Goal: Communication & Community: Answer question/provide support

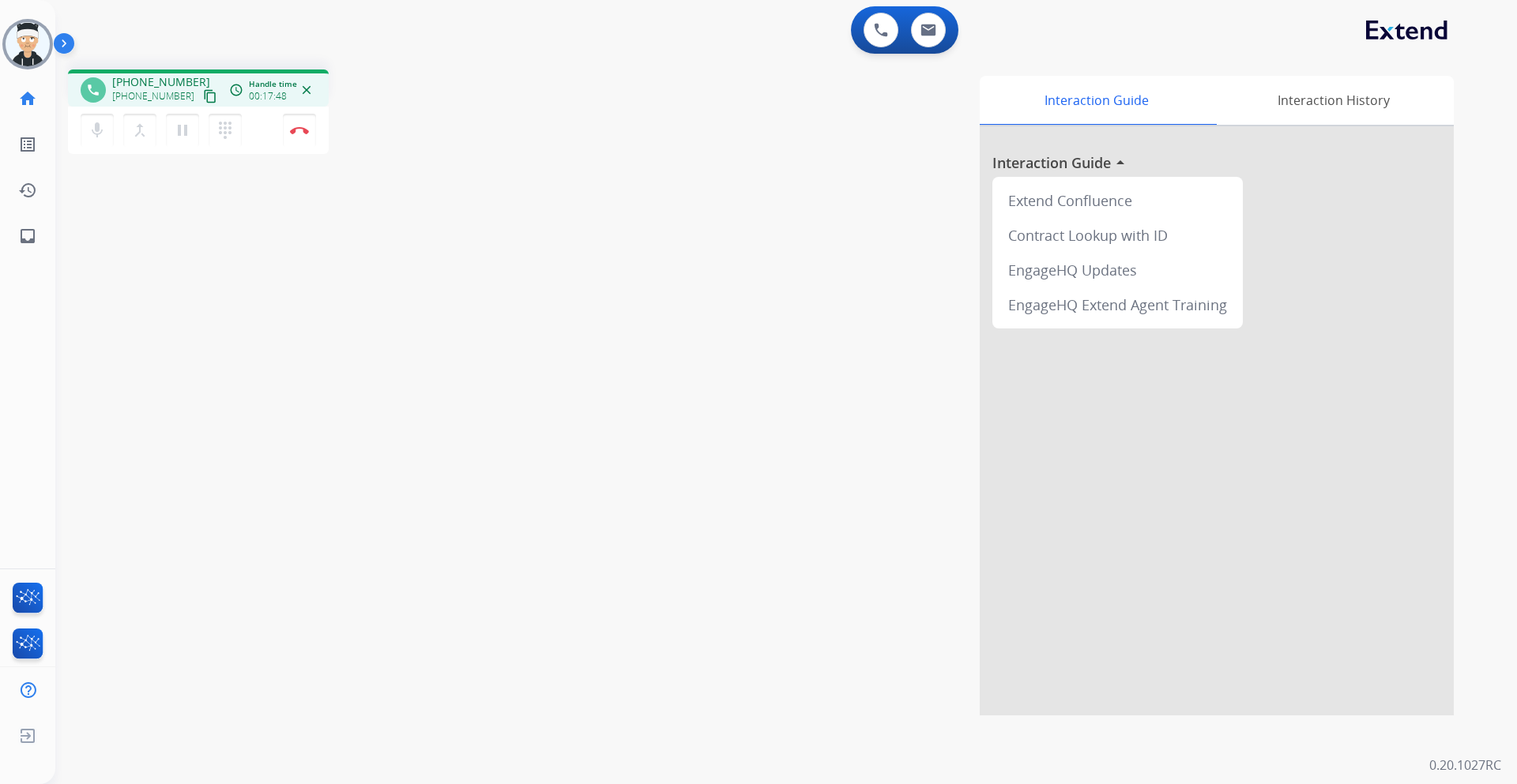
drag, startPoint x: 279, startPoint y: 155, endPoint x: 286, endPoint y: 148, distance: 9.9
click at [281, 150] on div "phone [PHONE_NUMBER] [PHONE_NUMBER] content_copy access_time Call metrics Queue…" at bounding box center [199, 114] width 261 height 89
click at [294, 135] on button "Disconnect" at bounding box center [299, 130] width 34 height 34
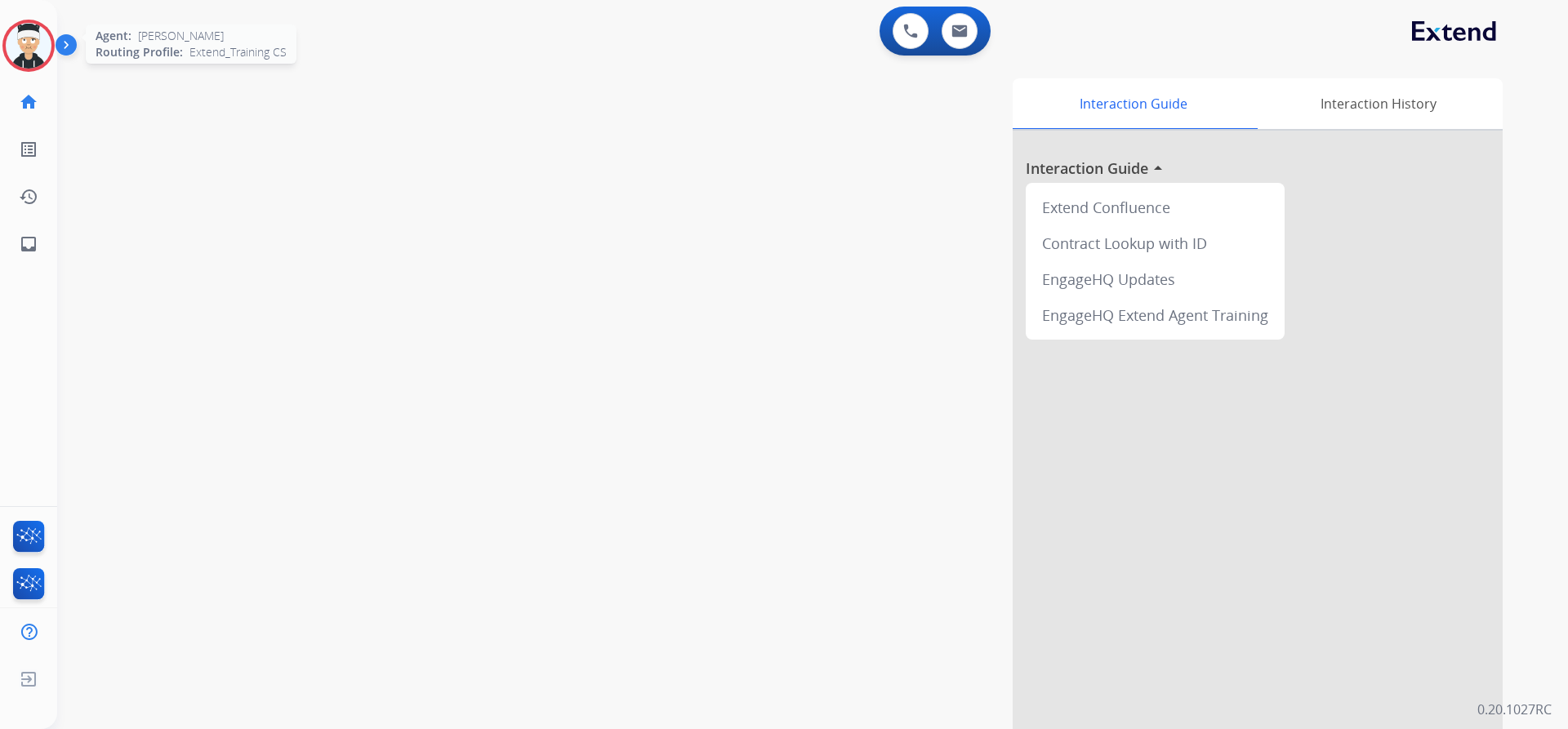
click at [36, 60] on img at bounding box center [28, 45] width 46 height 46
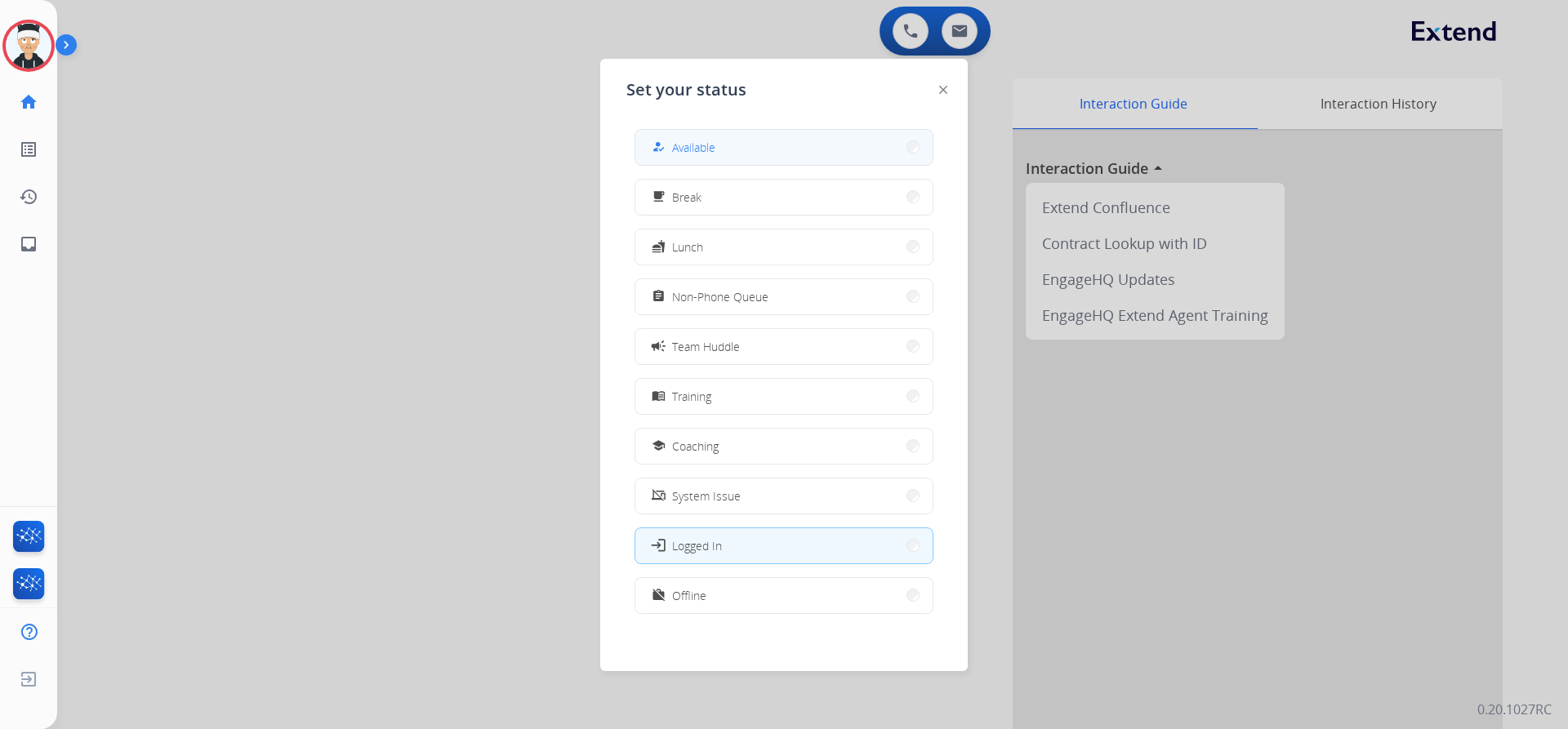
click at [721, 156] on button "how_to_reg Available" at bounding box center [784, 147] width 297 height 35
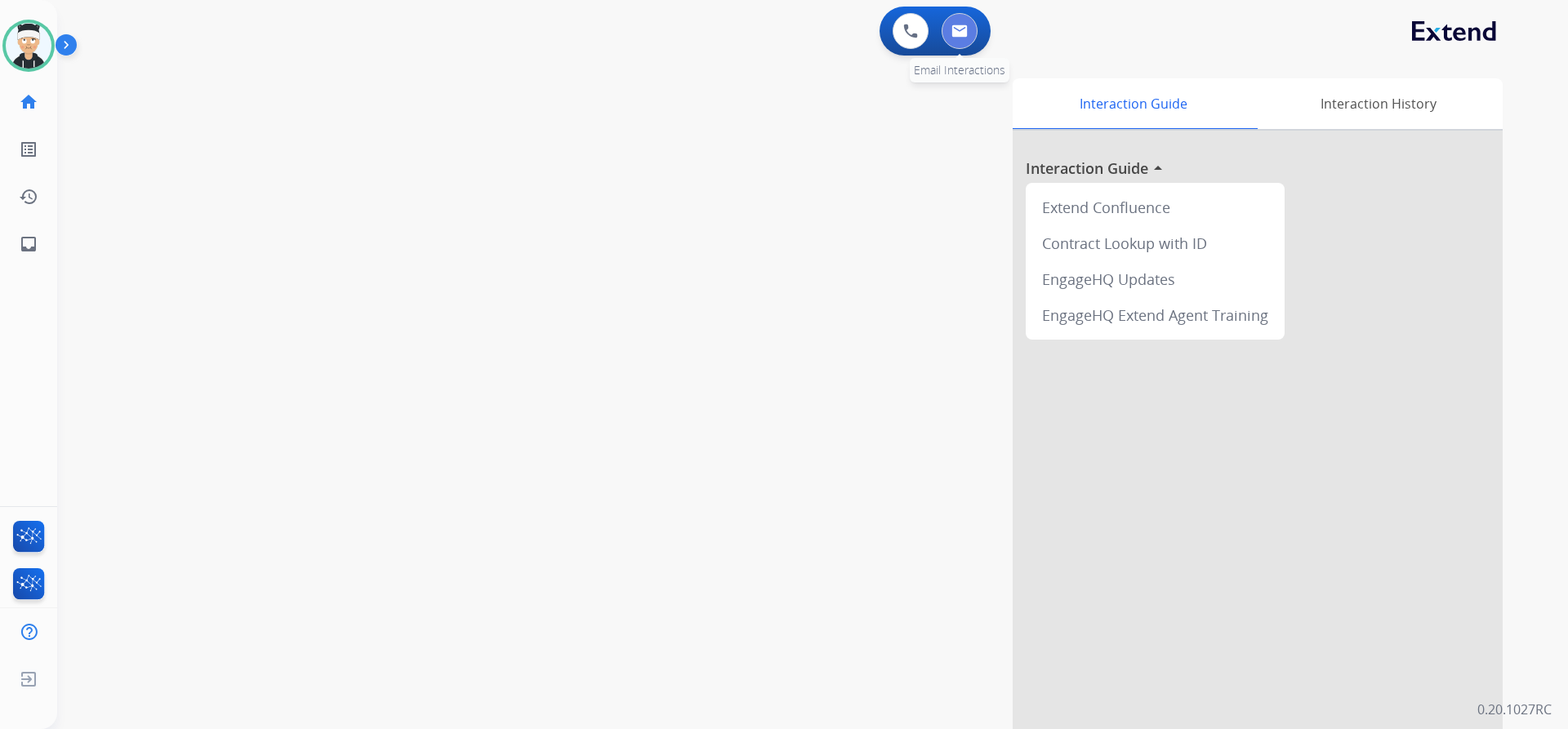
click at [956, 34] on img at bounding box center [959, 31] width 16 height 13
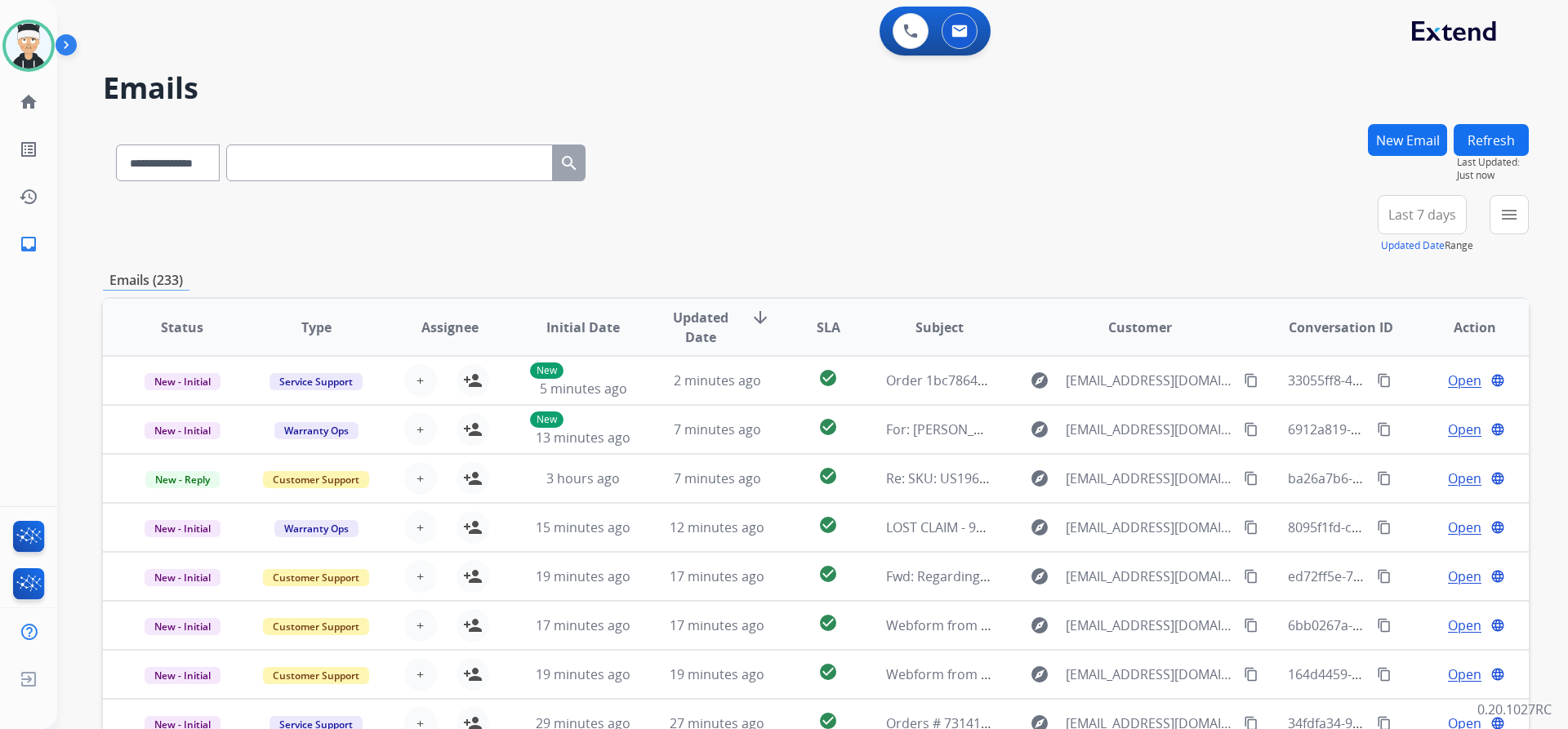
click at [1325, 251] on div "**********" at bounding box center [815, 224] width 1426 height 59
click at [1342, 226] on div "+82" at bounding box center [1345, 221] width 39 height 39
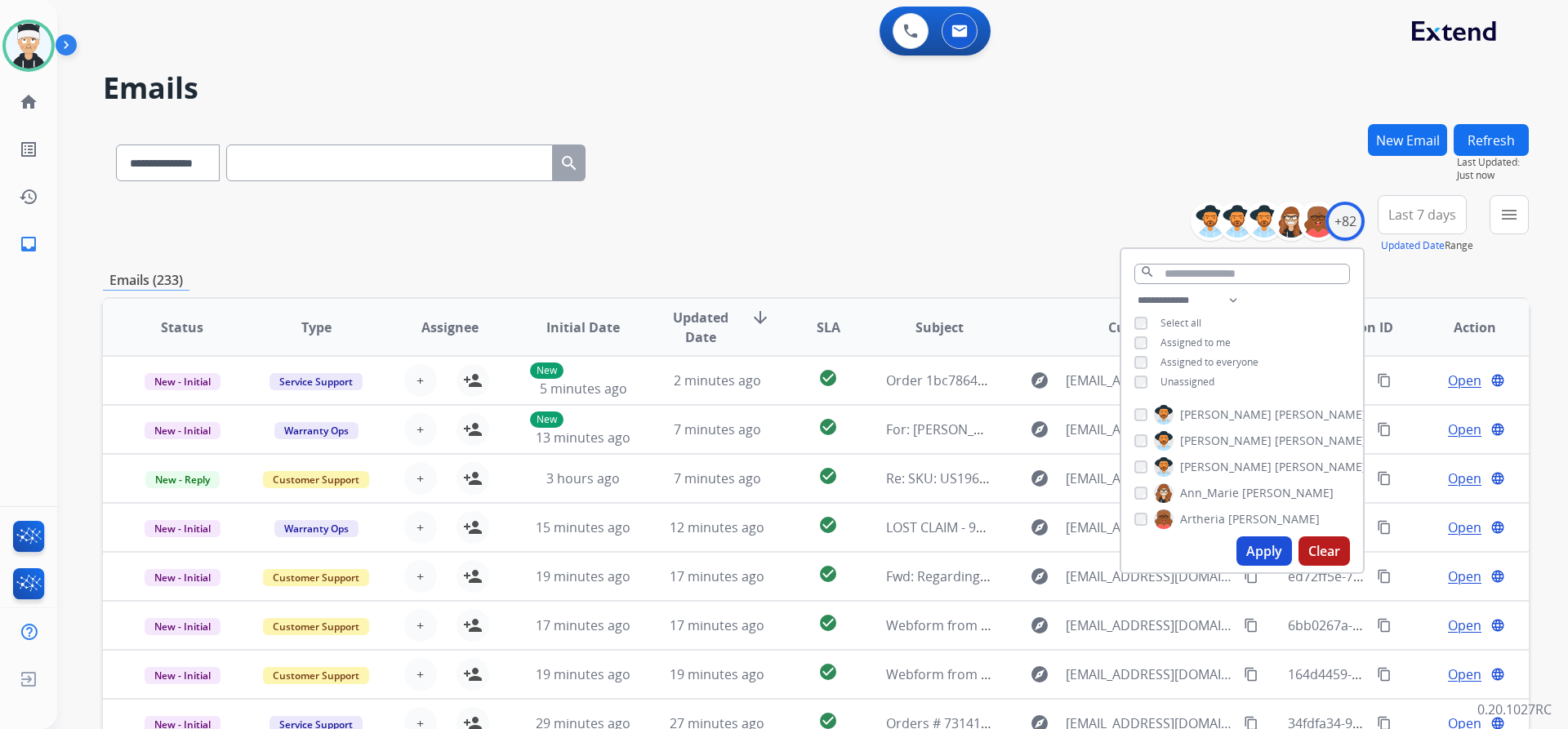
click at [1130, 376] on div "**********" at bounding box center [1242, 343] width 242 height 105
click at [1259, 546] on button "Apply" at bounding box center [1263, 550] width 55 height 29
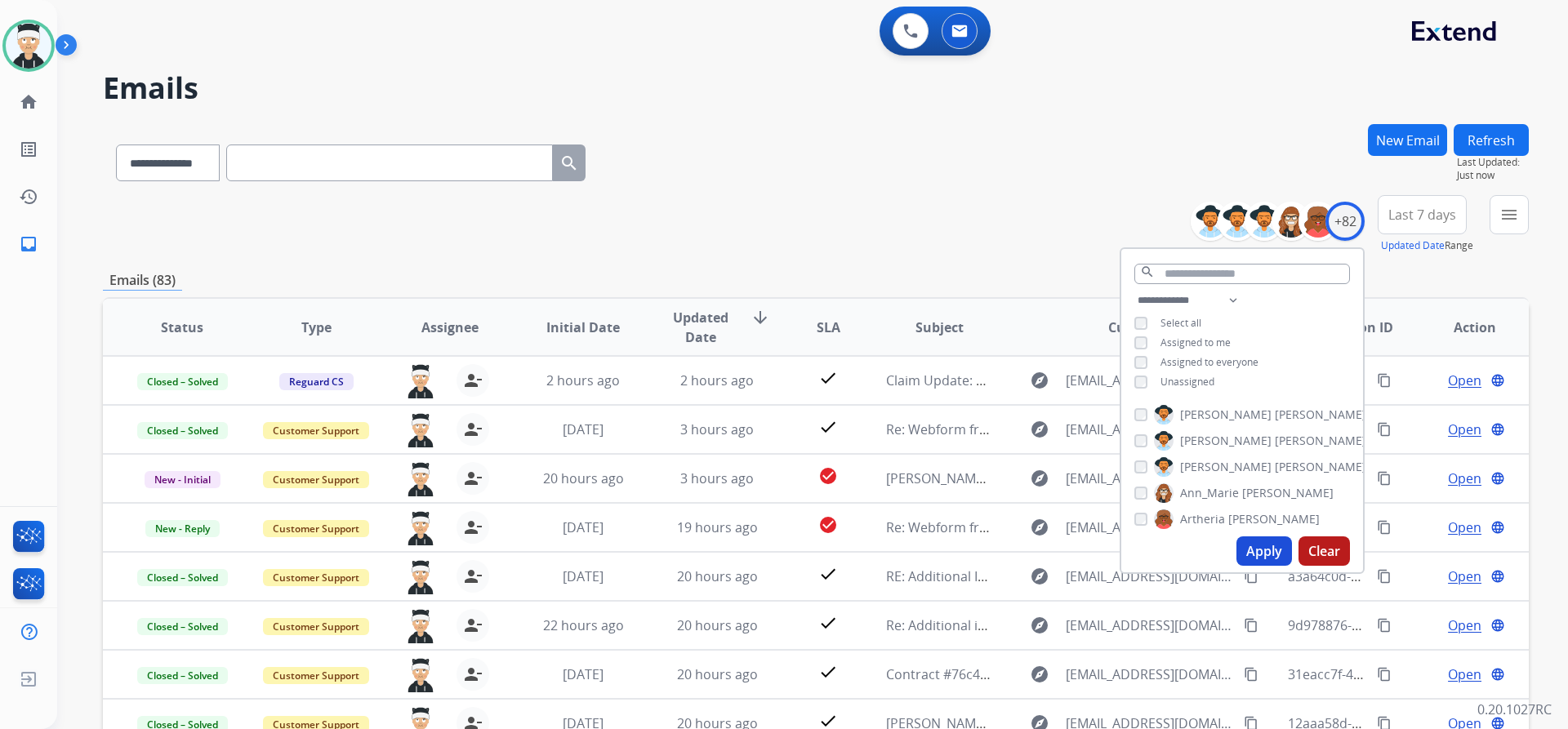
click at [951, 238] on div "**********" at bounding box center [815, 224] width 1426 height 59
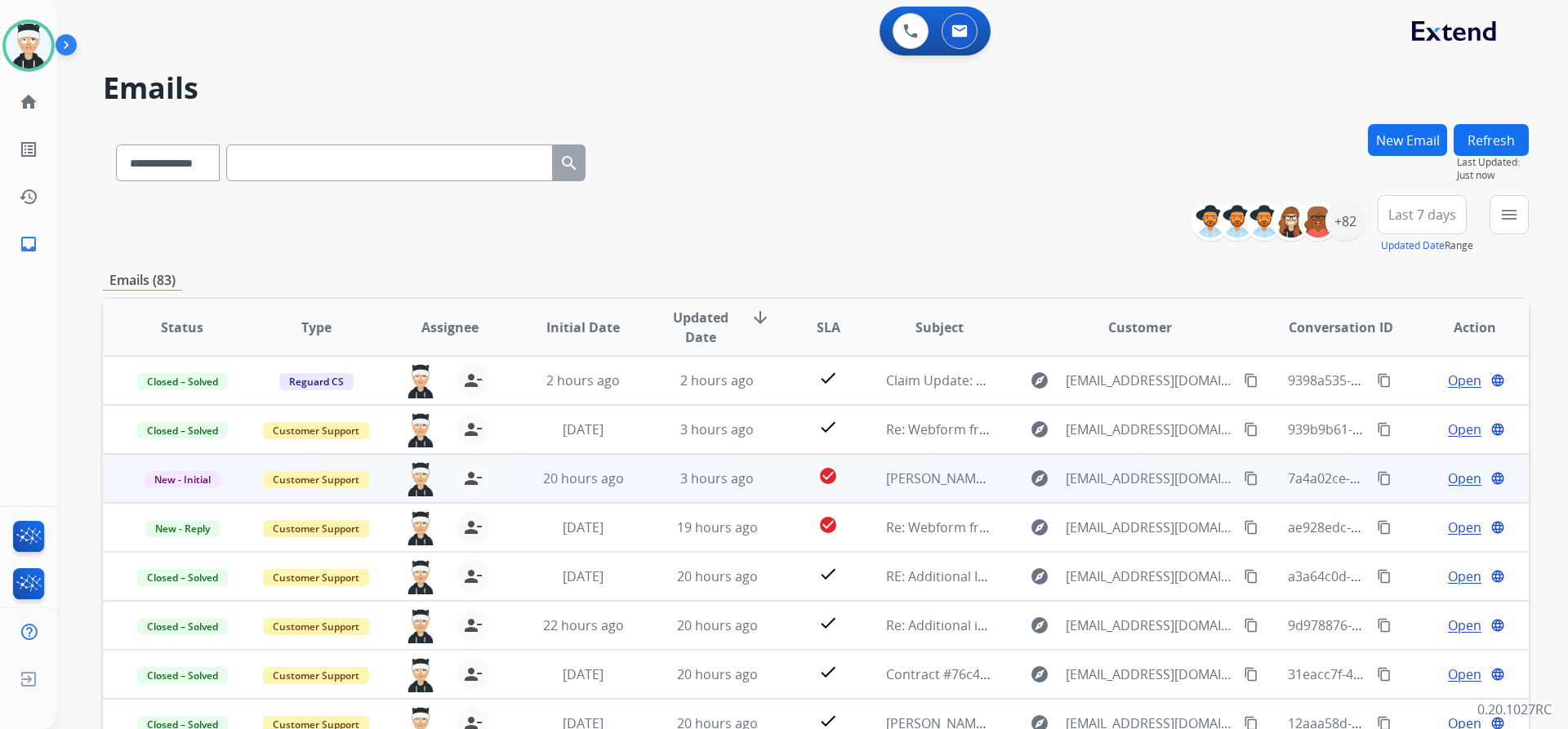
click at [1448, 482] on span "Open" at bounding box center [1465, 478] width 34 height 20
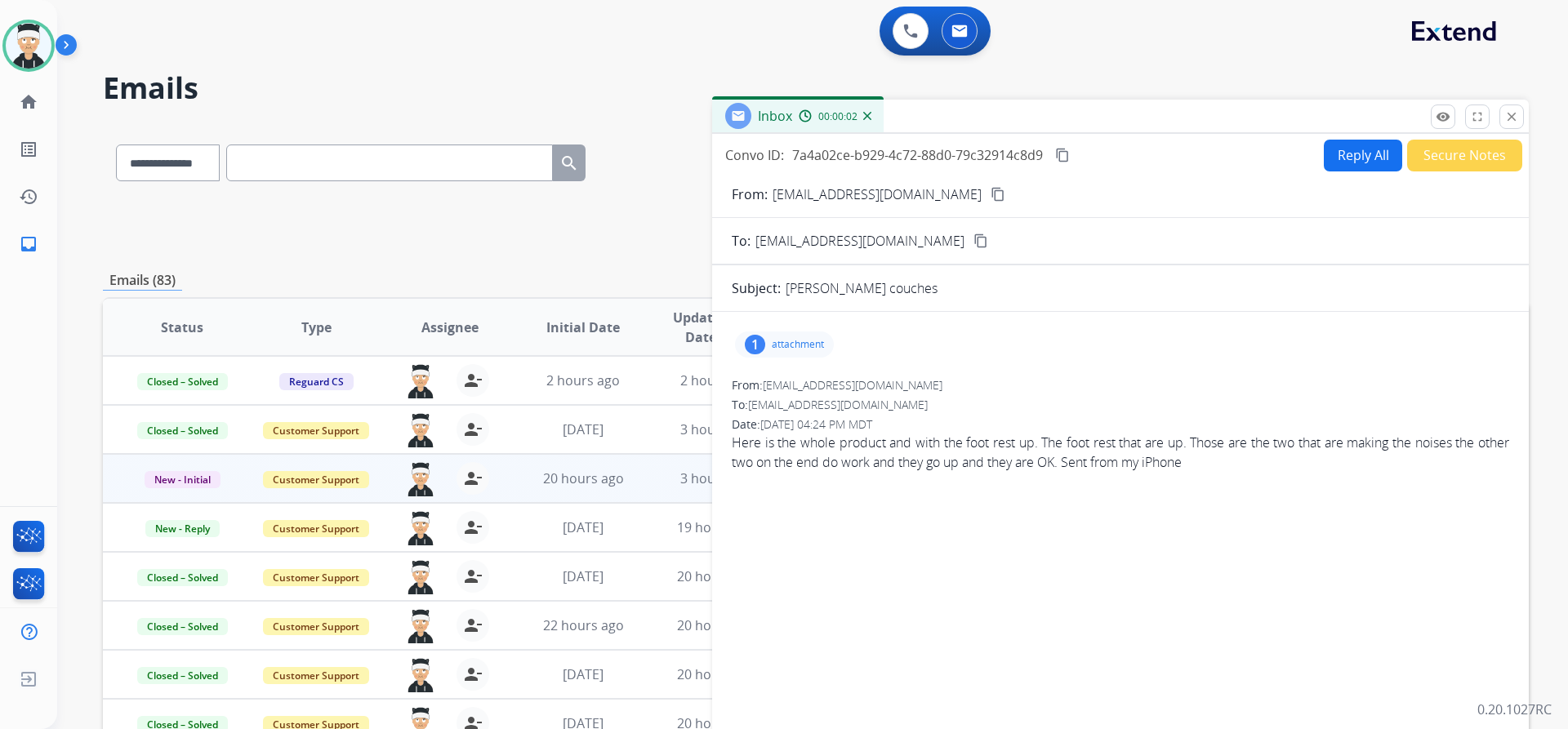
click at [797, 331] on div "1 attachment" at bounding box center [1120, 345] width 777 height 39
click at [799, 346] on p "attachment" at bounding box center [798, 345] width 52 height 13
click at [797, 394] on div at bounding box center [788, 386] width 82 height 57
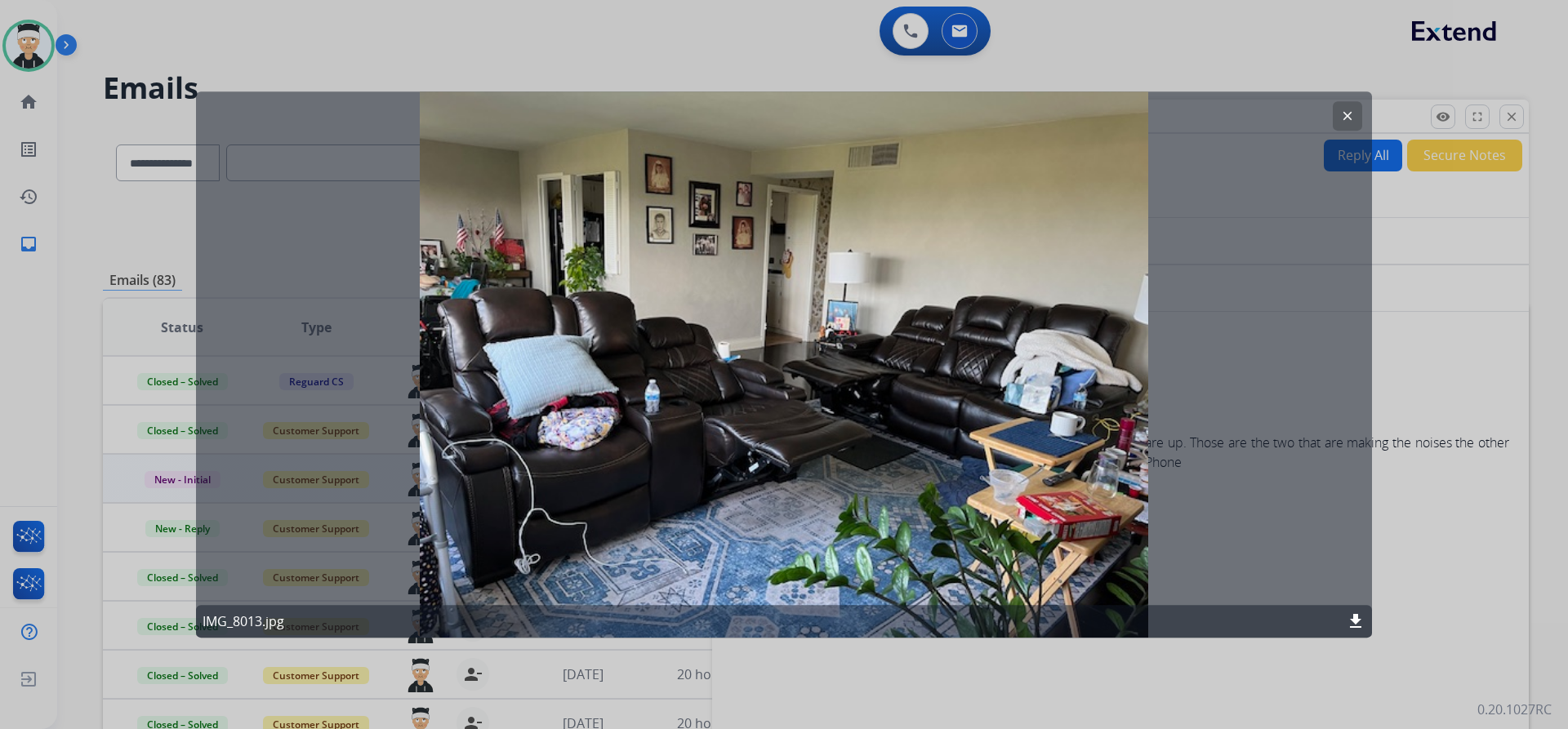
click at [1340, 115] on mat-icon "clear" at bounding box center [1348, 116] width 15 height 15
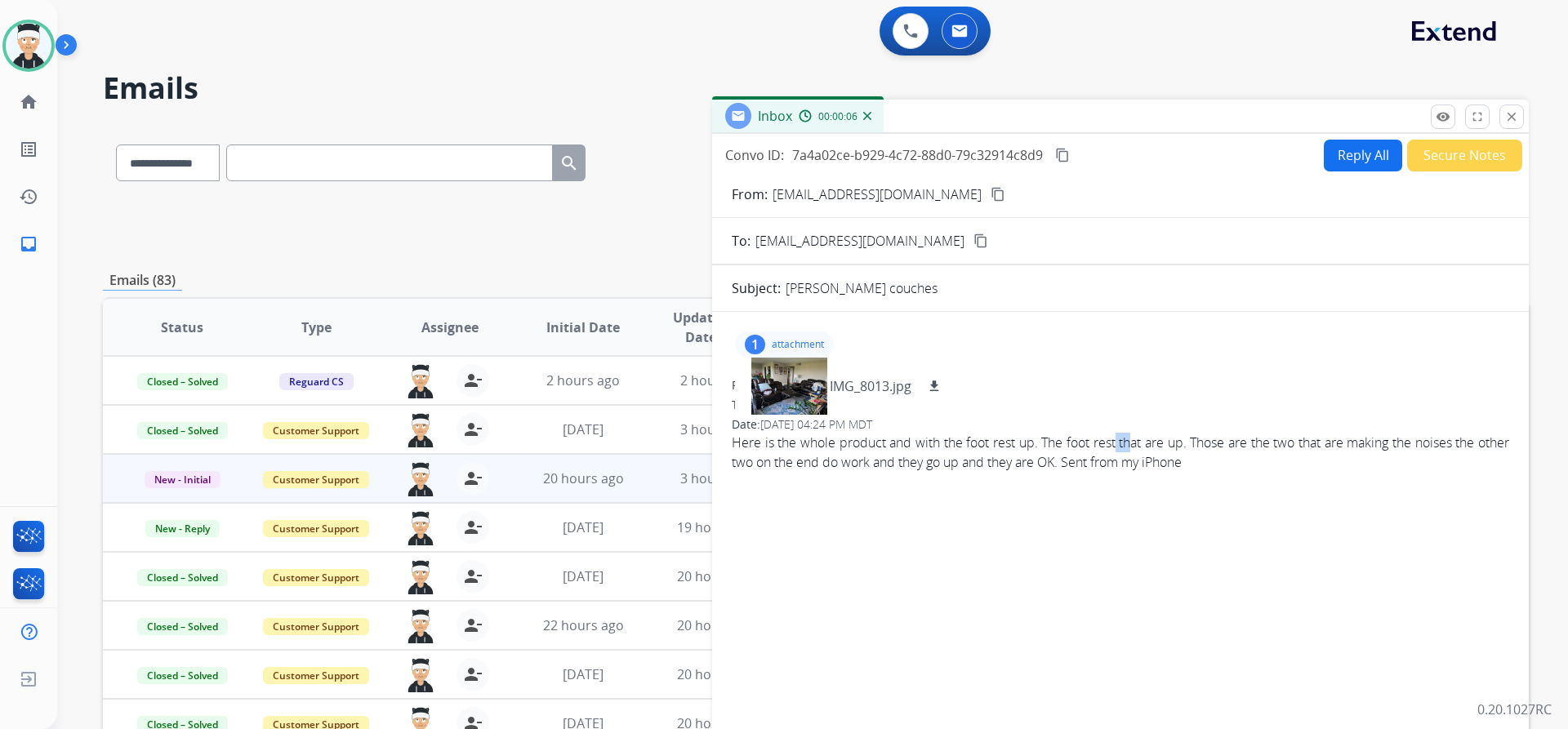
drag, startPoint x: 1131, startPoint y: 444, endPoint x: 1260, endPoint y: 483, distance: 134.8
click at [1133, 444] on span "Here is the whole product and with the foot rest up. The foot rest that are up.…" at bounding box center [1120, 453] width 777 height 39
click at [1264, 481] on div "From: yolantakochan@yahoo.com To: support@extend.com Date: 09/09/2025 - 04:24 P…" at bounding box center [1120, 431] width 777 height 108
click at [991, 194] on mat-icon "content_copy" at bounding box center [998, 195] width 15 height 15
click at [804, 394] on div at bounding box center [788, 386] width 82 height 57
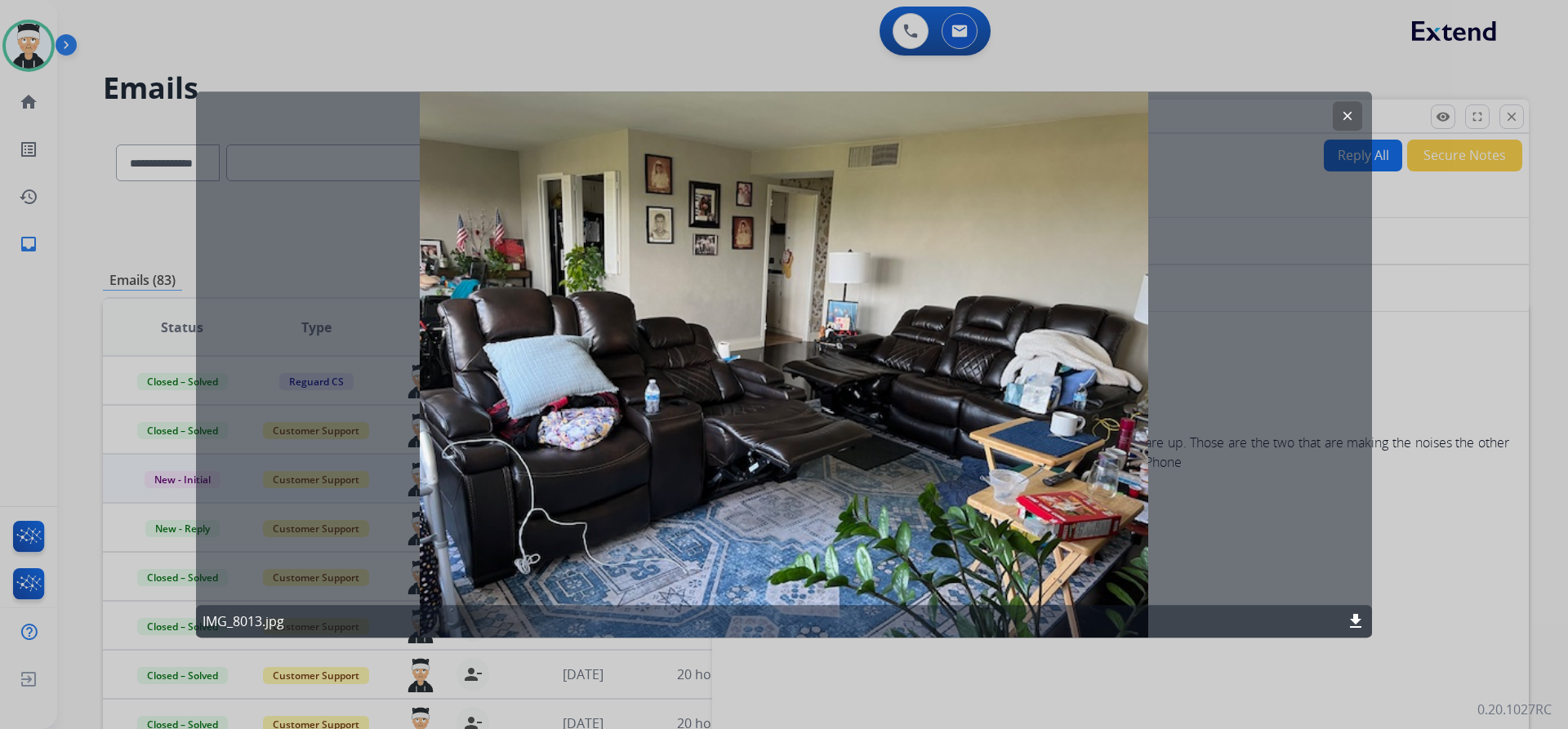
drag, startPoint x: 1350, startPoint y: 121, endPoint x: 1342, endPoint y: 130, distance: 12.0
click at [1344, 126] on button "clear" at bounding box center [1347, 115] width 29 height 29
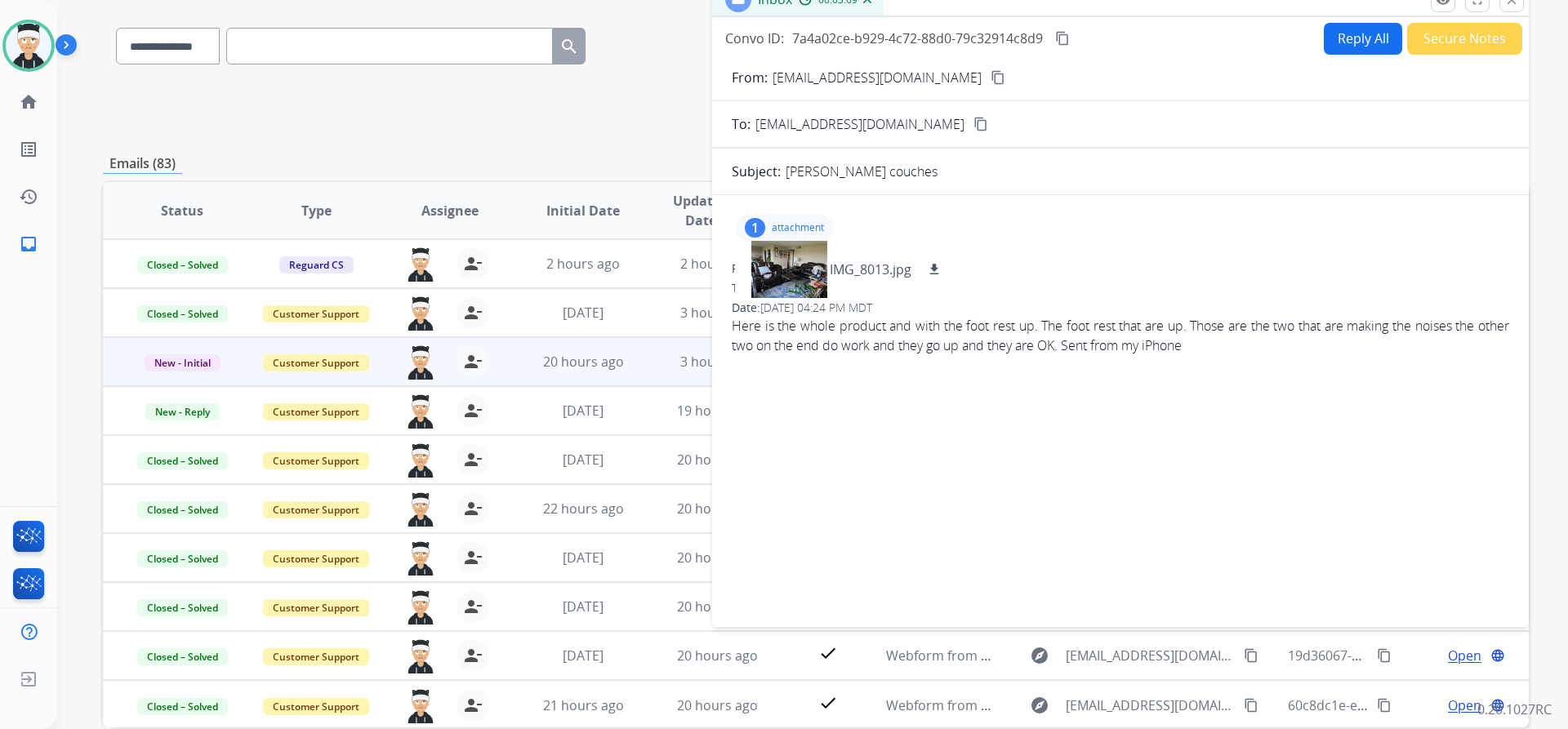
scroll to position [37, 0]
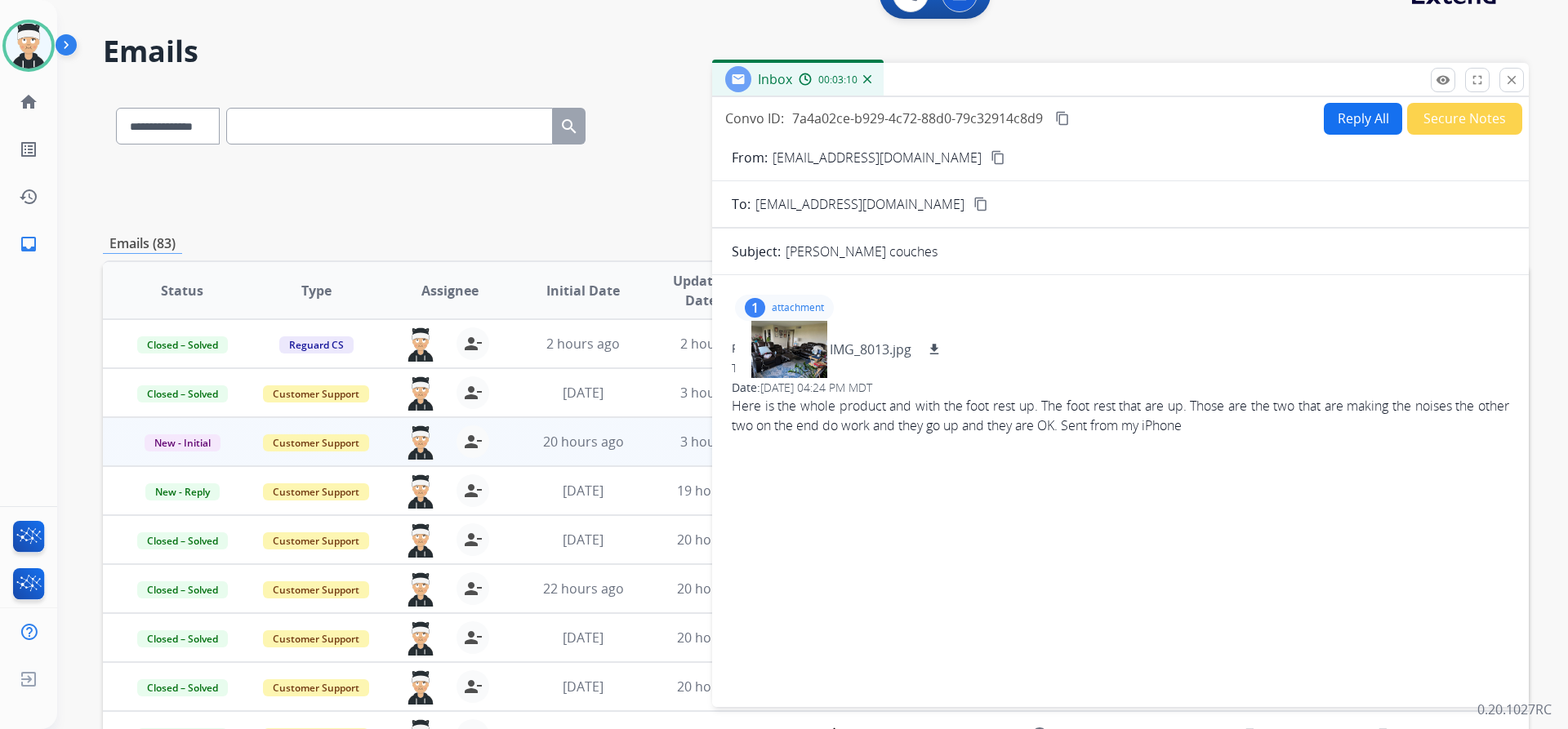
click at [777, 306] on p "attachment" at bounding box center [798, 308] width 52 height 13
drag, startPoint x: 1241, startPoint y: 428, endPoint x: 842, endPoint y: 441, distance: 399.2
click at [842, 441] on div "From: yolantakochan@yahoo.com To: support@extend.com Date: 09/09/2025 - 04:24 P…" at bounding box center [1120, 394] width 777 height 108
click at [1255, 396] on span "Here is the whole product and with the foot rest up. The foot rest that are up.…" at bounding box center [1120, 416] width 777 height 39
click at [1258, 409] on span "Here is the whole product and with the foot rest up. The foot rest that are up.…" at bounding box center [1120, 416] width 777 height 39
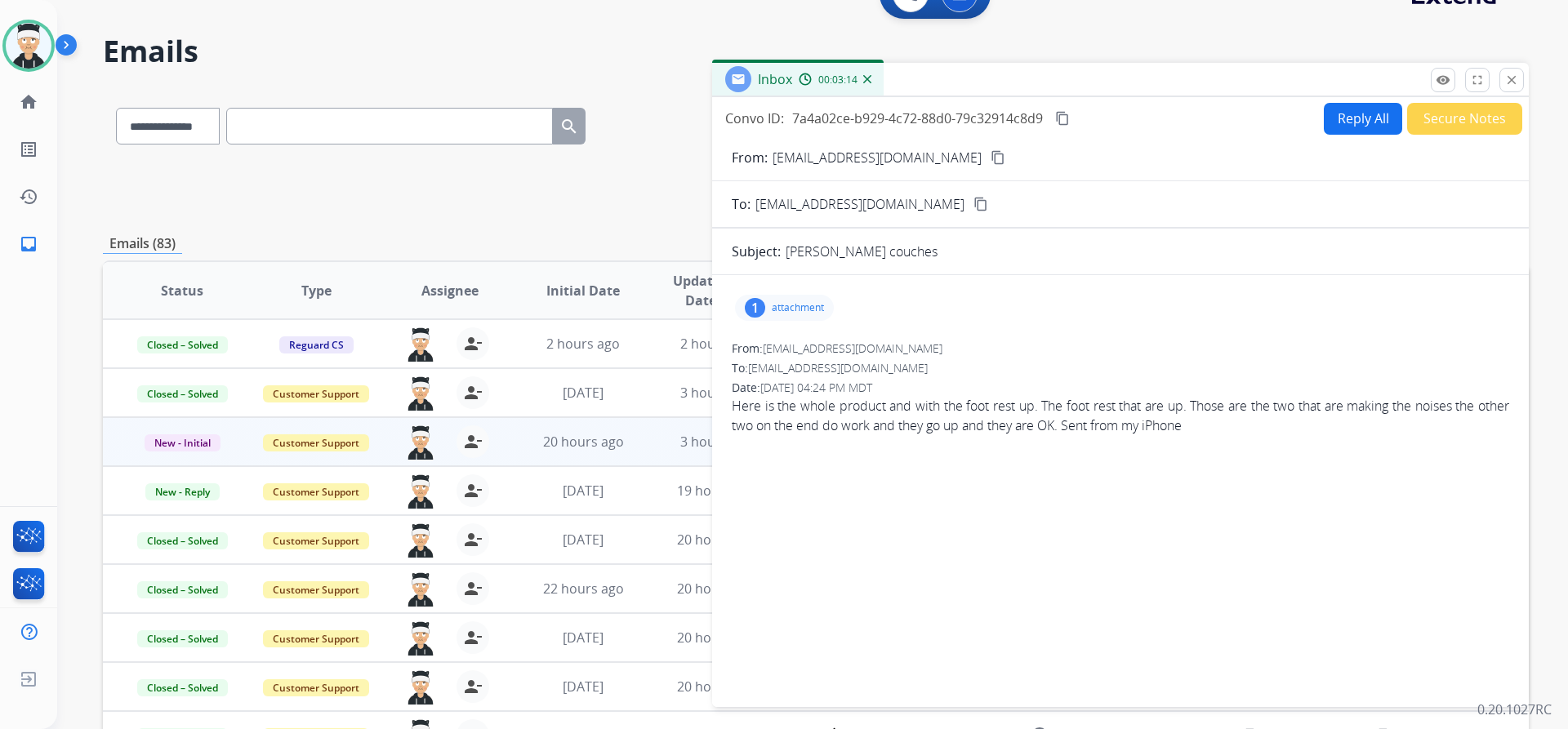
click at [1336, 411] on span "Here is the whole product and with the foot rest up. The foot rest that are up.…" at bounding box center [1120, 416] width 777 height 39
drag, startPoint x: 1259, startPoint y: 428, endPoint x: 739, endPoint y: 406, distance: 520.5
click at [739, 406] on span "Here is the whole product and with the foot rest up. The foot rest that are up.…" at bounding box center [1120, 416] width 777 height 39
drag, startPoint x: 739, startPoint y: 416, endPoint x: 1256, endPoint y: 433, distance: 517.3
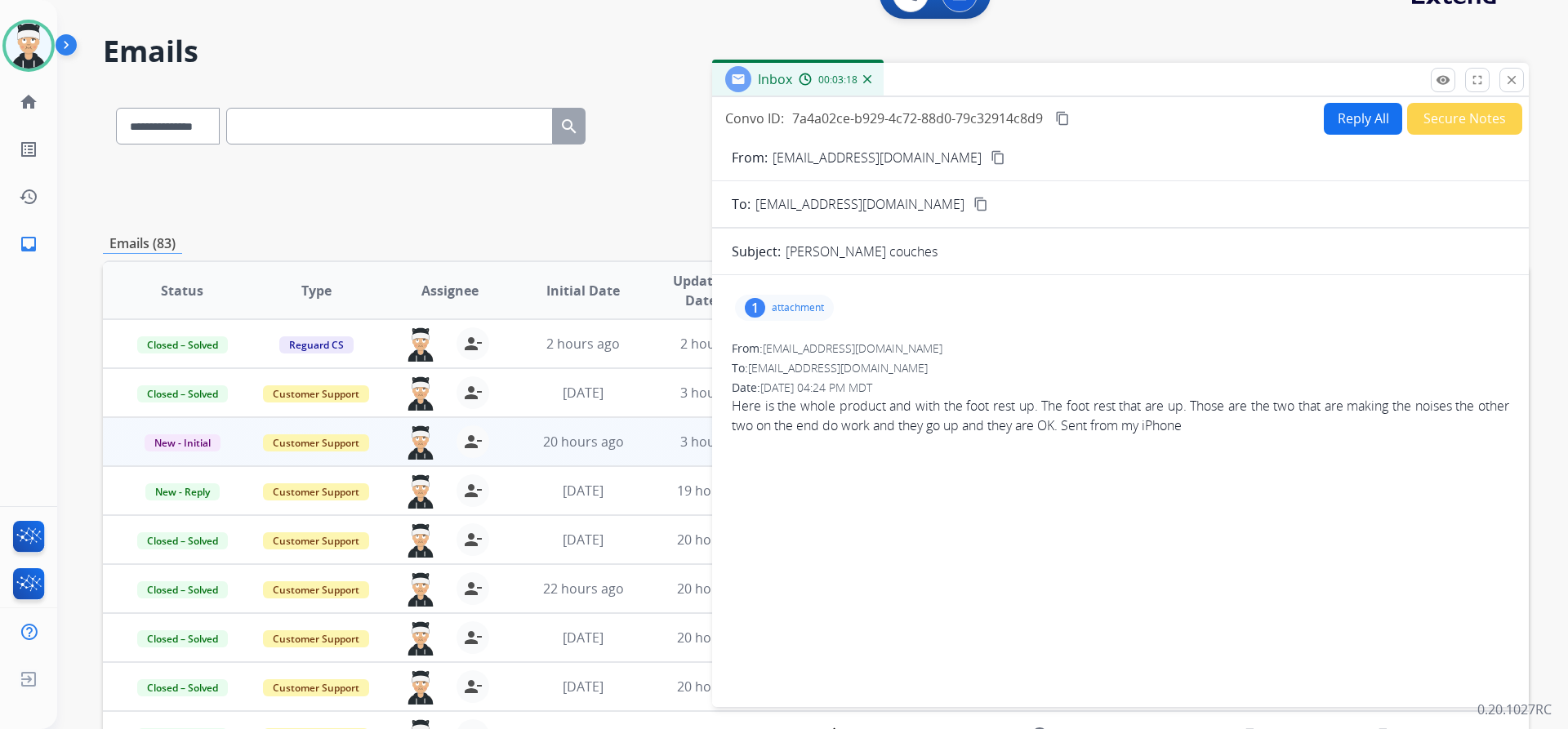
click at [1256, 433] on span "Here is the whole product and with the foot rest up. The foot rest that are up.…" at bounding box center [1120, 416] width 777 height 39
click at [1273, 433] on span "Here is the whole product and with the foot rest up. The foot rest that are up.…" at bounding box center [1120, 416] width 777 height 39
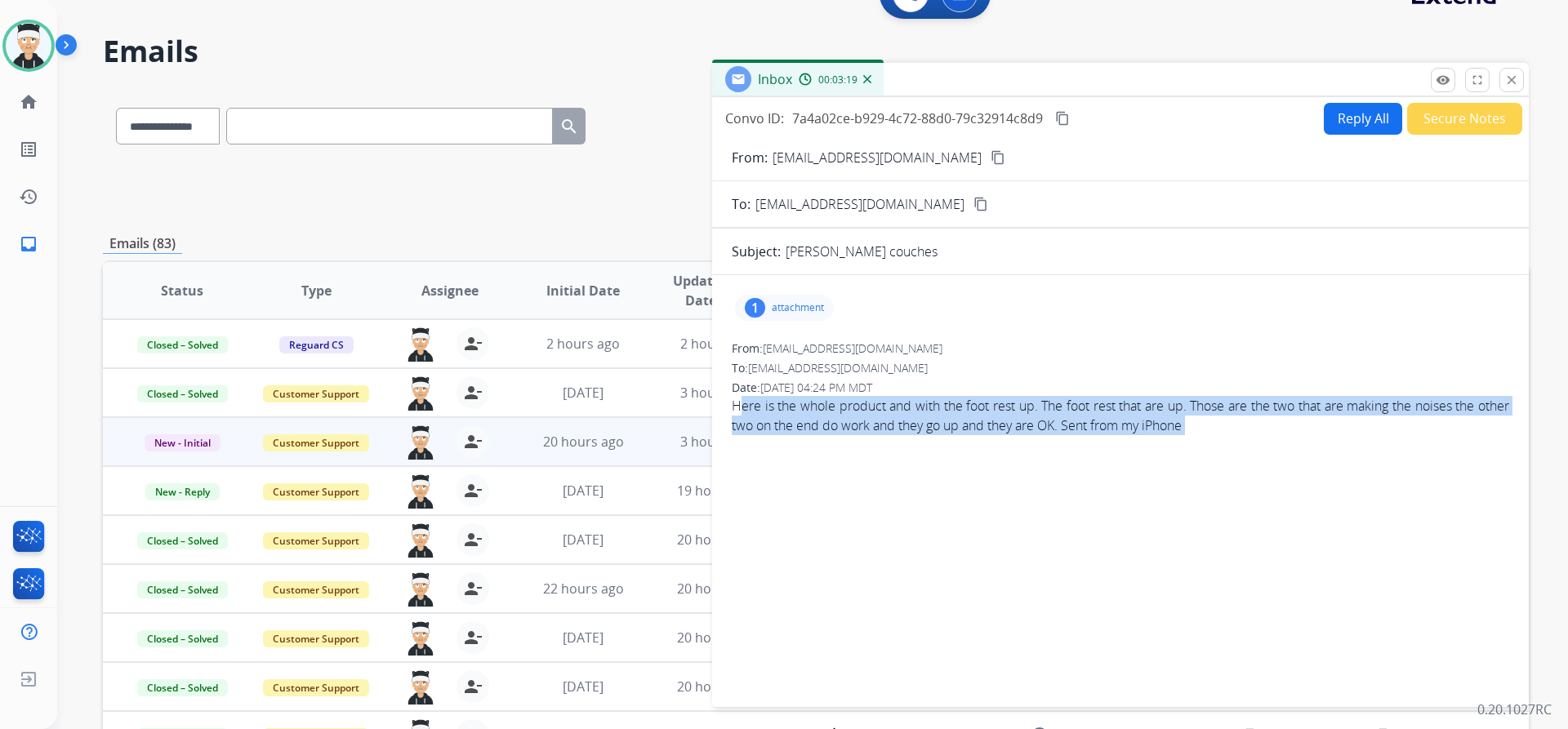
drag, startPoint x: 1273, startPoint y: 433, endPoint x: 731, endPoint y: 404, distance: 542.8
click at [731, 404] on div "1 attachment From: yolantakochan@yahoo.com To: support@extend.com Date: 09/09/2…" at bounding box center [1120, 488] width 816 height 399
click at [1137, 516] on div "1 attachment From: yolantakochan@yahoo.com To: support@extend.com Date: 09/09/2…" at bounding box center [1120, 488] width 816 height 399
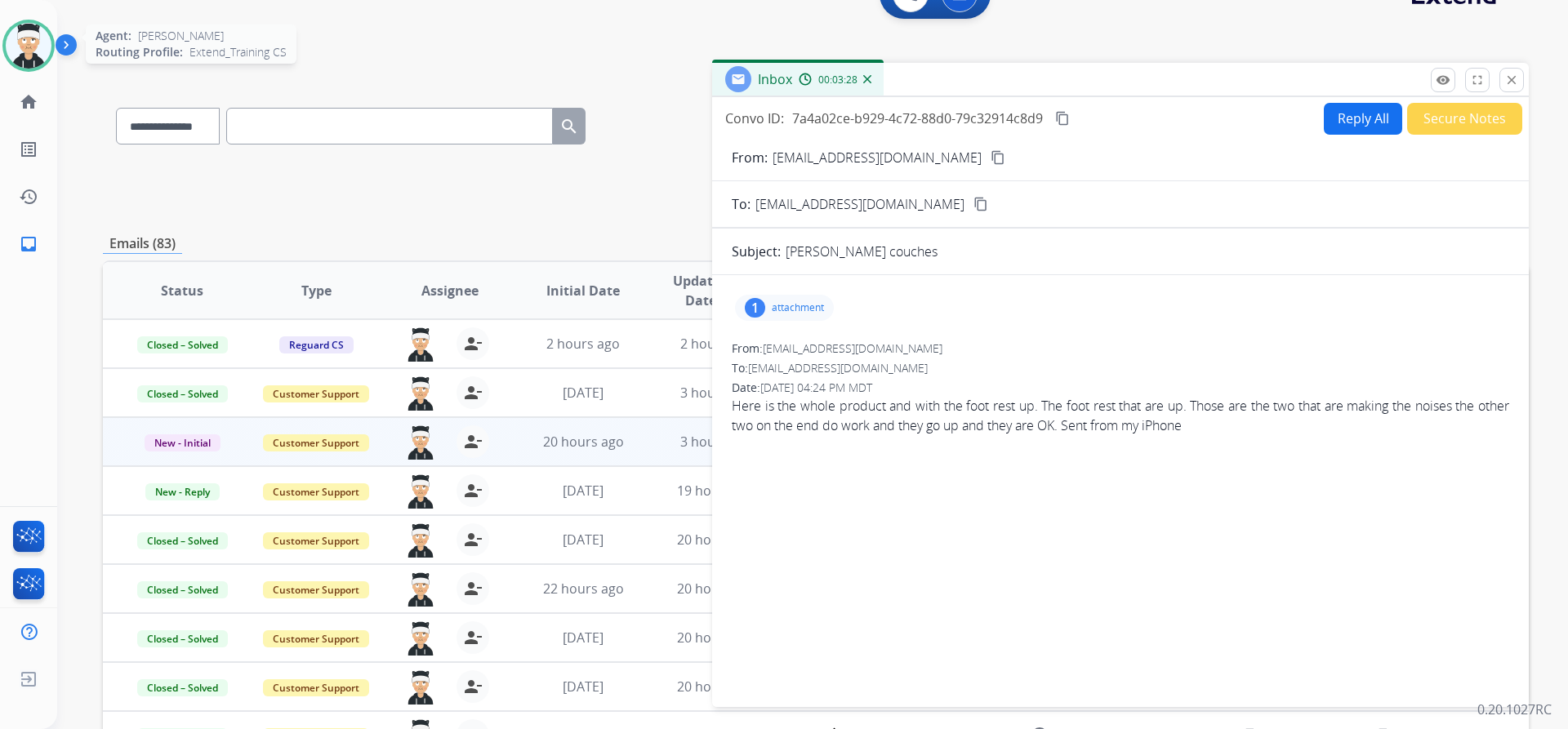
click at [22, 42] on img at bounding box center [28, 45] width 46 height 46
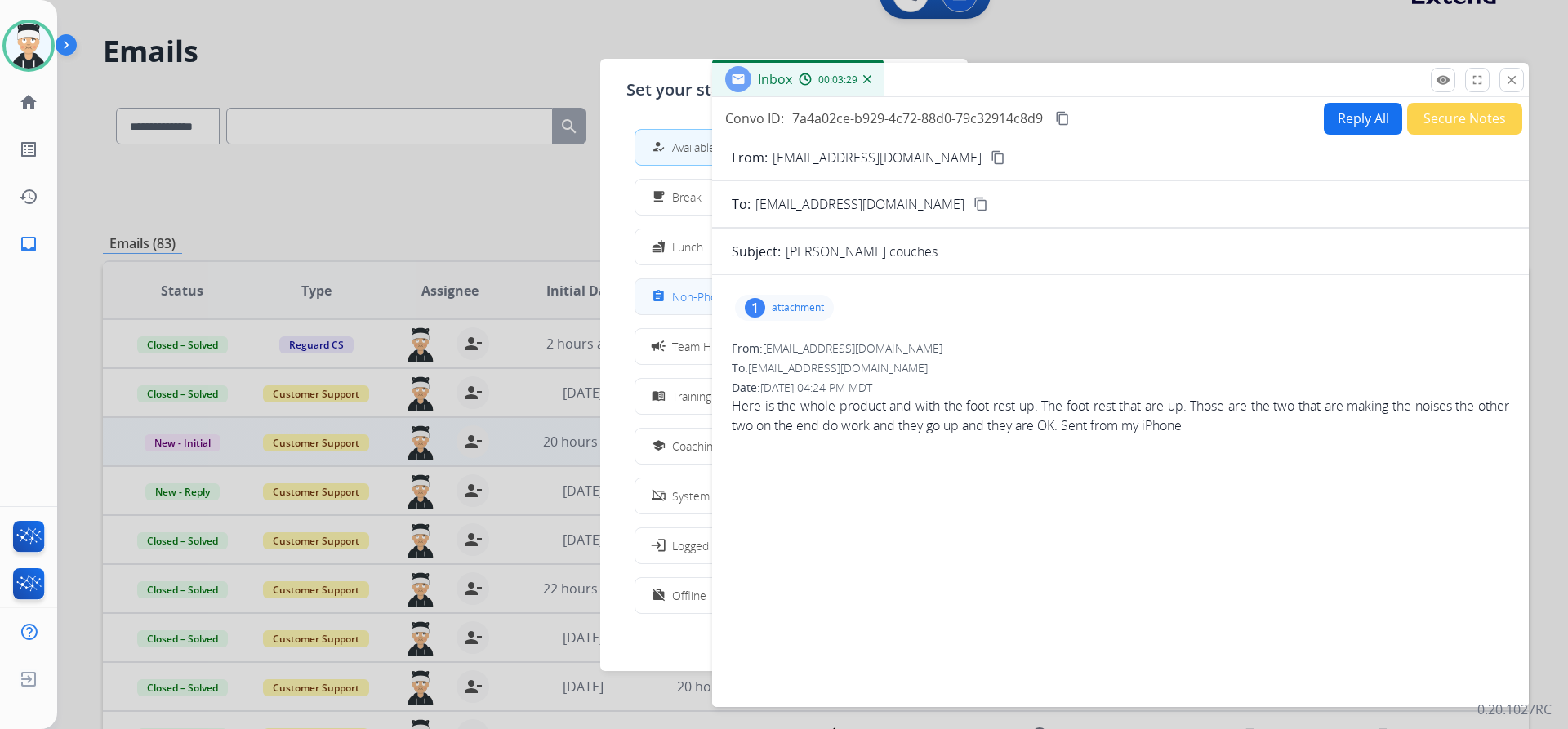
click at [671, 290] on div "assignment" at bounding box center [660, 296] width 23 height 20
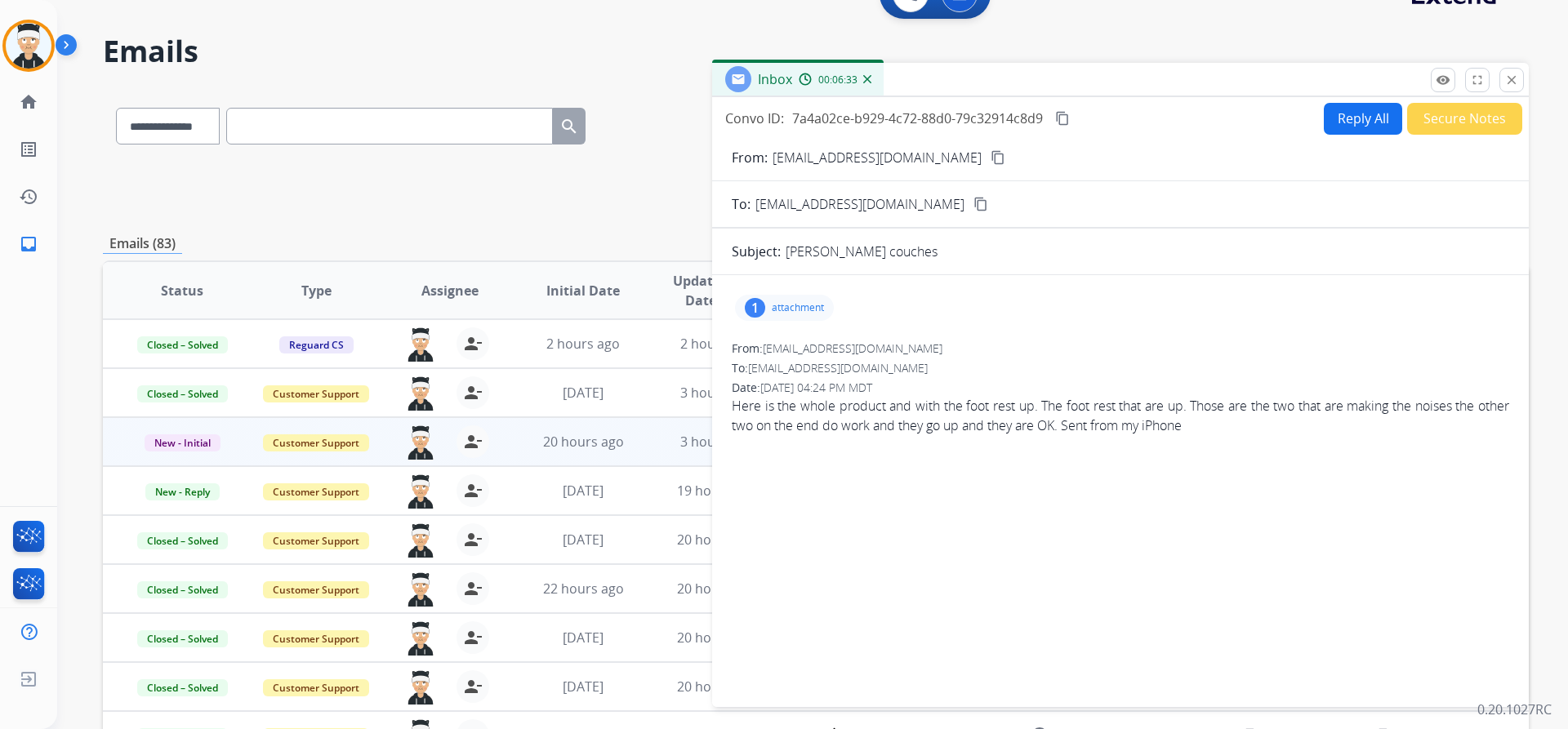
click at [1060, 111] on mat-icon "content_copy" at bounding box center [1063, 118] width 15 height 15
click at [991, 159] on mat-icon "content_copy" at bounding box center [998, 157] width 15 height 15
click at [218, 126] on select "**********" at bounding box center [167, 126] width 102 height 37
select select "**********"
click at [116, 108] on select "**********" at bounding box center [167, 126] width 102 height 37
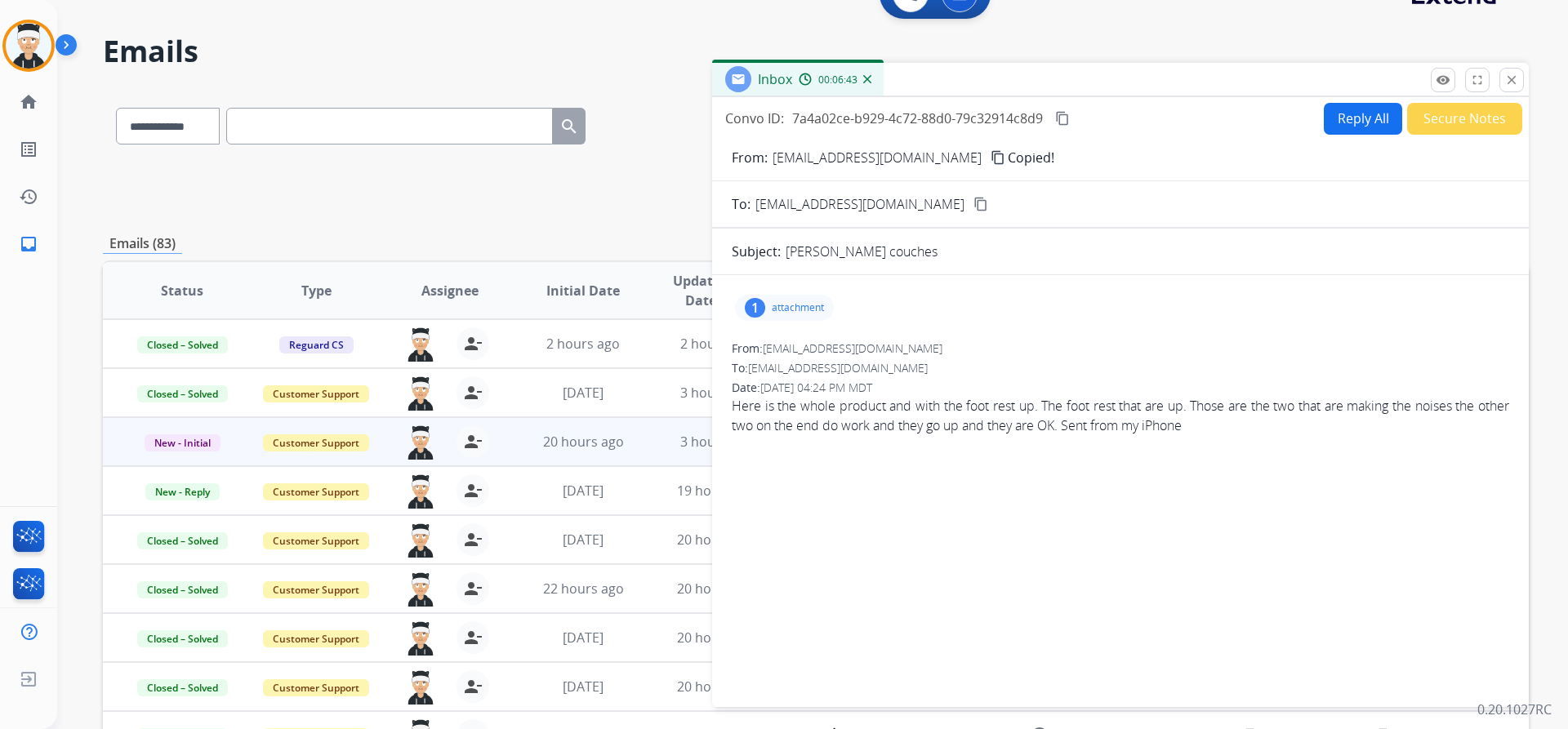
click at [321, 128] on input "text" at bounding box center [389, 126] width 327 height 37
paste input "**********"
type input "**********"
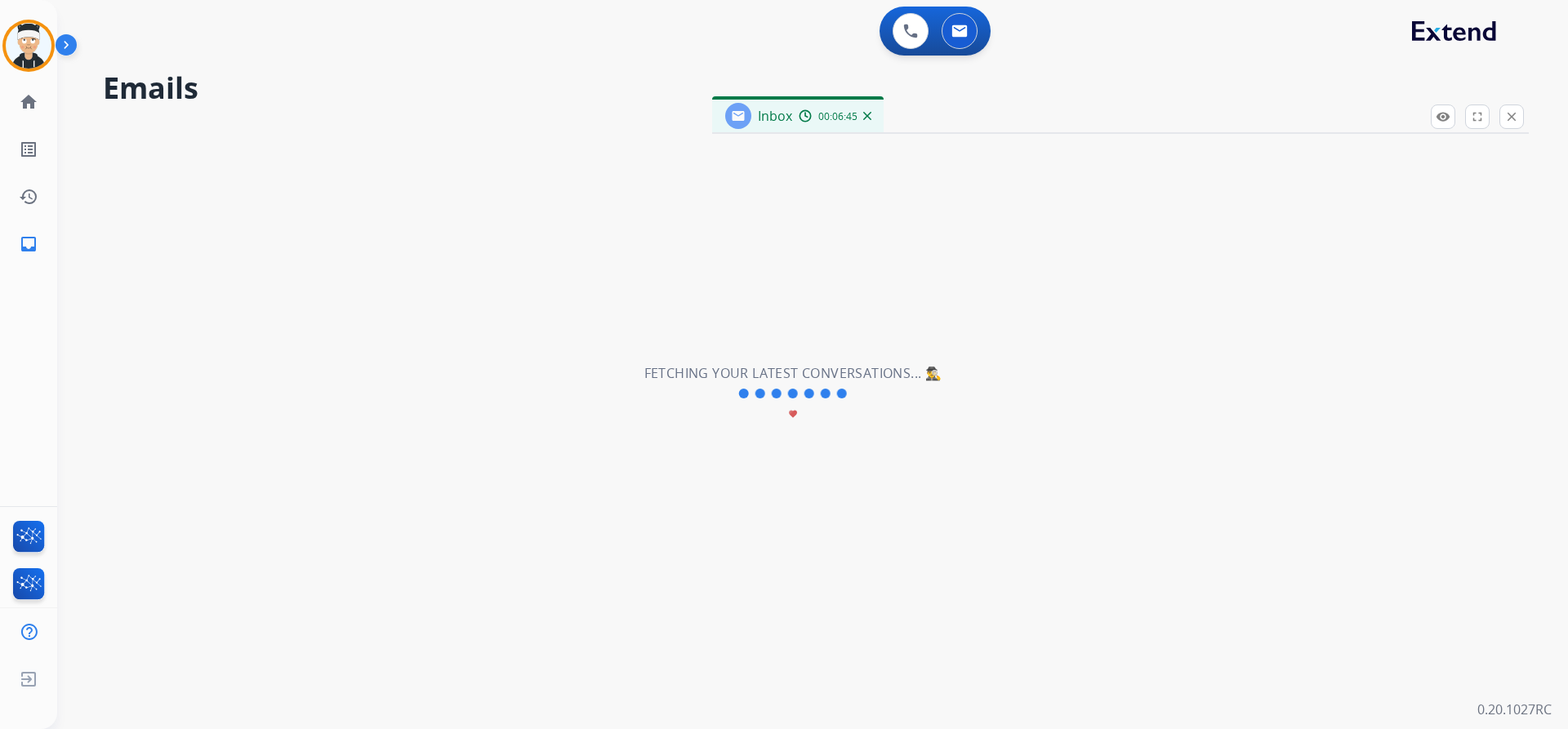
scroll to position [0, 0]
click at [1518, 114] on mat-icon "close" at bounding box center [1512, 117] width 15 height 15
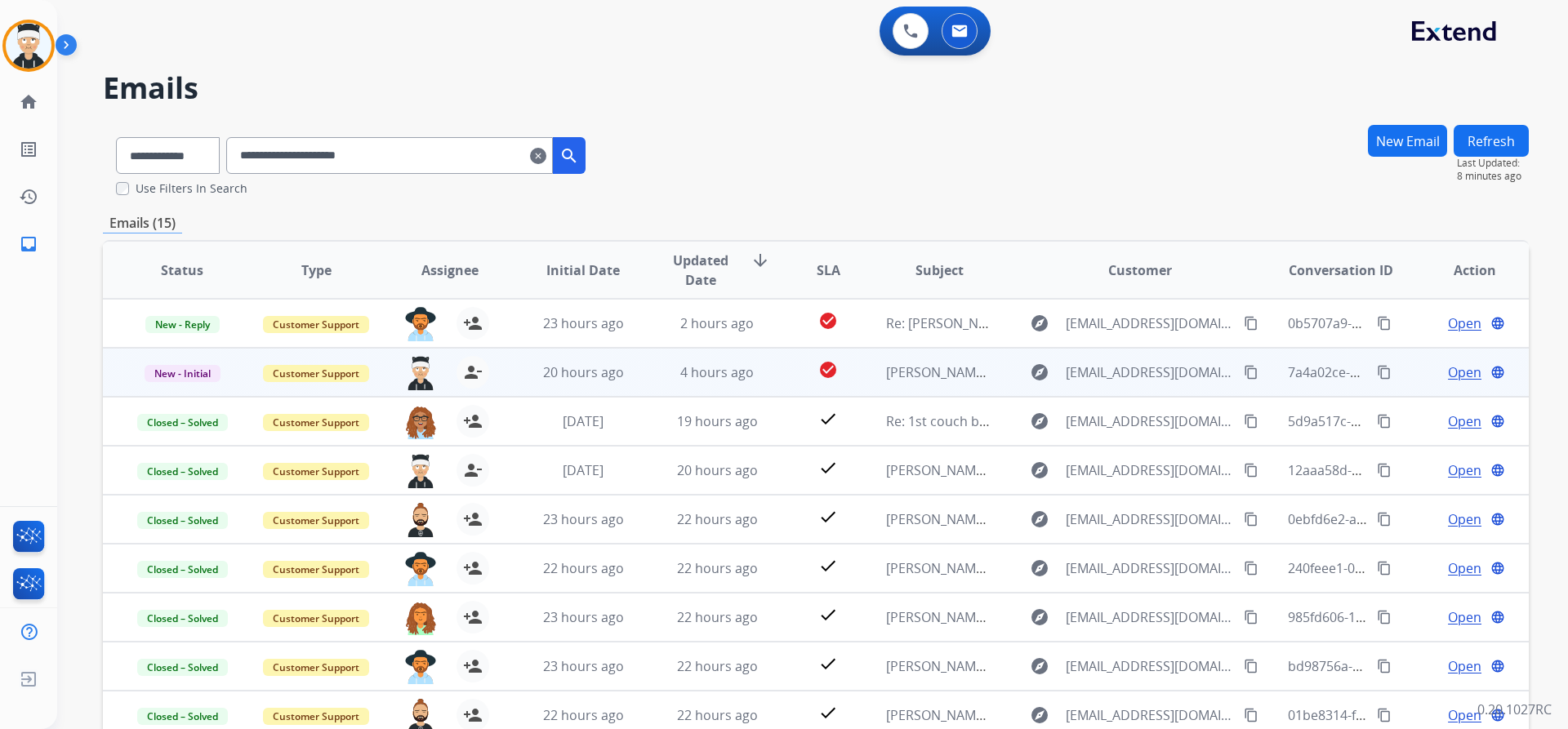
click at [1455, 378] on span "Open" at bounding box center [1465, 372] width 34 height 20
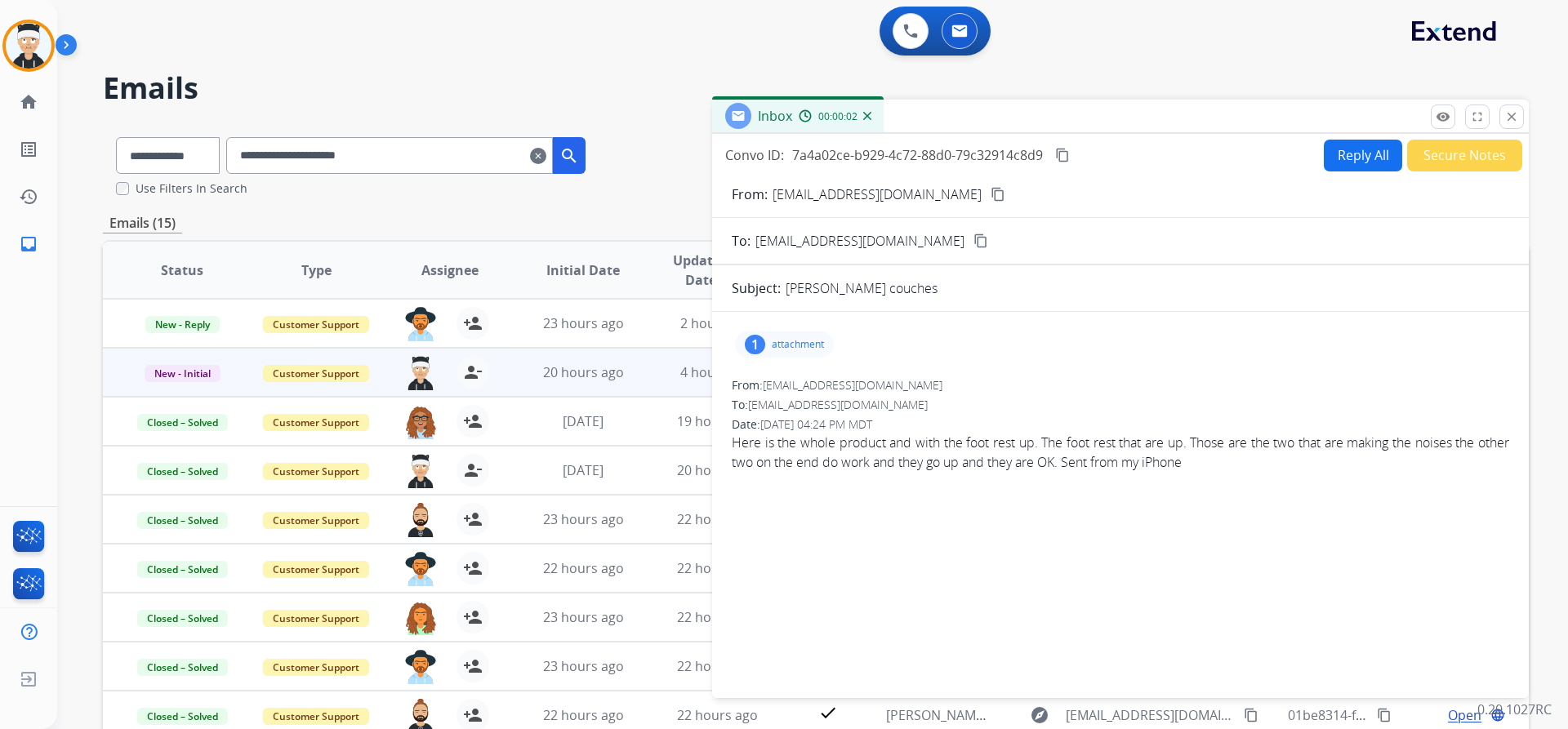
click at [1514, 117] on mat-icon "close" at bounding box center [1512, 117] width 15 height 15
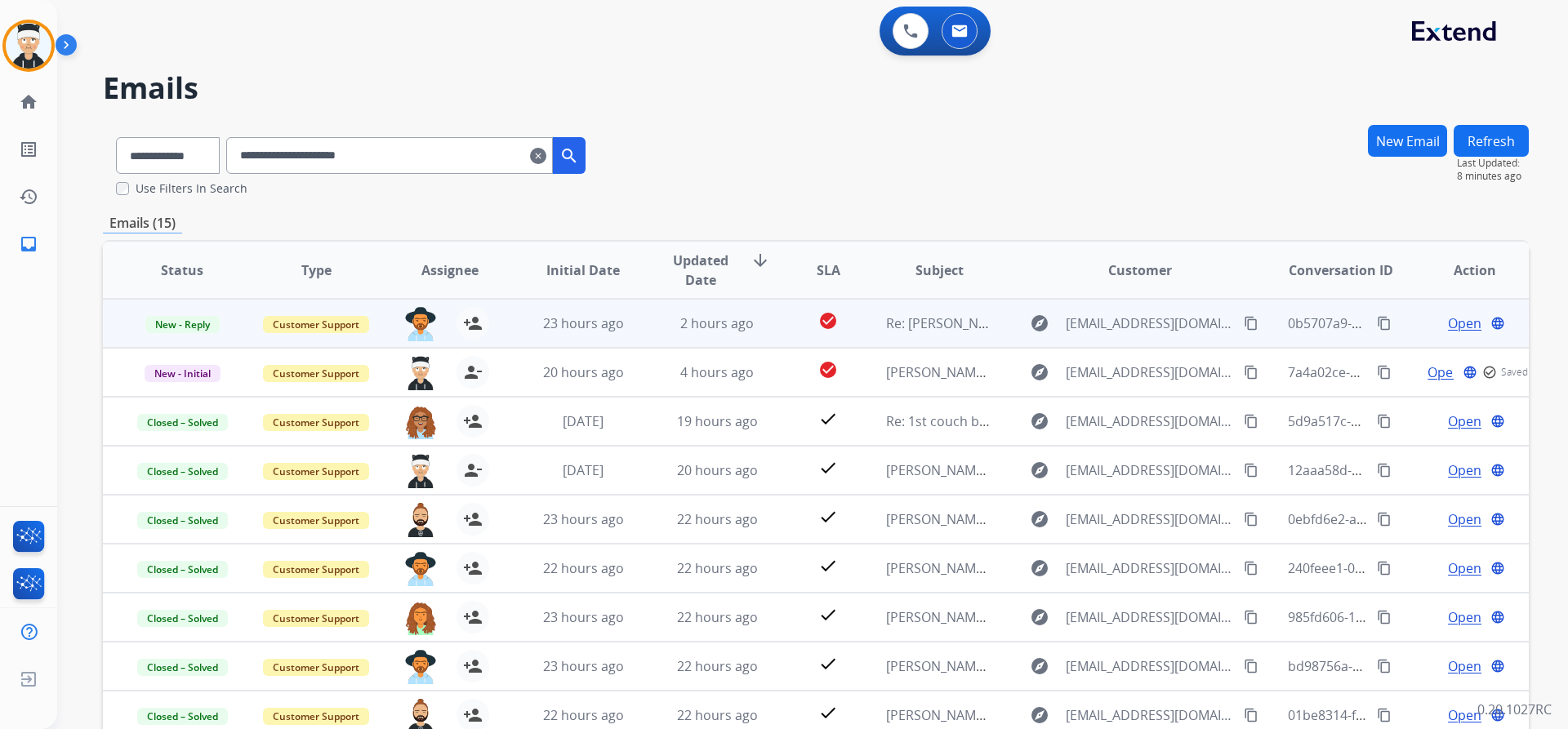
click at [1448, 326] on span "Open" at bounding box center [1465, 323] width 34 height 20
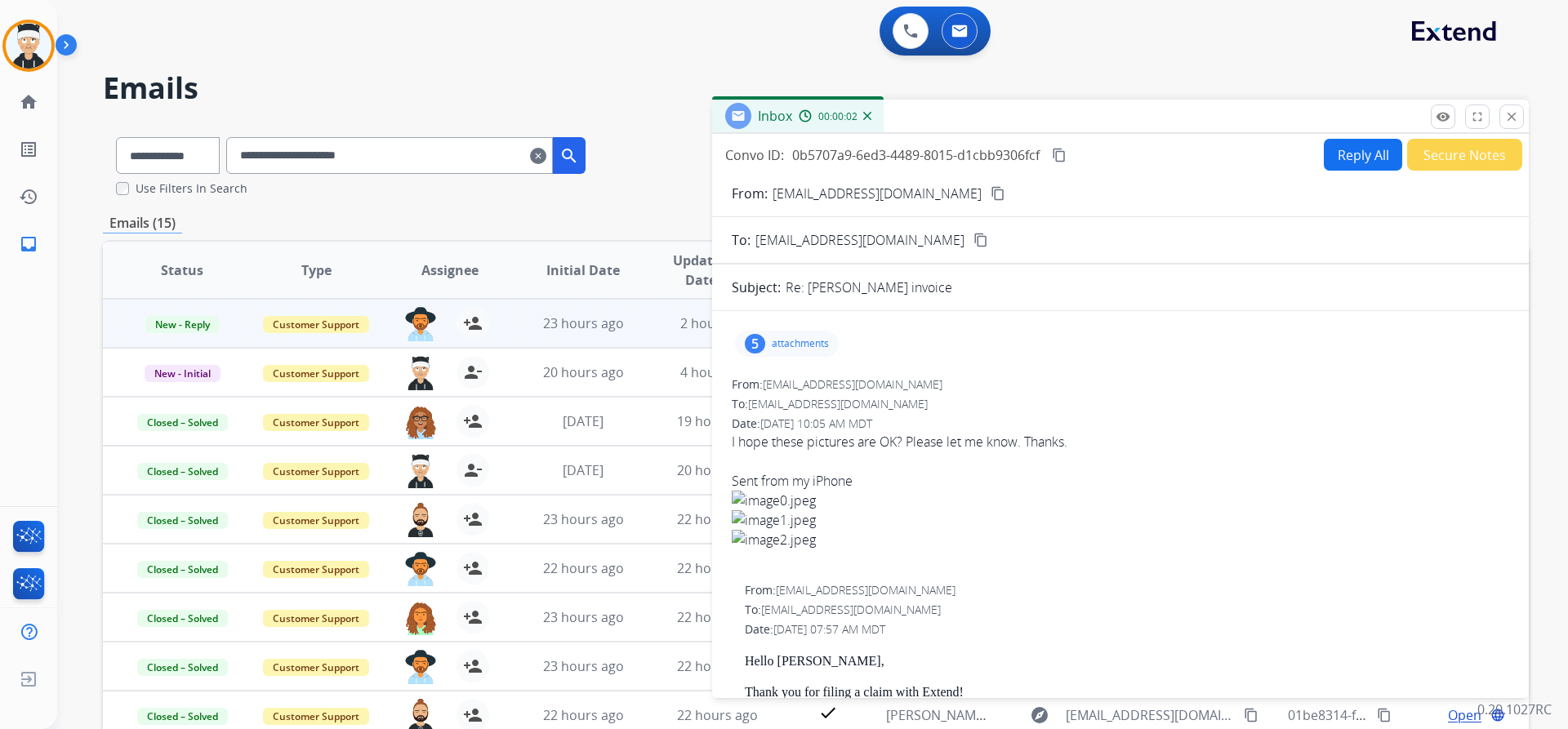
click at [777, 352] on div "5 attachments" at bounding box center [786, 344] width 104 height 26
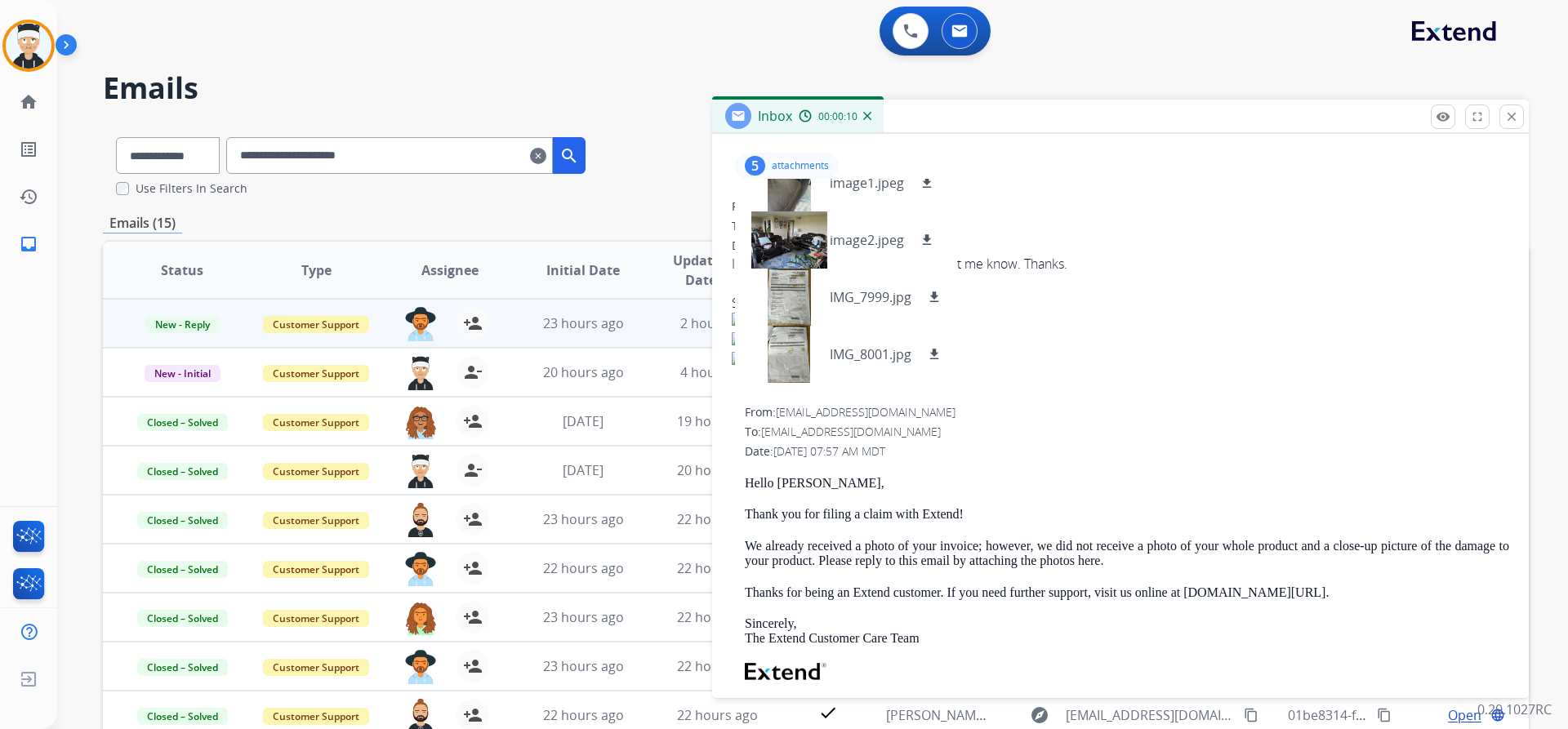
scroll to position [245, 0]
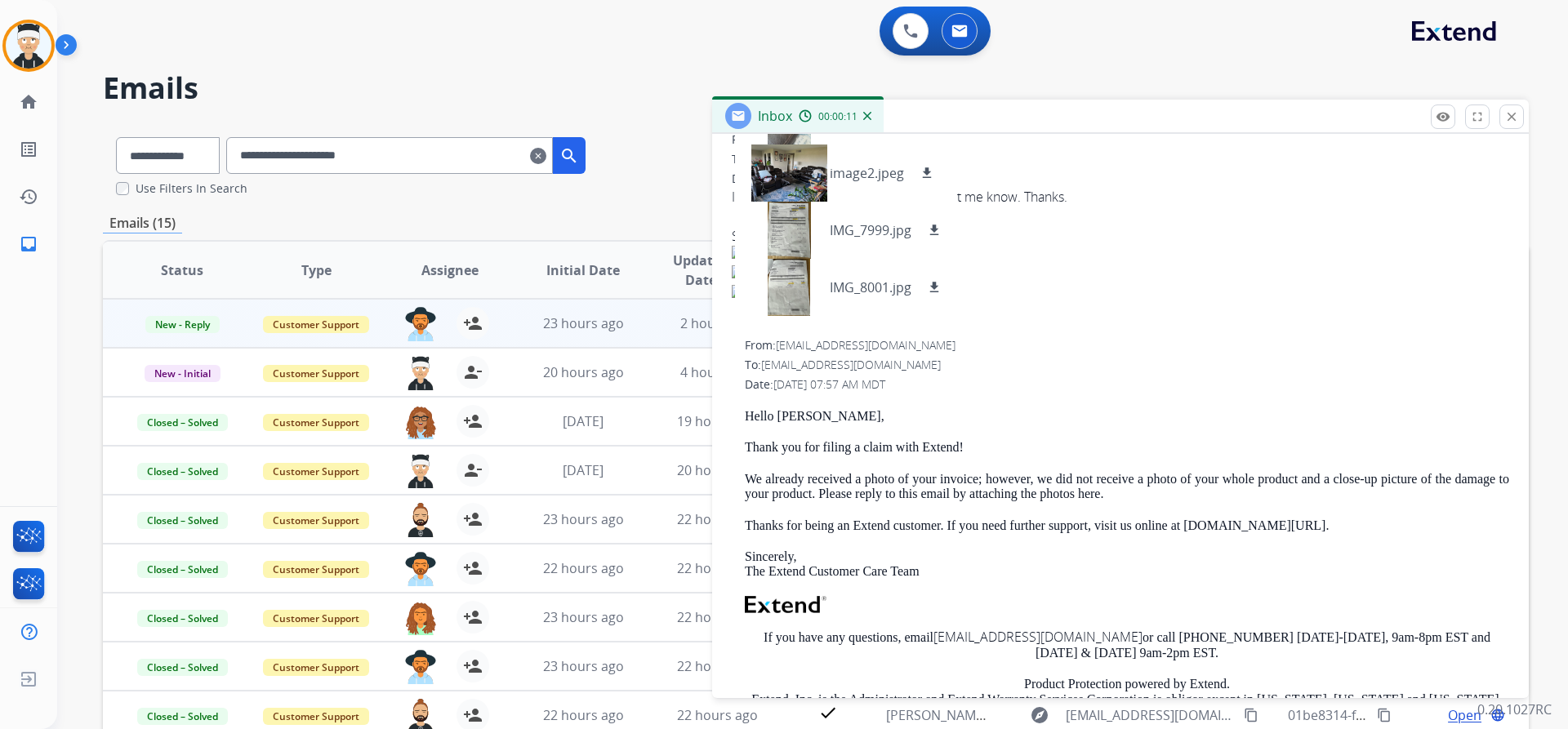
click at [653, 200] on div "**********" at bounding box center [815, 498] width 1426 height 748
click at [1510, 119] on mat-icon "close" at bounding box center [1512, 117] width 15 height 15
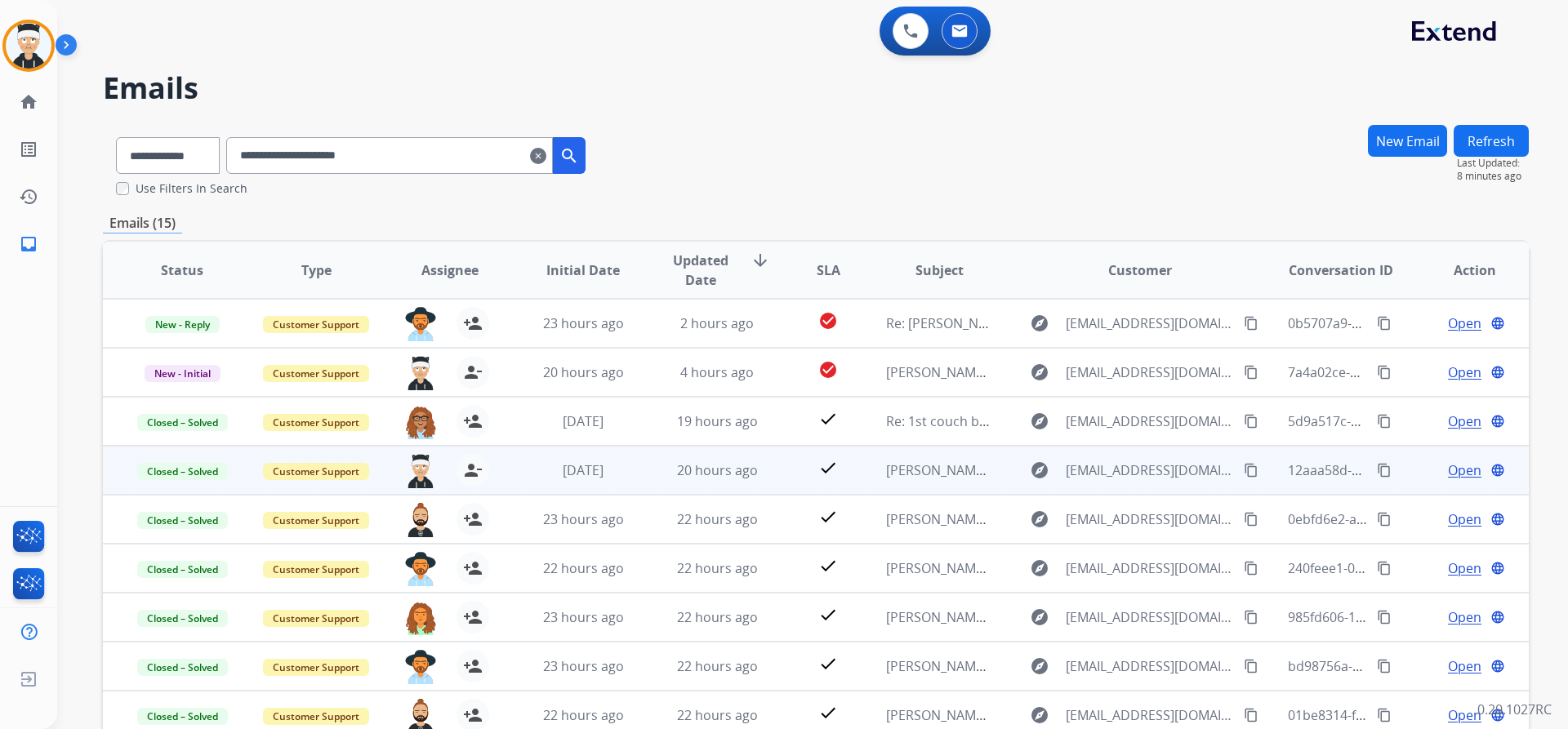
click at [1452, 472] on span "Open" at bounding box center [1465, 469] width 34 height 20
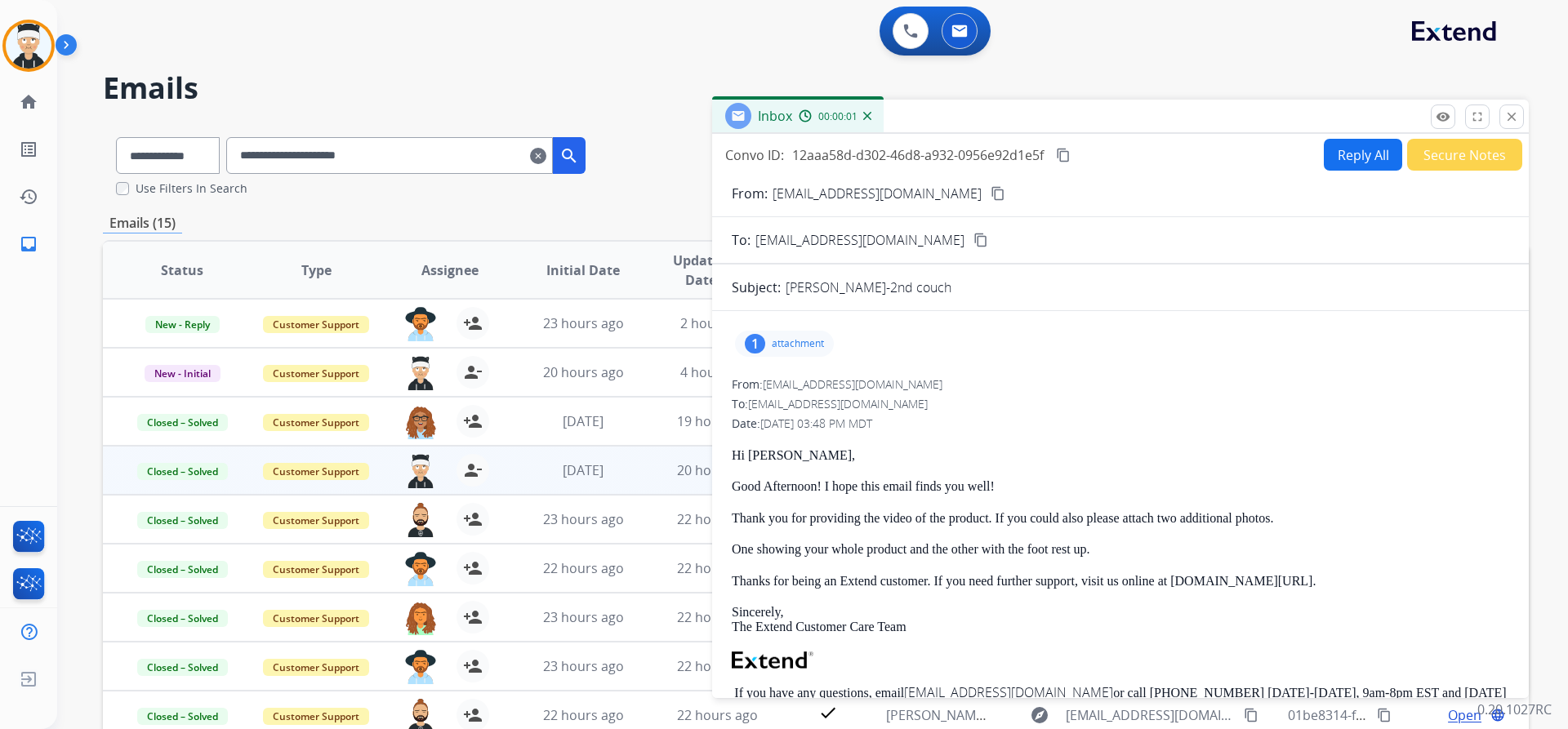
click at [809, 345] on p "attachment" at bounding box center [798, 344] width 52 height 13
click at [1060, 153] on mat-icon "content_copy" at bounding box center [1064, 156] width 15 height 15
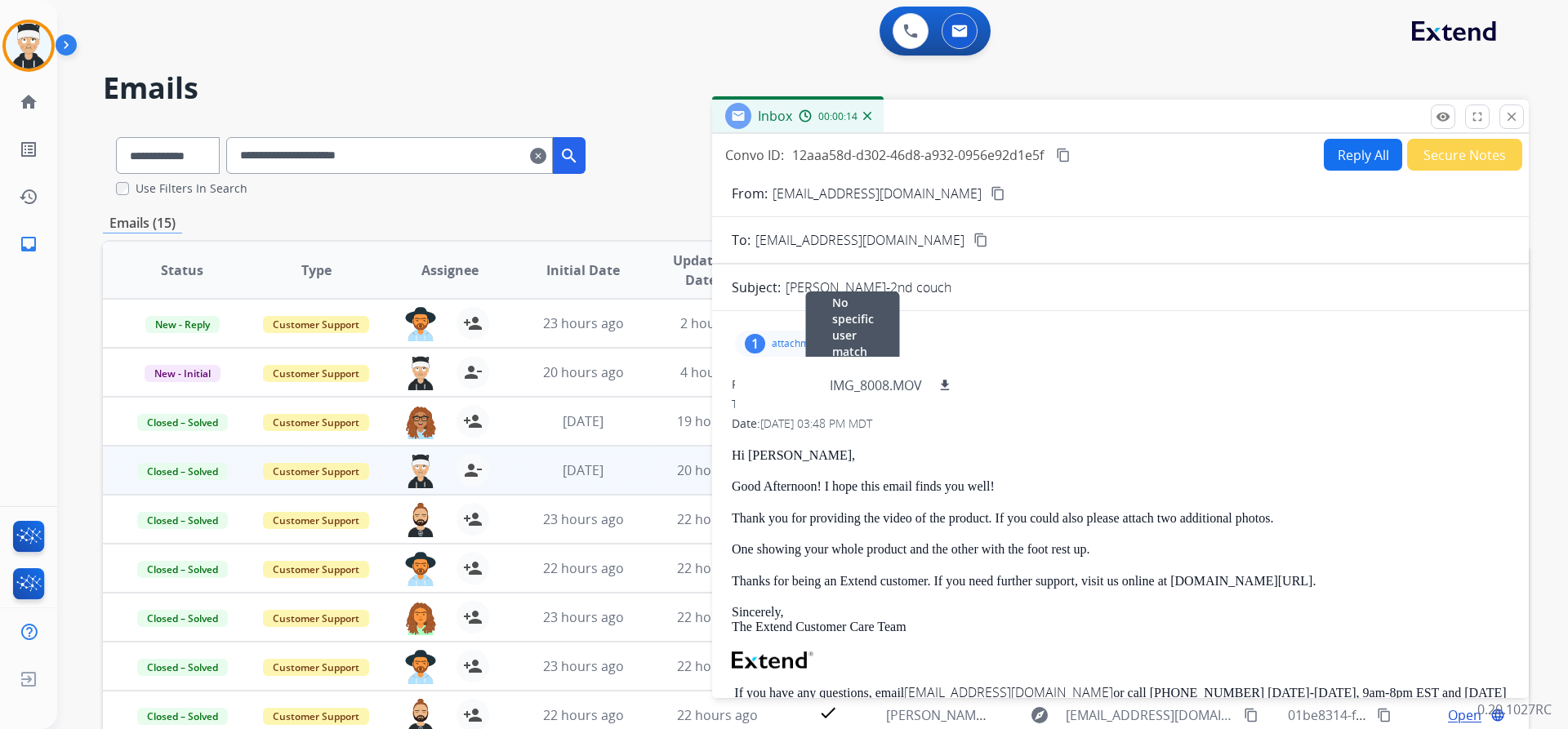
click at [1248, 381] on div "From: support@extend.com No specific user match" at bounding box center [1120, 384] width 777 height 16
click at [1506, 121] on mat-icon "close" at bounding box center [1512, 117] width 15 height 15
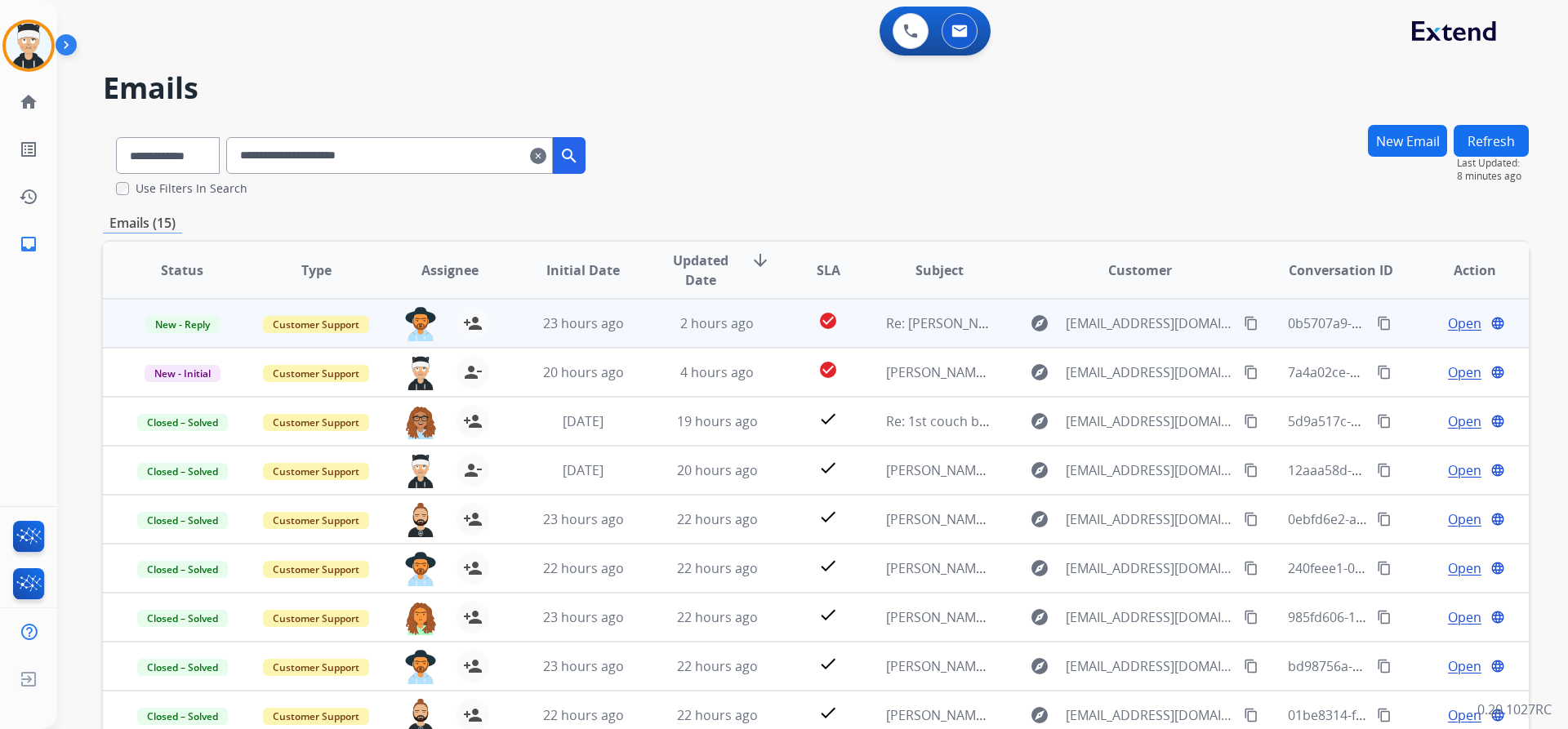
click at [1448, 319] on span "Open" at bounding box center [1465, 323] width 34 height 20
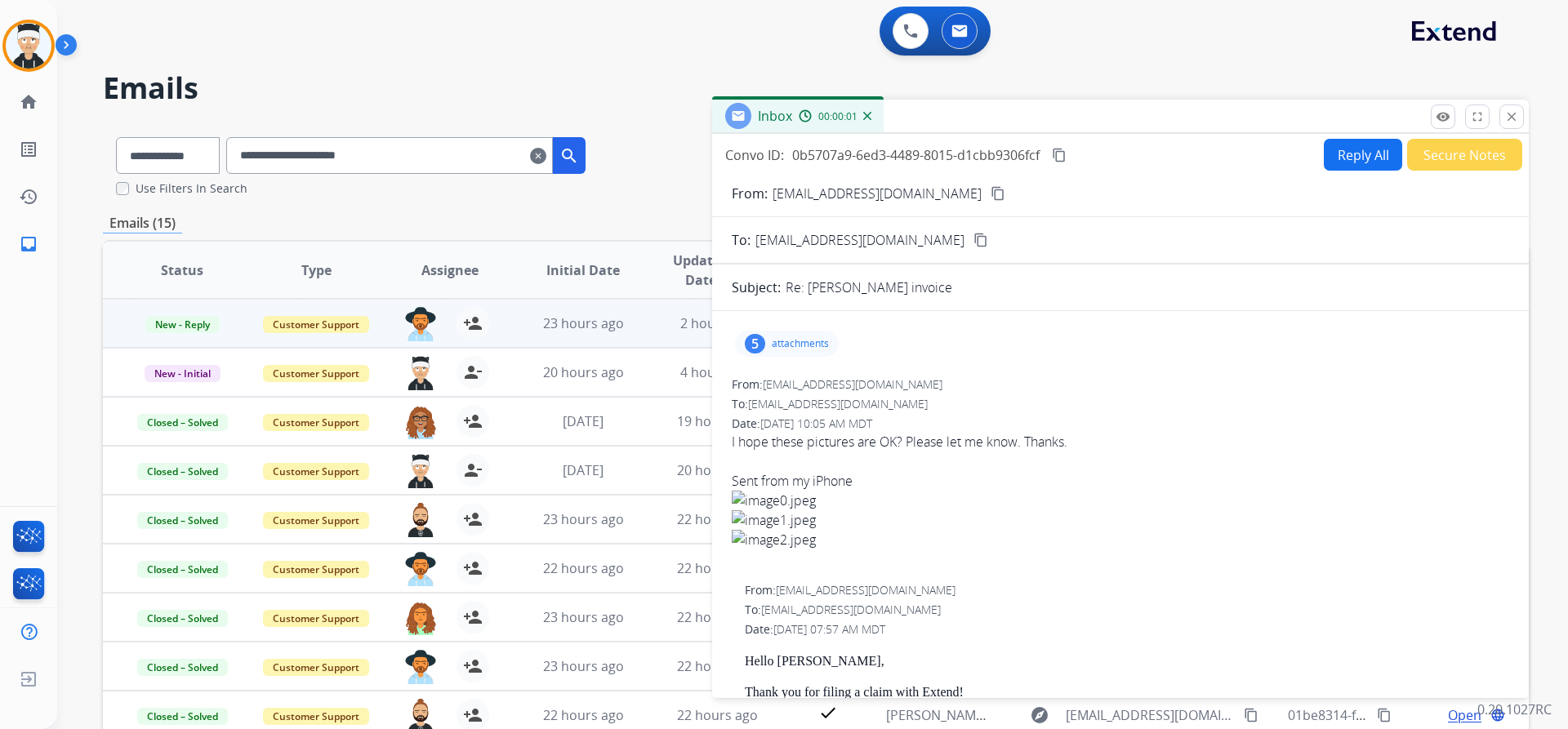
click at [822, 336] on div "5 attachments" at bounding box center [786, 344] width 104 height 26
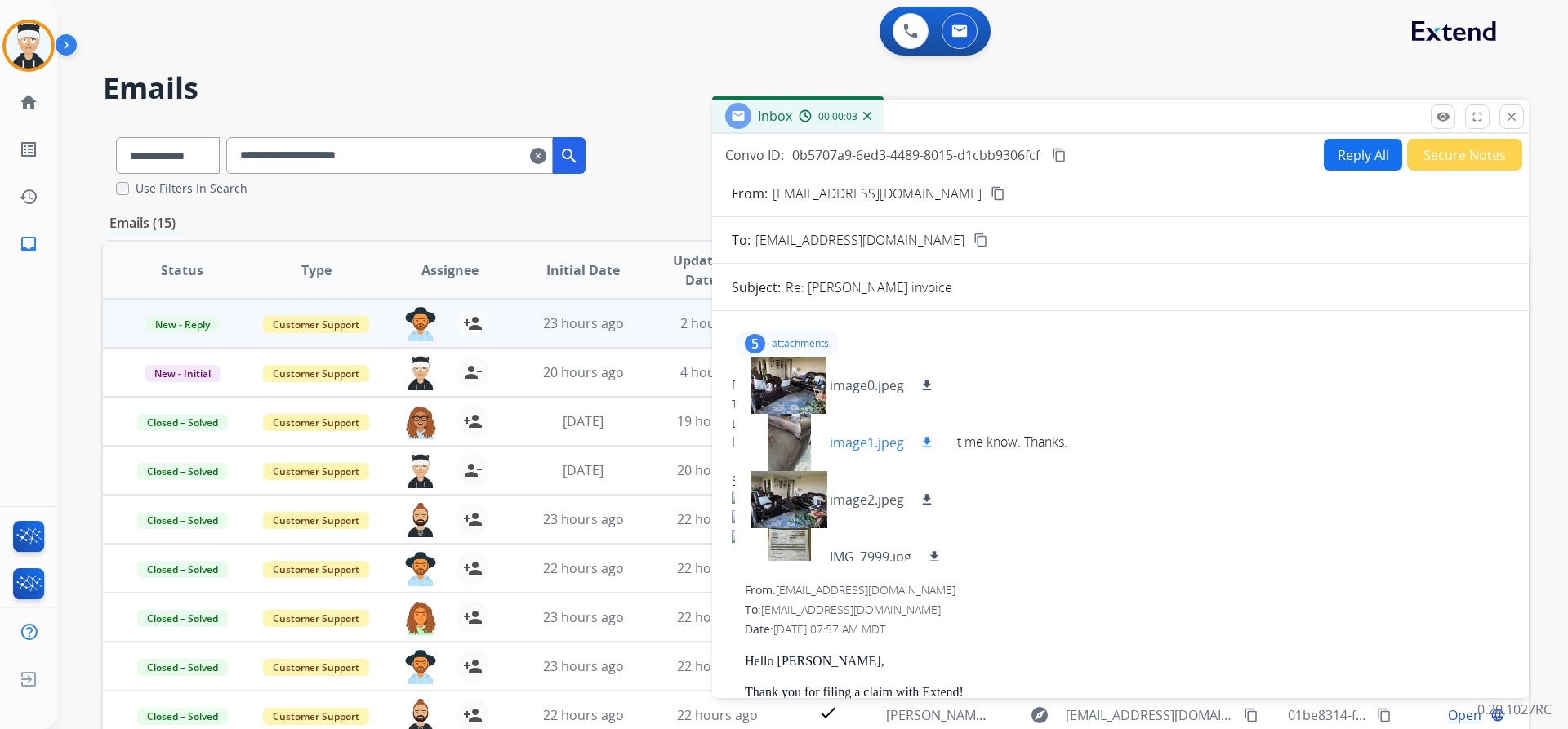
click at [795, 442] on div at bounding box center [788, 442] width 82 height 57
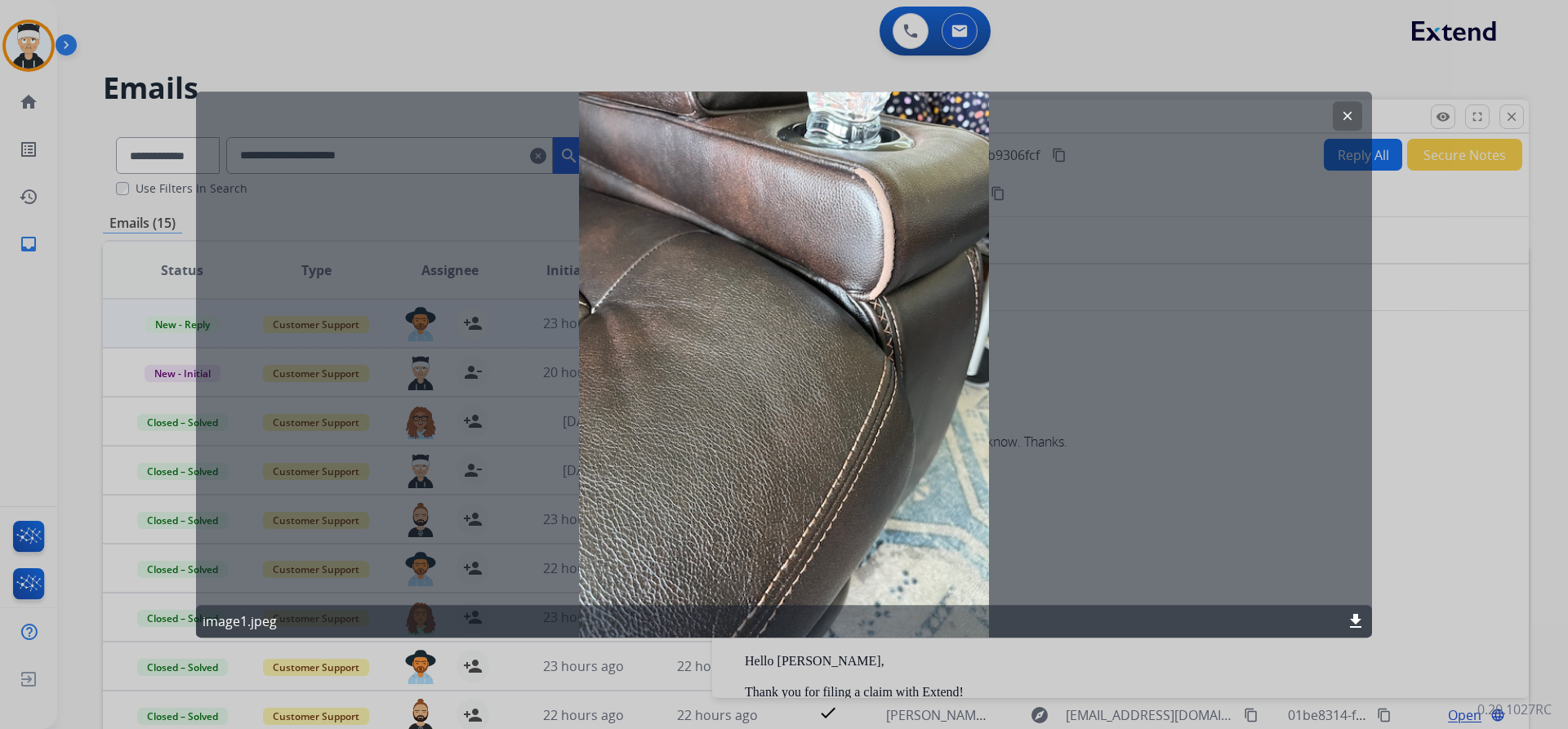
click at [1342, 116] on mat-icon "clear" at bounding box center [1348, 116] width 15 height 15
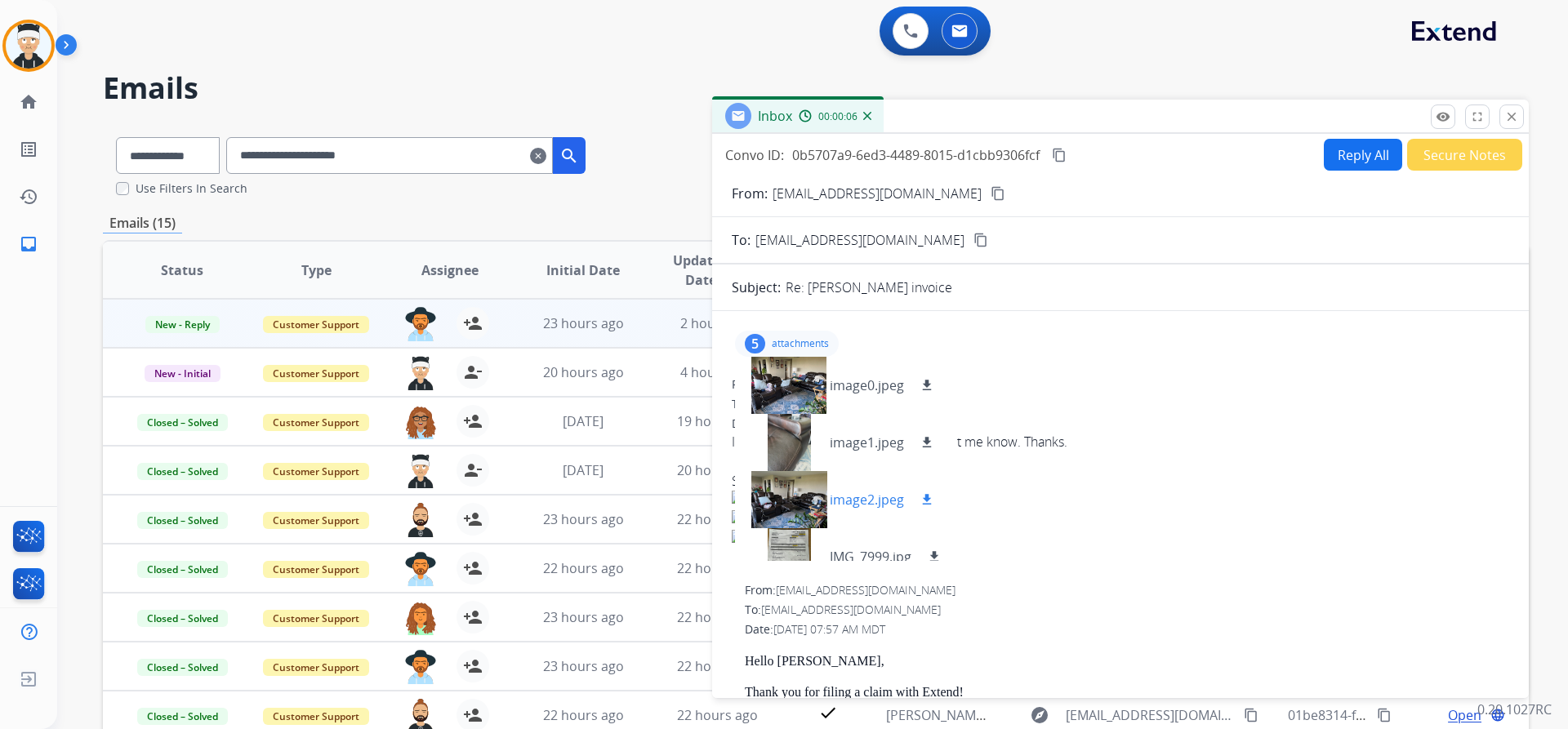
click at [794, 498] on div at bounding box center [788, 499] width 82 height 57
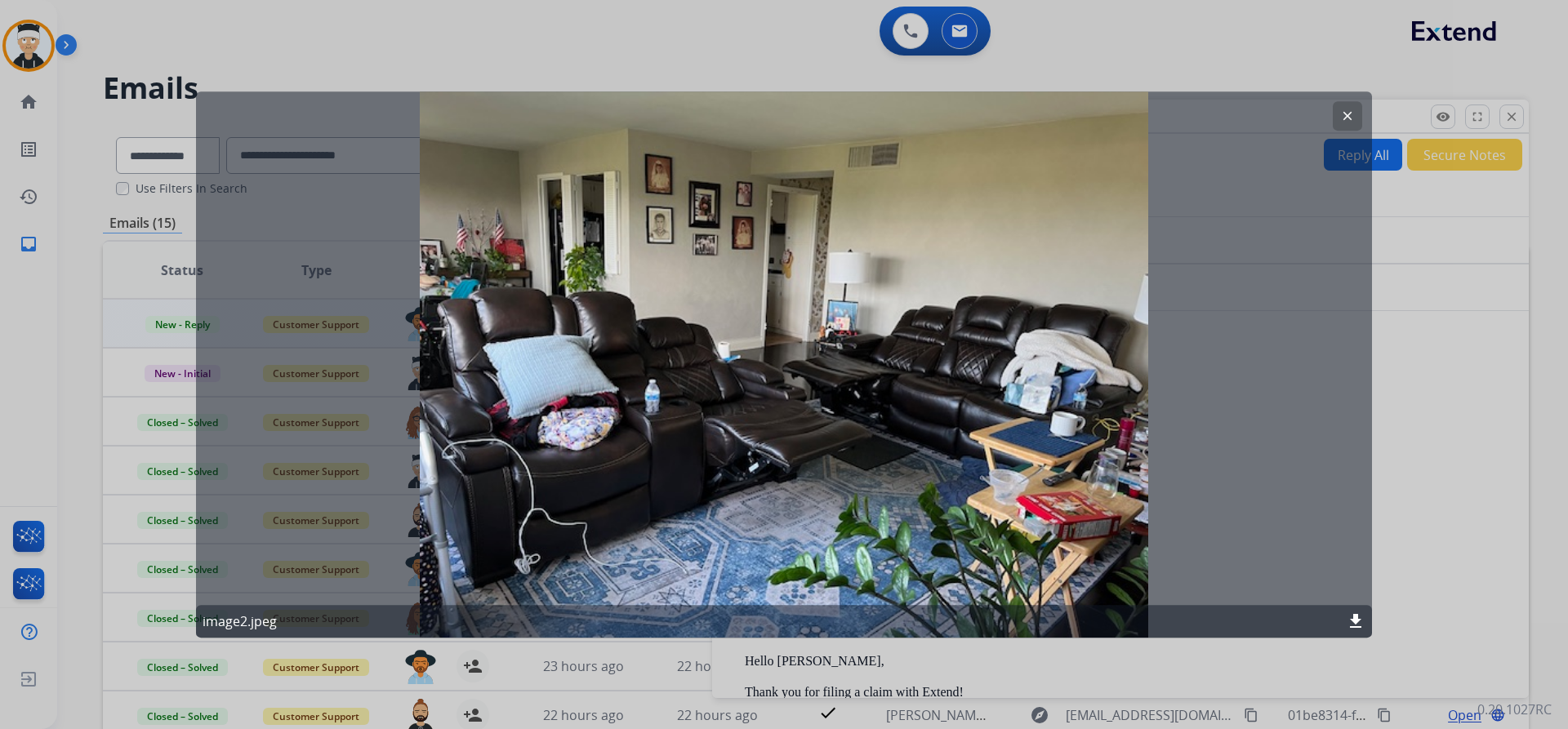
click at [1343, 114] on mat-icon "clear" at bounding box center [1348, 116] width 15 height 15
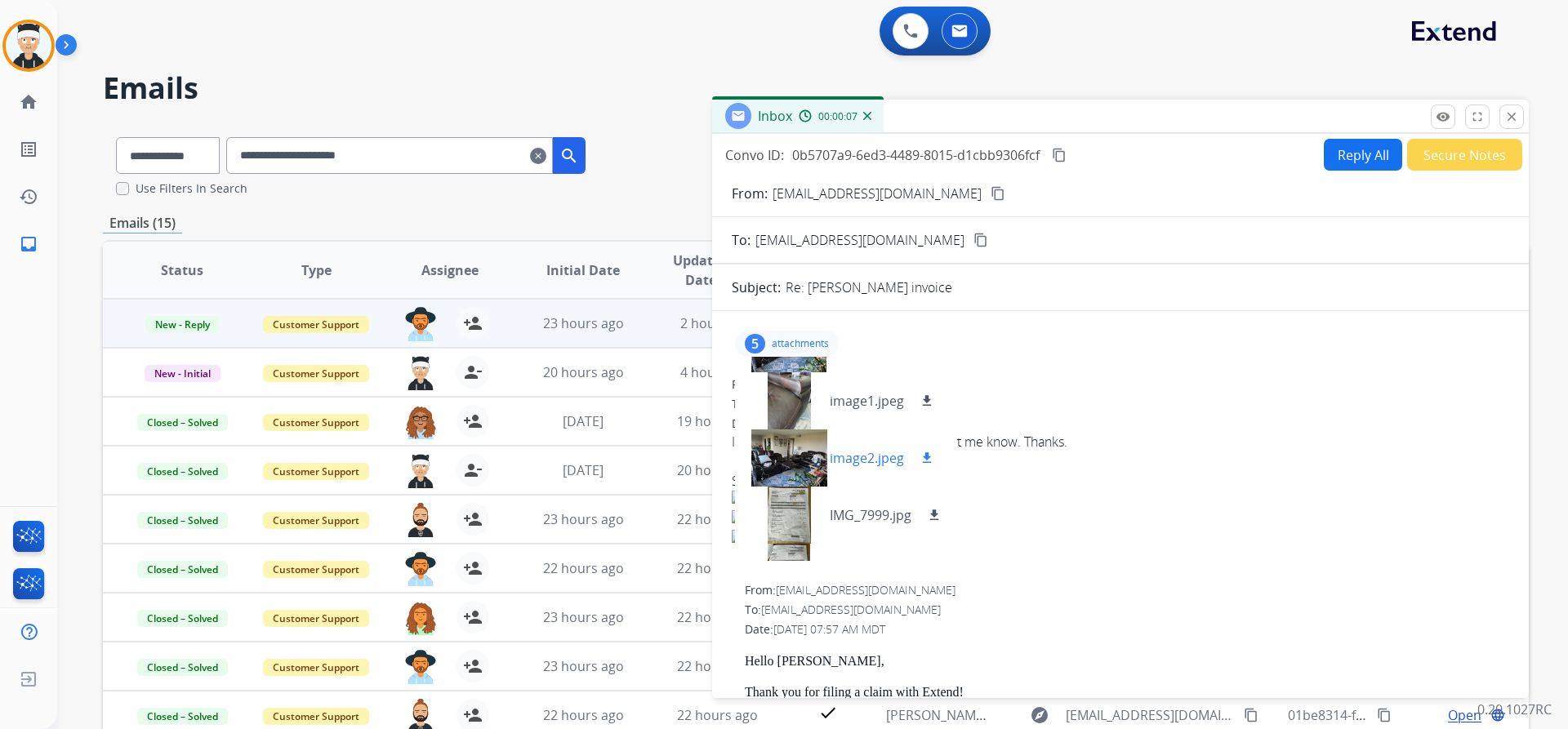
scroll to position [82, 0]
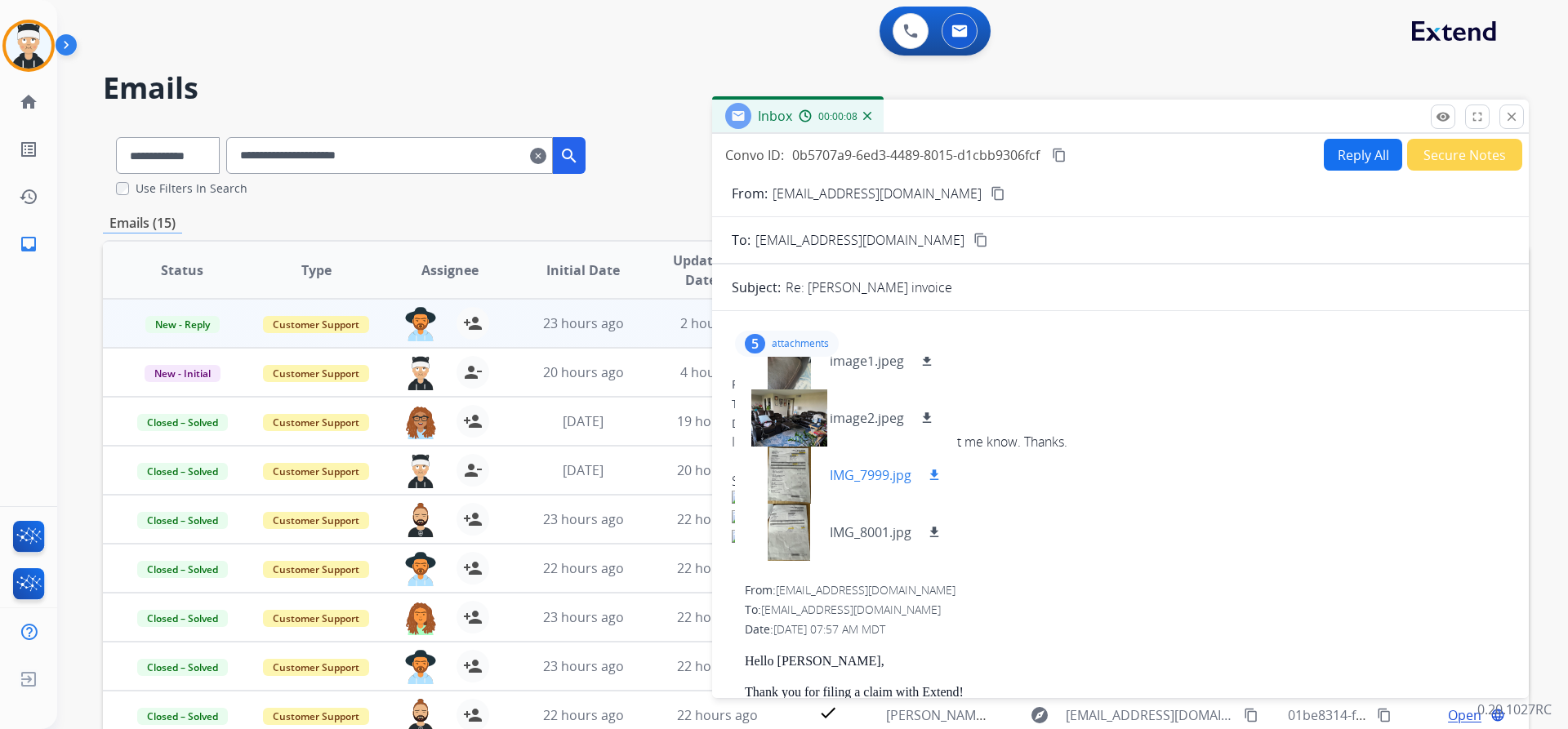
click at [790, 478] on div at bounding box center [788, 475] width 82 height 57
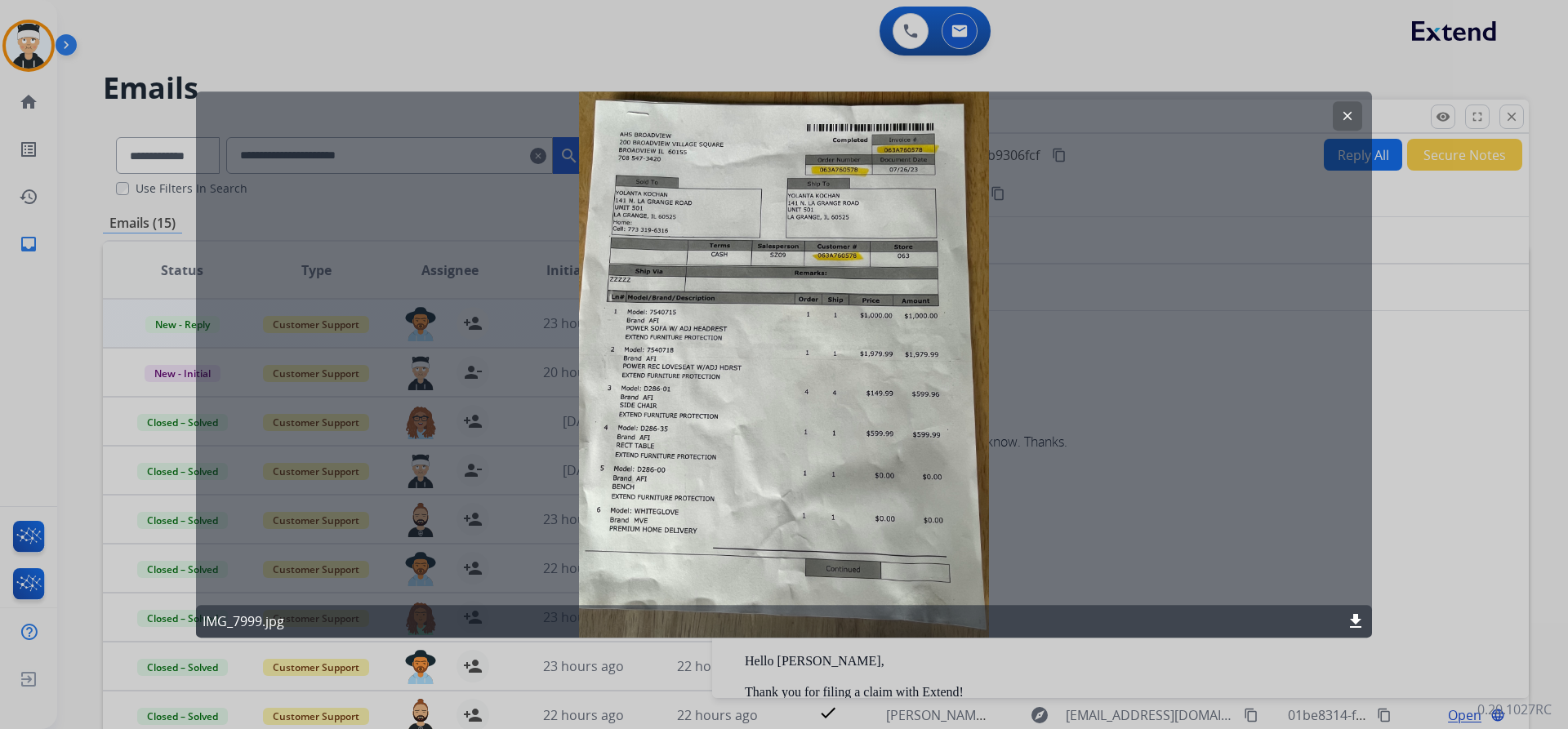
drag, startPoint x: 1354, startPoint y: 120, endPoint x: 1285, endPoint y: 162, distance: 80.8
click at [1352, 119] on mat-icon "clear" at bounding box center [1348, 116] width 15 height 15
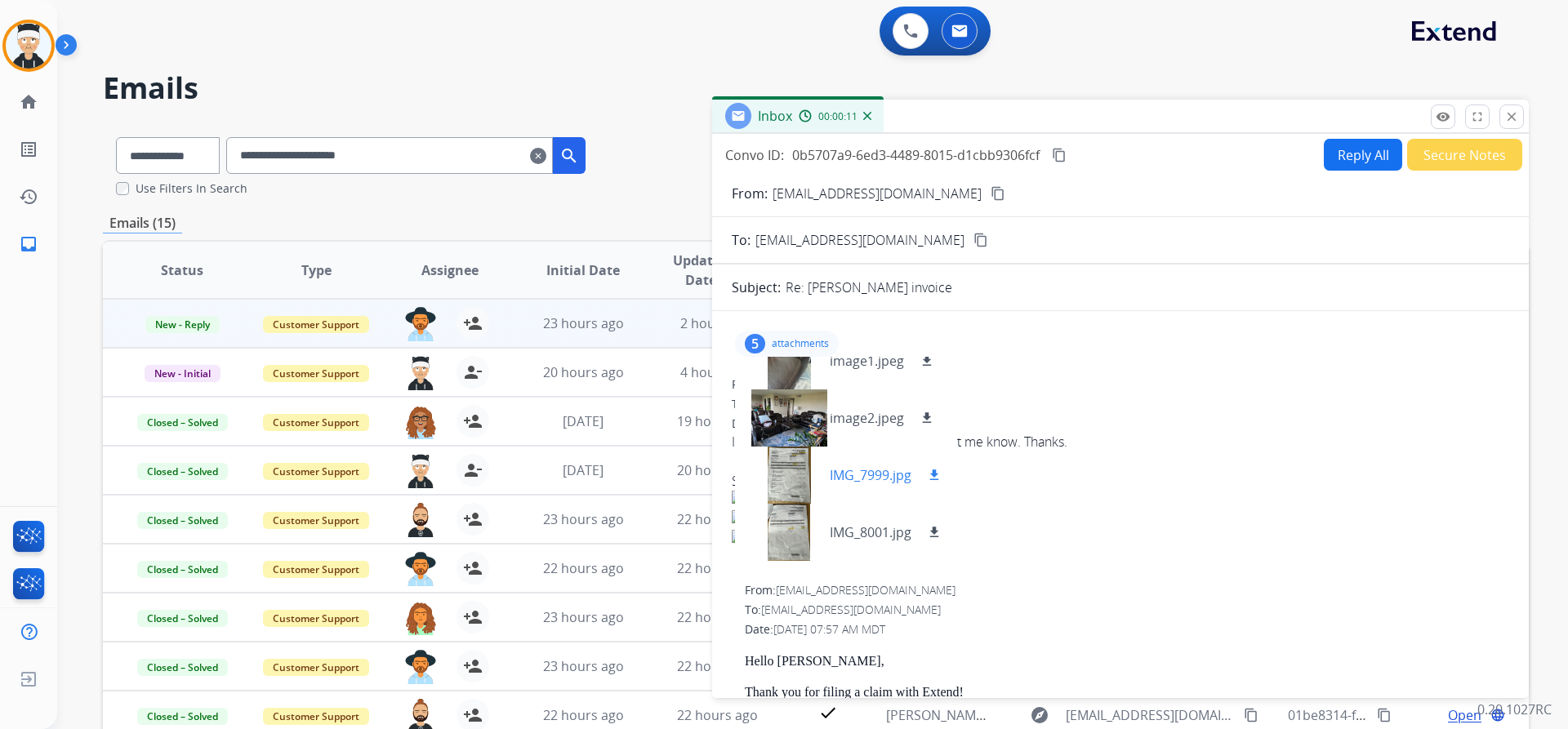
scroll to position [0, 0]
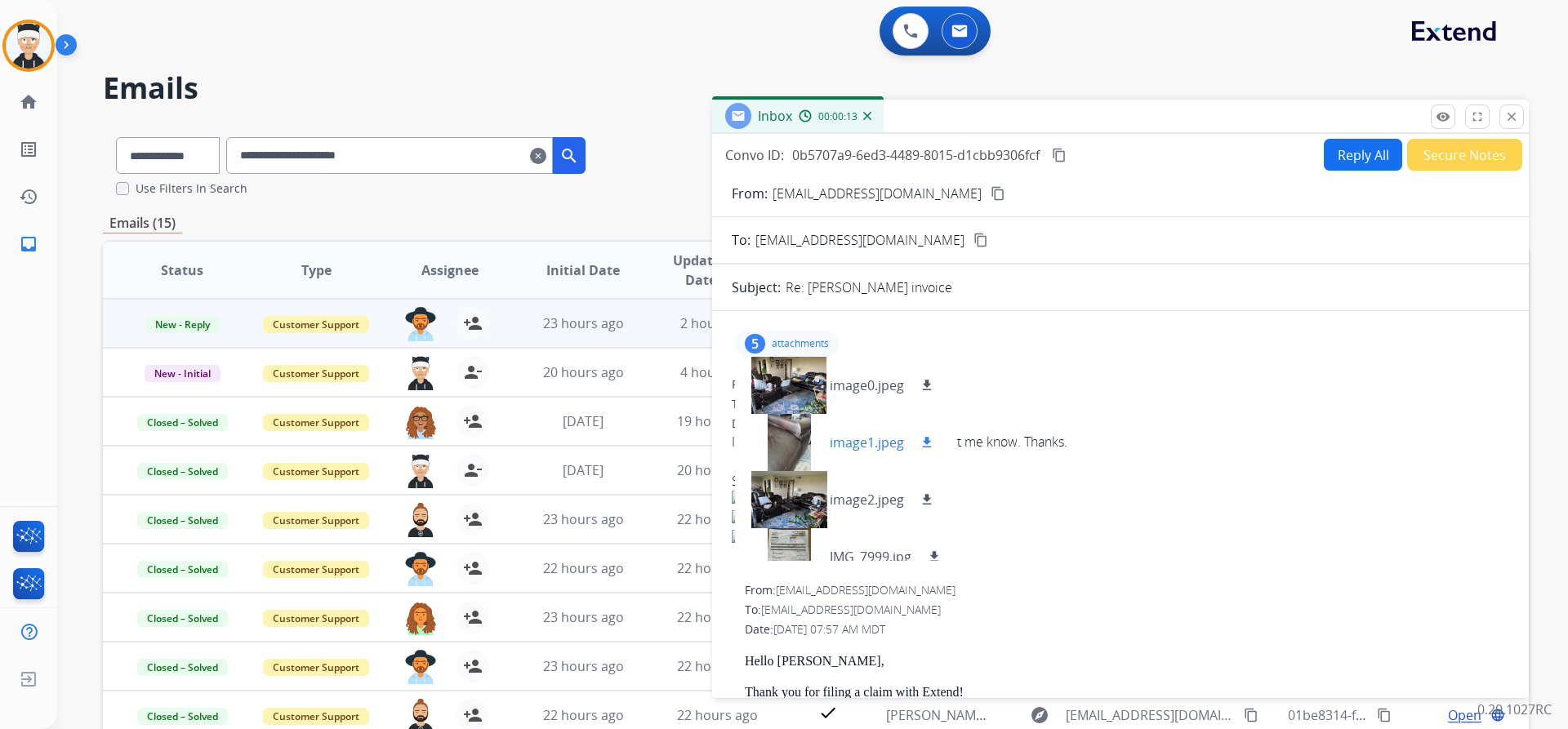
click at [792, 449] on div at bounding box center [788, 442] width 82 height 57
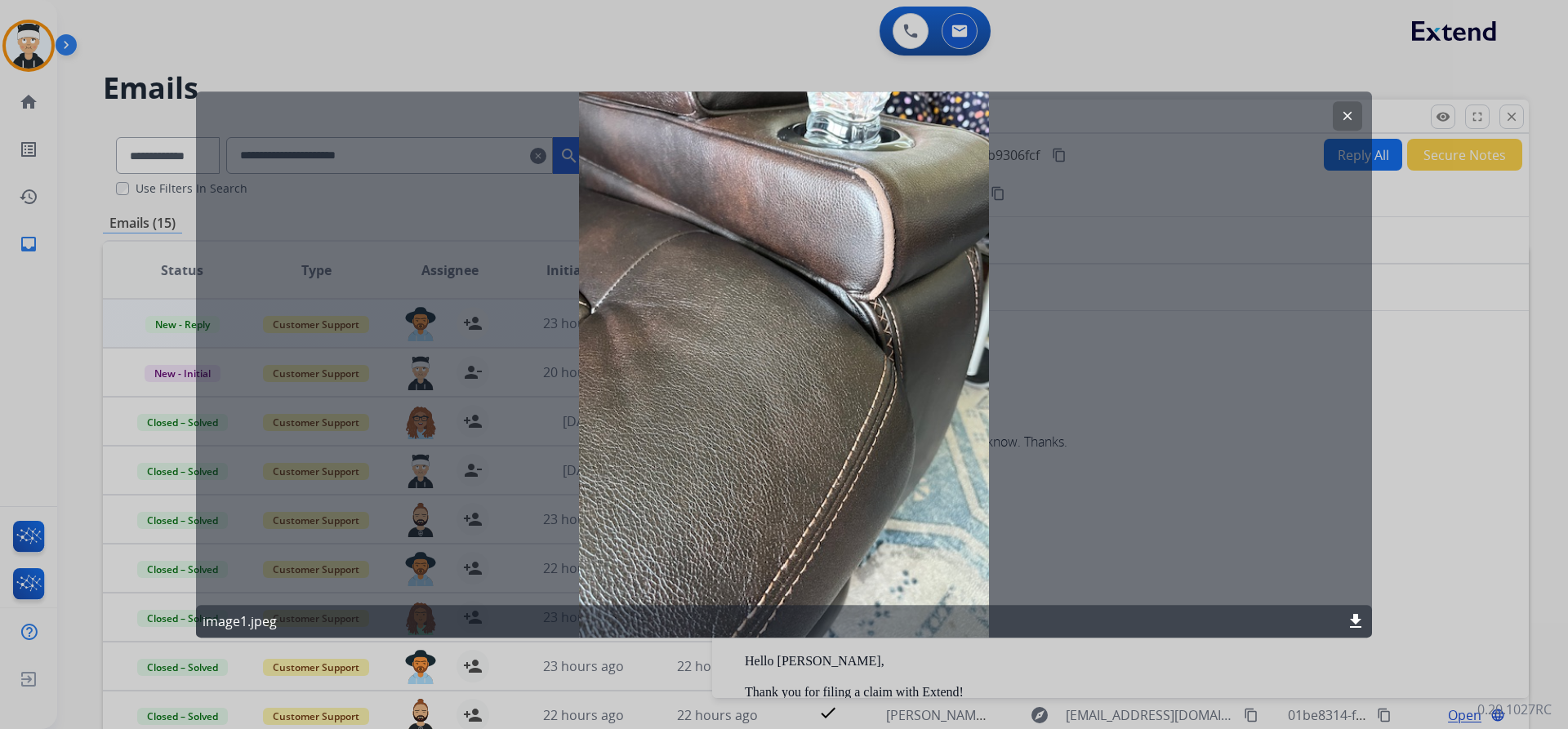
click at [1352, 112] on button "clear" at bounding box center [1347, 115] width 29 height 29
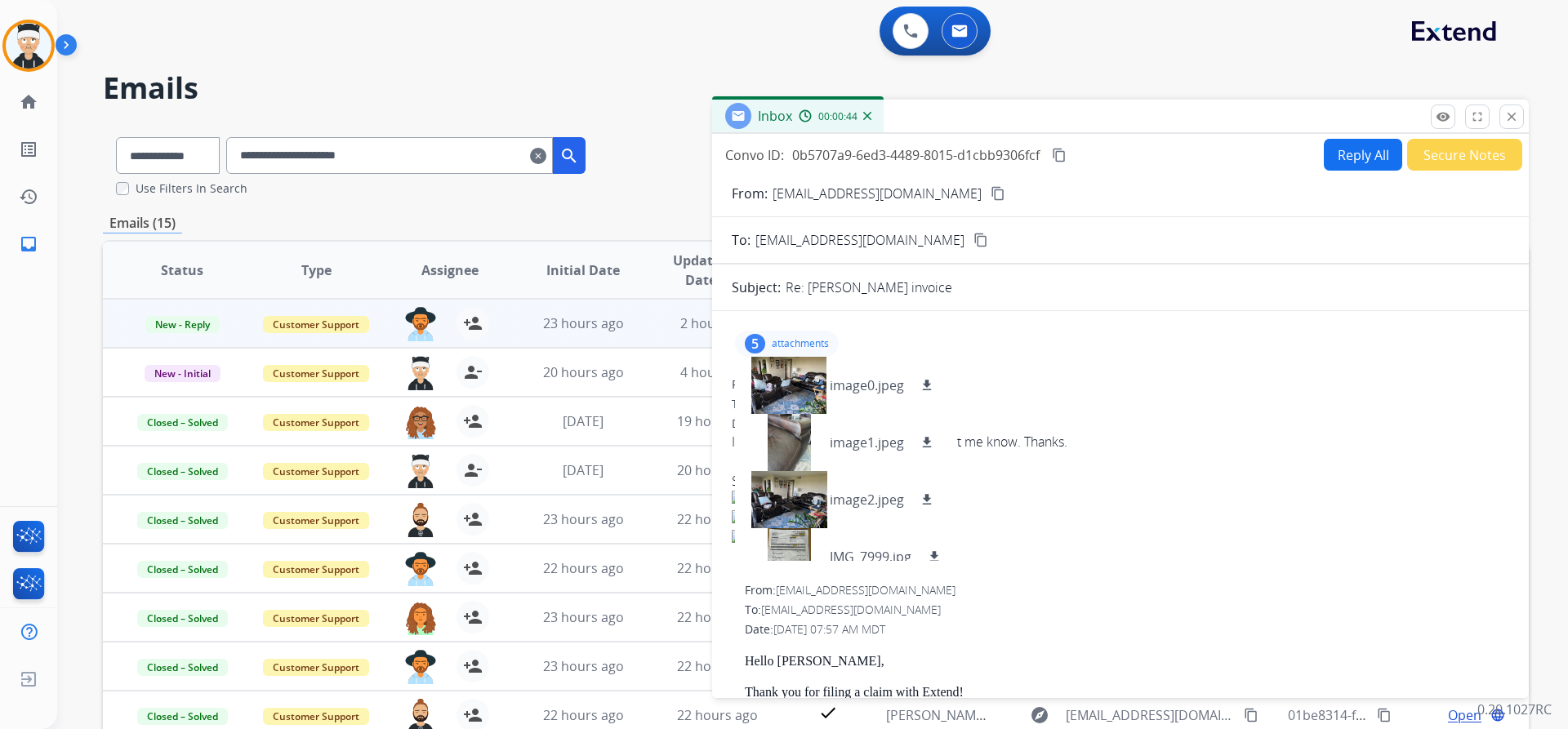
click at [1065, 159] on mat-icon "content_copy" at bounding box center [1059, 156] width 15 height 15
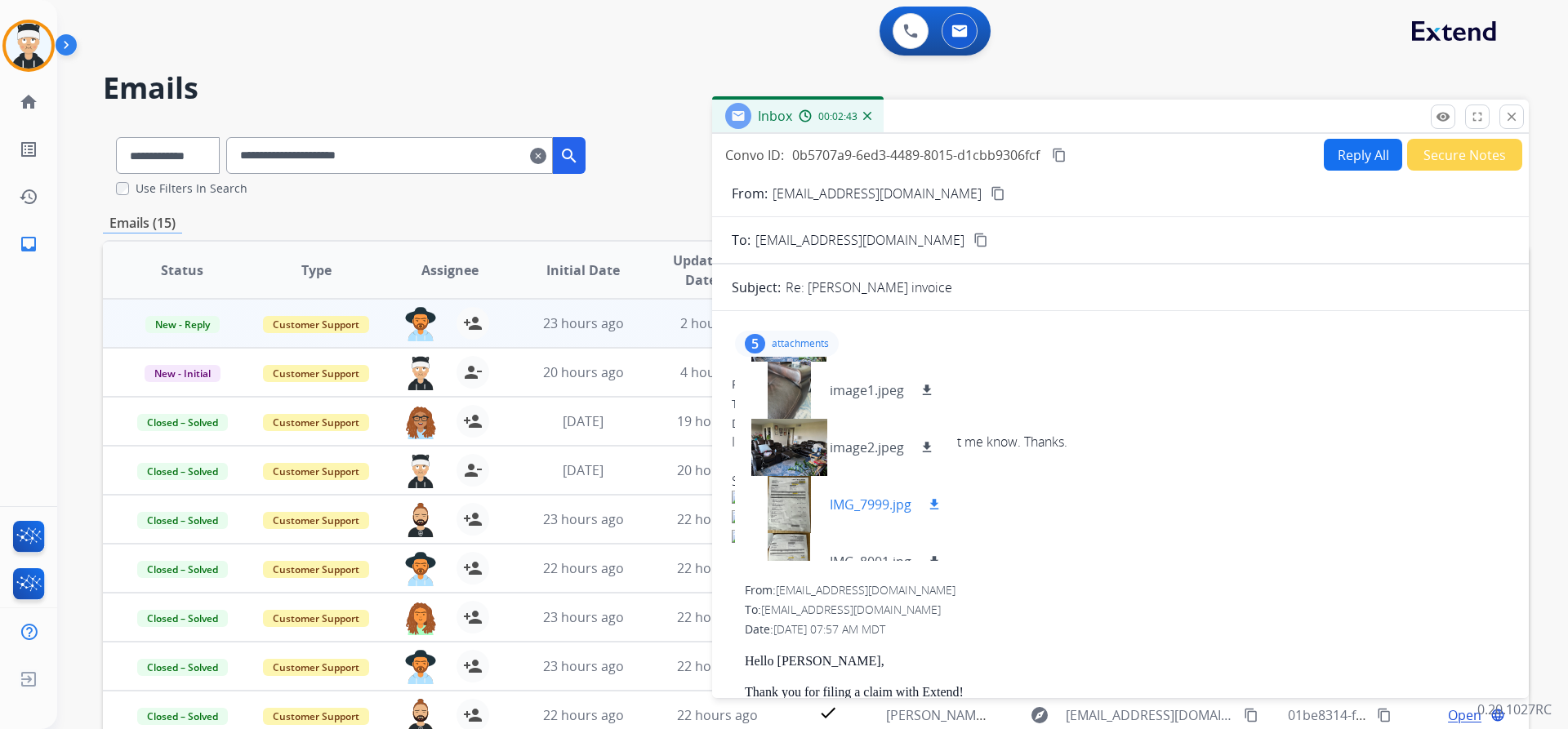
scroll to position [82, 0]
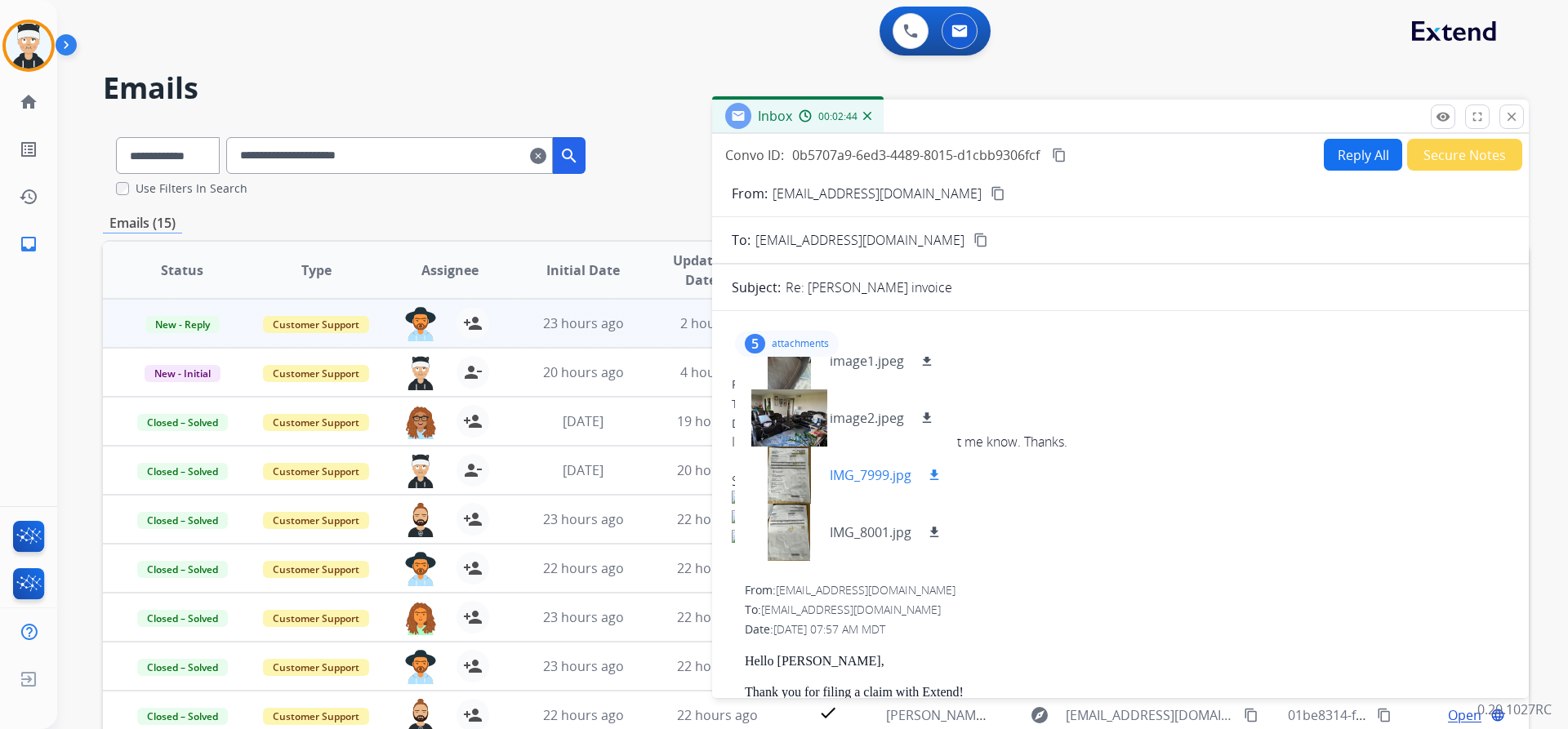
click at [786, 477] on div at bounding box center [788, 475] width 82 height 57
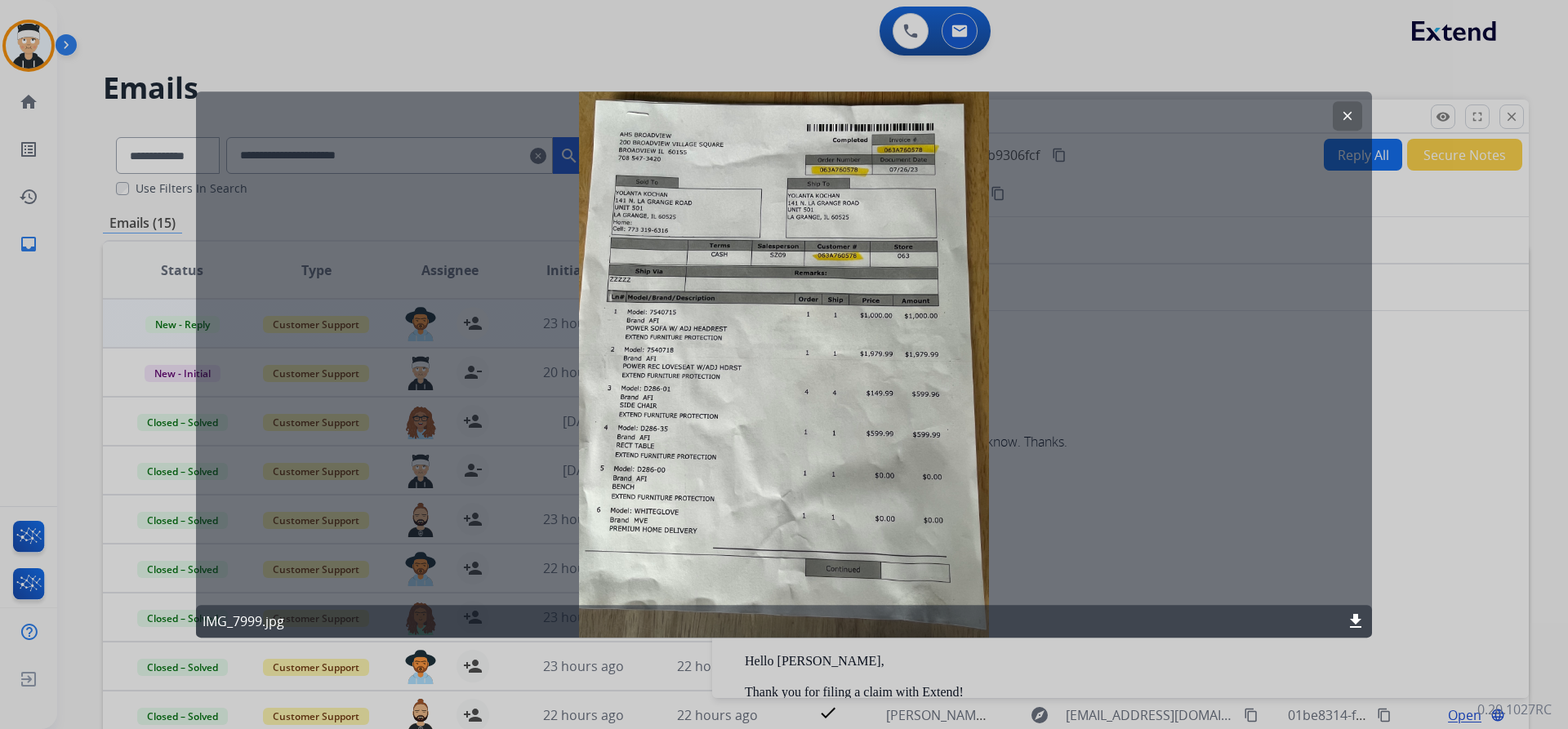
click at [1337, 105] on button "clear" at bounding box center [1347, 115] width 29 height 29
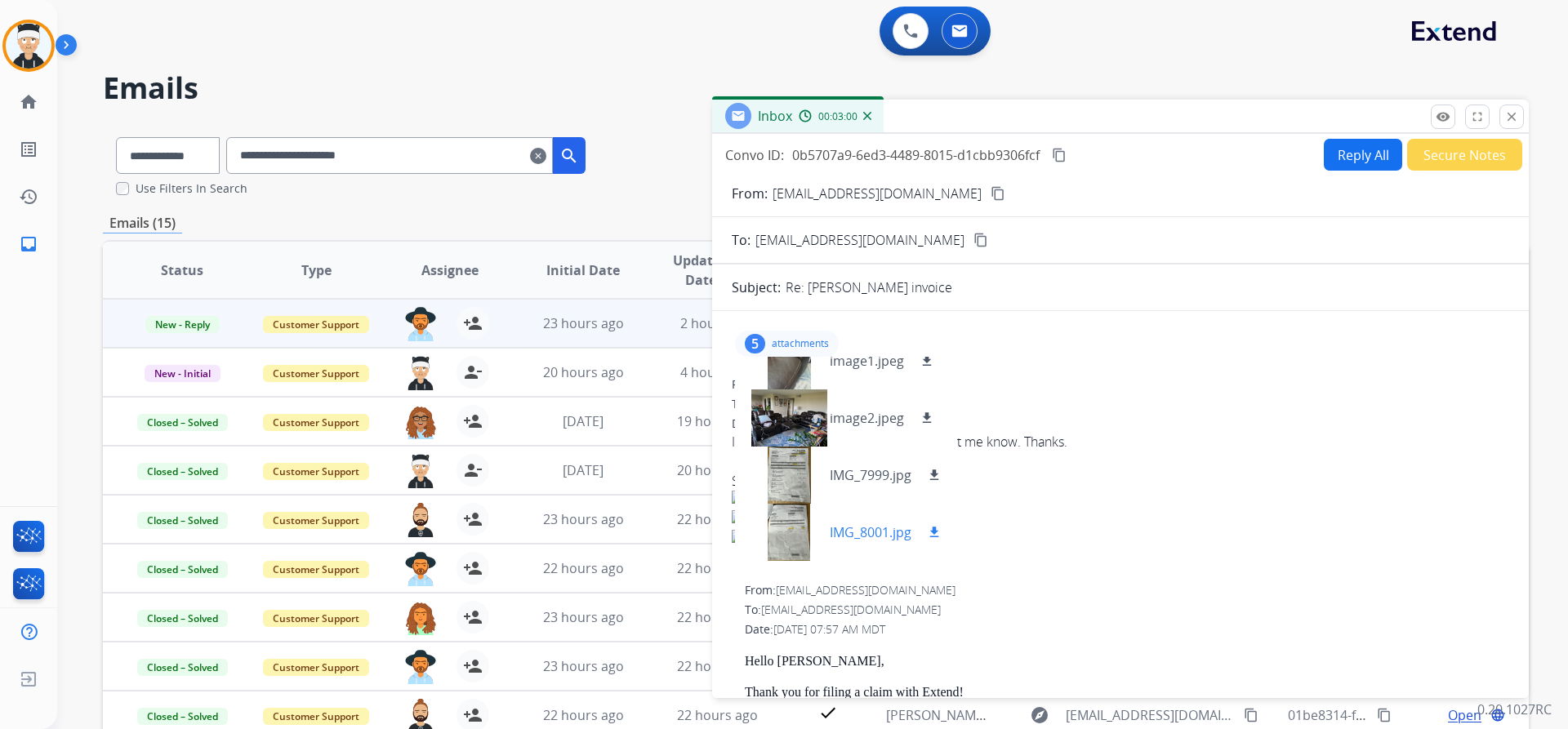
click at [781, 527] on div at bounding box center [788, 532] width 82 height 57
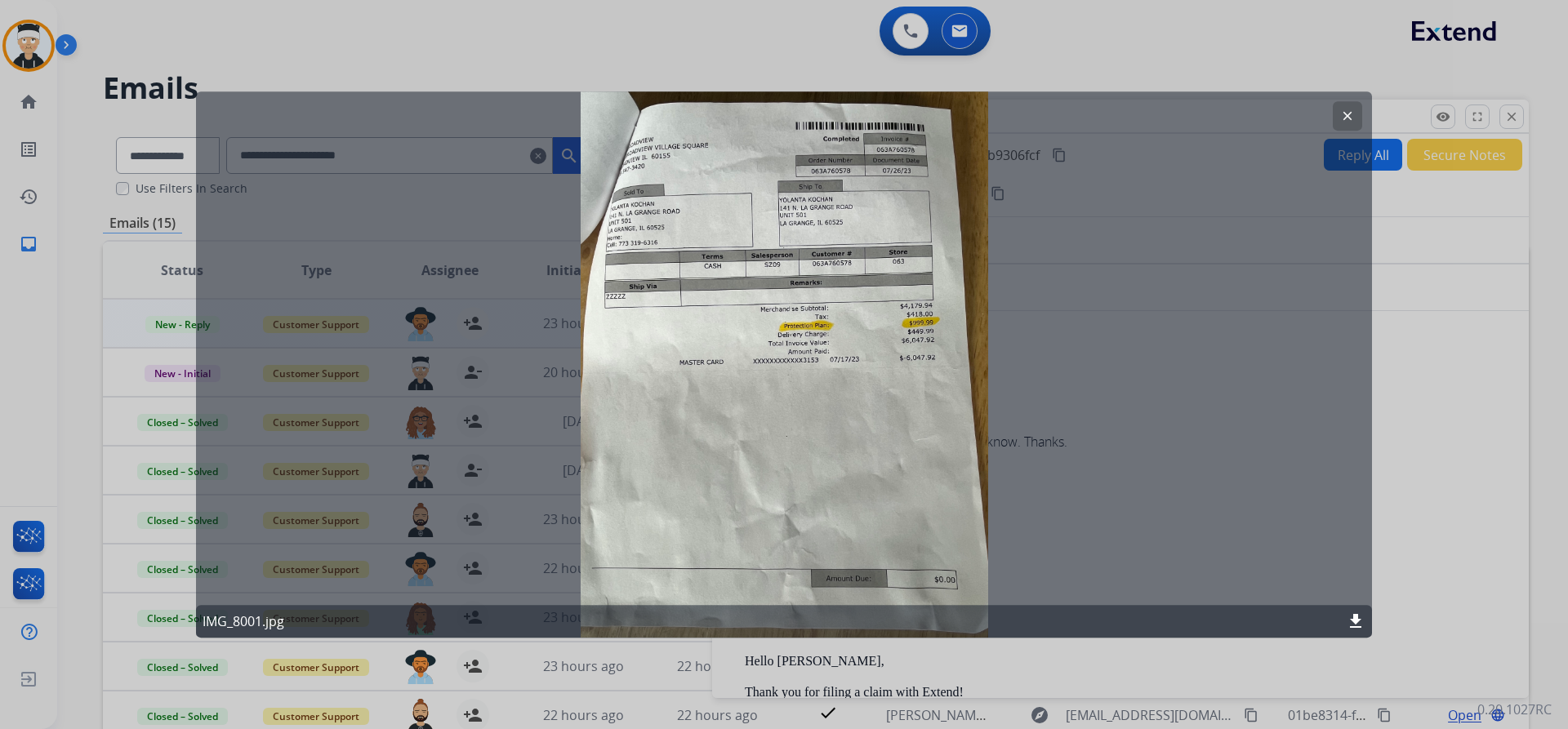
click at [1349, 120] on mat-icon "clear" at bounding box center [1348, 116] width 15 height 15
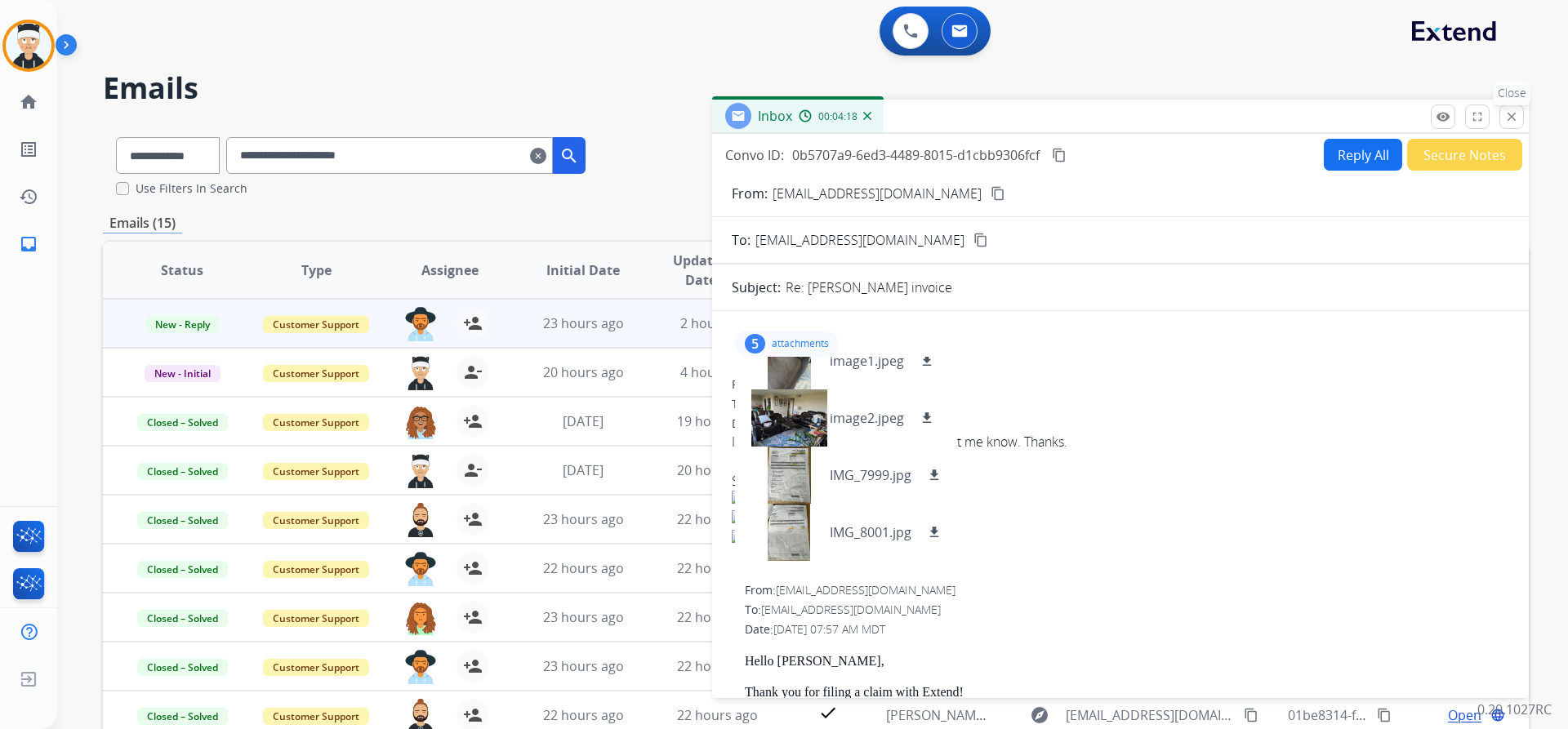
click at [1505, 113] on mat-icon "close" at bounding box center [1512, 117] width 15 height 15
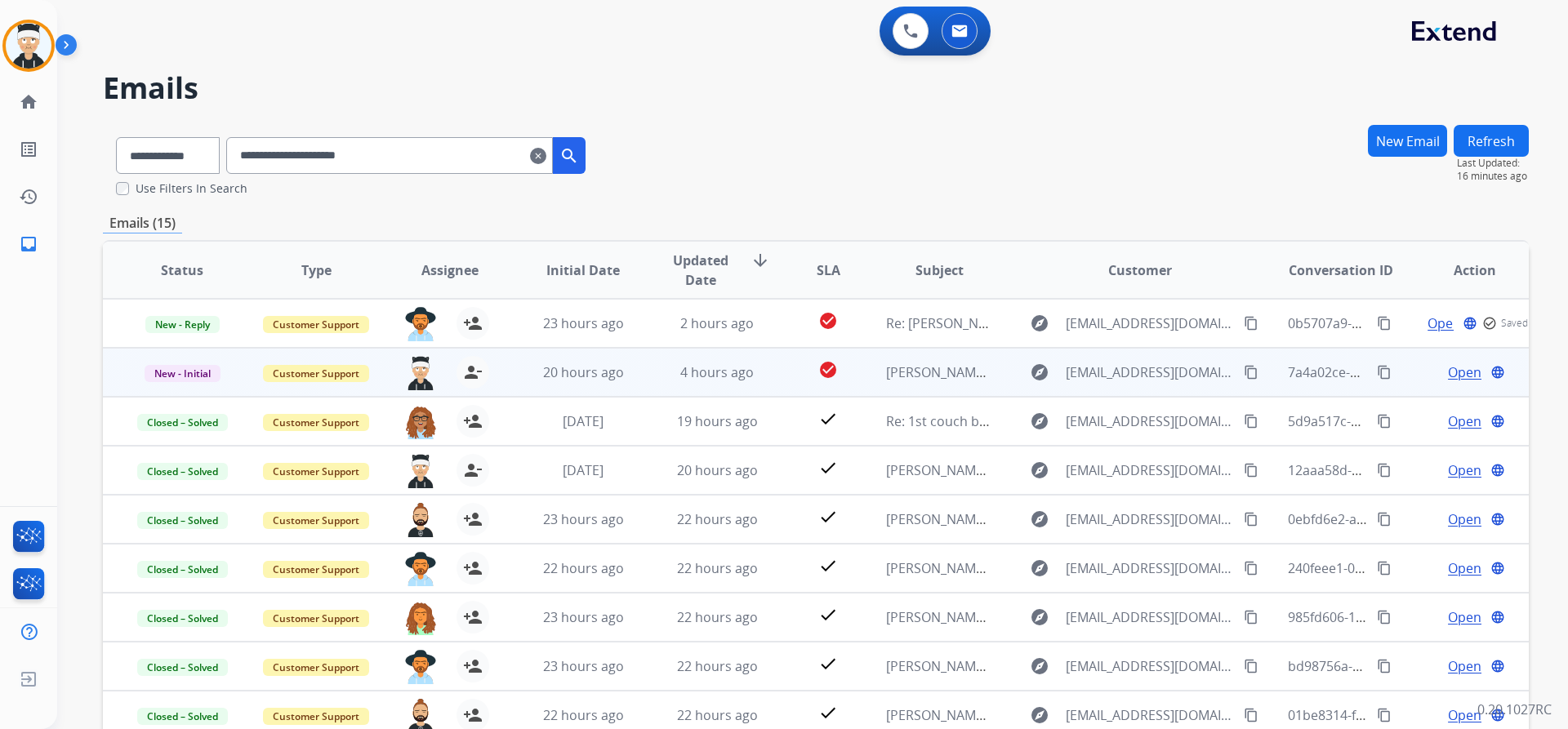
click at [1448, 376] on span "Open" at bounding box center [1465, 372] width 34 height 20
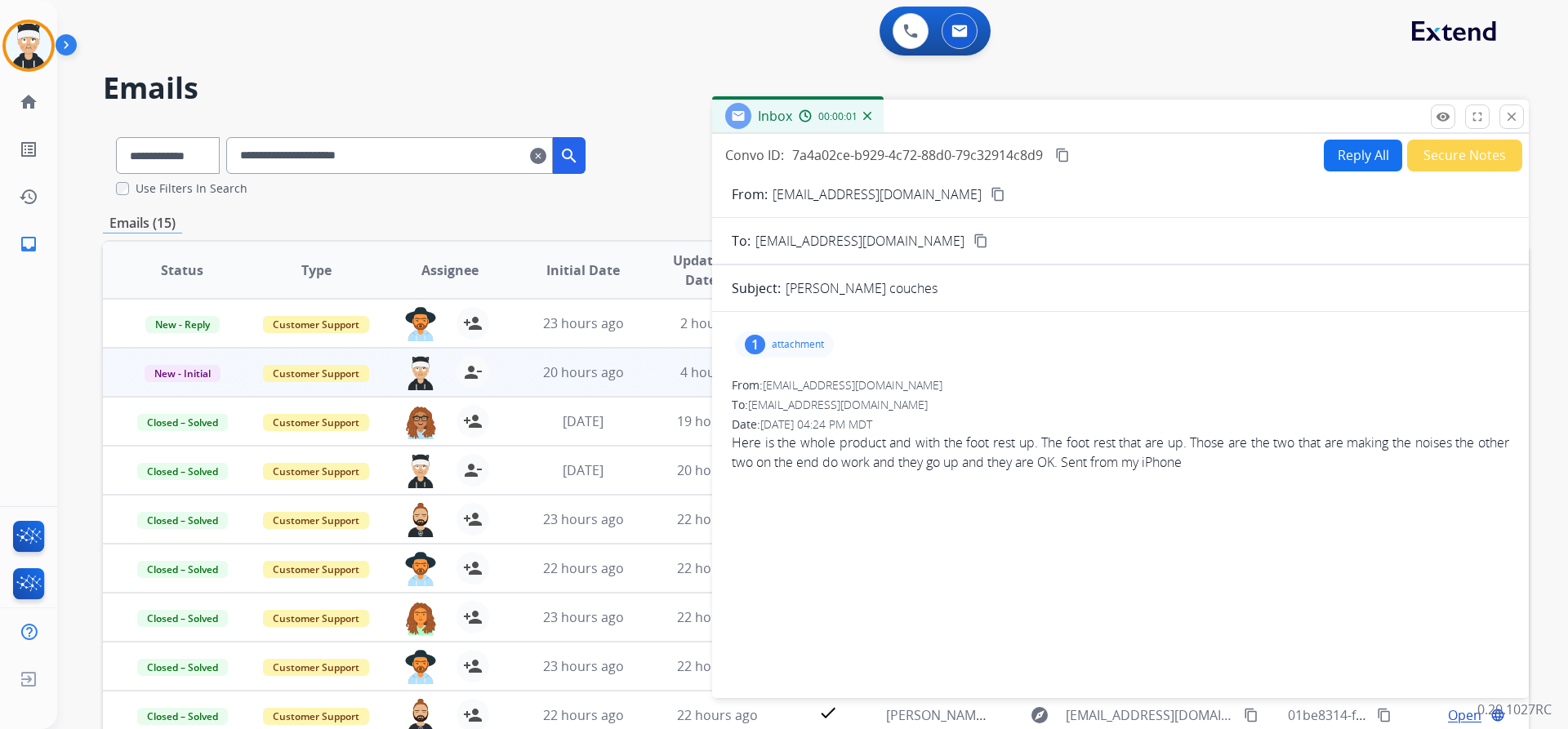
click at [1352, 157] on button "Reply All" at bounding box center [1363, 156] width 79 height 32
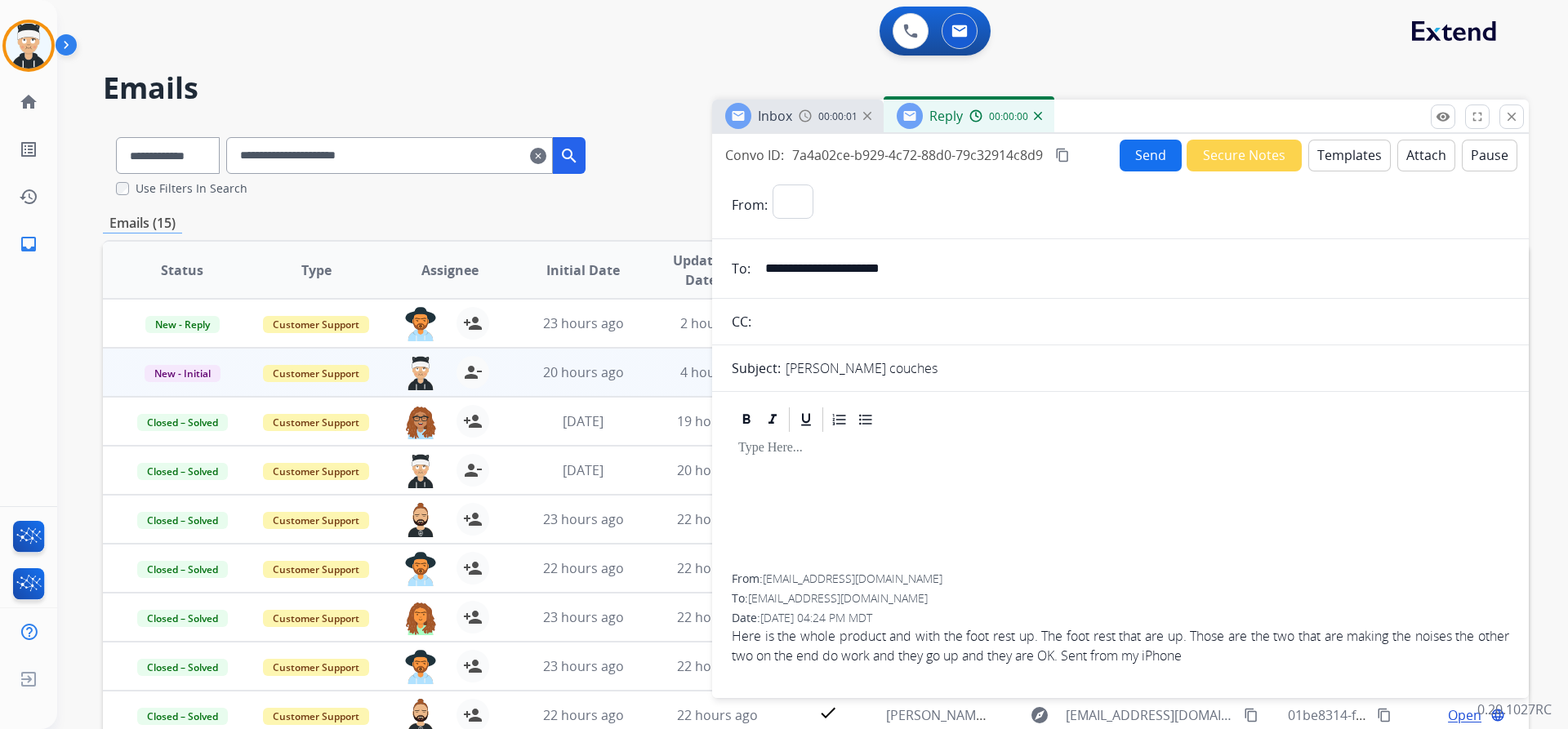
select select "**********"
click at [1330, 151] on button "Templates" at bounding box center [1350, 156] width 82 height 32
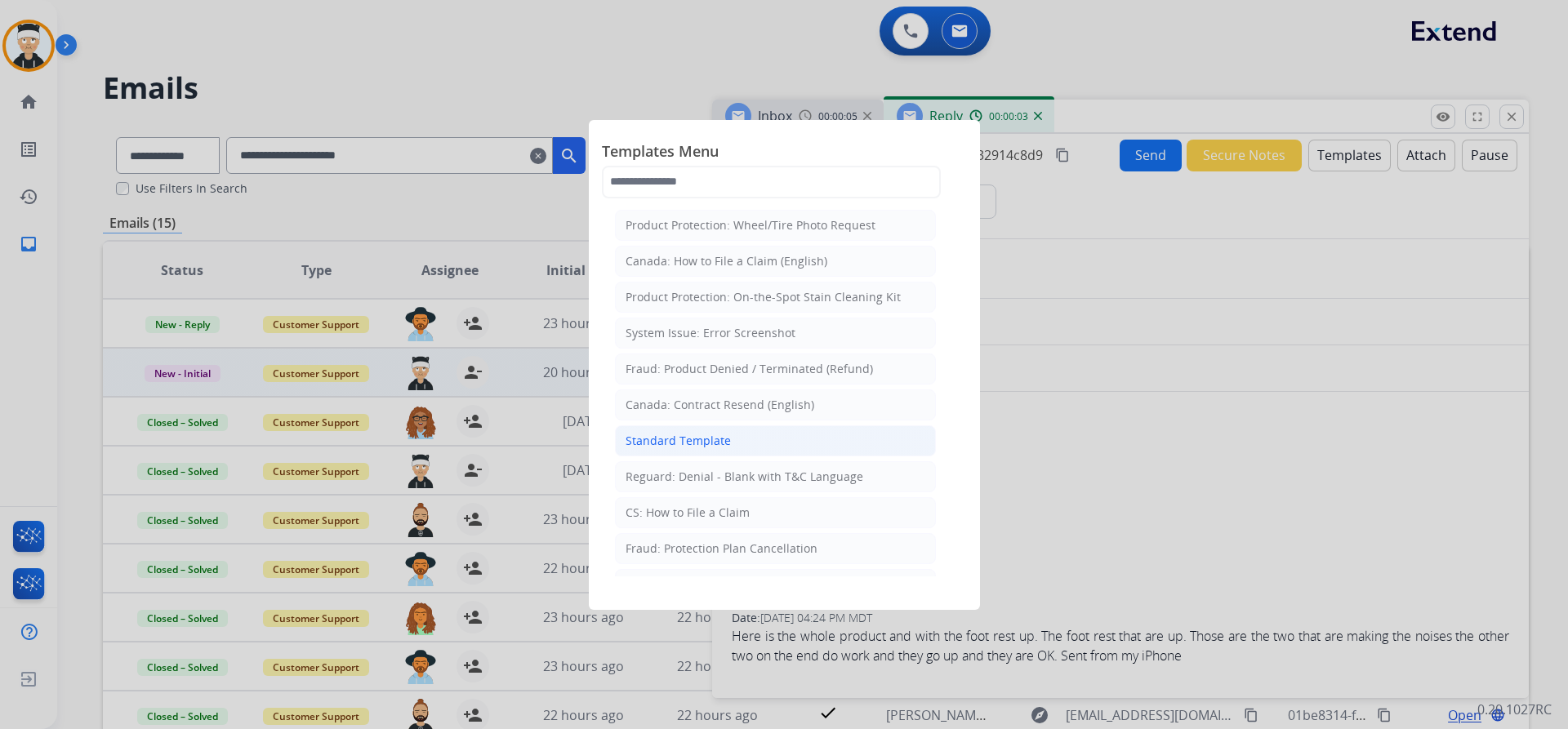
click at [720, 450] on li "Standard Template" at bounding box center [775, 440] width 321 height 31
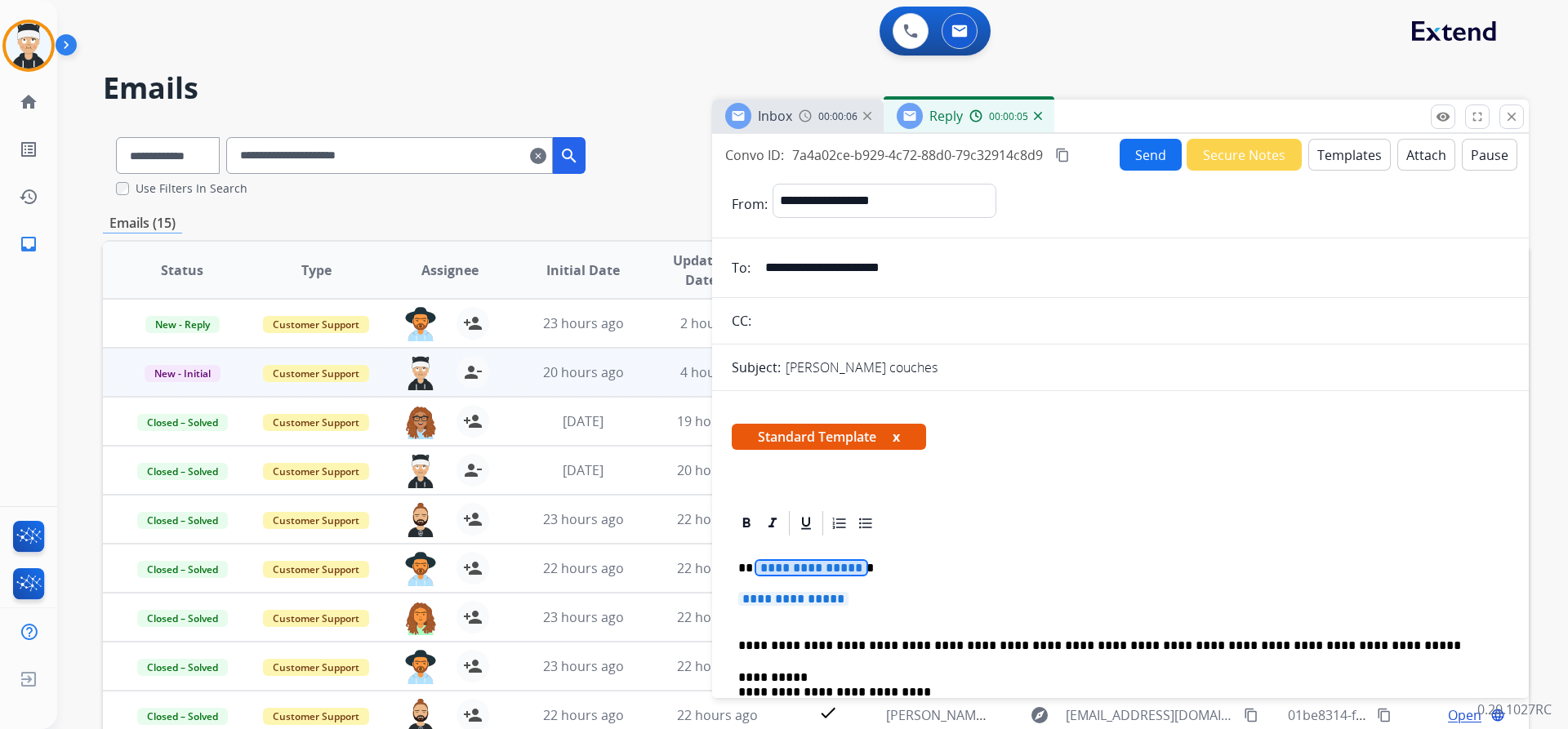
click at [776, 598] on span "**********" at bounding box center [794, 599] width 111 height 14
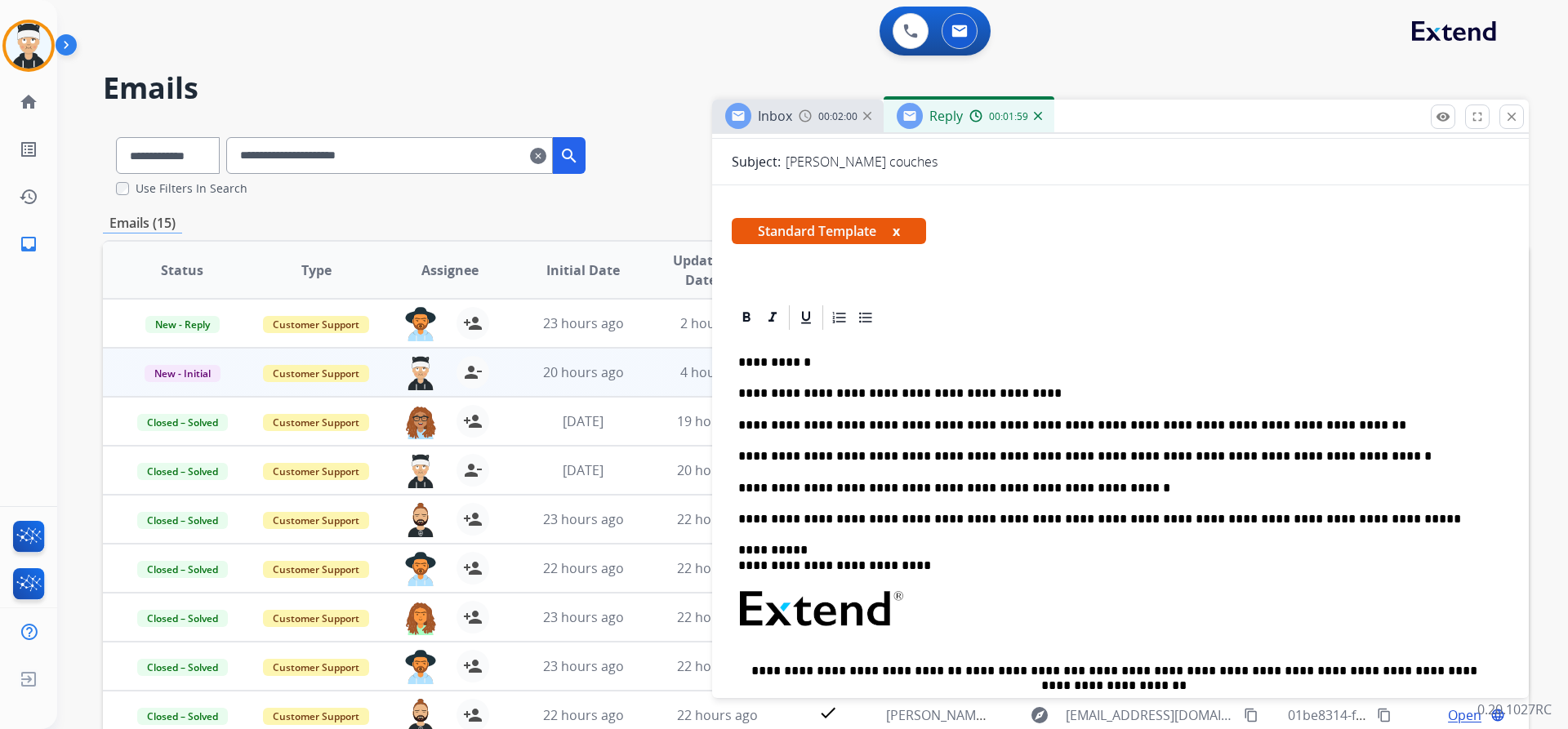
scroll to position [0, 0]
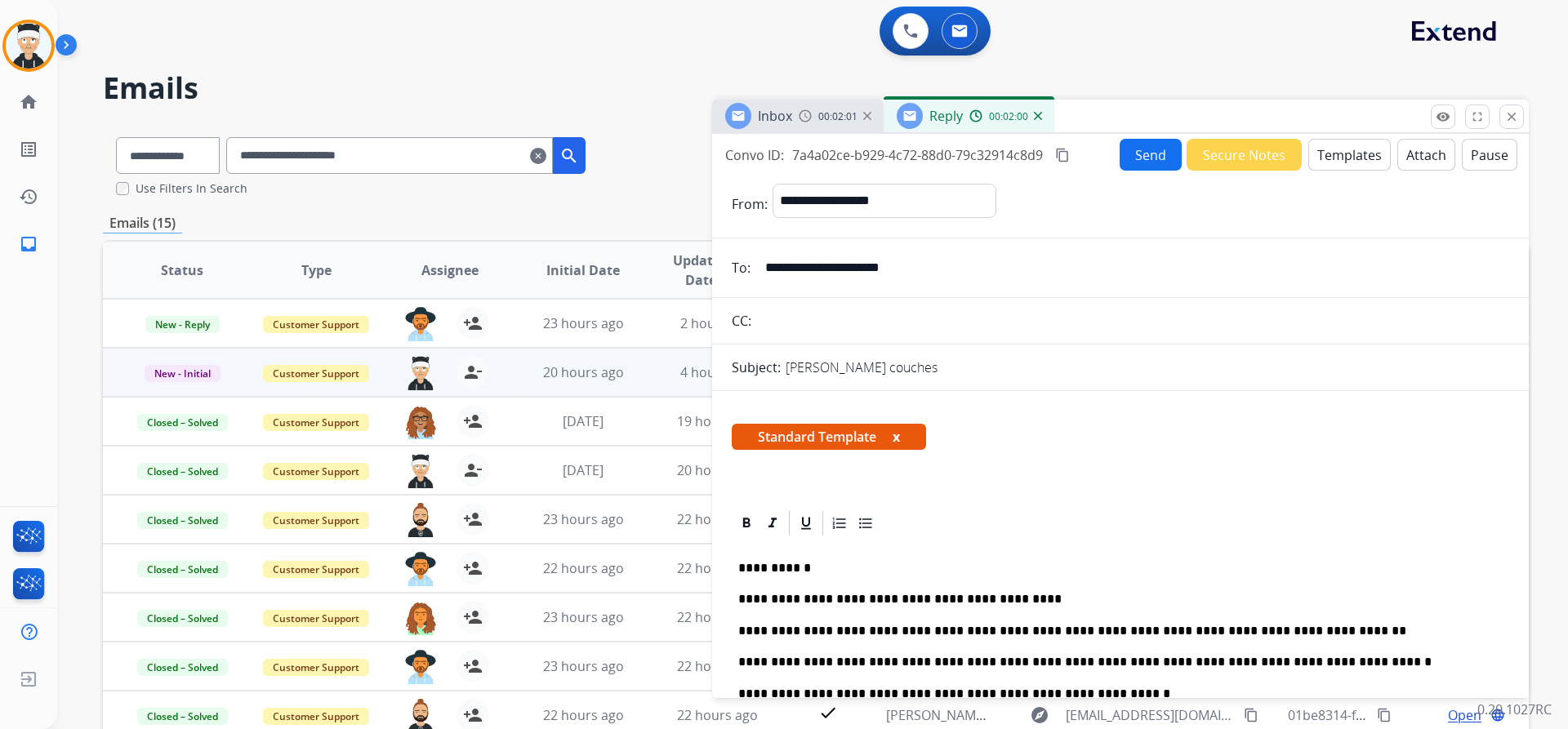
click at [1126, 159] on button "Send" at bounding box center [1151, 155] width 62 height 32
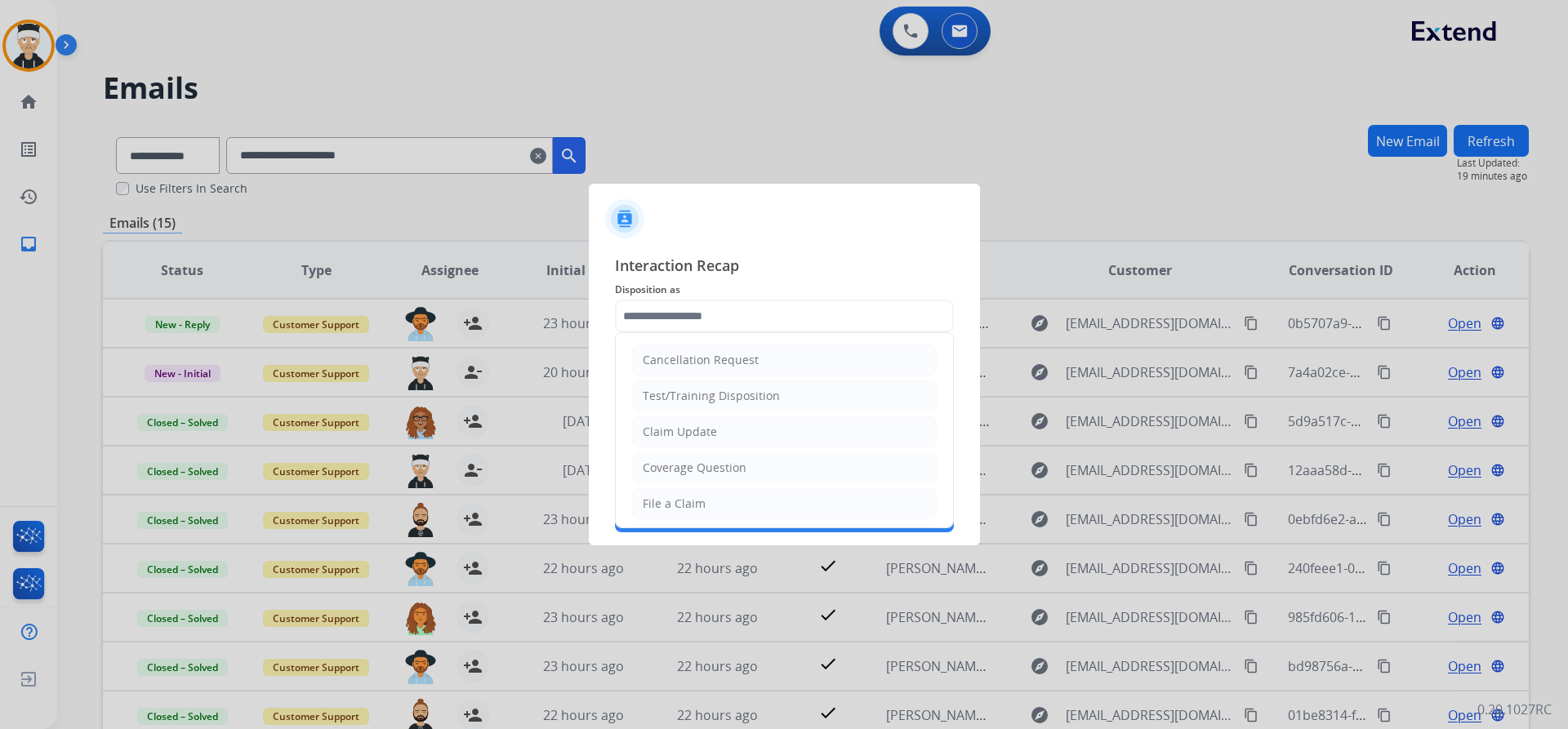
click at [792, 317] on input "text" at bounding box center [784, 316] width 339 height 33
click at [760, 437] on li "Claim Update" at bounding box center [784, 431] width 305 height 31
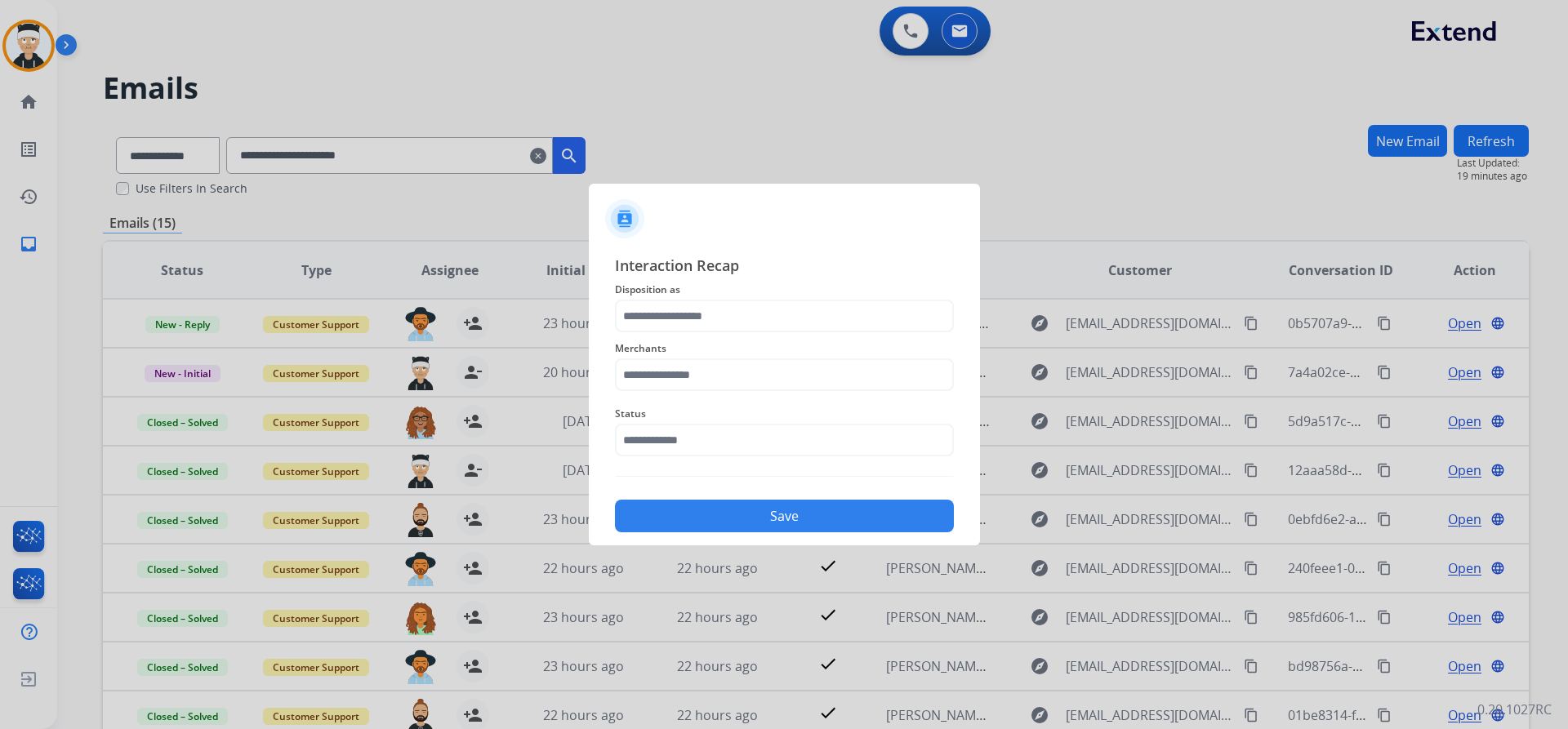
type input "**********"
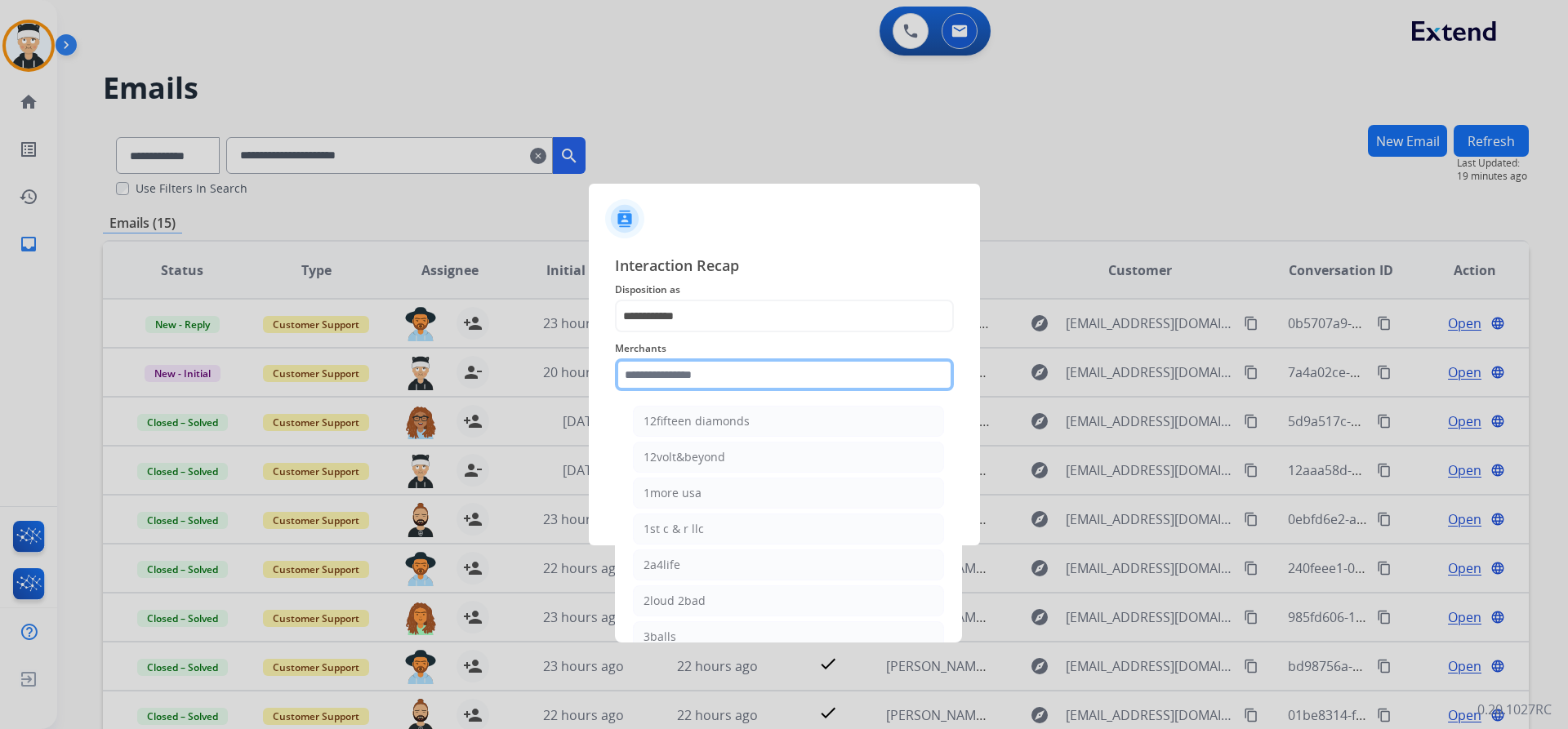
click at [763, 379] on input "text" at bounding box center [784, 375] width 339 height 33
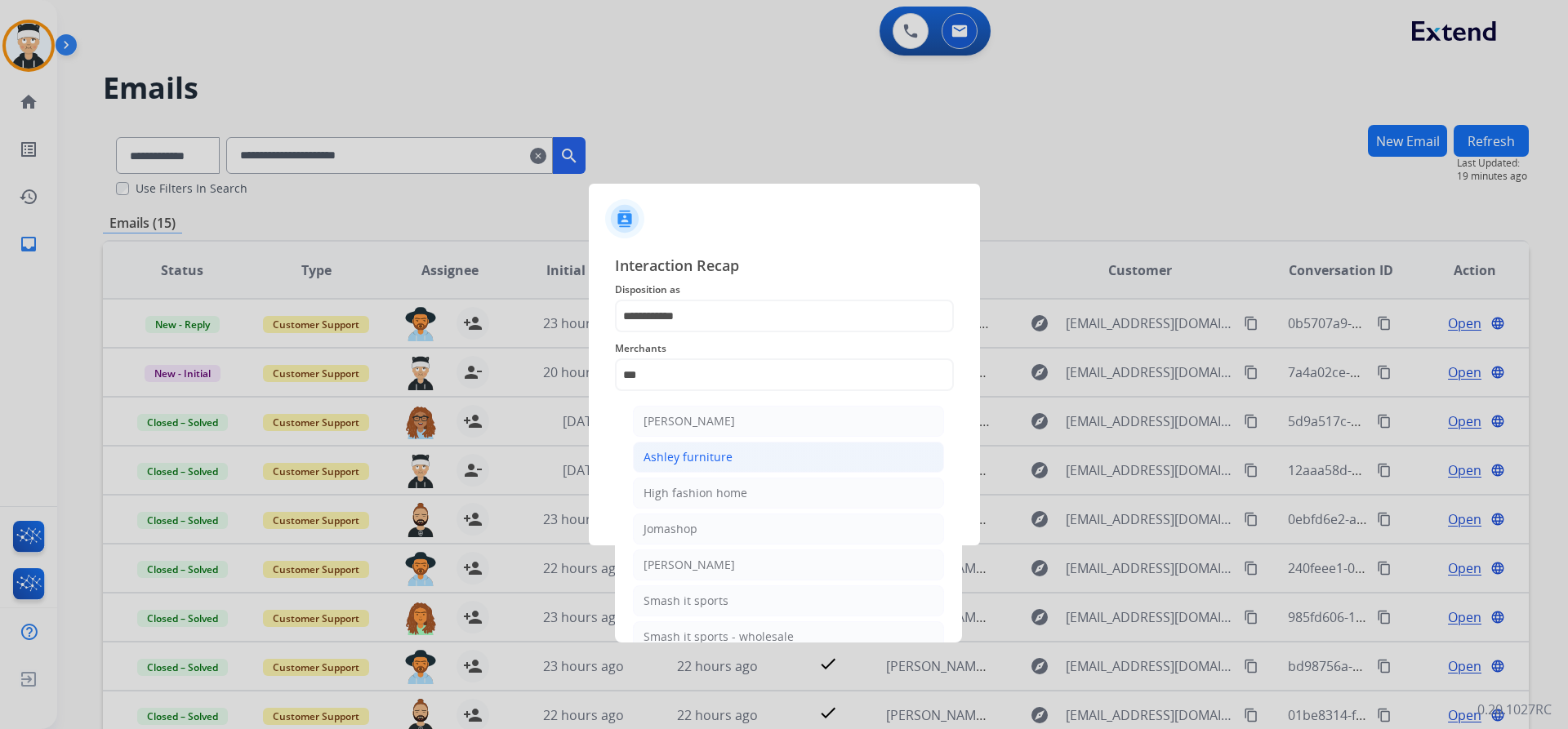
click at [720, 463] on div "Ashley furniture" at bounding box center [688, 456] width 89 height 16
type input "**********"
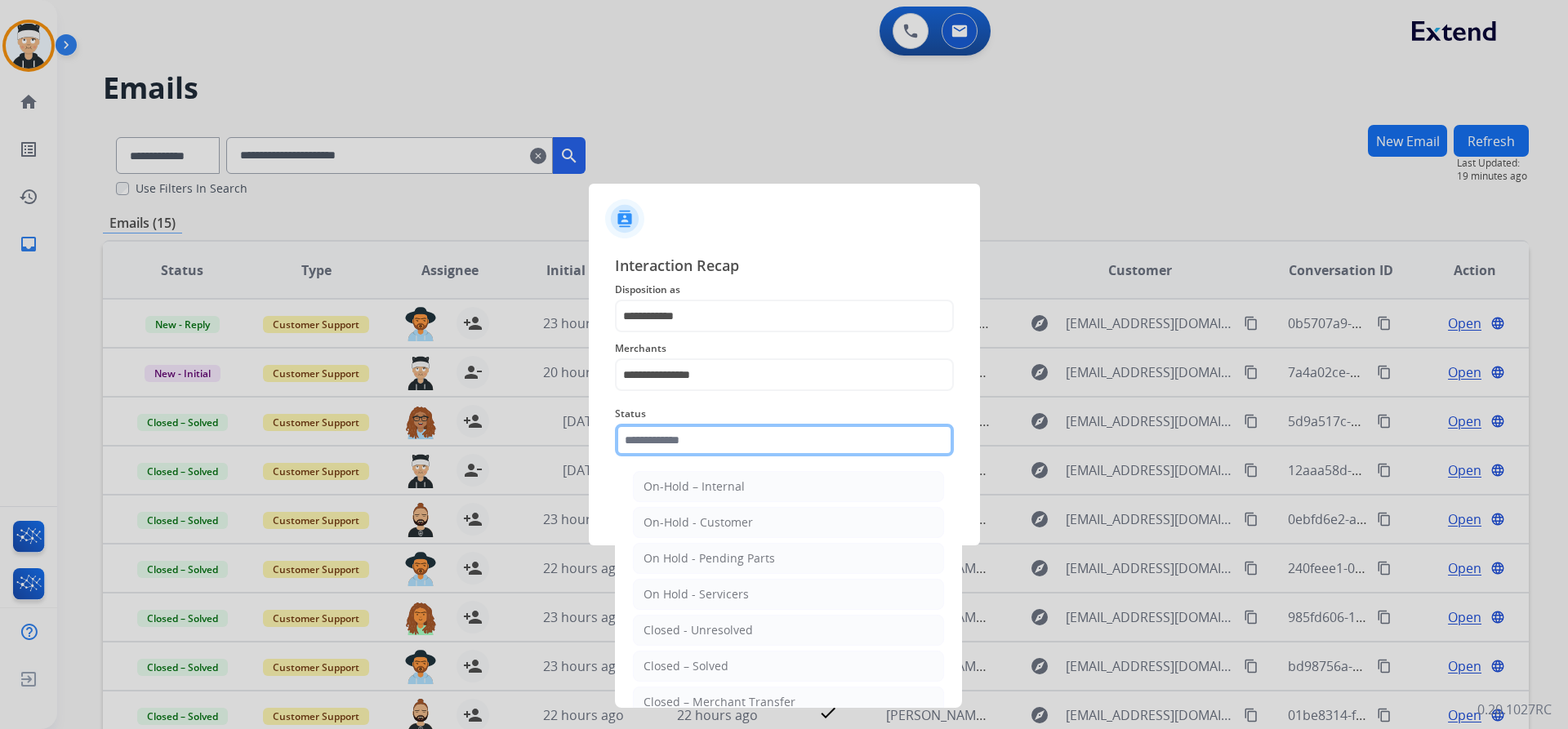
click at [731, 428] on input "text" at bounding box center [784, 439] width 339 height 33
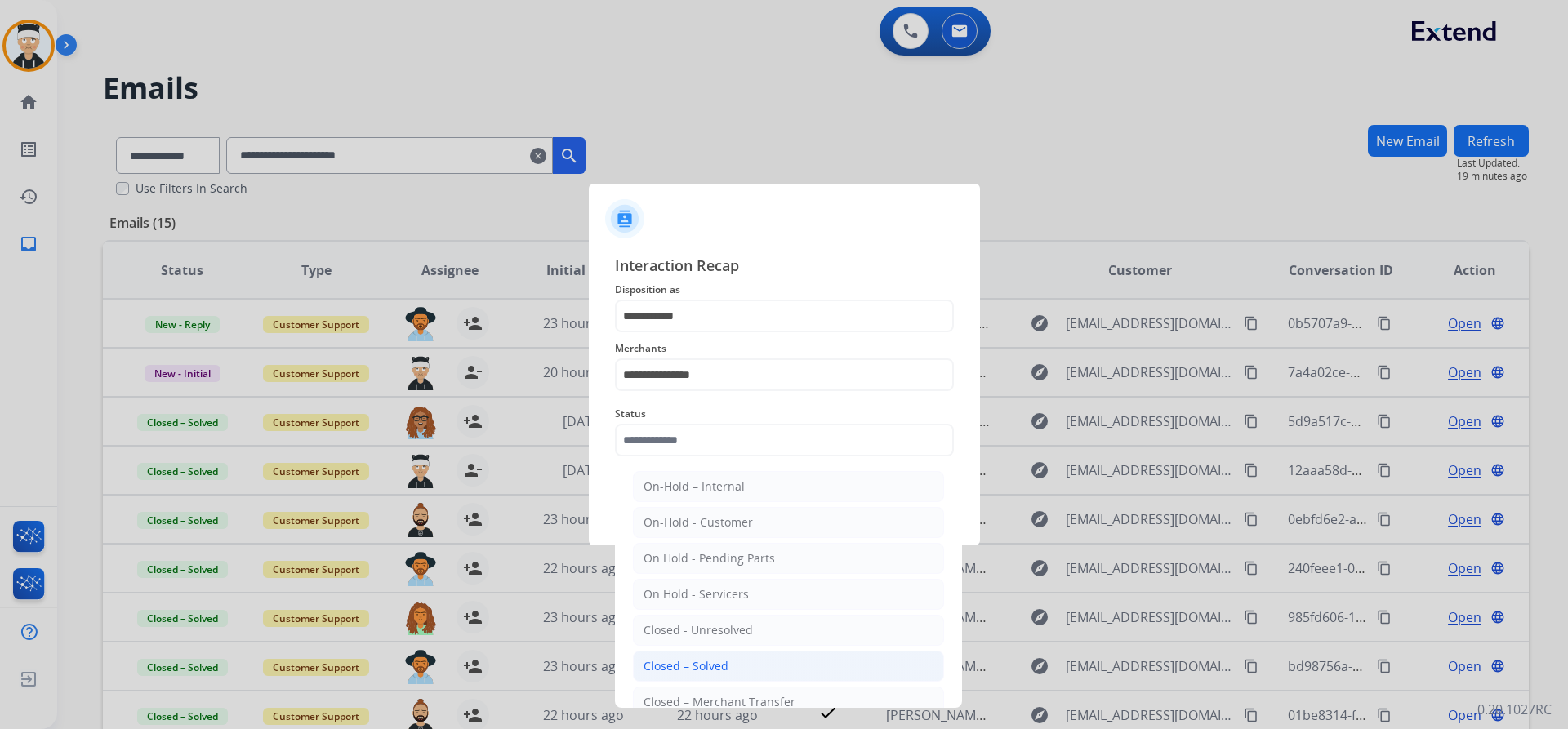
click at [762, 656] on li "Closed – Solved" at bounding box center [788, 665] width 311 height 31
type input "**********"
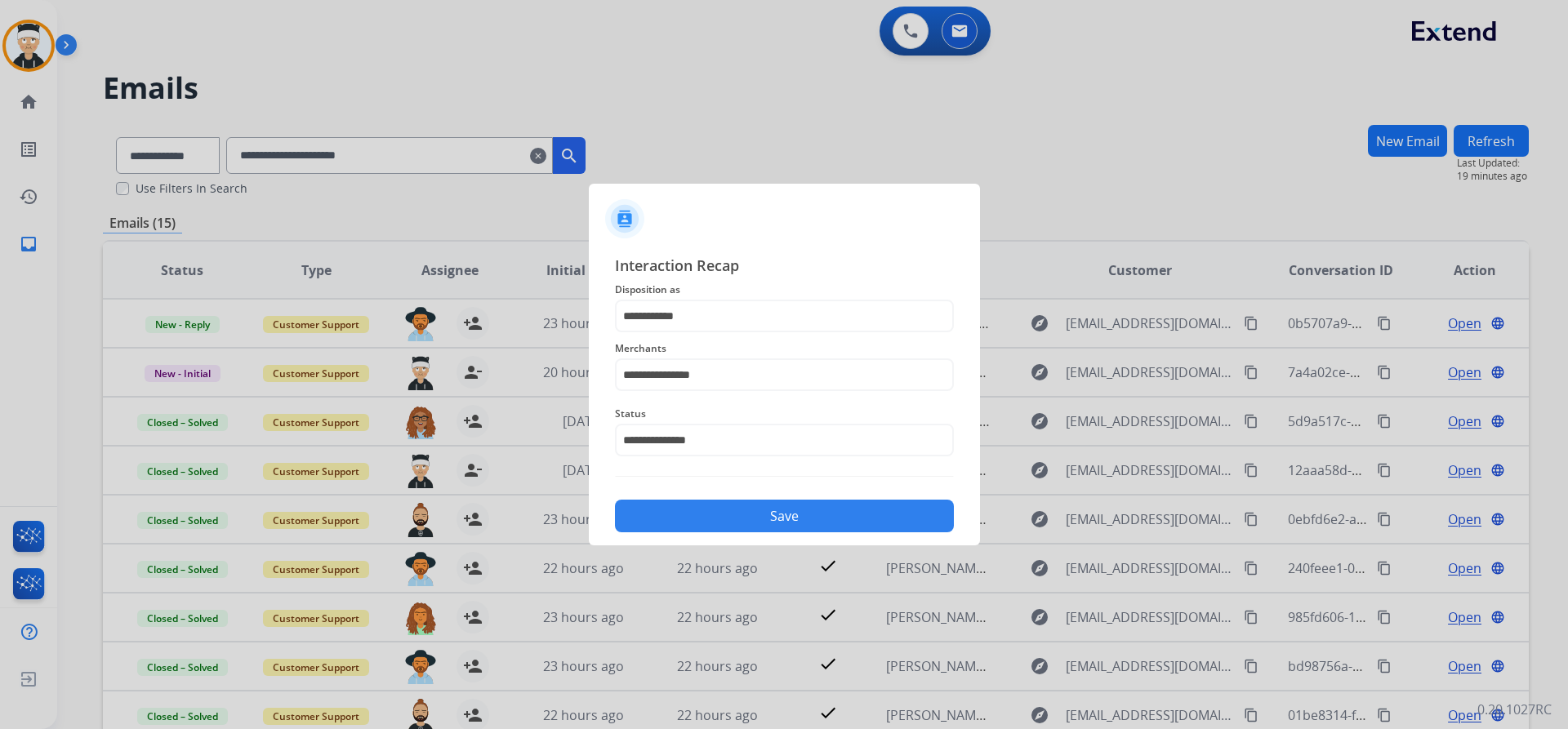
click at [770, 497] on div "Save" at bounding box center [784, 511] width 339 height 42
click at [770, 513] on button "Save" at bounding box center [784, 515] width 339 height 33
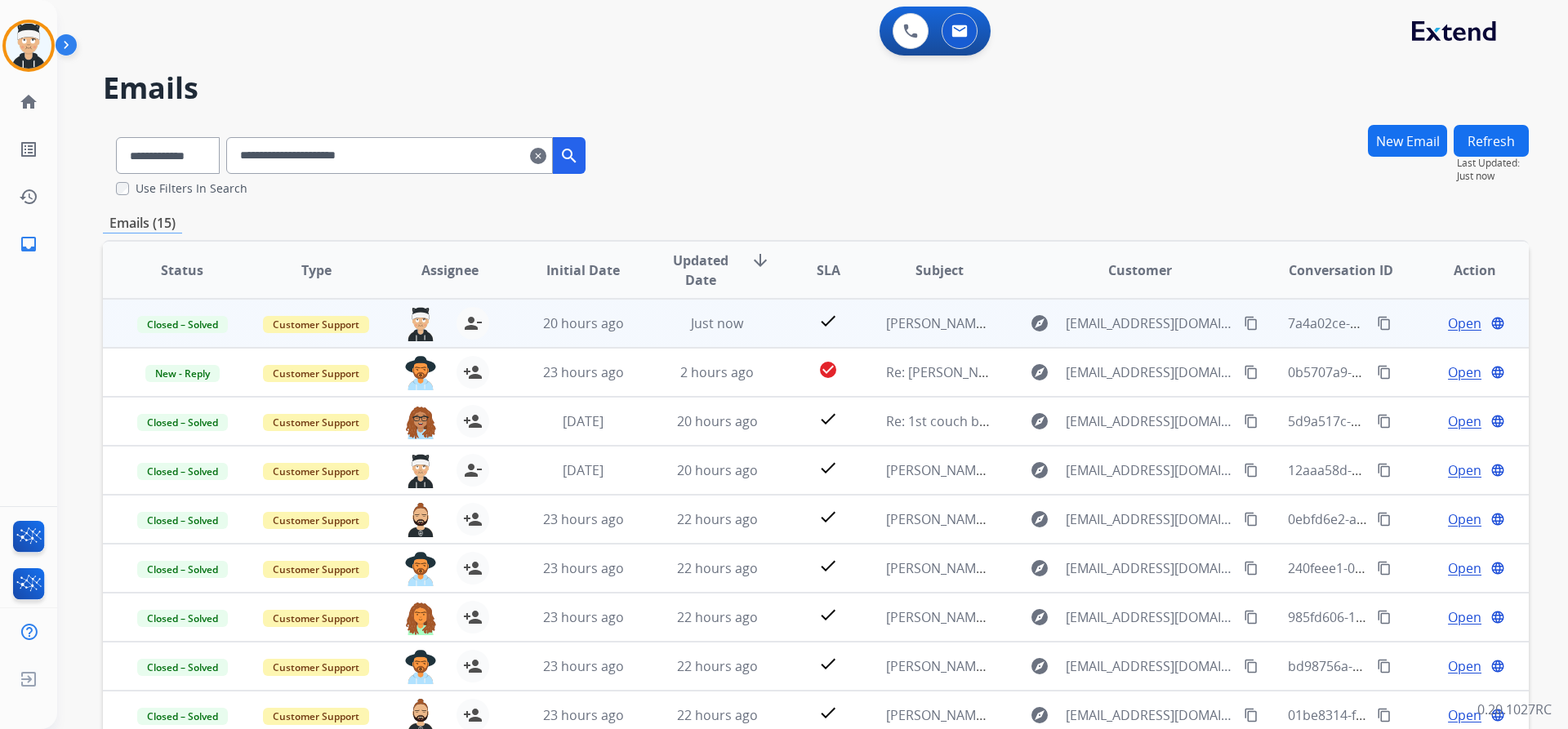
click at [1377, 320] on mat-icon "content_copy" at bounding box center [1384, 323] width 15 height 15
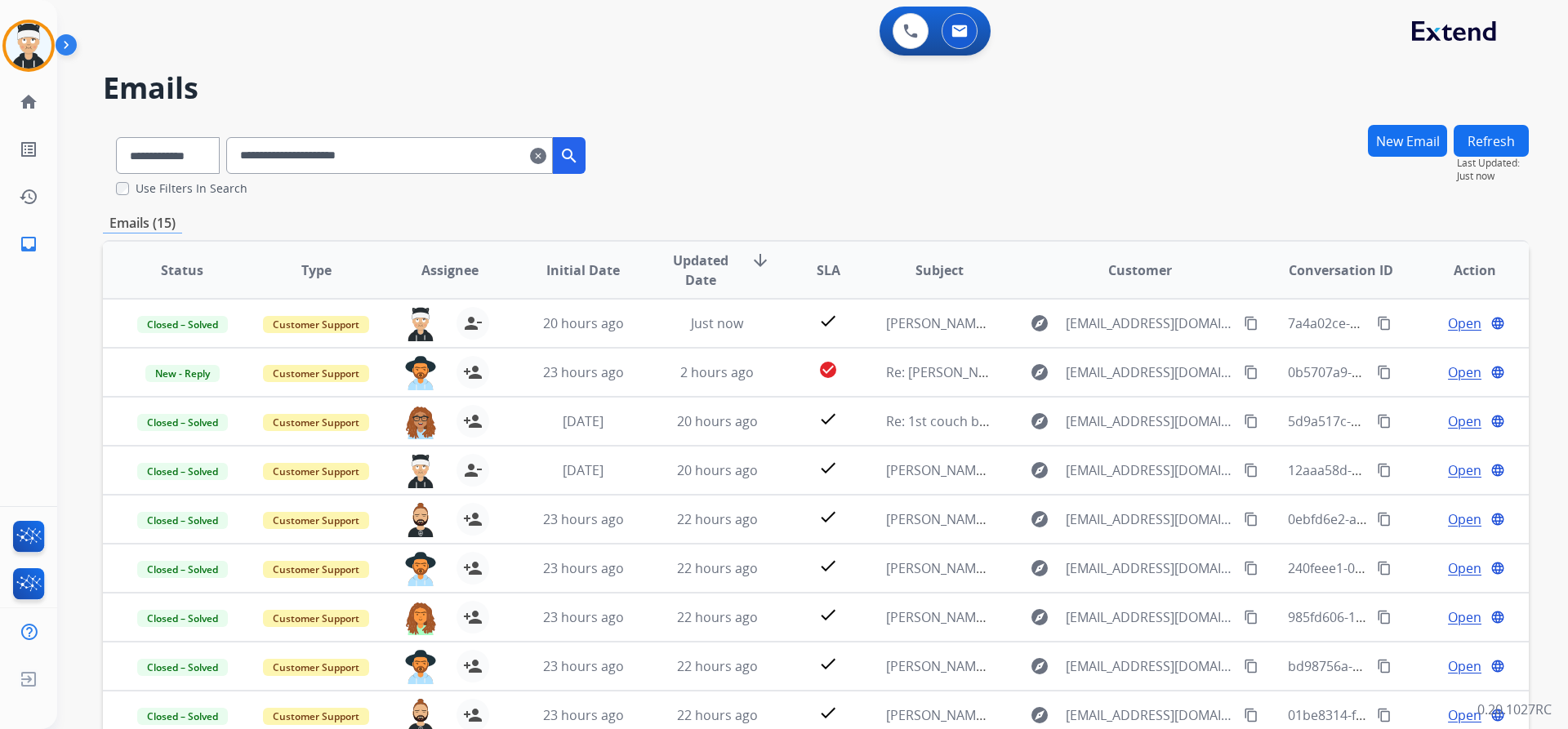
click at [546, 158] on mat-icon "clear" at bounding box center [537, 156] width 16 height 20
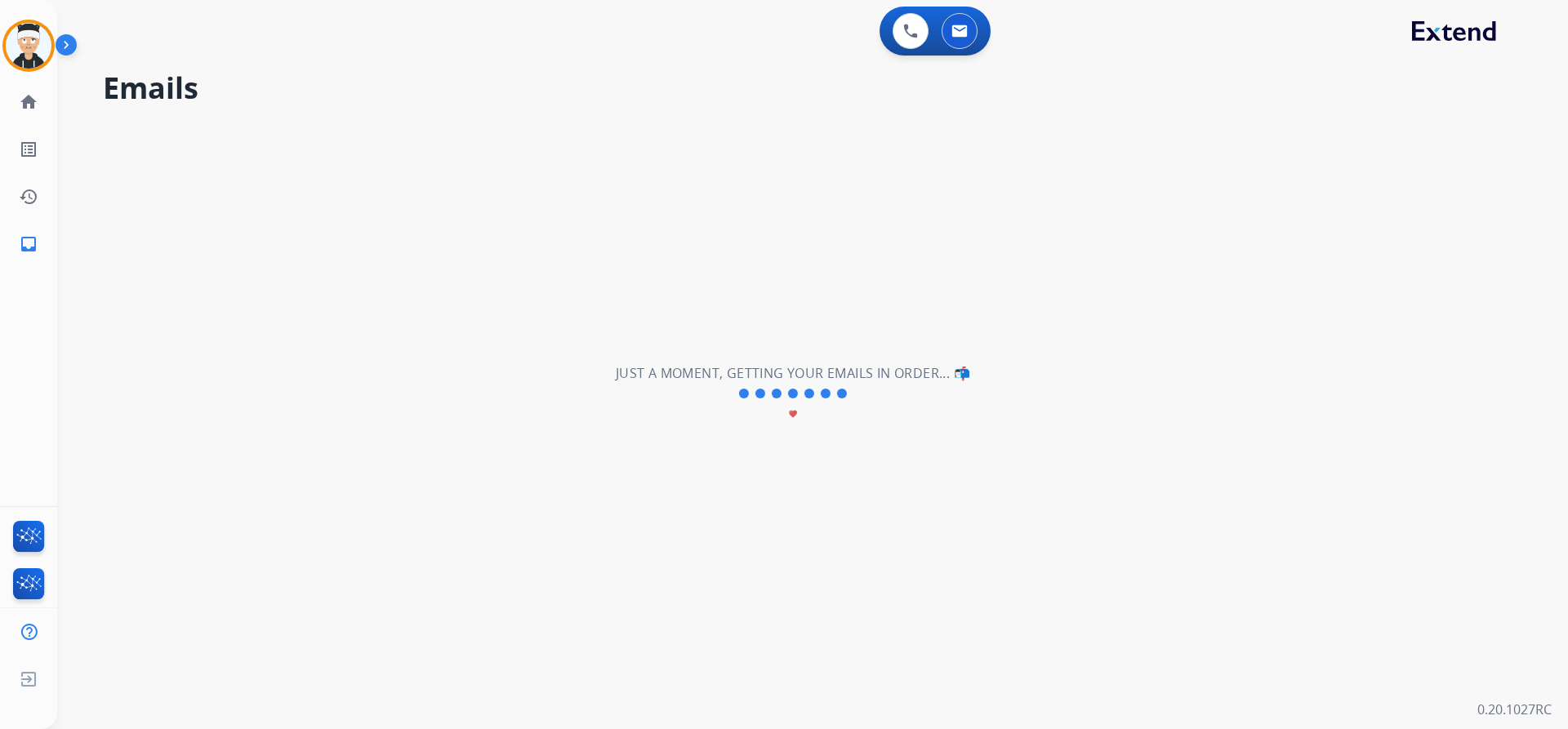
select select "**********"
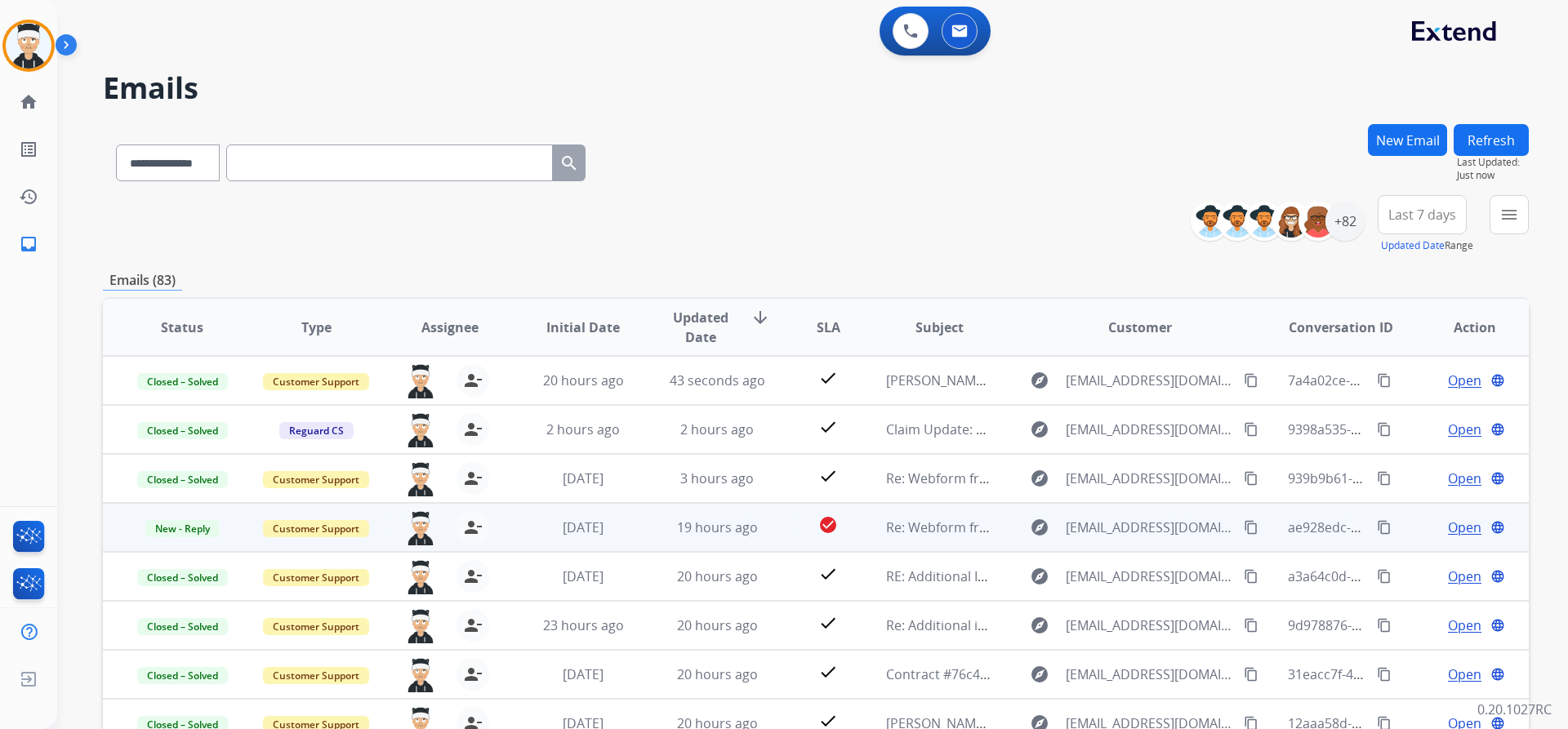
click at [1377, 528] on mat-icon "content_copy" at bounding box center [1384, 528] width 15 height 15
click at [1456, 530] on span "Open" at bounding box center [1465, 527] width 34 height 20
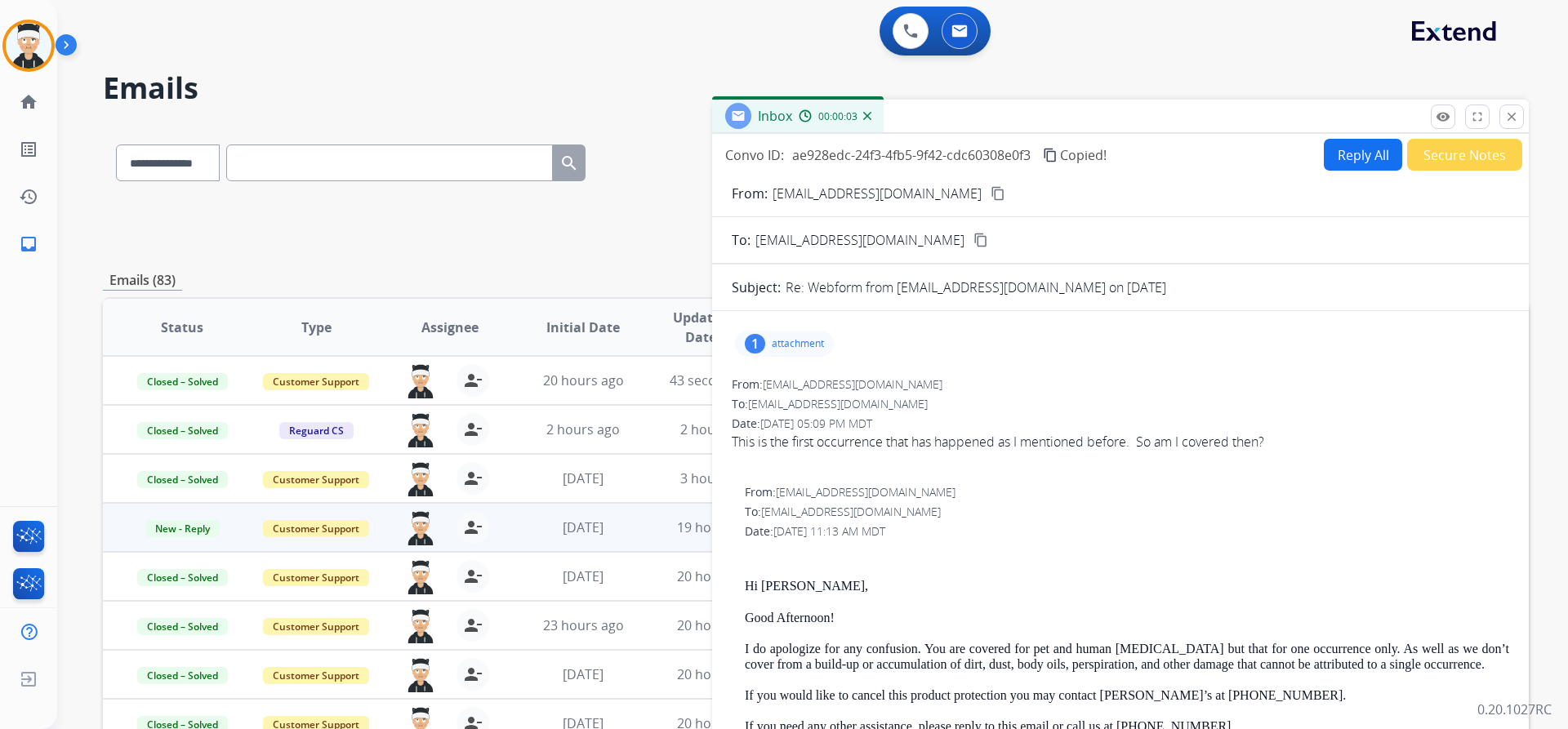
click at [991, 192] on mat-icon "content_copy" at bounding box center [998, 194] width 15 height 15
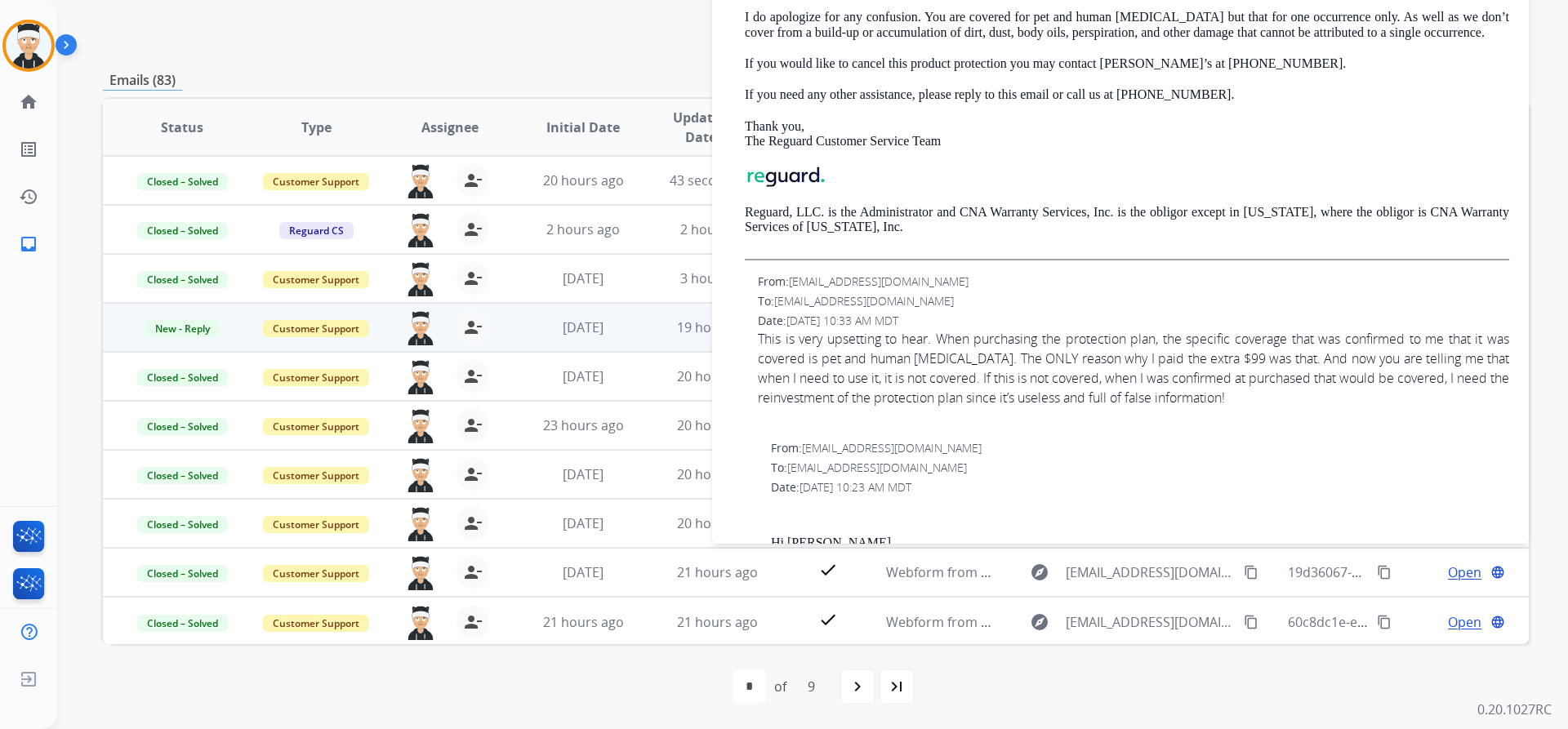
scroll to position [377, 0]
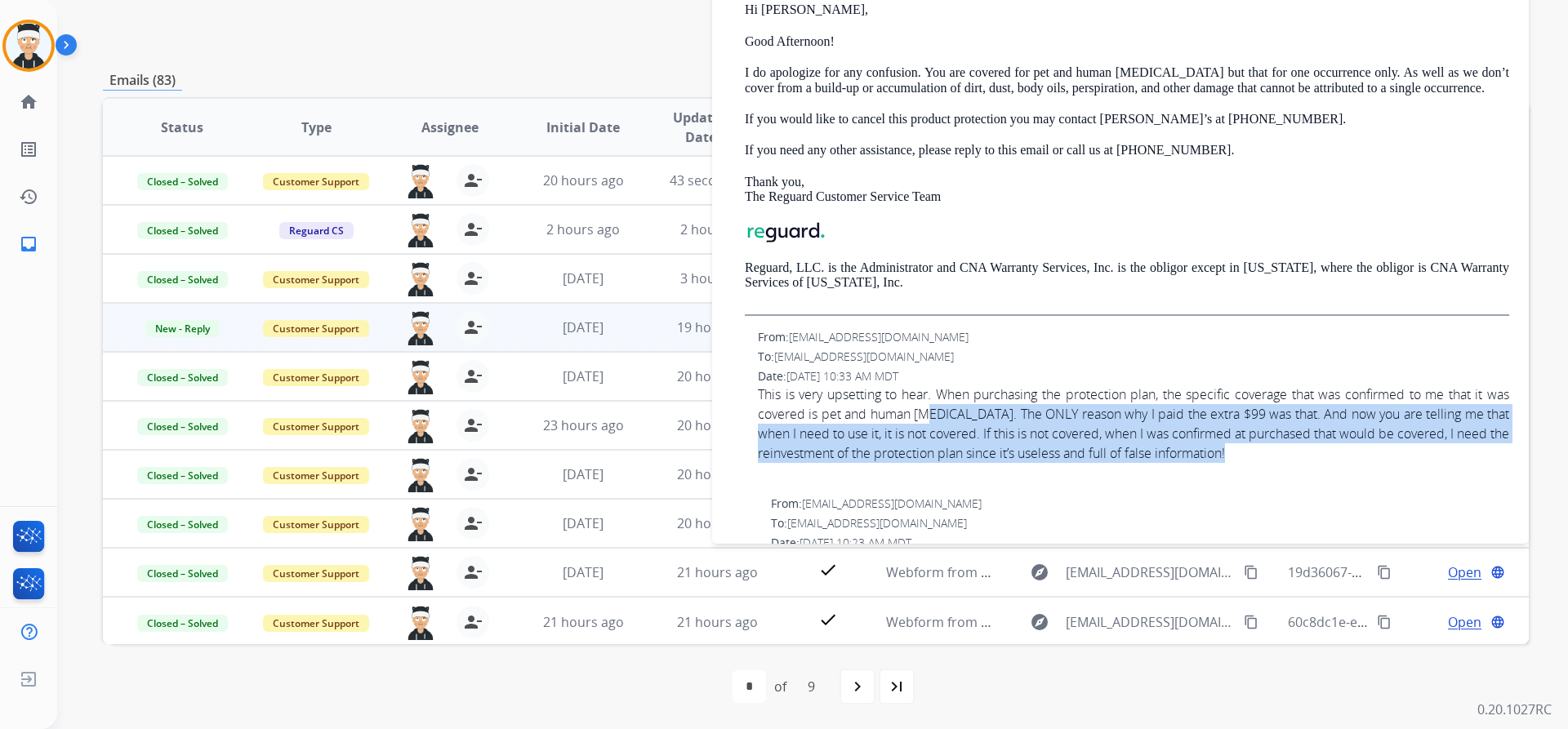
drag, startPoint x: 1264, startPoint y: 459, endPoint x: 936, endPoint y: 421, distance: 330.2
click at [936, 421] on div "This is very upsetting to hear. When purchasing the protection plan, the specif…" at bounding box center [1134, 424] width 752 height 79
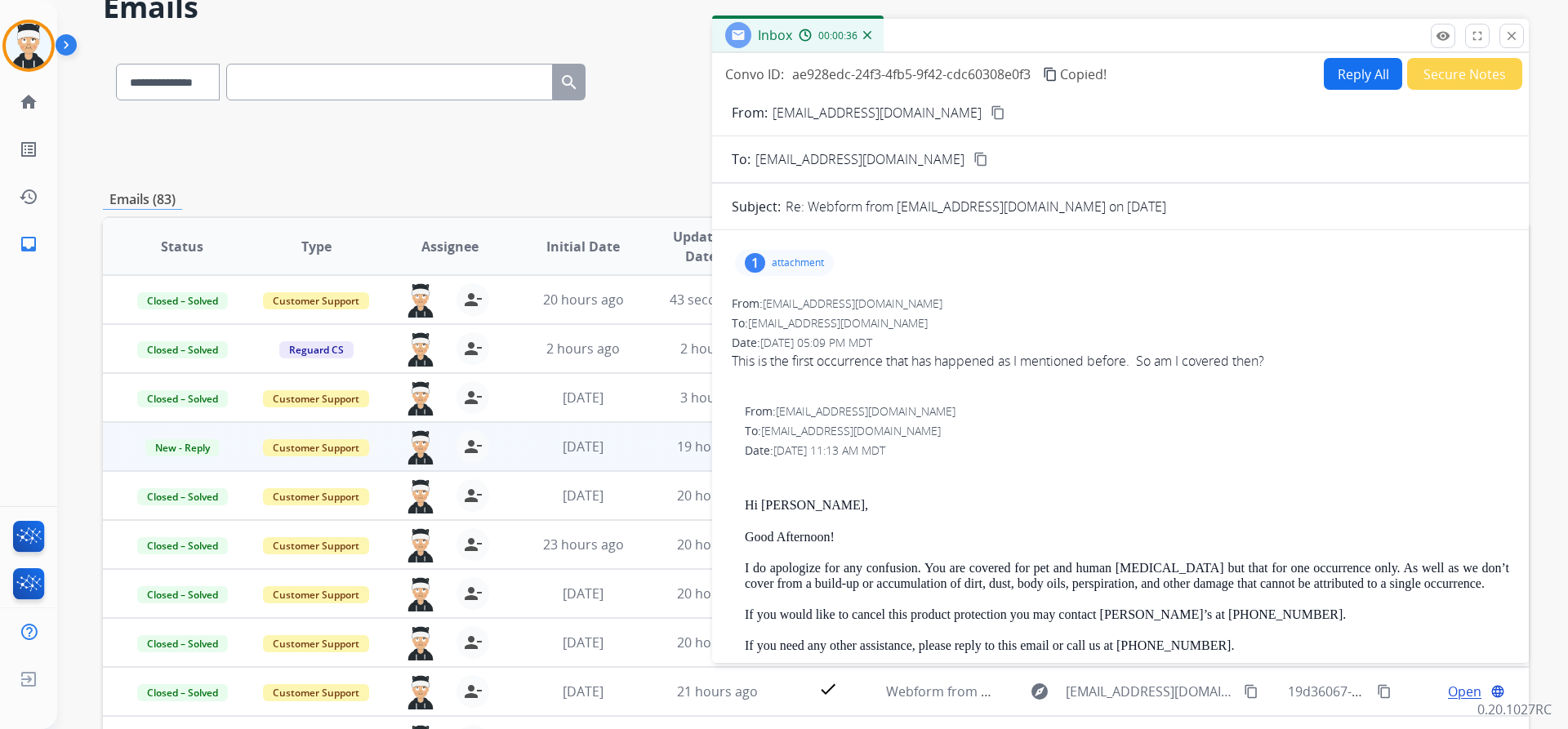
scroll to position [0, 0]
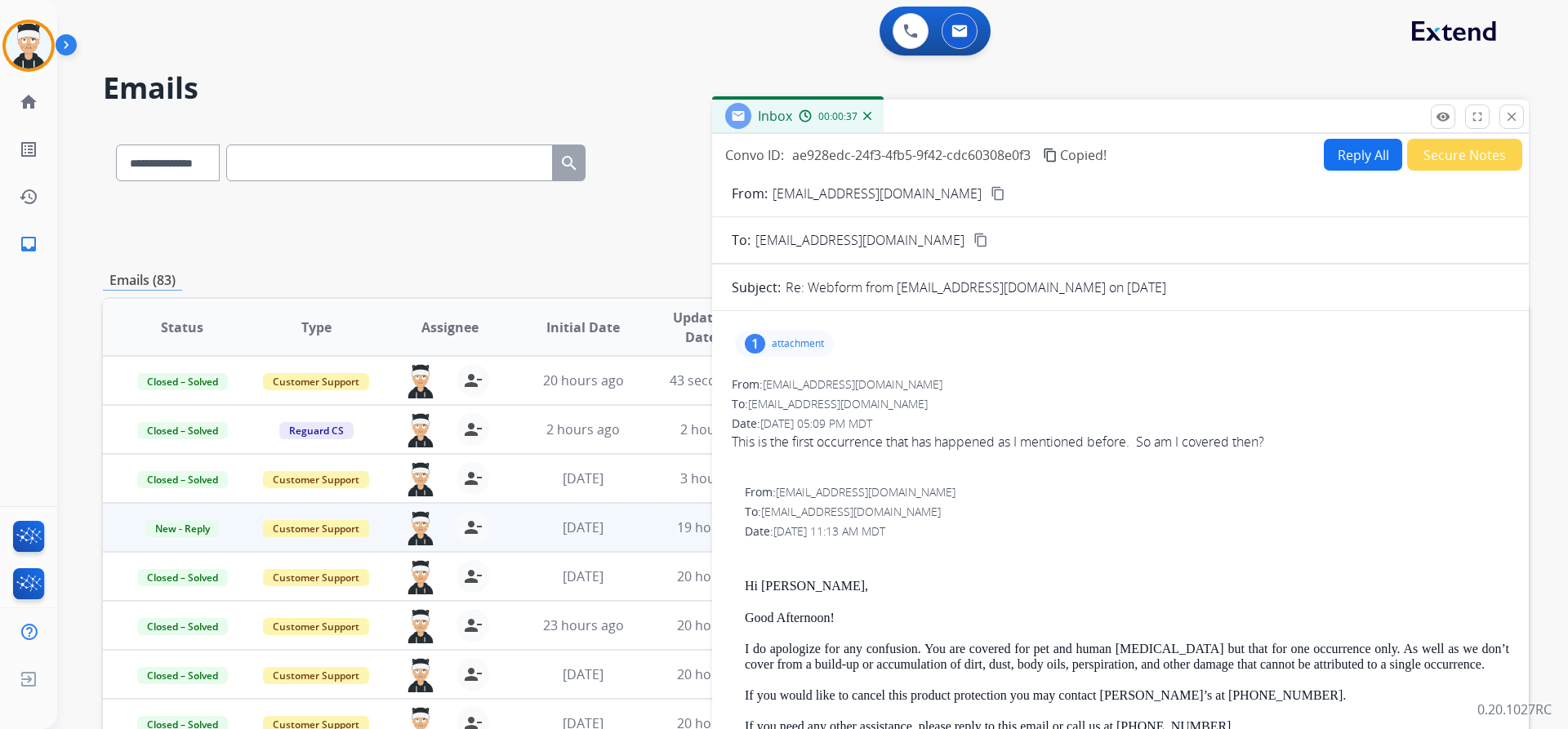
click at [991, 197] on mat-icon "content_copy" at bounding box center [998, 194] width 15 height 15
click at [218, 167] on select "**********" at bounding box center [167, 162] width 102 height 37
select select "**********"
click at [116, 144] on select "**********" at bounding box center [167, 162] width 102 height 37
click at [272, 179] on input "text" at bounding box center [389, 162] width 327 height 37
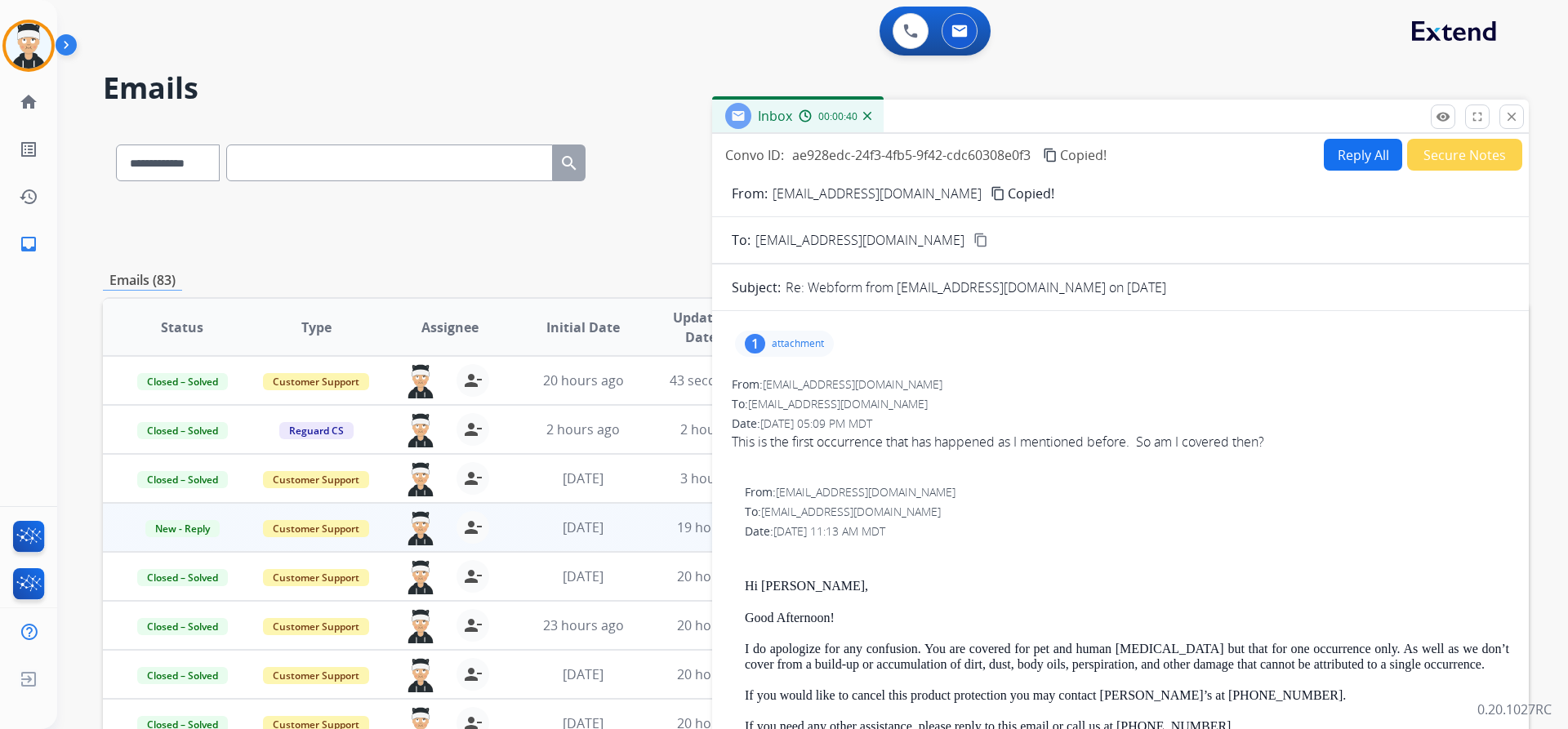
paste input "**********"
type input "**********"
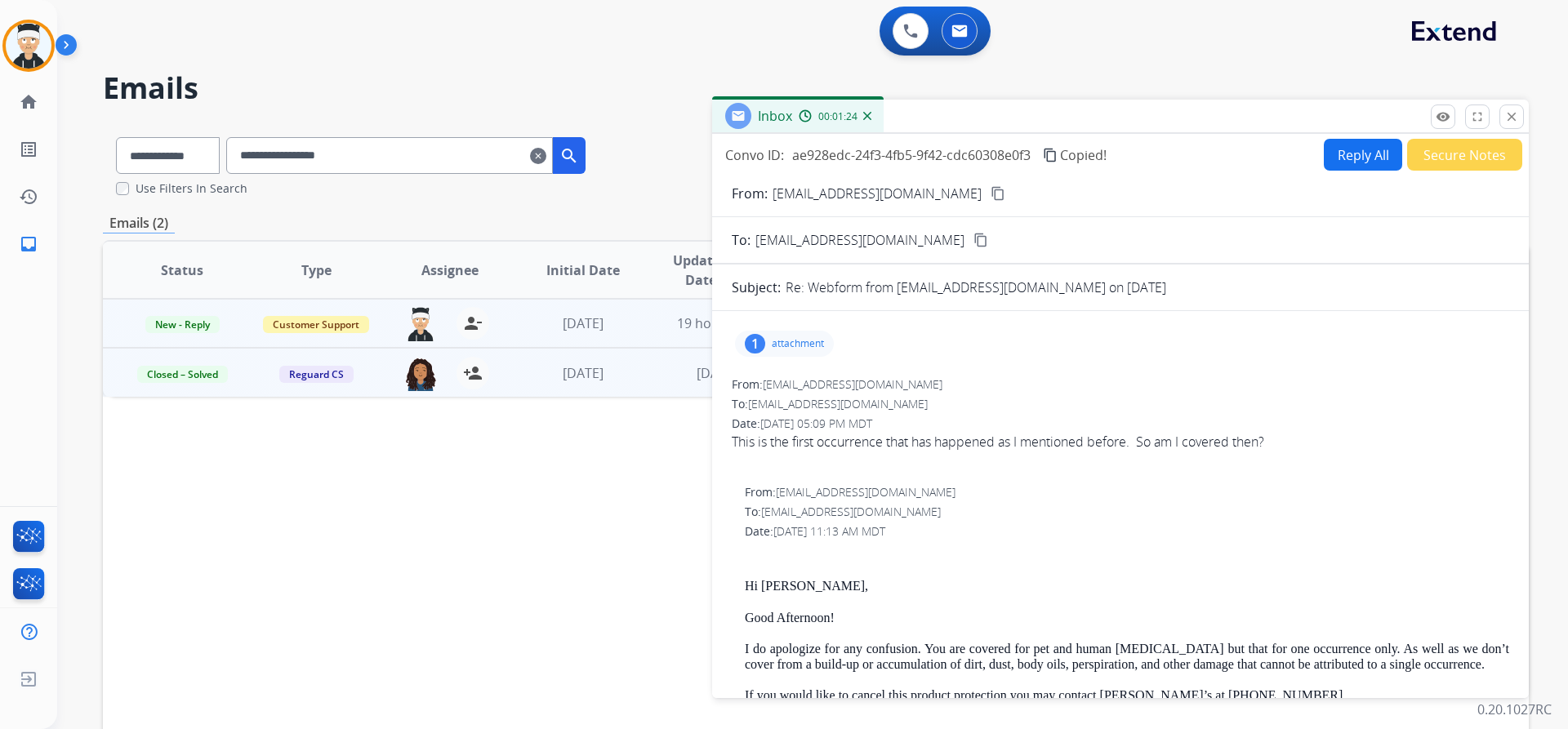
click at [647, 377] on td "1 day ago" at bounding box center [705, 372] width 134 height 49
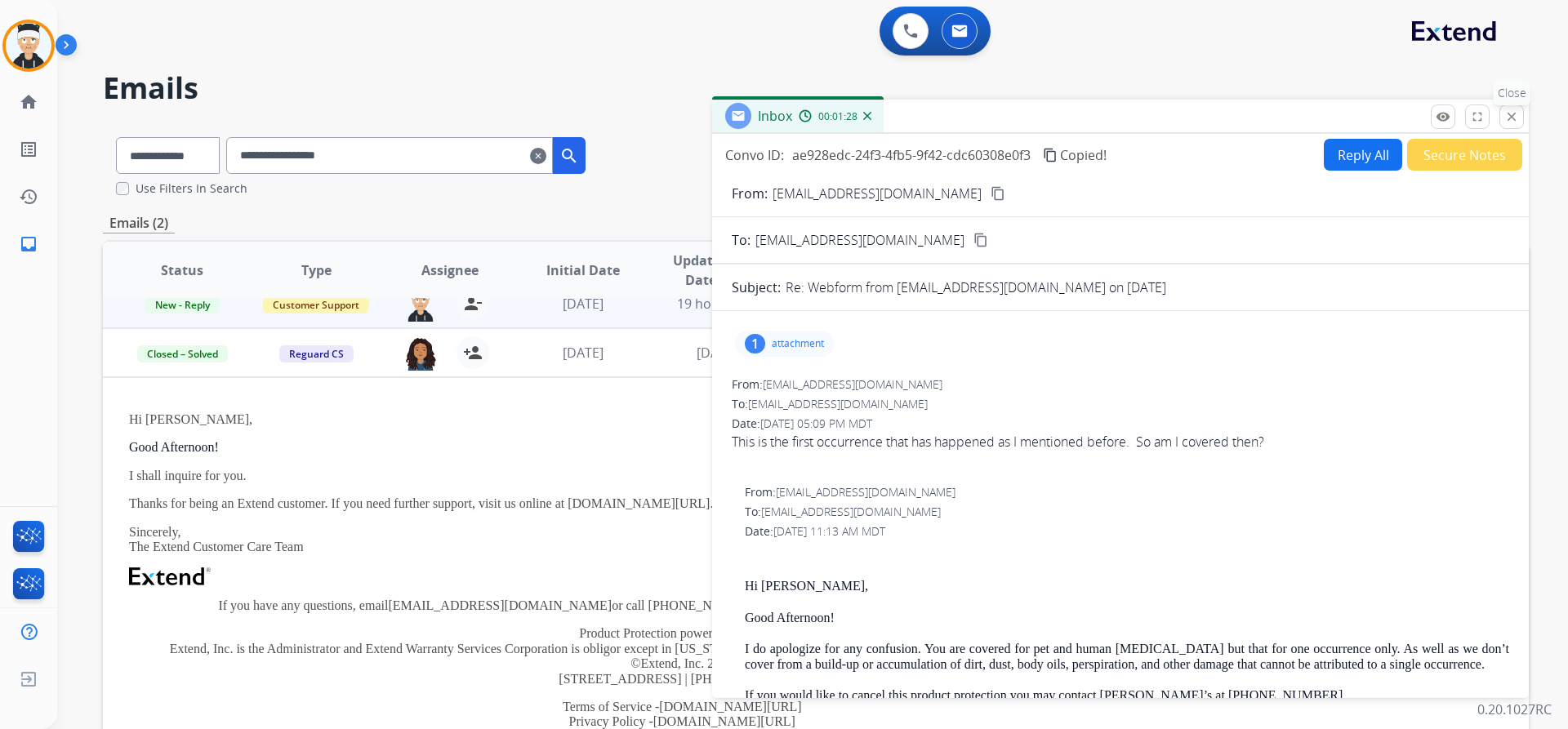
click at [1515, 118] on mat-icon "close" at bounding box center [1512, 117] width 15 height 15
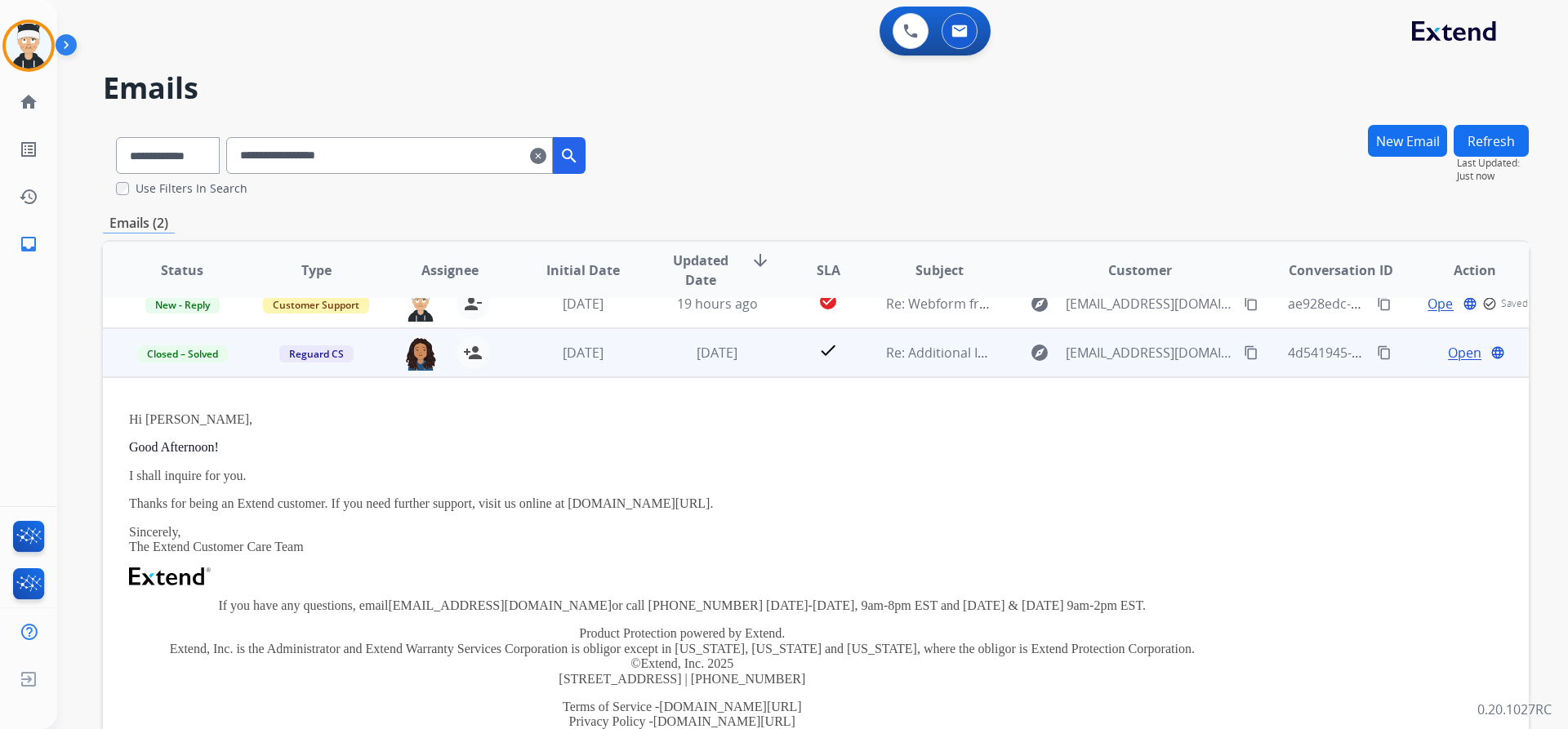
click at [1448, 350] on span "Open" at bounding box center [1465, 352] width 34 height 20
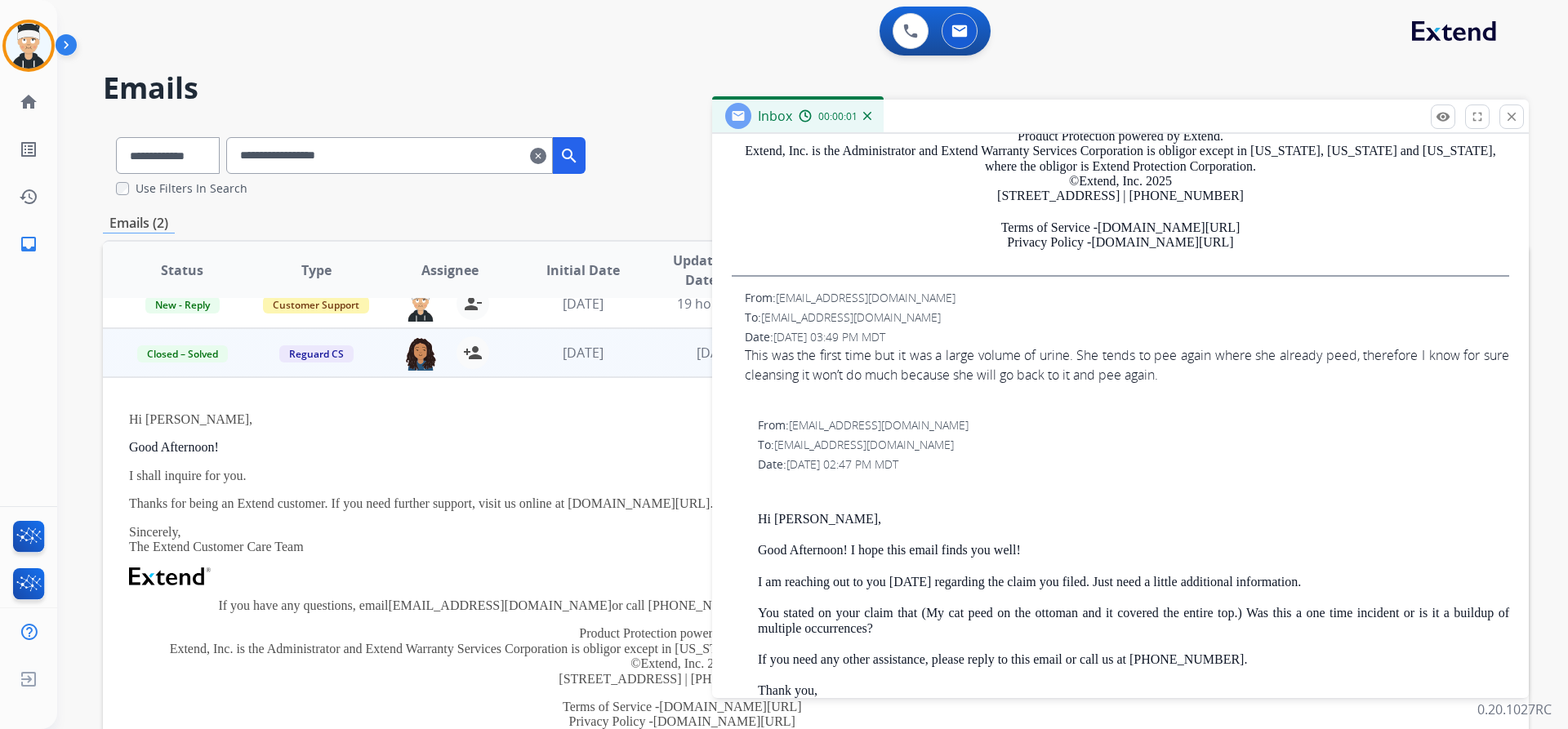
scroll to position [653, 0]
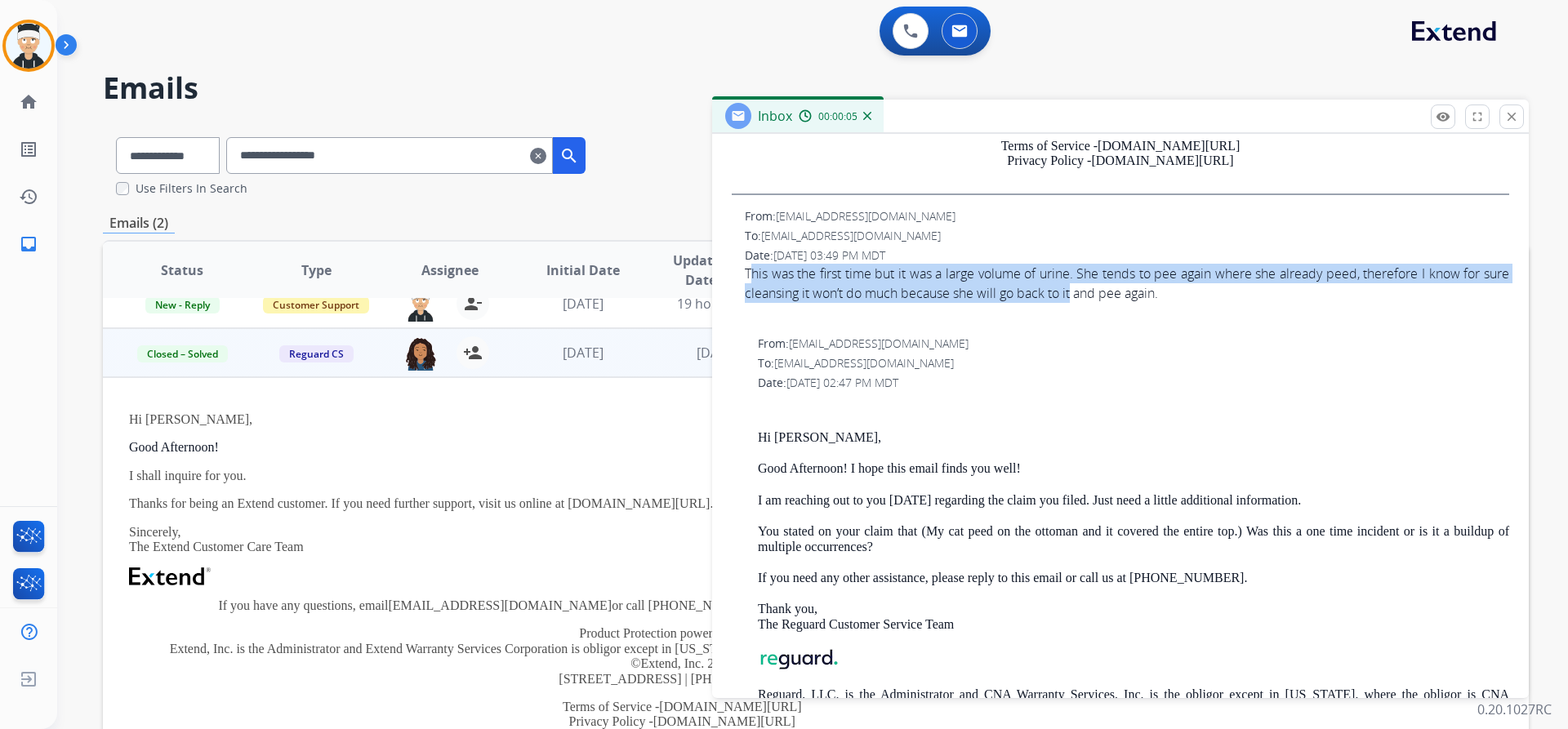
drag, startPoint x: 755, startPoint y: 275, endPoint x: 1134, endPoint y: 297, distance: 379.6
click at [1104, 289] on div "This was the first time but it was a large volume of urine. She tends to pee ag…" at bounding box center [1127, 283] width 765 height 39
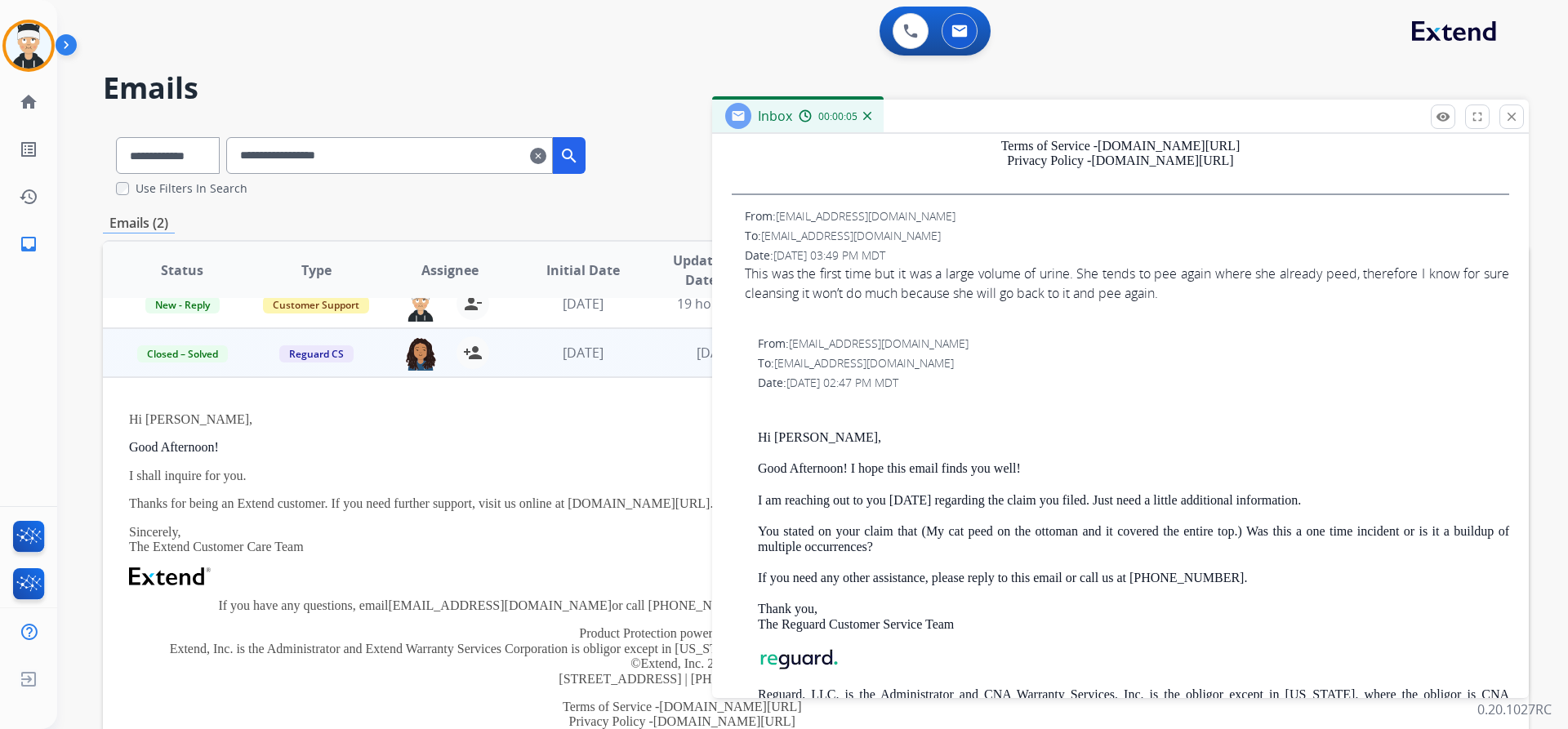
click at [1242, 320] on div at bounding box center [1127, 312] width 765 height 20
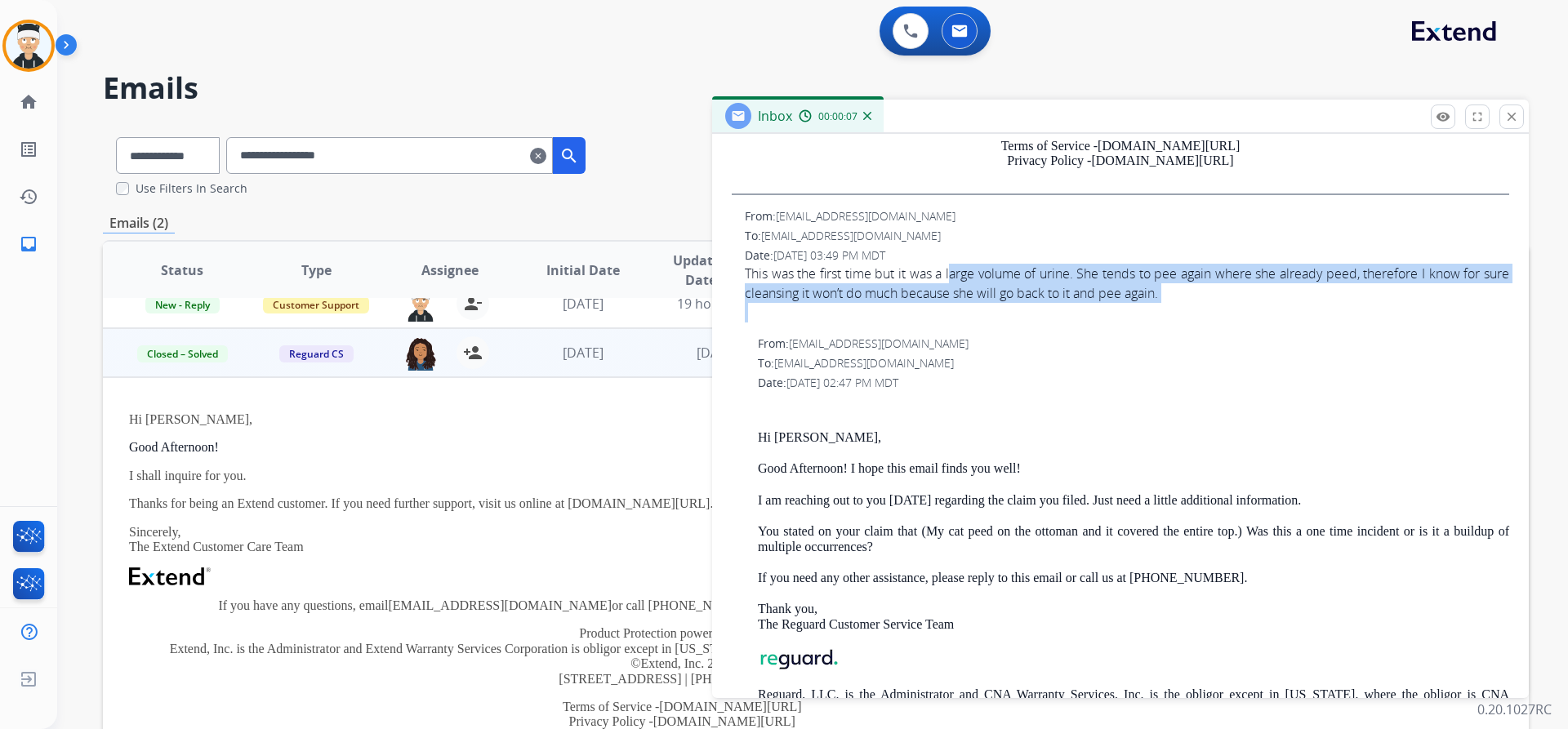
drag, startPoint x: 1239, startPoint y: 309, endPoint x: 955, endPoint y: 270, distance: 286.7
click at [955, 270] on span "This was the first time but it was a large volume of urine. She tends to pee ag…" at bounding box center [1127, 292] width 765 height 59
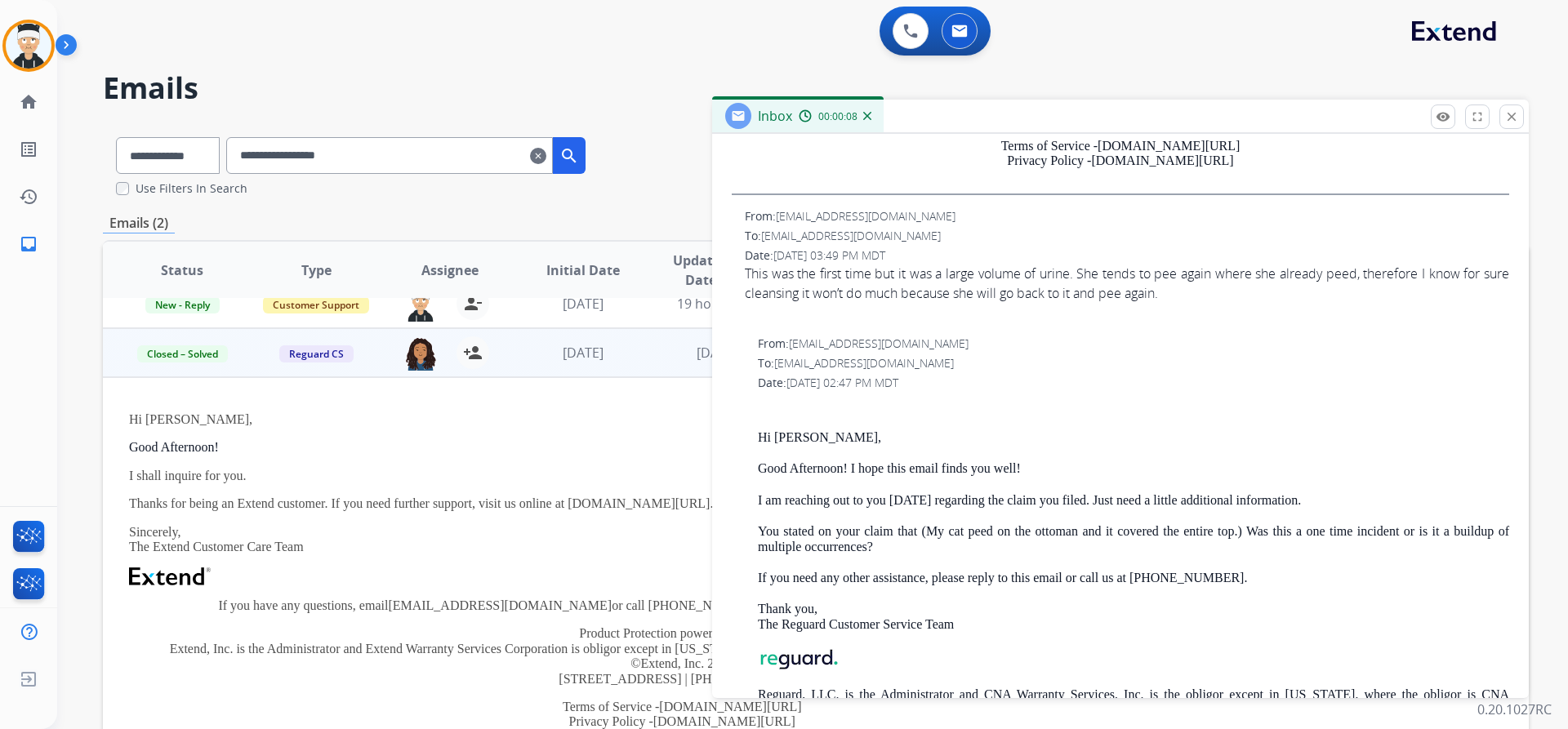
click at [898, 270] on div "This was the first time but it was a large volume of urine. She tends to pee ag…" at bounding box center [1127, 283] width 765 height 39
drag, startPoint x: 1325, startPoint y: 289, endPoint x: 1019, endPoint y: 276, distance: 306.3
click at [1019, 276] on div "This was the first time but it was a large volume of urine. She tends to pee ag…" at bounding box center [1127, 283] width 765 height 39
click at [1229, 310] on div at bounding box center [1127, 312] width 765 height 20
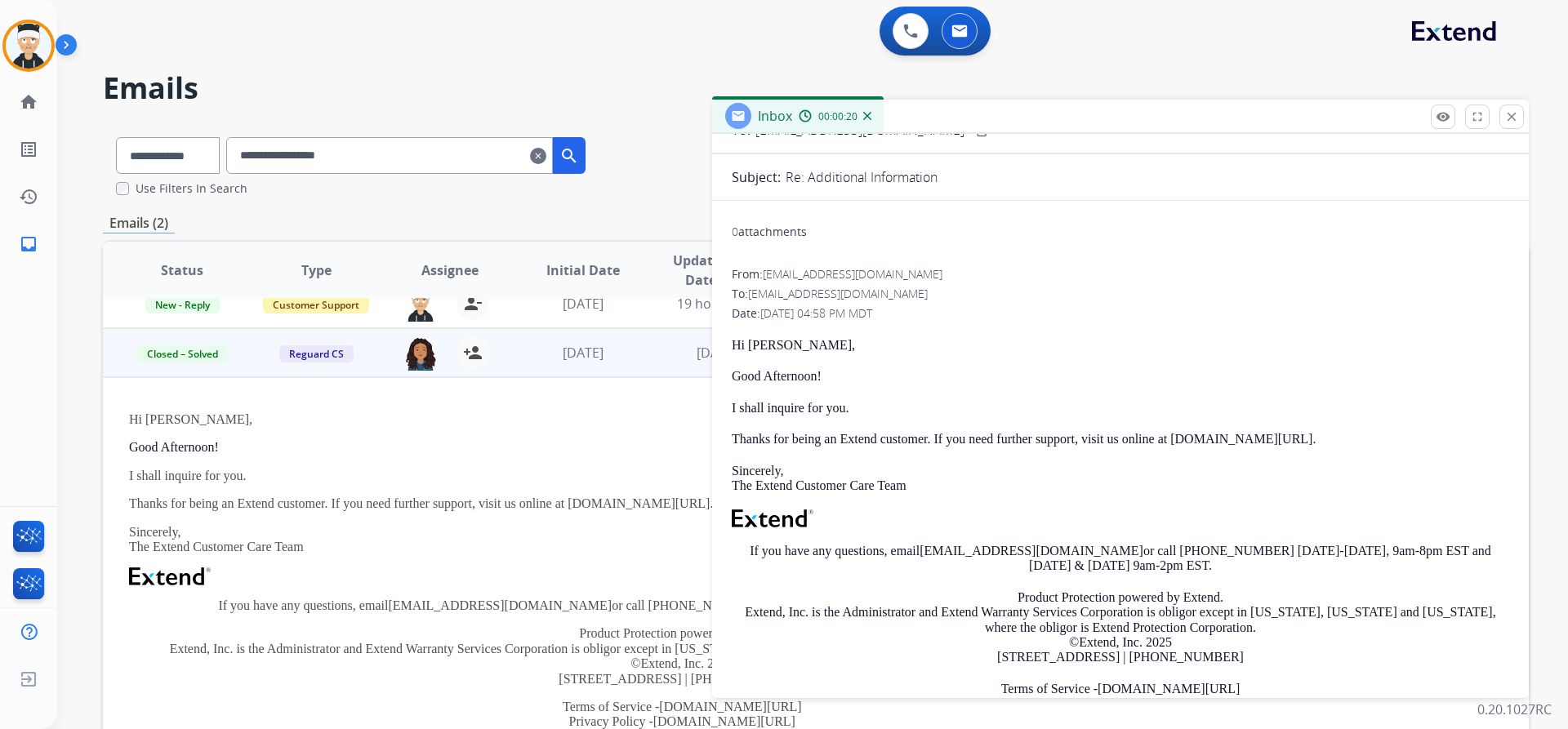
scroll to position [163, 0]
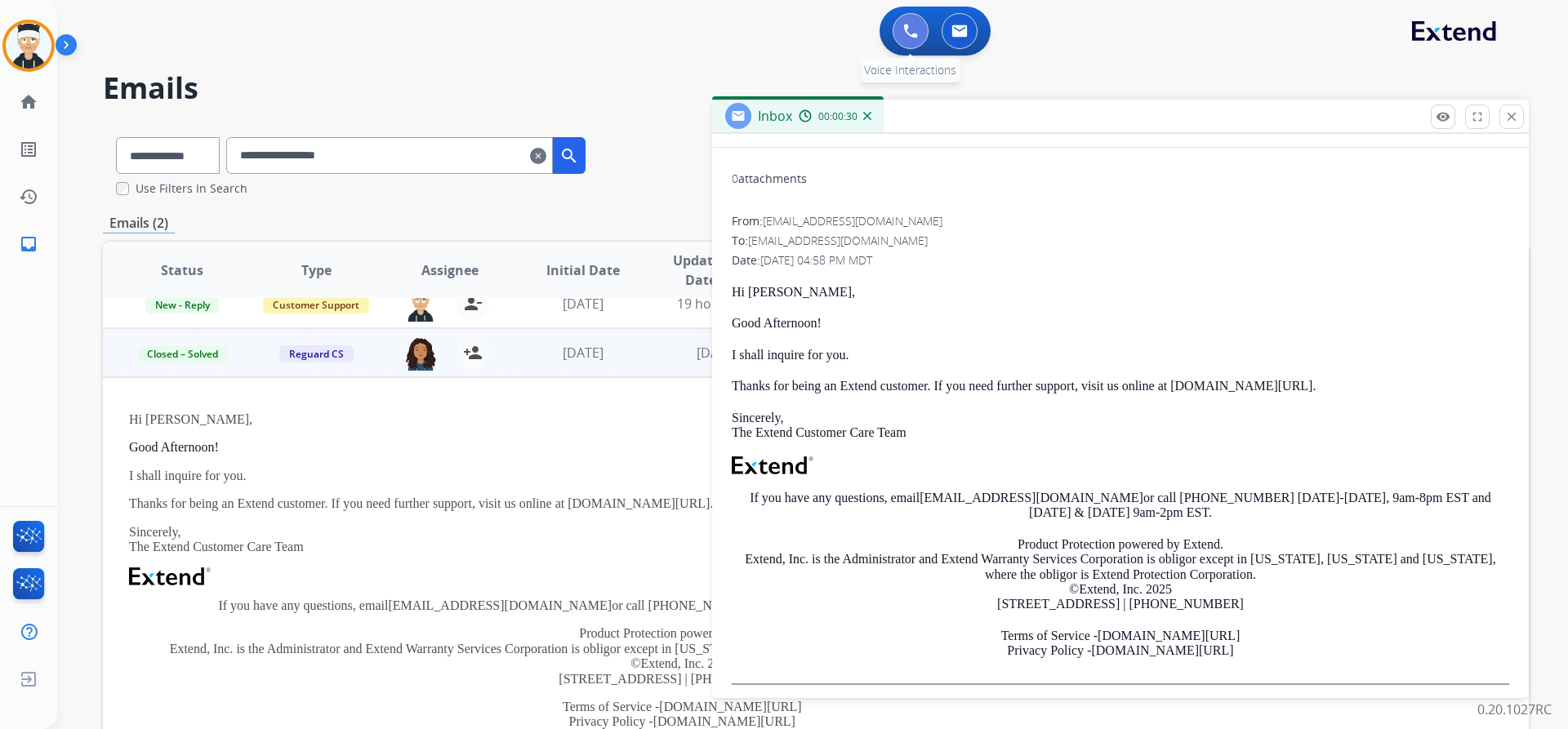
click at [905, 40] on button at bounding box center [910, 31] width 36 height 36
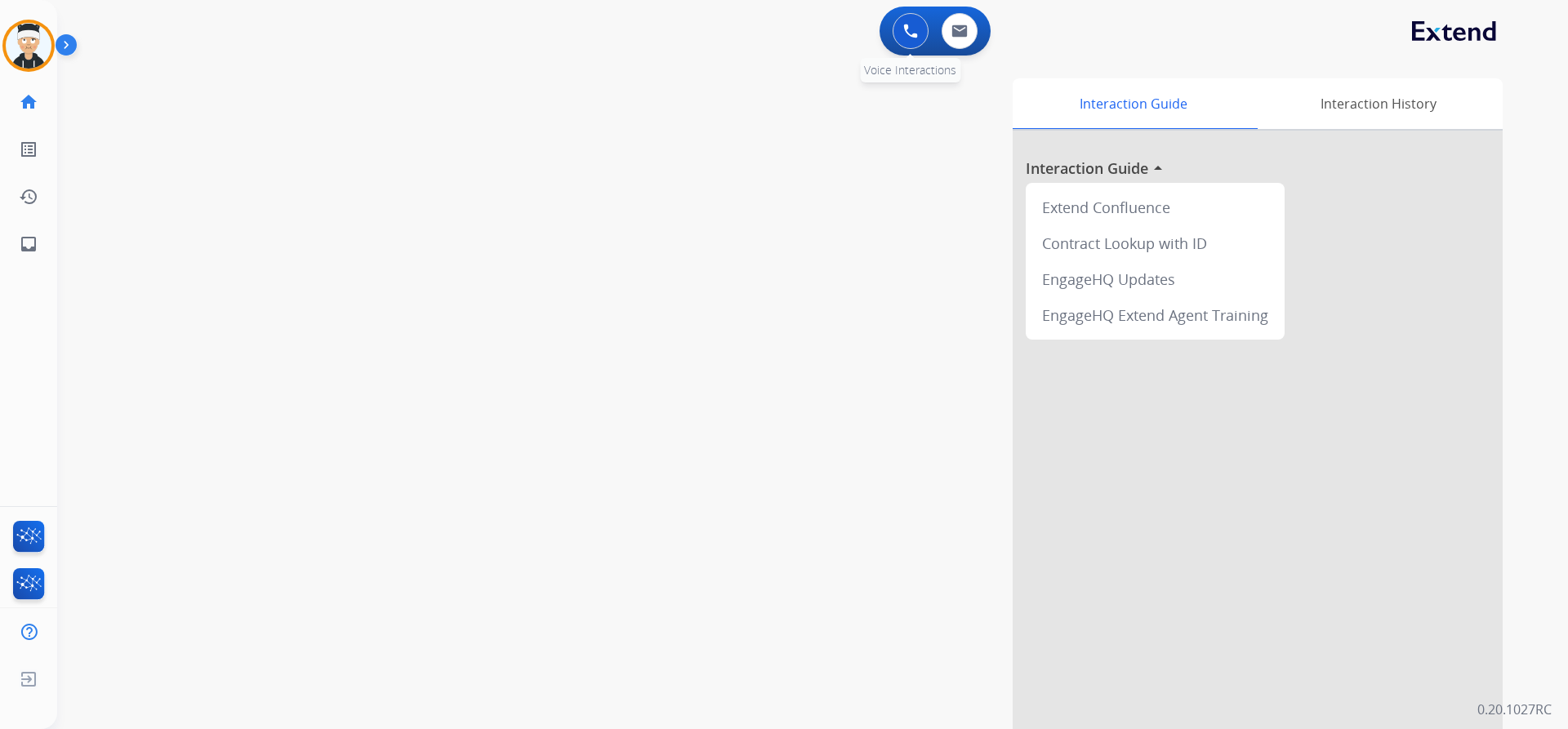
click at [906, 25] on img at bounding box center [911, 31] width 15 height 15
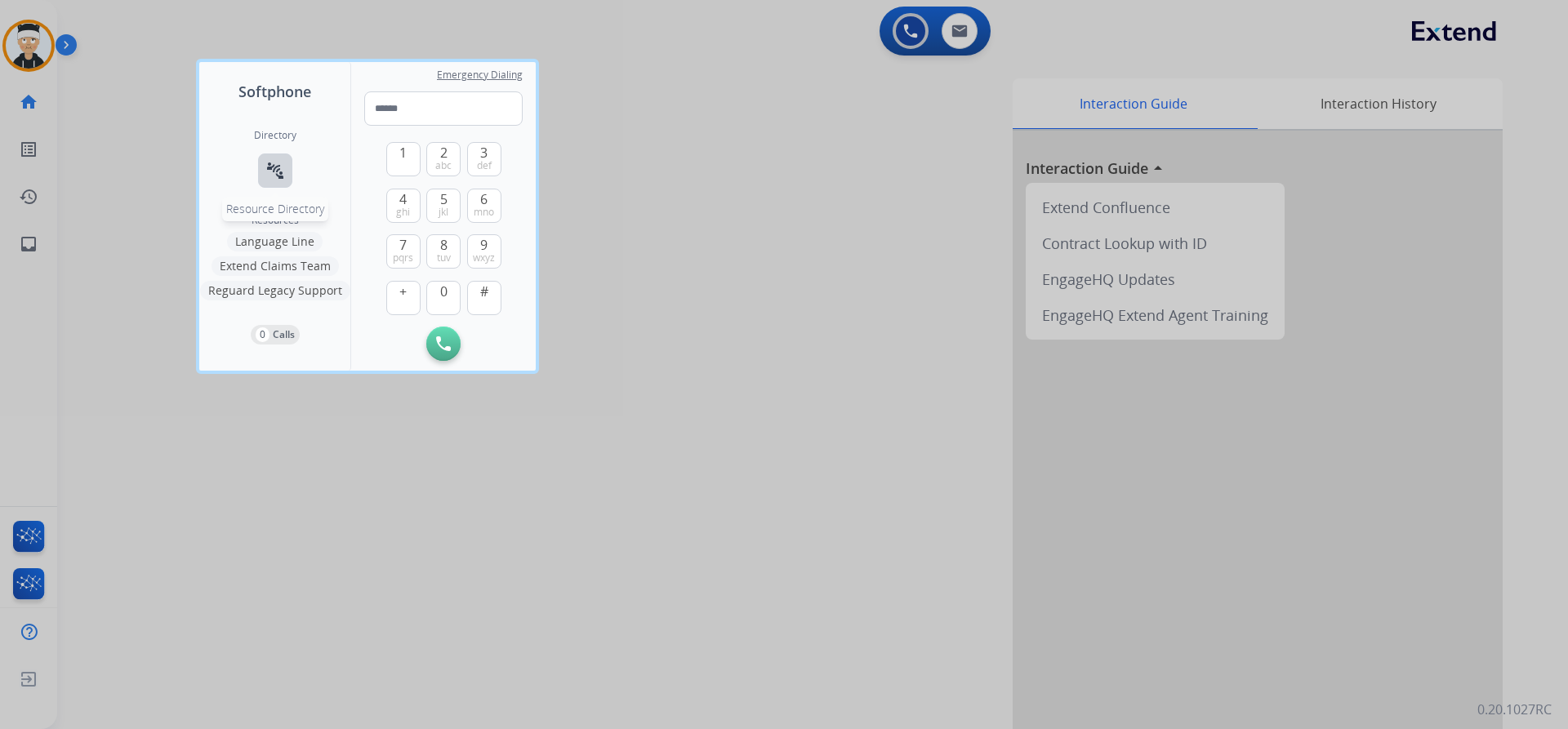
click at [263, 162] on button "connect_without_contact Resource Directory" at bounding box center [275, 171] width 35 height 35
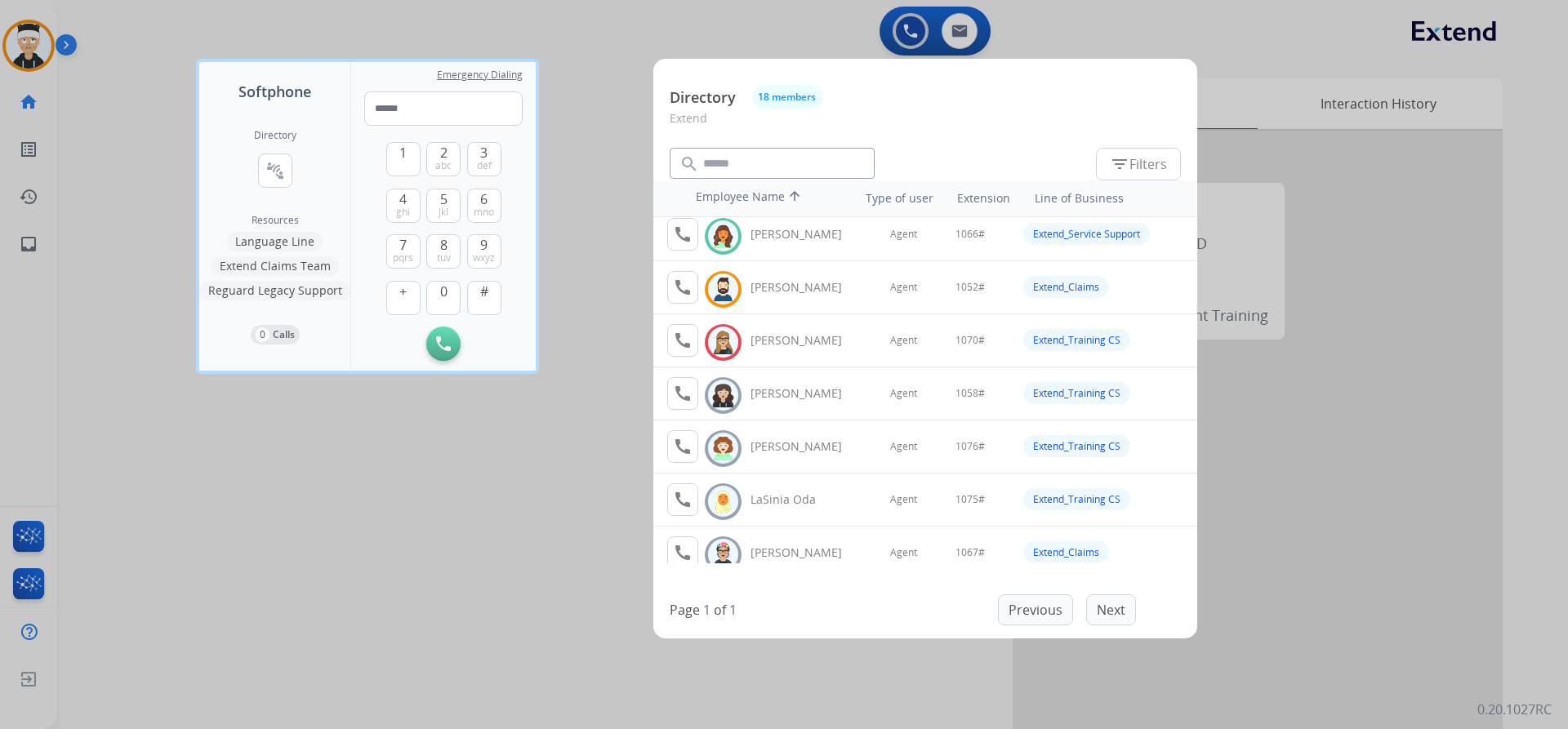
scroll to position [51, 0]
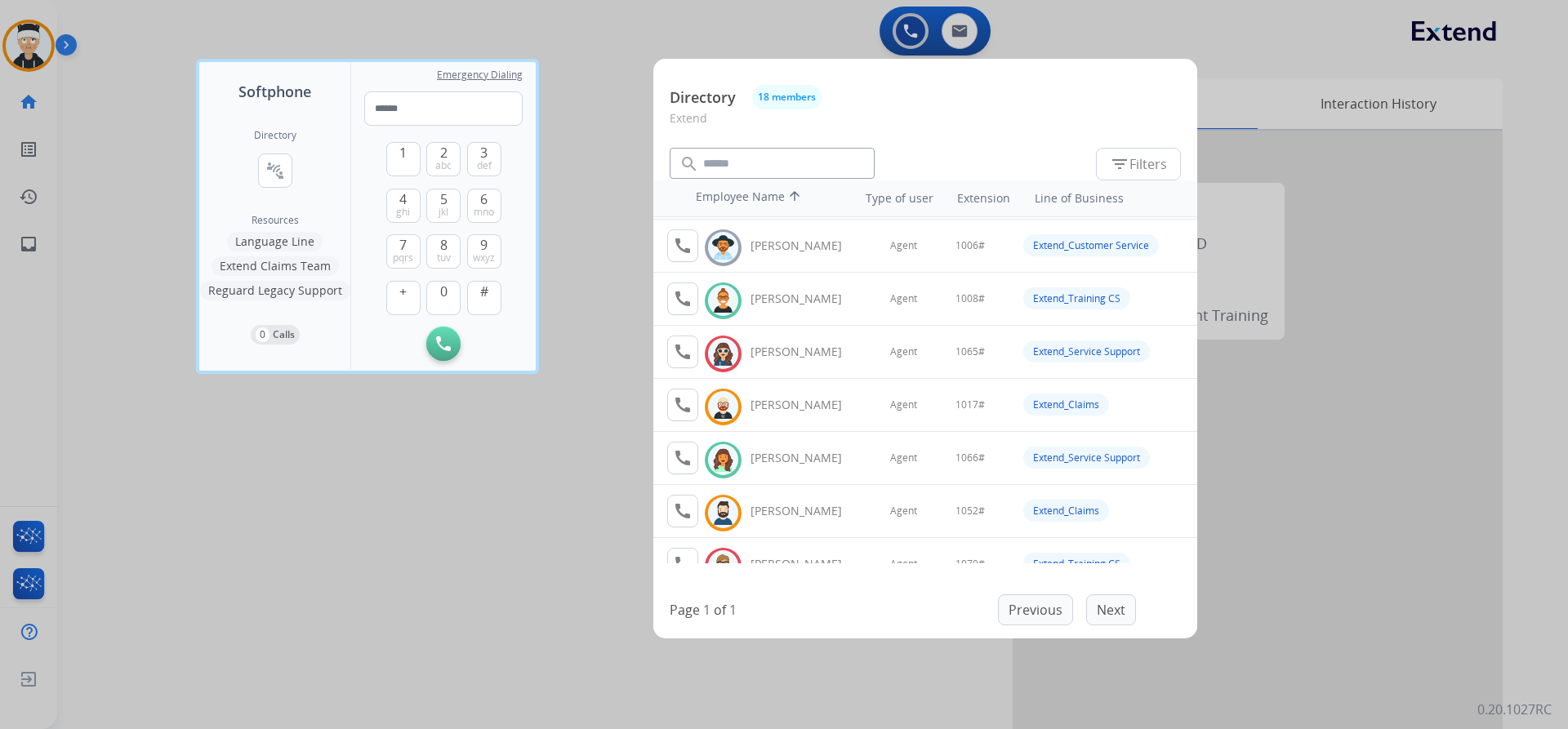
click at [550, 514] on div at bounding box center [784, 364] width 1568 height 729
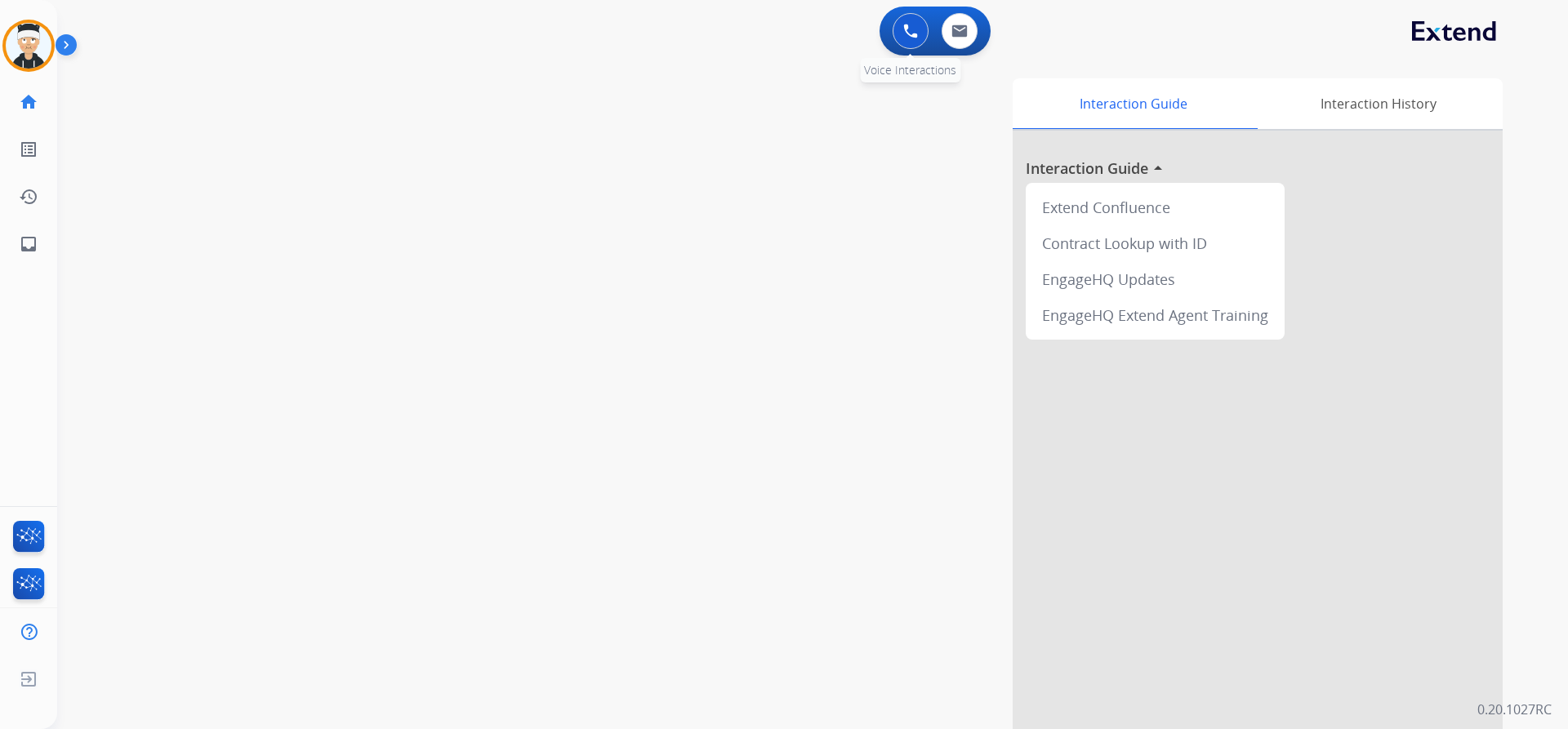
drag, startPoint x: 903, startPoint y: 30, endPoint x: 877, endPoint y: 67, distance: 45.2
click at [902, 30] on button at bounding box center [910, 31] width 36 height 36
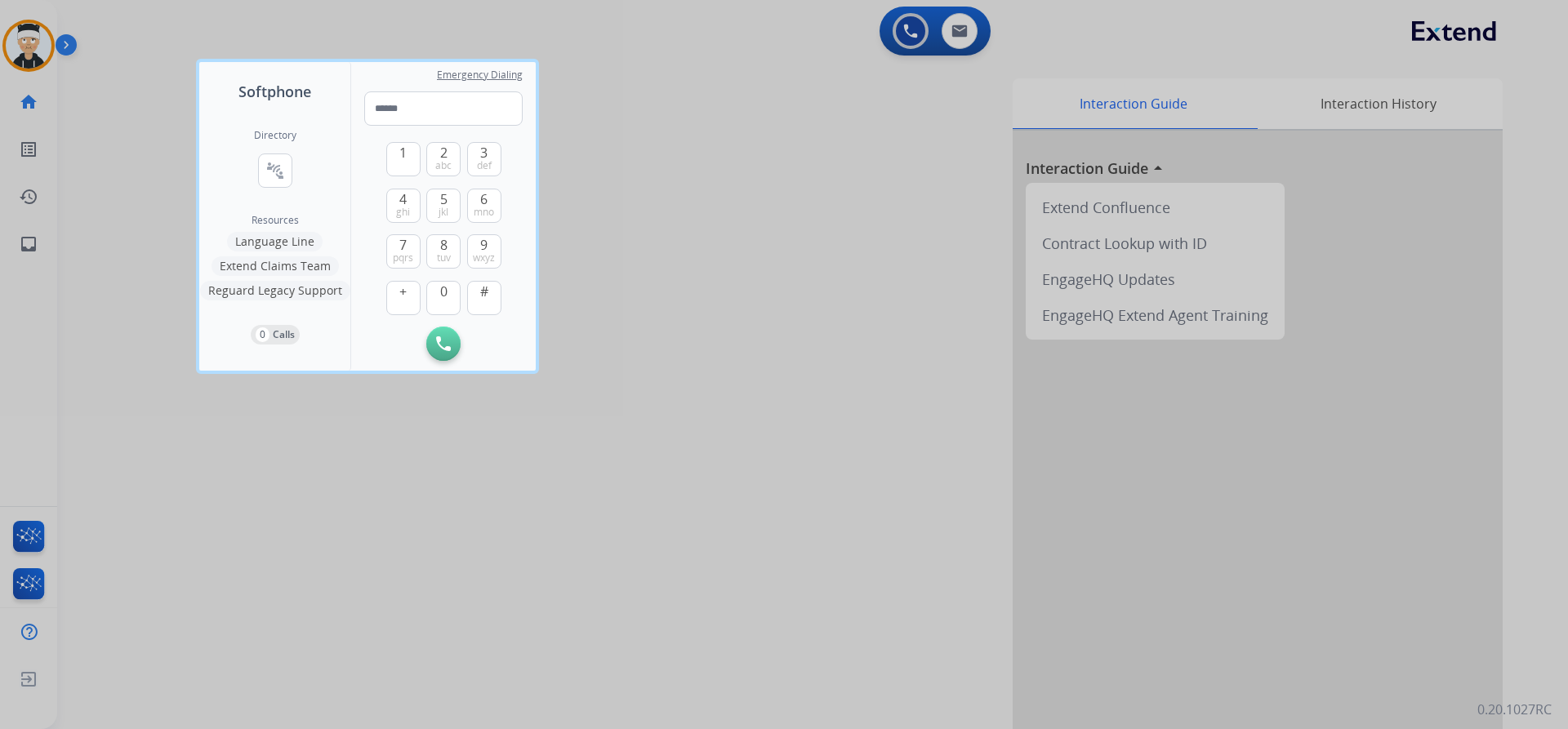
click at [298, 153] on div "Directory connect_without_contact Resource Directory Resources Language Line Ex…" at bounding box center [275, 237] width 151 height 268
click at [277, 181] on button "connect_without_contact Resource Directory" at bounding box center [275, 171] width 35 height 35
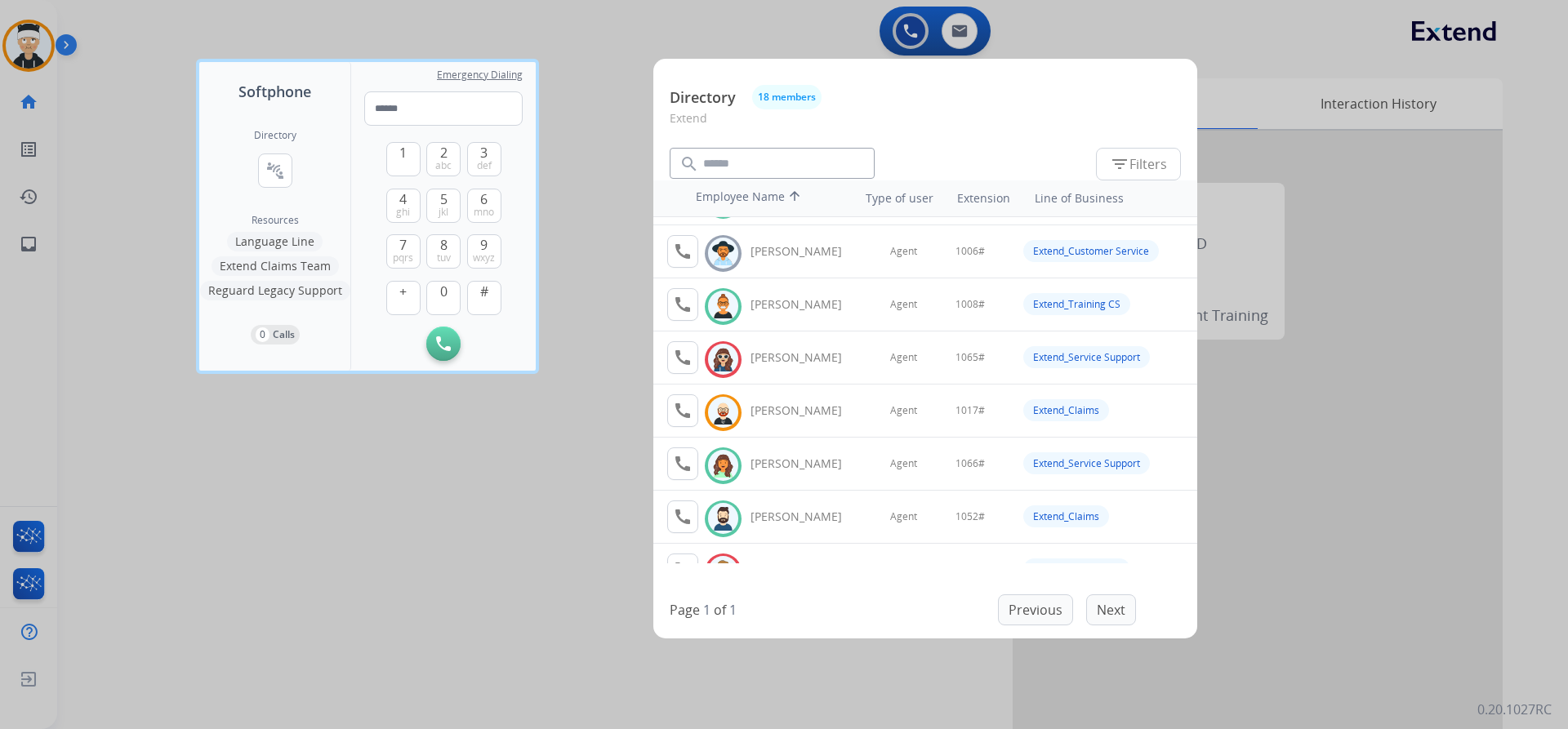
scroll to position [82, 0]
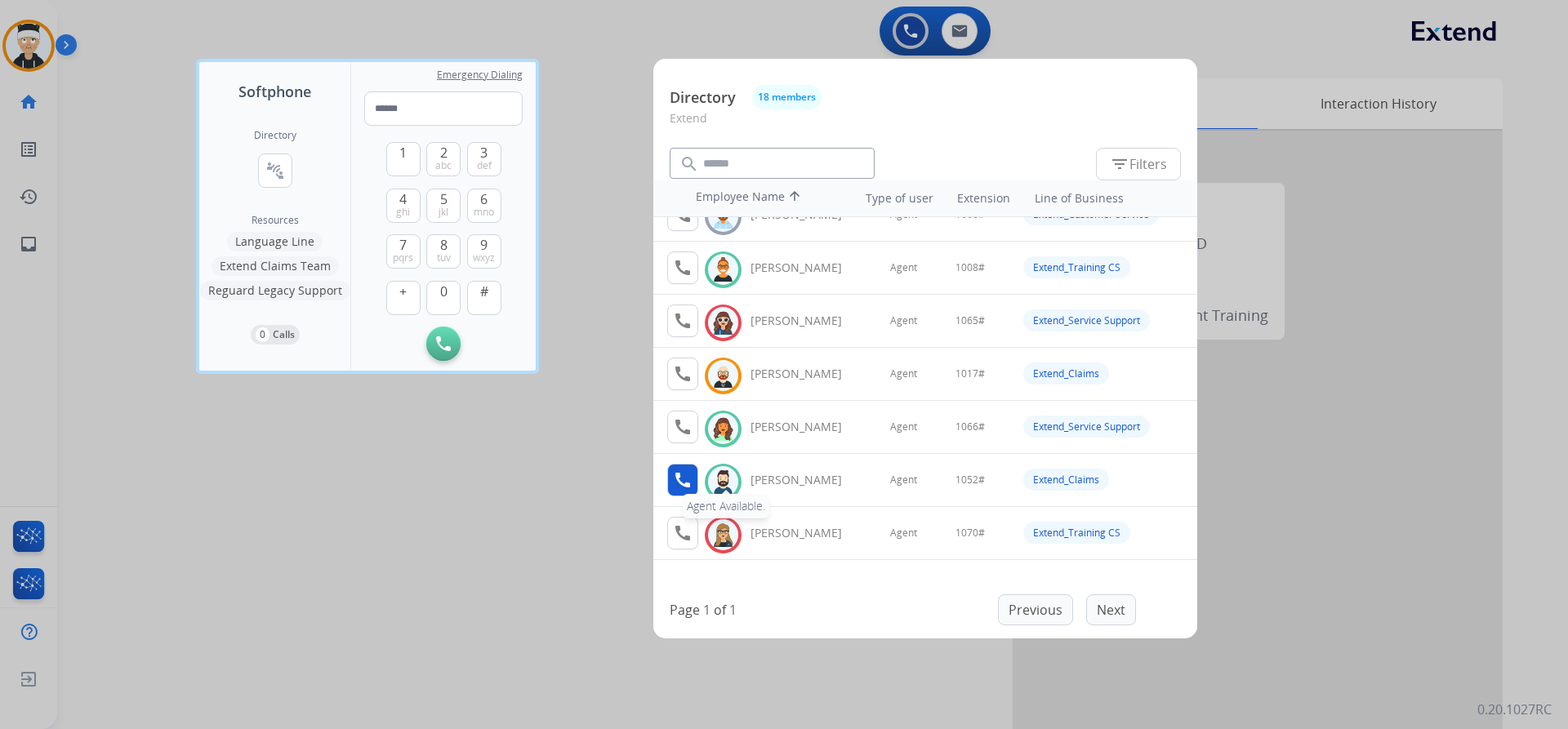
click at [679, 485] on mat-icon "call" at bounding box center [682, 480] width 20 height 20
click at [393, 156] on button "1" at bounding box center [403, 159] width 35 height 35
click at [440, 302] on button "0" at bounding box center [443, 298] width 35 height 35
click at [444, 206] on span "jkl" at bounding box center [443, 213] width 9 height 13
click at [444, 161] on span "abc" at bounding box center [442, 166] width 16 height 13
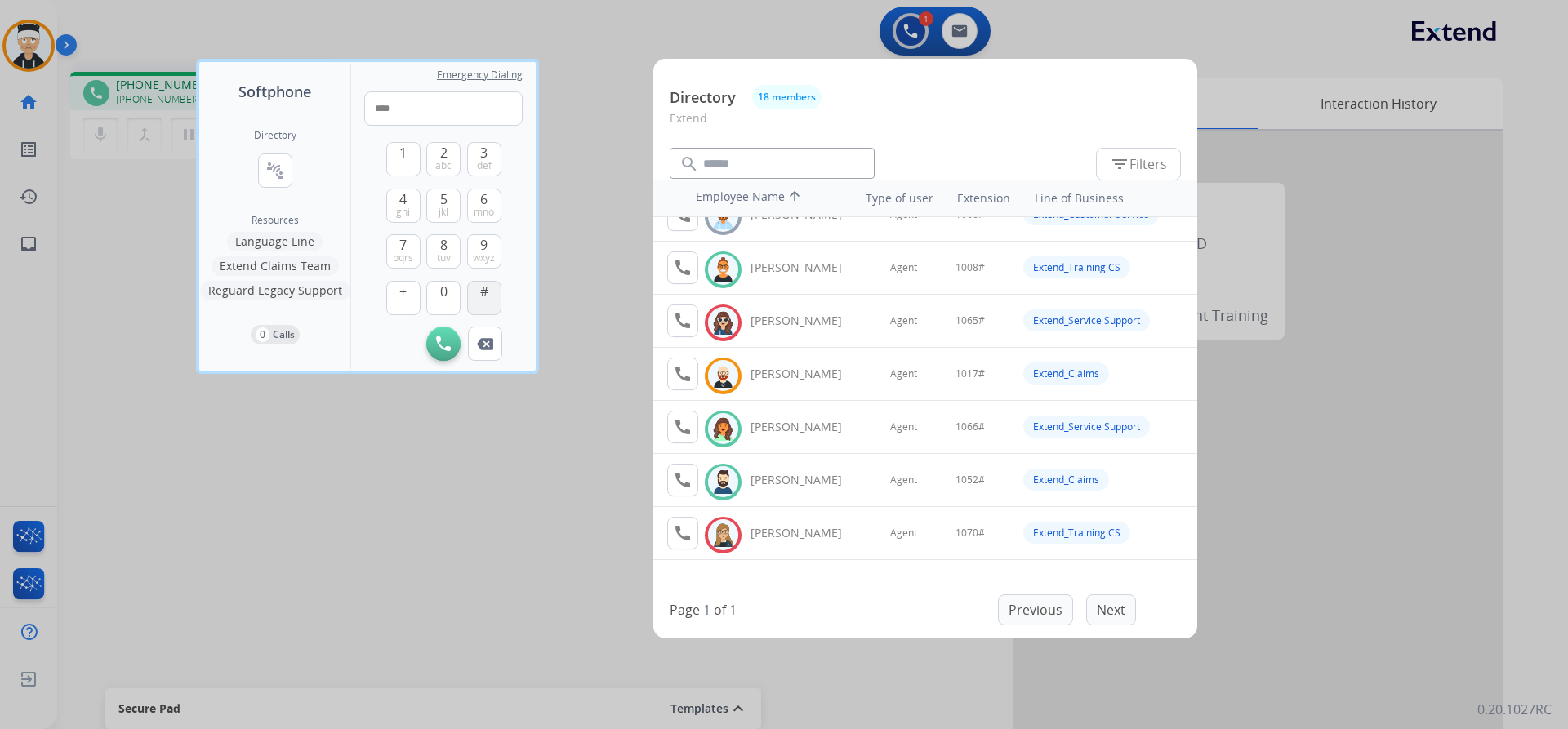
click at [484, 296] on span "#" at bounding box center [484, 291] width 8 height 20
type input "*****"
click at [464, 568] on div at bounding box center [784, 364] width 1568 height 729
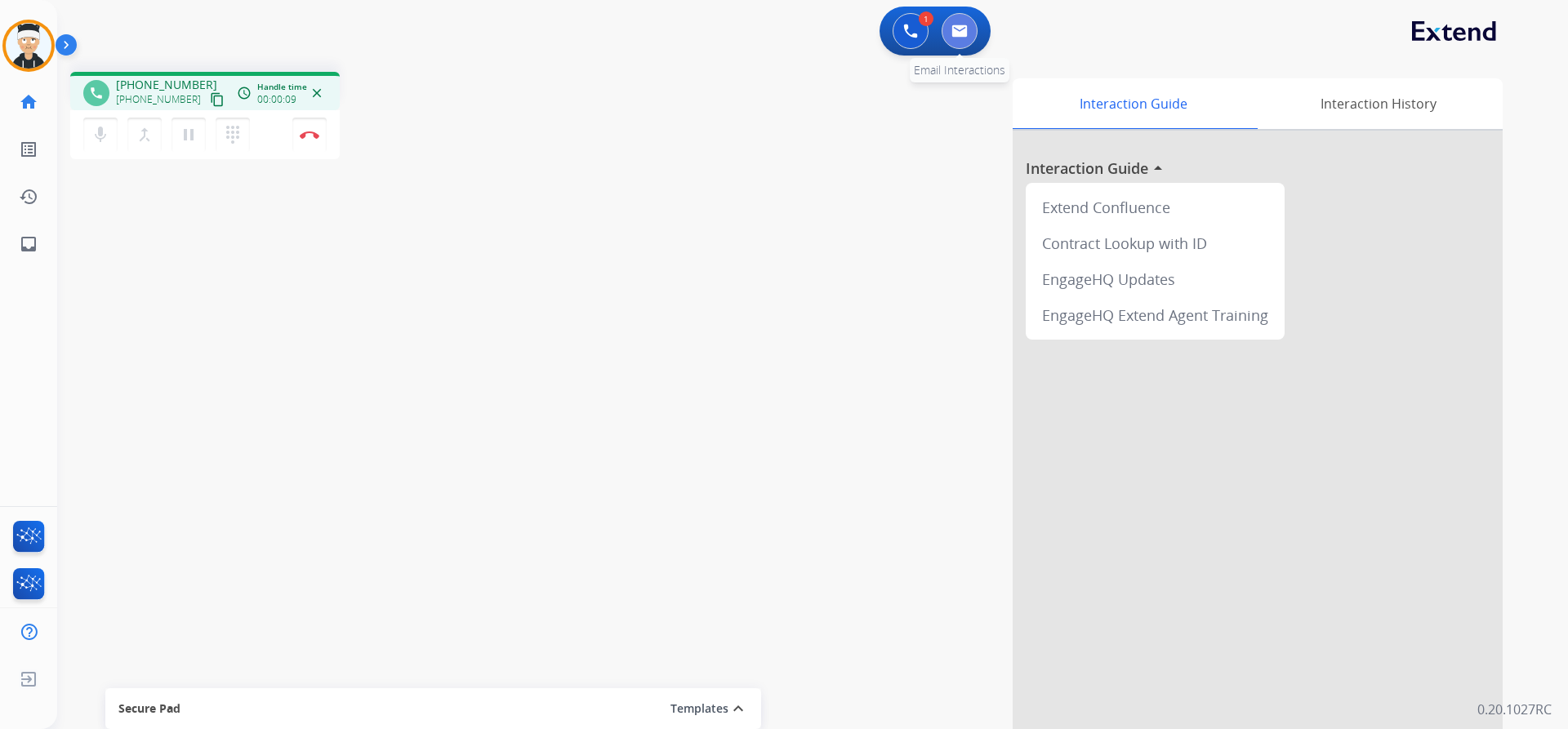
click at [959, 40] on button at bounding box center [960, 31] width 36 height 36
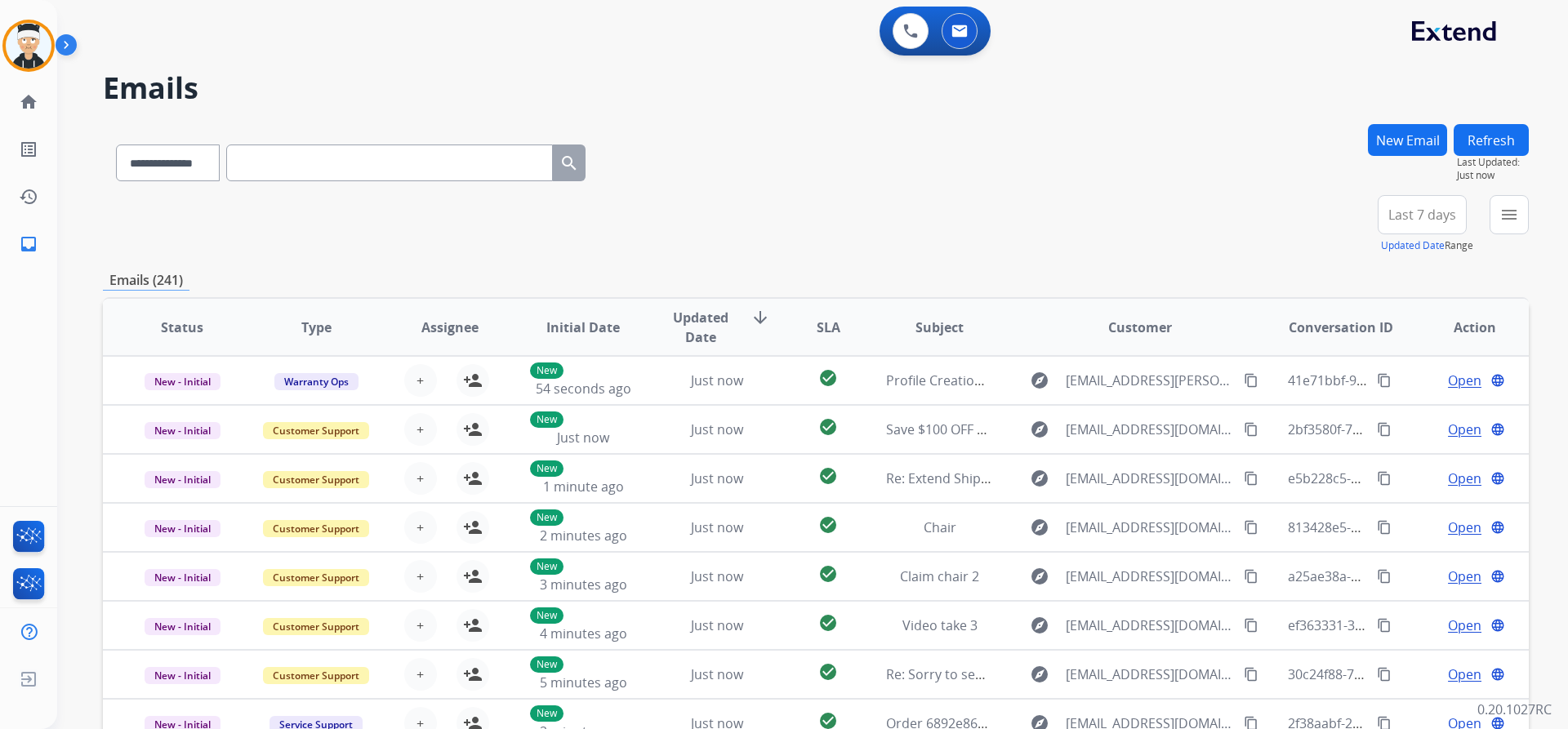
click at [205, 141] on div "**********" at bounding box center [351, 159] width 496 height 56
click at [202, 152] on select "**********" at bounding box center [167, 162] width 102 height 37
select select "**********"
click at [116, 144] on select "**********" at bounding box center [167, 162] width 102 height 37
click at [320, 165] on input "text" at bounding box center [389, 162] width 327 height 37
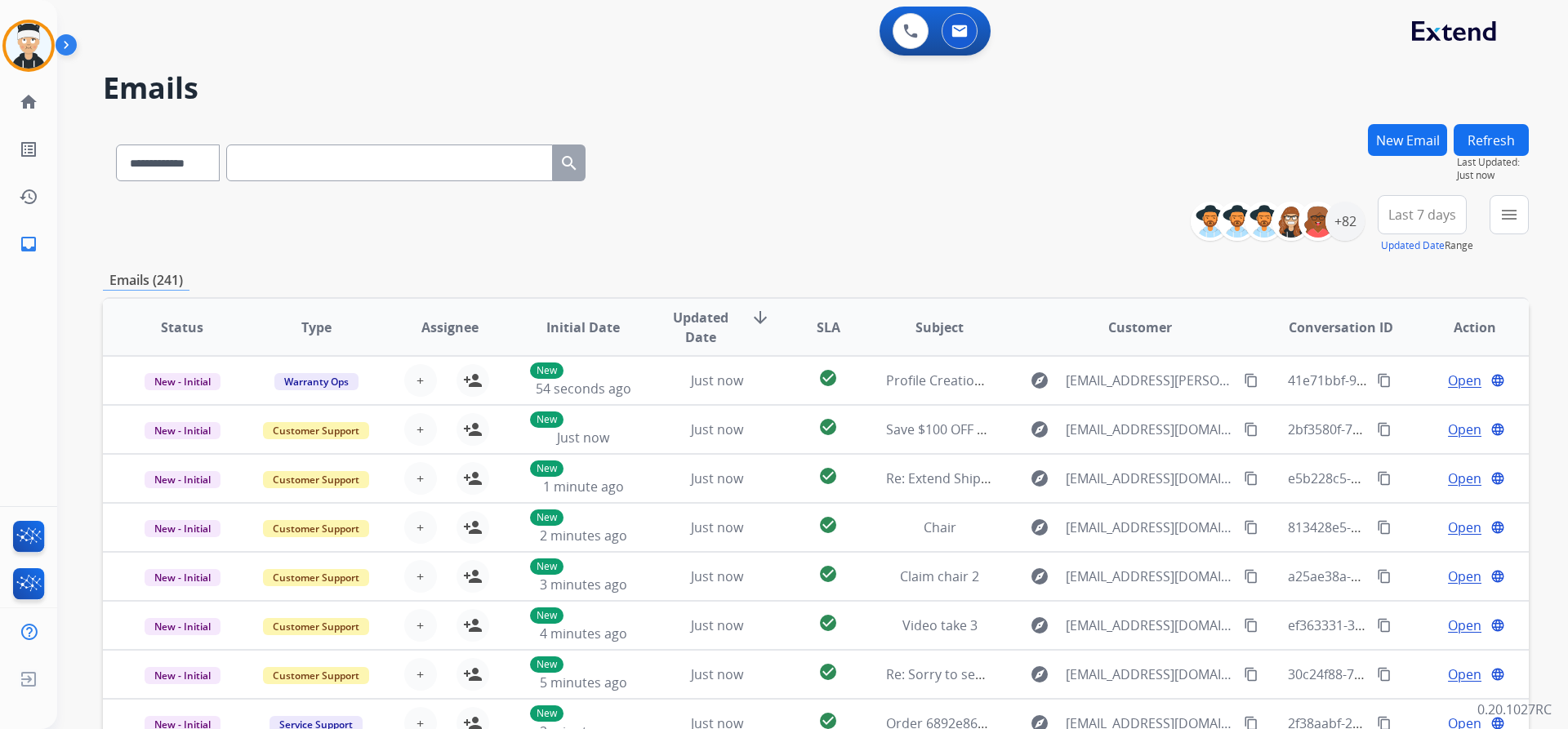
paste input "**********"
type input "**********"
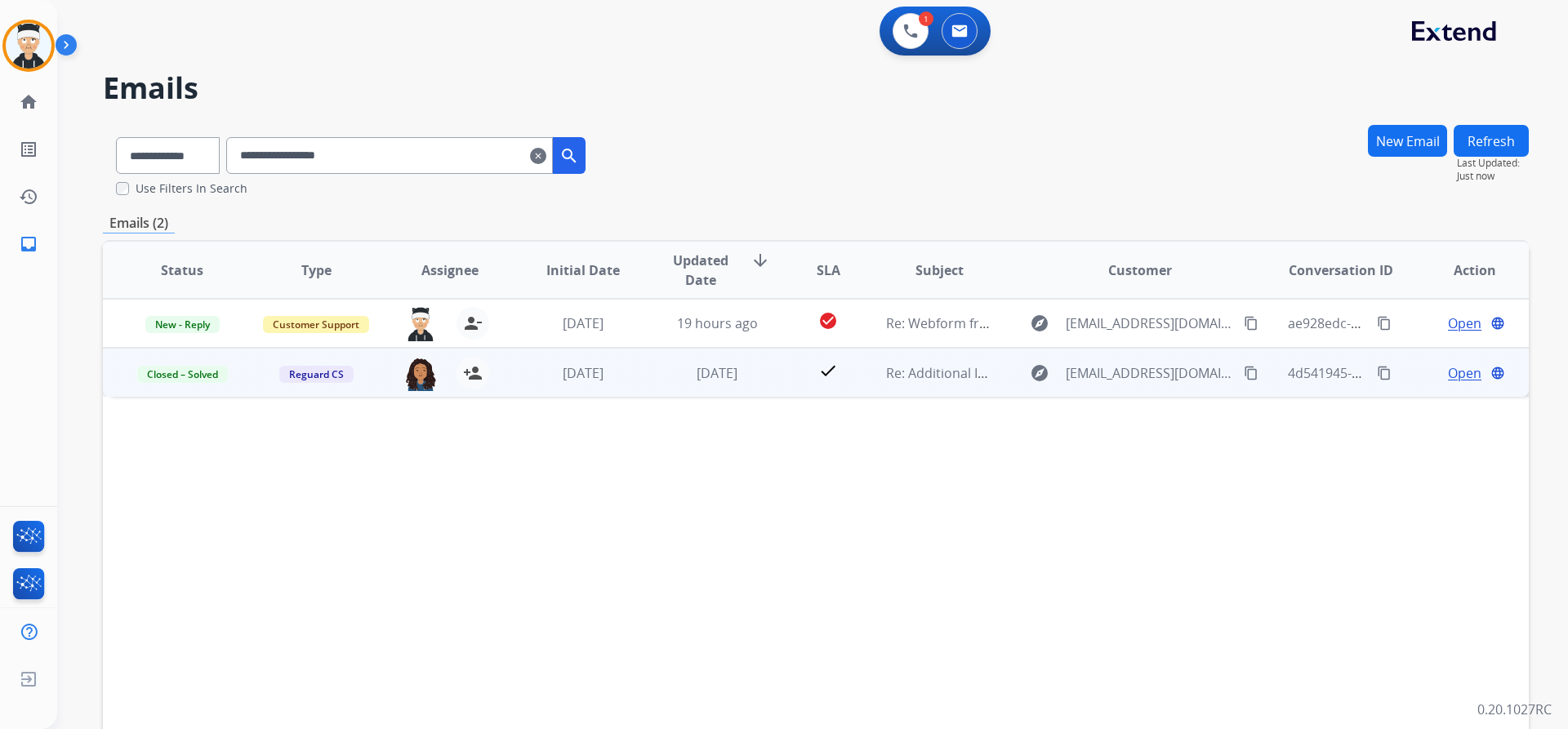
click at [1462, 378] on span "Open" at bounding box center [1465, 373] width 34 height 20
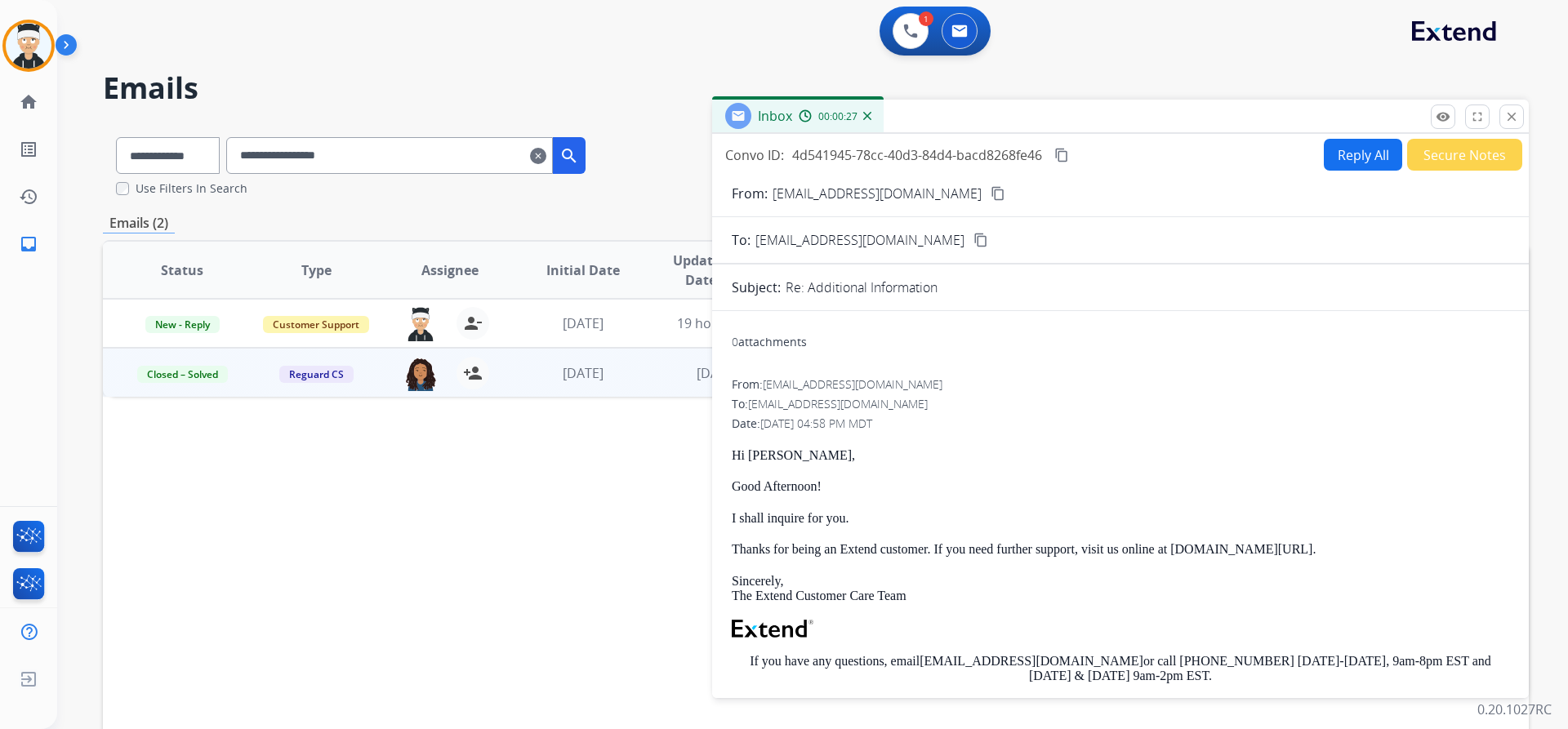
drag, startPoint x: 564, startPoint y: 511, endPoint x: 569, endPoint y: 498, distance: 13.9
click at [565, 506] on div "Status Type Assignee Initial Date Updated Date arrow_downward SLA Subject Custo…" at bounding box center [815, 513] width 1426 height 547
click at [1507, 112] on mat-icon "close" at bounding box center [1512, 117] width 15 height 15
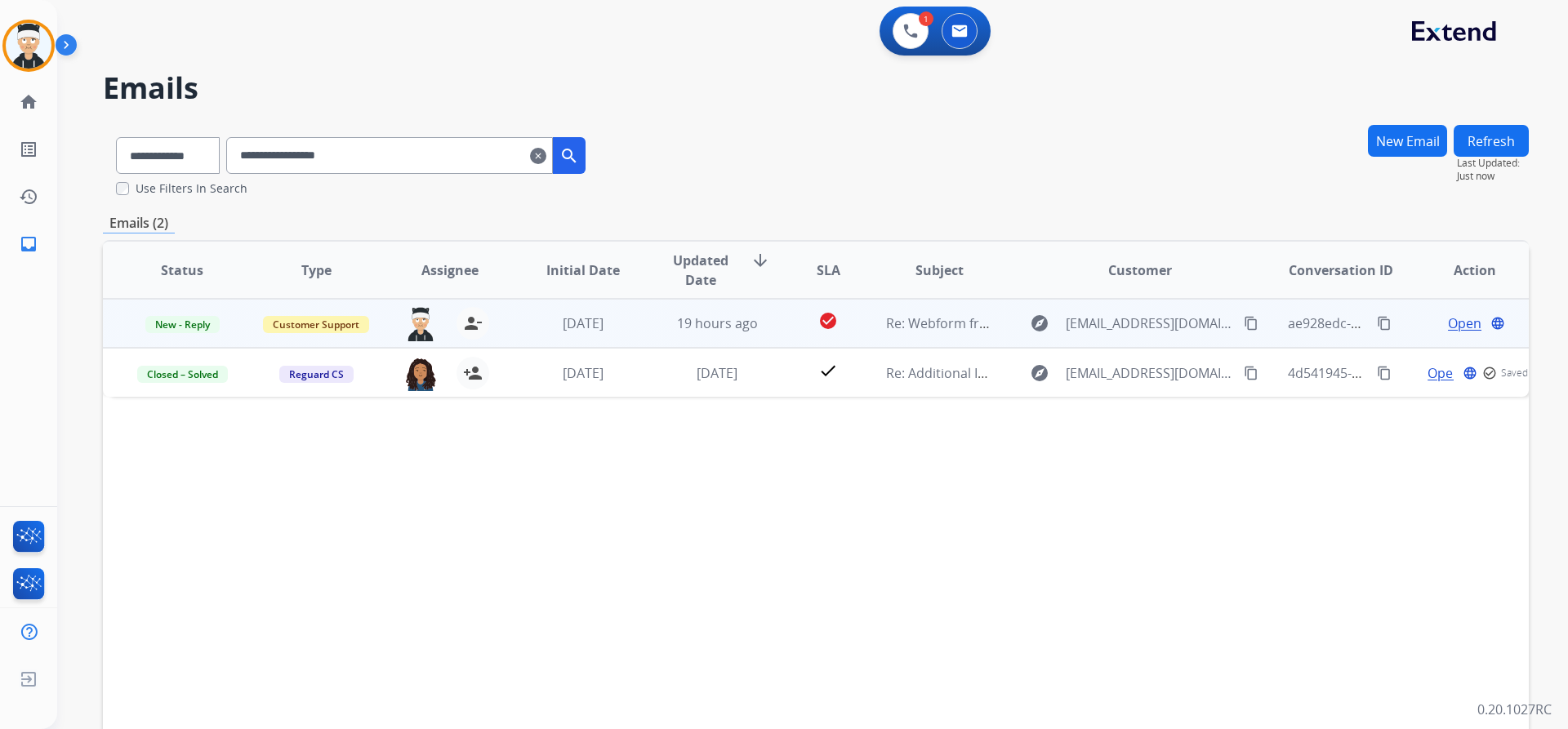
click at [1448, 326] on span "Open" at bounding box center [1465, 323] width 34 height 20
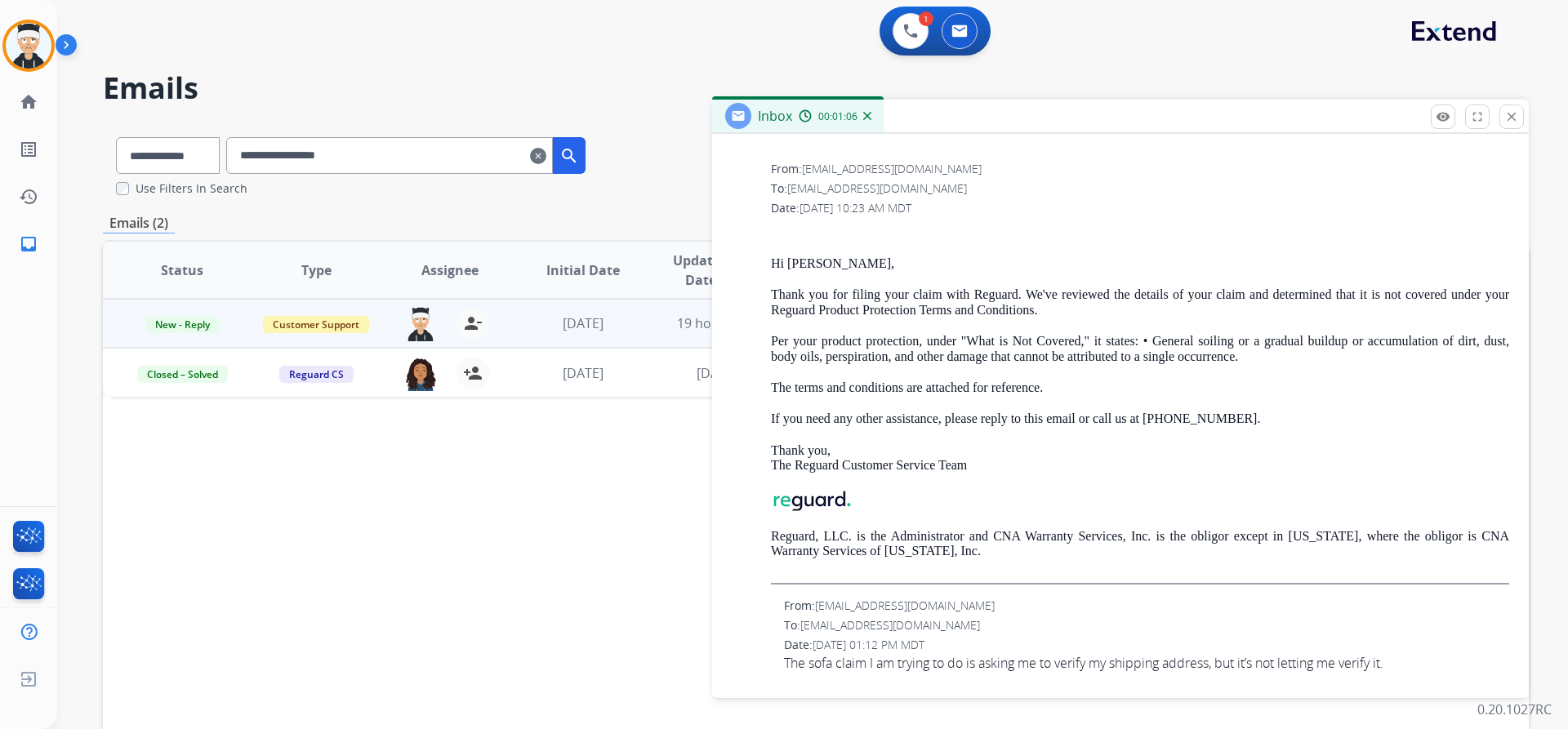
scroll to position [912, 0]
drag, startPoint x: 967, startPoint y: 661, endPoint x: 1402, endPoint y: 671, distance: 435.1
click at [1401, 671] on span "The sofa claim I am trying to do is asking me to verify my shipping address, bu…" at bounding box center [1146, 662] width 725 height 20
click at [1406, 669] on span "The sofa claim I am trying to do is asking me to verify my shipping address, bu…" at bounding box center [1146, 662] width 725 height 20
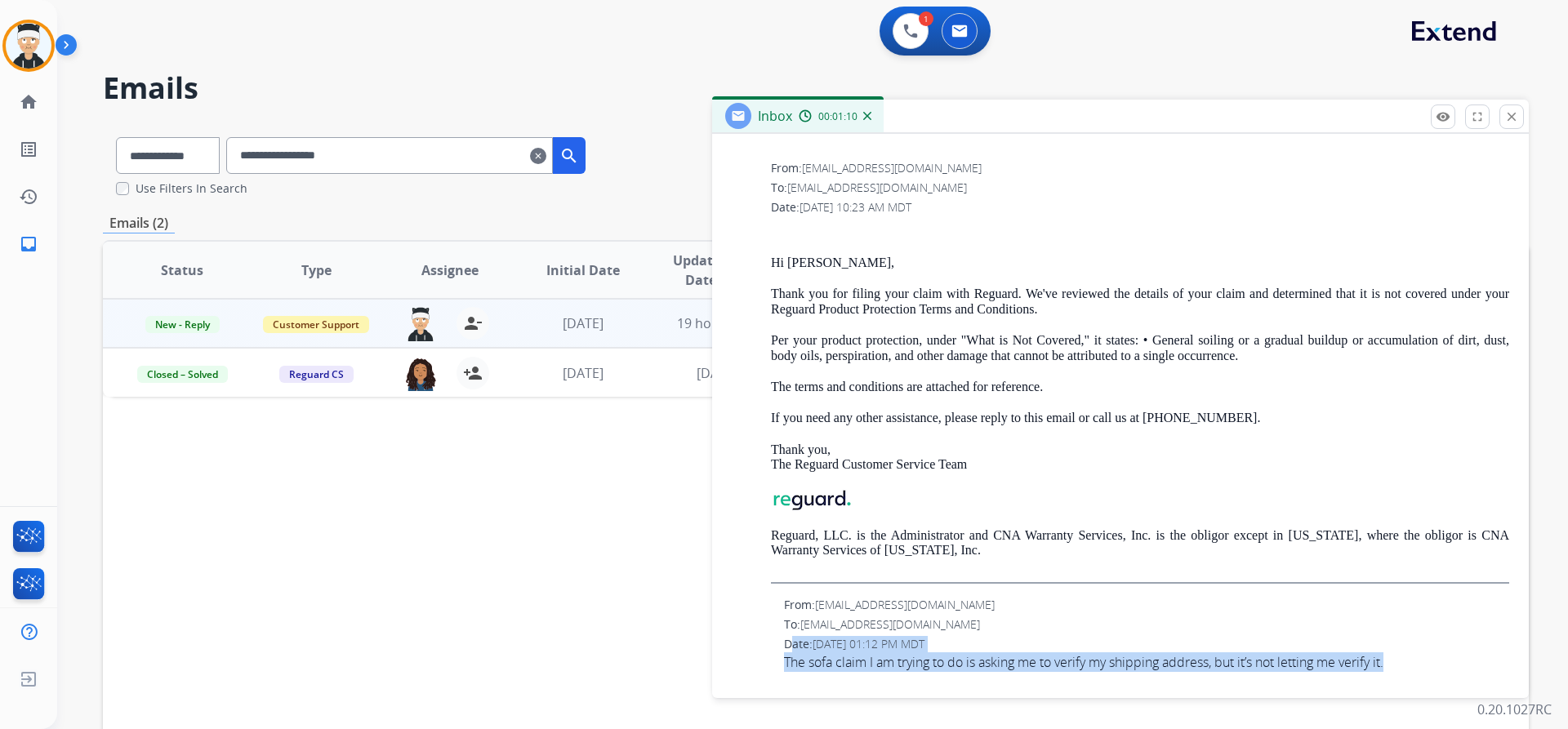
drag, startPoint x: 1406, startPoint y: 659, endPoint x: 1012, endPoint y: 640, distance: 394.5
click at [752, 647] on div "From: Avrilj12@gmail.com To: support@extend.com Date: 09/08/2025 - 01:12 PM MDT…" at bounding box center [1120, 634] width 777 height 75
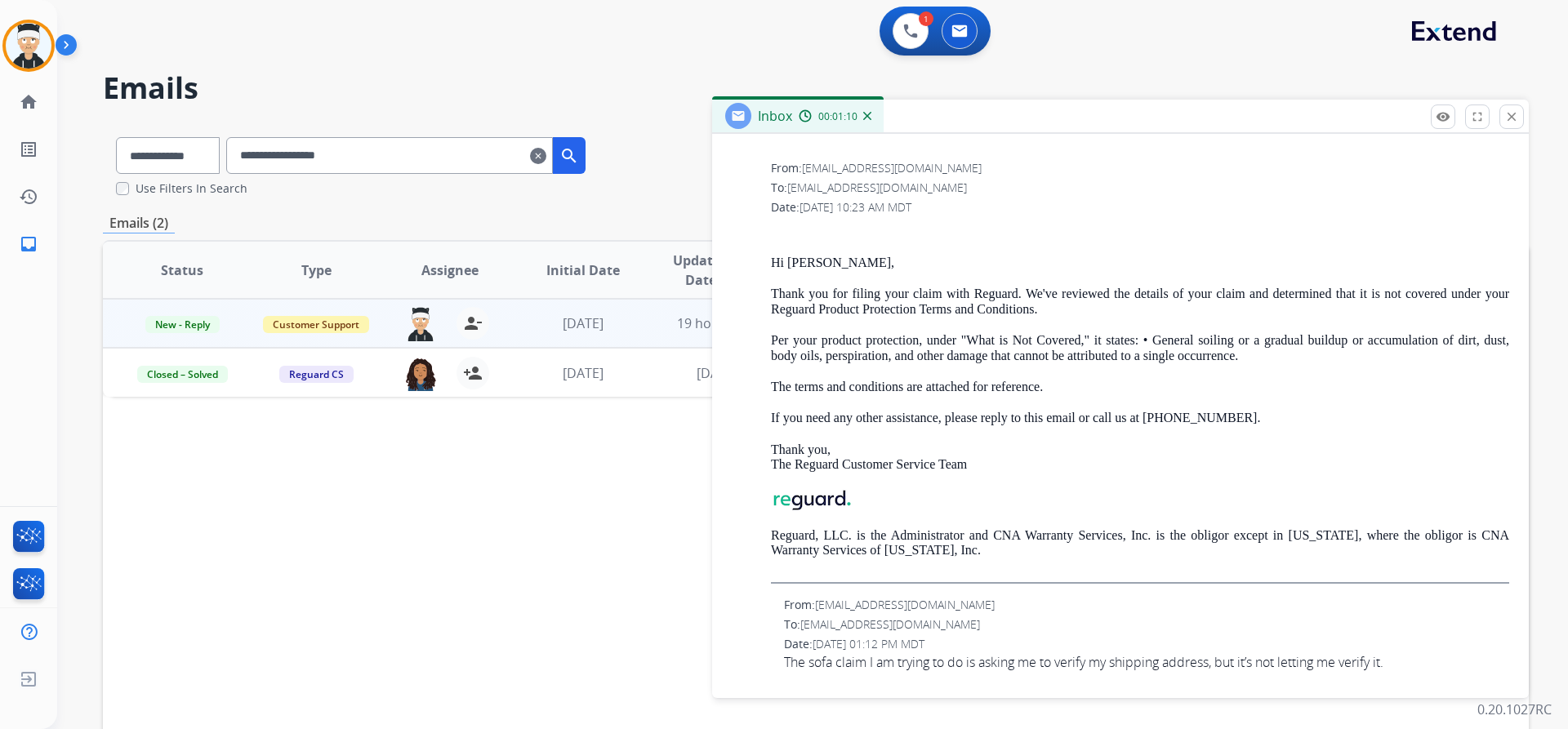
click at [1181, 607] on div "From: Avrilj12@gmail.com" at bounding box center [1146, 604] width 725 height 16
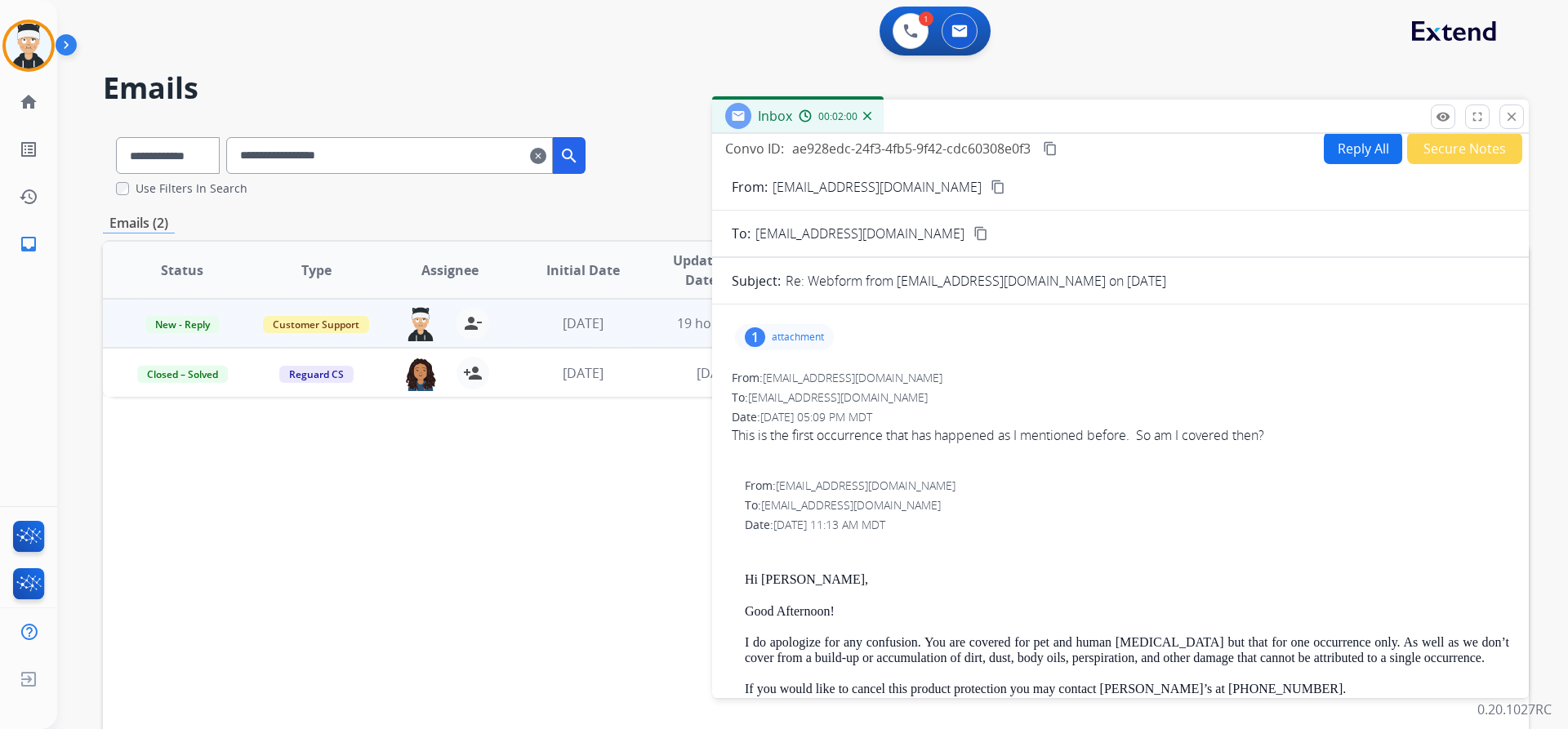
scroll to position [0, 0]
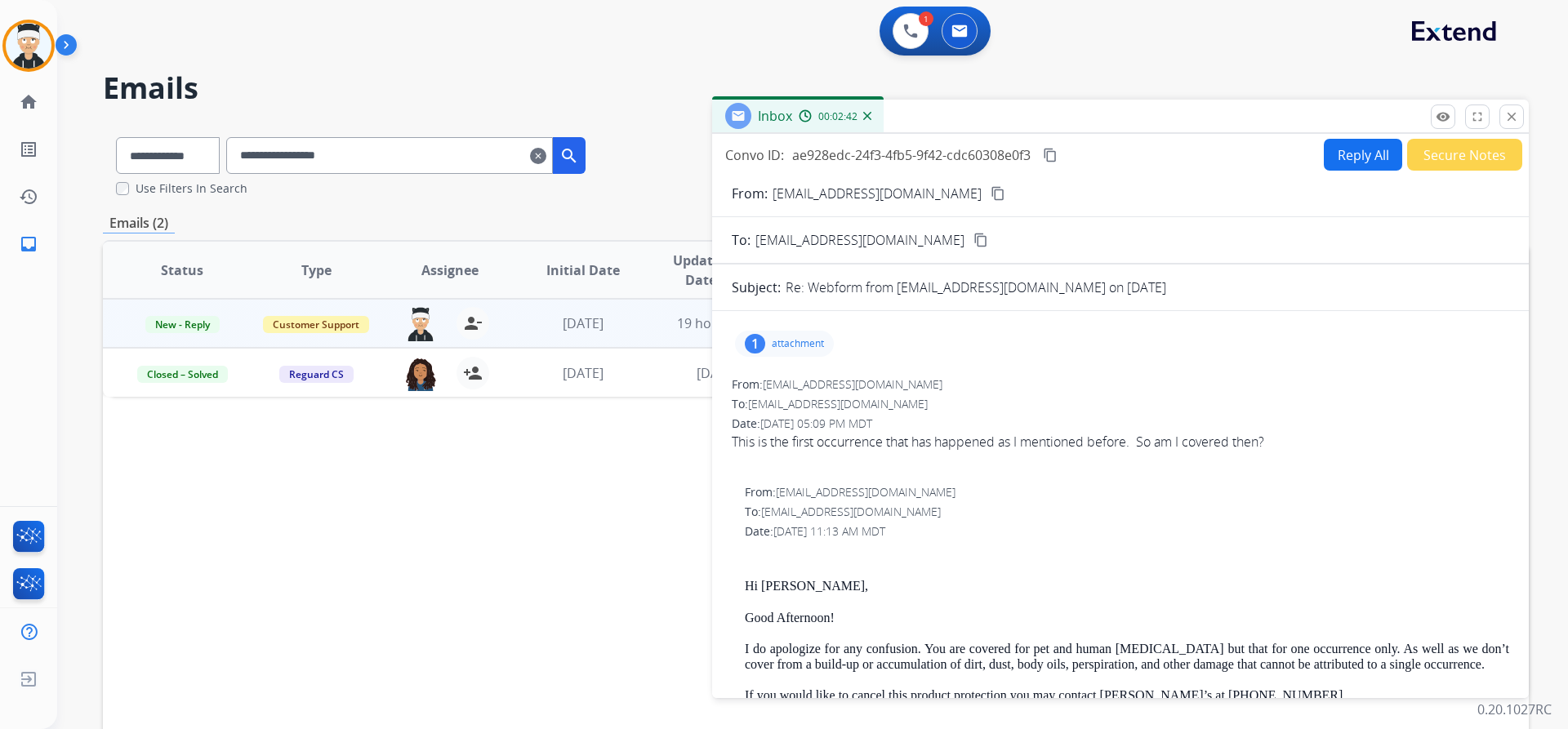
click at [774, 341] on p "attachment" at bounding box center [798, 344] width 52 height 13
click at [1247, 571] on div "Hi Avril, Good Afternoon! I do apologize for any confusion. You are covered for…" at bounding box center [1127, 721] width 765 height 345
click at [807, 335] on div "1 attachment CWS-SC-CG-REGPPFMR1-1.0(ed.09-22)_en-US (11).pdf download" at bounding box center [784, 344] width 98 height 26
drag, startPoint x: 1512, startPoint y: 119, endPoint x: 1464, endPoint y: 151, distance: 57.7
click at [1510, 120] on mat-icon "close" at bounding box center [1512, 117] width 15 height 15
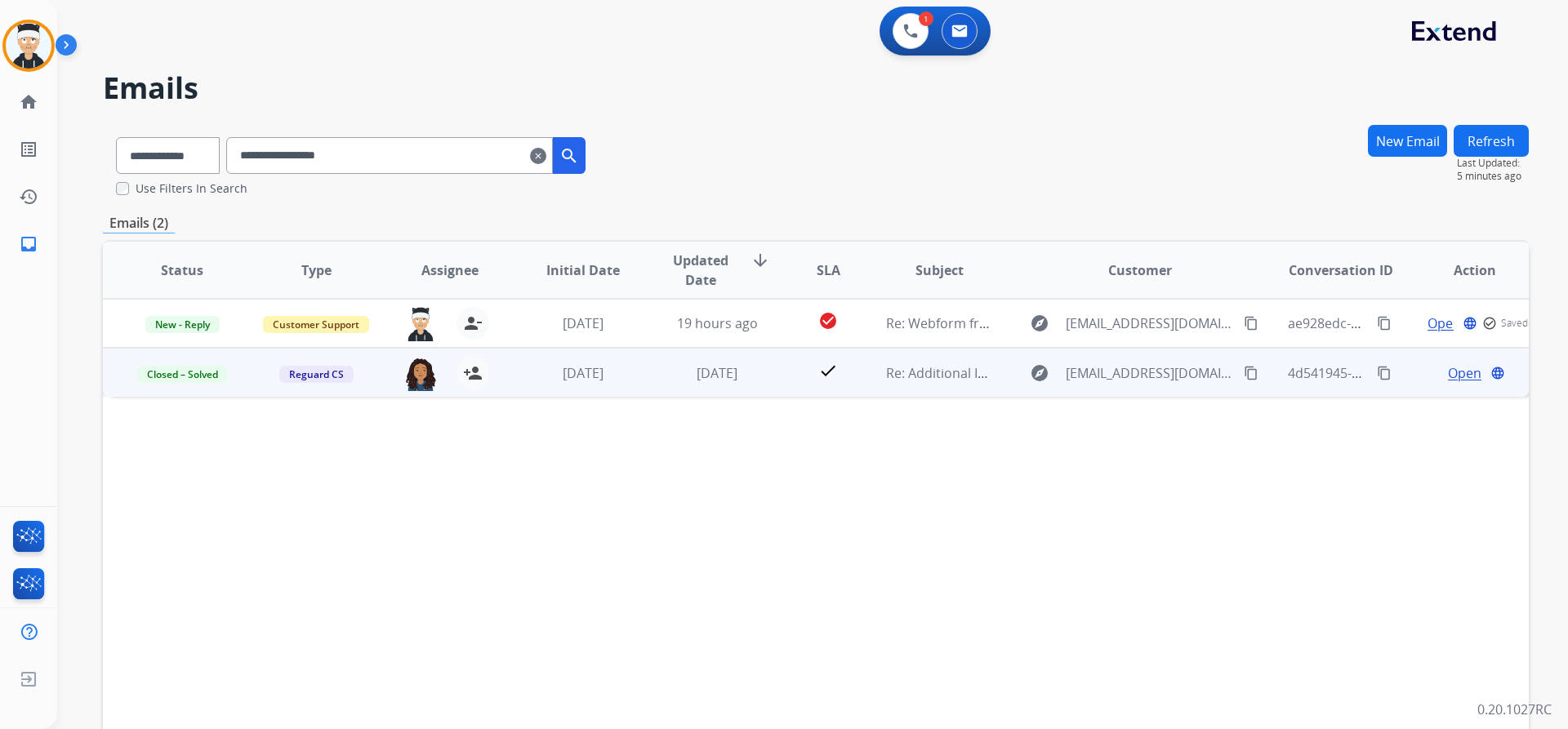
click at [1460, 371] on span "Open" at bounding box center [1465, 373] width 34 height 20
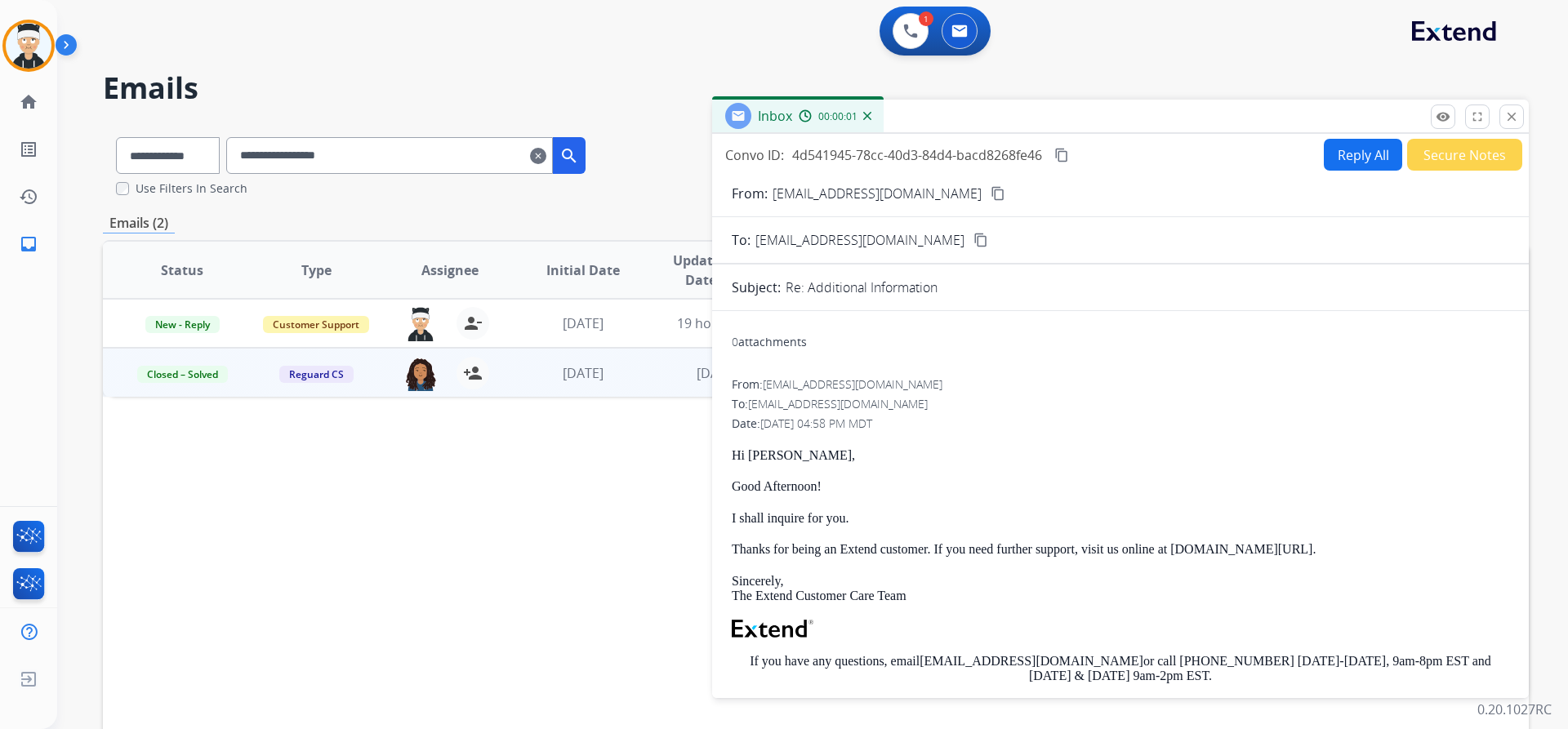
click at [788, 344] on div "0 attachments" at bounding box center [769, 341] width 75 height 16
click at [1513, 117] on mat-icon "close" at bounding box center [1512, 117] width 15 height 15
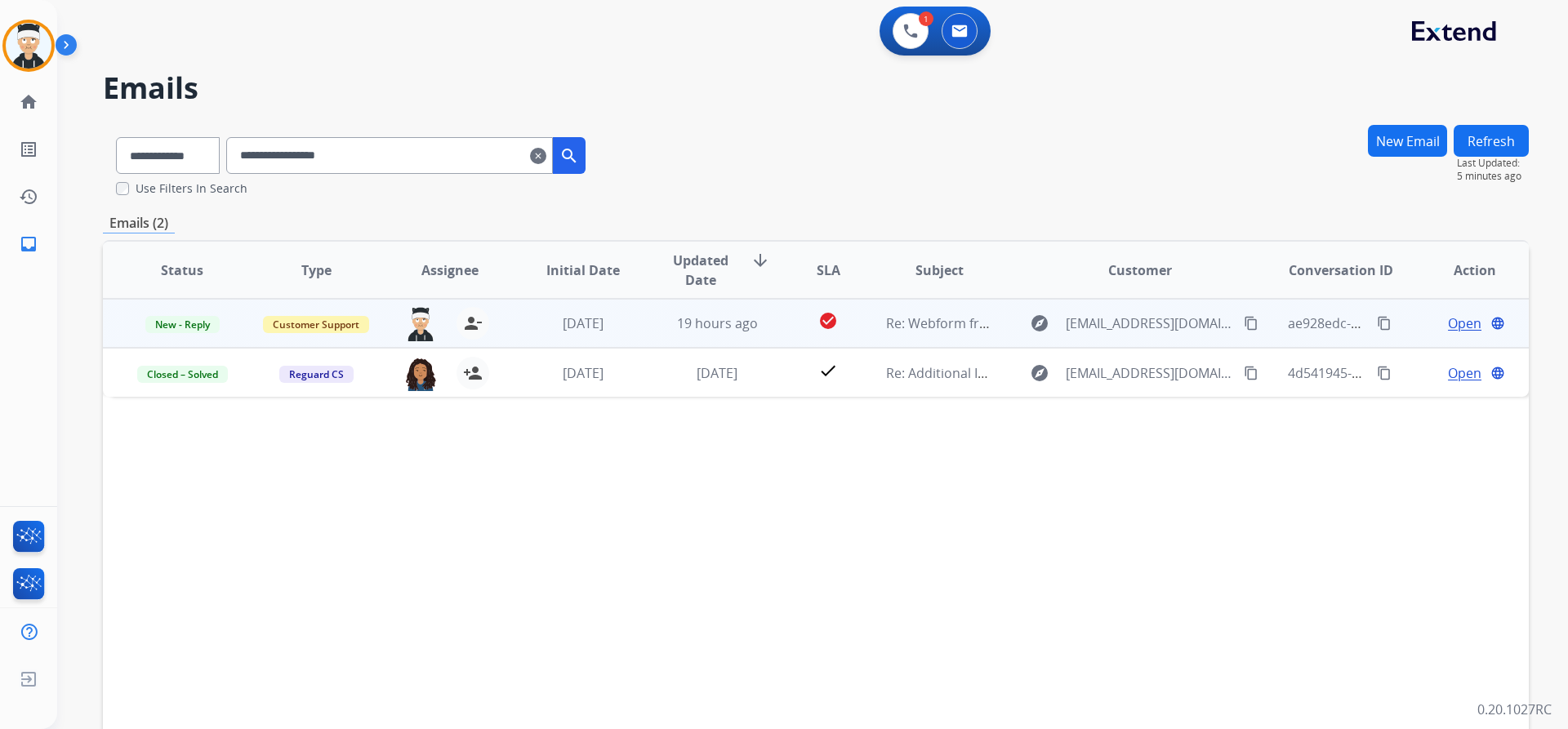
click at [1457, 314] on span "Open" at bounding box center [1465, 323] width 34 height 20
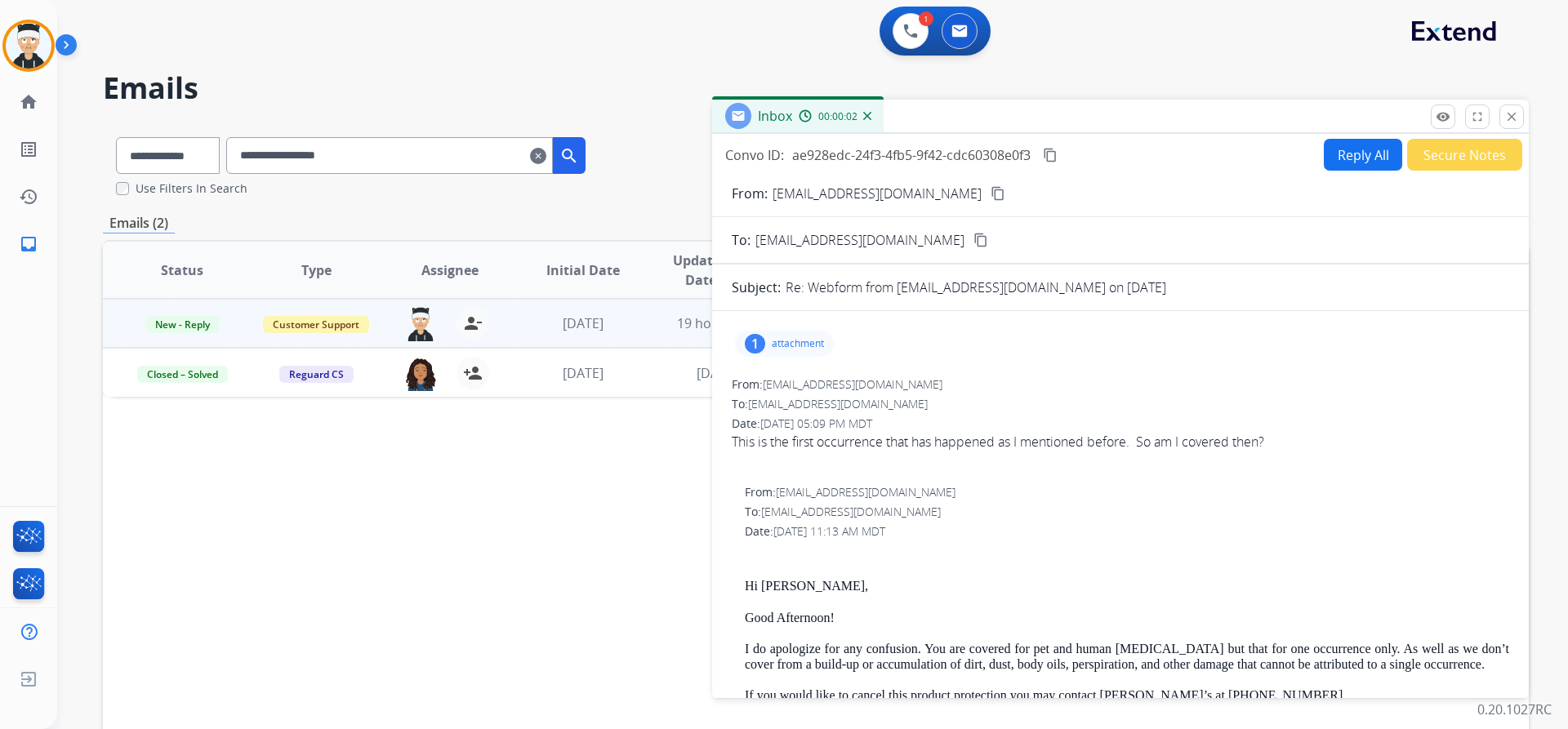
click at [1086, 446] on div "This is the first occurrence that has happened as I mentioned before. So am I c…" at bounding box center [1120, 441] width 777 height 20
click at [1328, 150] on button "Reply All" at bounding box center [1363, 155] width 79 height 32
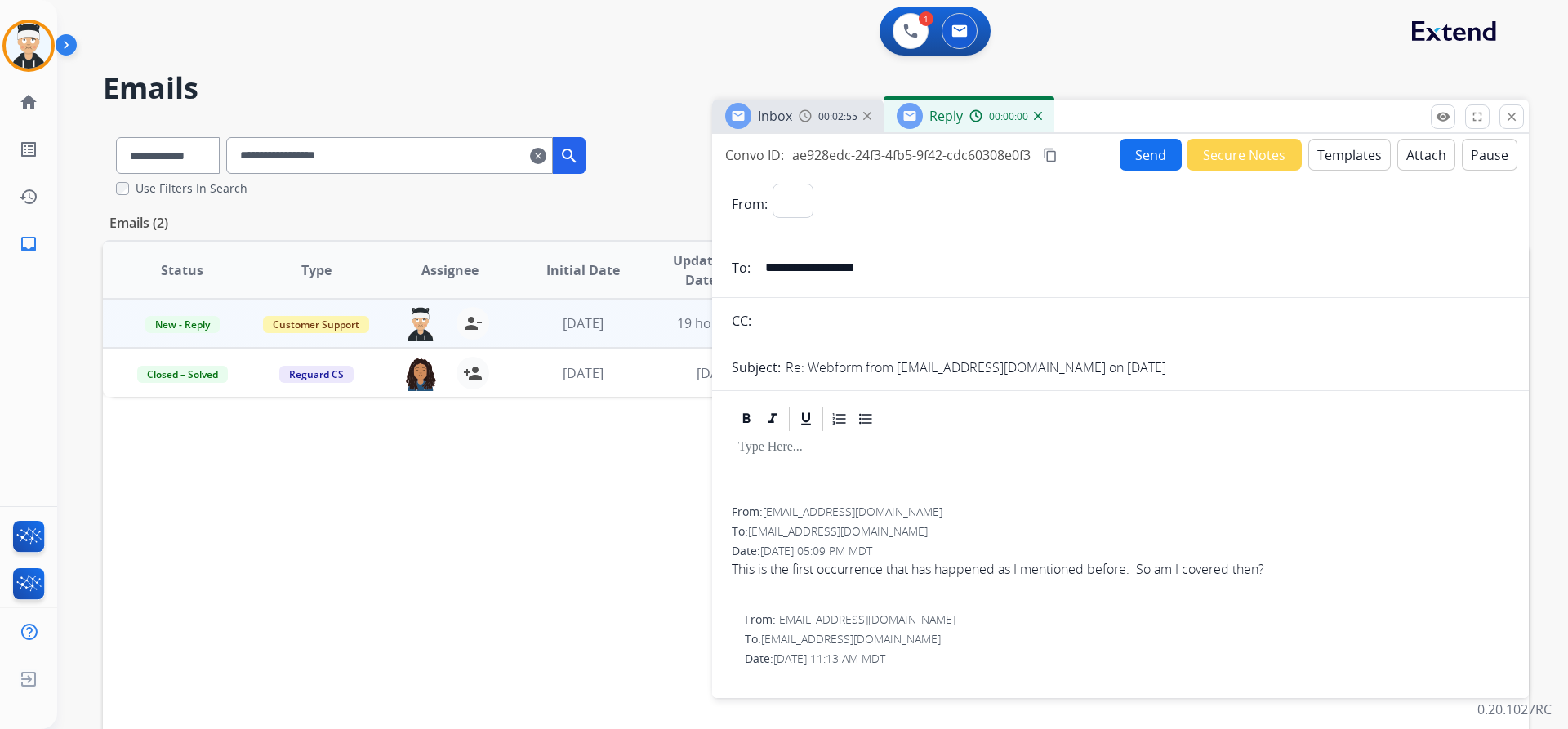
select select "**********"
click at [1351, 156] on button "Templates" at bounding box center [1350, 155] width 82 height 32
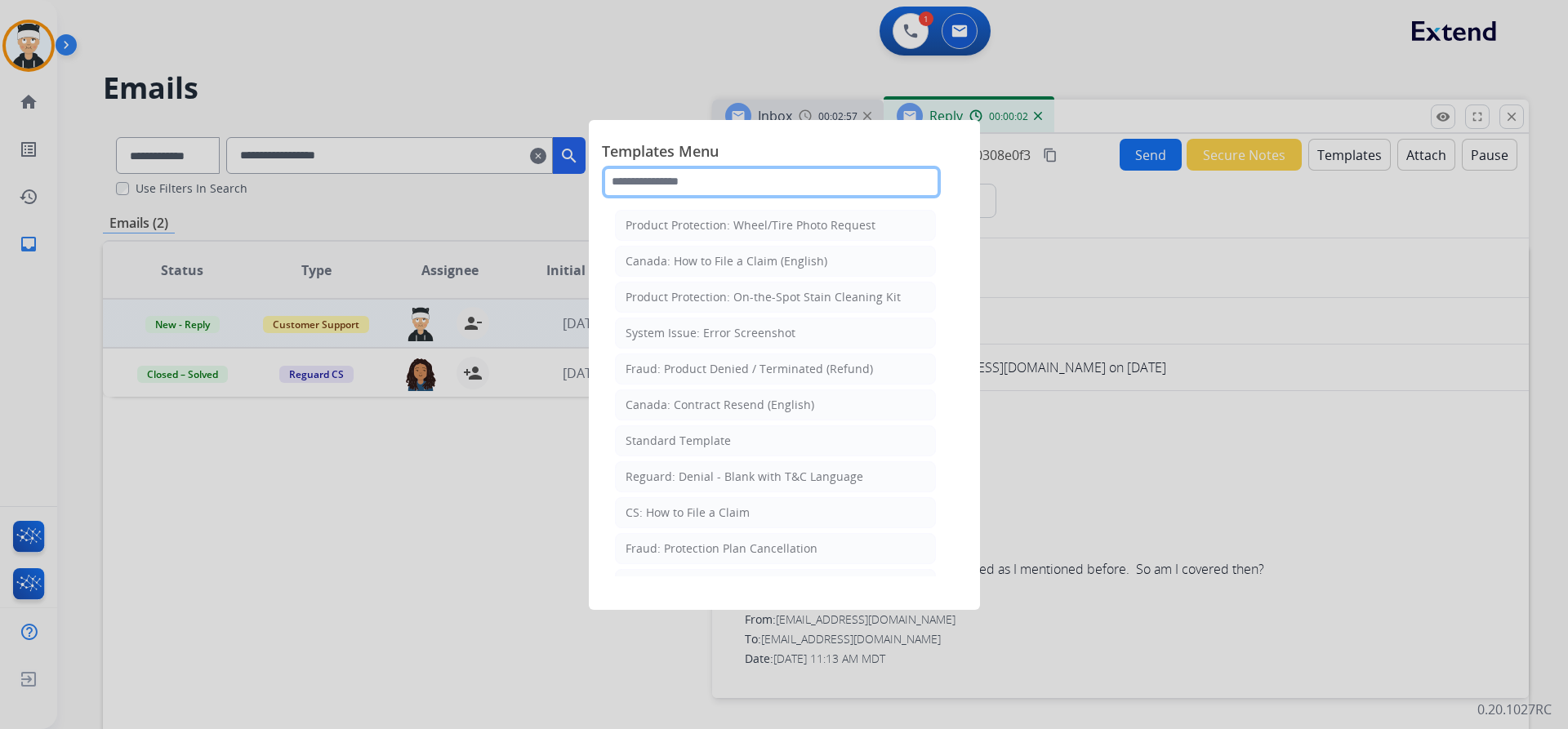
click at [792, 179] on input "text" at bounding box center [771, 182] width 339 height 33
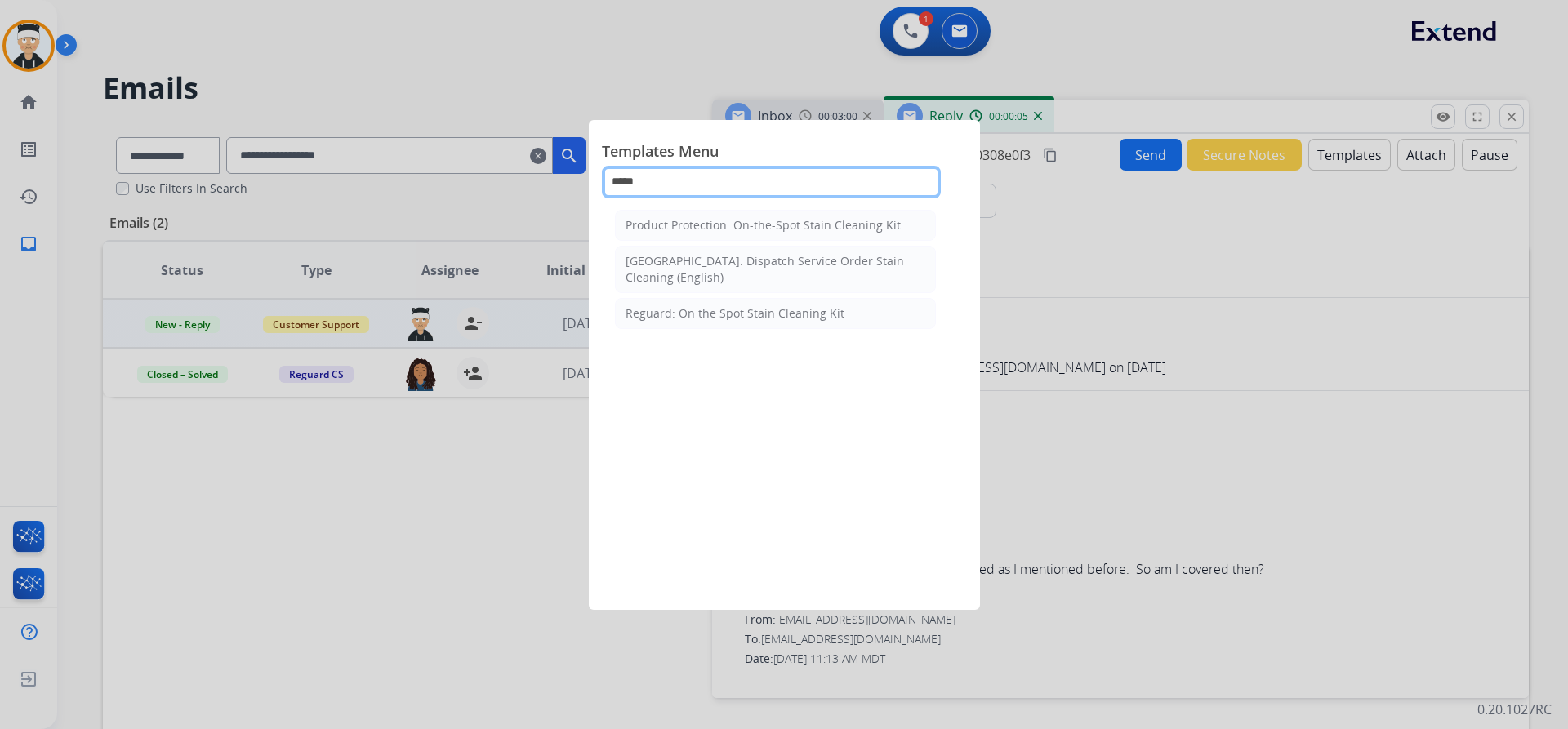
type input "*****"
click at [793, 208] on div "Product Protection: On-the-Spot Stain Cleaning Kit Canada: Dispatch Service Ord…" at bounding box center [775, 391] width 347 height 371
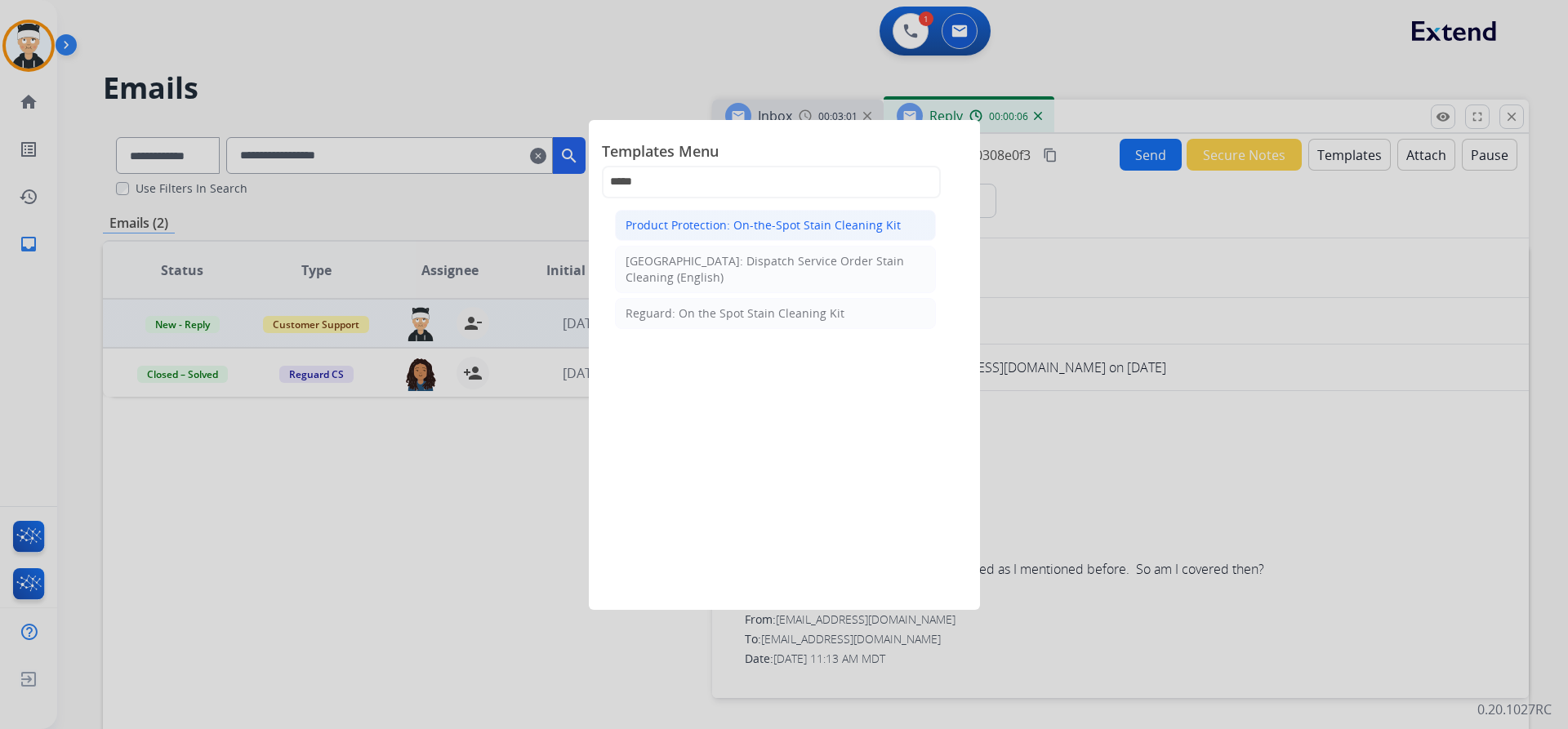
click at [790, 219] on div "Product Protection: On-the-Spot Stain Cleaning Kit" at bounding box center [763, 225] width 276 height 16
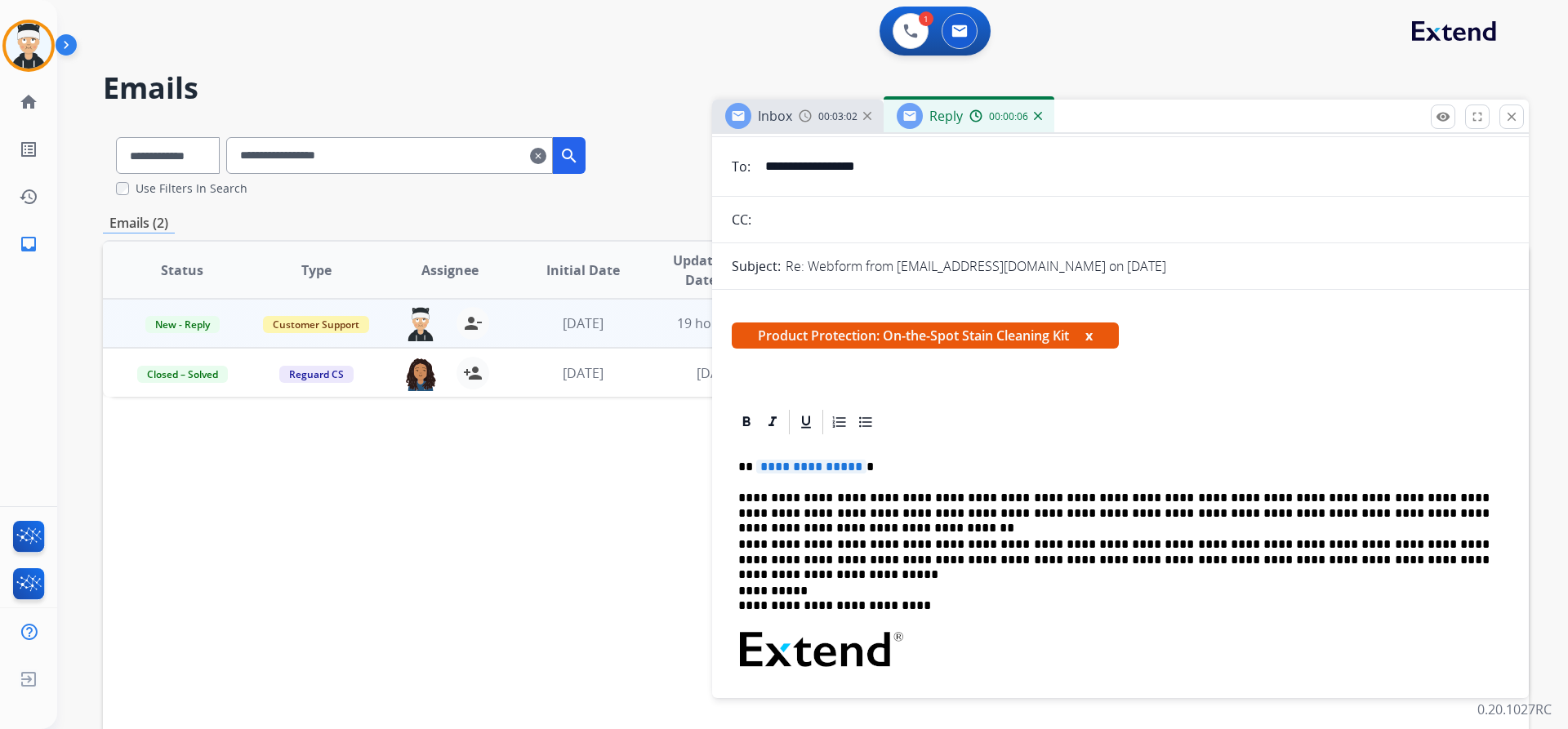
scroll to position [245, 0]
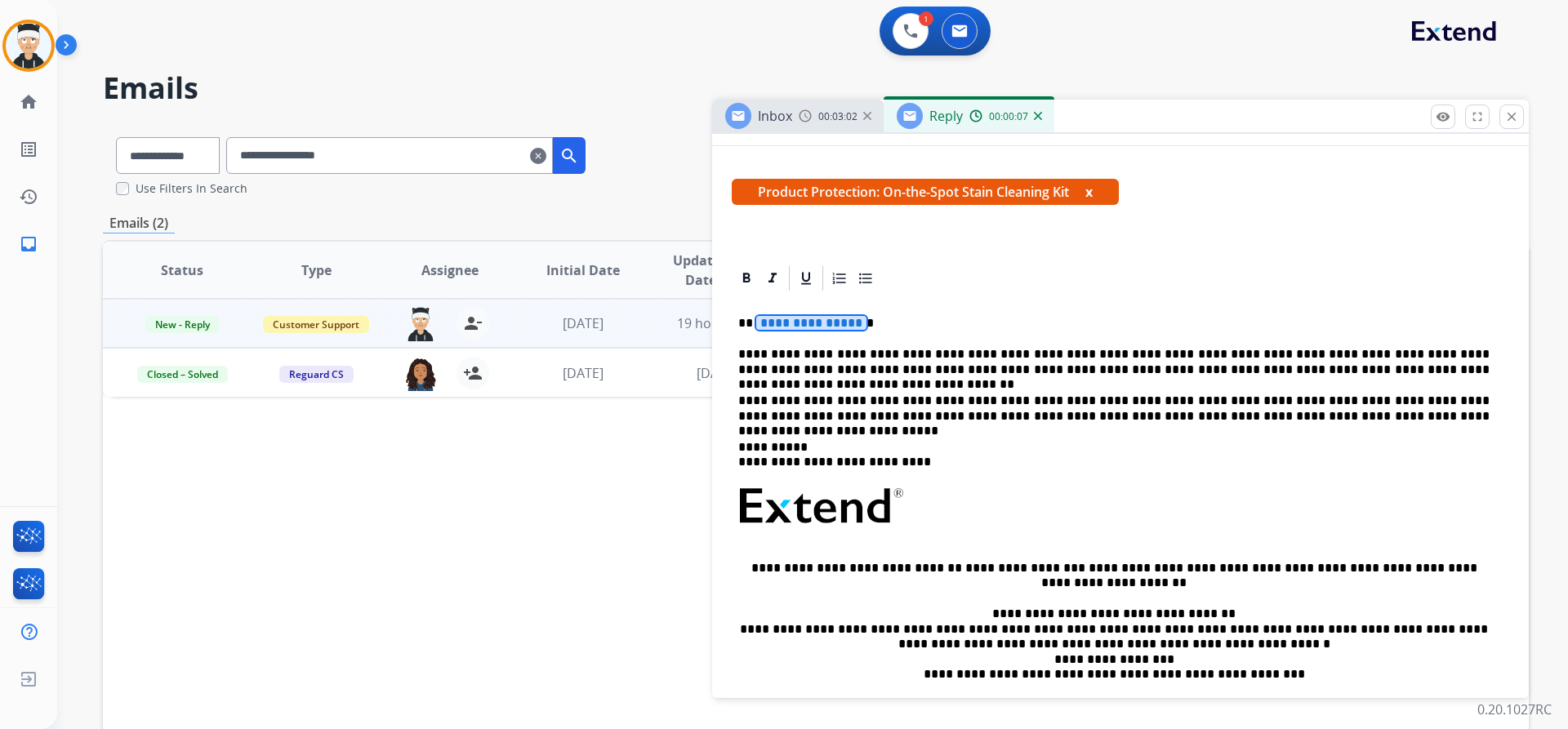
click at [797, 318] on span "**********" at bounding box center [812, 322] width 111 height 14
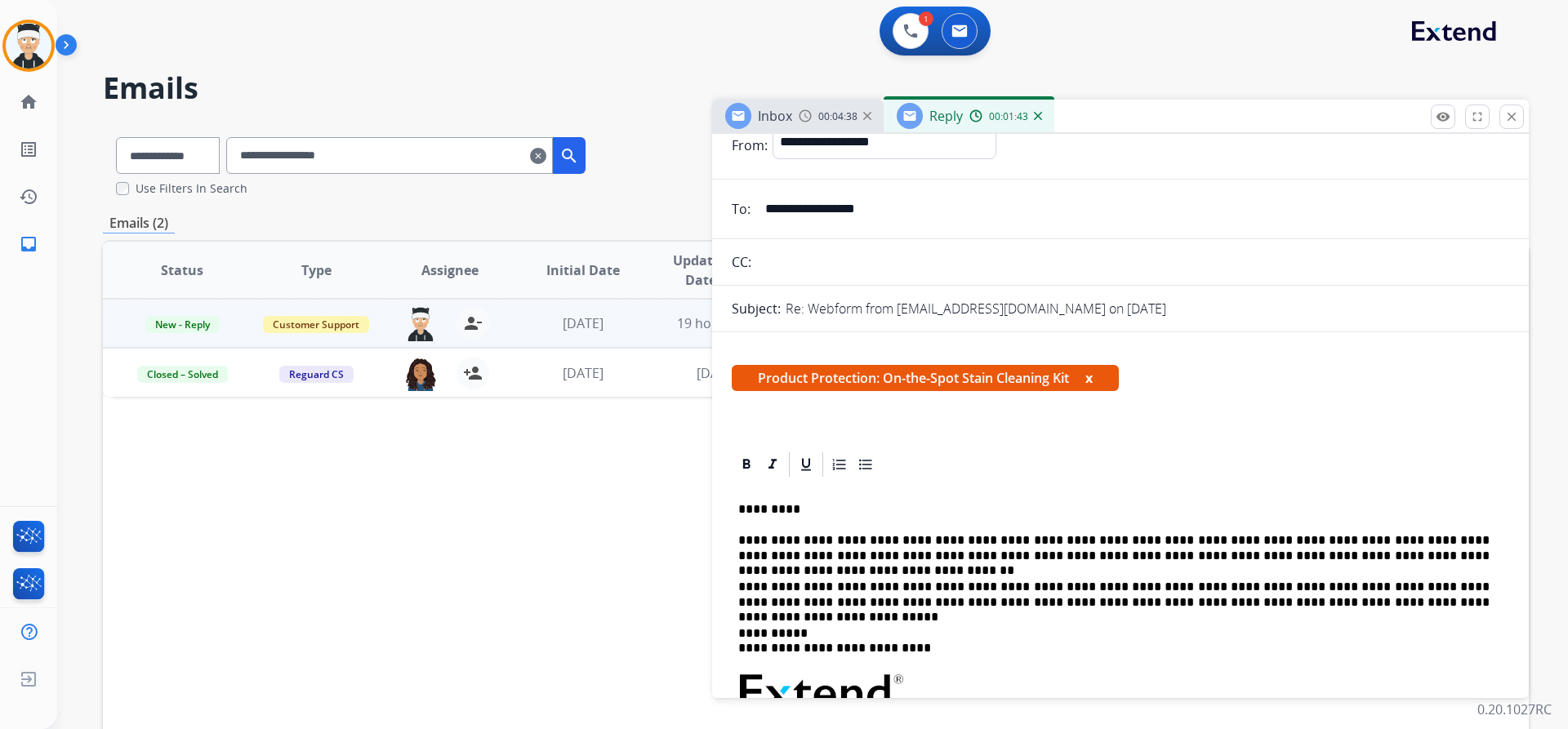
scroll to position [0, 0]
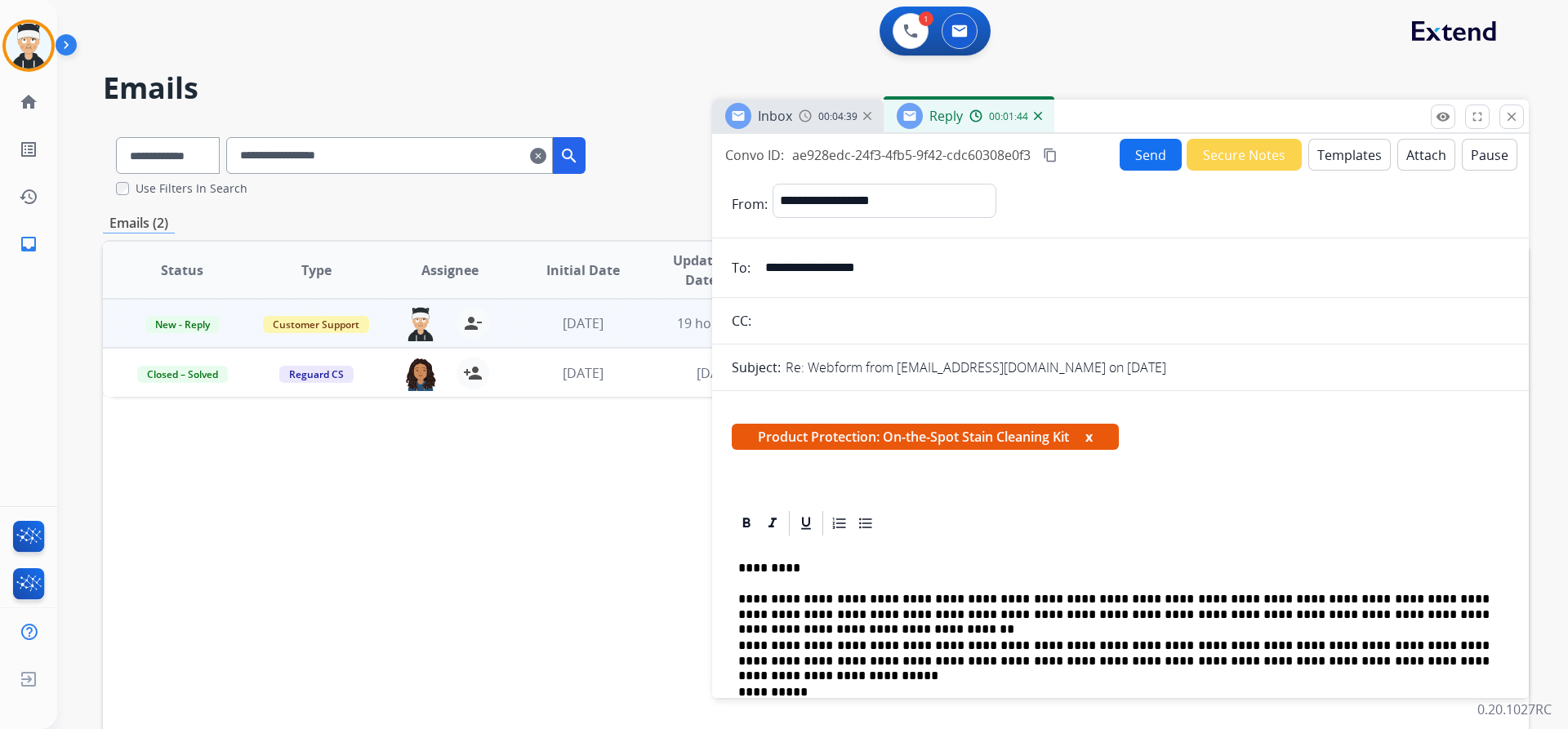
click at [1325, 162] on button "Templates" at bounding box center [1350, 155] width 82 height 32
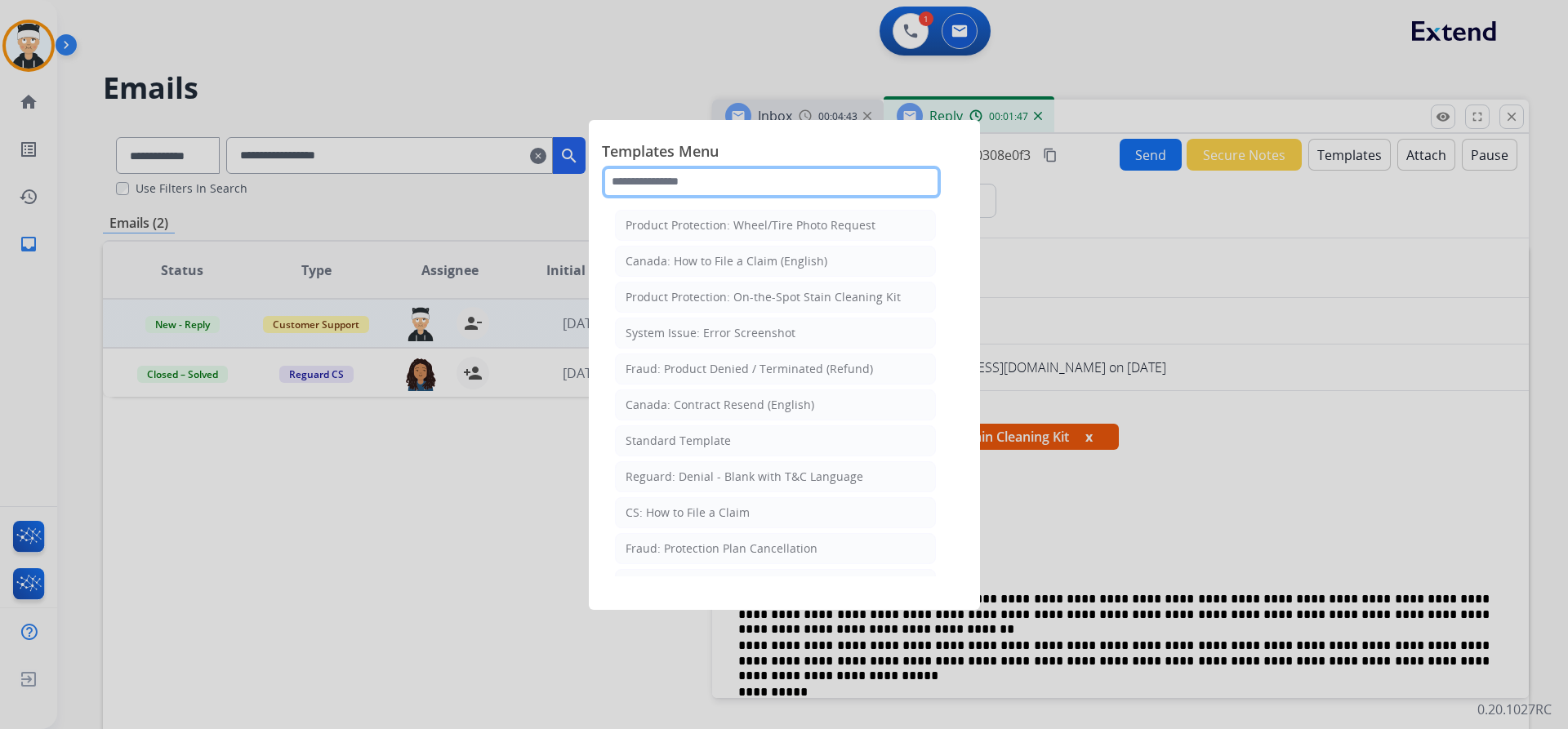
click at [784, 181] on input "text" at bounding box center [771, 182] width 339 height 33
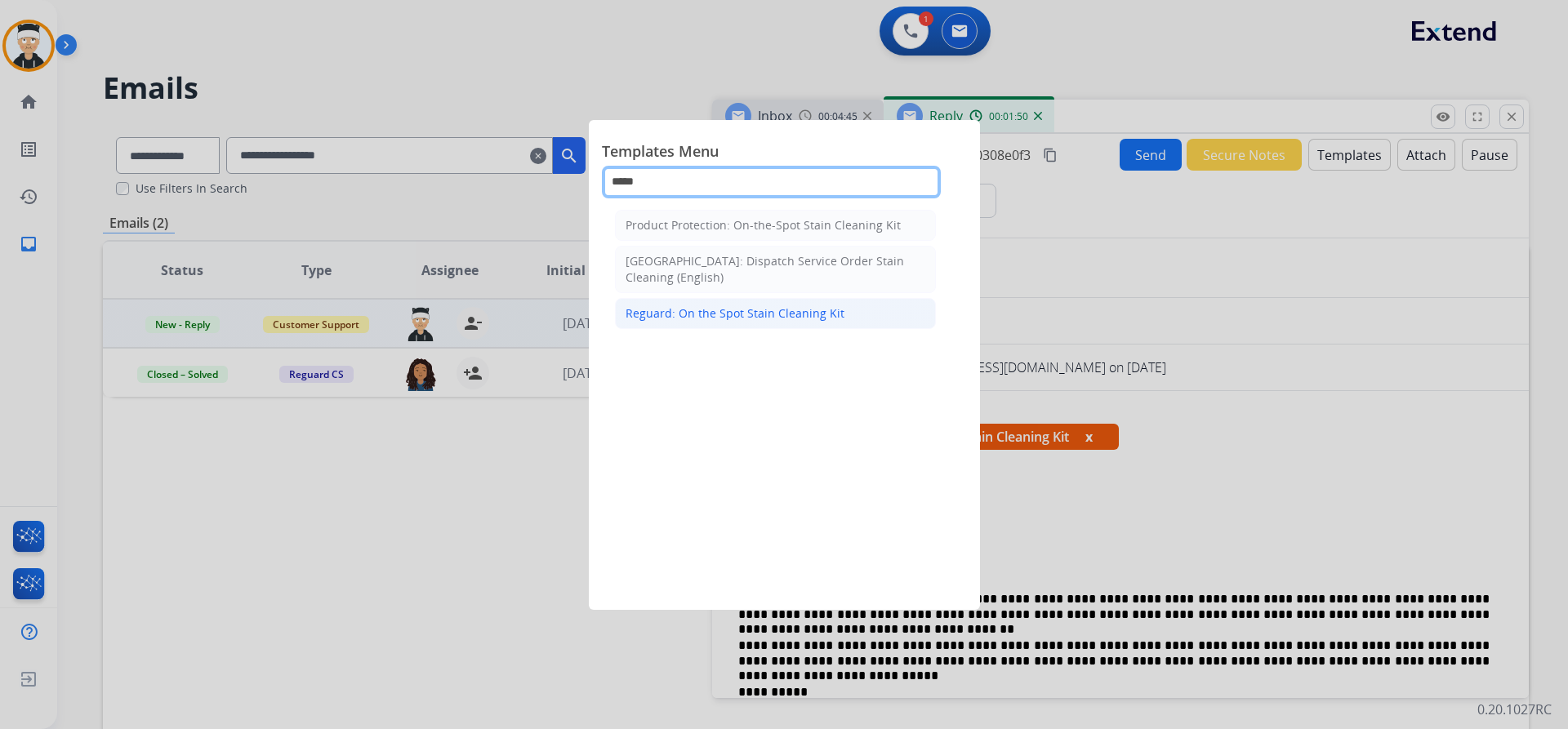
type input "*****"
click at [772, 314] on div "Reguard: On the Spot Stain Cleaning Kit" at bounding box center [735, 313] width 219 height 16
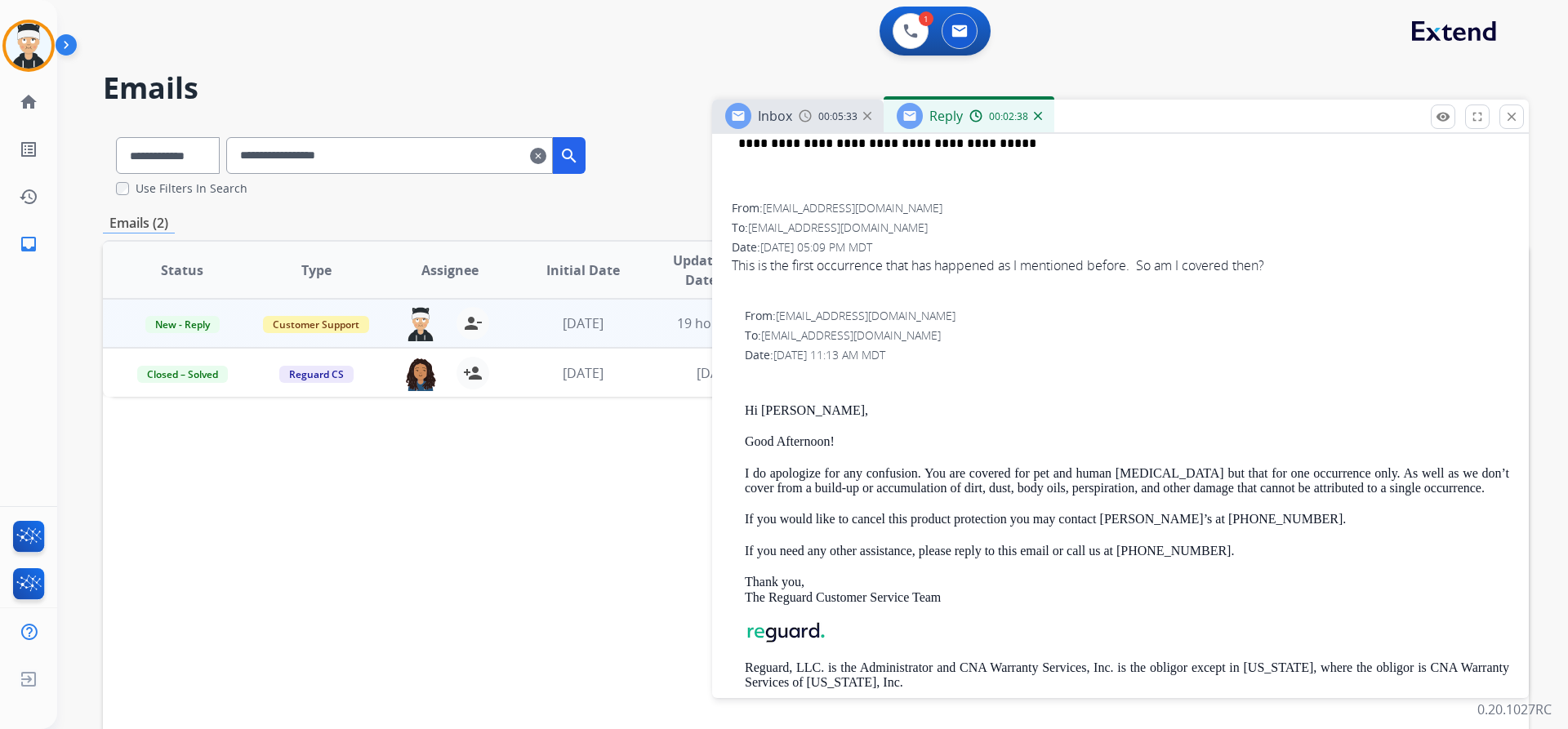
scroll to position [816, 0]
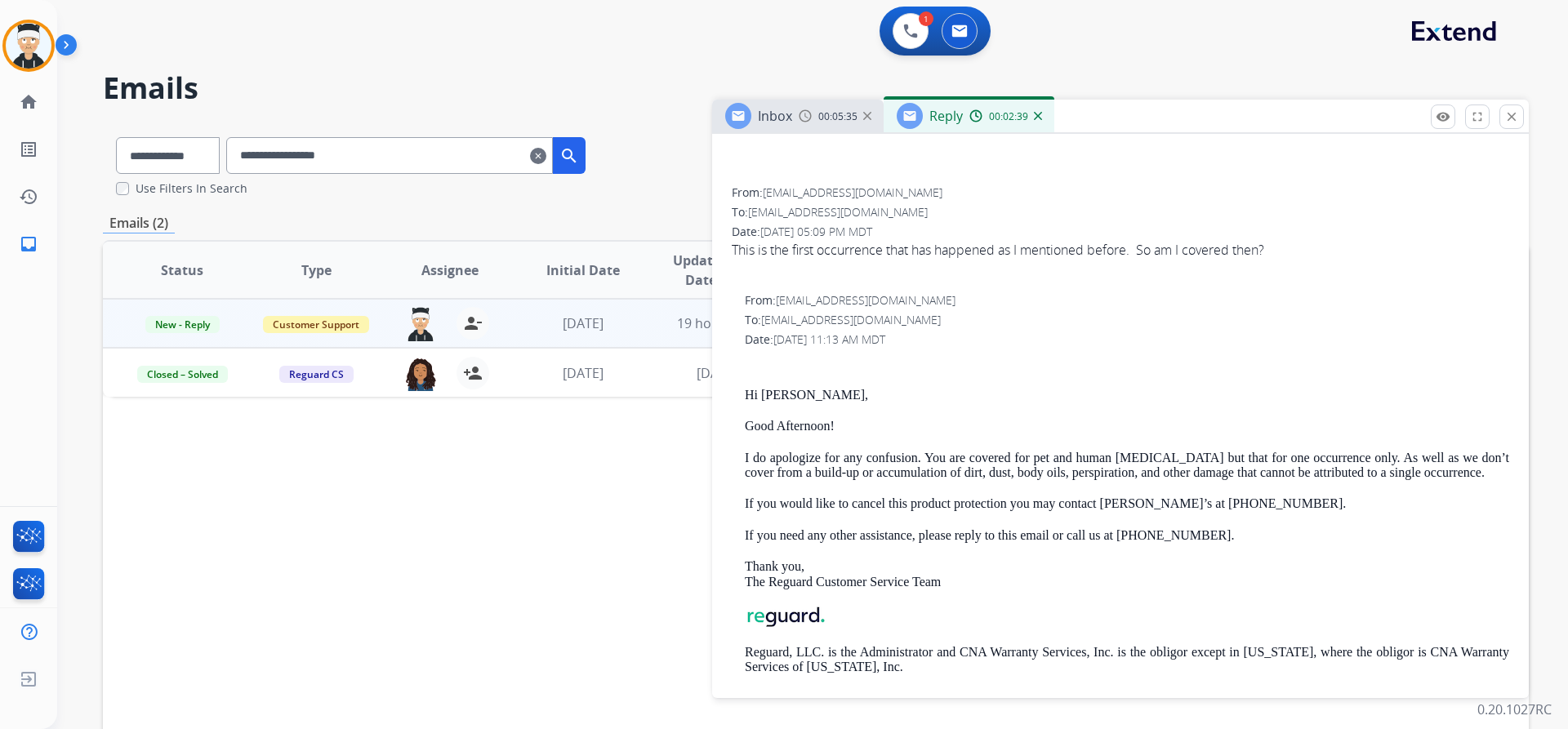
drag, startPoint x: 1291, startPoint y: 252, endPoint x: 727, endPoint y: 250, distance: 564.0
click at [727, 250] on div "**********" at bounding box center [1120, 549] width 816 height 1714
copy div "This is the first occurrence that has happened as I mentioned before. So am I c…"
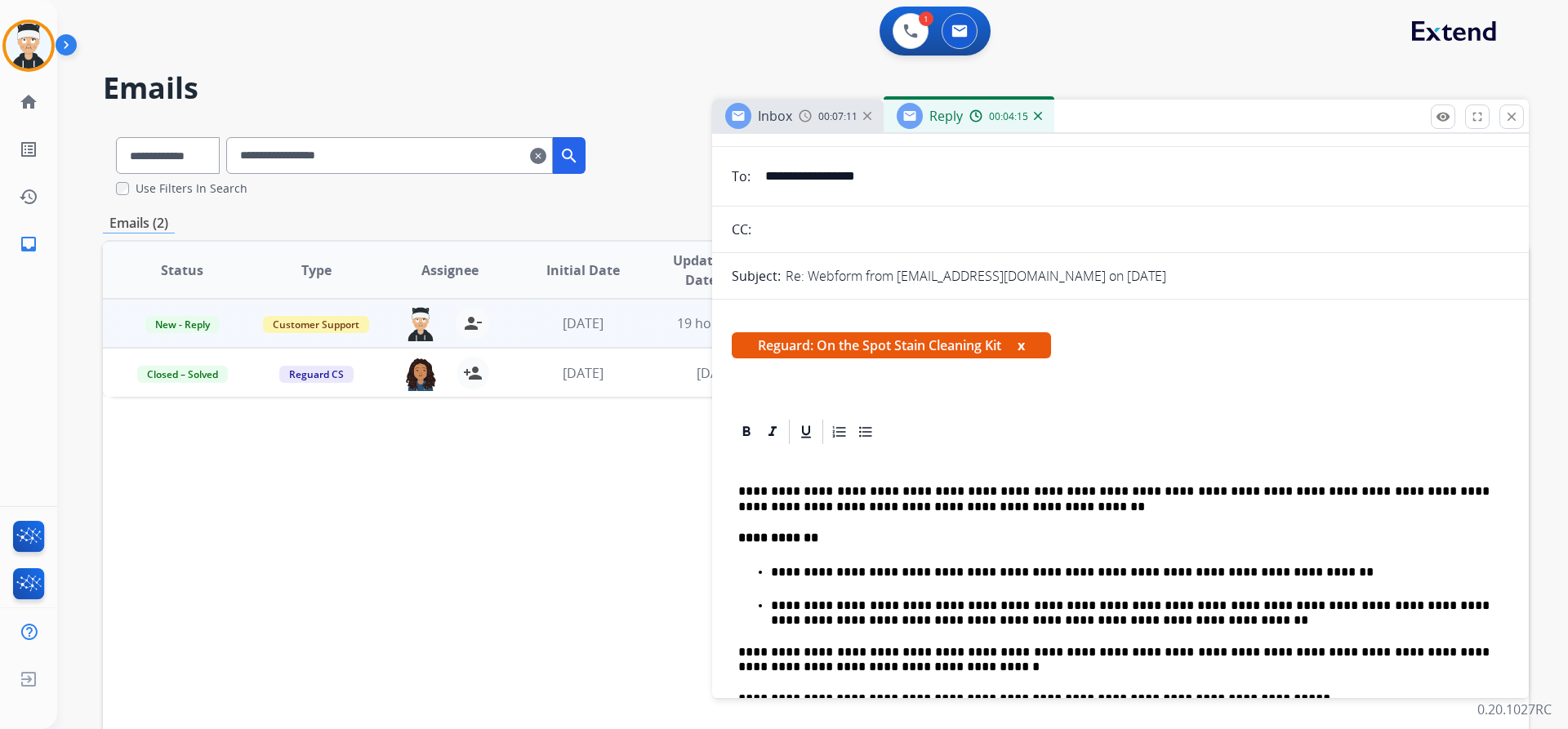
scroll to position [0, 0]
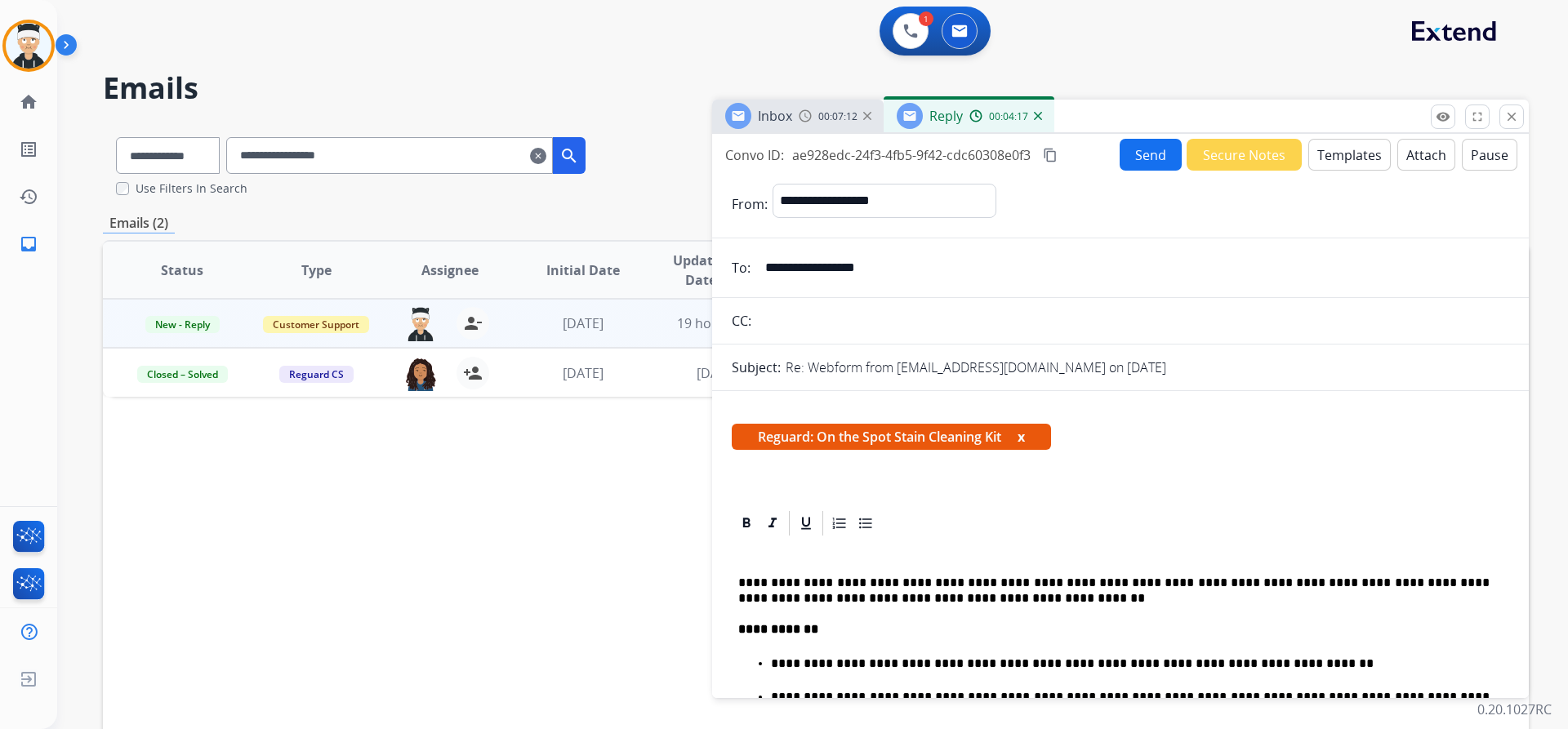
click at [1140, 154] on button "Send" at bounding box center [1151, 155] width 62 height 32
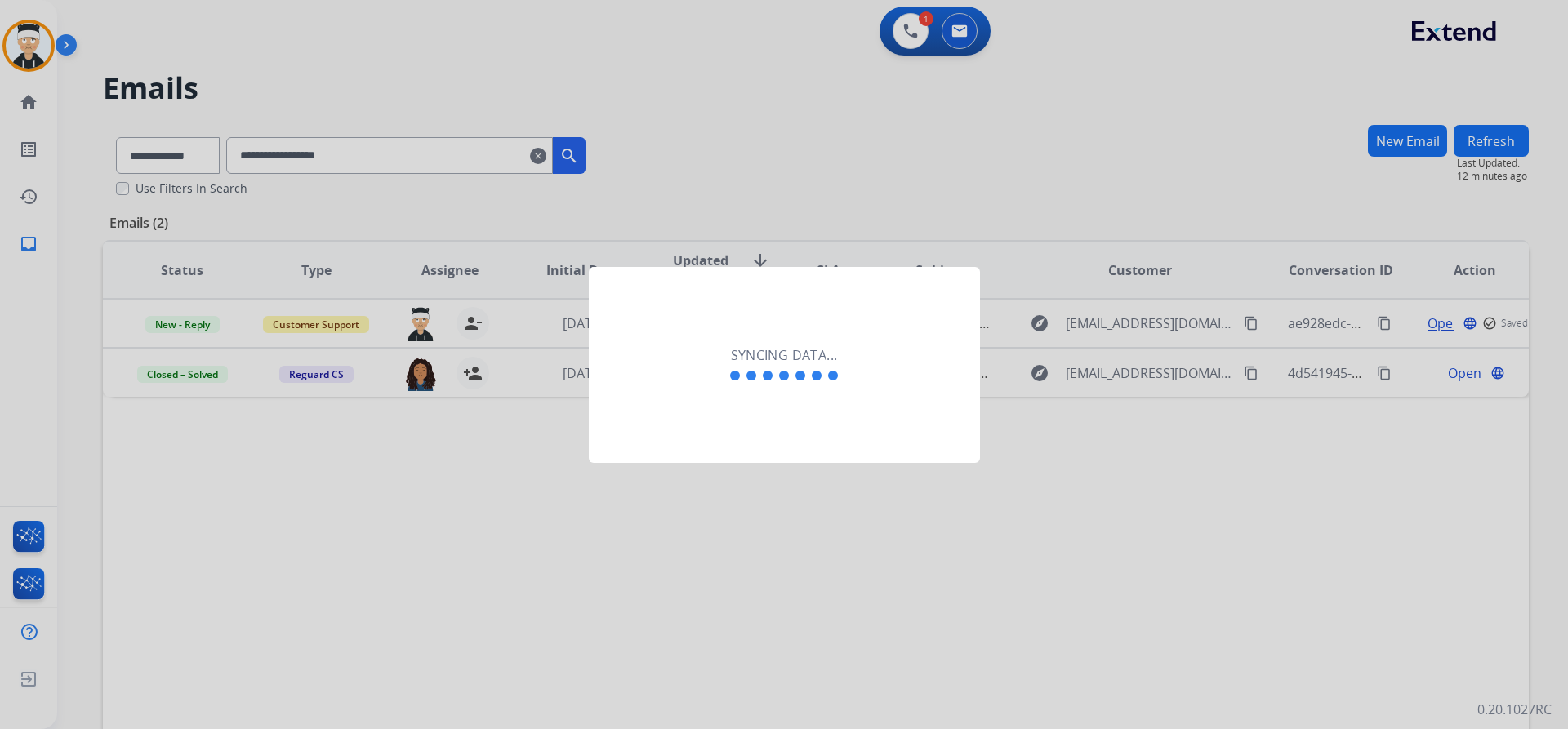
click at [896, 31] on div at bounding box center [784, 364] width 1568 height 729
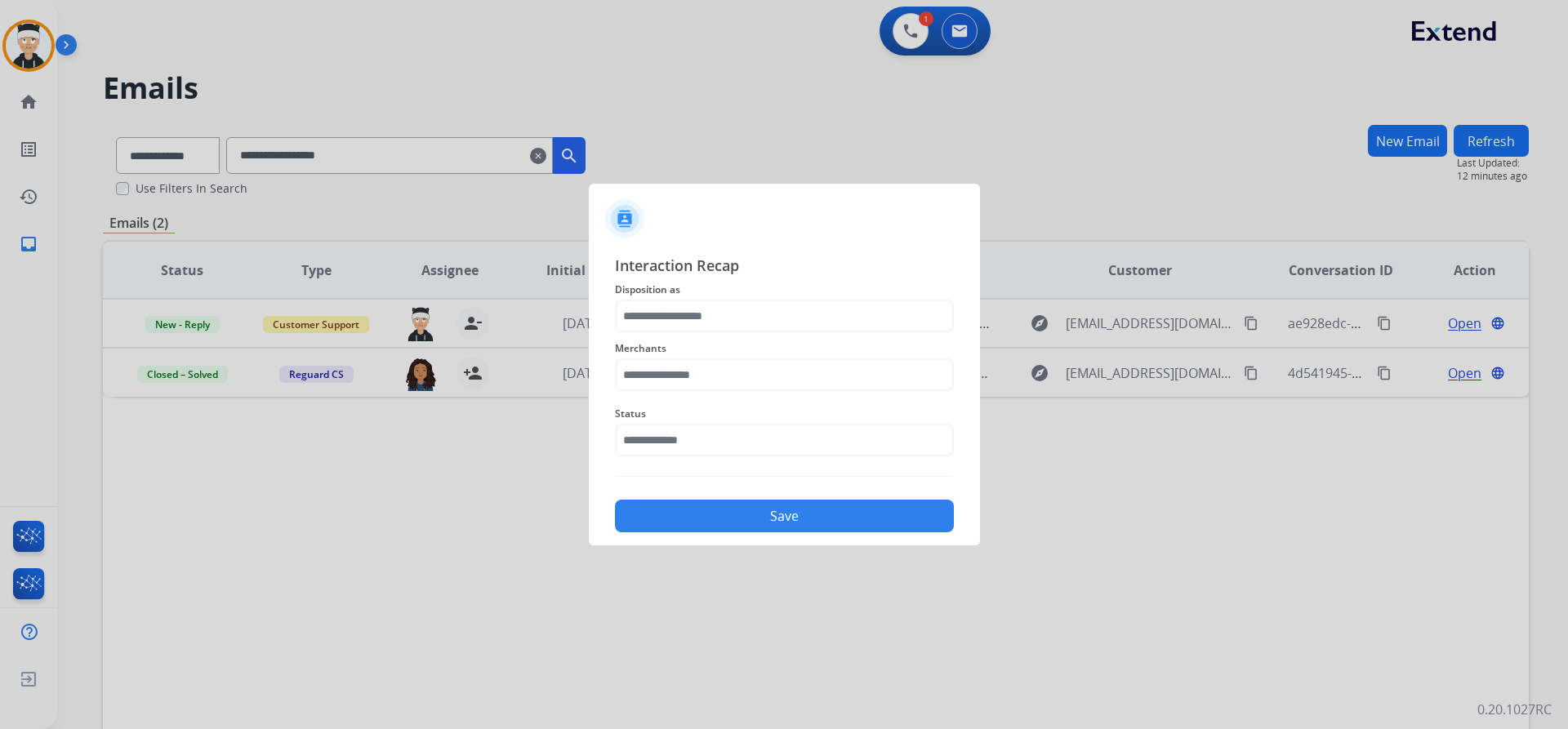
click at [739, 357] on span "Merchants" at bounding box center [784, 349] width 339 height 20
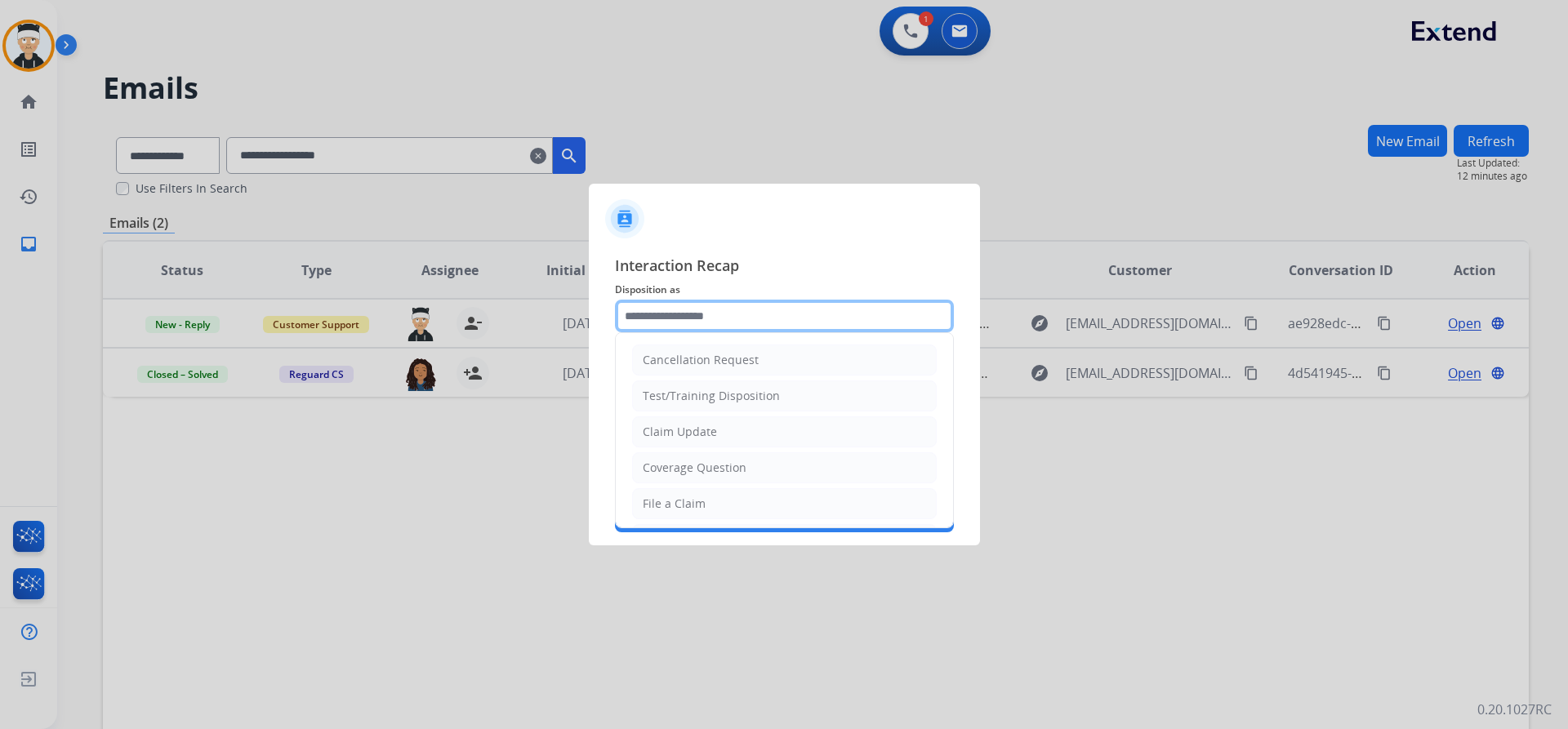
click at [757, 315] on input "text" at bounding box center [784, 316] width 339 height 33
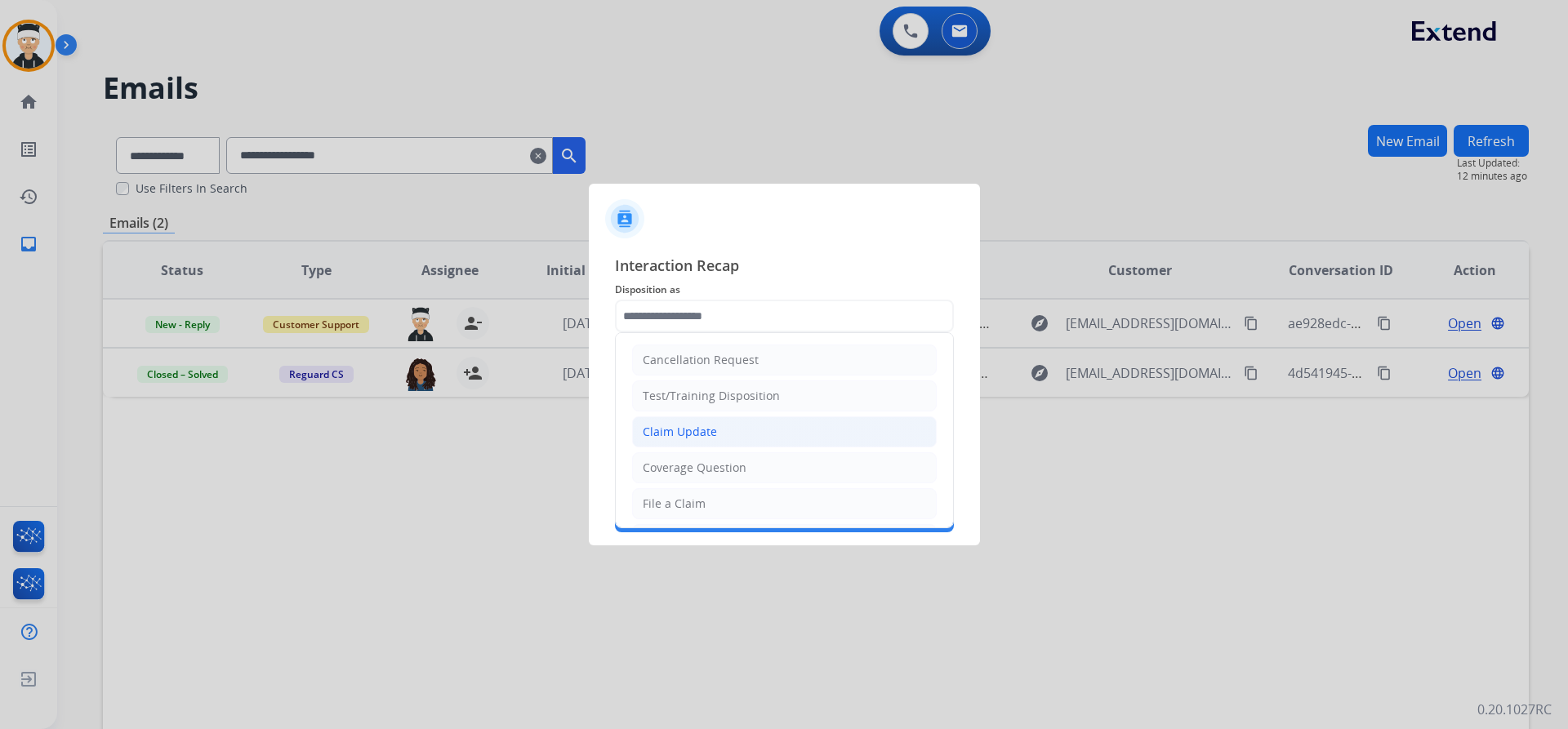
click at [734, 437] on li "Claim Update" at bounding box center [784, 431] width 305 height 31
type input "**********"
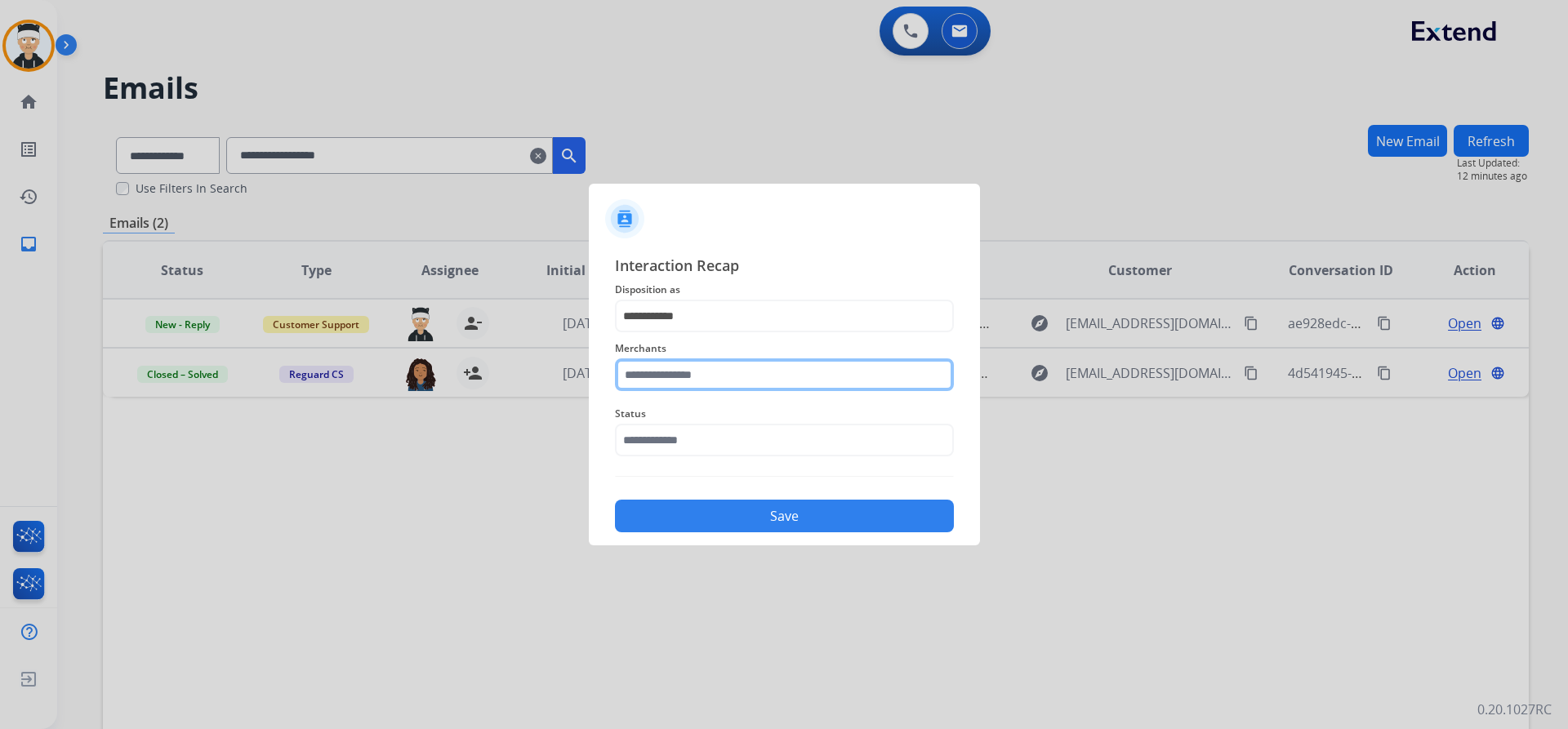
click at [764, 378] on input "text" at bounding box center [784, 375] width 339 height 33
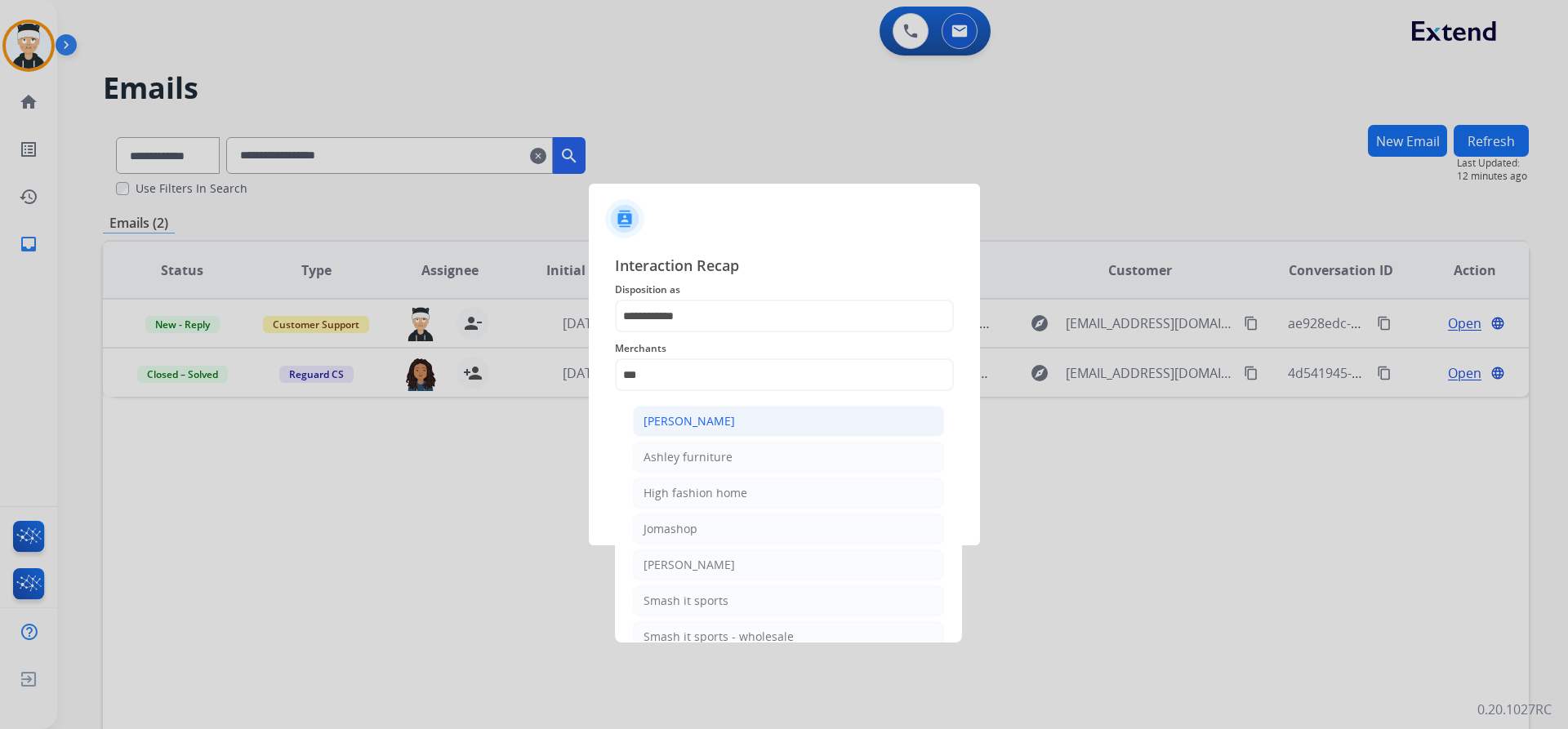
click at [702, 422] on div "Ashley - Reguard" at bounding box center [690, 421] width 92 height 16
type input "**********"
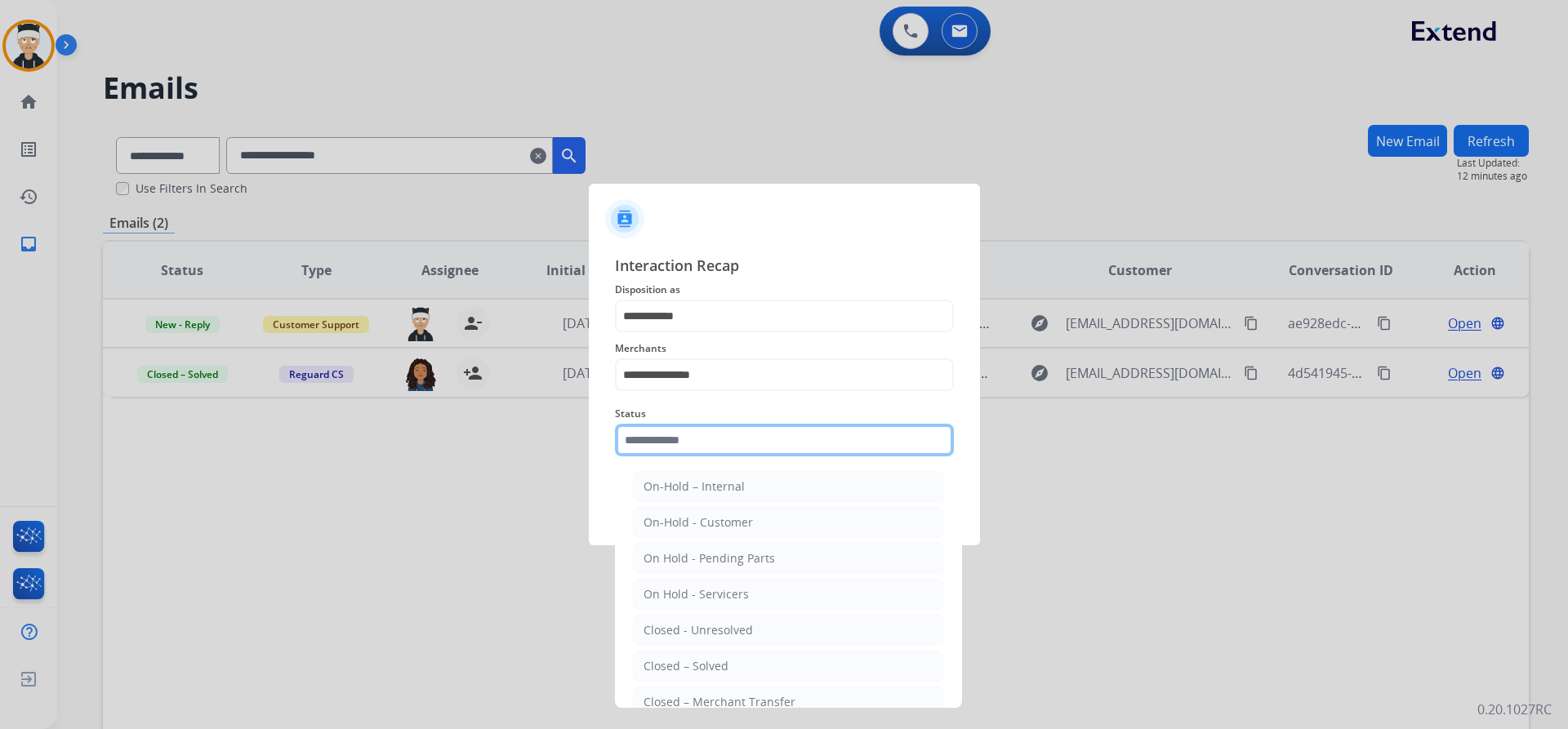
click at [777, 454] on input "text" at bounding box center [784, 439] width 339 height 33
drag, startPoint x: 759, startPoint y: 662, endPoint x: 763, endPoint y: 637, distance: 25.3
click at [758, 662] on li "Closed – Solved" at bounding box center [788, 665] width 311 height 31
type input "**********"
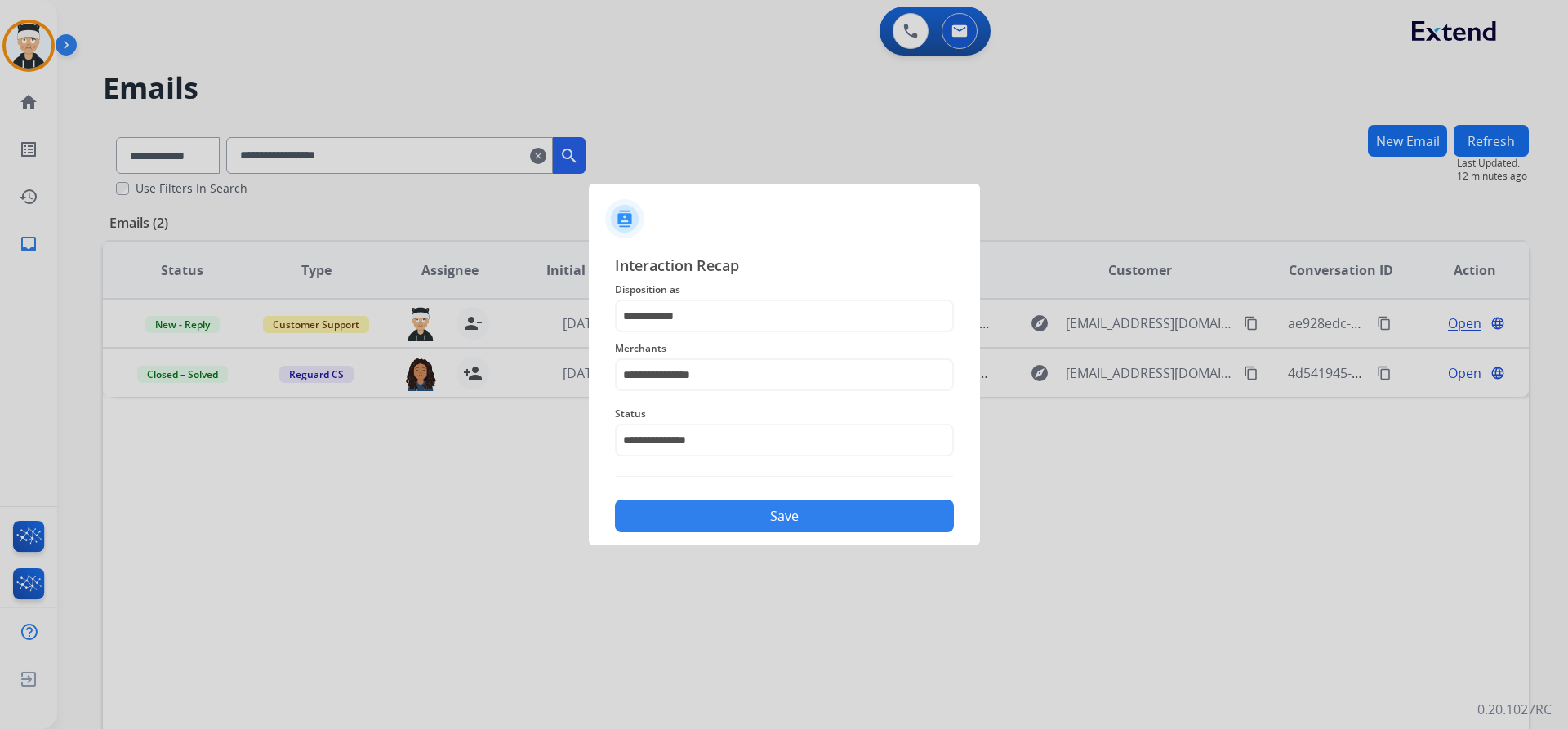
click at [783, 513] on button "Save" at bounding box center [784, 515] width 339 height 33
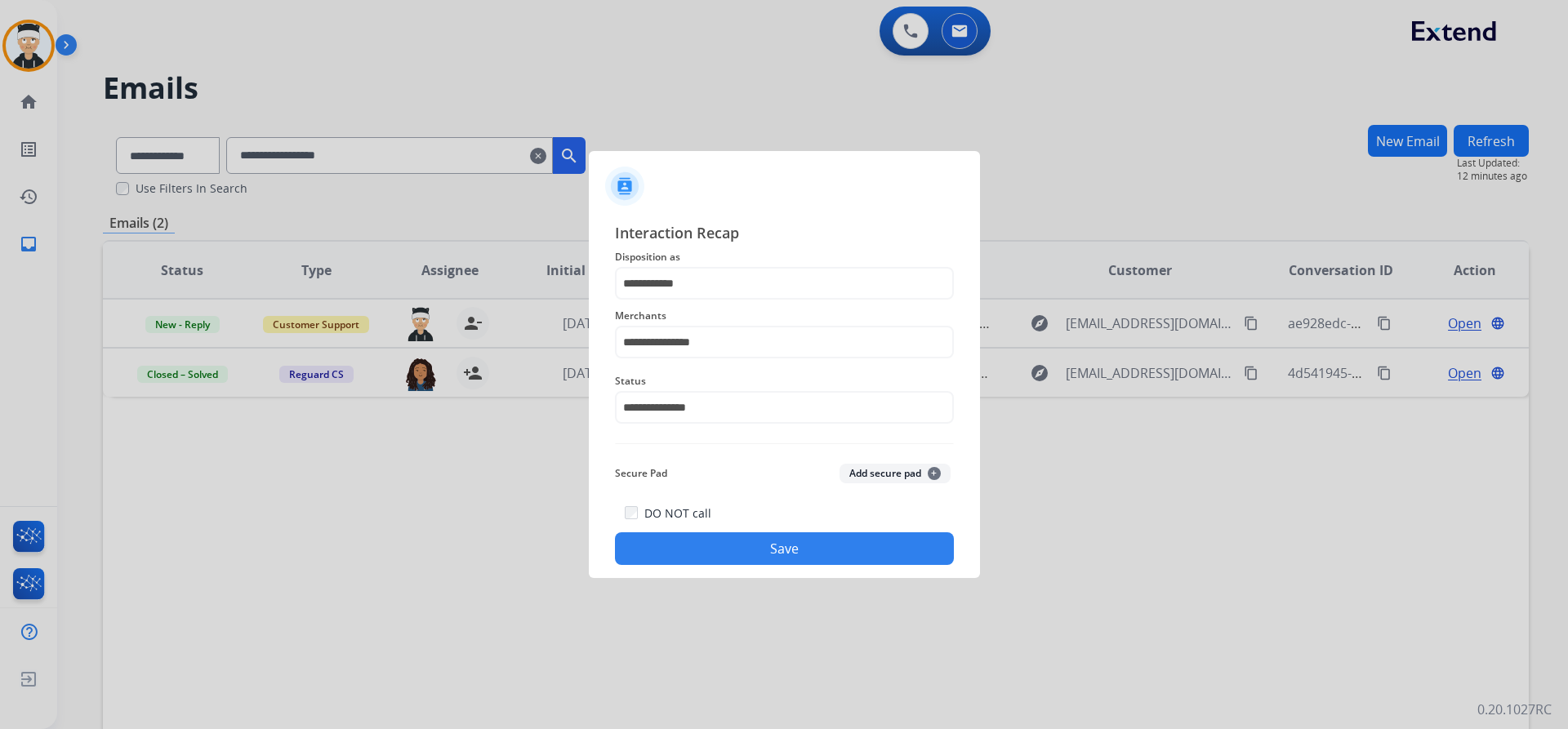
click at [777, 543] on button "Save" at bounding box center [784, 548] width 339 height 33
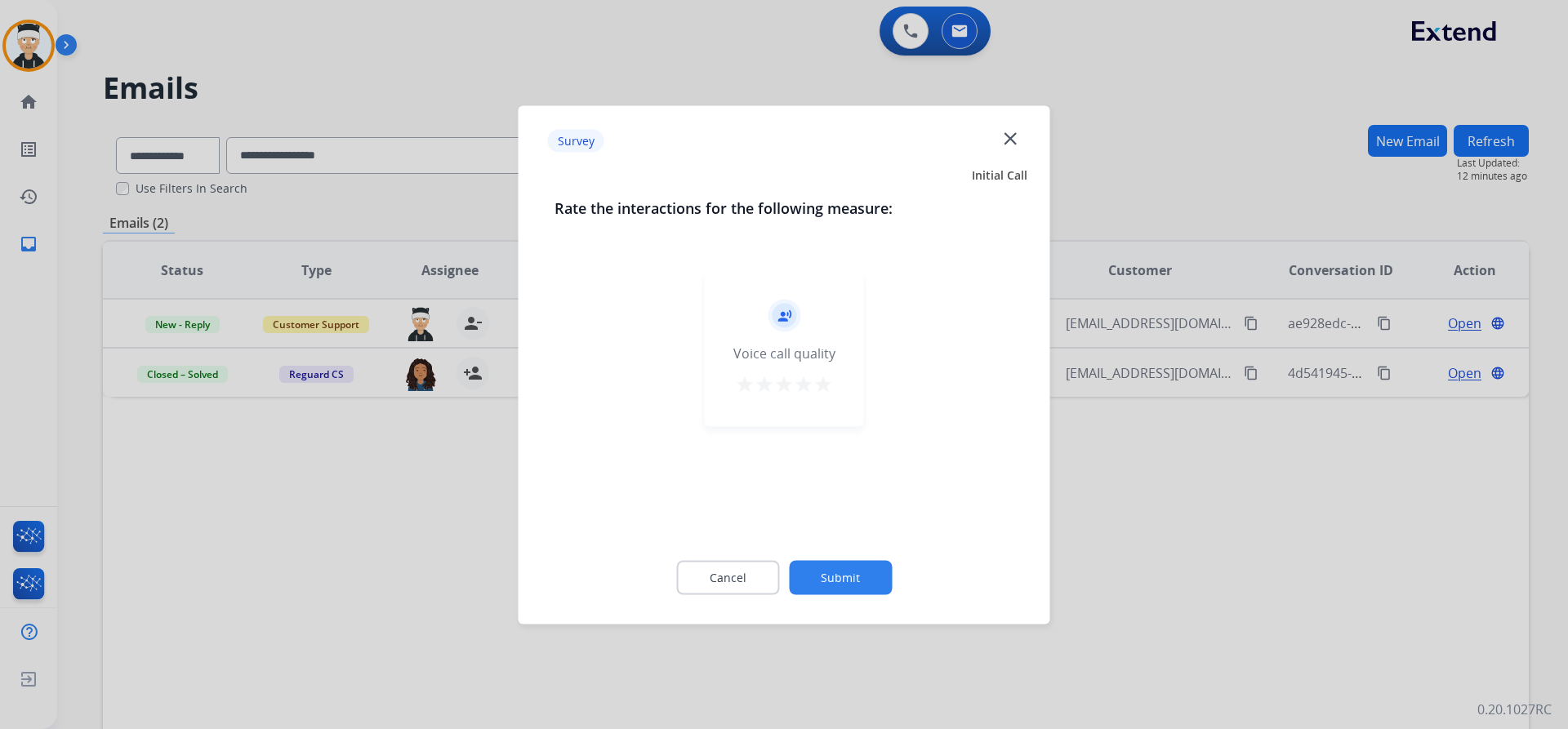
click at [822, 372] on div "record_voice_over Voice call quality star star star star star" at bounding box center [784, 349] width 159 height 156
click at [822, 384] on mat-icon "star" at bounding box center [823, 383] width 20 height 20
click at [822, 578] on button "Submit" at bounding box center [841, 577] width 103 height 35
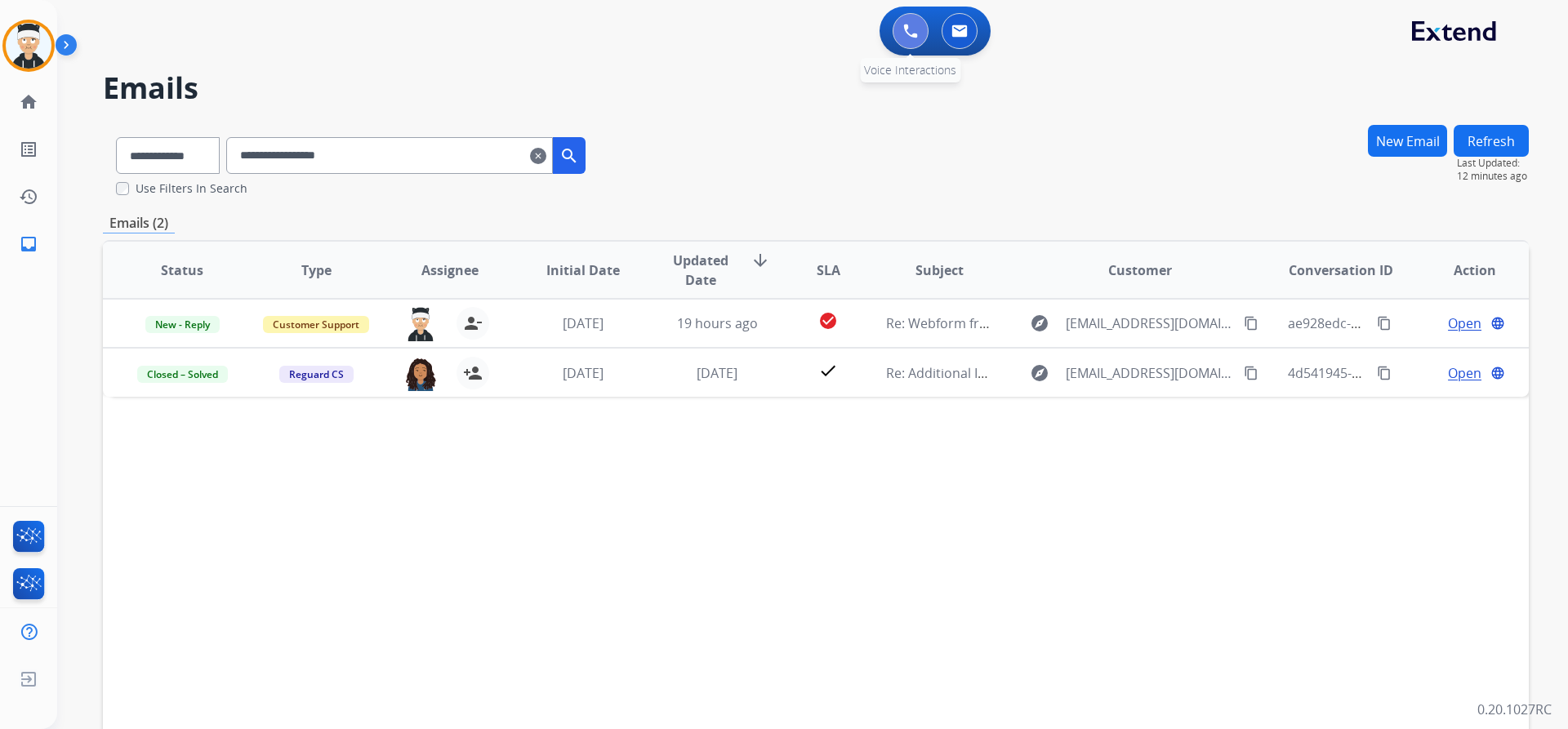
click at [903, 41] on button at bounding box center [910, 31] width 36 height 36
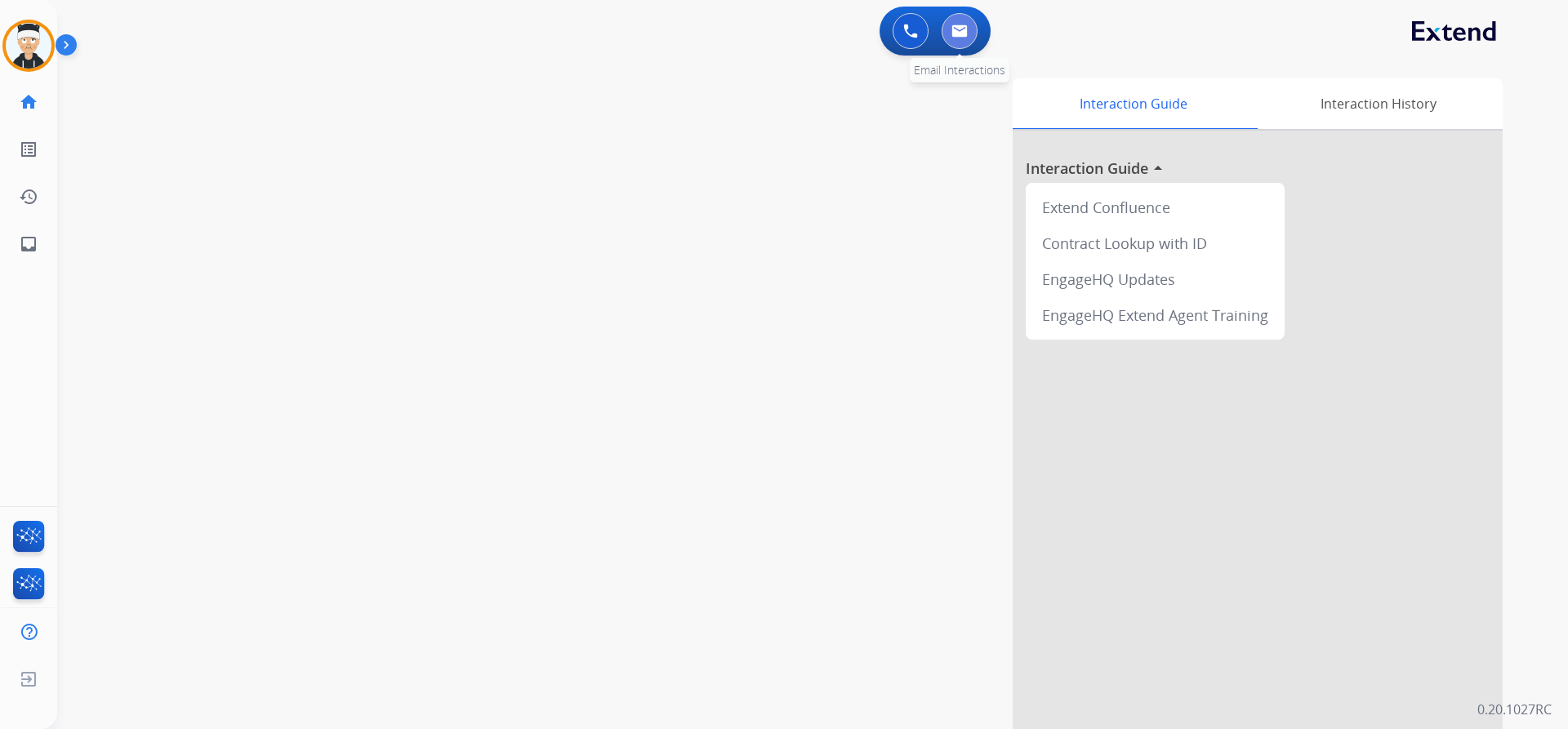
click at [960, 28] on img at bounding box center [959, 31] width 16 height 13
select select "**********"
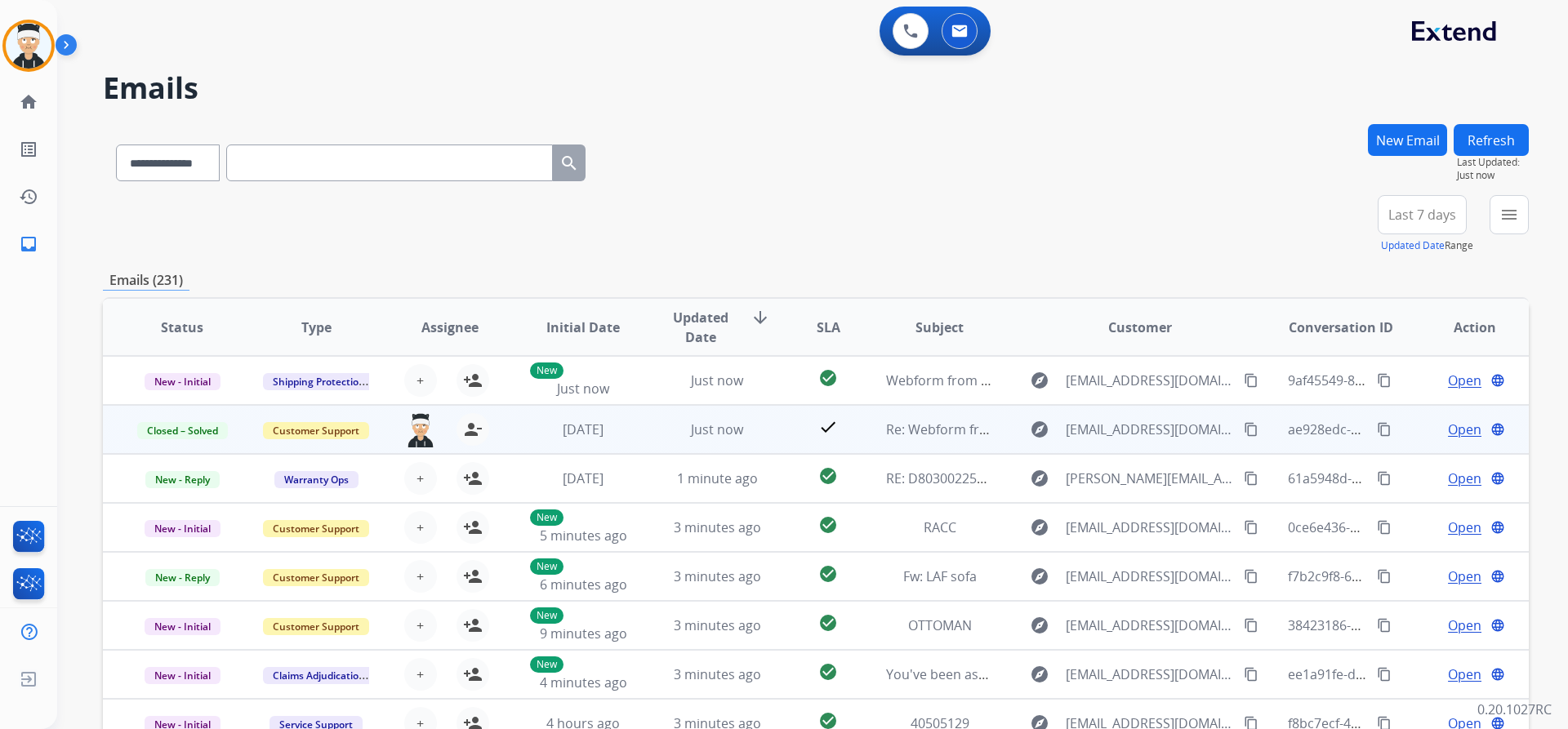
click at [1377, 426] on mat-icon "content_copy" at bounding box center [1384, 429] width 15 height 15
click at [1377, 429] on mat-icon "content_copy" at bounding box center [1384, 429] width 15 height 15
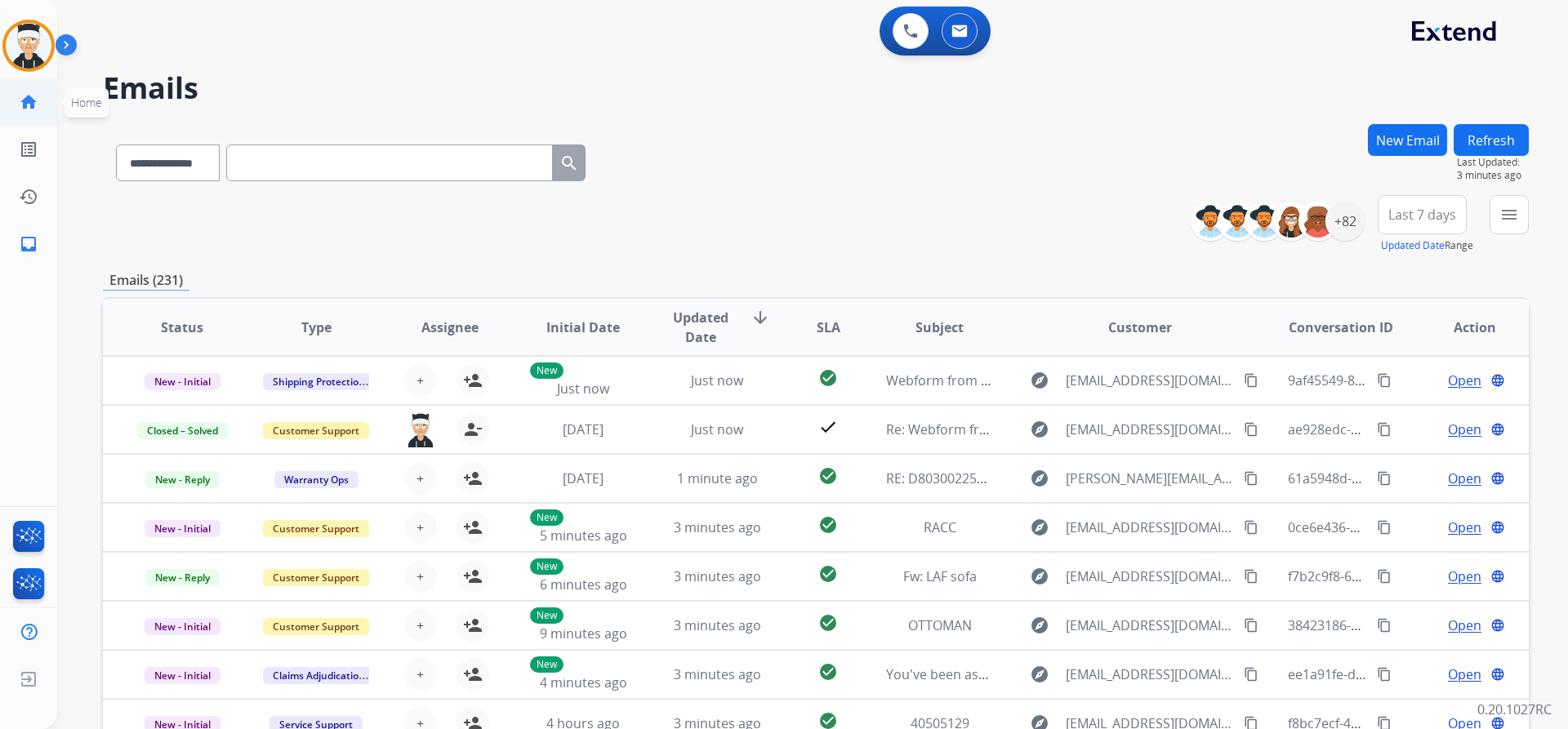
click at [31, 106] on mat-icon "home" at bounding box center [28, 101] width 20 height 20
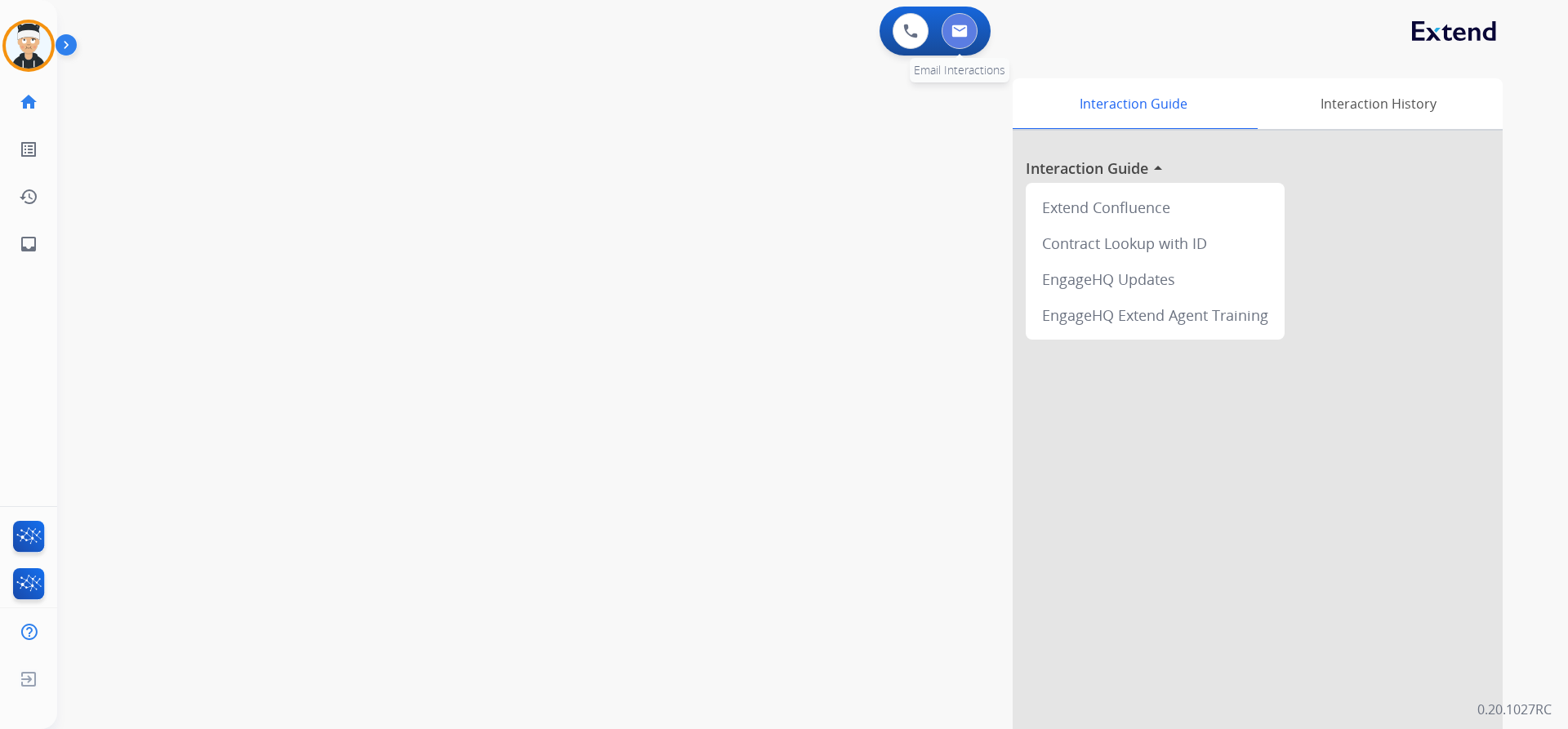
click at [963, 28] on img at bounding box center [959, 31] width 16 height 13
select select "**********"
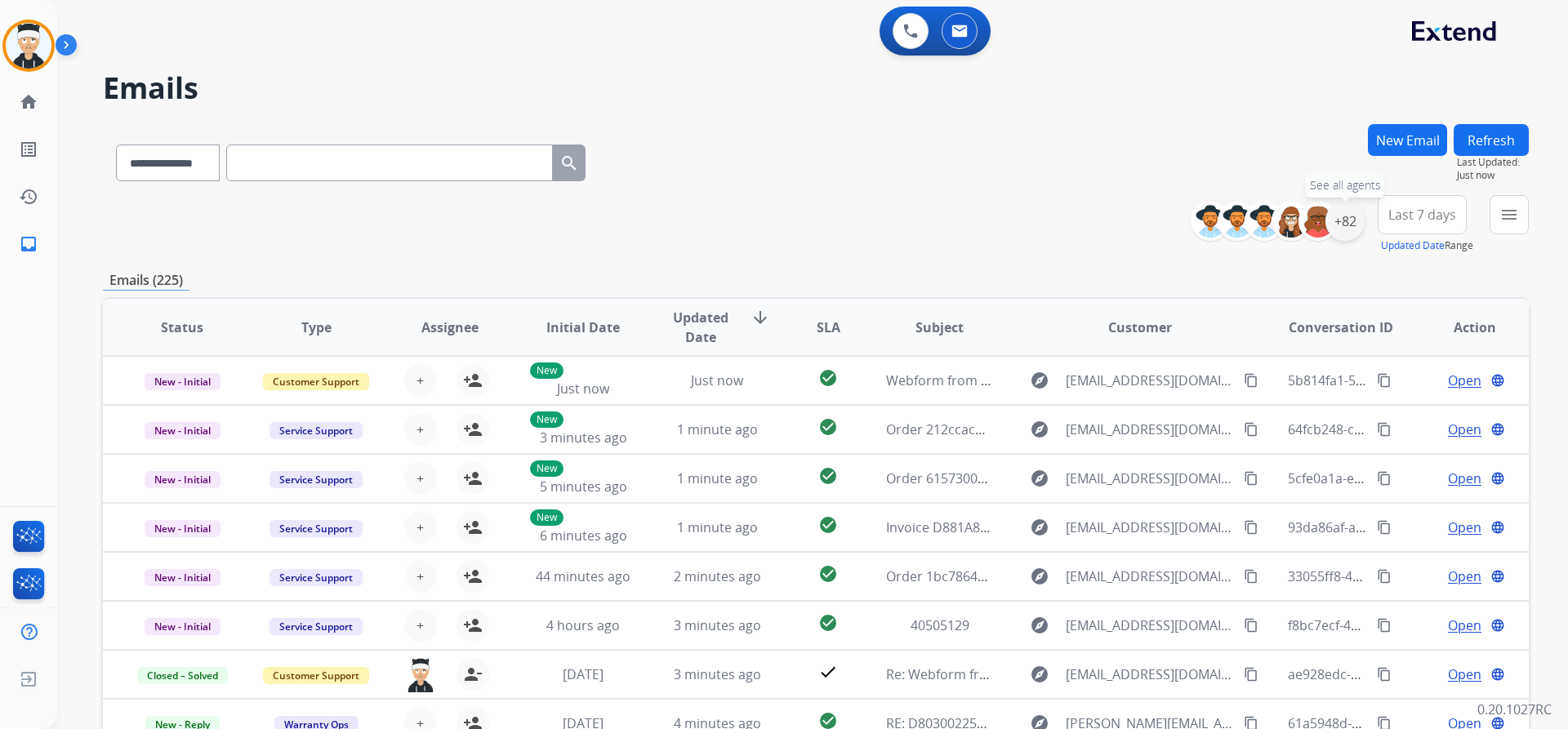
click at [1351, 220] on div "+82" at bounding box center [1345, 221] width 39 height 39
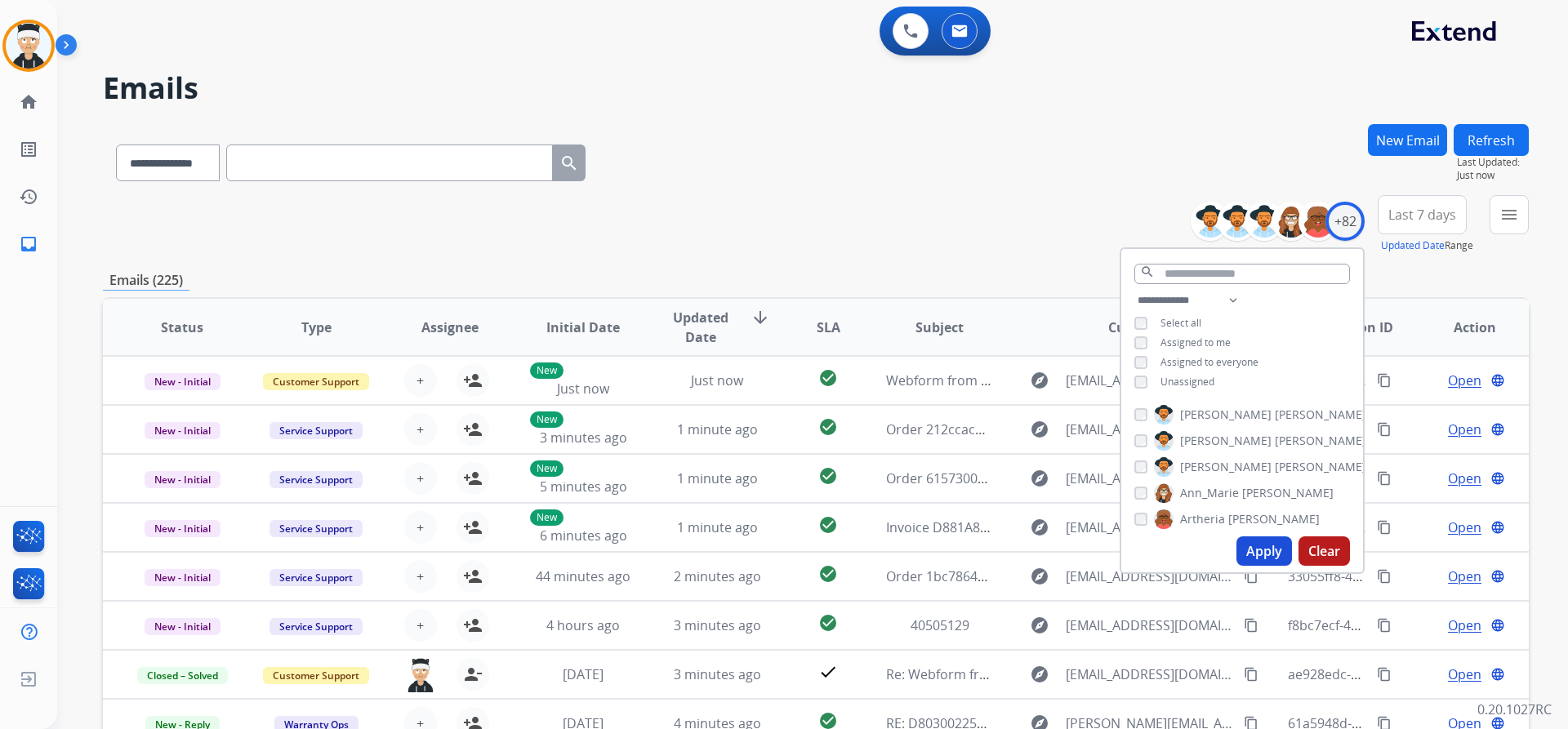
click at [1259, 546] on button "Apply" at bounding box center [1263, 550] width 55 height 29
click at [1227, 171] on div "**********" at bounding box center [815, 159] width 1426 height 71
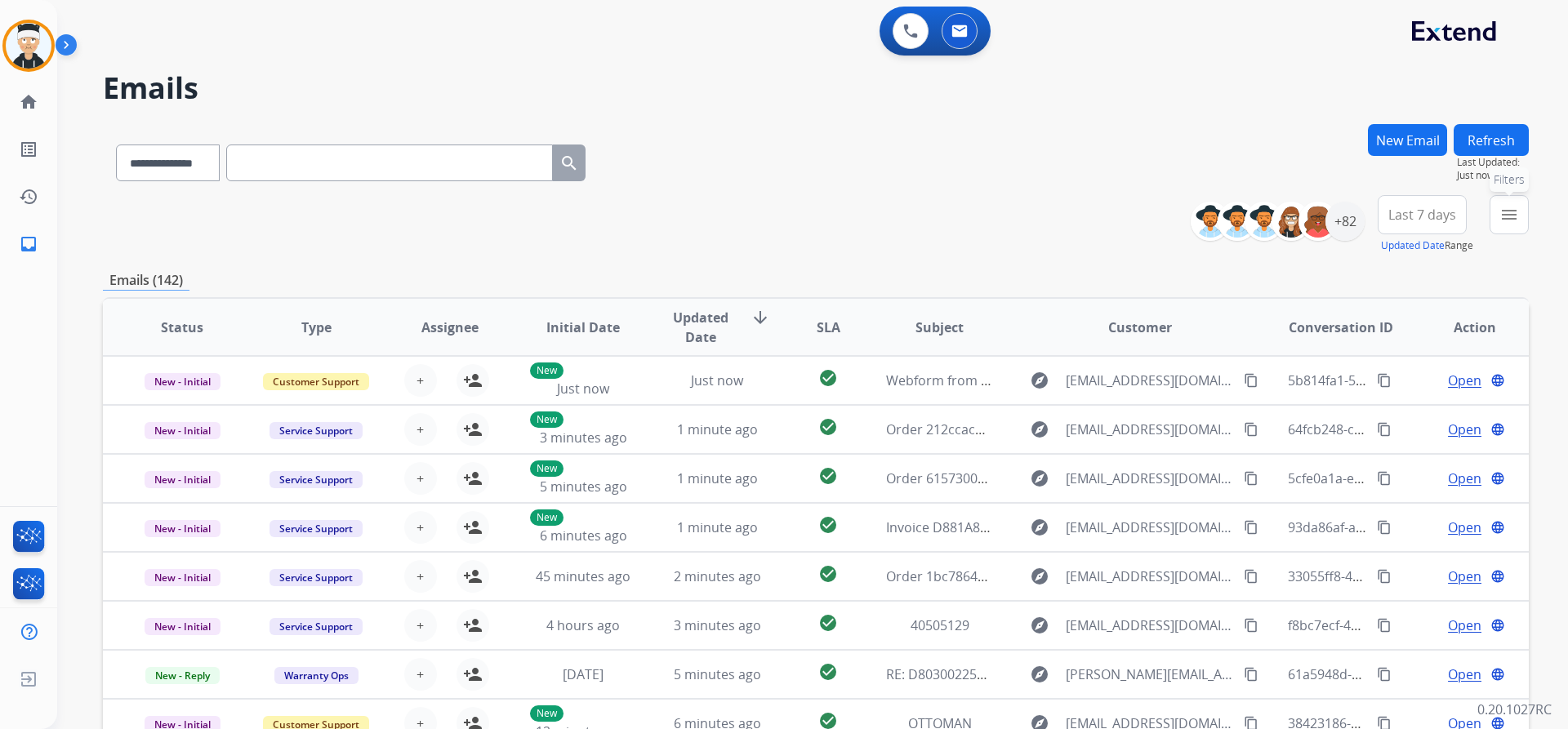
click at [1514, 224] on mat-icon "menu" at bounding box center [1509, 215] width 20 height 20
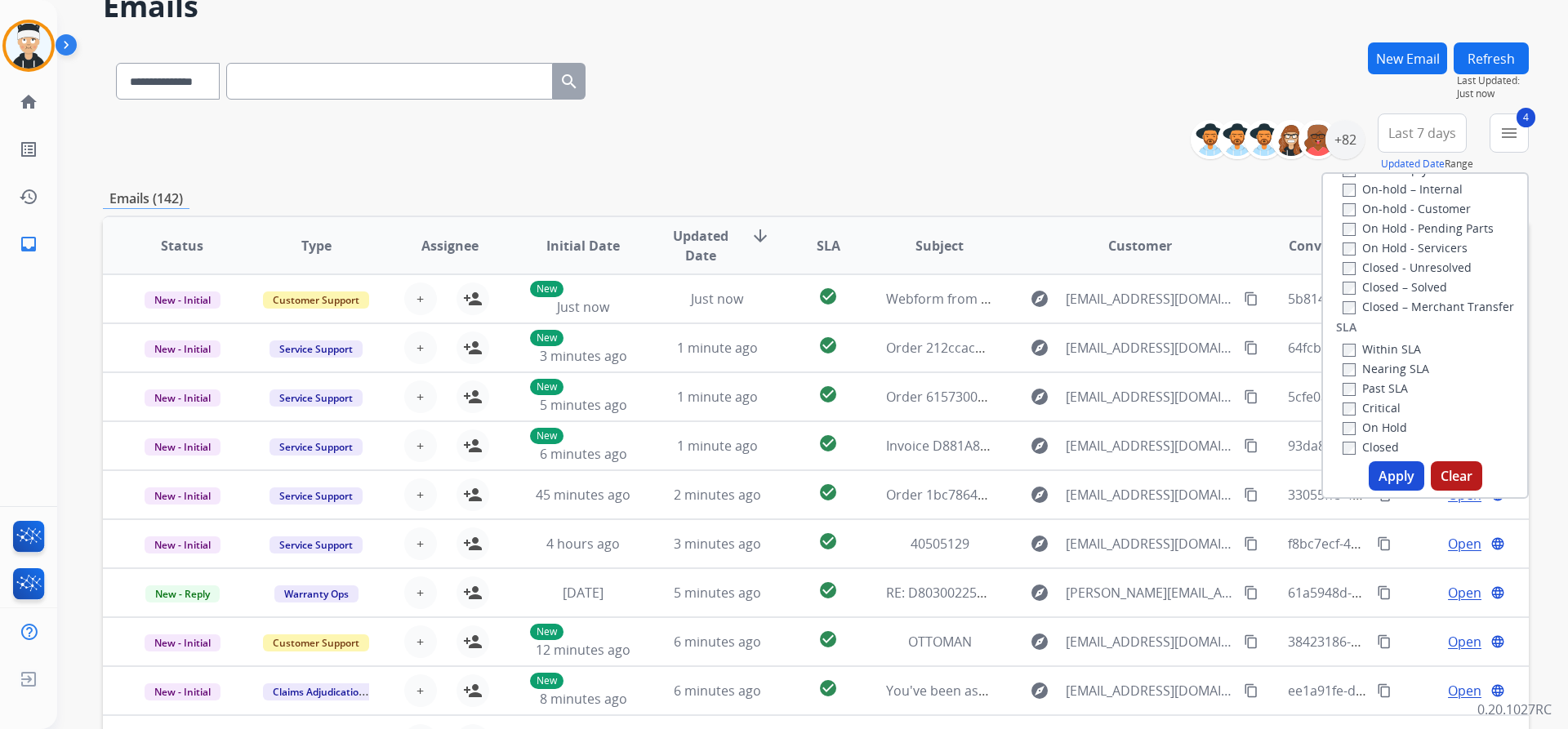
scroll to position [350, 0]
click at [1378, 475] on button "Apply" at bounding box center [1396, 475] width 55 height 29
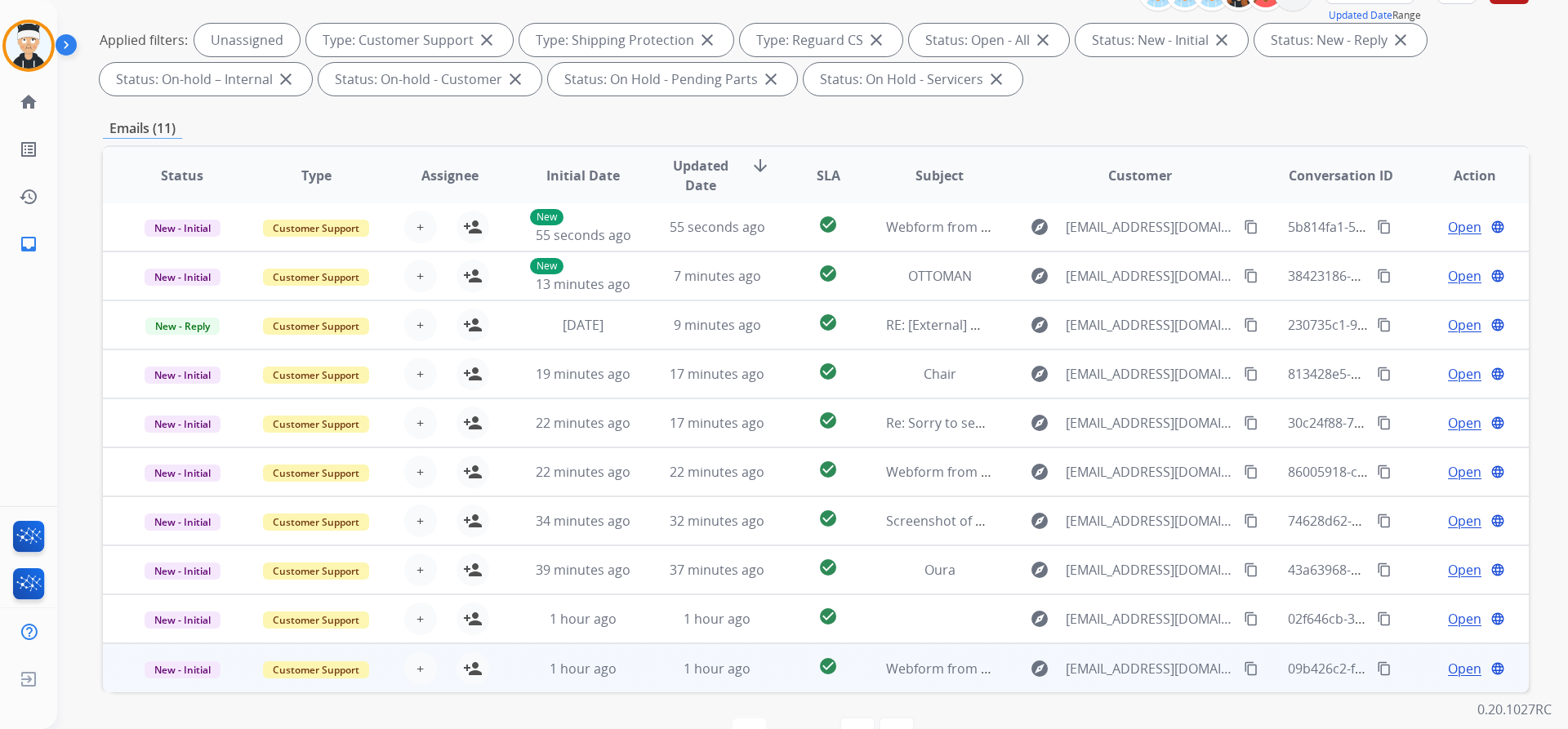
scroll to position [278, 0]
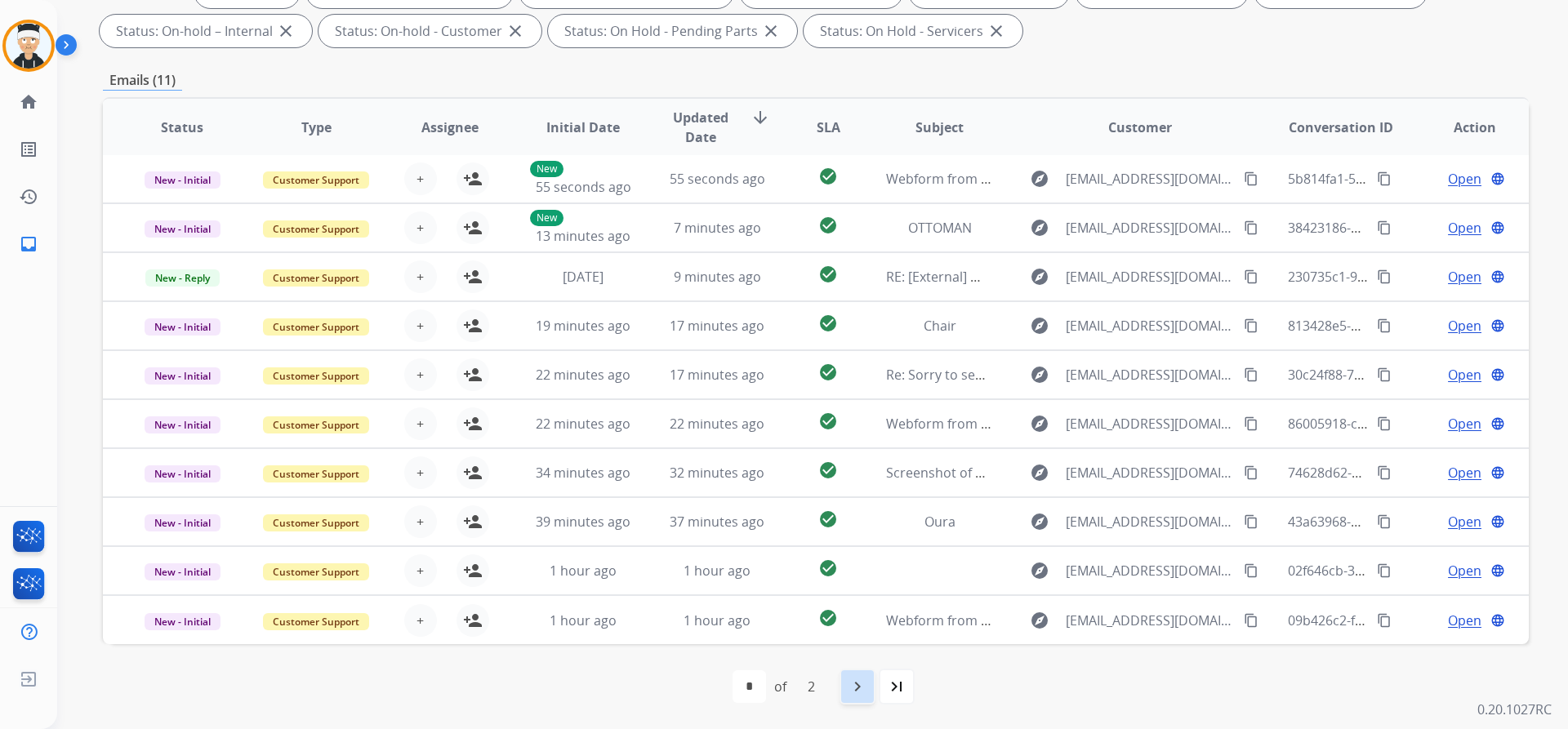
click at [860, 692] on mat-icon "navigate_next" at bounding box center [857, 686] width 20 height 20
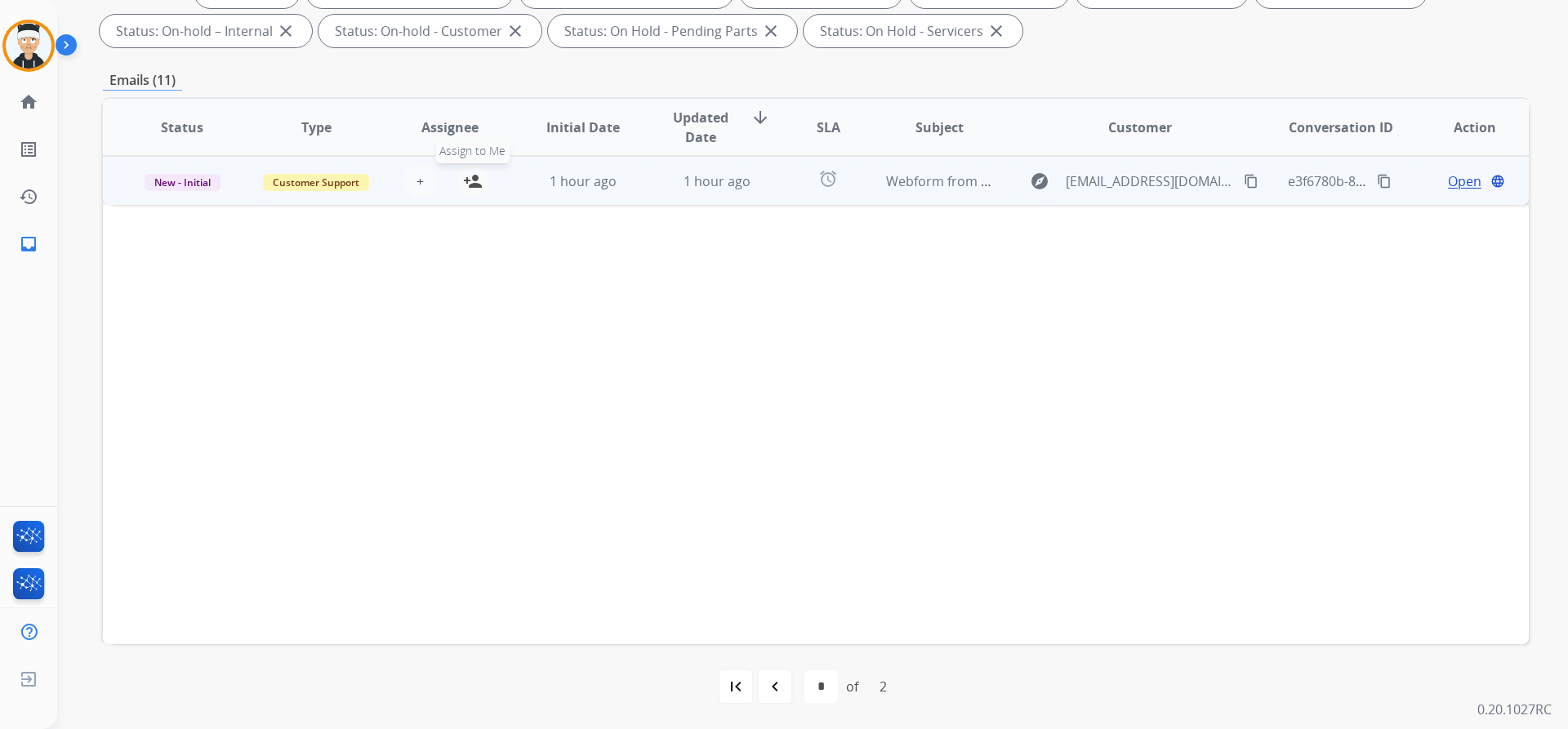
click at [467, 183] on mat-icon "person_add" at bounding box center [472, 181] width 20 height 20
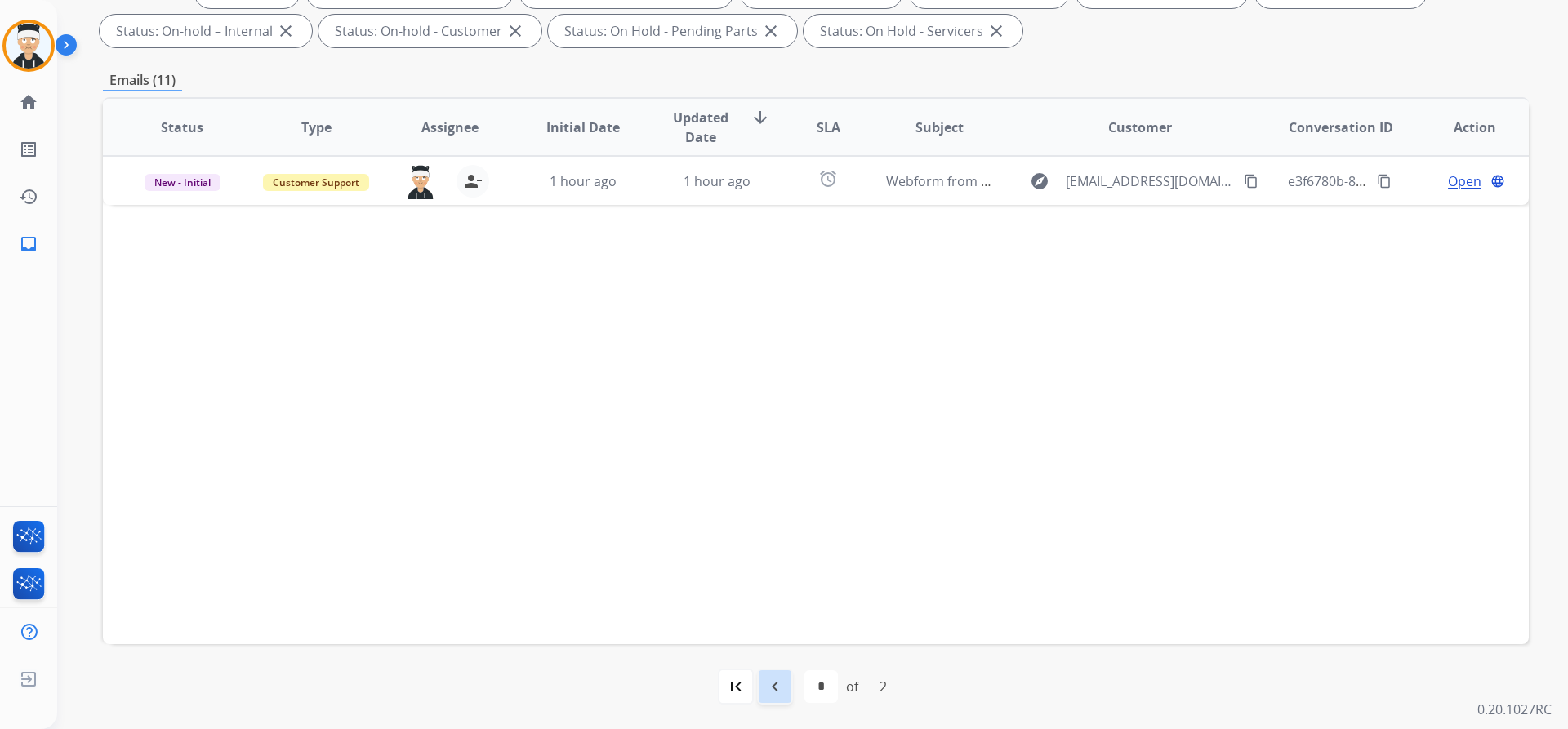
click at [771, 688] on mat-icon "navigate_before" at bounding box center [774, 686] width 20 height 20
select select "*"
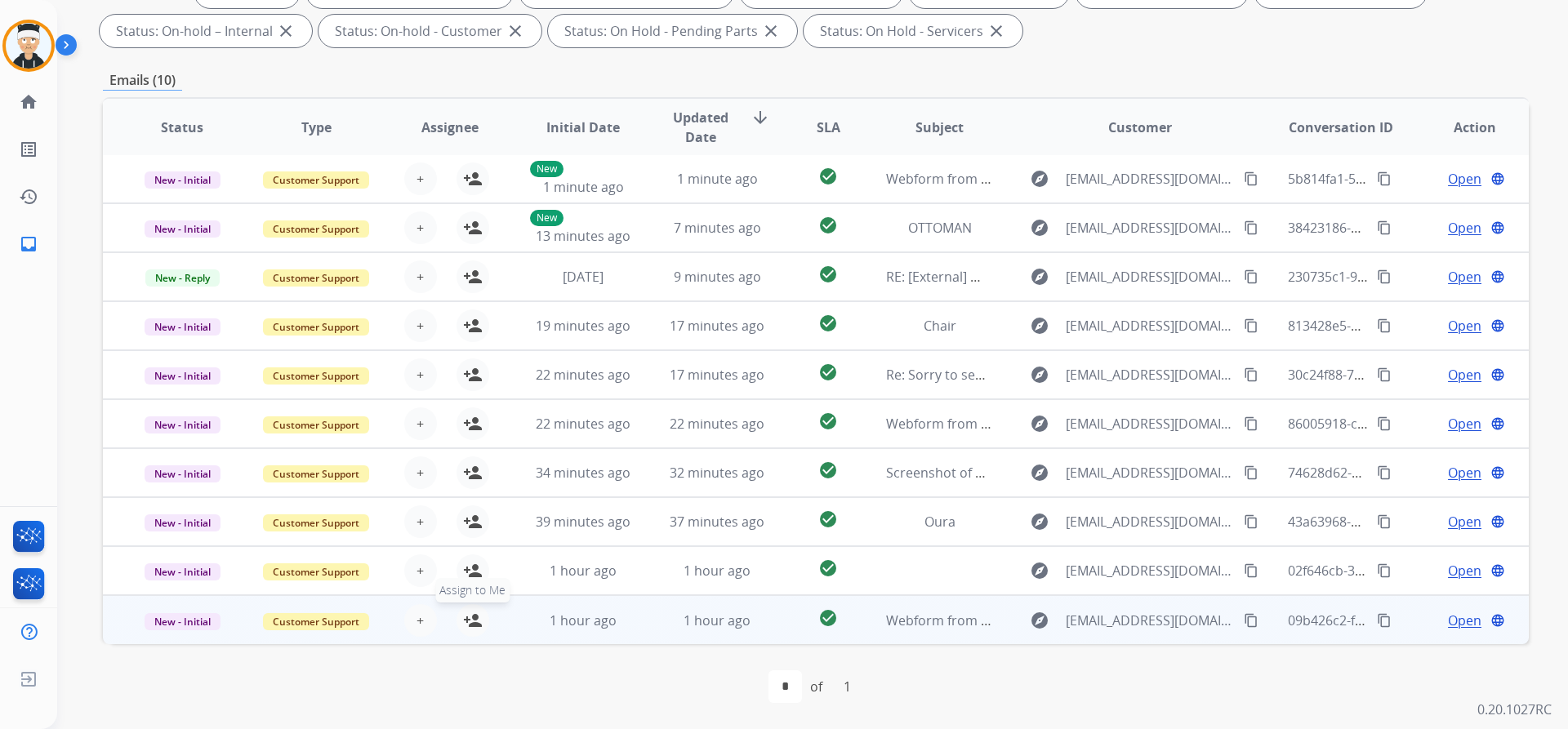
click at [465, 616] on mat-icon "person_add" at bounding box center [472, 620] width 20 height 20
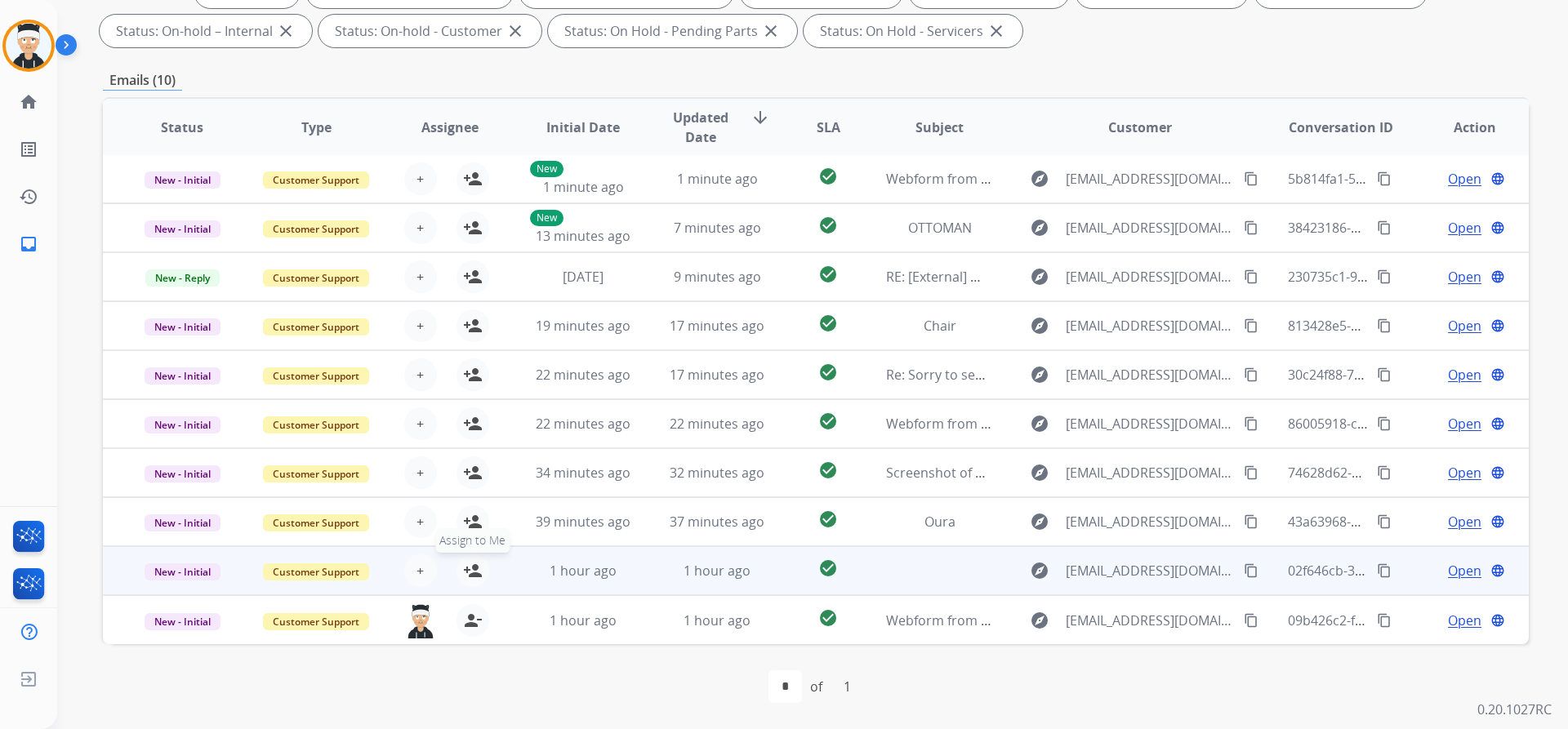
click at [476, 578] on mat-icon "person_add" at bounding box center [472, 571] width 20 height 20
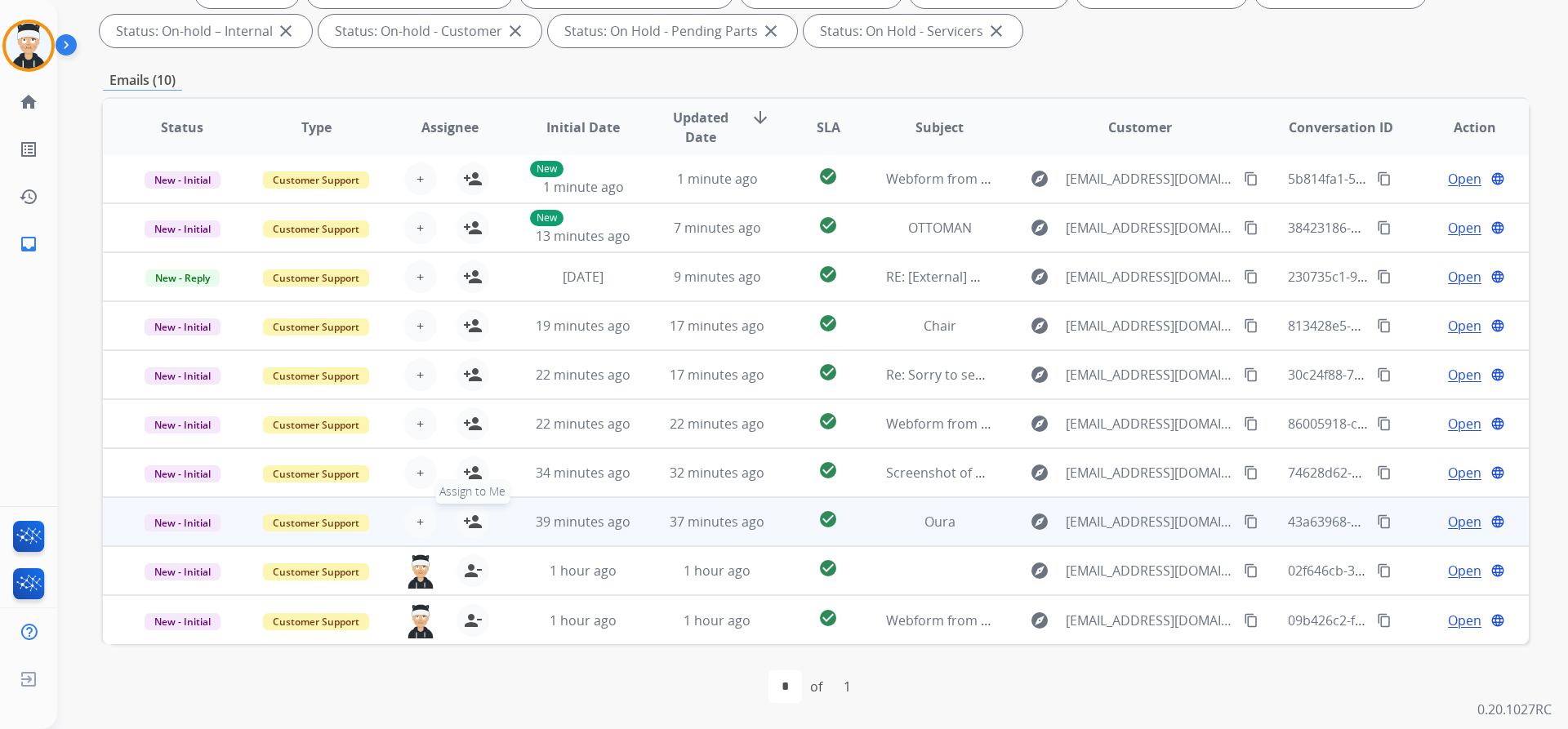
click at [469, 528] on table "Status Type Assignee Initial Date Updated Date arrow_downward SLA Subject Custo…" at bounding box center [815, 371] width 1426 height 547
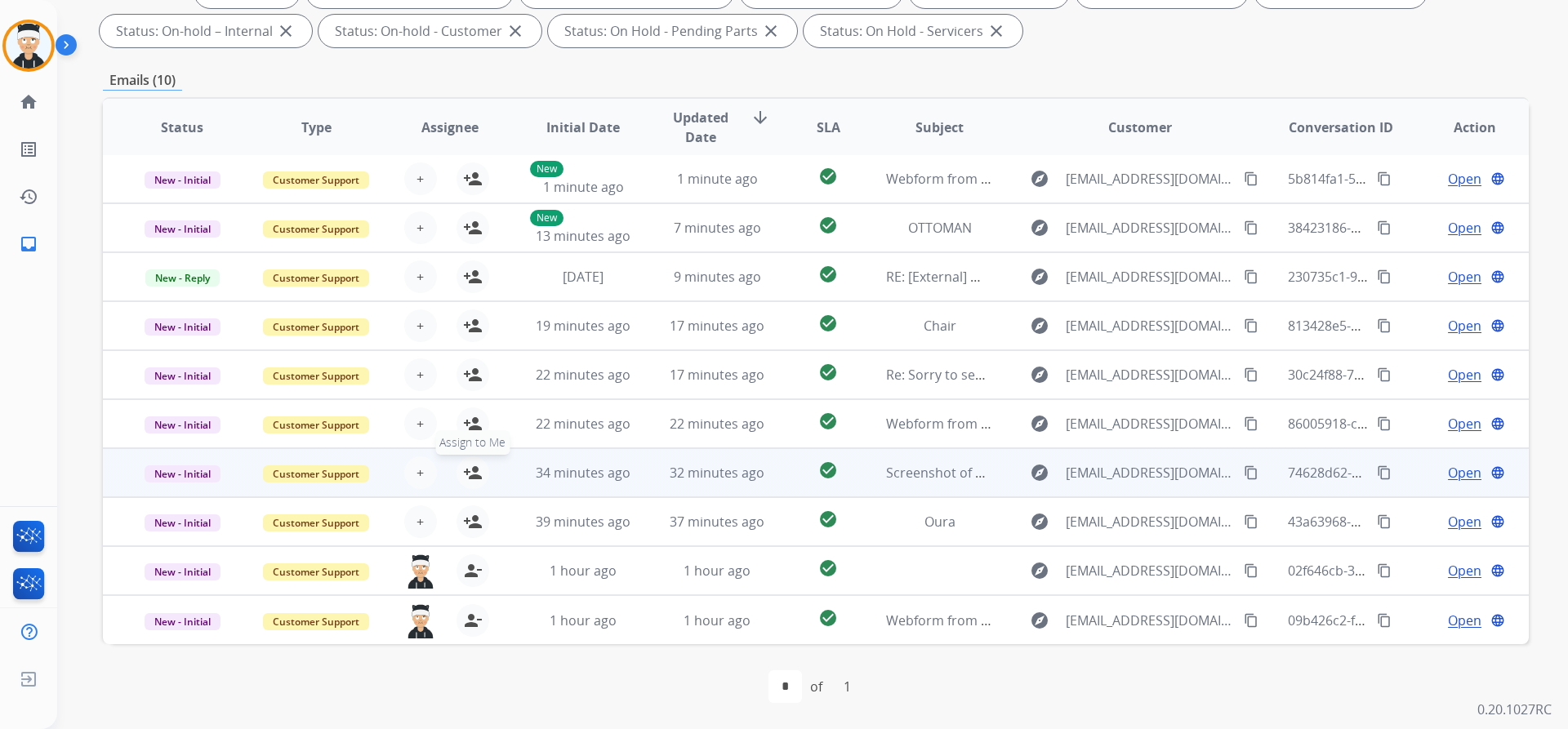
click at [472, 474] on mat-icon "person_add" at bounding box center [472, 472] width 20 height 20
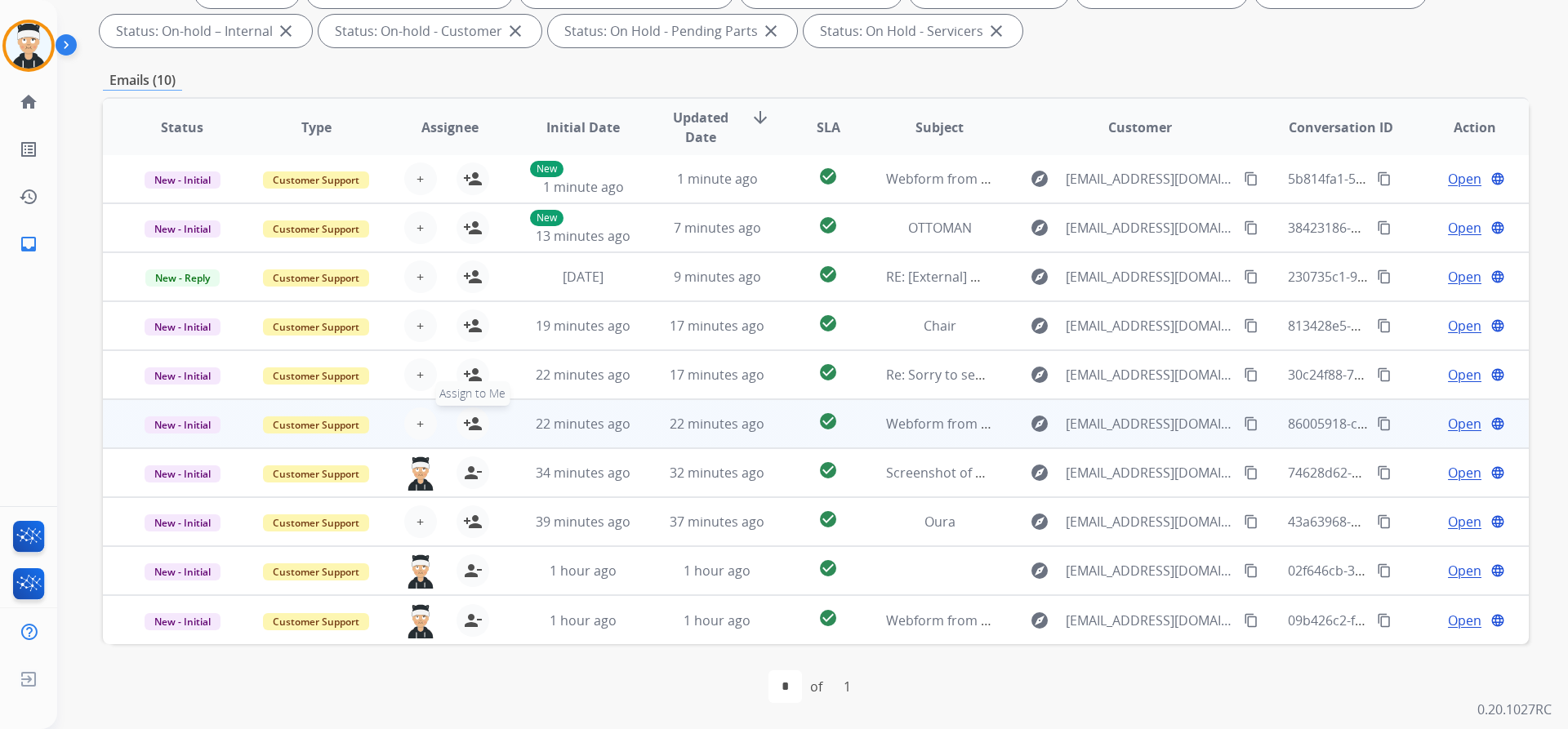
click at [474, 422] on mat-icon "person_add" at bounding box center [472, 424] width 20 height 20
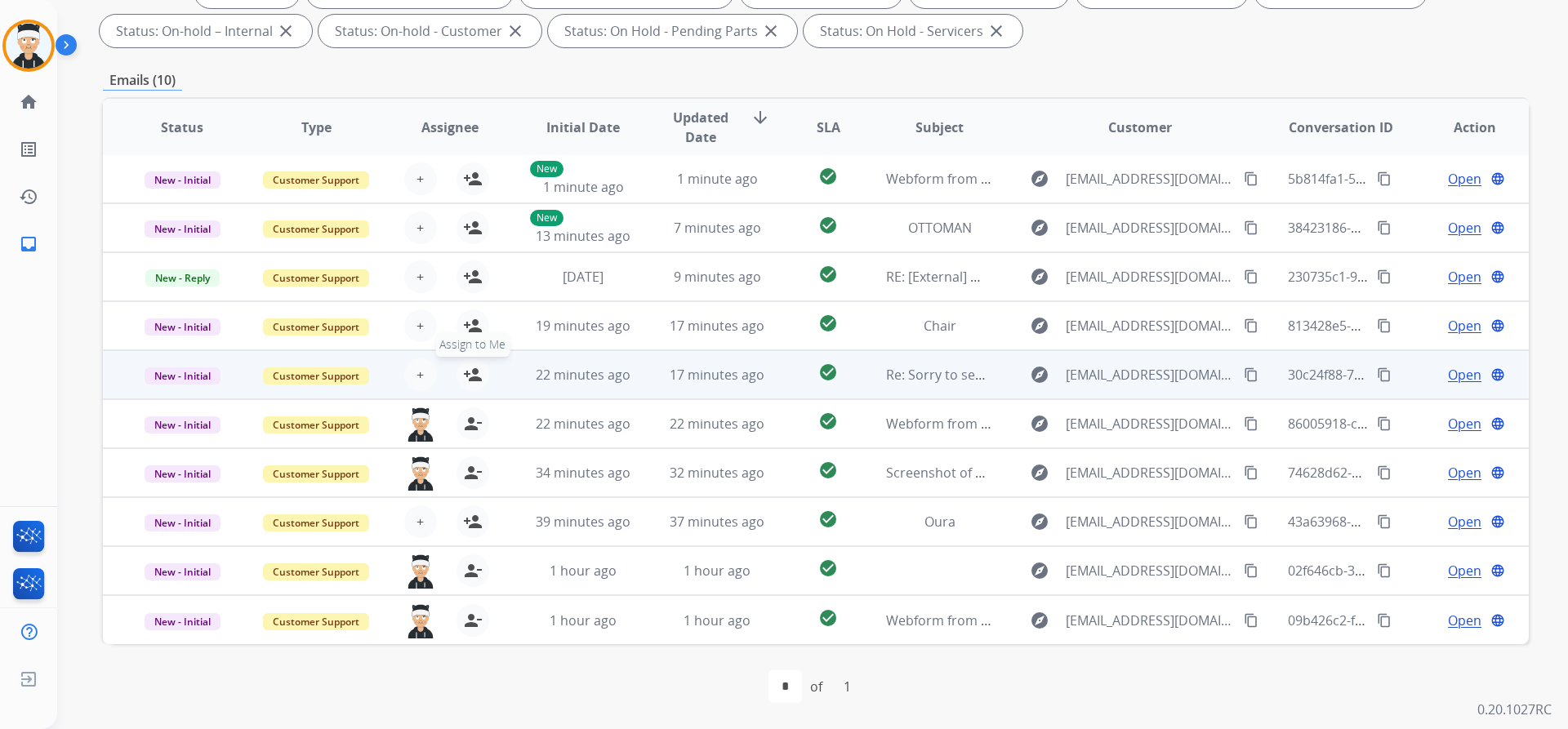
click at [474, 382] on table "Status Type Assignee Initial Date Updated Date arrow_downward SLA Subject Custo…" at bounding box center [815, 371] width 1426 height 547
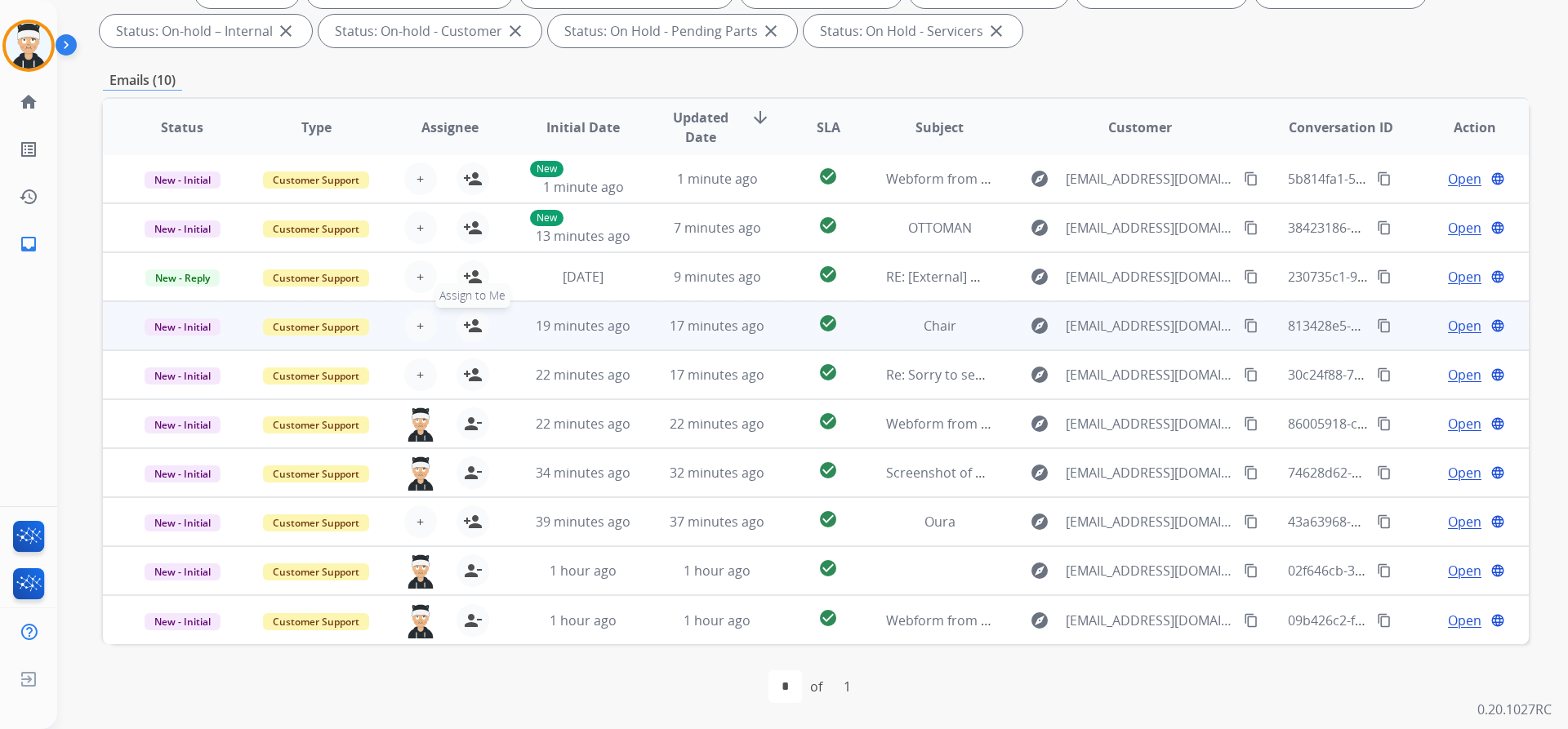
click at [475, 331] on mat-icon "person_add" at bounding box center [472, 325] width 20 height 20
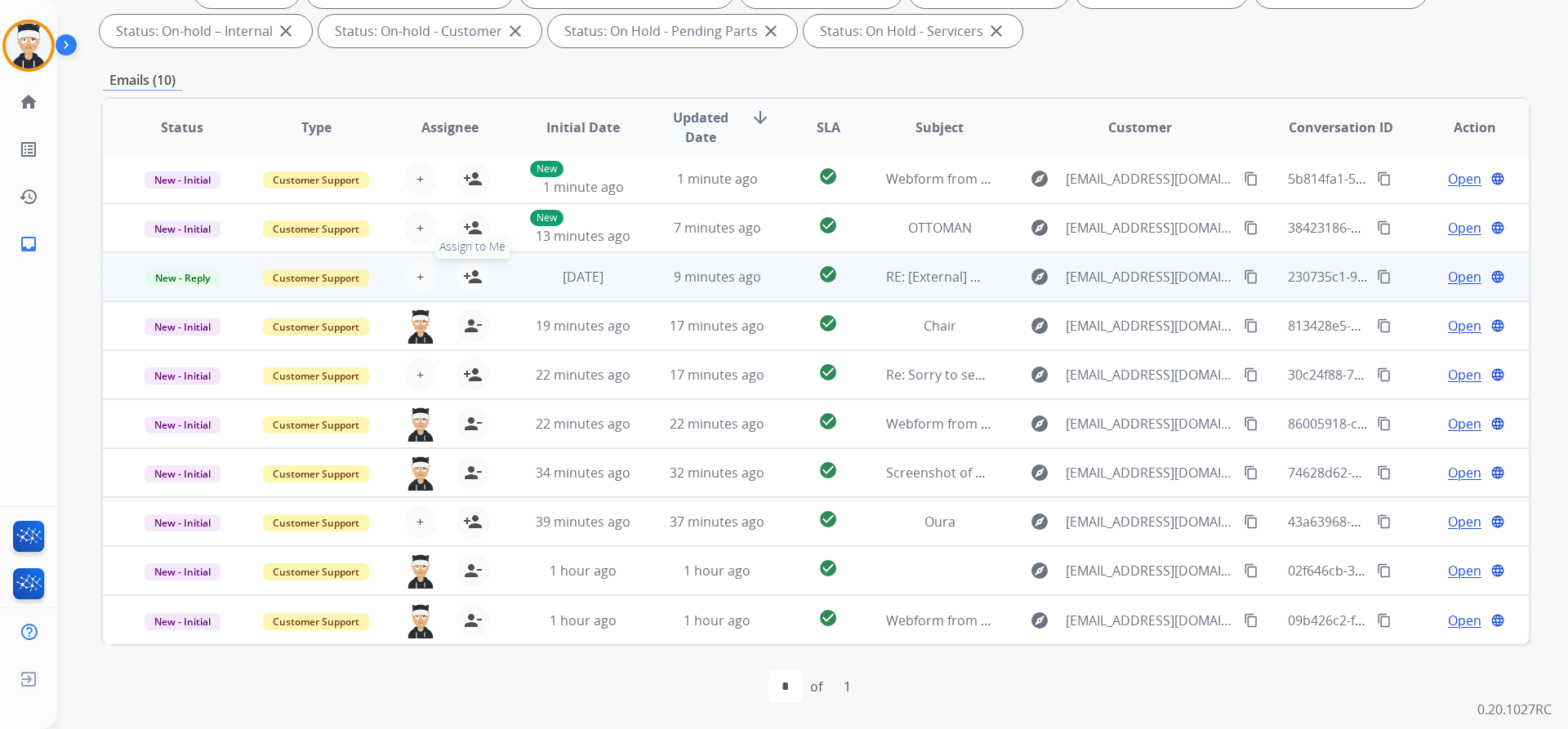
click at [471, 278] on mat-icon "person_add" at bounding box center [472, 276] width 20 height 20
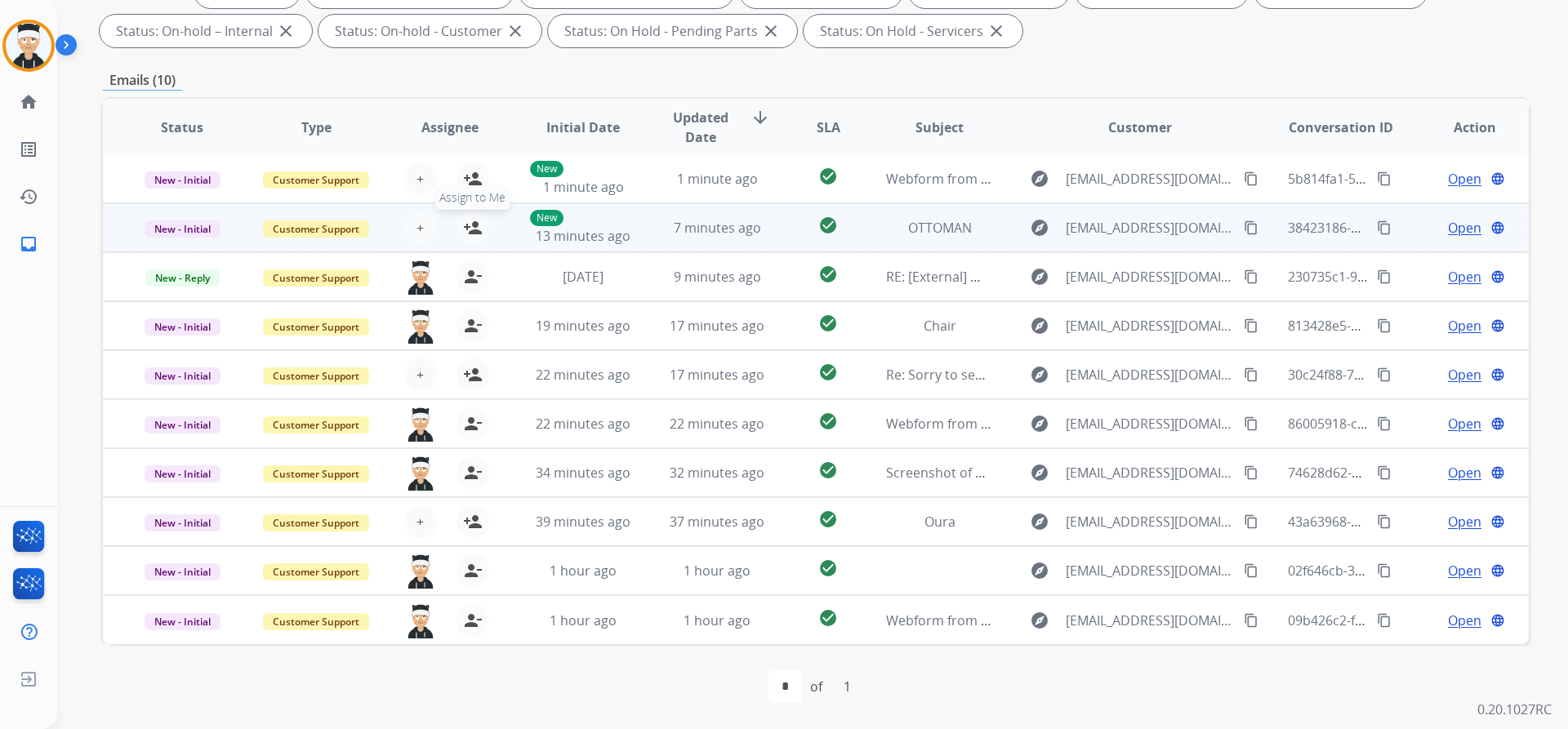
click at [474, 225] on mat-icon "person_add" at bounding box center [472, 228] width 20 height 20
drag, startPoint x: 471, startPoint y: 172, endPoint x: 466, endPoint y: 211, distance: 39.3
click at [471, 173] on mat-icon "person_add" at bounding box center [472, 178] width 20 height 20
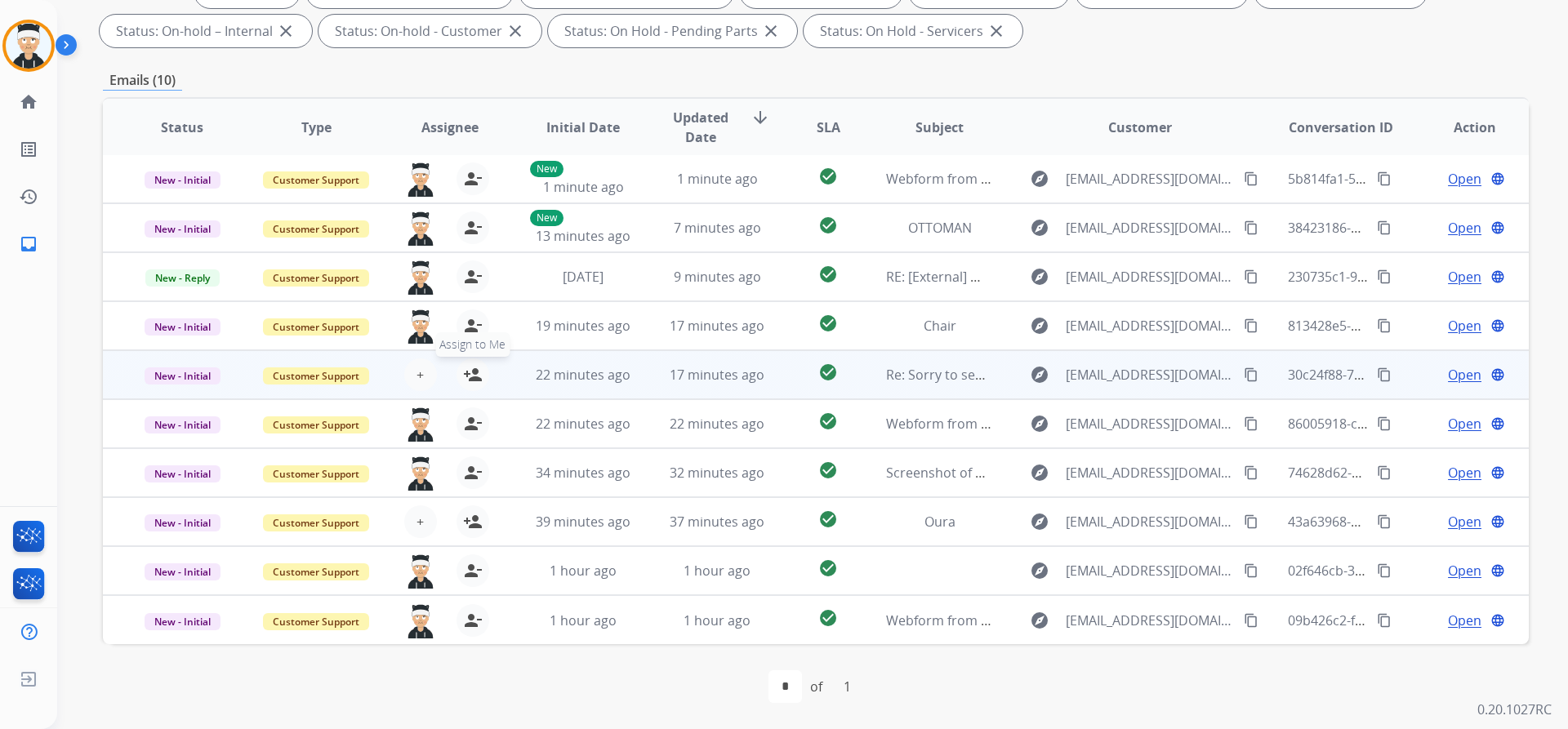
click at [467, 376] on mat-icon "person_add" at bounding box center [472, 374] width 20 height 20
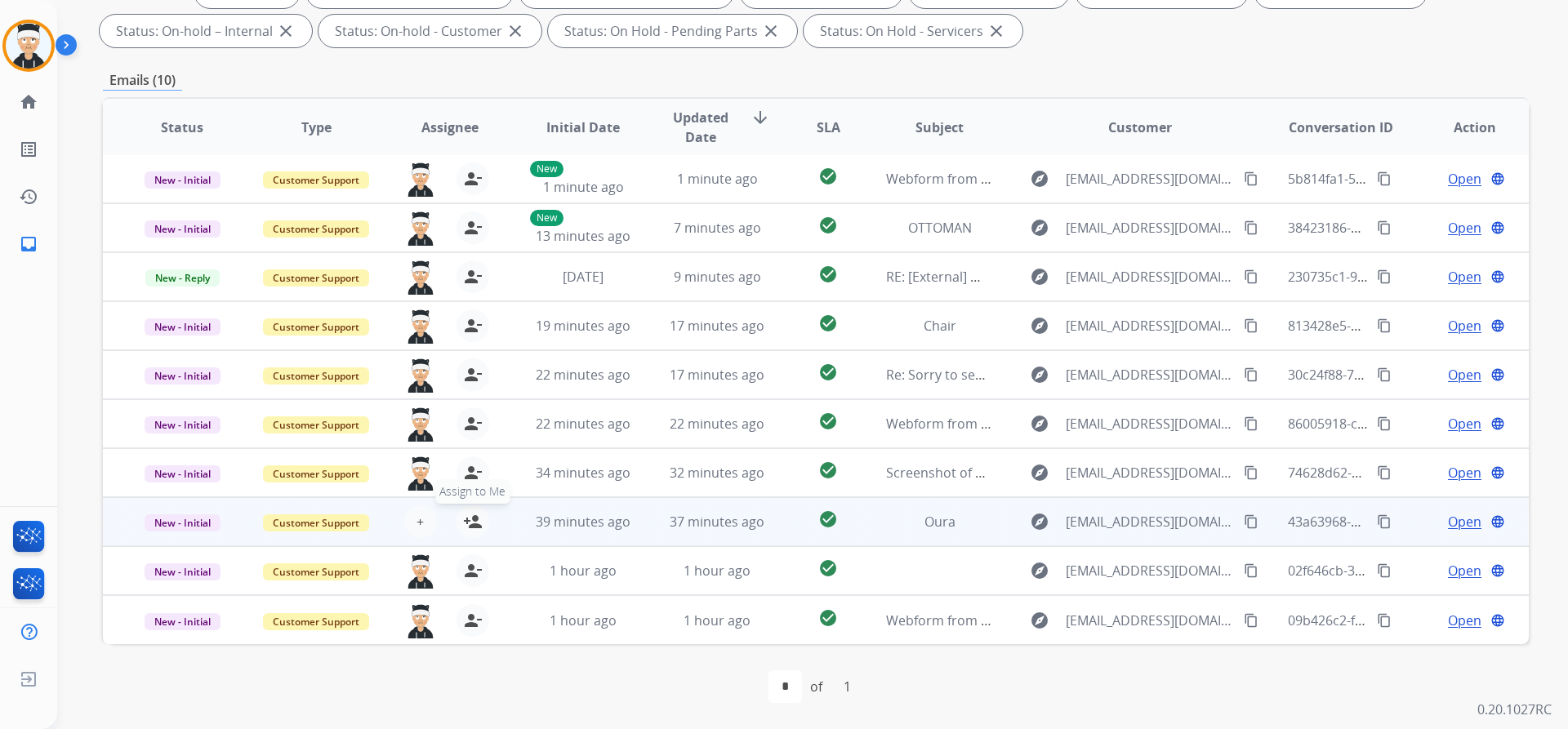
click at [470, 517] on mat-icon "person_add" at bounding box center [472, 521] width 20 height 20
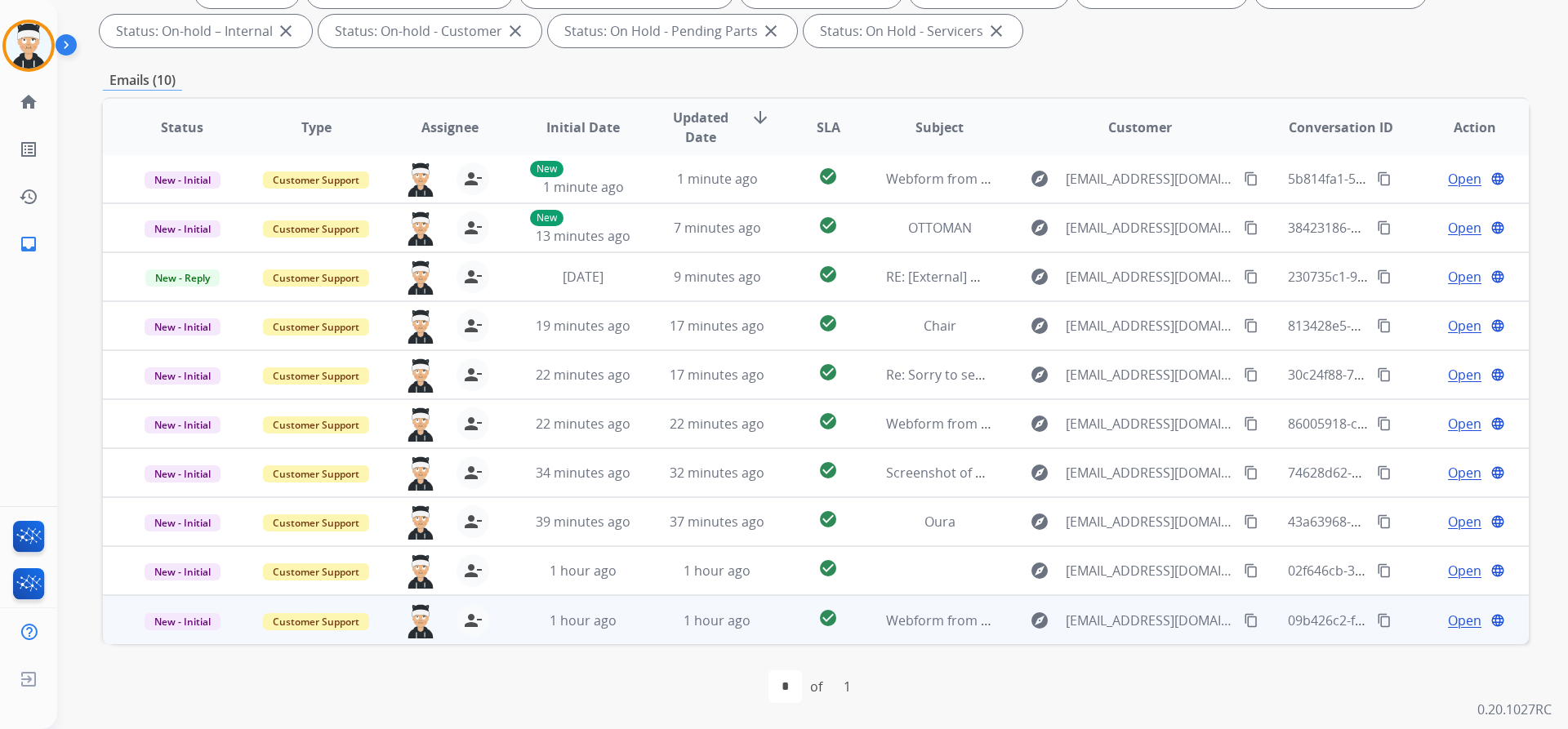
click at [1460, 612] on span "Open" at bounding box center [1465, 620] width 34 height 20
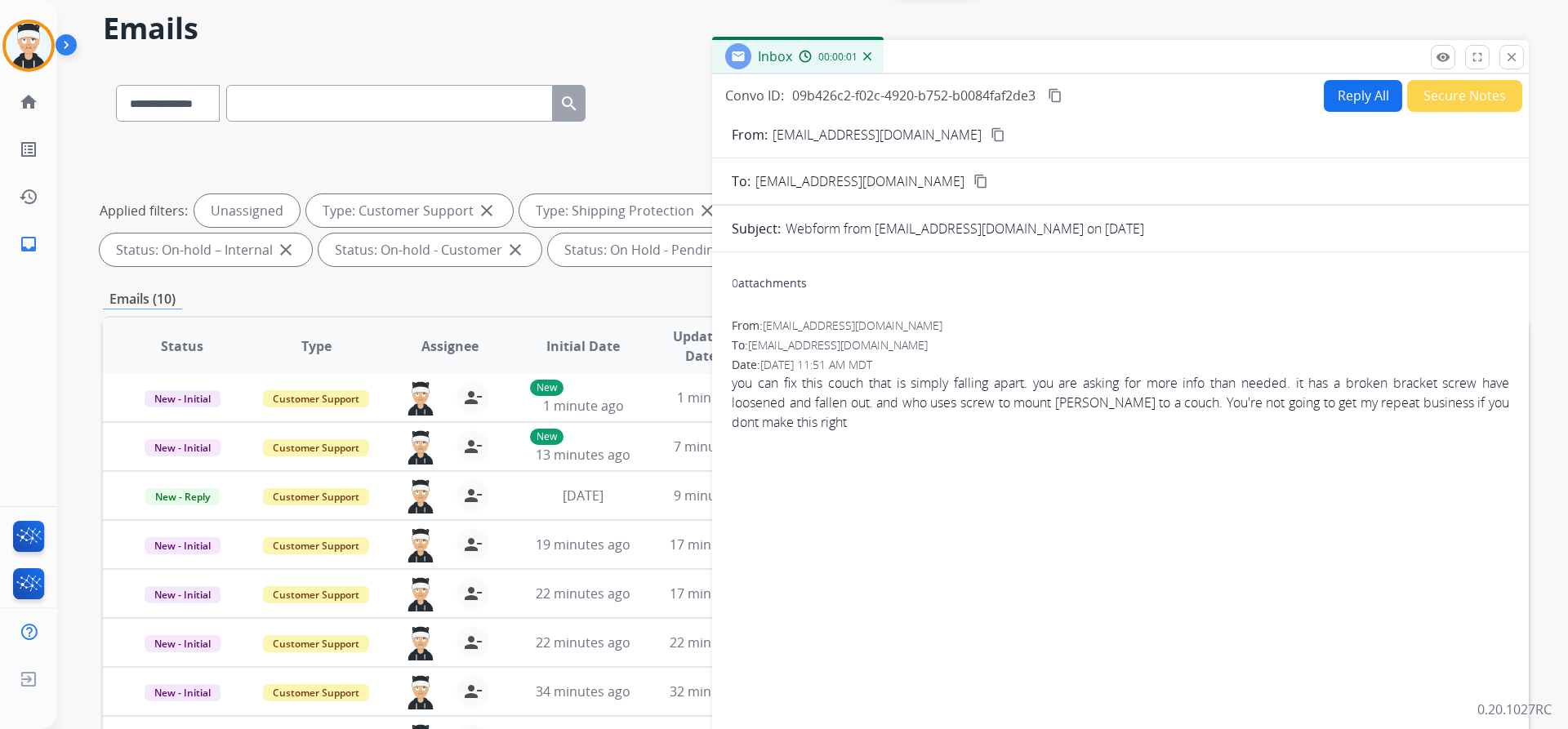
scroll to position [0, 0]
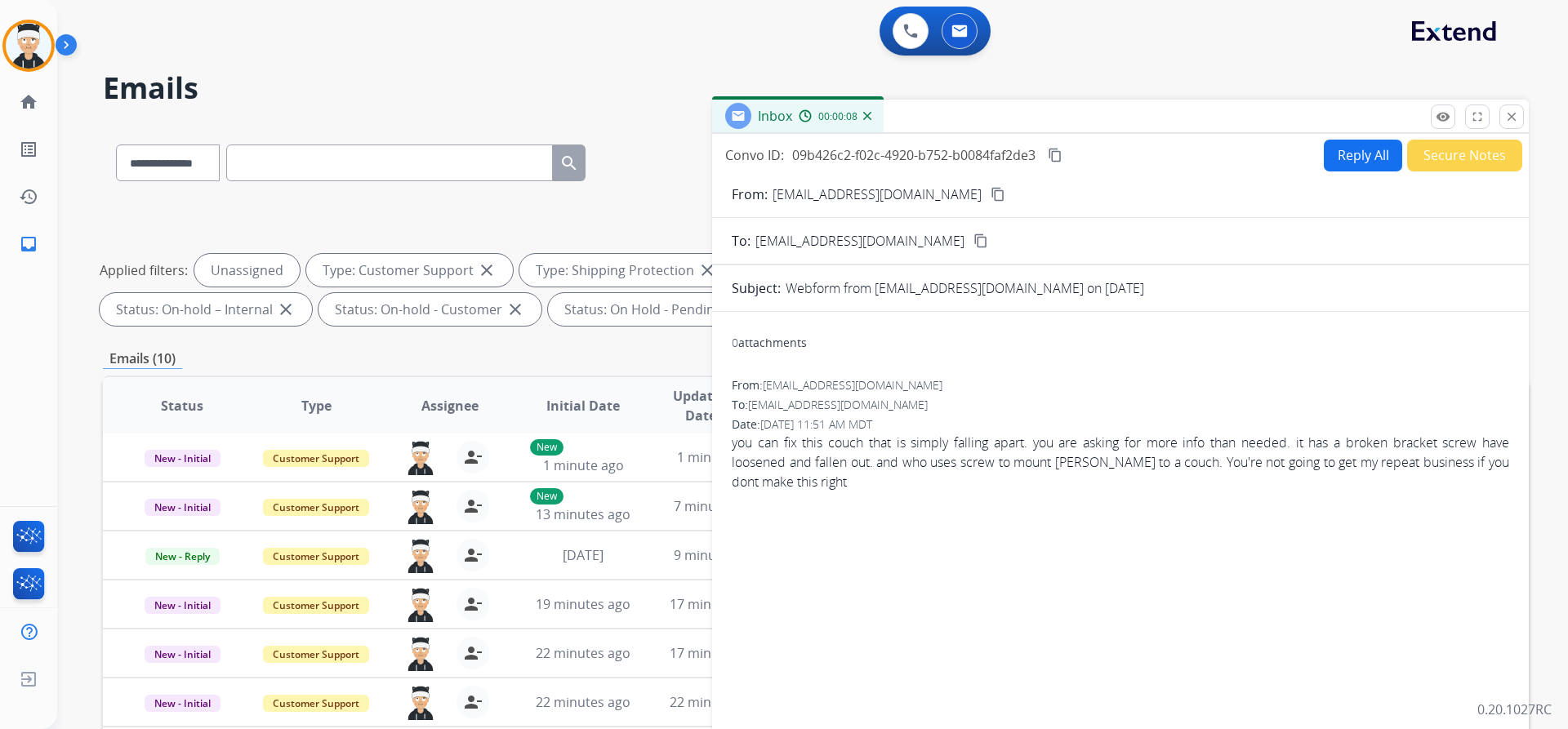
click at [991, 195] on mat-icon "content_copy" at bounding box center [998, 195] width 15 height 15
click at [1336, 153] on button "Reply All" at bounding box center [1363, 156] width 79 height 32
select select "**********"
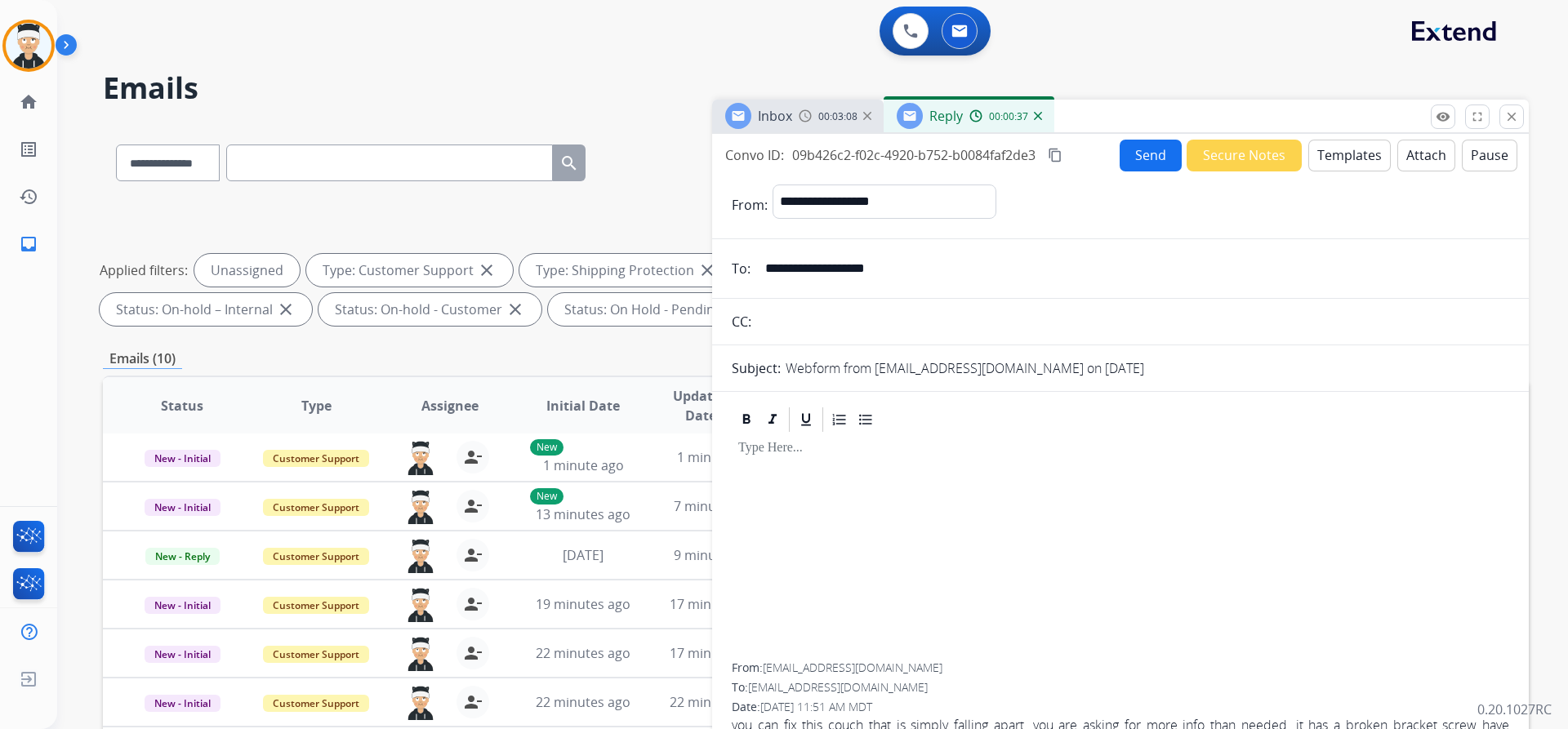
click at [1327, 159] on button "Templates" at bounding box center [1350, 156] width 82 height 32
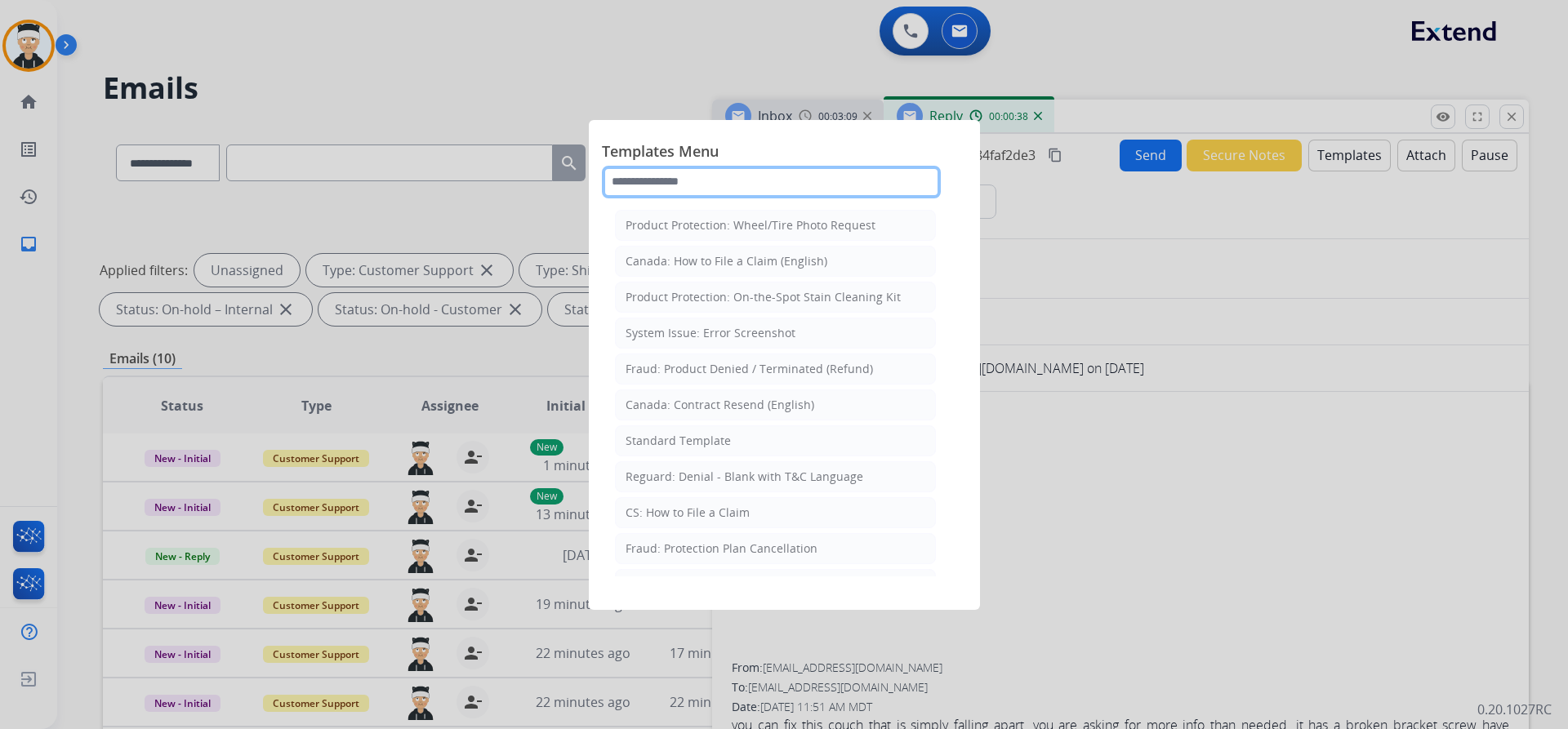
click at [860, 184] on input "text" at bounding box center [771, 182] width 339 height 33
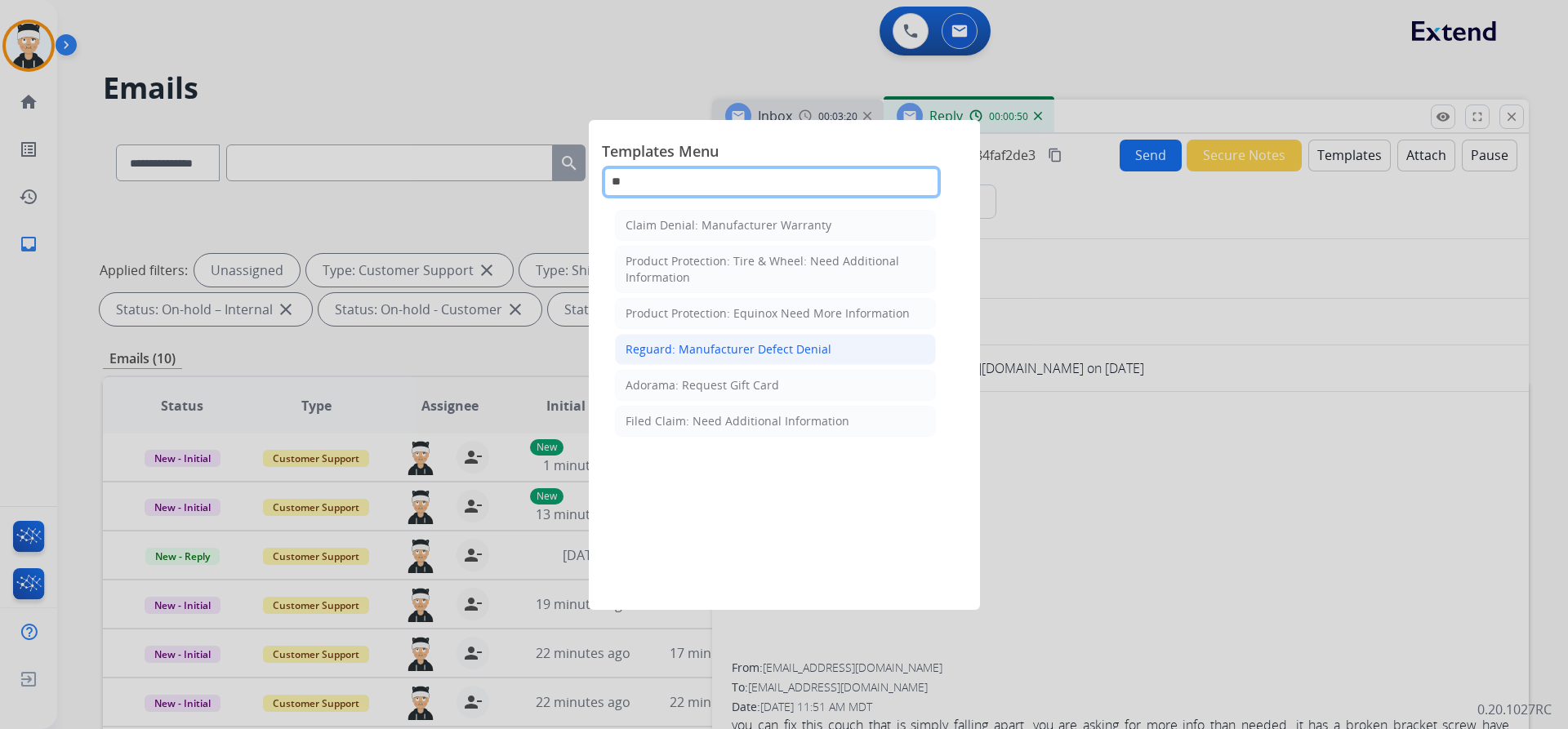
type input "**"
click at [752, 357] on div "Reguard: Manufacturer Defect Denial" at bounding box center [728, 349] width 206 height 16
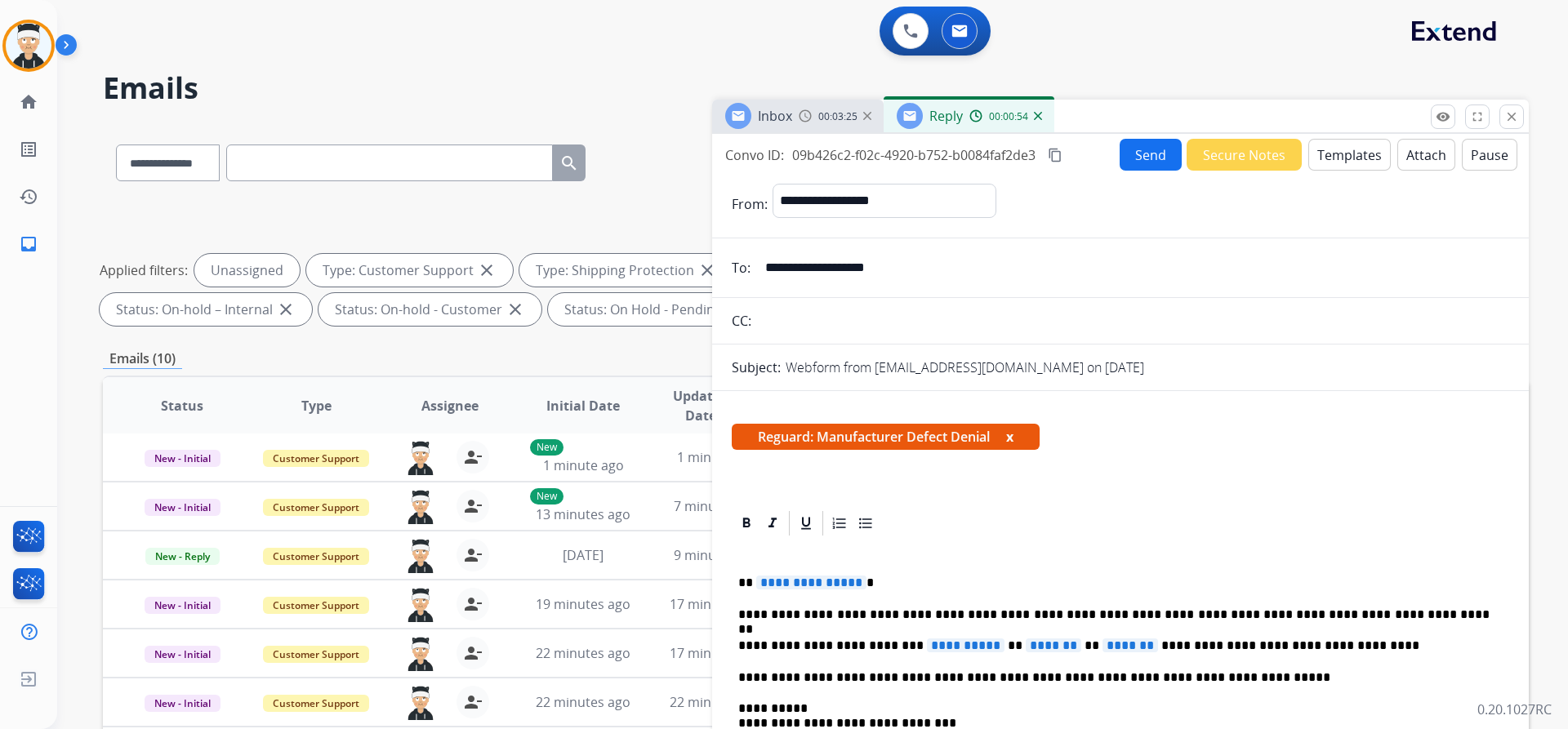
click at [1340, 156] on button "Templates" at bounding box center [1350, 155] width 82 height 32
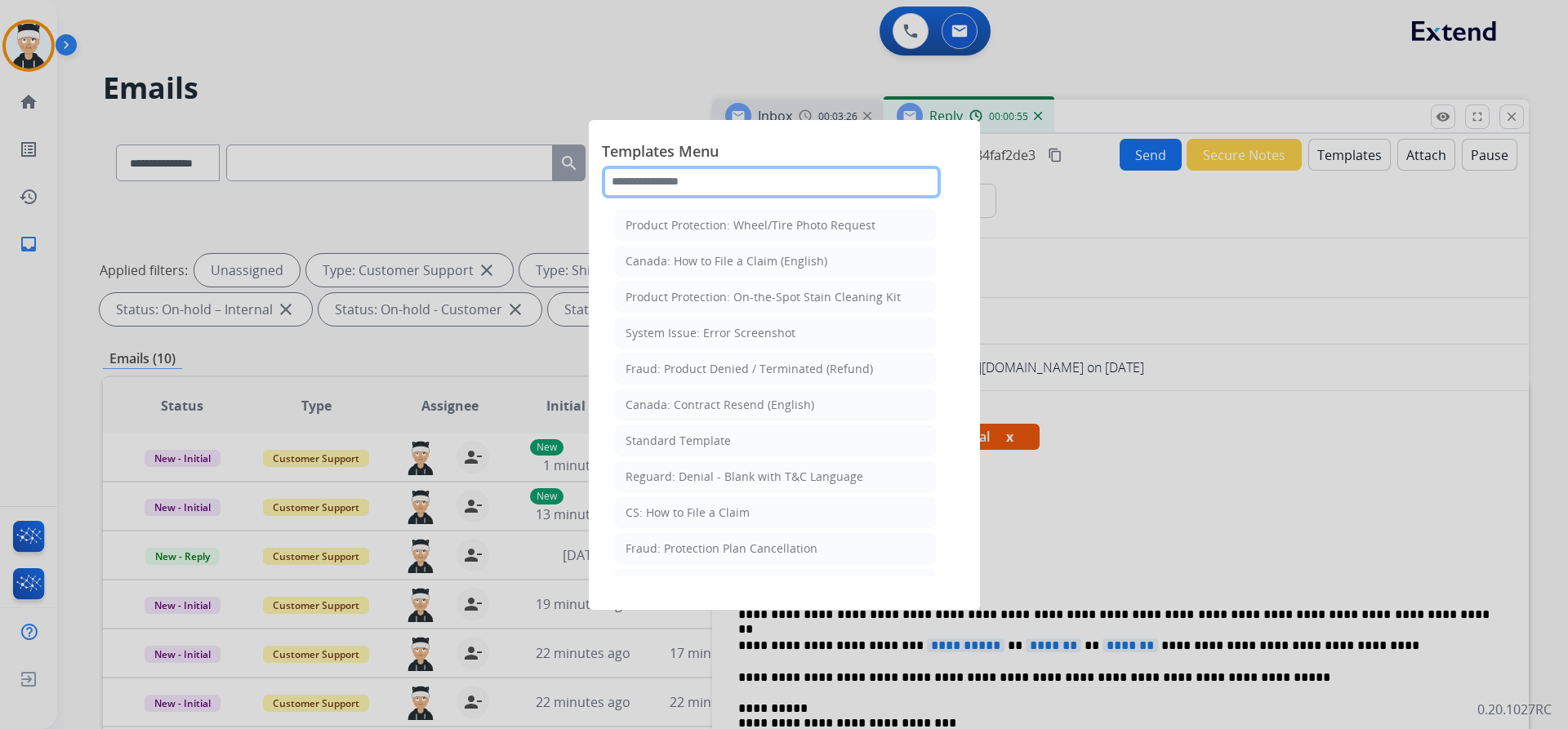
click at [699, 180] on input "text" at bounding box center [771, 182] width 339 height 33
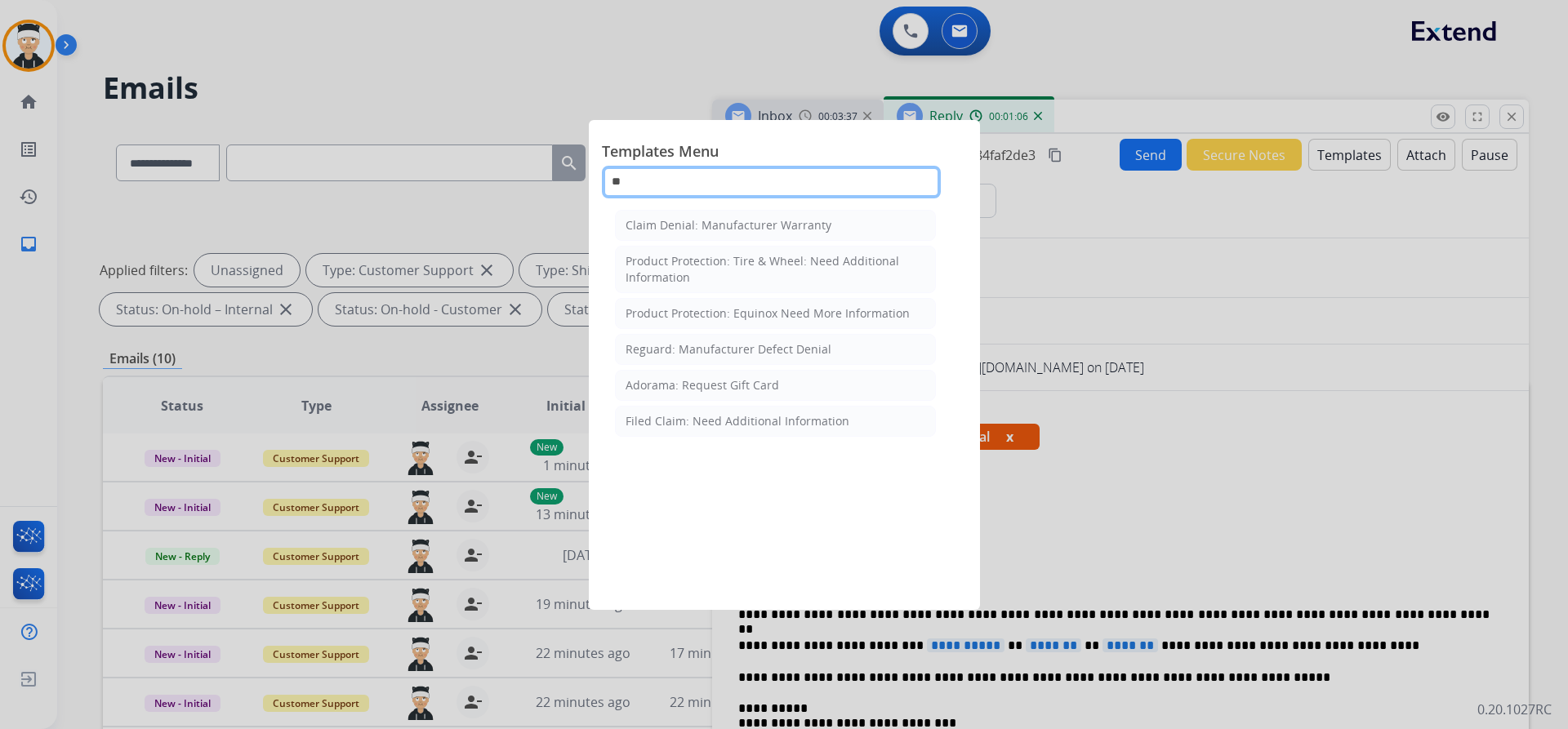
type input "*"
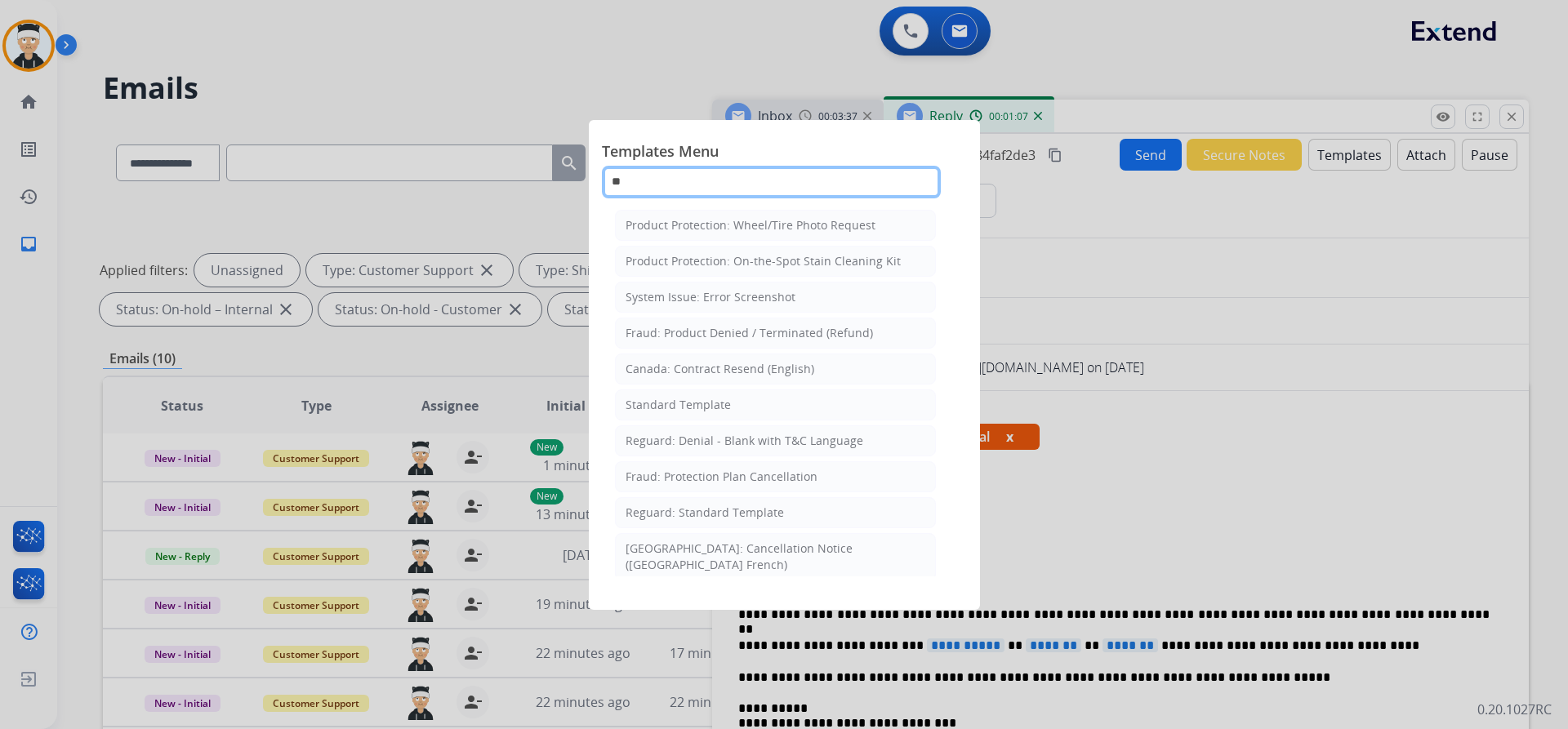
type input "***"
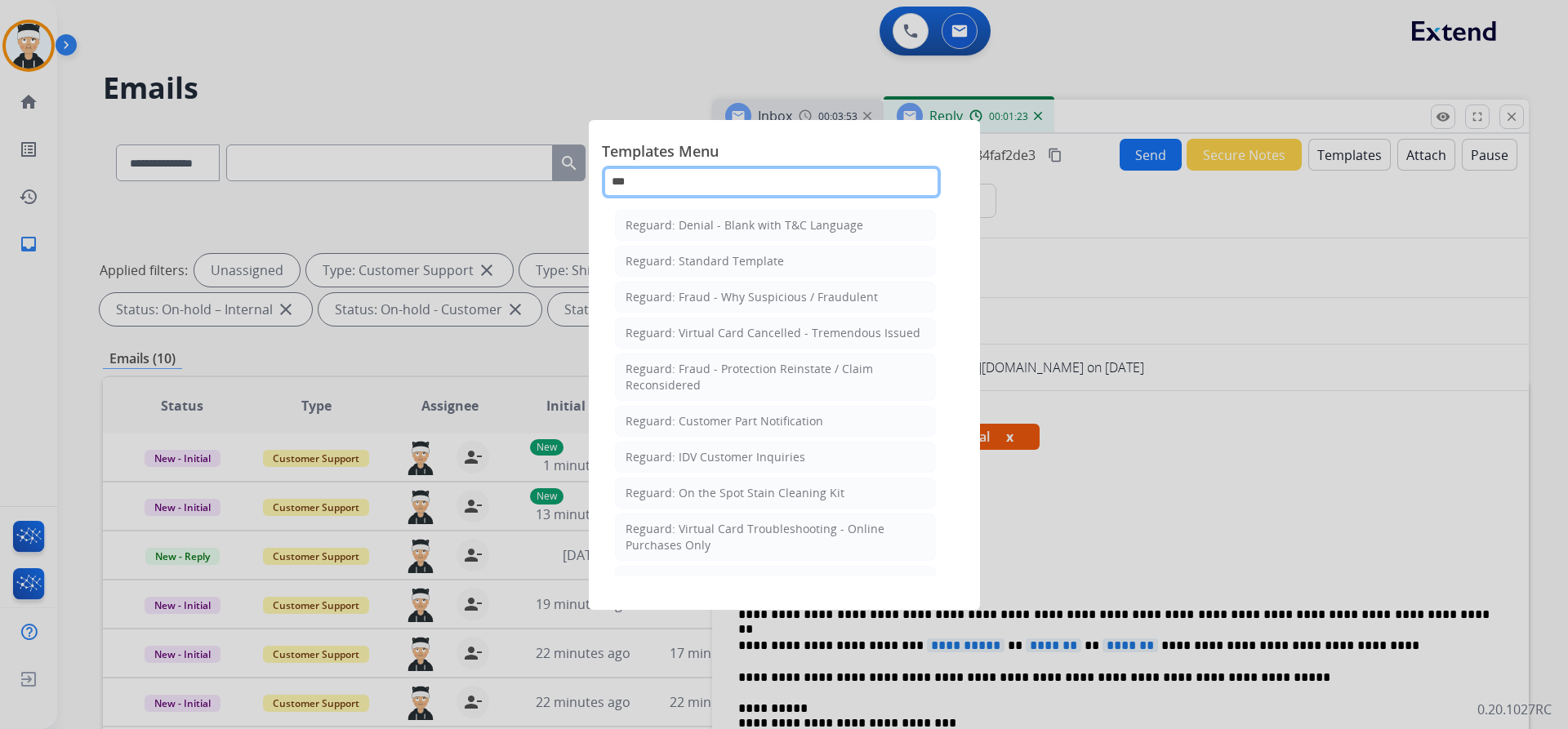
drag, startPoint x: 677, startPoint y: 174, endPoint x: 513, endPoint y: 198, distance: 165.7
click at [520, 200] on app-templates-menu-modal "Templates Menu *** Reguard: Denial - Blank with T&C Language Reguard: Standard …" at bounding box center [784, 364] width 1568 height 729
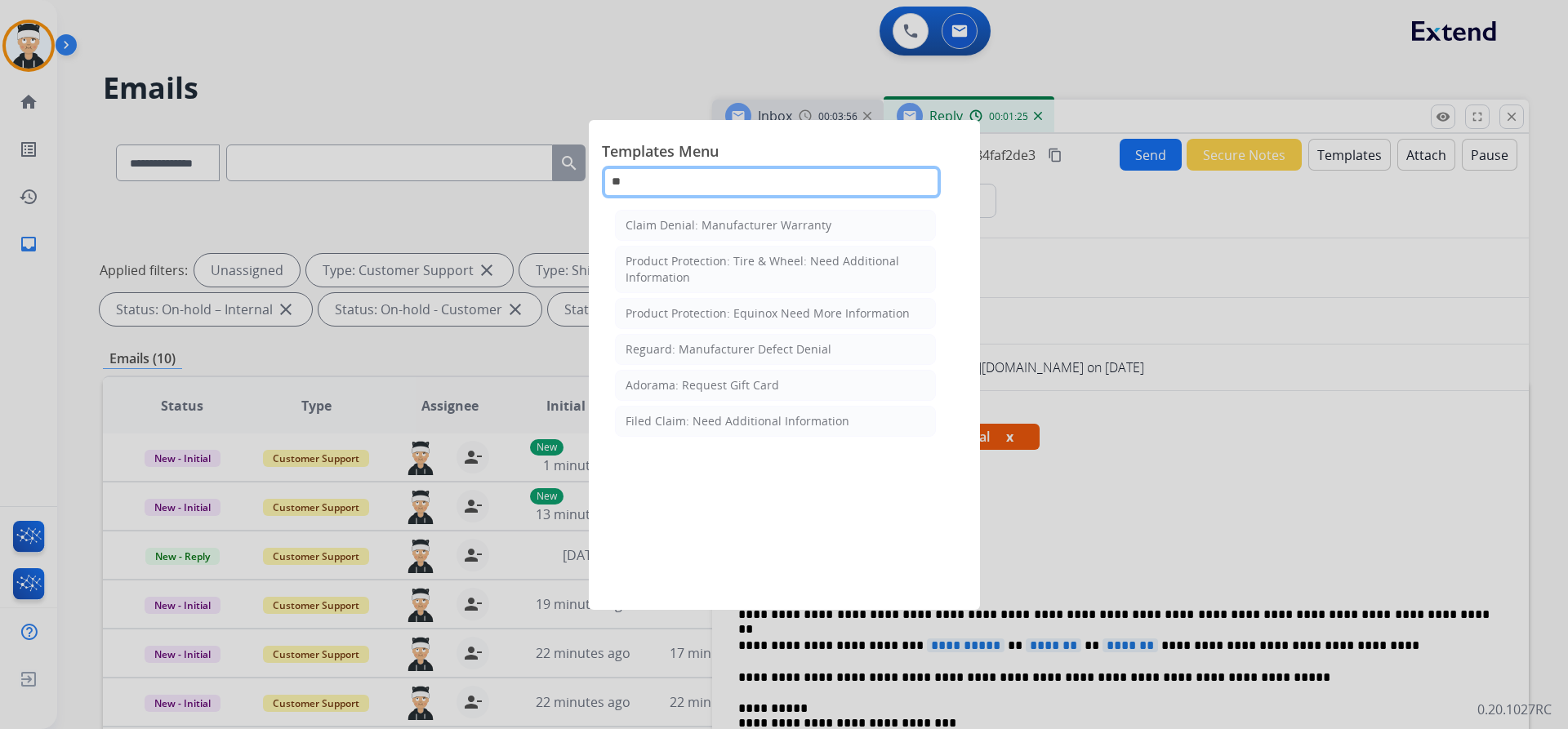
type input "**"
click at [720, 208] on div "Claim Denial: Manufacturer Warranty Product Protection: Tire & Wheel: Need Addi…" at bounding box center [775, 391] width 347 height 371
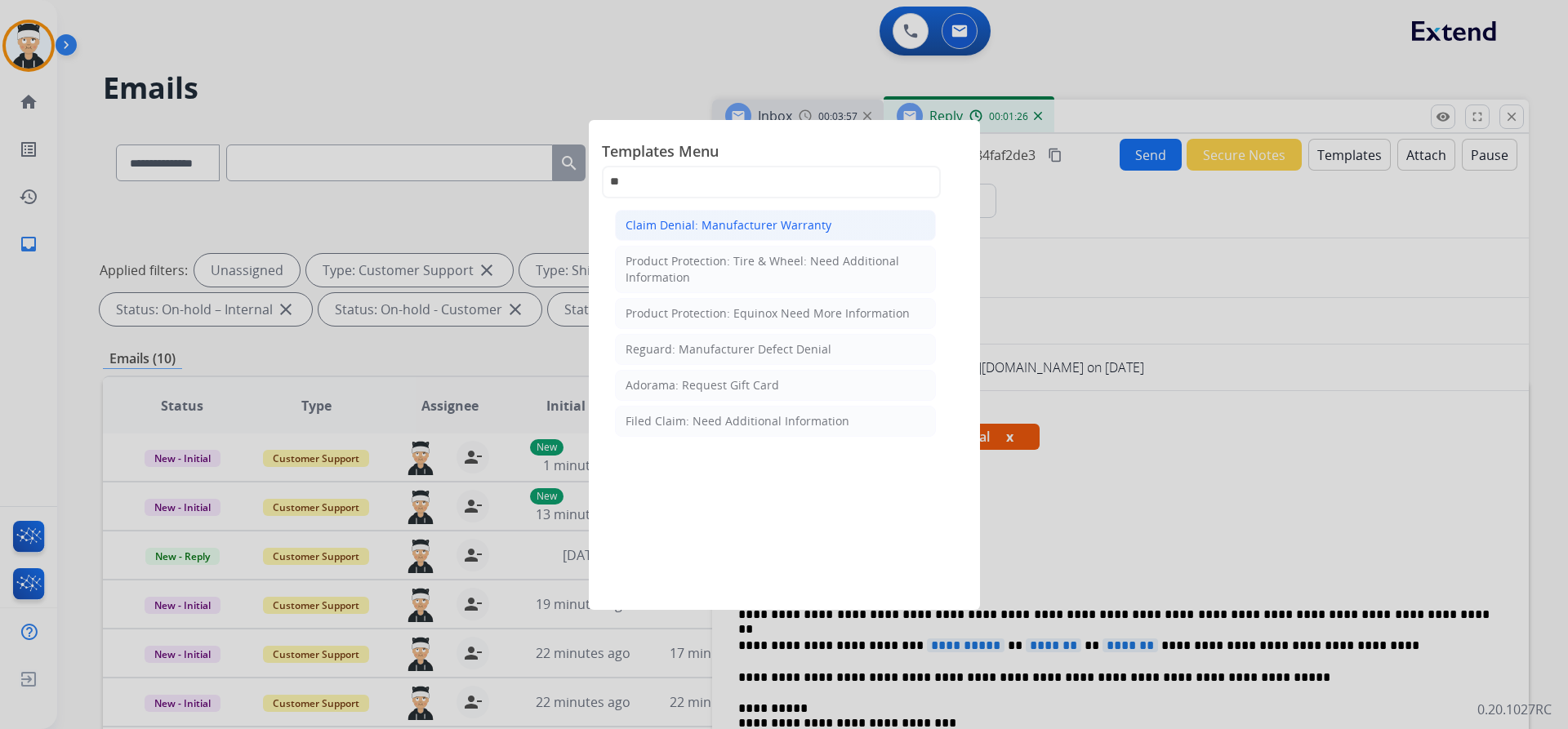
click at [724, 226] on div "Claim Denial: Manufacturer Warranty" at bounding box center [728, 225] width 206 height 16
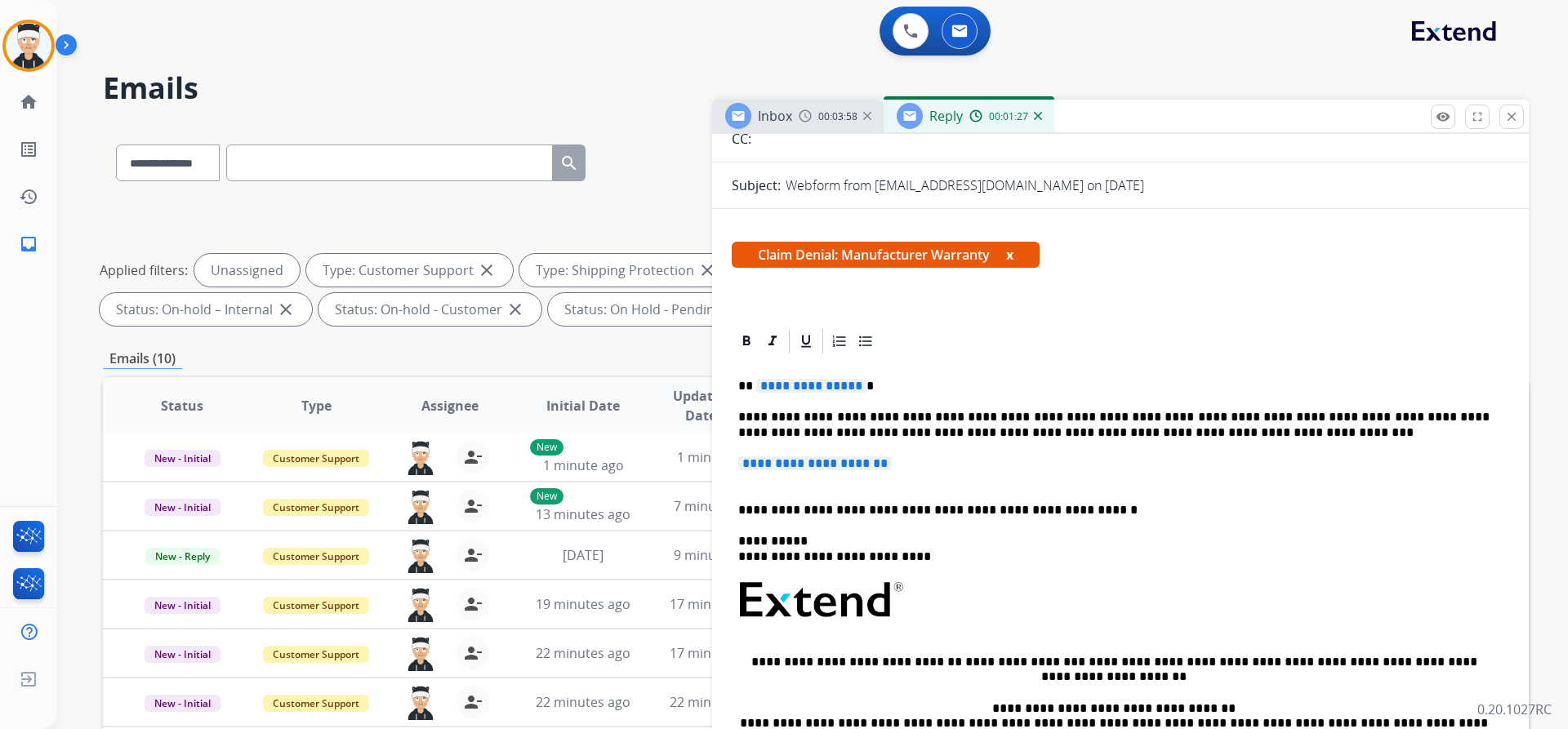
scroll to position [245, 0]
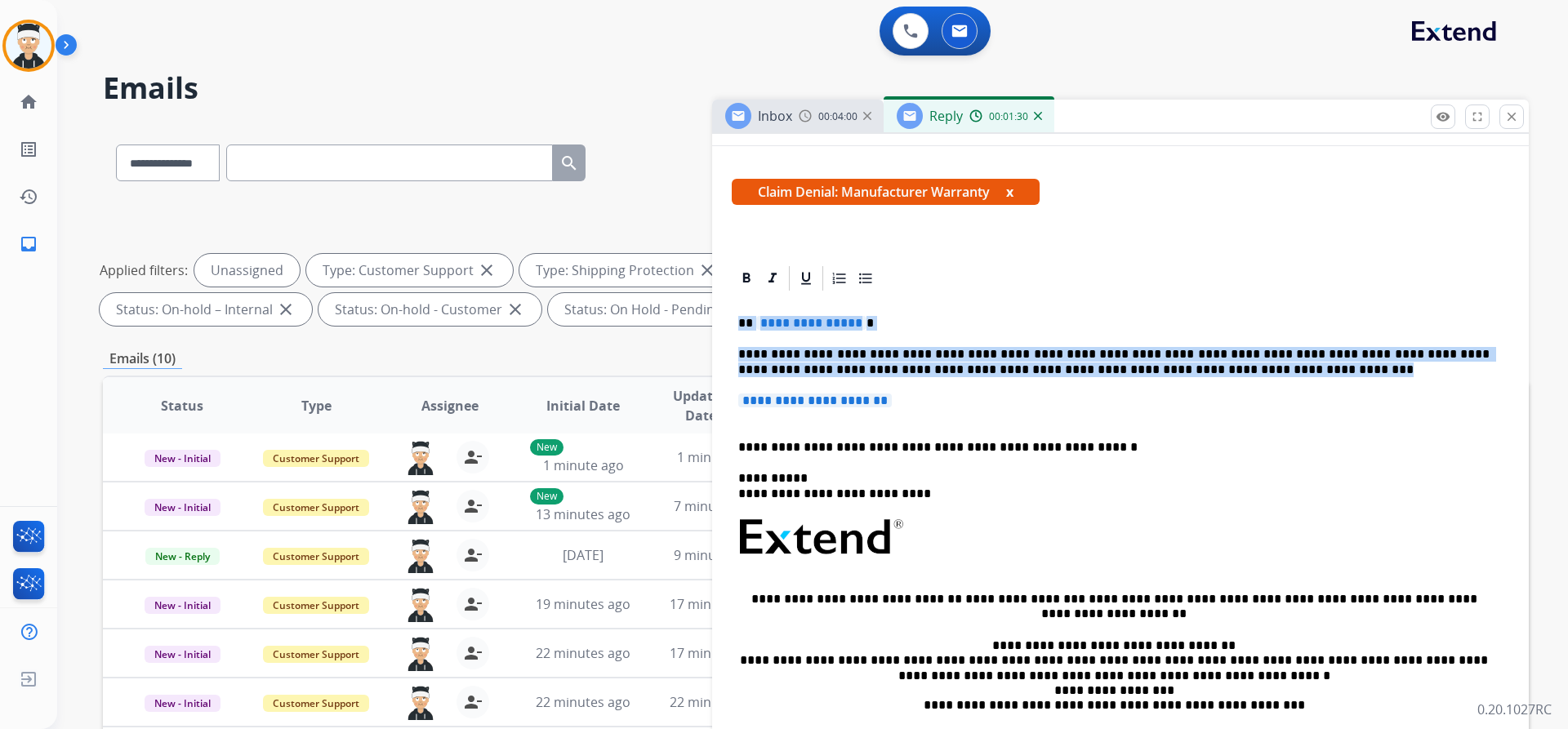
drag, startPoint x: 931, startPoint y: 399, endPoint x: 726, endPoint y: 318, distance: 220.4
click at [726, 318] on div "**********" at bounding box center [1120, 600] width 816 height 673
copy div "**********"
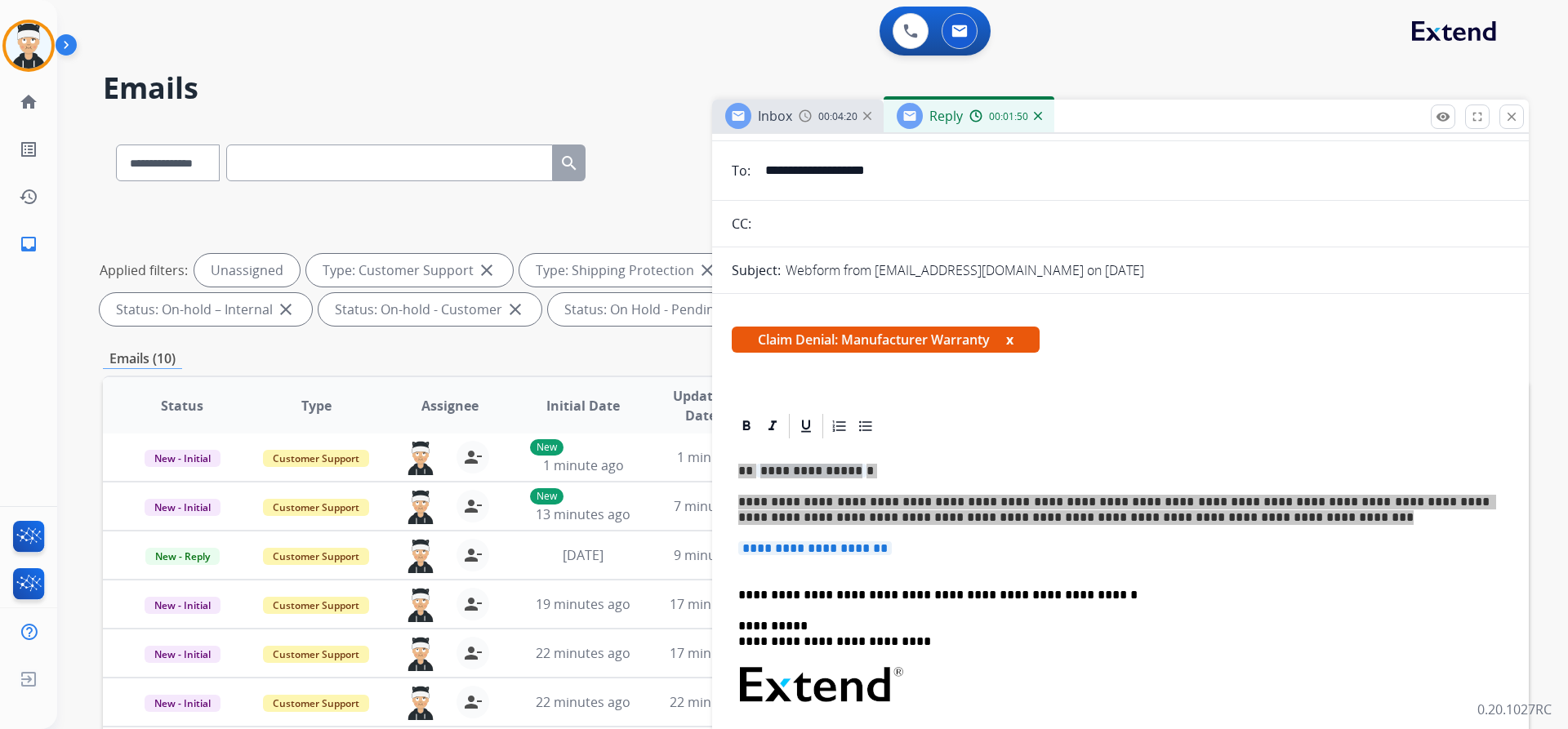
scroll to position [0, 0]
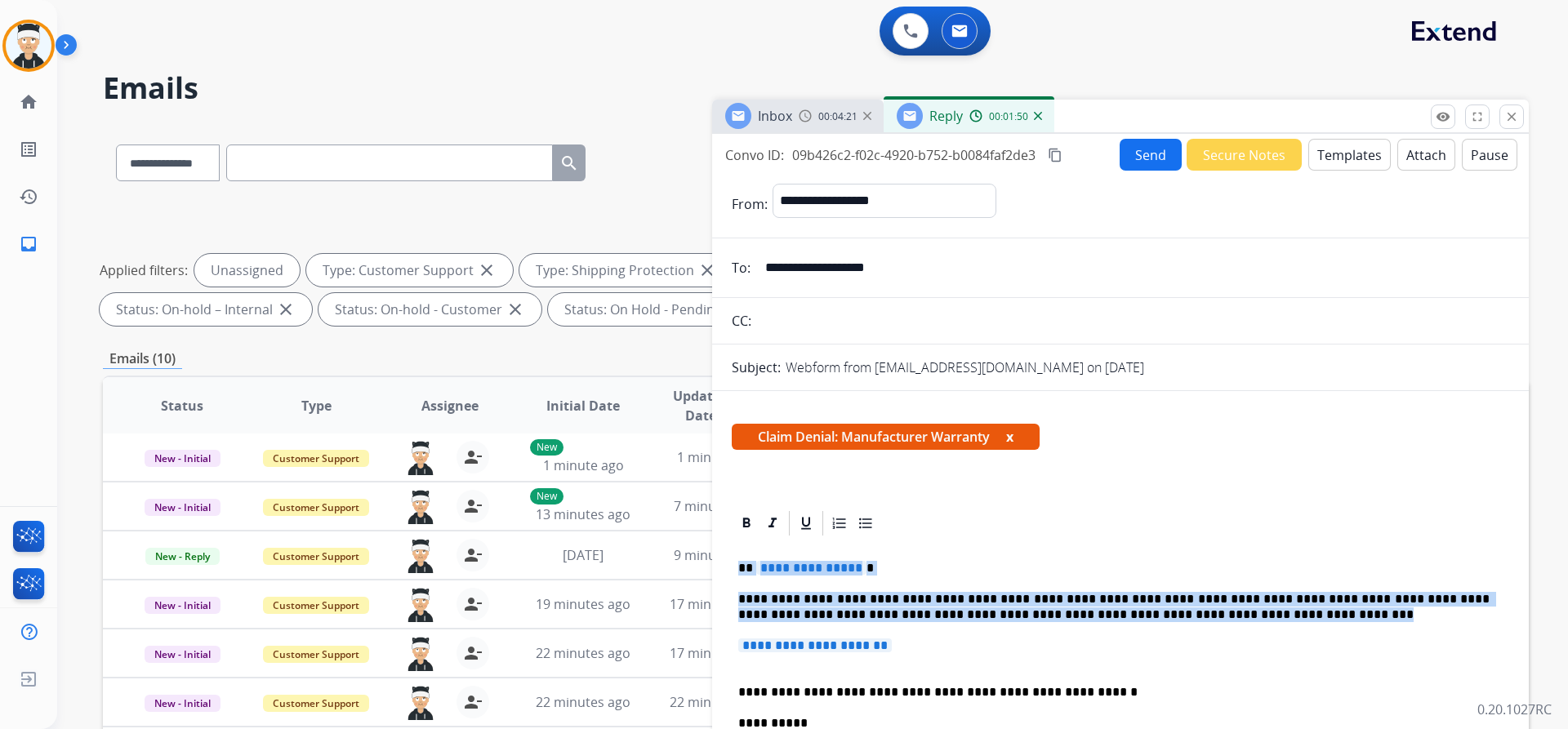
click at [1328, 161] on button "Templates" at bounding box center [1350, 155] width 82 height 32
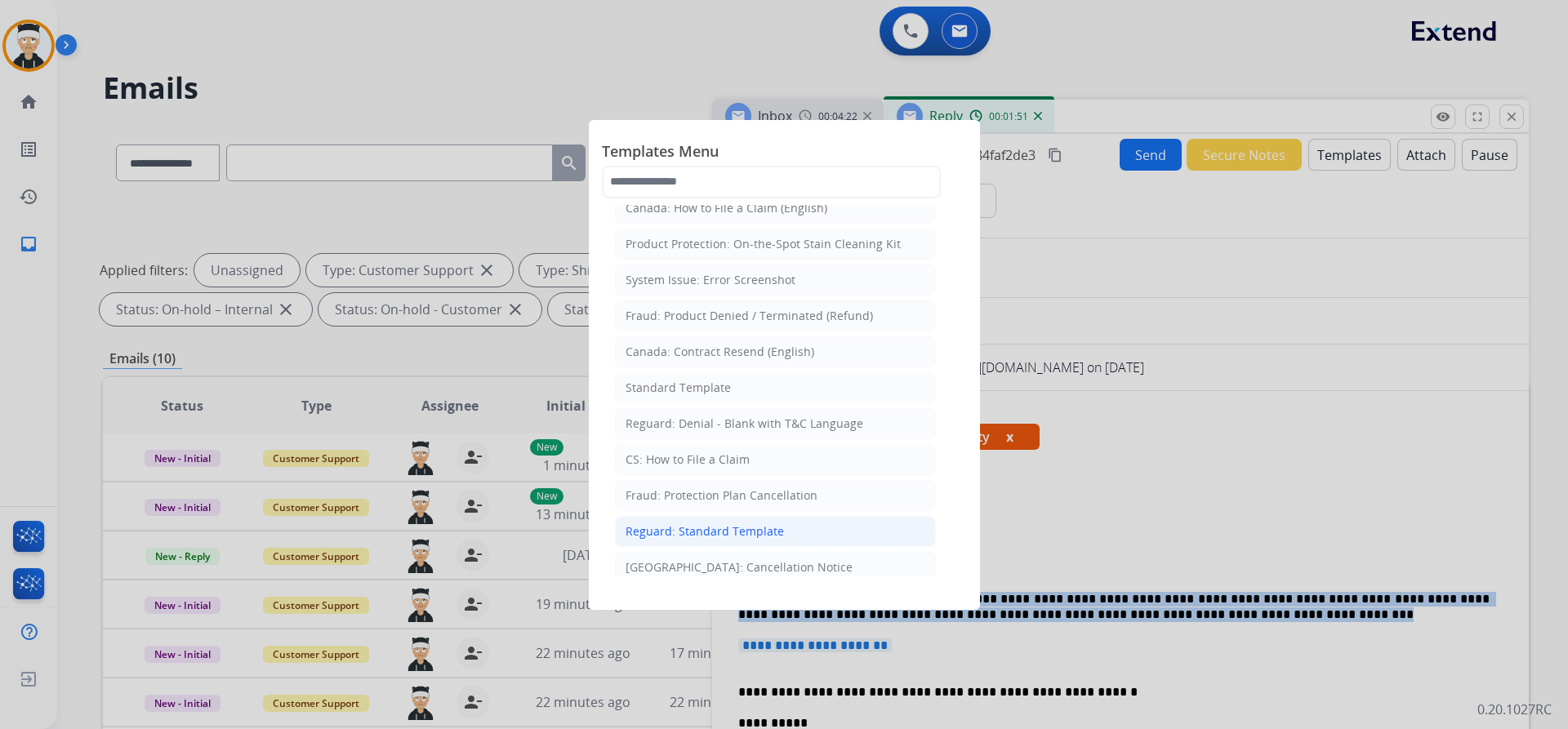
scroll to position [82, 0]
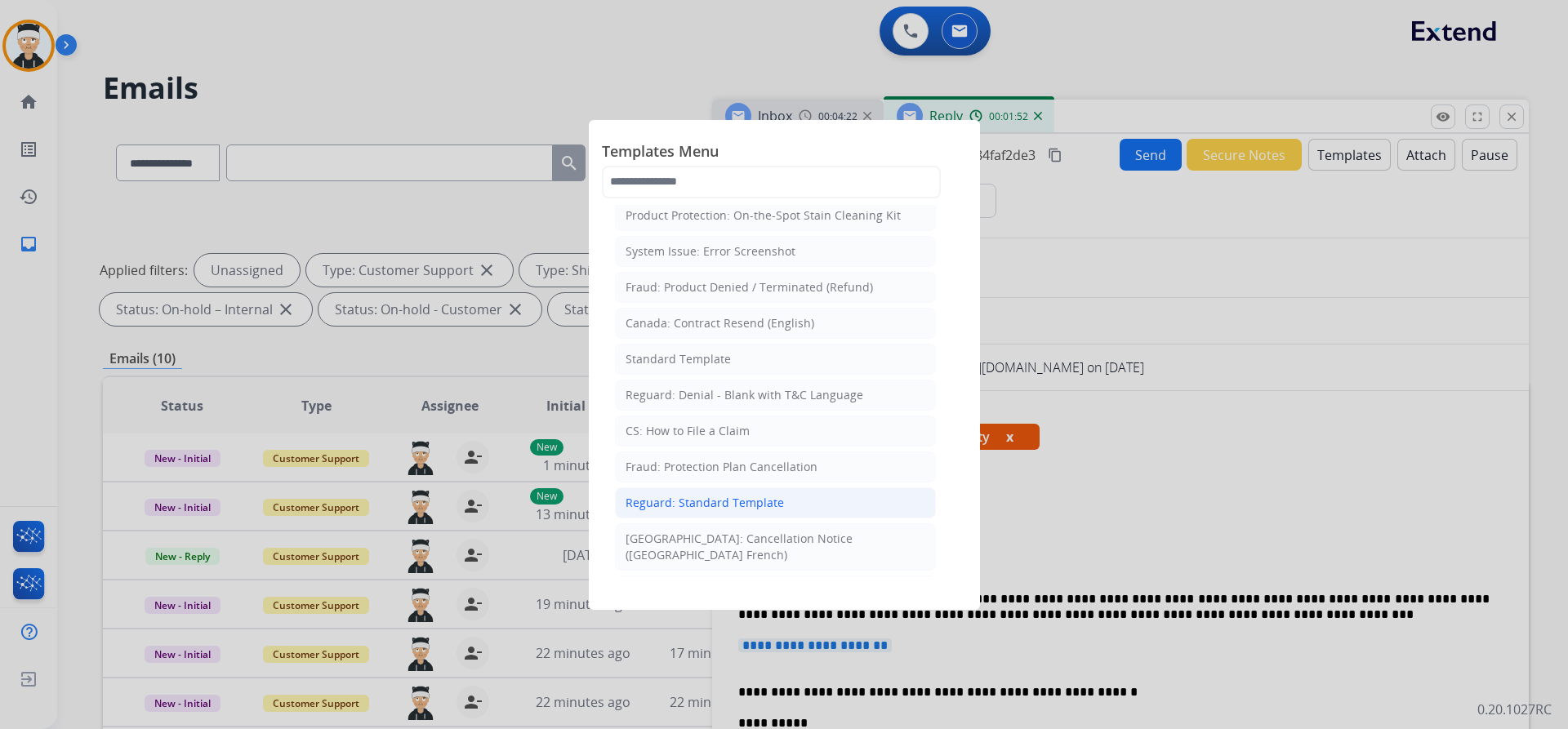
click at [761, 509] on div "Reguard: Standard Template" at bounding box center [704, 502] width 158 height 16
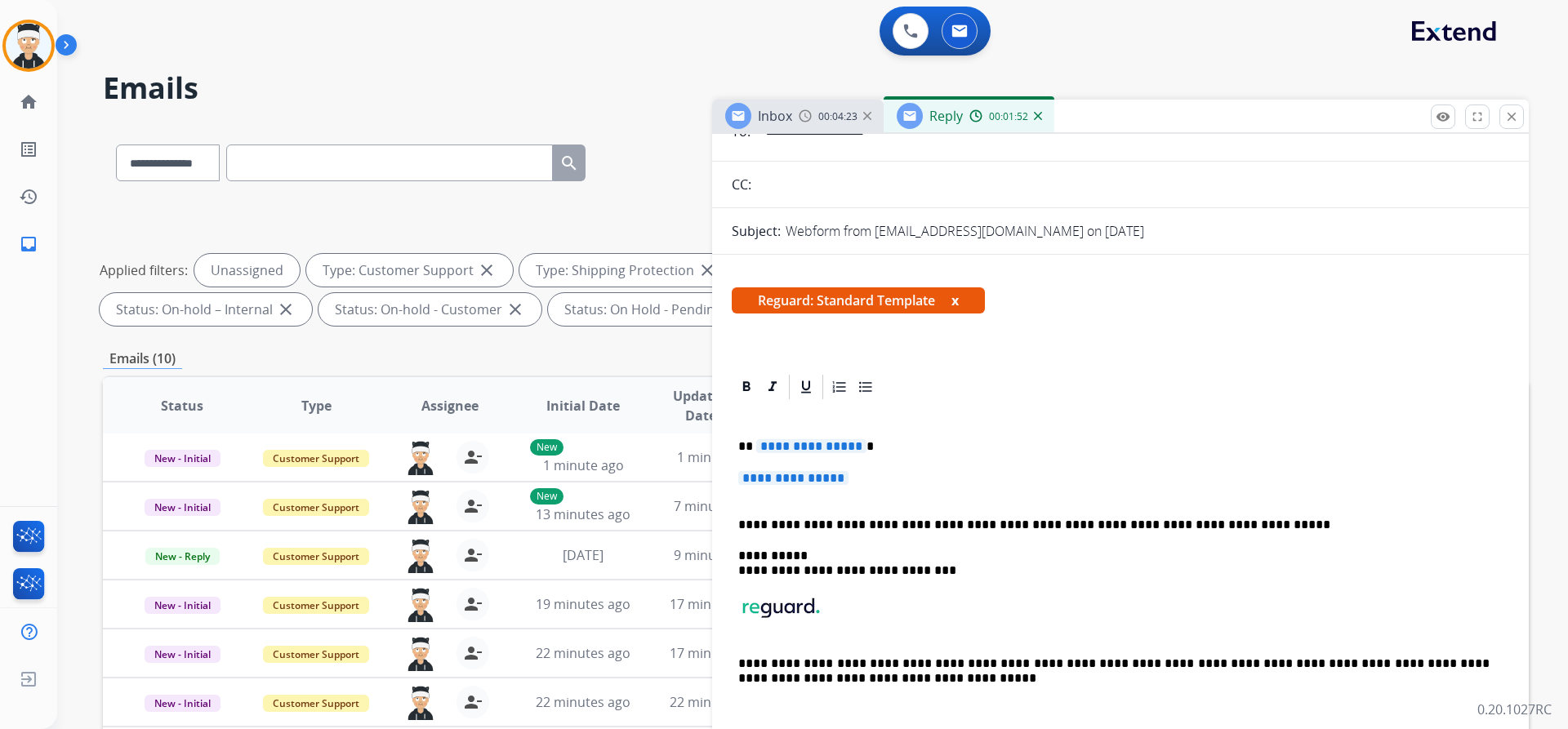
scroll to position [163, 0]
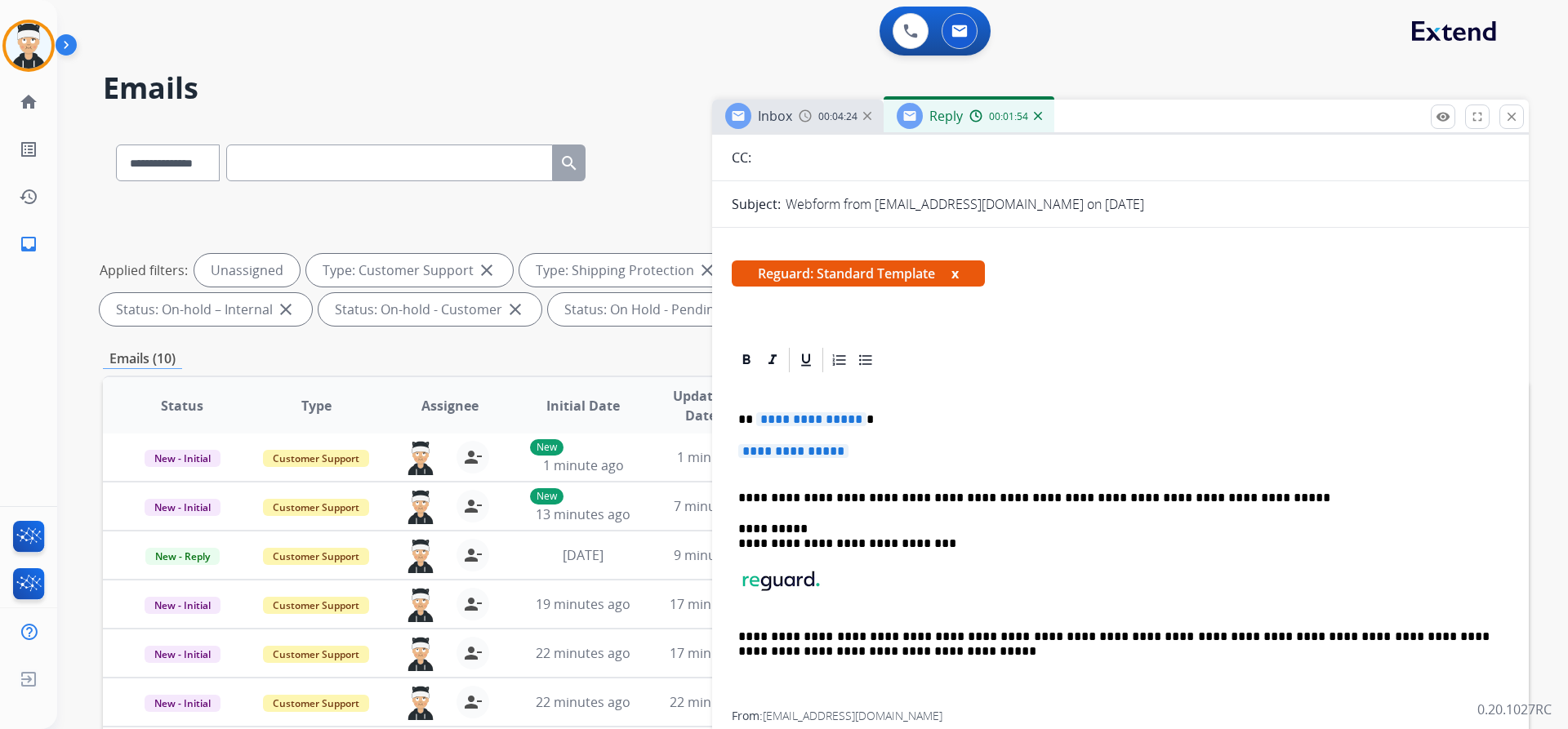
drag, startPoint x: 890, startPoint y: 459, endPoint x: 759, endPoint y: 437, distance: 132.8
click at [754, 428] on div "**********" at bounding box center [1120, 543] width 777 height 336
drag, startPoint x: 869, startPoint y: 452, endPoint x: 750, endPoint y: 426, distance: 121.8
click at [751, 425] on div "**********" at bounding box center [1120, 543] width 777 height 336
click at [904, 467] on p "**********" at bounding box center [1114, 459] width 752 height 30
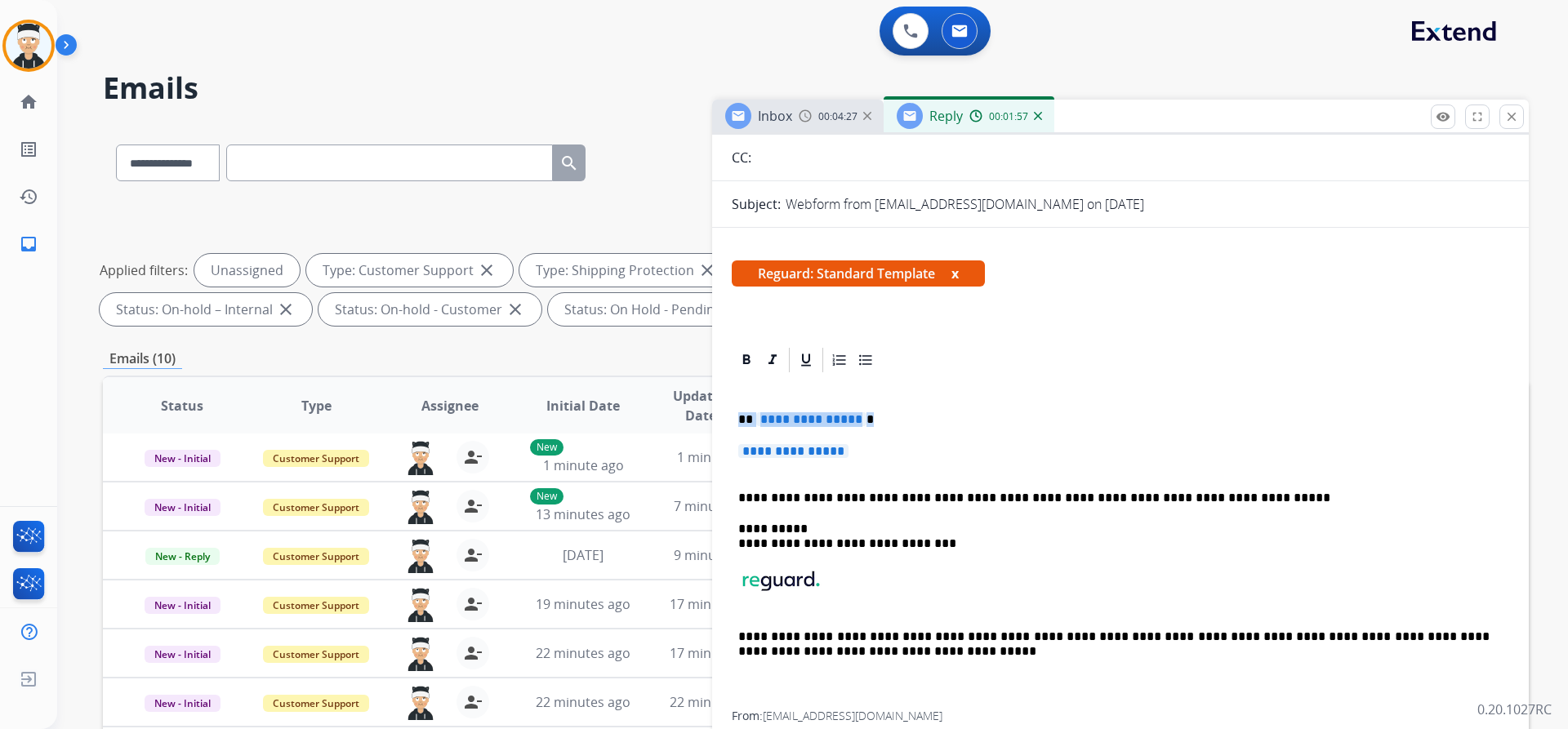
drag, startPoint x: 870, startPoint y: 454, endPoint x: 739, endPoint y: 425, distance: 134.2
click at [739, 425] on div "**********" at bounding box center [1120, 543] width 777 height 336
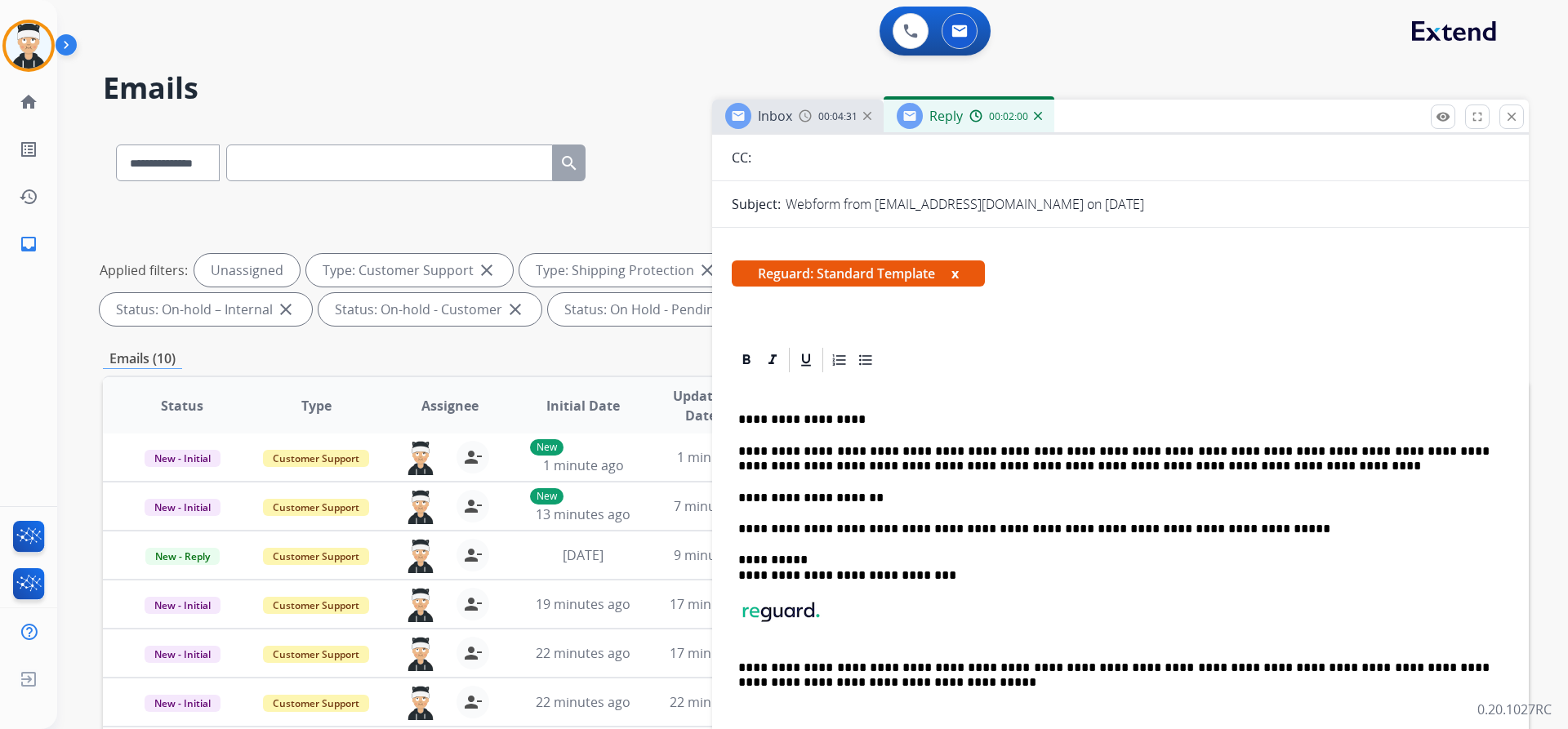
click at [797, 415] on p "**********" at bounding box center [1114, 420] width 752 height 15
drag, startPoint x: 847, startPoint y: 418, endPoint x: 755, endPoint y: 411, distance: 92.3
click at [755, 411] on div "**********" at bounding box center [1120, 558] width 777 height 368
click at [754, 422] on p "****" at bounding box center [1114, 420] width 752 height 15
drag, startPoint x: 926, startPoint y: 495, endPoint x: 726, endPoint y: 497, distance: 200.0
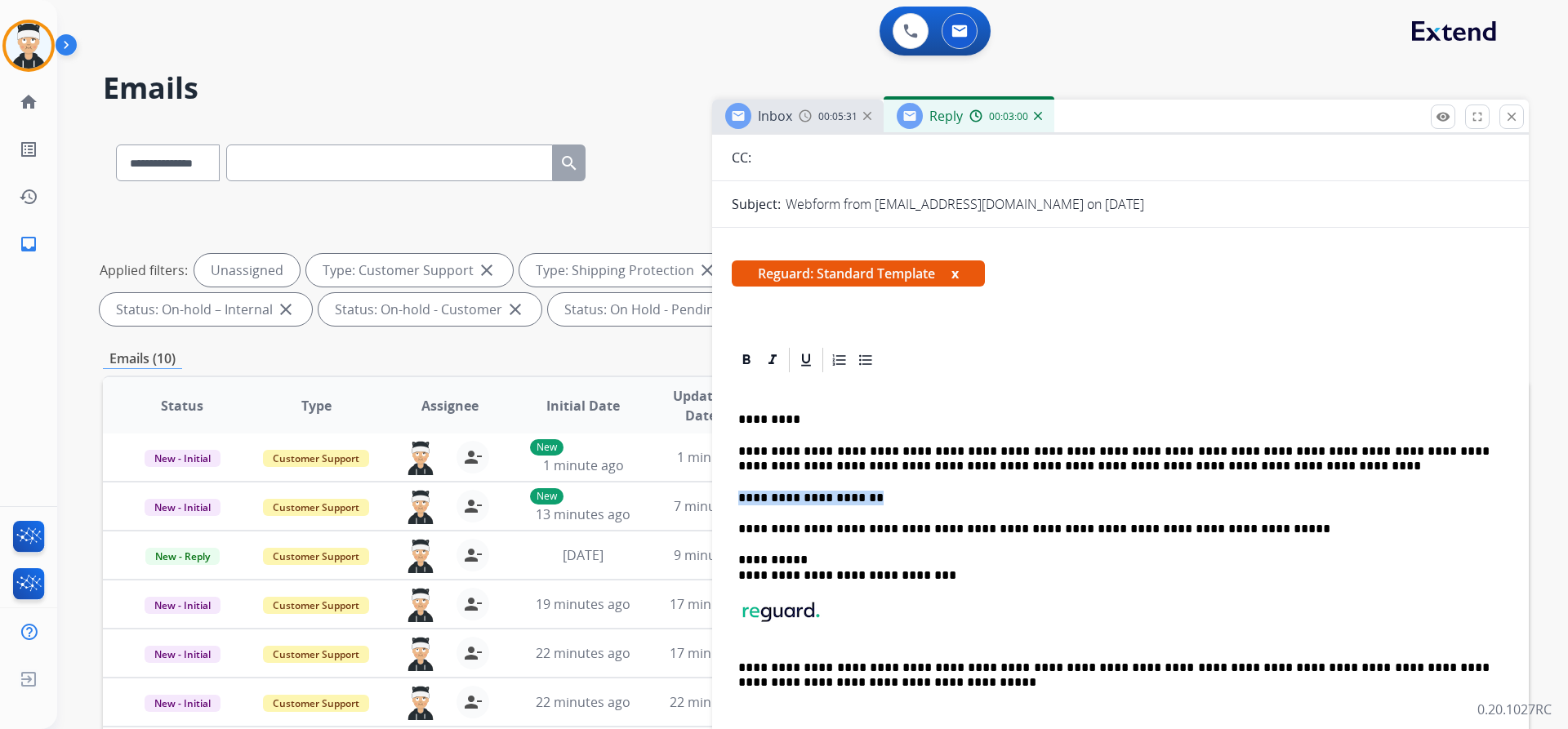
click at [726, 497] on div "**********" at bounding box center [1120, 606] width 816 height 522
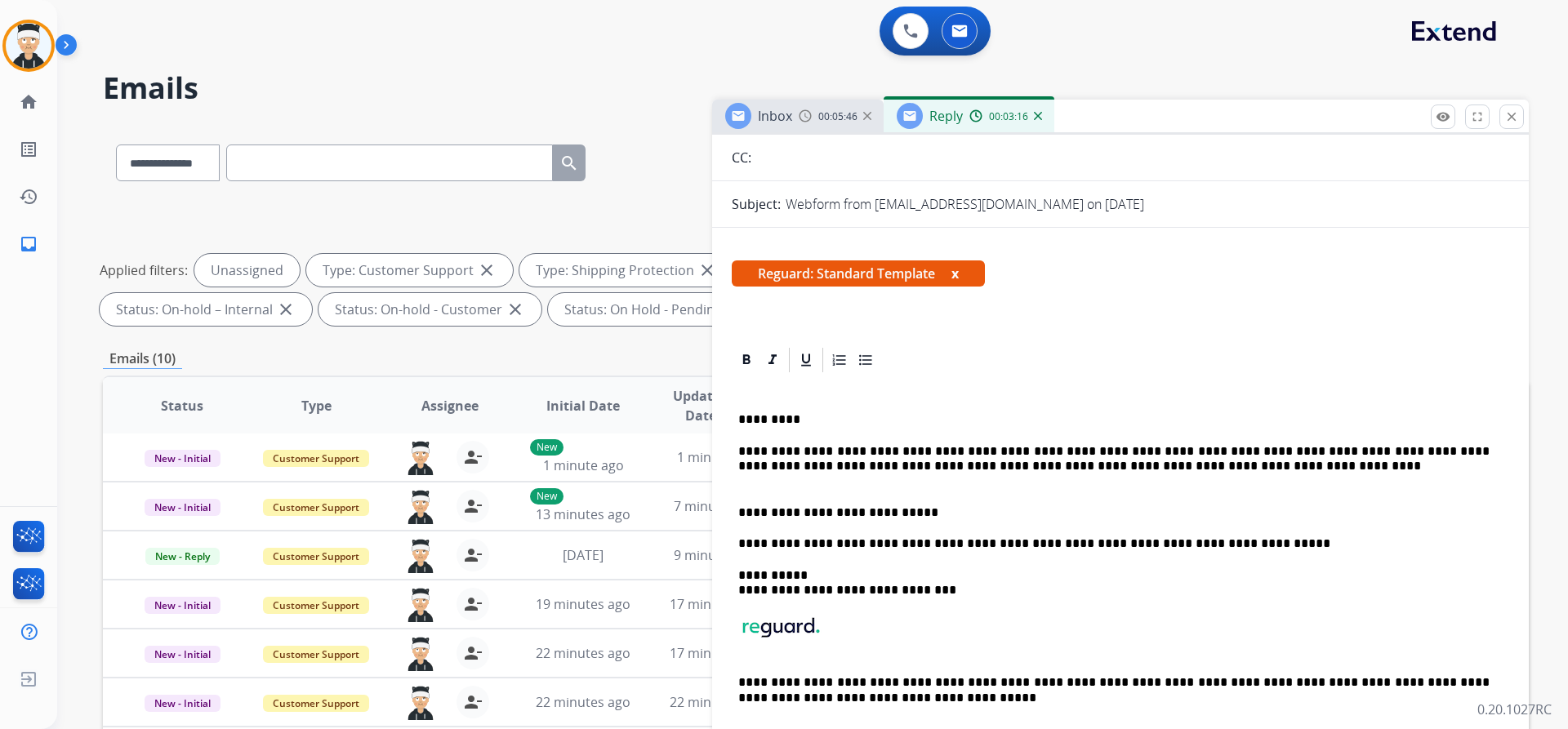
click at [1442, 450] on p "**********" at bounding box center [1114, 459] width 752 height 30
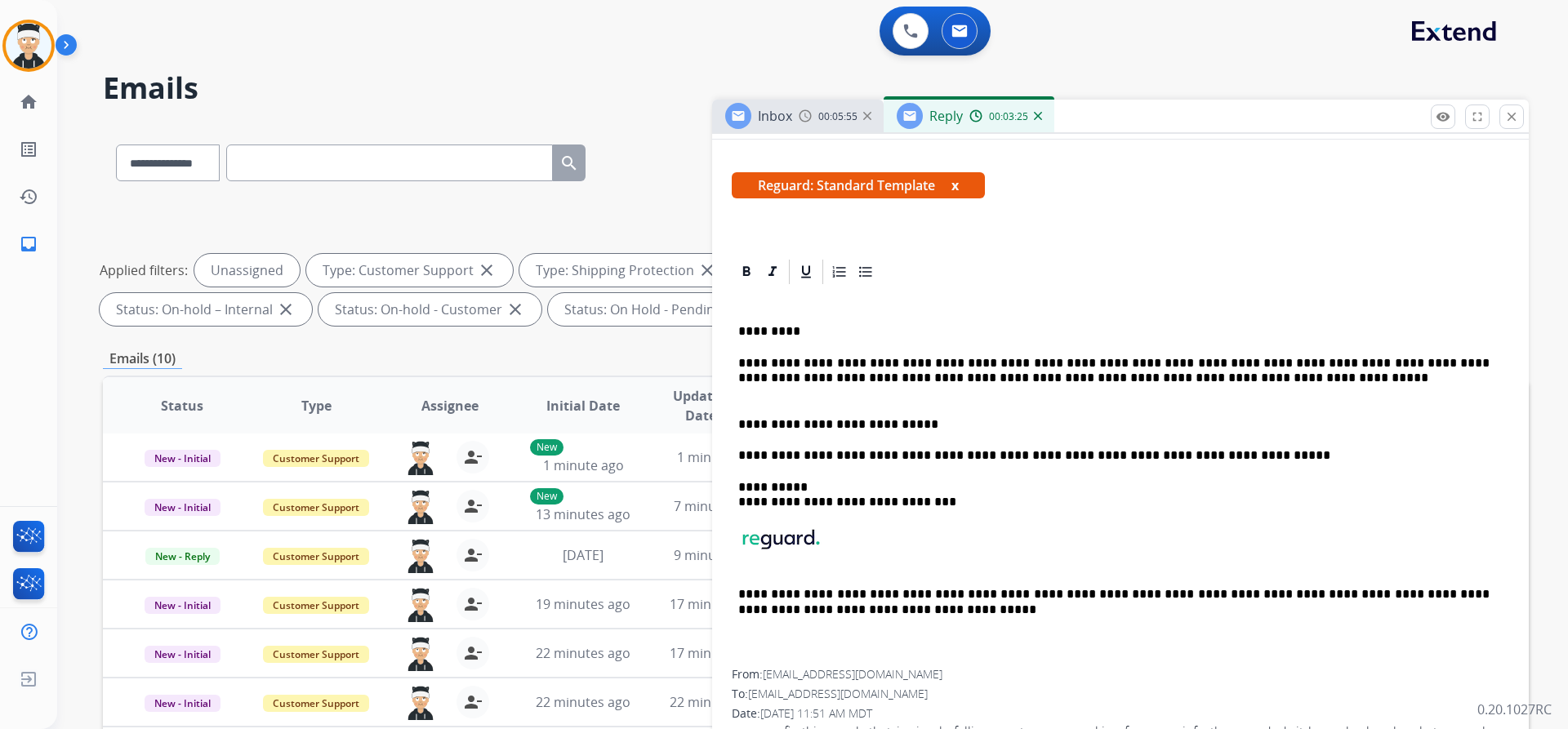
scroll to position [0, 0]
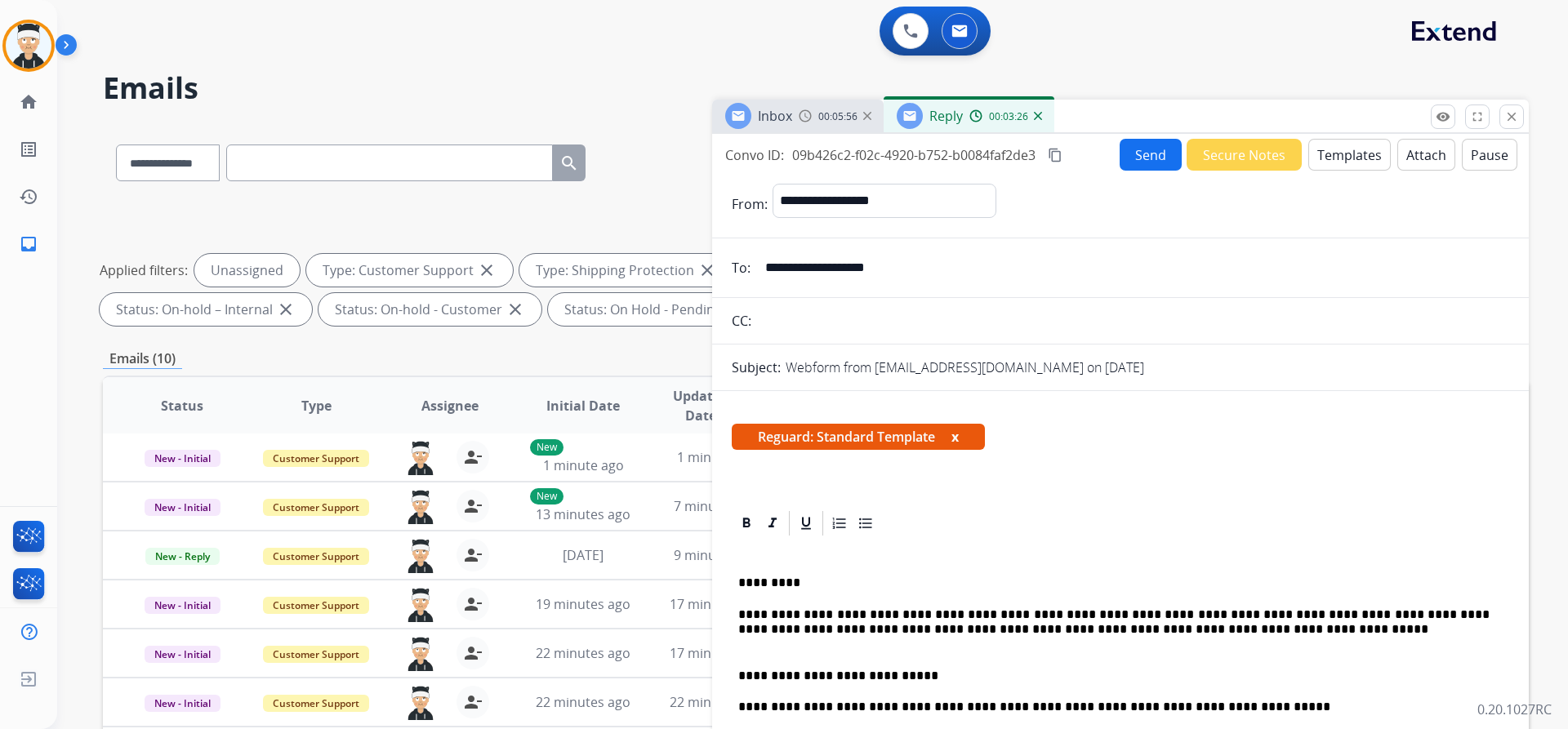
click at [1153, 156] on button "Send" at bounding box center [1151, 155] width 62 height 32
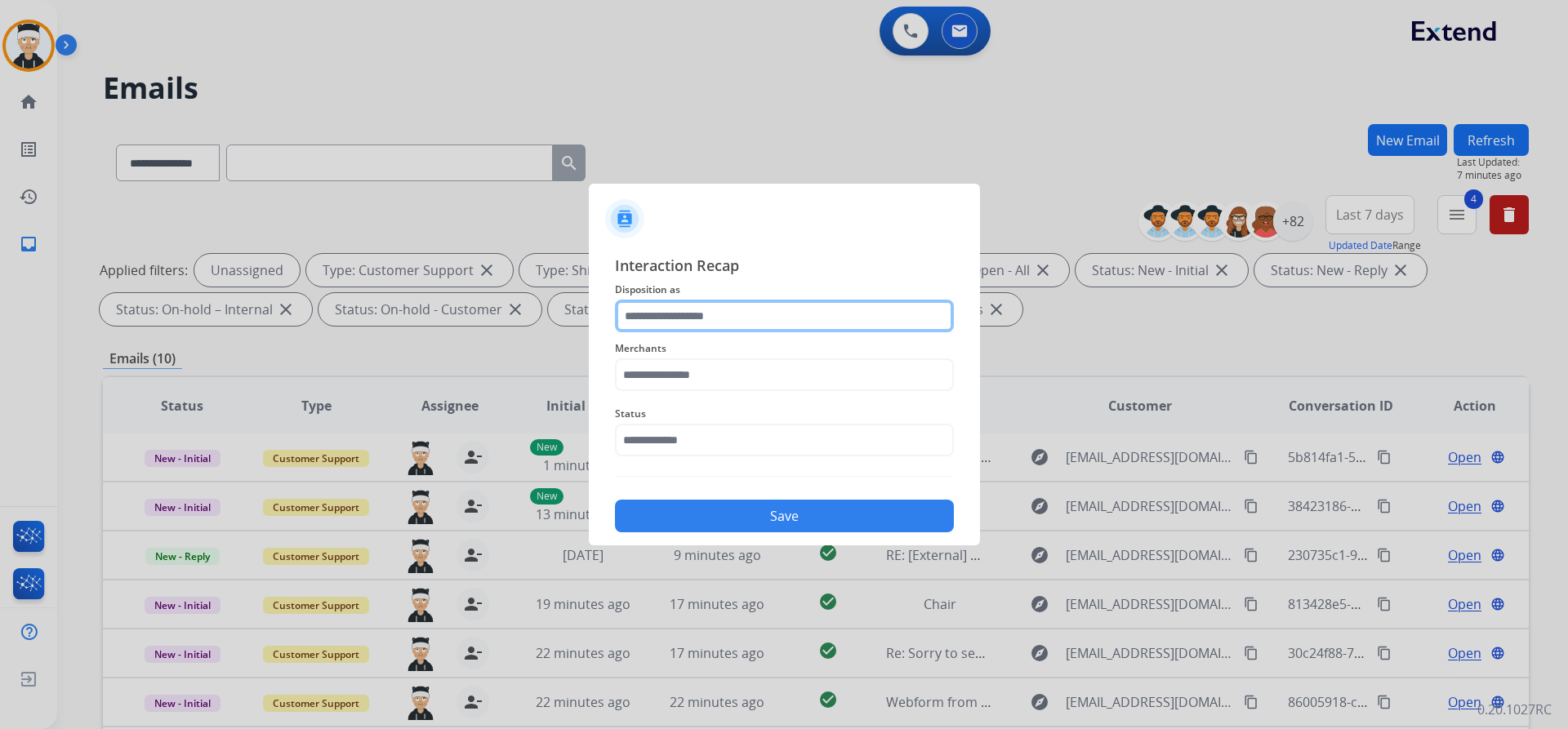
click at [777, 324] on input "text" at bounding box center [784, 316] width 339 height 33
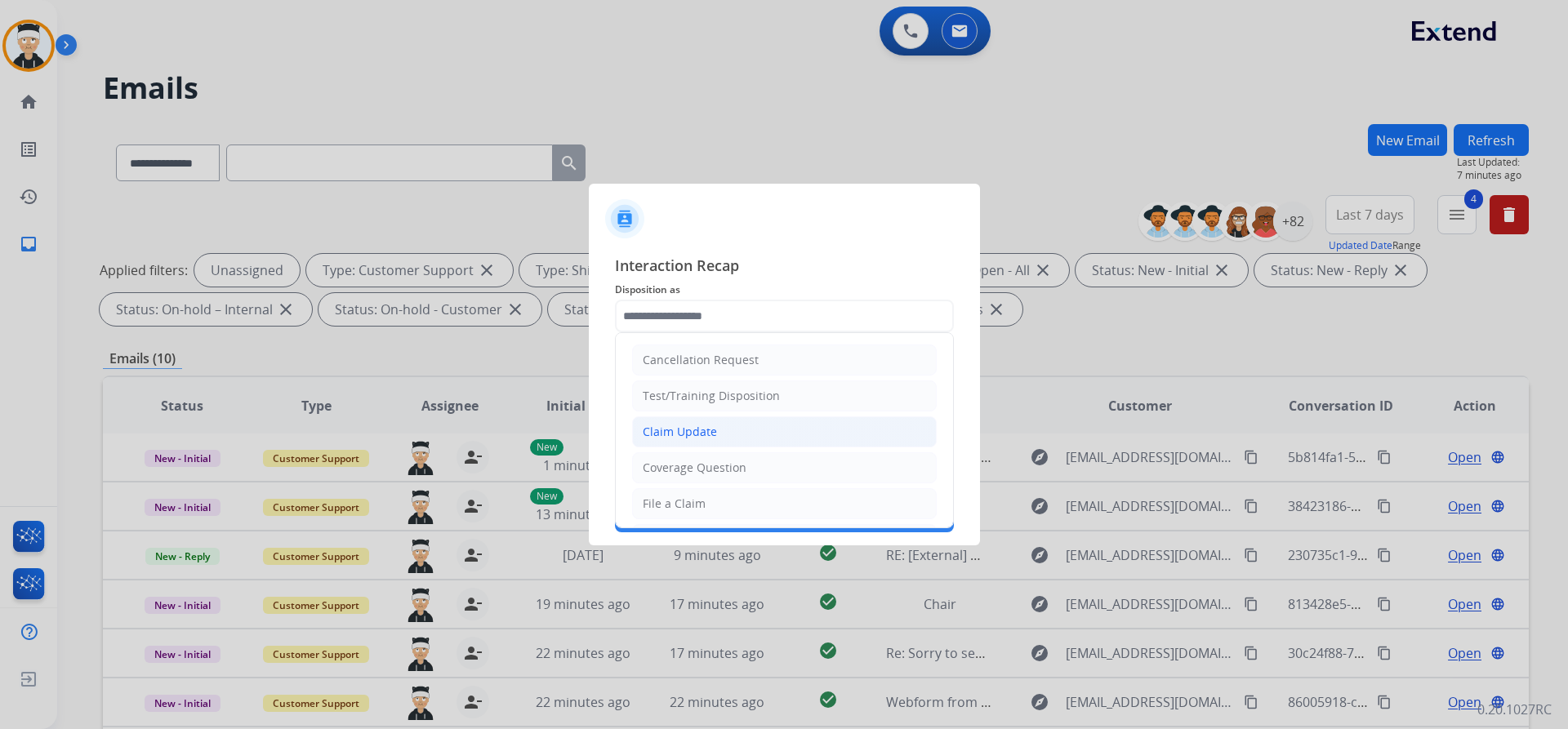
click at [759, 437] on li "Claim Update" at bounding box center [784, 431] width 305 height 31
type input "**********"
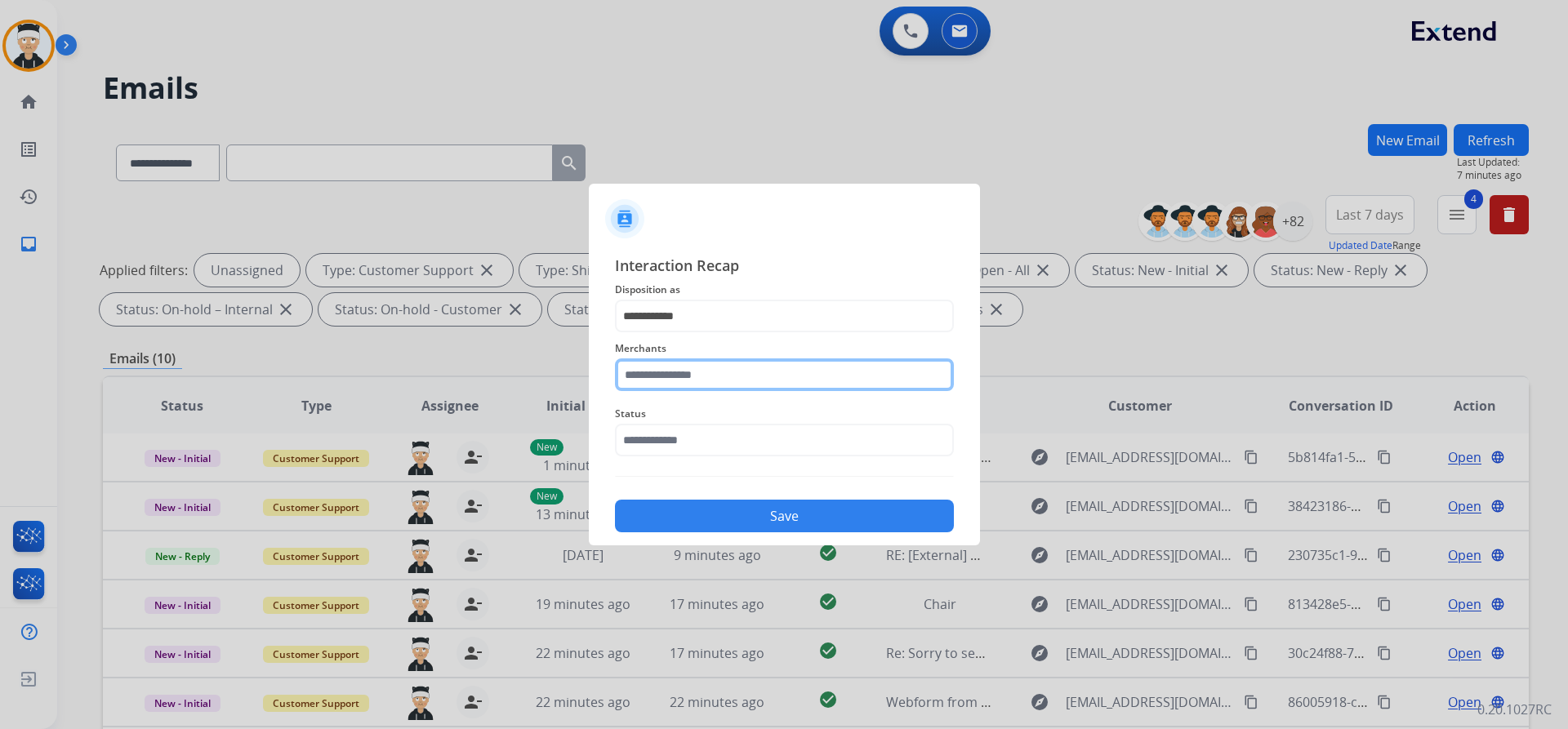
click at [747, 383] on input "text" at bounding box center [784, 375] width 339 height 33
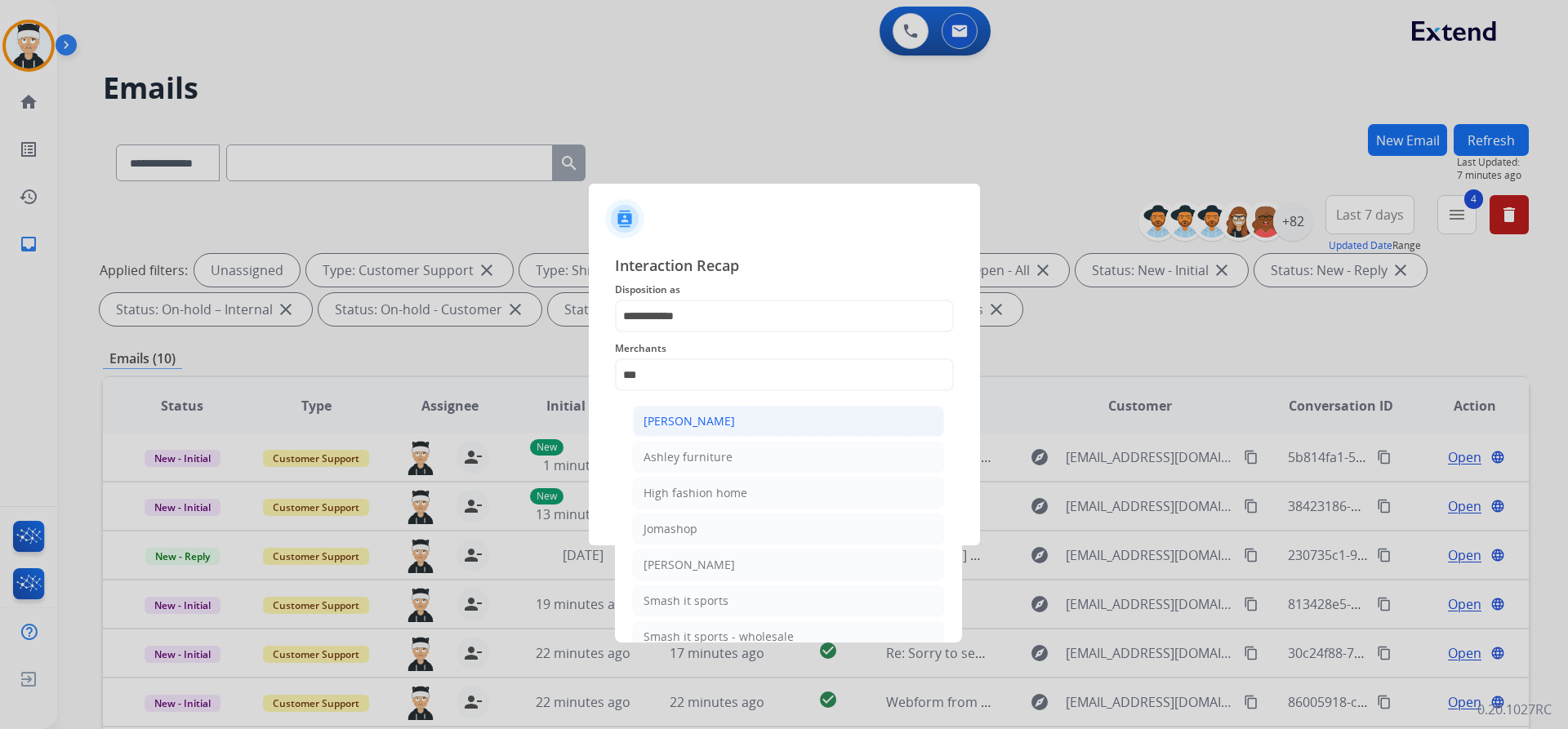
click at [734, 416] on li "Ashley - Reguard" at bounding box center [788, 421] width 311 height 31
type input "**********"
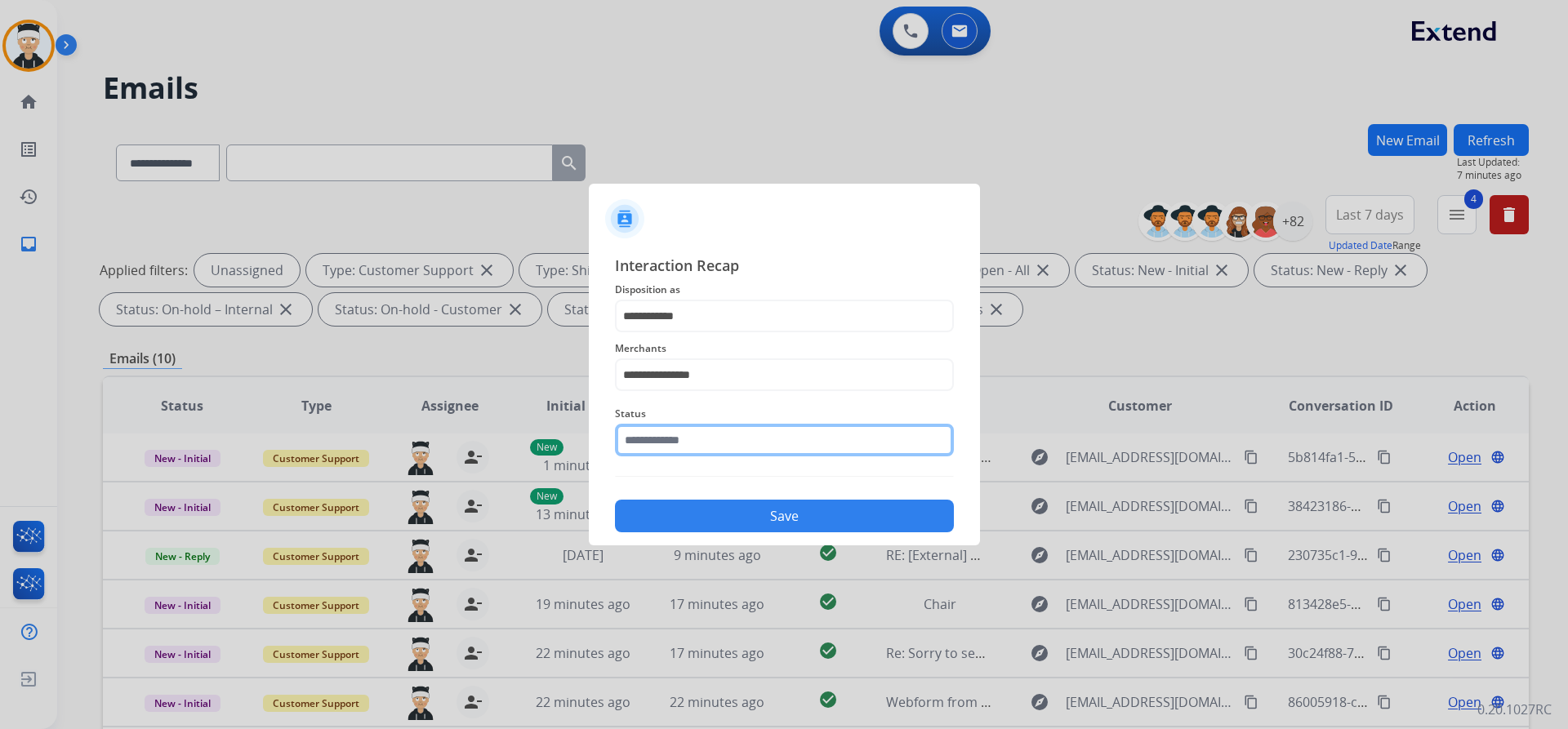
click at [727, 441] on input "text" at bounding box center [784, 439] width 339 height 33
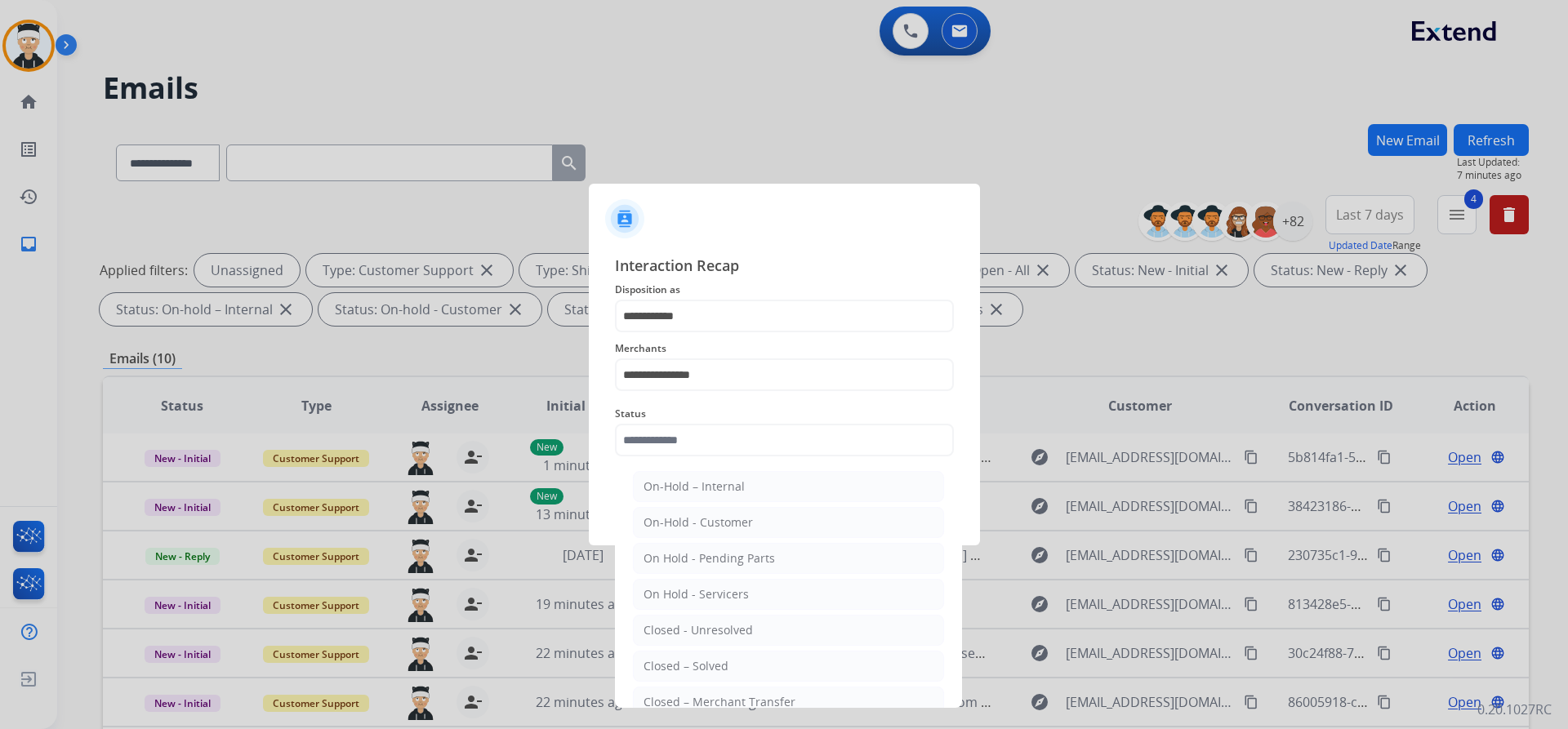
click at [739, 665] on li "Closed – Solved" at bounding box center [788, 665] width 311 height 31
type input "**********"
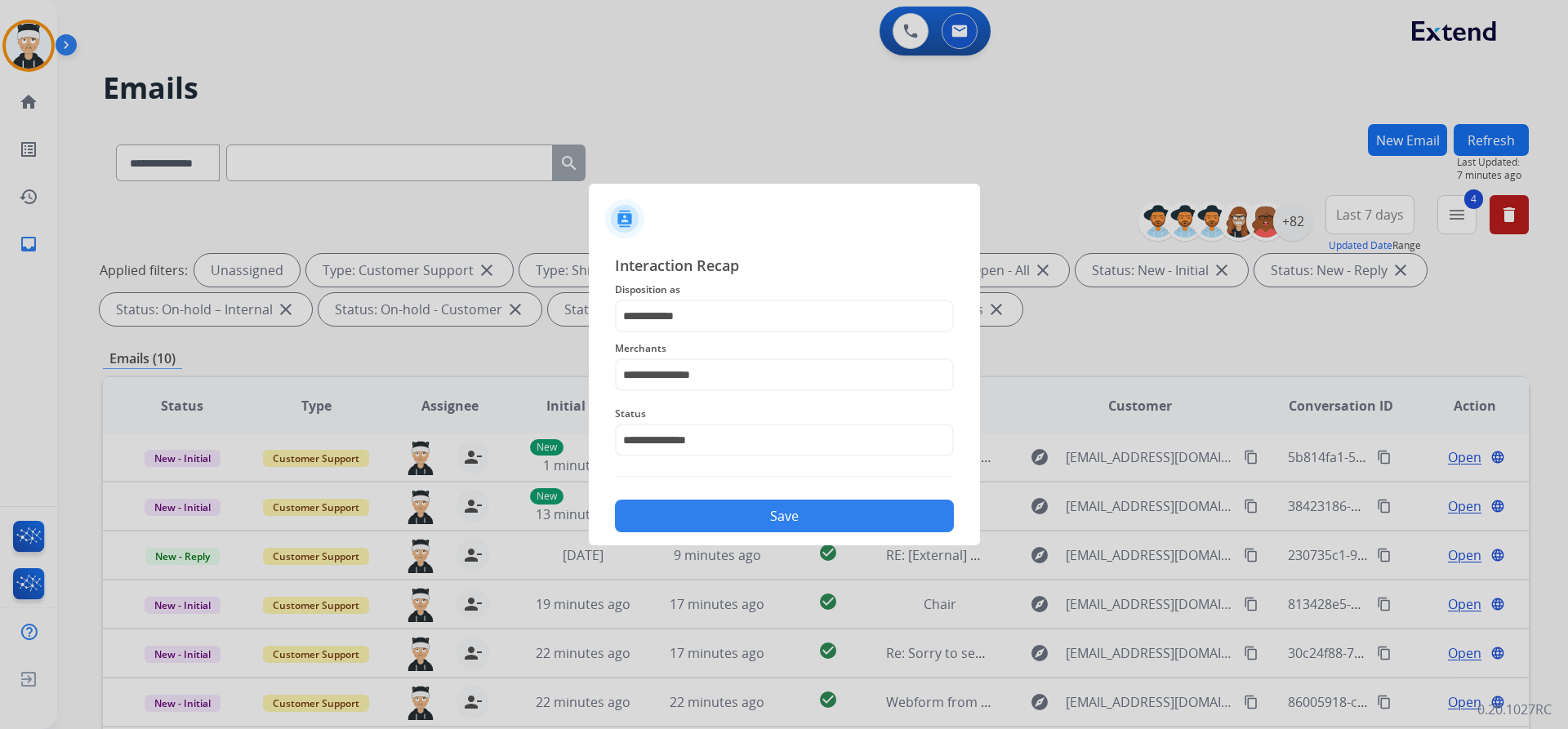
click at [765, 521] on button "Save" at bounding box center [784, 515] width 339 height 33
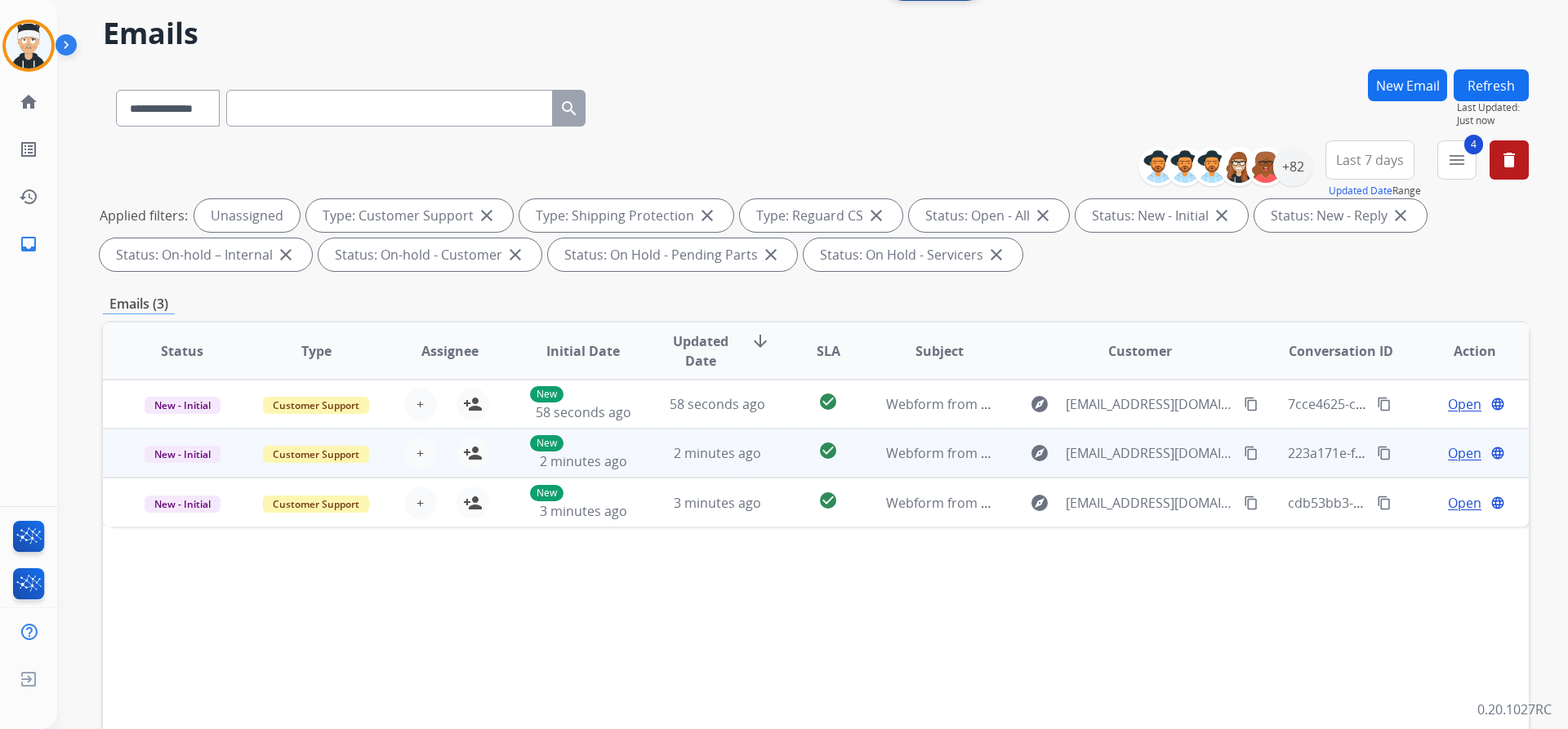
scroll to position [34, 0]
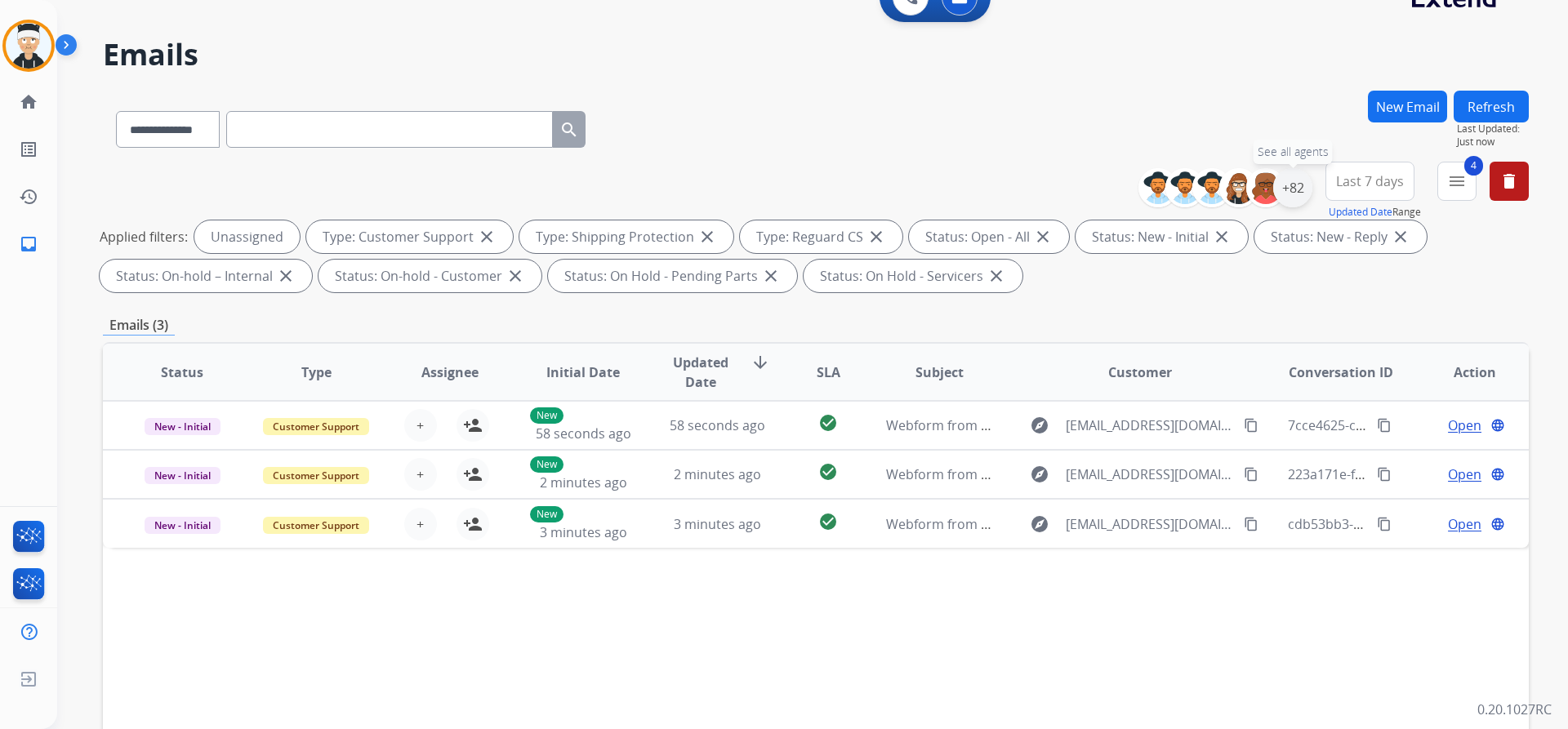
click at [1285, 193] on div "+82" at bounding box center [1292, 187] width 39 height 39
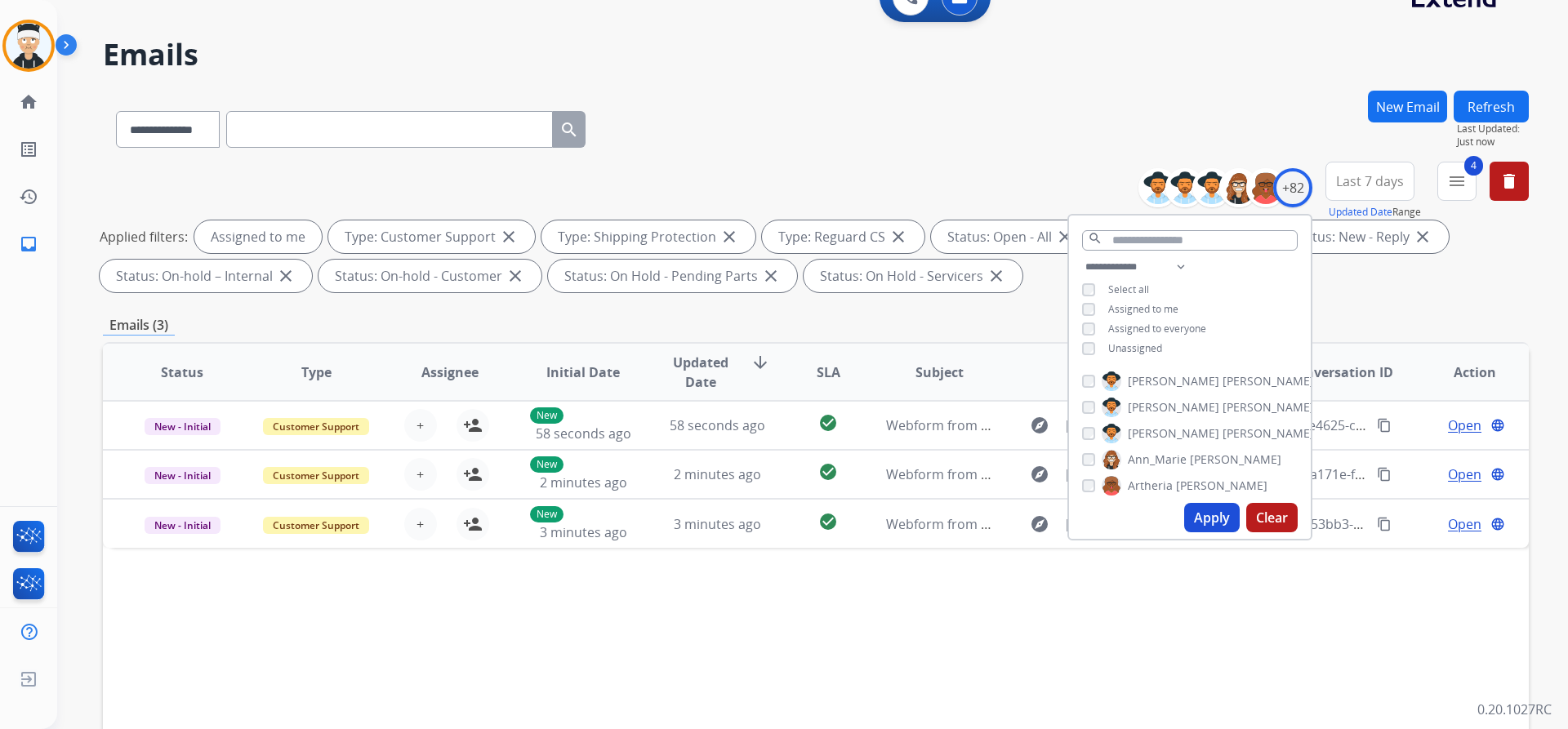
click at [1212, 521] on button "Apply" at bounding box center [1211, 517] width 55 height 29
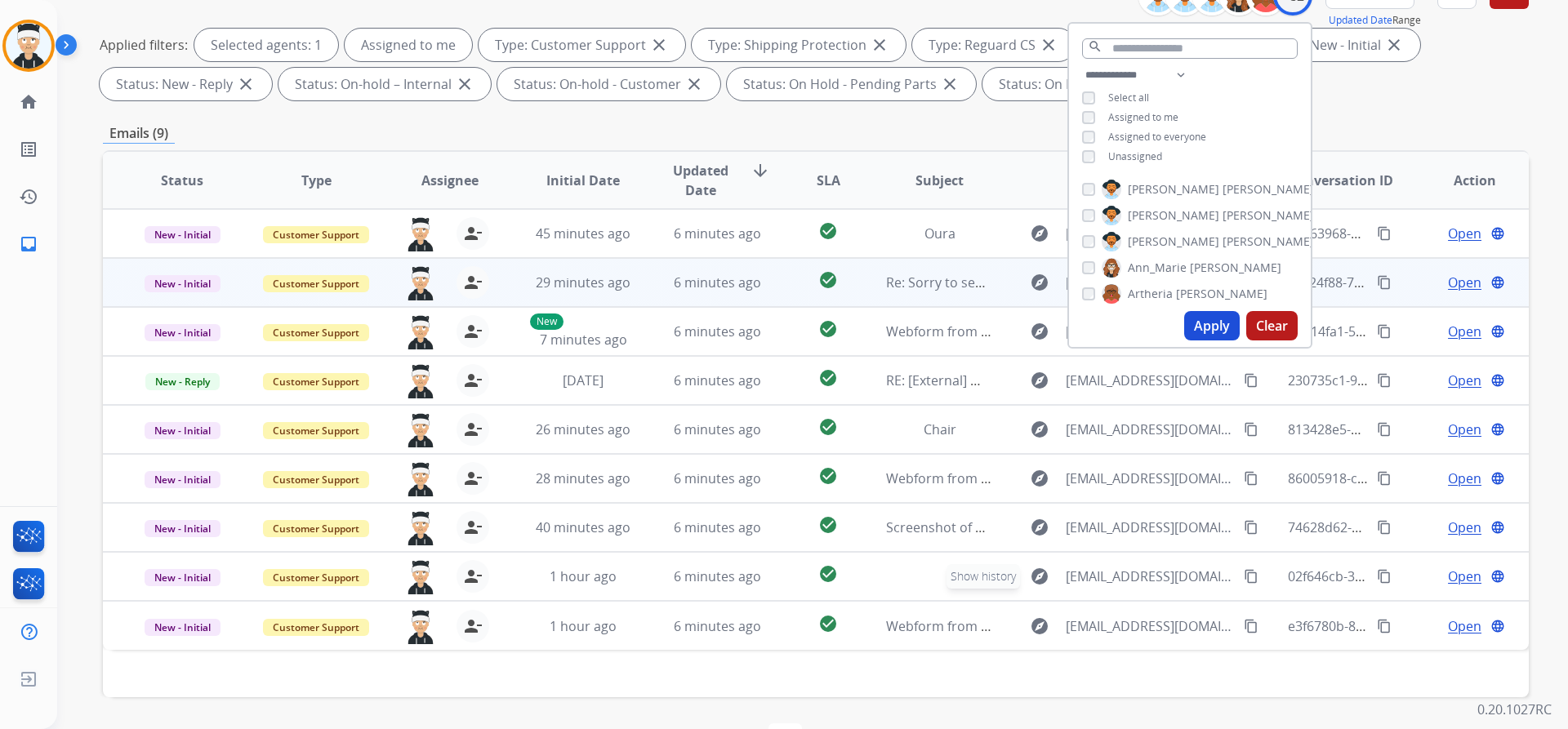
scroll to position [0, 0]
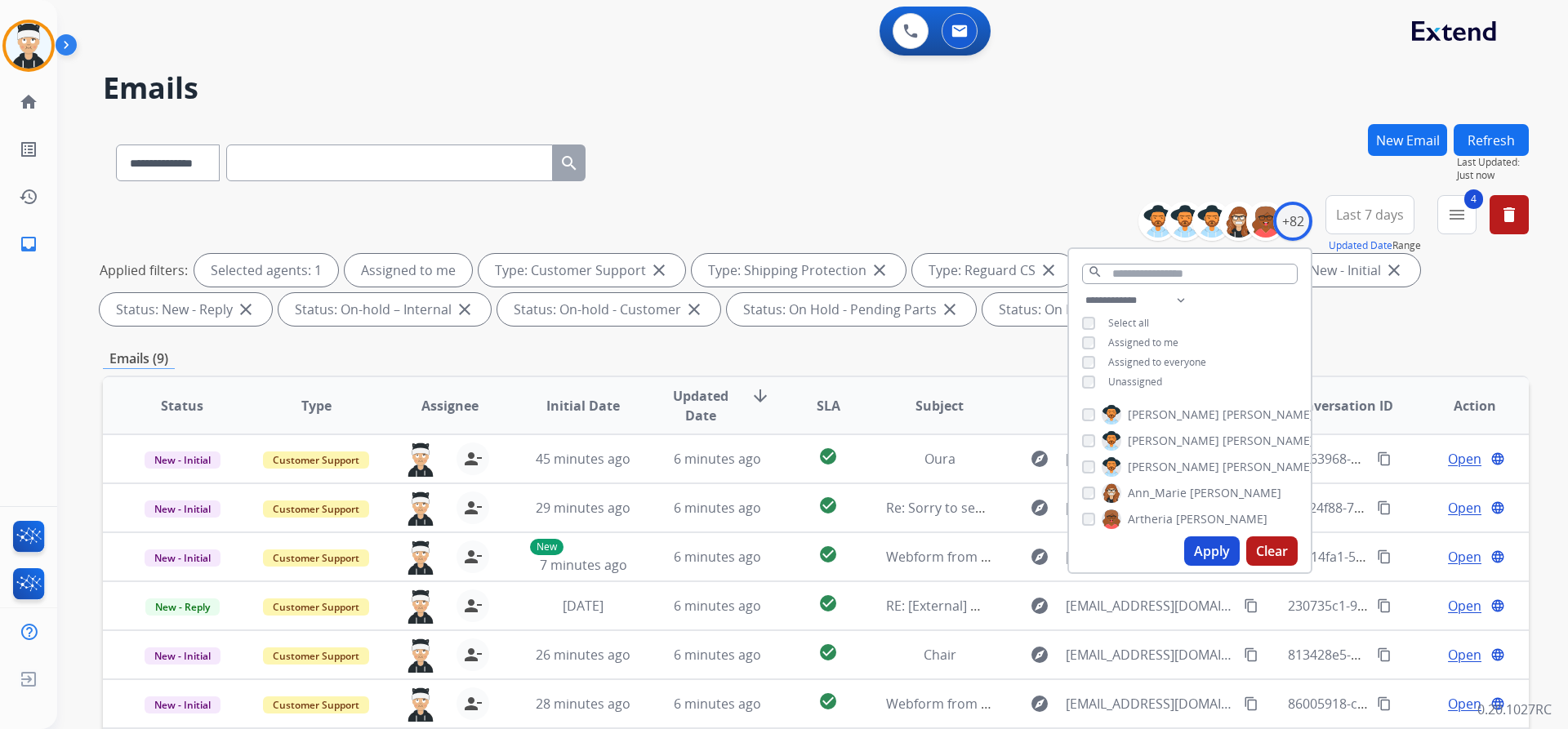
click at [1085, 156] on div "**********" at bounding box center [815, 159] width 1426 height 71
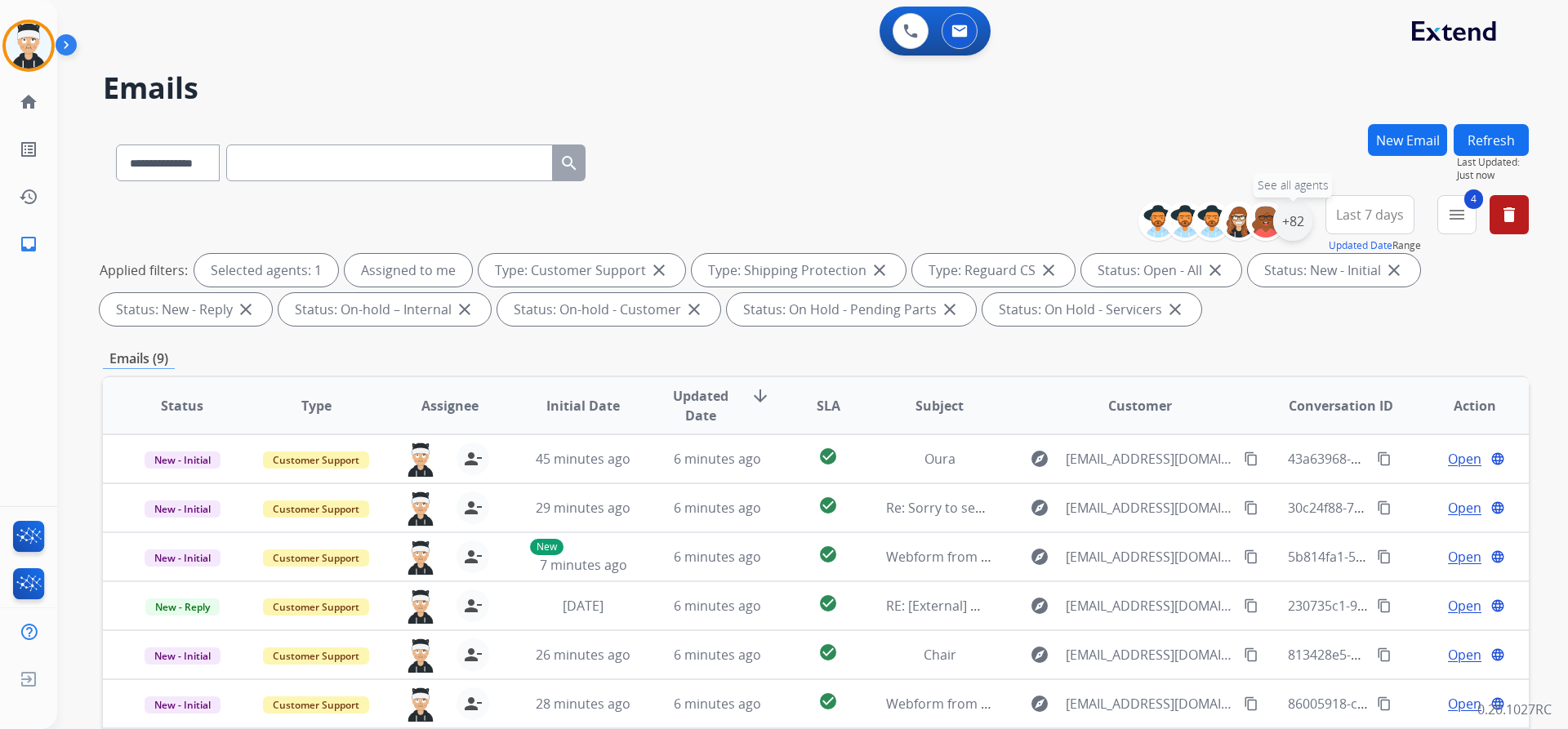
click at [1285, 215] on div "+82" at bounding box center [1292, 221] width 39 height 39
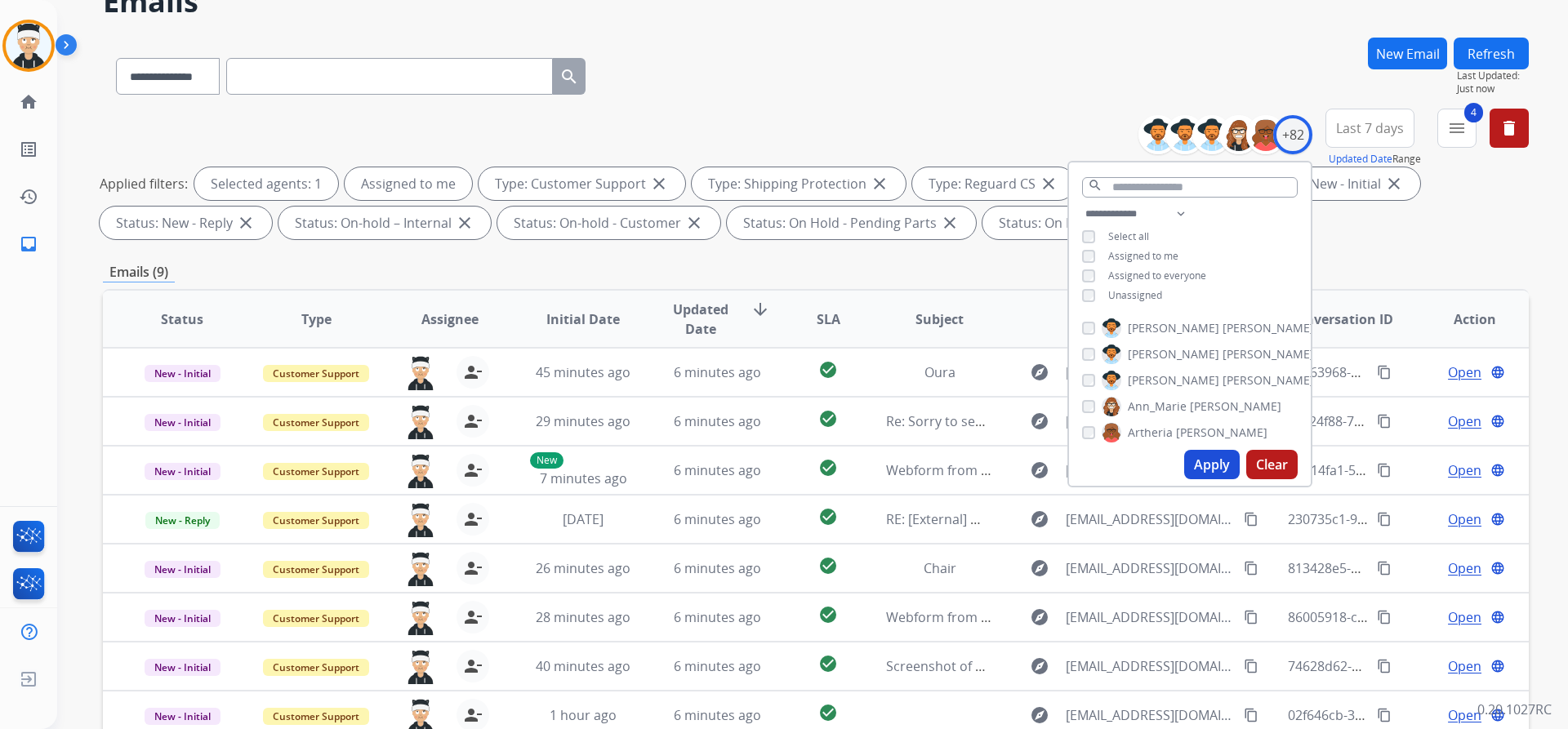
scroll to position [163, 0]
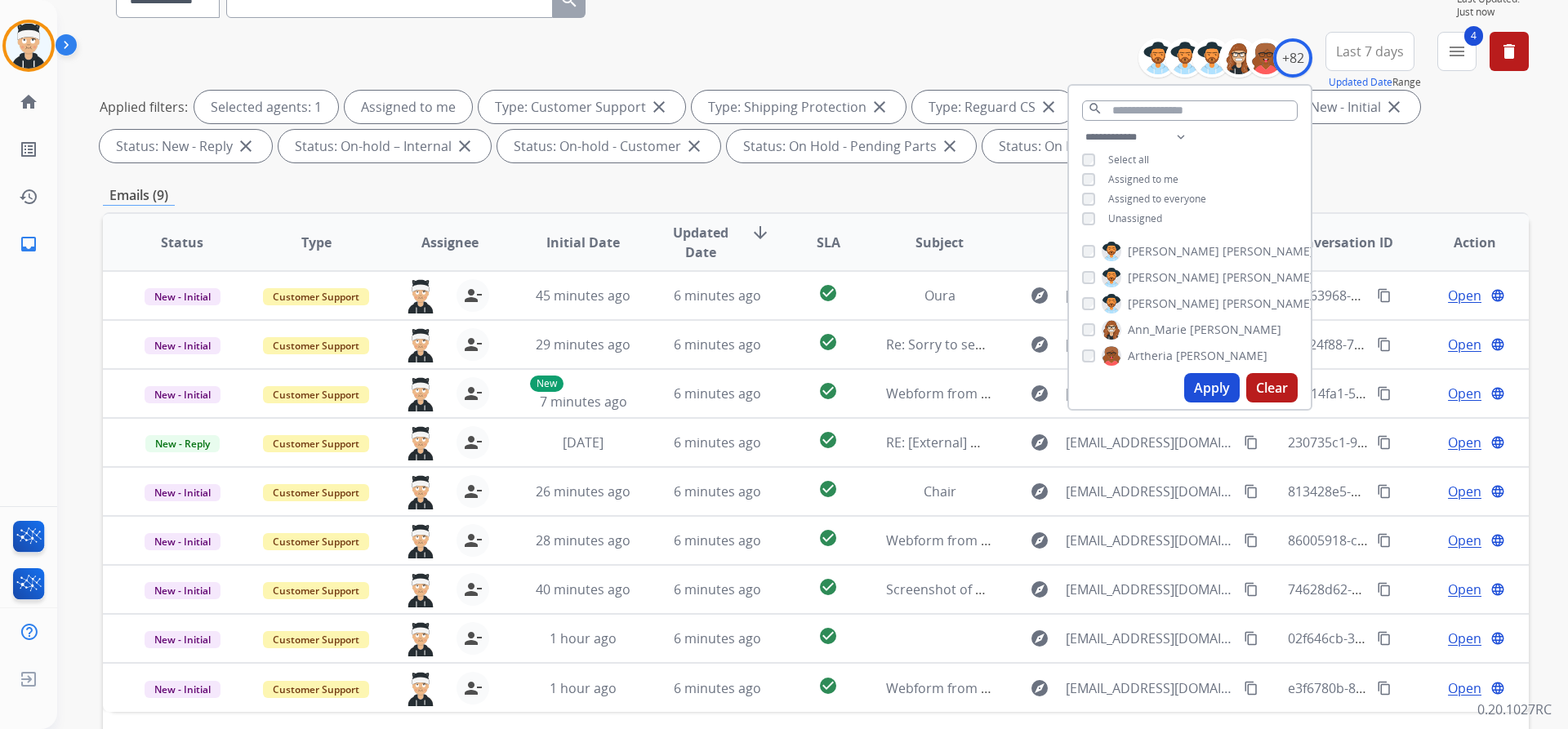
click at [1202, 386] on button "Apply" at bounding box center [1211, 387] width 55 height 29
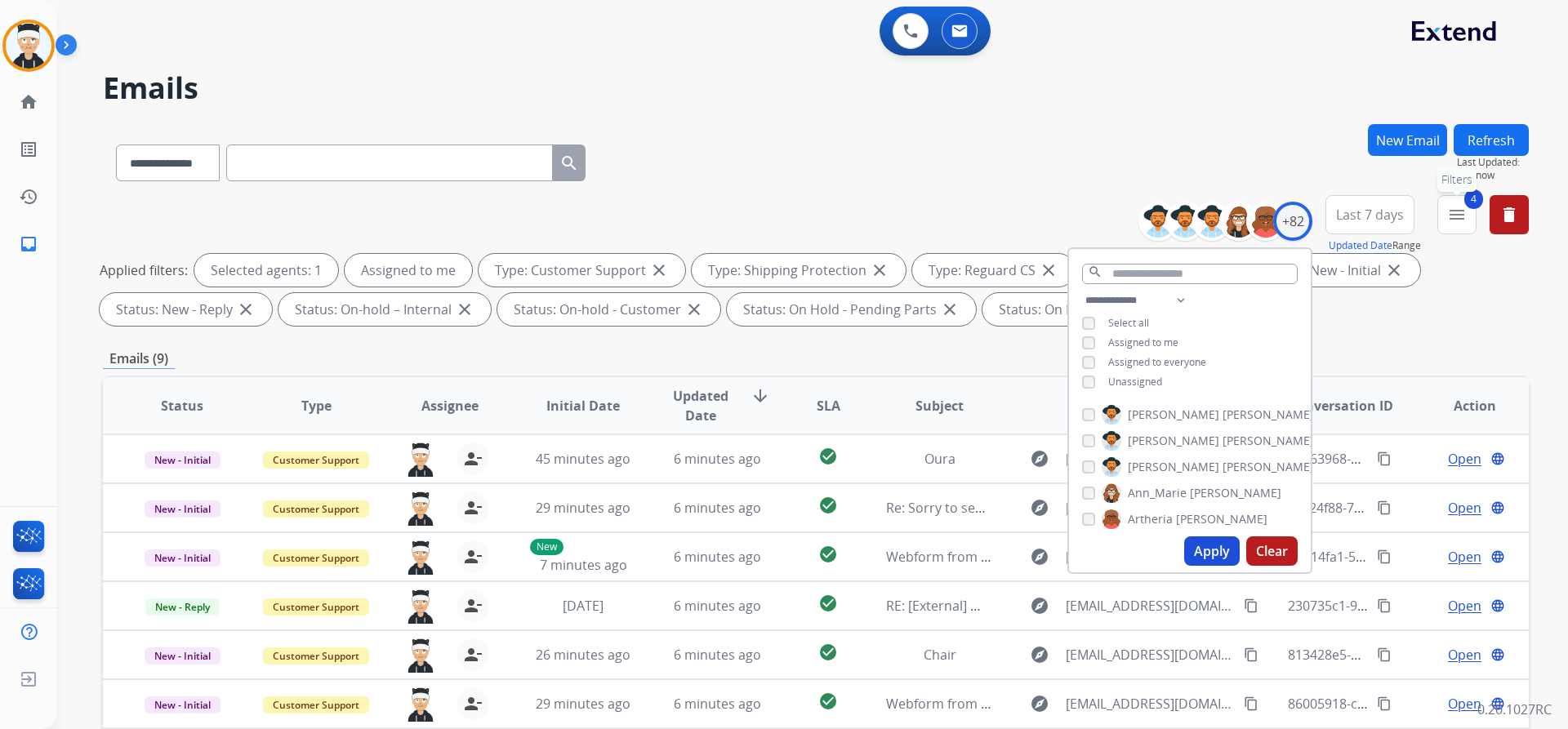
click at [1455, 212] on mat-icon "menu" at bounding box center [1456, 215] width 20 height 20
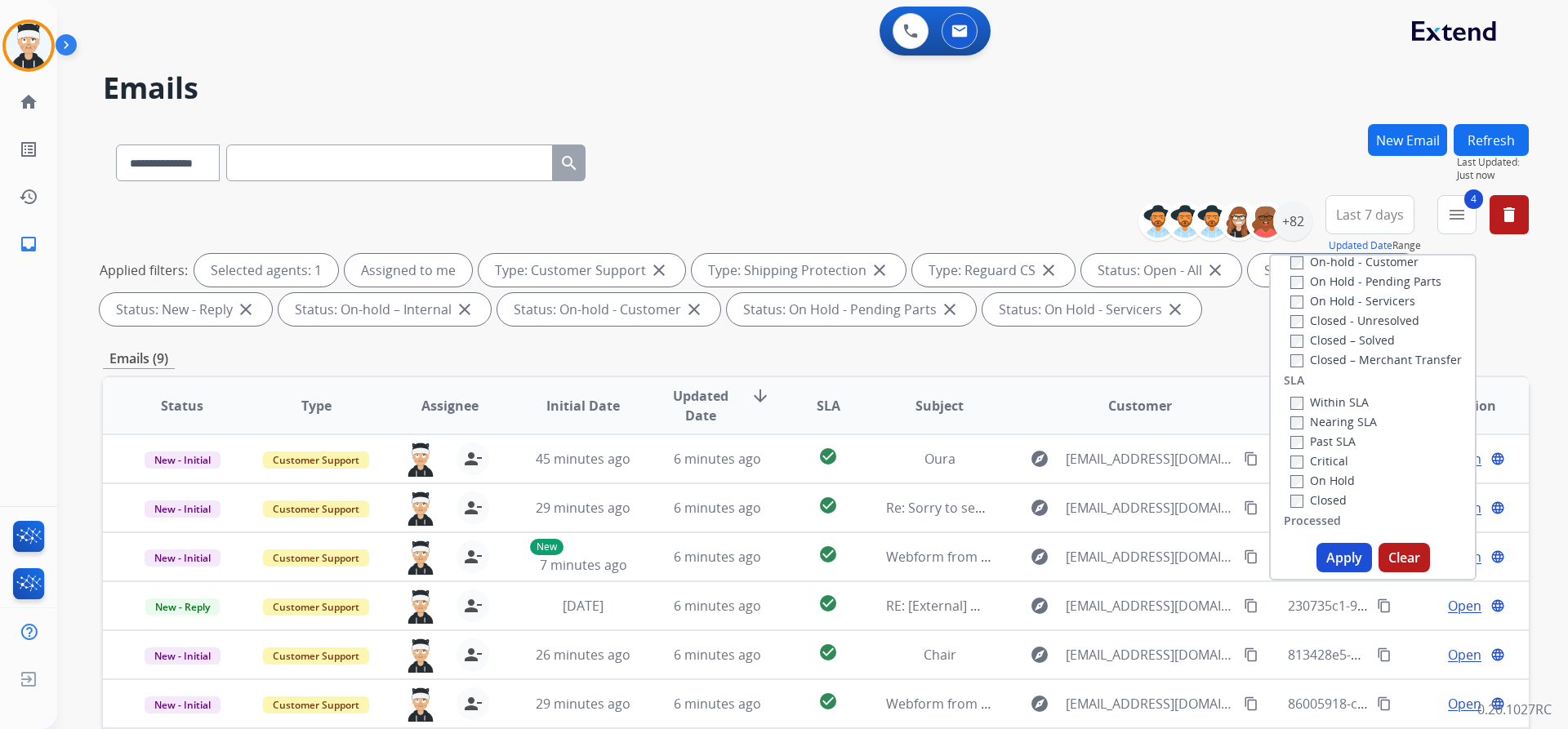
scroll to position [350, 0]
click at [1343, 559] on button "Apply" at bounding box center [1344, 557] width 55 height 29
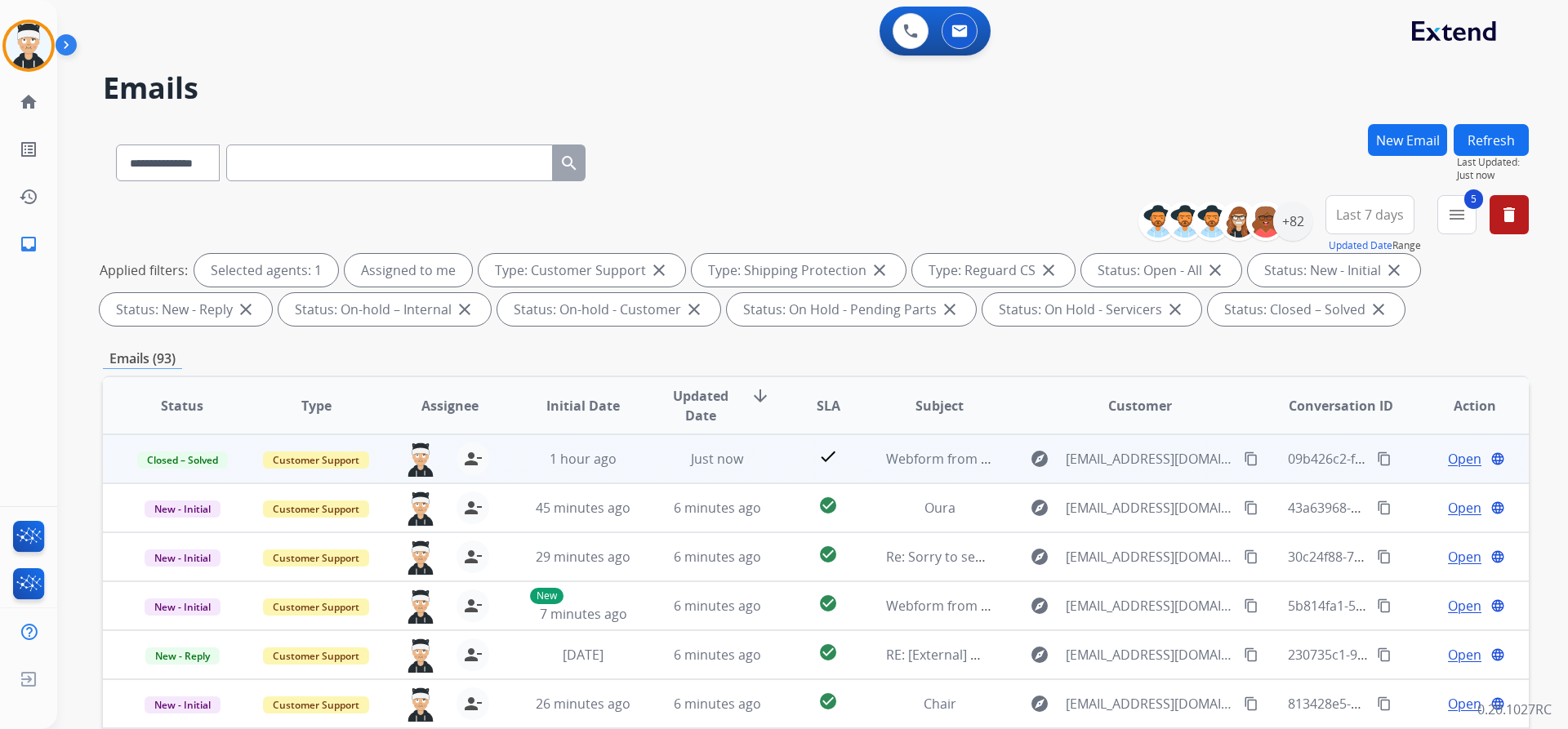
click at [1377, 458] on mat-icon "content_copy" at bounding box center [1384, 459] width 15 height 15
click at [1450, 459] on span "Open" at bounding box center [1465, 458] width 34 height 20
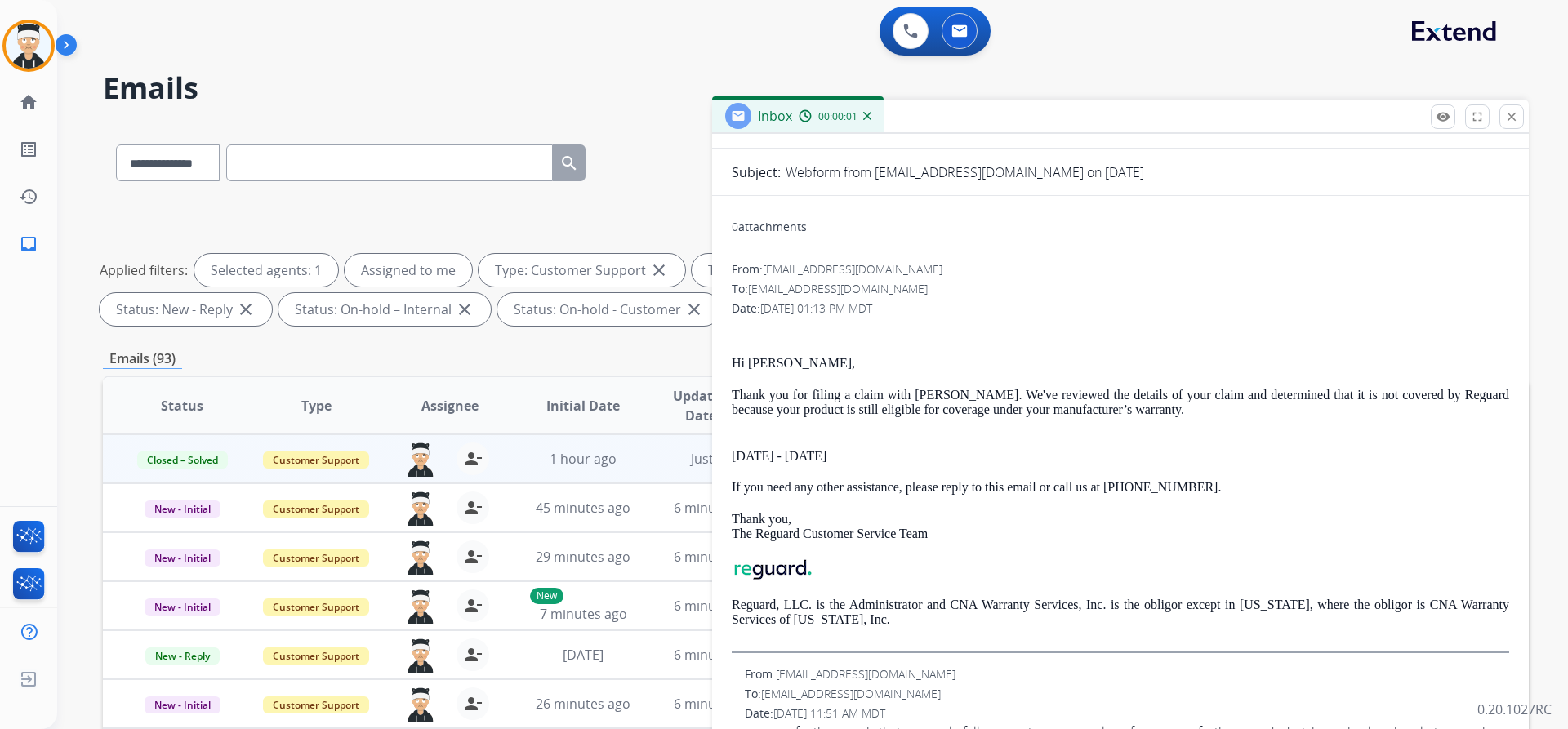
scroll to position [278, 0]
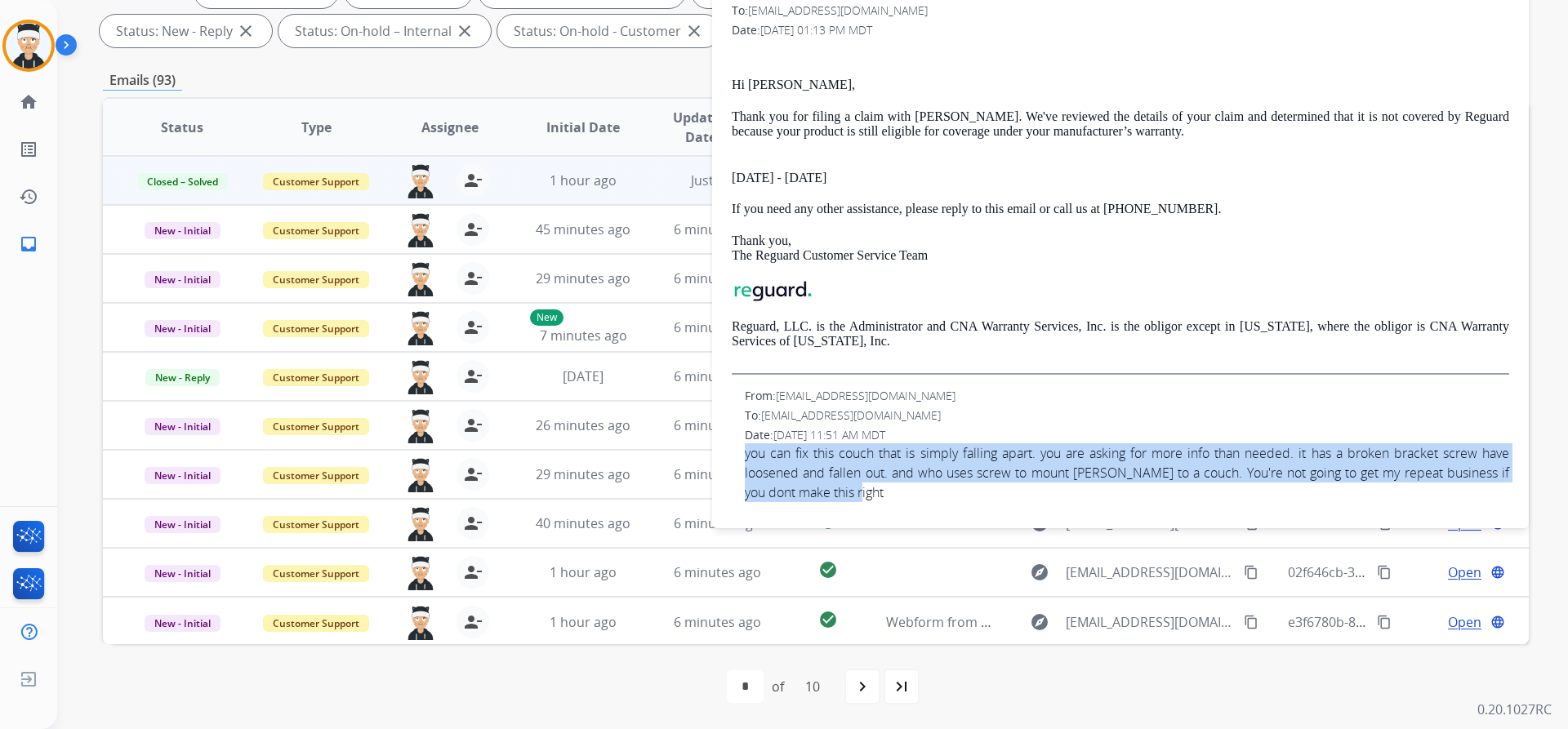
drag, startPoint x: 881, startPoint y: 494, endPoint x: 733, endPoint y: 456, distance: 152.8
click at [733, 456] on div "From: krowe526@hotmail.com To: support@extend.com Date: 09/10/2025 - 11:51 AM M…" at bounding box center [1120, 445] width 777 height 114
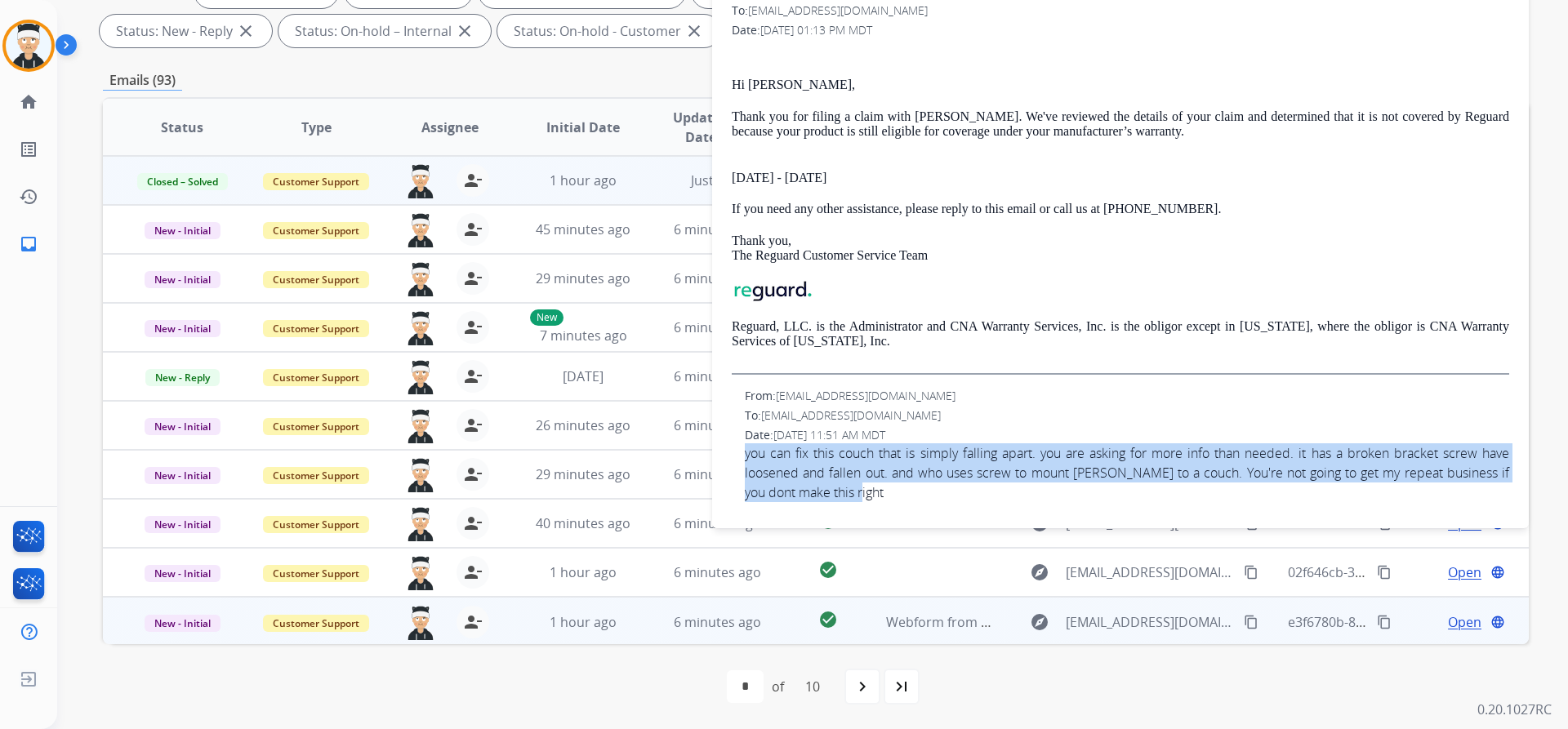
copy span "you can fix this couch that is simply falling apart. you are asking for more in…"
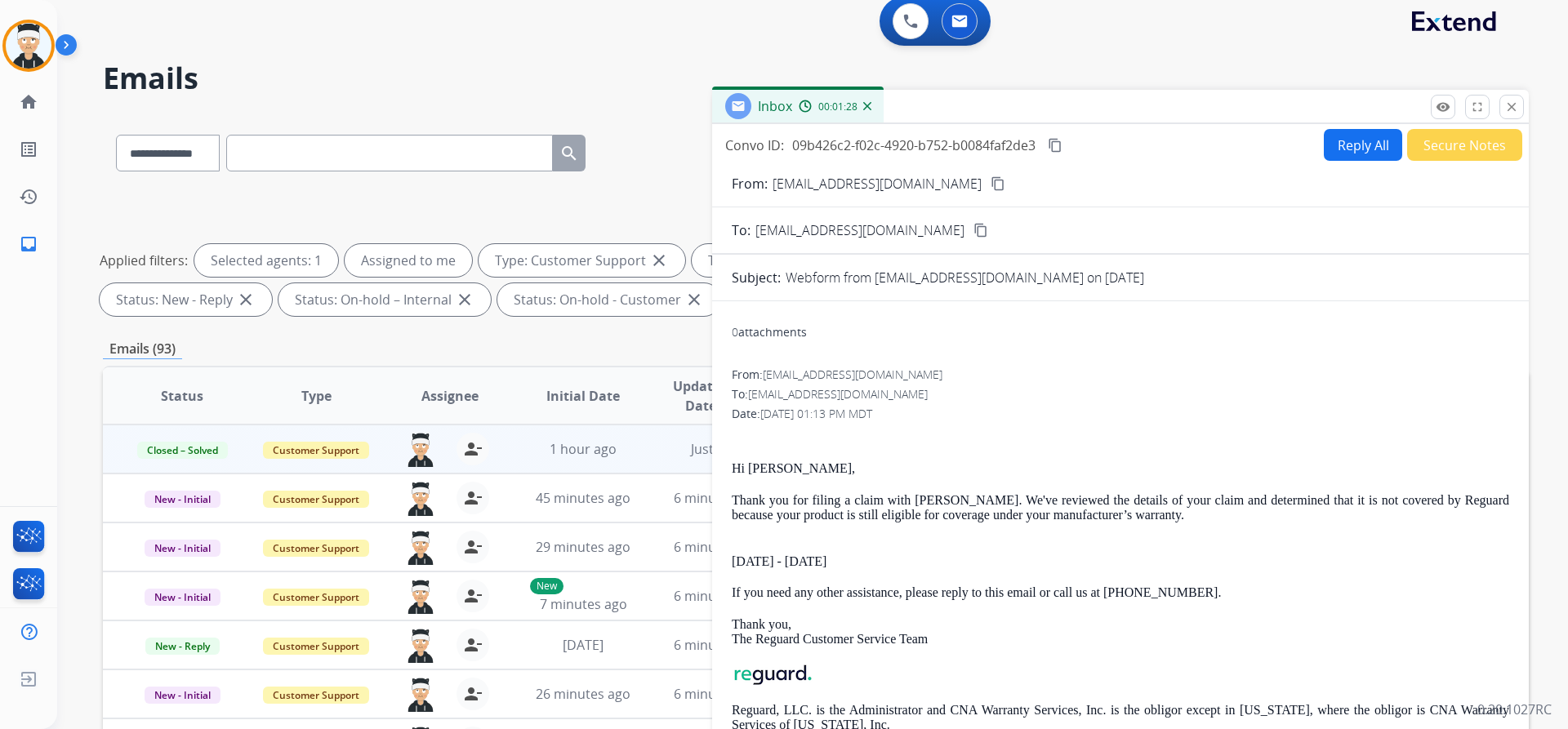
scroll to position [0, 0]
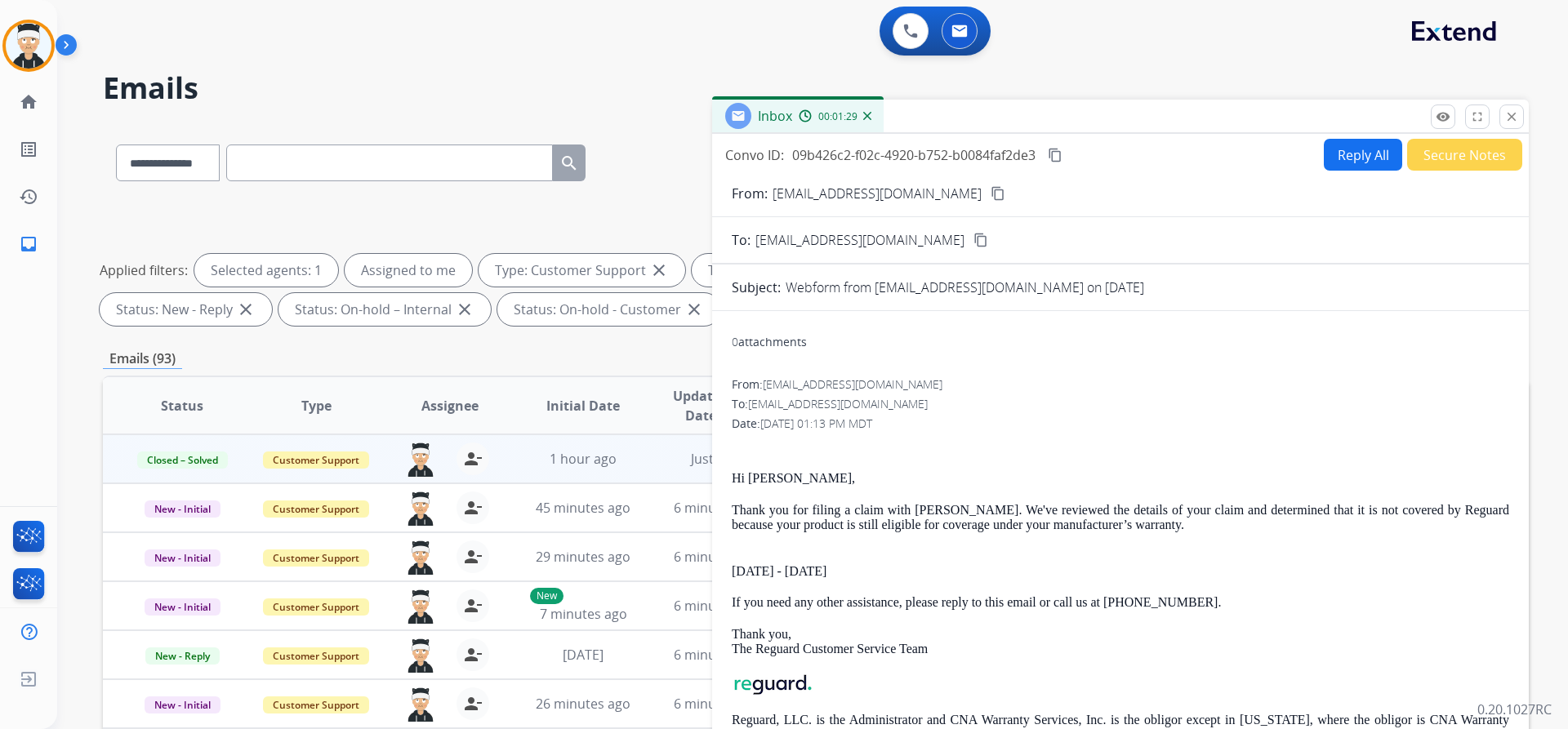
click at [1062, 153] on mat-icon "content_copy" at bounding box center [1055, 156] width 15 height 15
click at [1509, 120] on mat-icon "close" at bounding box center [1512, 117] width 15 height 15
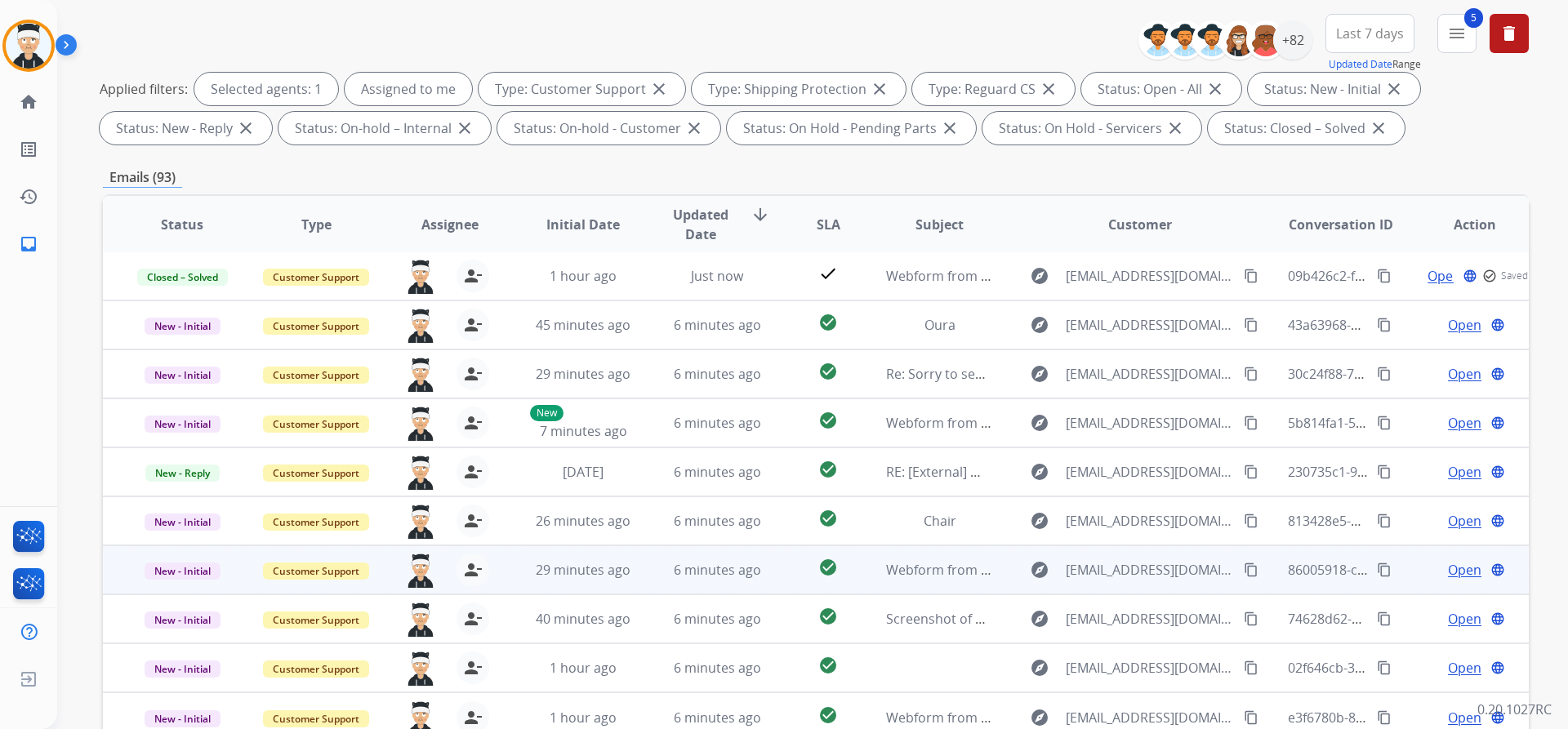
scroll to position [278, 0]
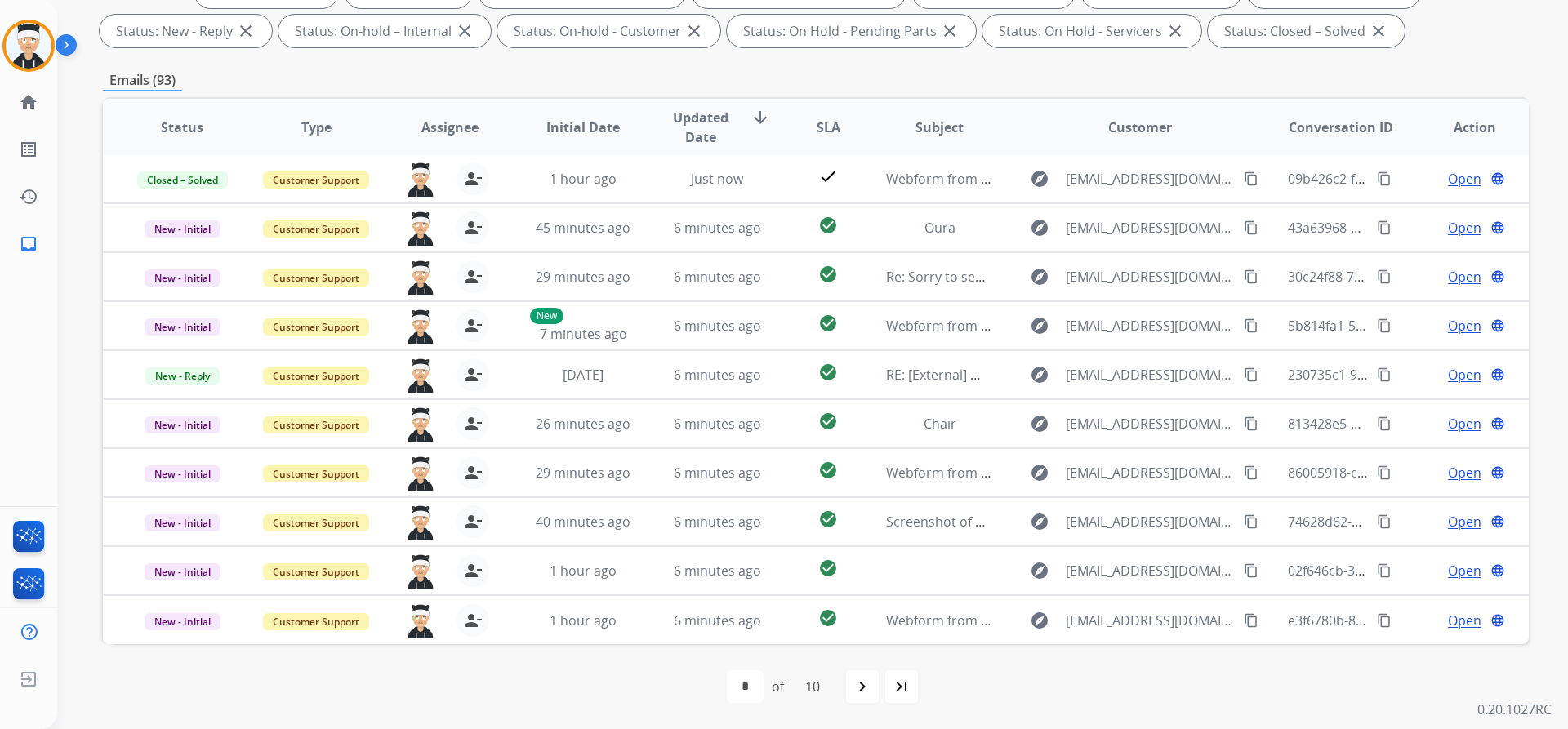
click at [871, 689] on mat-icon "navigate_next" at bounding box center [862, 686] width 20 height 20
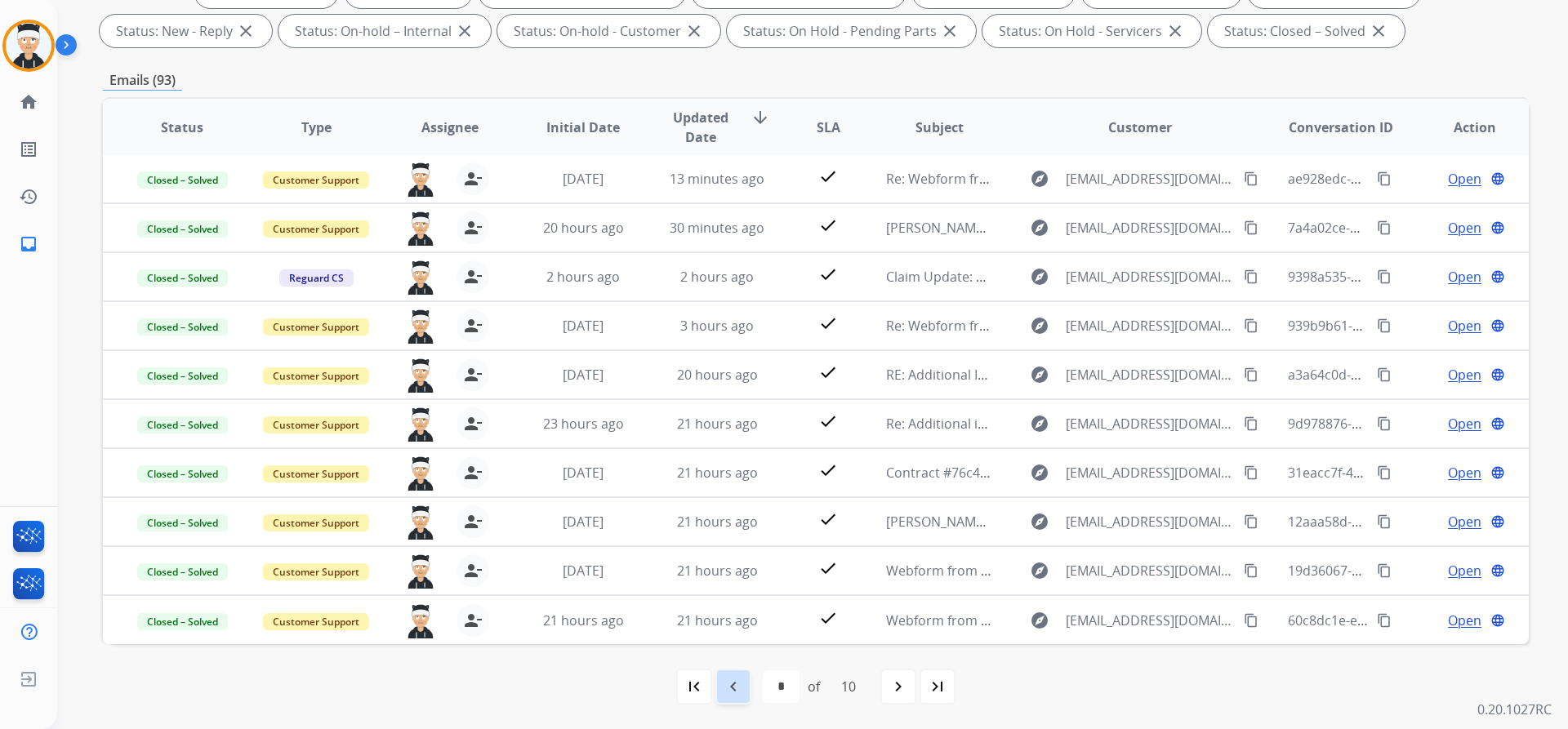
click at [726, 690] on mat-icon "navigate_before" at bounding box center [733, 686] width 20 height 20
select select "*"
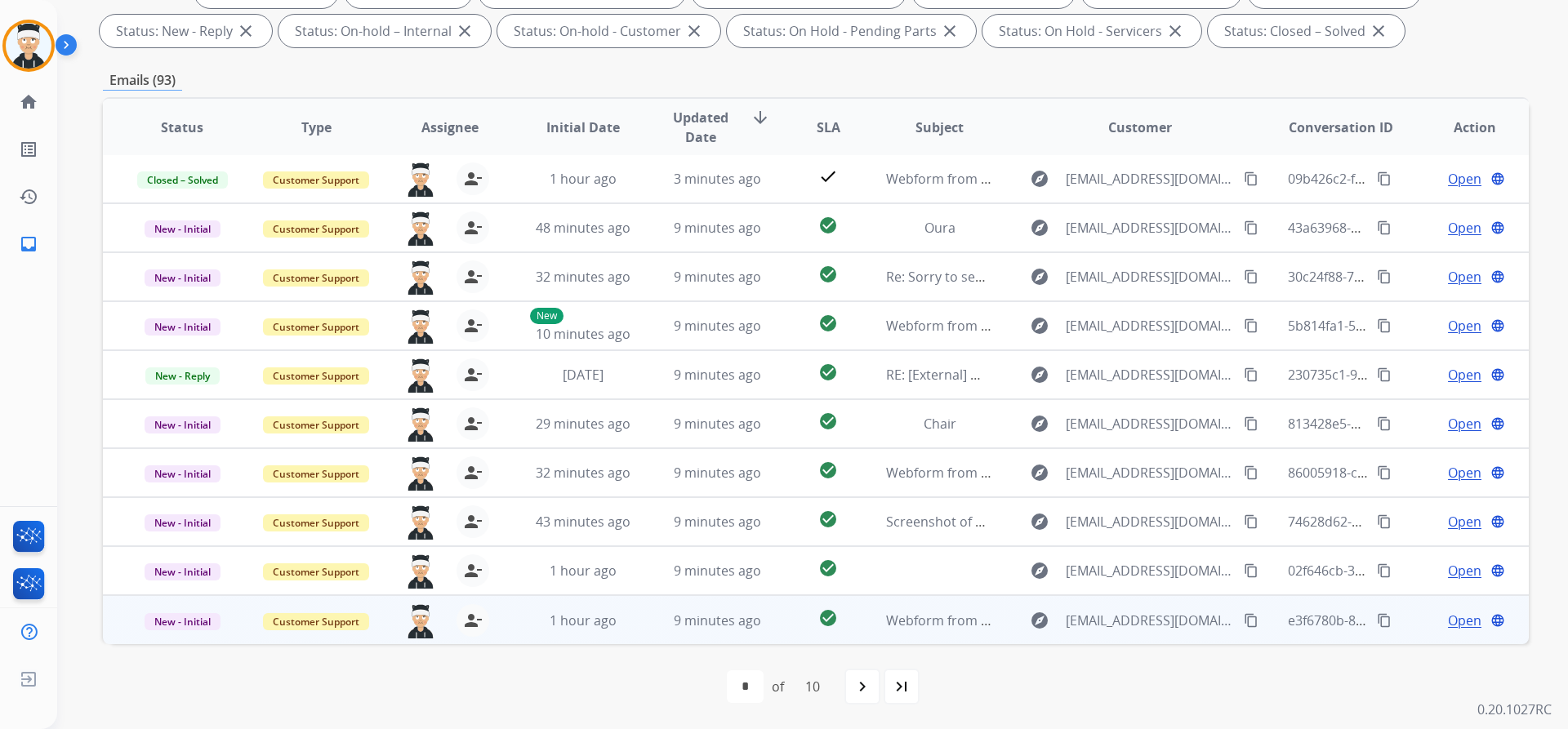
click at [1449, 620] on span "Open" at bounding box center [1465, 620] width 34 height 20
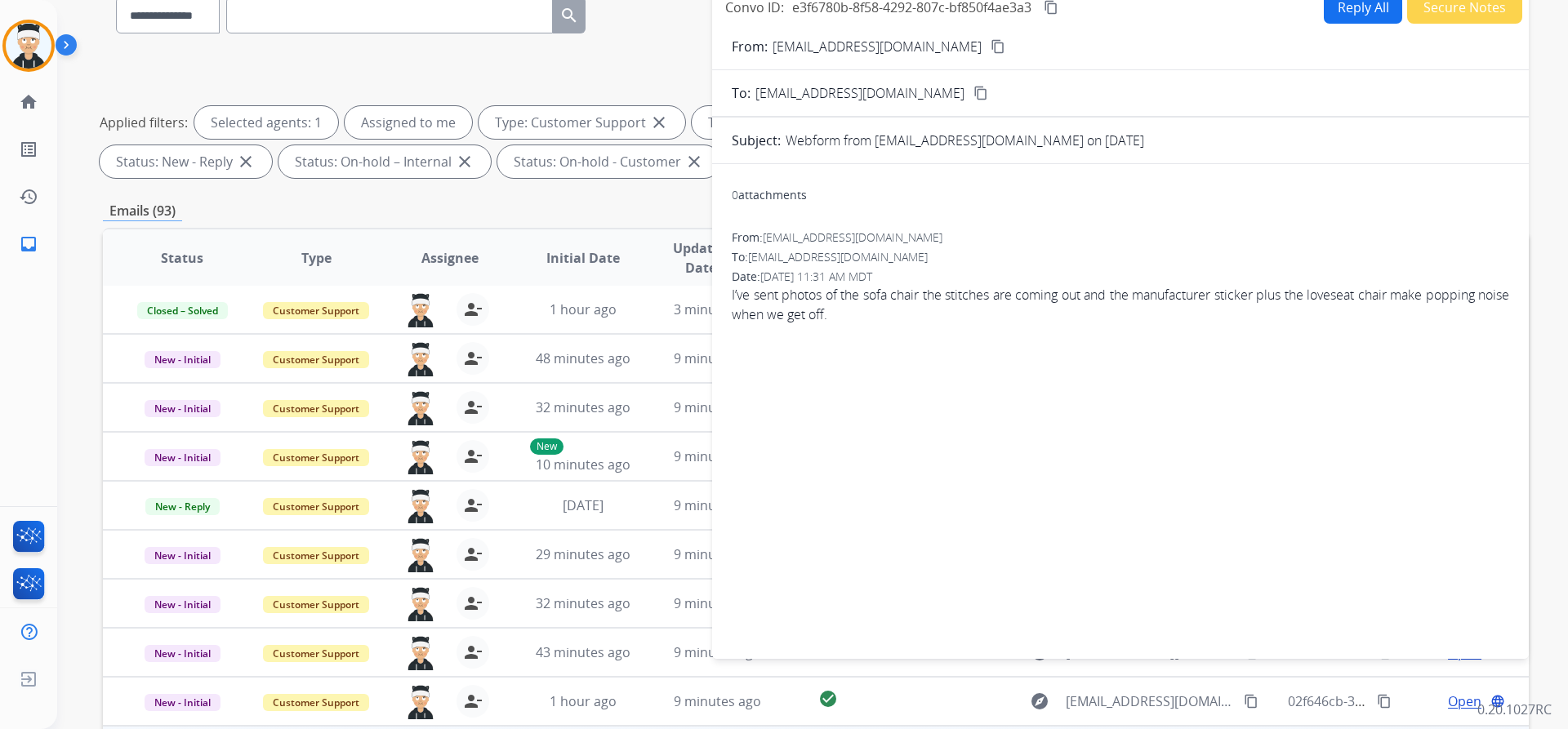
scroll to position [115, 0]
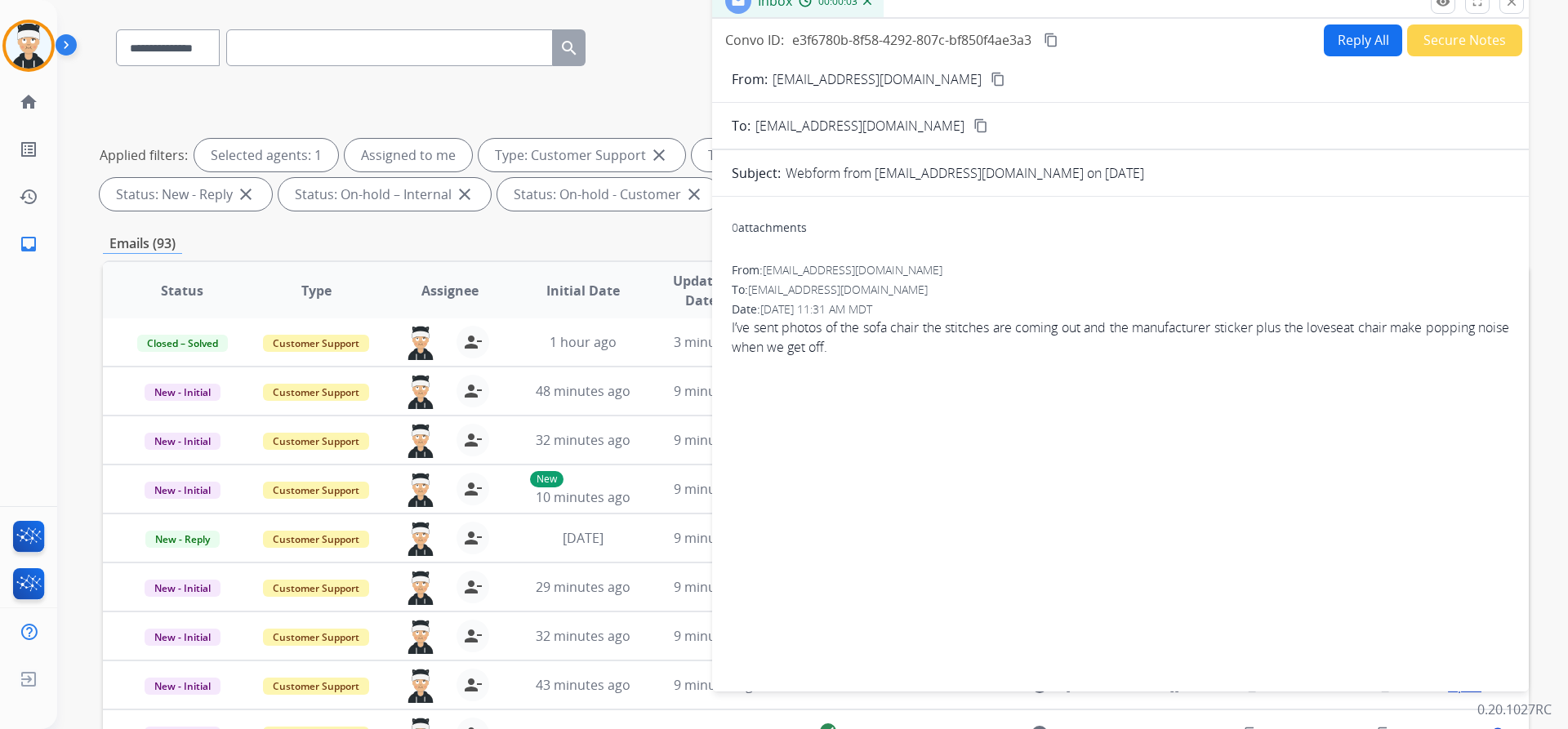
drag, startPoint x: 879, startPoint y: 324, endPoint x: 958, endPoint y: 339, distance: 80.4
click at [943, 337] on span "I’ve sent photos of the sofa chair the stitches are coming out and the manufact…" at bounding box center [1120, 337] width 777 height 39
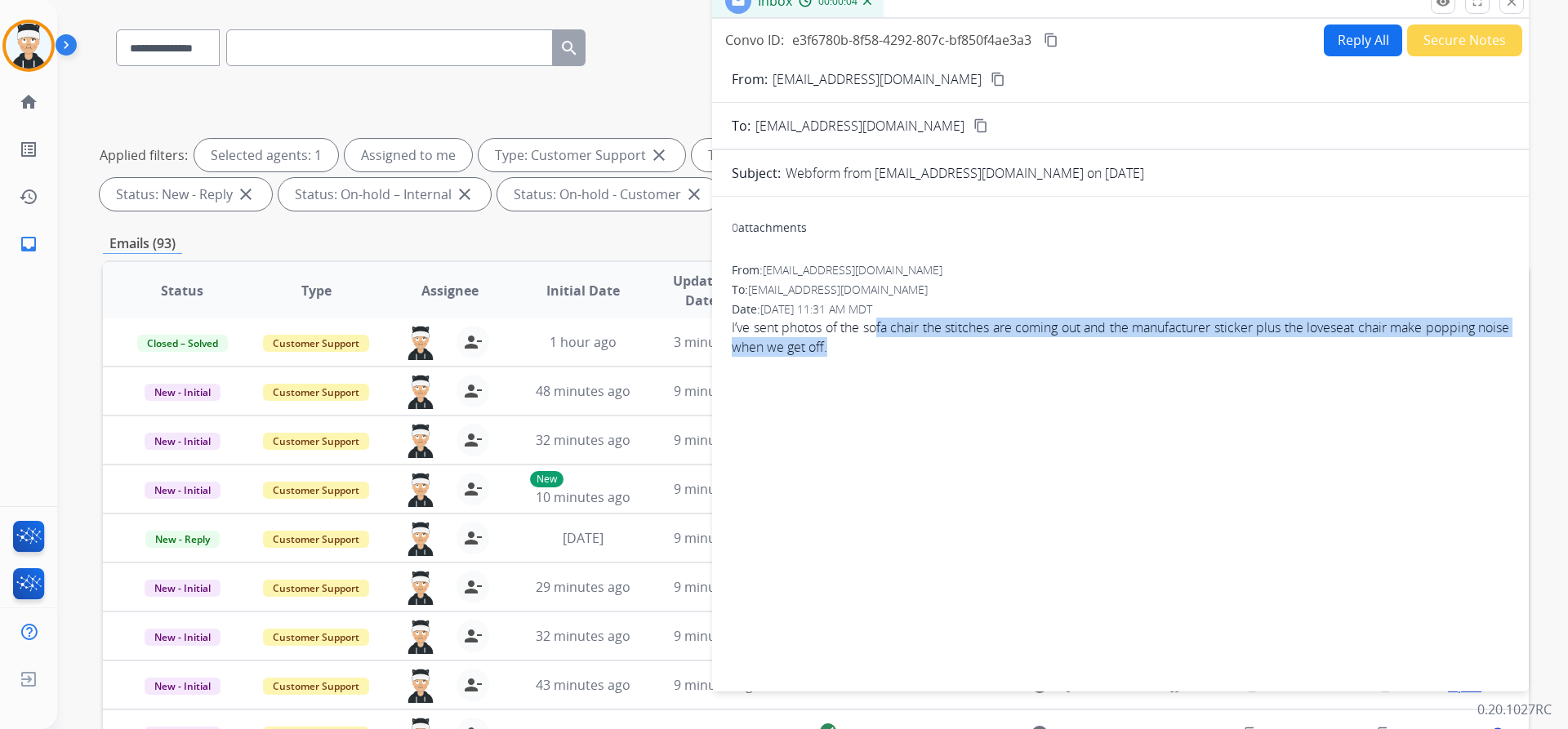
click at [991, 82] on mat-icon "content_copy" at bounding box center [998, 80] width 15 height 15
click at [1023, 442] on div "0 attachments From: equinegirl57@gmail.com To: support@extend.com Date: 09/10/2…" at bounding box center [1120, 440] width 816 height 462
drag, startPoint x: 794, startPoint y: 328, endPoint x: 1139, endPoint y: 379, distance: 348.7
click at [959, 350] on span "I’ve sent photos of the sofa chair the stitches are coming out and the manufact…" at bounding box center [1120, 337] width 777 height 39
click at [1163, 381] on div "0 attachments From: equinegirl57@gmail.com To: support@extend.com Date: 09/10/2…" at bounding box center [1120, 440] width 816 height 462
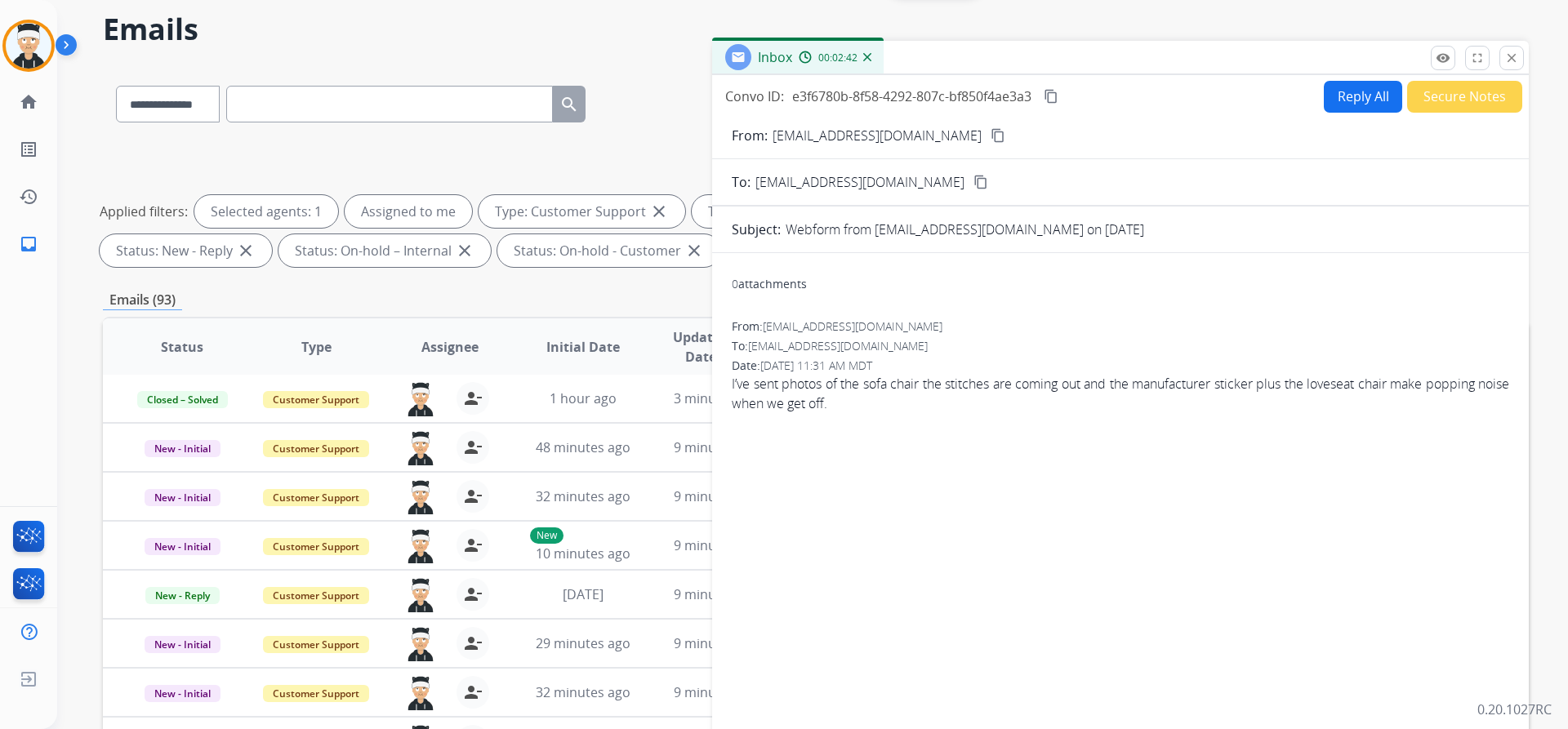
scroll to position [0, 0]
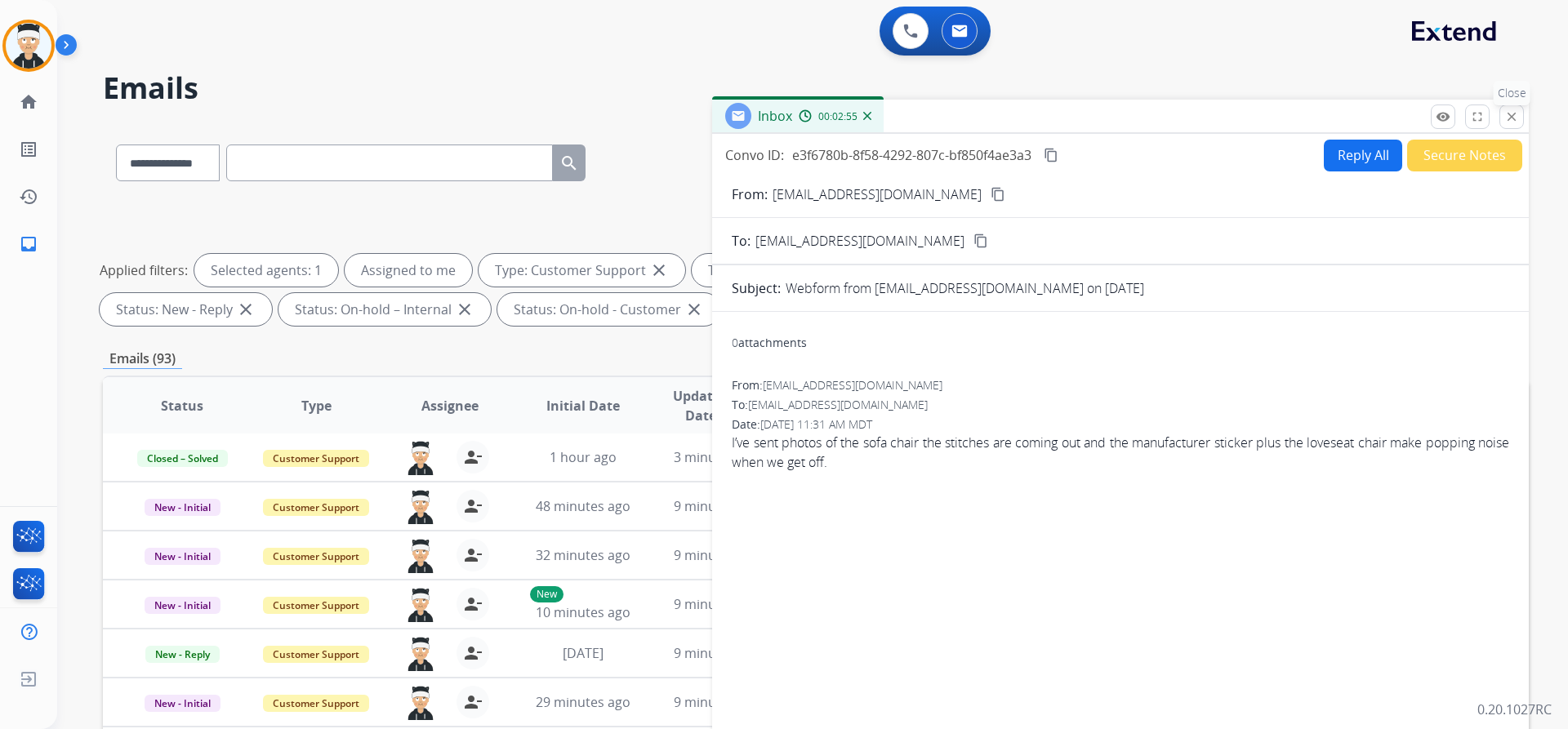
click at [1509, 114] on mat-icon "close" at bounding box center [1512, 117] width 15 height 15
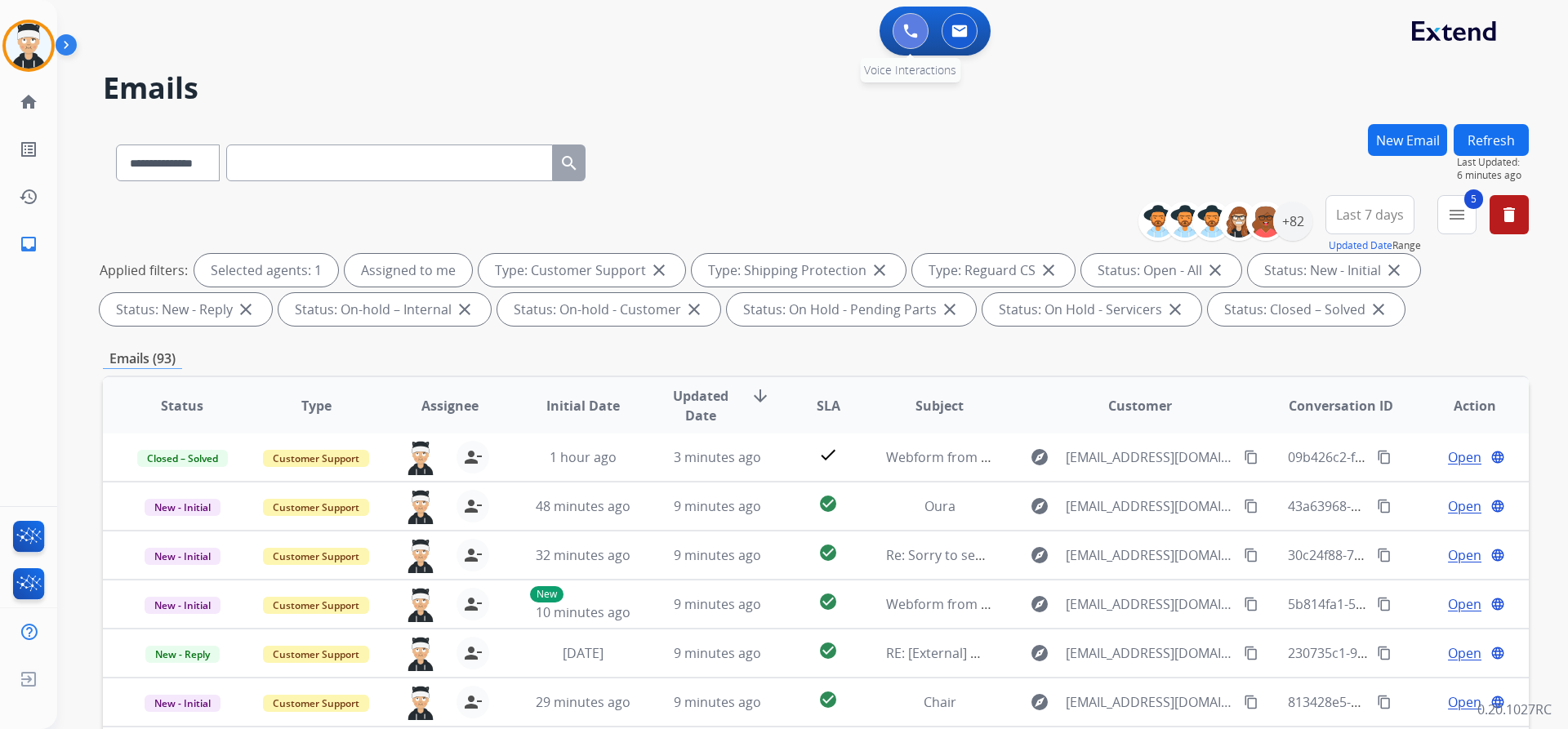
click at [902, 37] on button at bounding box center [910, 31] width 36 height 36
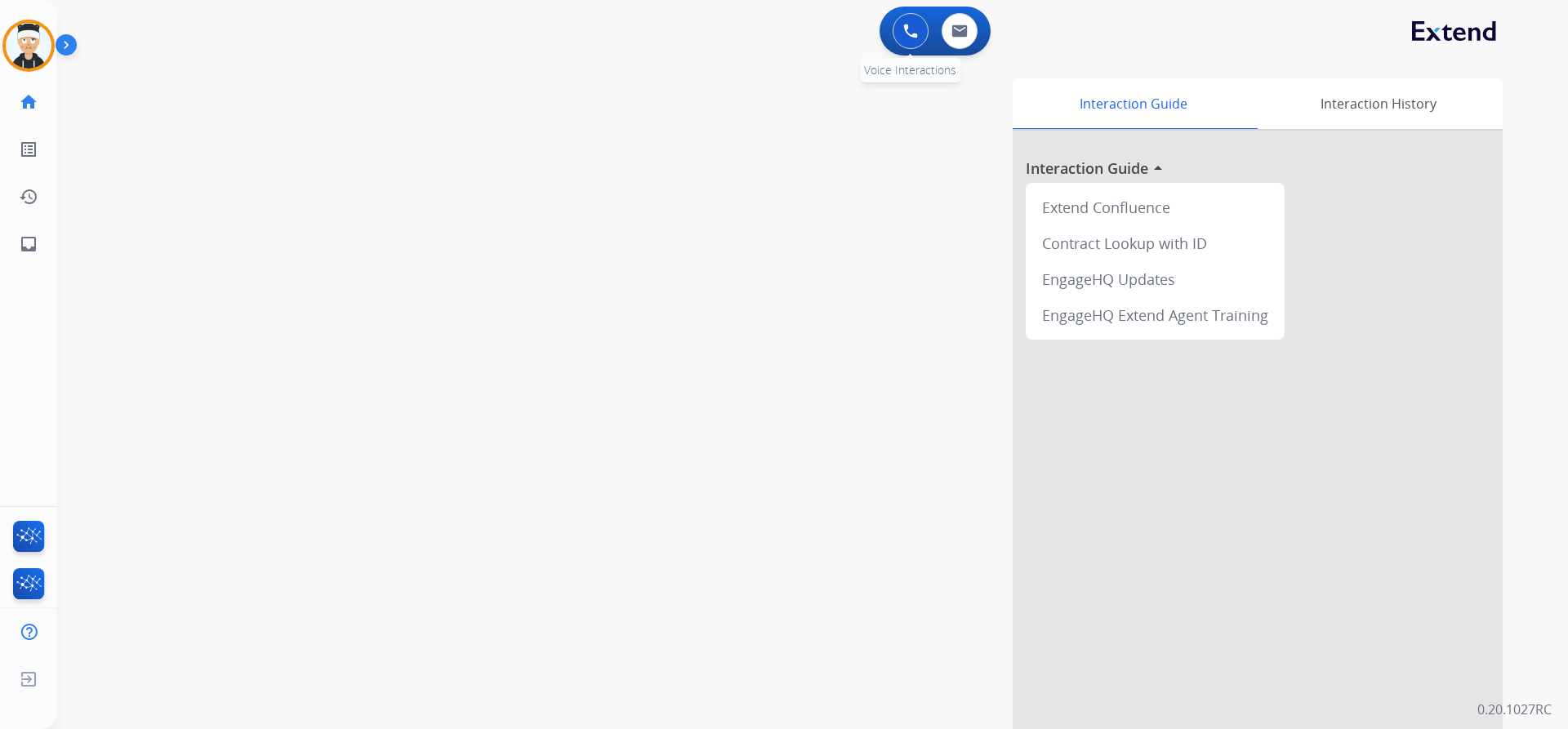
click at [920, 34] on button at bounding box center [910, 31] width 36 height 36
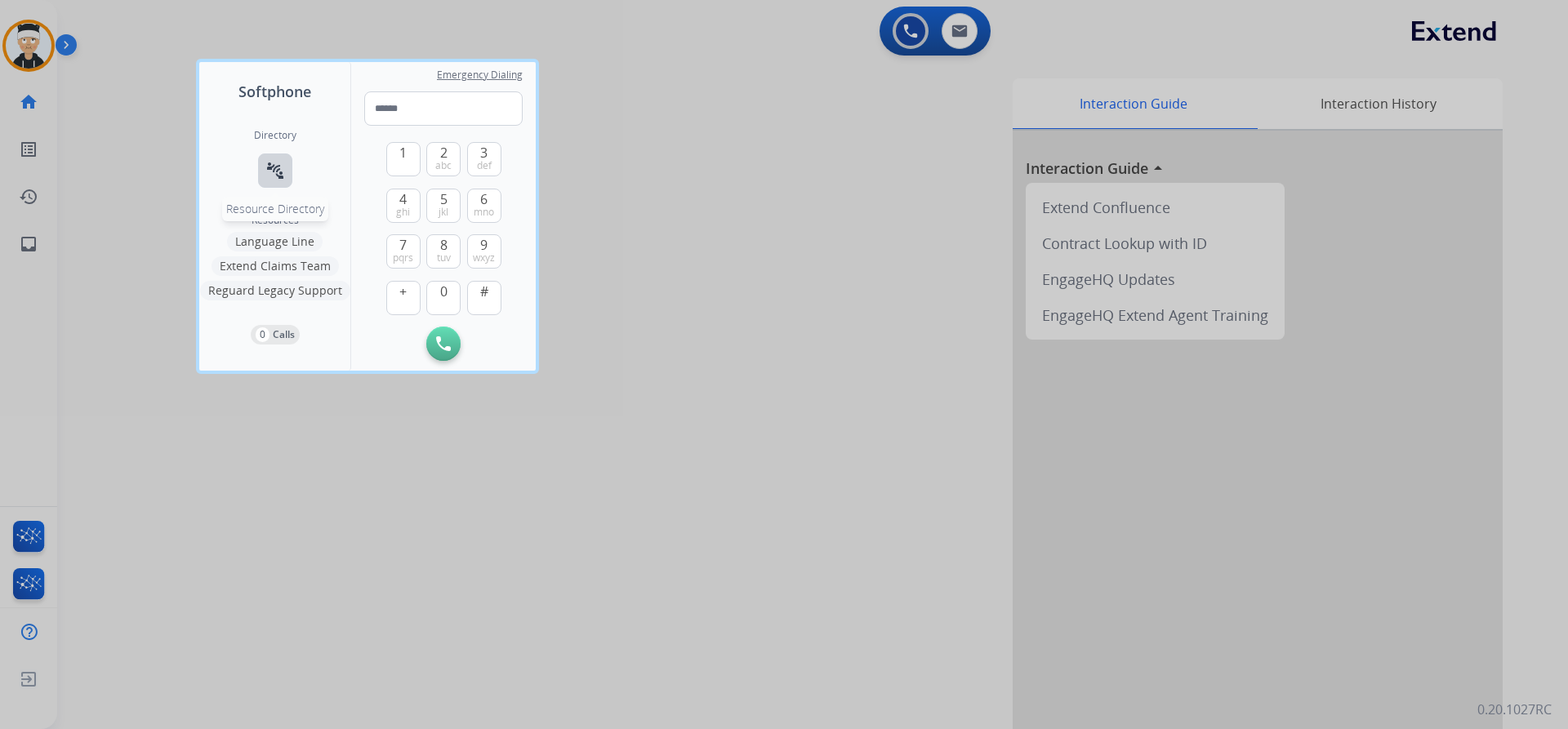
click at [281, 162] on mat-icon "connect_without_contact" at bounding box center [275, 171] width 20 height 20
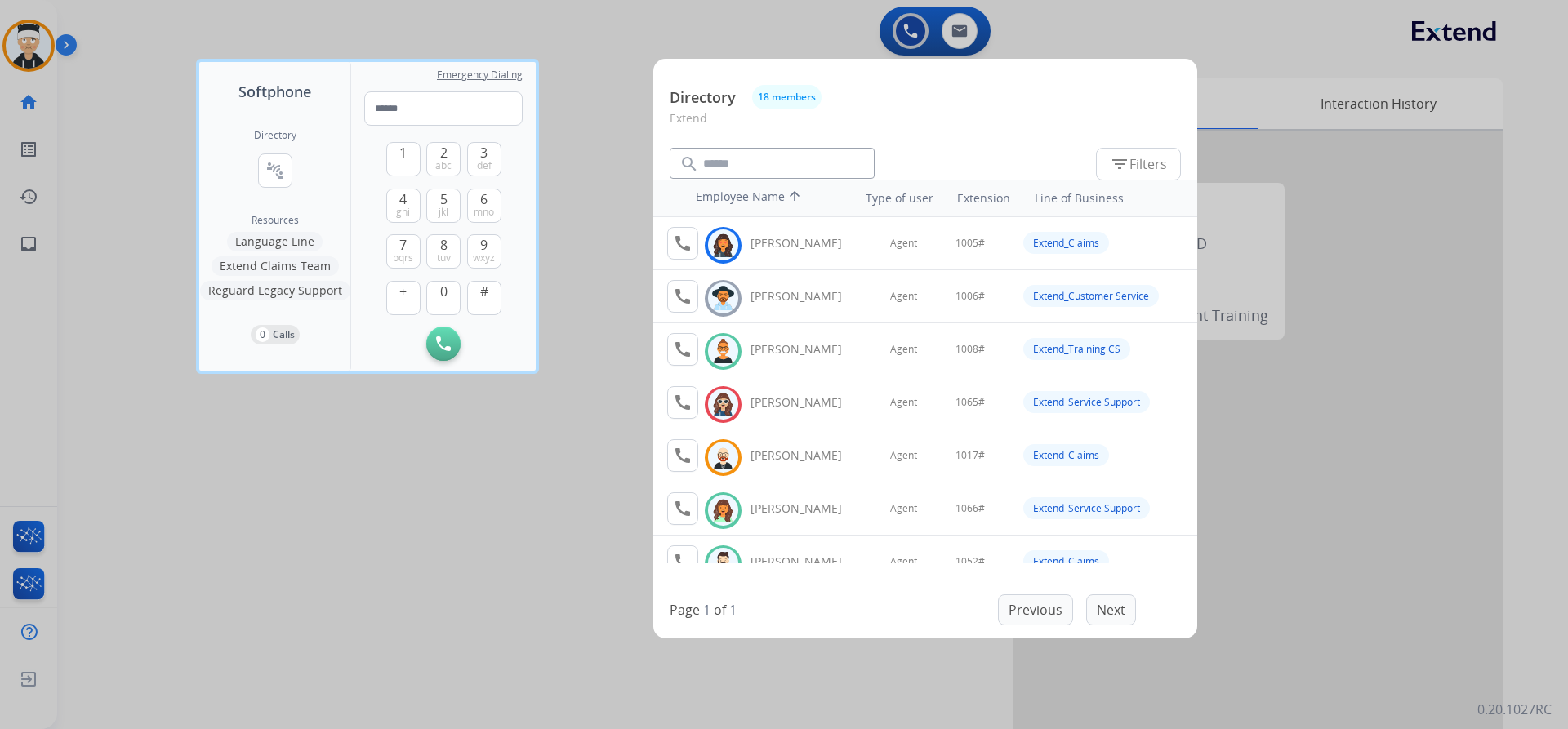
scroll to position [82, 0]
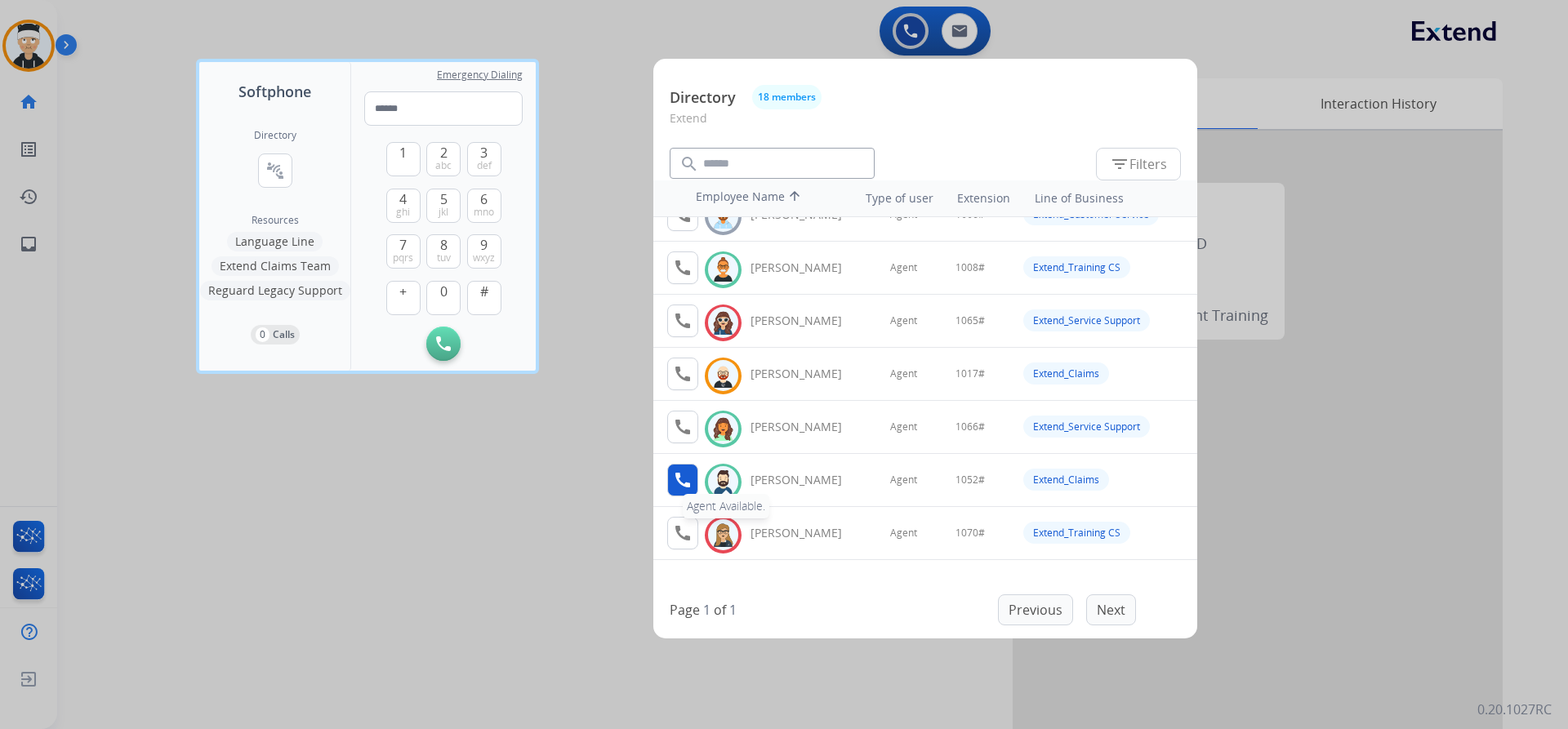
click at [681, 472] on mat-icon "call" at bounding box center [682, 480] width 20 height 20
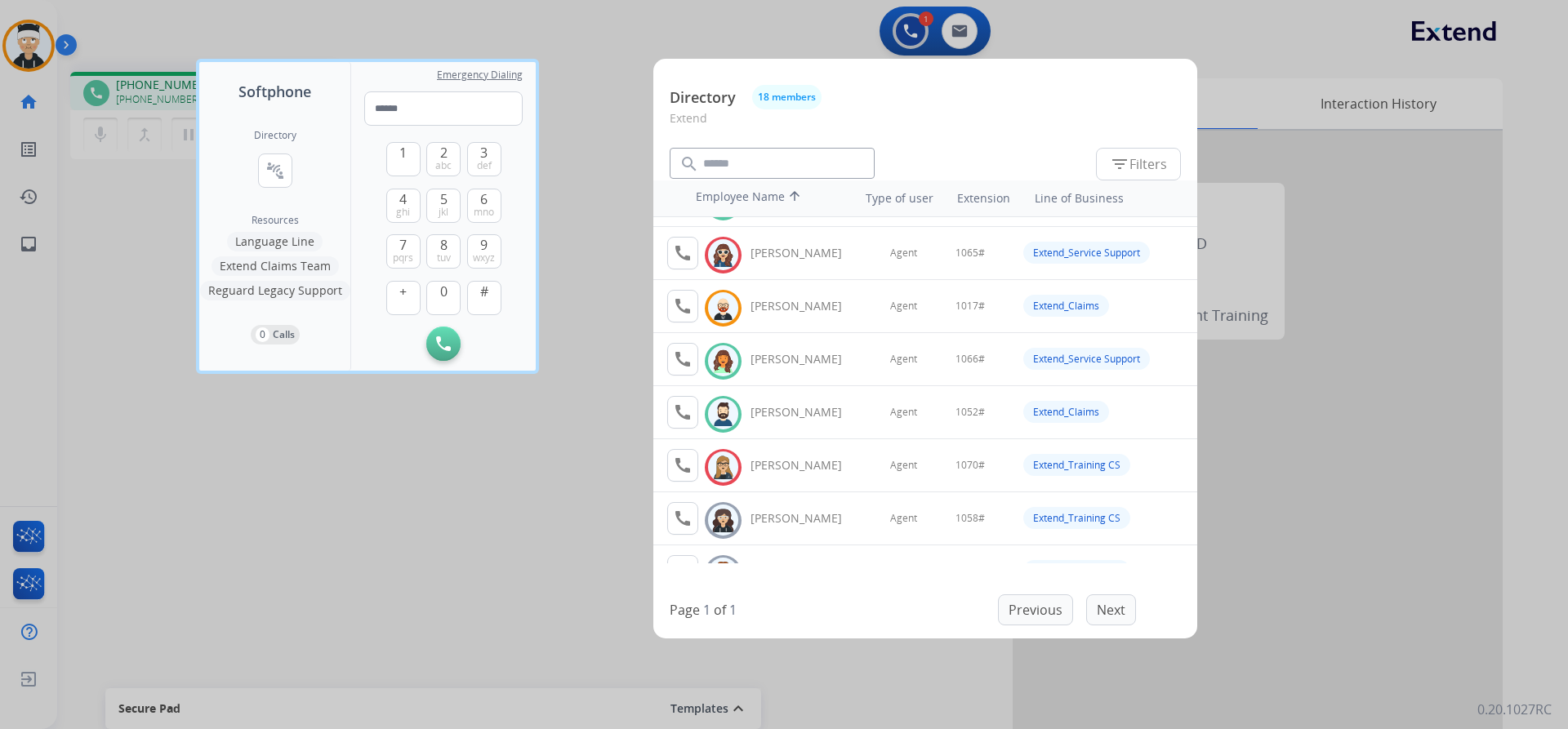
scroll to position [163, 0]
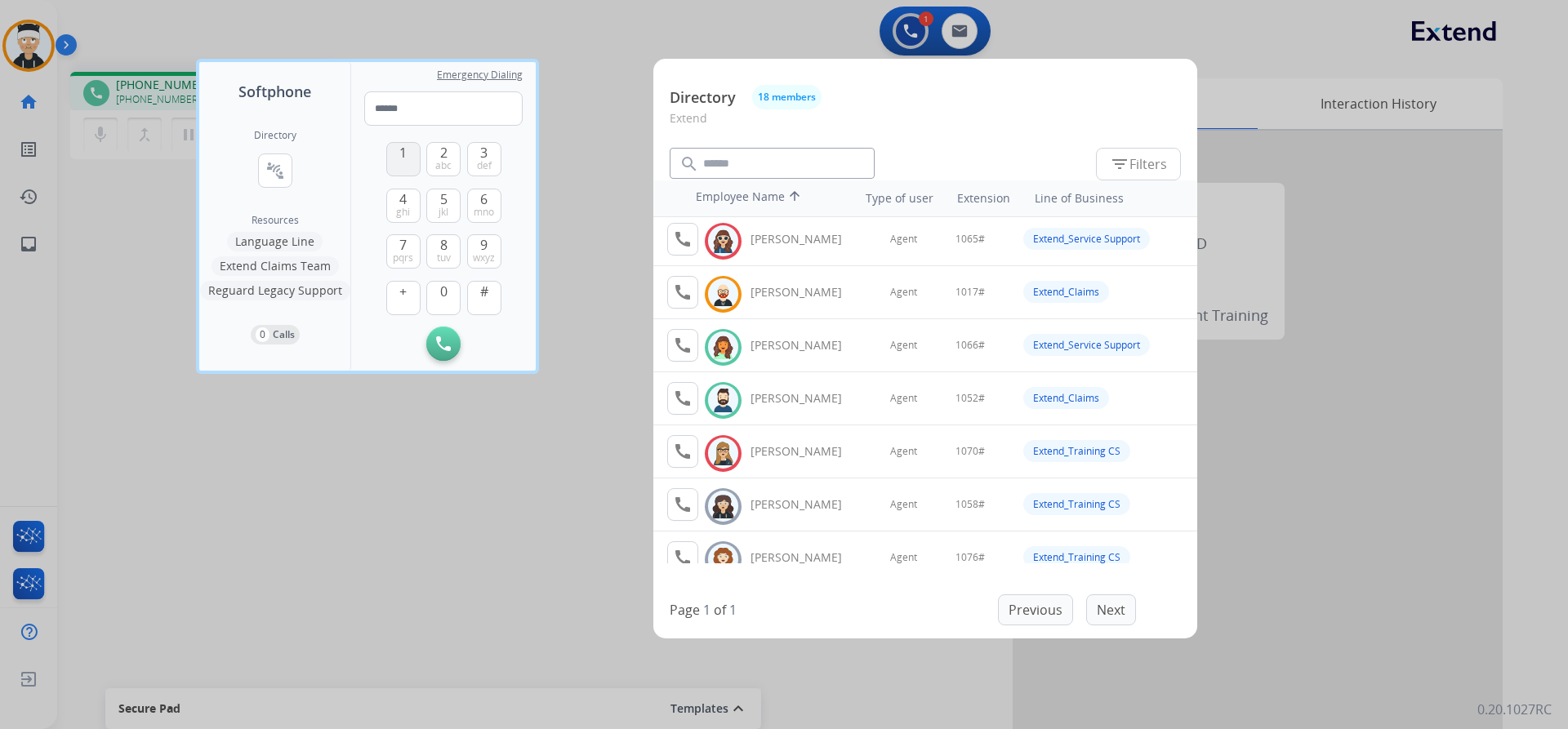
click at [412, 163] on button "1" at bounding box center [403, 159] width 35 height 35
click at [455, 291] on button "0" at bounding box center [443, 298] width 35 height 35
click at [442, 215] on span "jkl" at bounding box center [443, 213] width 9 height 13
click at [440, 162] on span "abc" at bounding box center [442, 166] width 16 height 13
click at [493, 301] on button "#" at bounding box center [484, 298] width 35 height 35
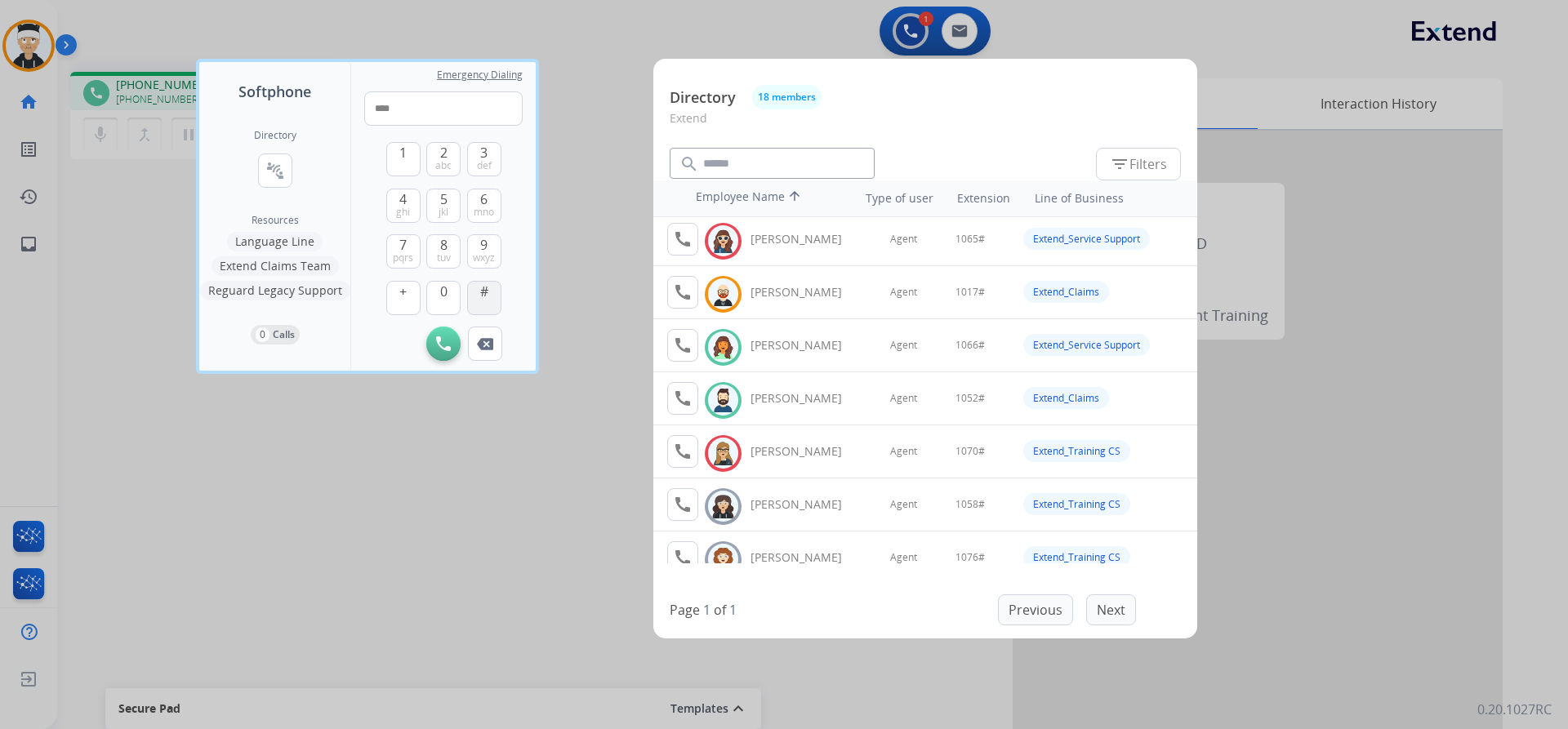
type input "*****"
click at [412, 552] on div at bounding box center [784, 364] width 1568 height 729
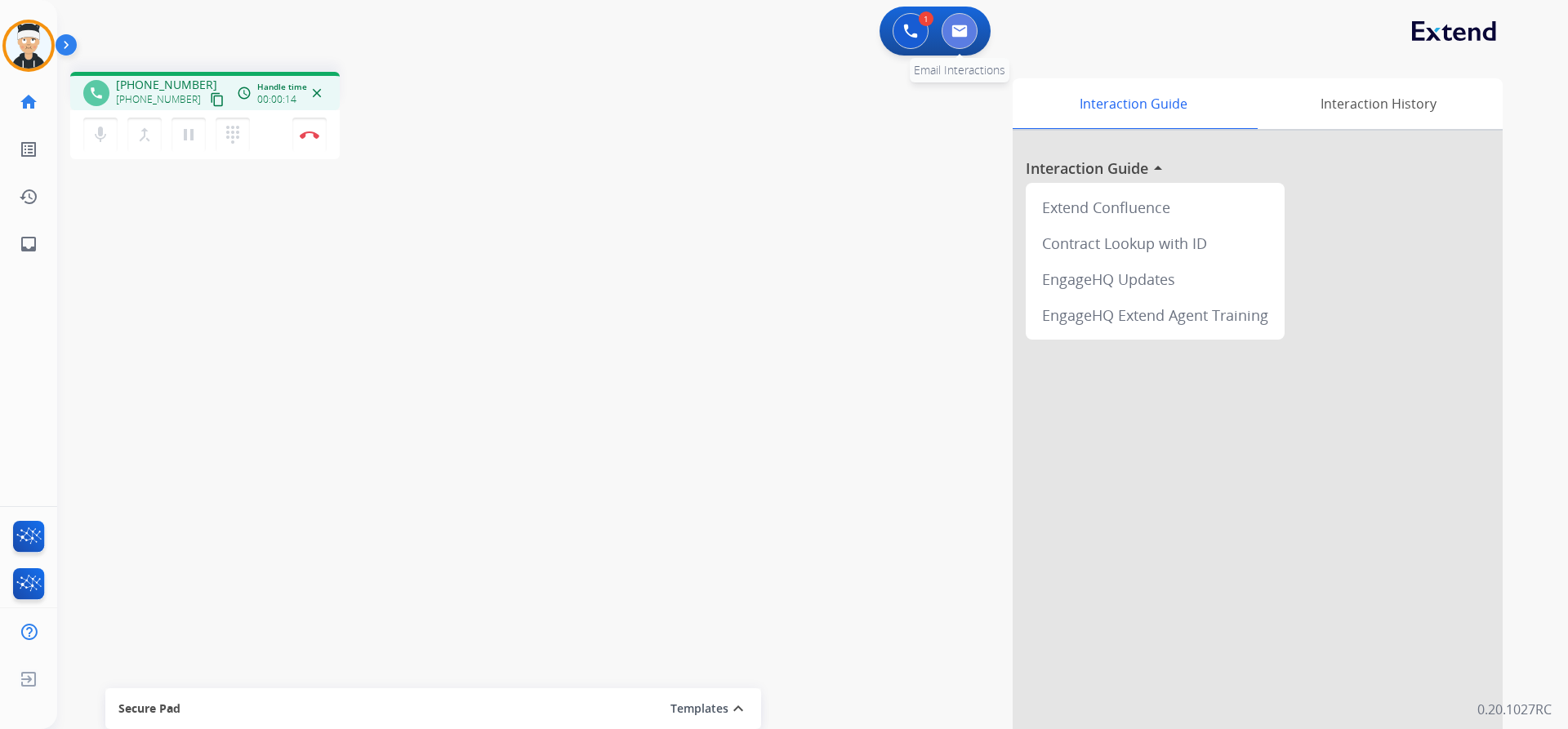
click at [953, 35] on img at bounding box center [959, 31] width 16 height 13
select select "**********"
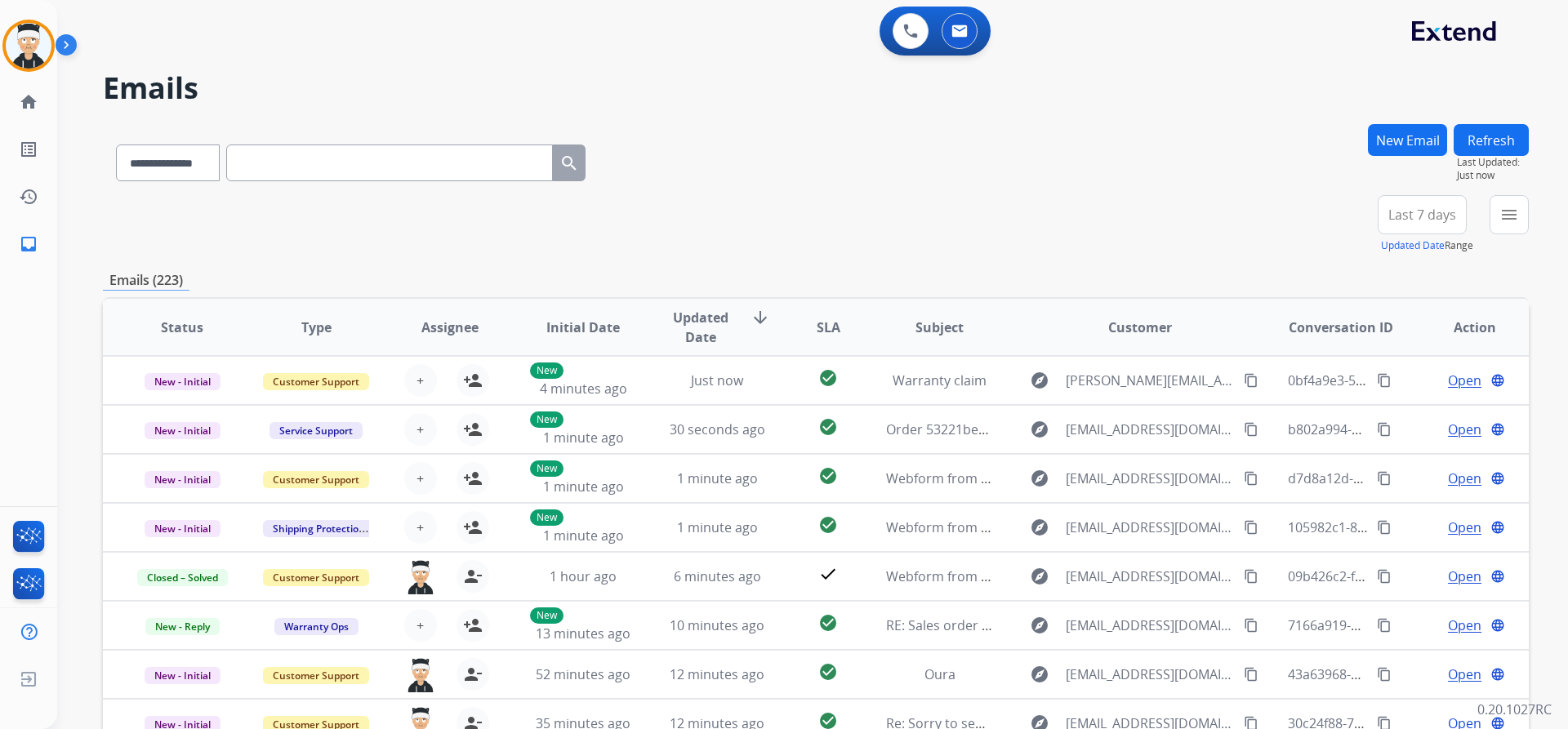
click at [1262, 238] on div "**********" at bounding box center [815, 224] width 1426 height 59
click at [1341, 225] on div "+82" at bounding box center [1345, 221] width 39 height 39
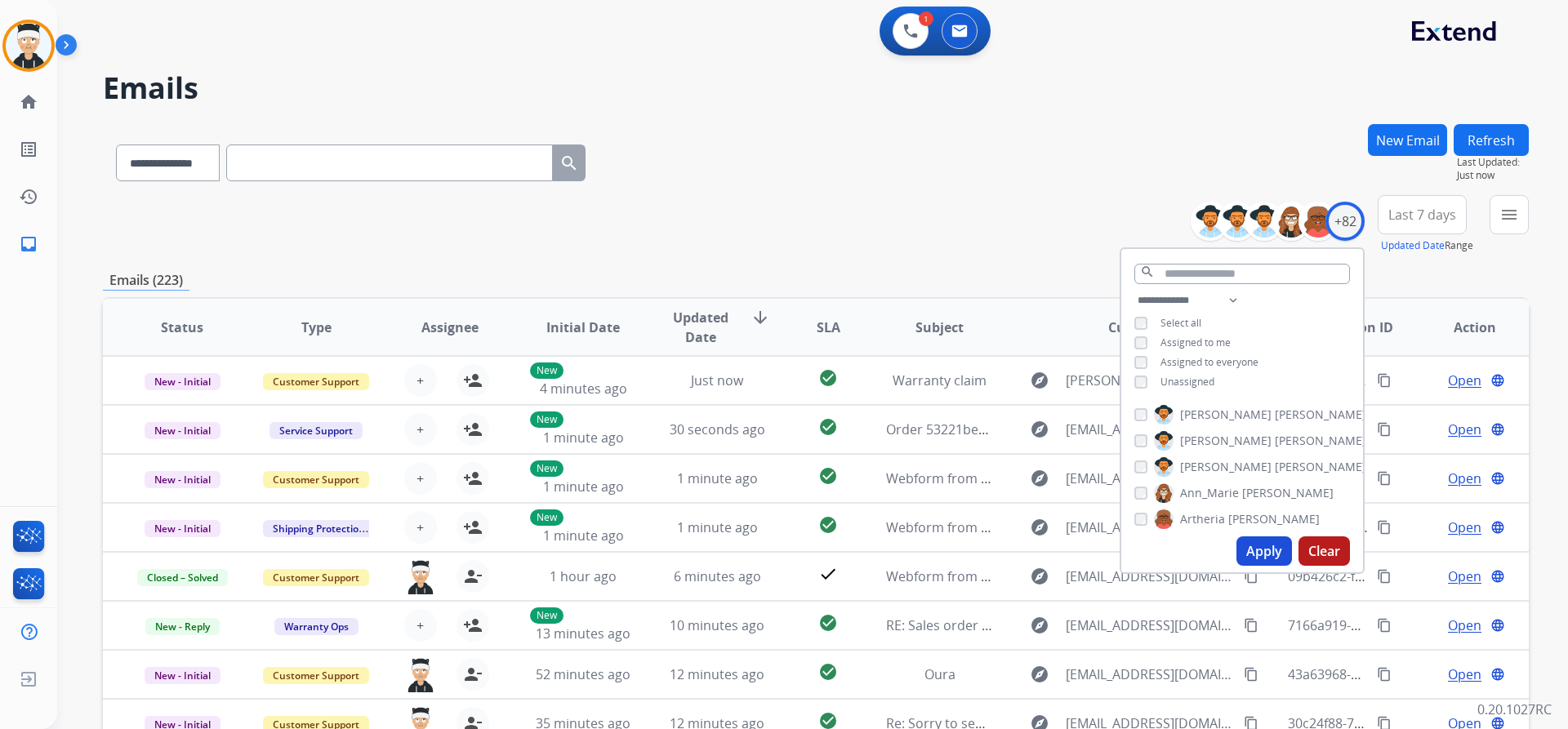
click at [1262, 559] on button "Apply" at bounding box center [1263, 550] width 55 height 29
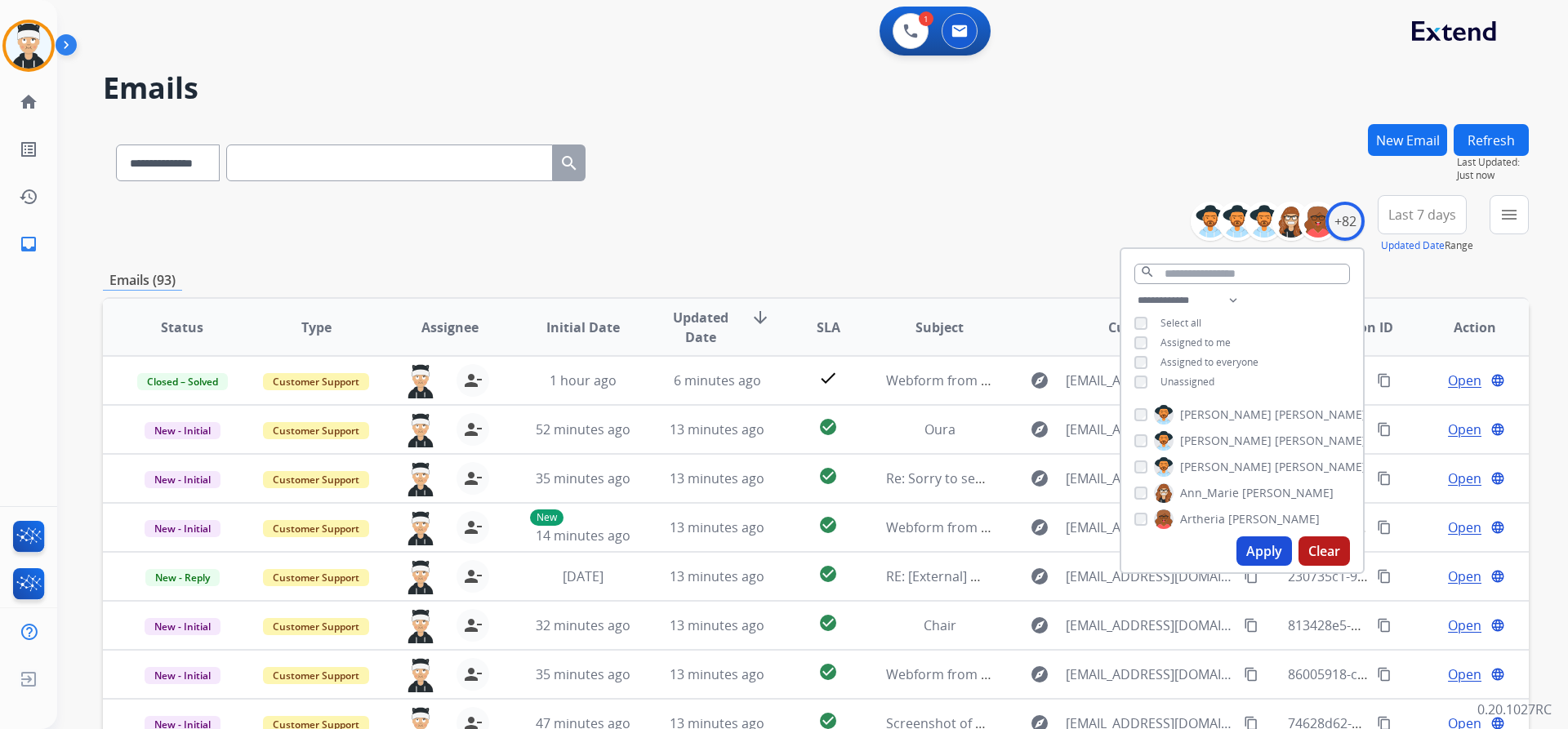
click at [1033, 248] on div "**********" at bounding box center [815, 224] width 1426 height 59
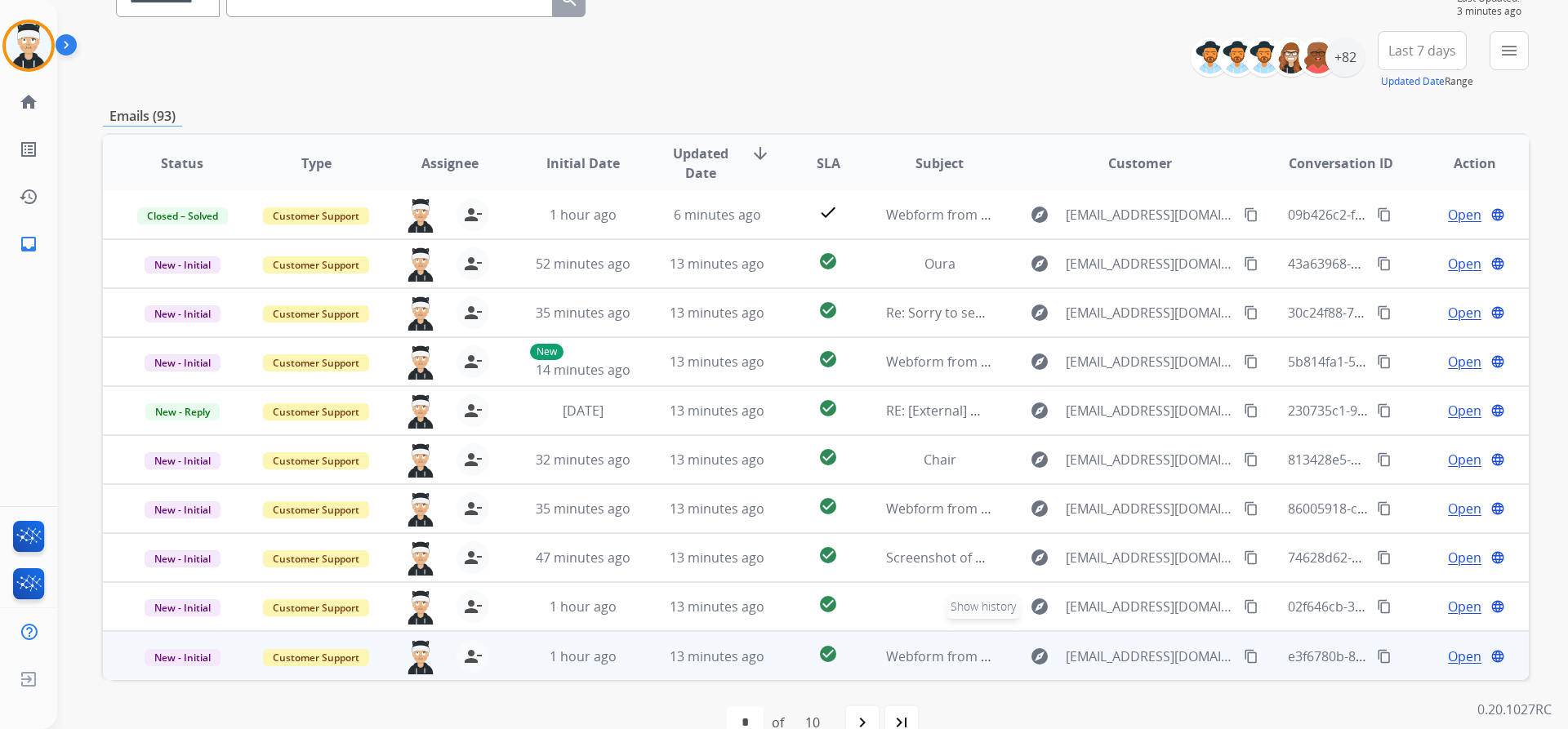
scroll to position [200, 0]
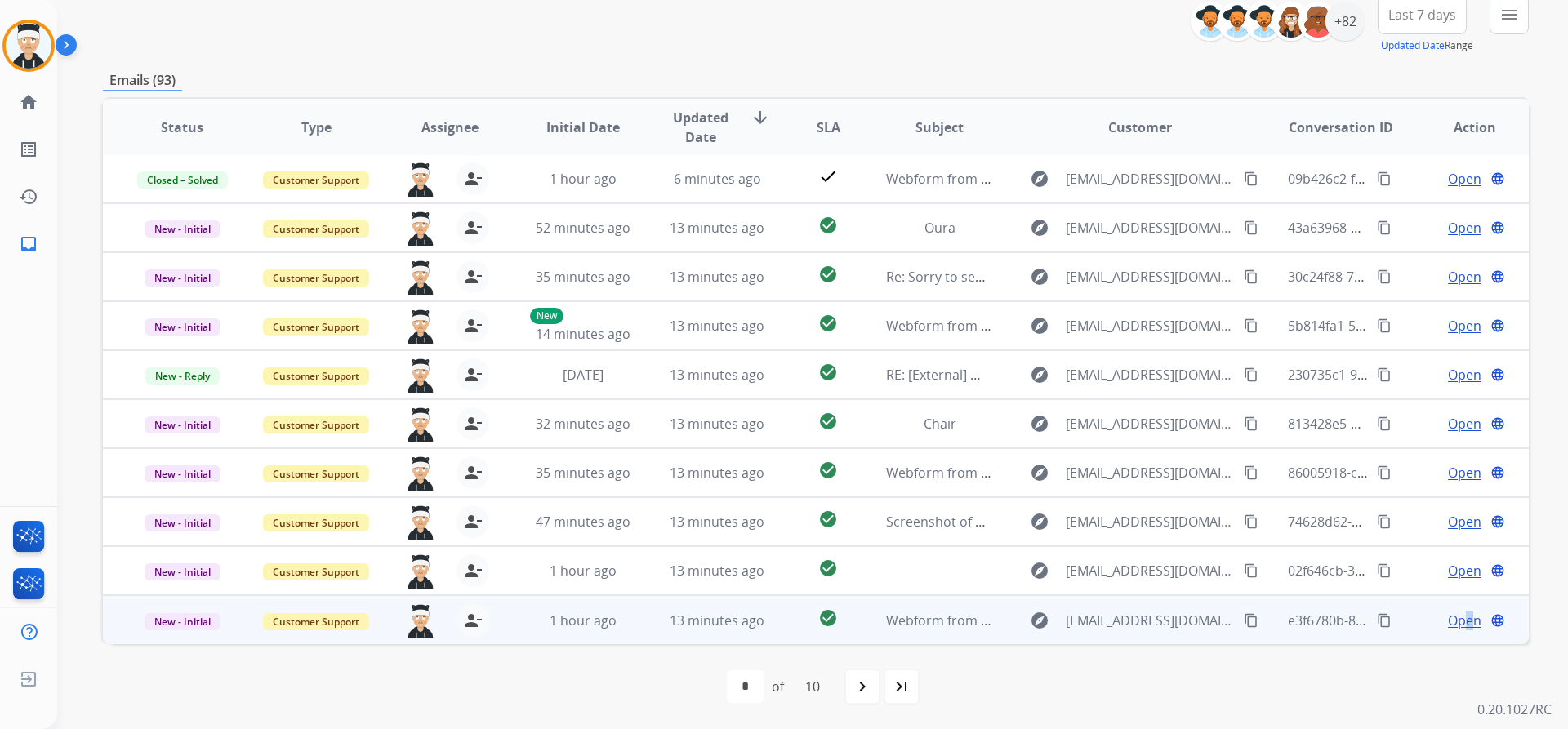
click at [1456, 618] on span "Open" at bounding box center [1465, 620] width 34 height 20
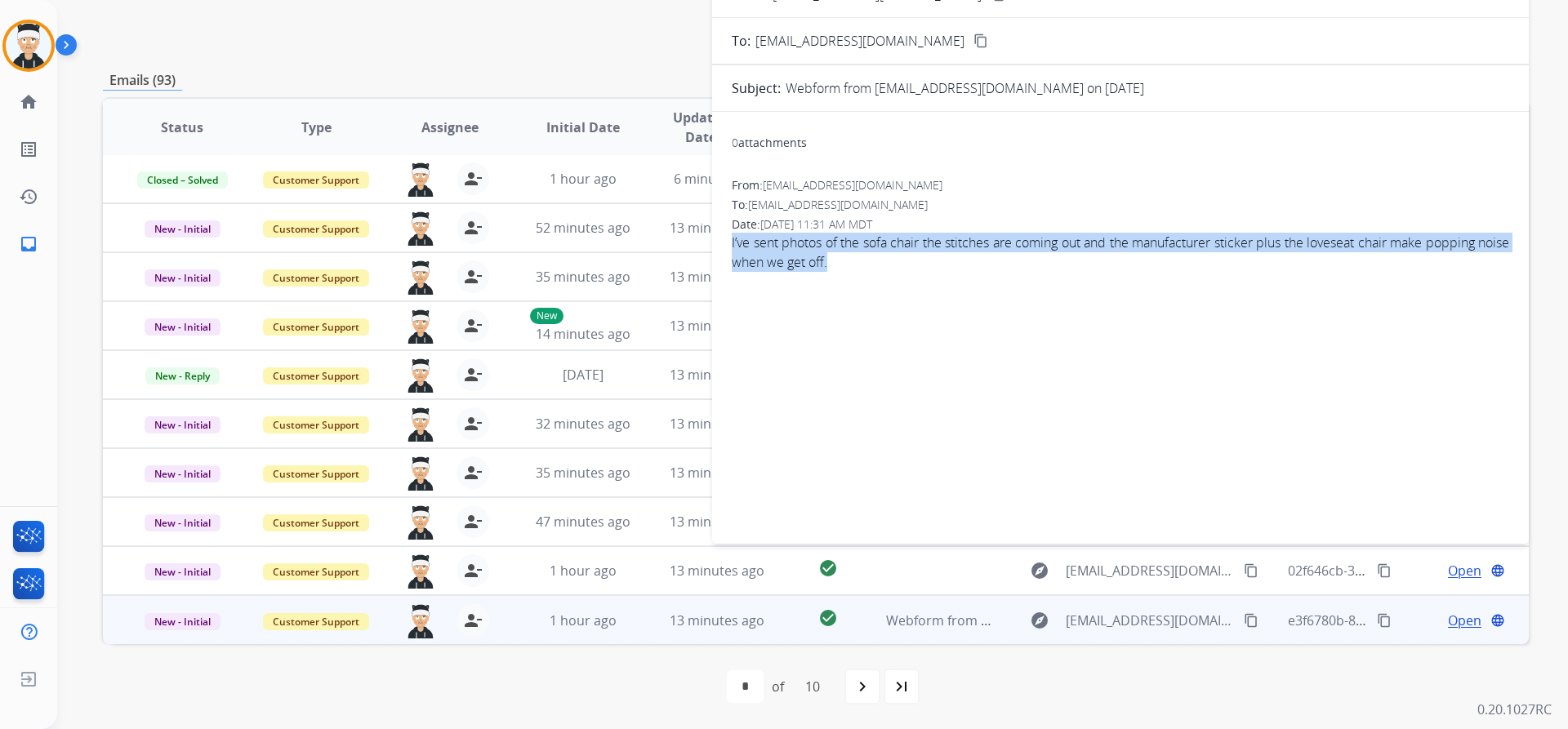
drag, startPoint x: 874, startPoint y: 260, endPoint x: 726, endPoint y: 245, distance: 148.8
click at [725, 245] on div "0 attachments From: equinegirl57@gmail.com To: support@extend.com Date: 09/10/2…" at bounding box center [1120, 324] width 816 height 399
click at [871, 291] on div "0 attachments From: equinegirl57@gmail.com To: support@extend.com Date: 09/10/2…" at bounding box center [1120, 324] width 816 height 399
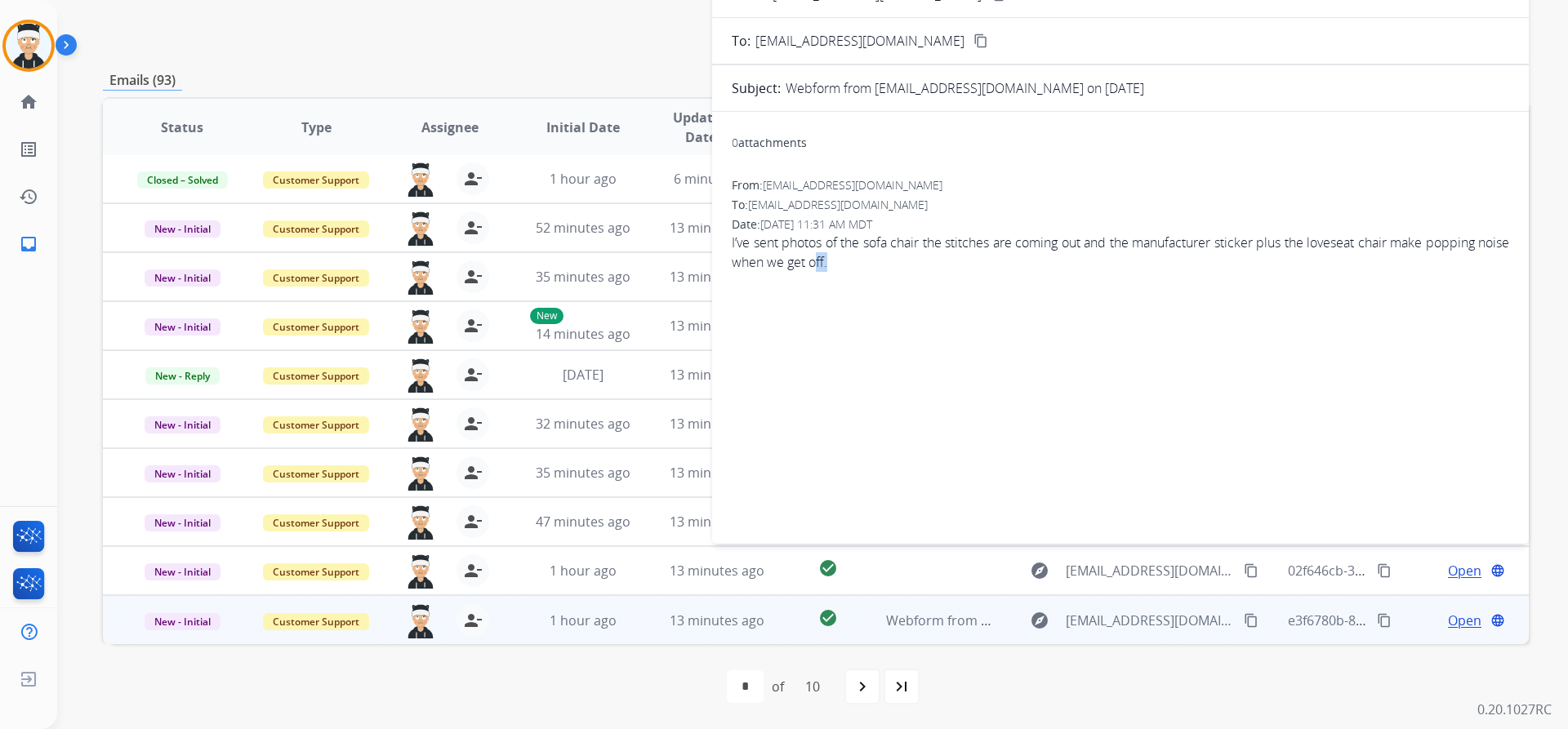
drag, startPoint x: 891, startPoint y: 271, endPoint x: 853, endPoint y: 270, distance: 38.0
click at [853, 270] on div "From: equinegirl57@gmail.com To: support@extend.com Date: 09/10/2025 - 11:31 AM…" at bounding box center [1120, 231] width 777 height 108
drag, startPoint x: 870, startPoint y: 320, endPoint x: 858, endPoint y: 303, distance: 20.8
click at [868, 318] on div "0 attachments From: equinegirl57@gmail.com To: support@extend.com Date: 09/10/2…" at bounding box center [1120, 324] width 816 height 399
click at [950, 284] on div "From: equinegirl57@gmail.com To: support@extend.com Date: 09/10/2025 - 11:31 AM…" at bounding box center [1120, 231] width 777 height 108
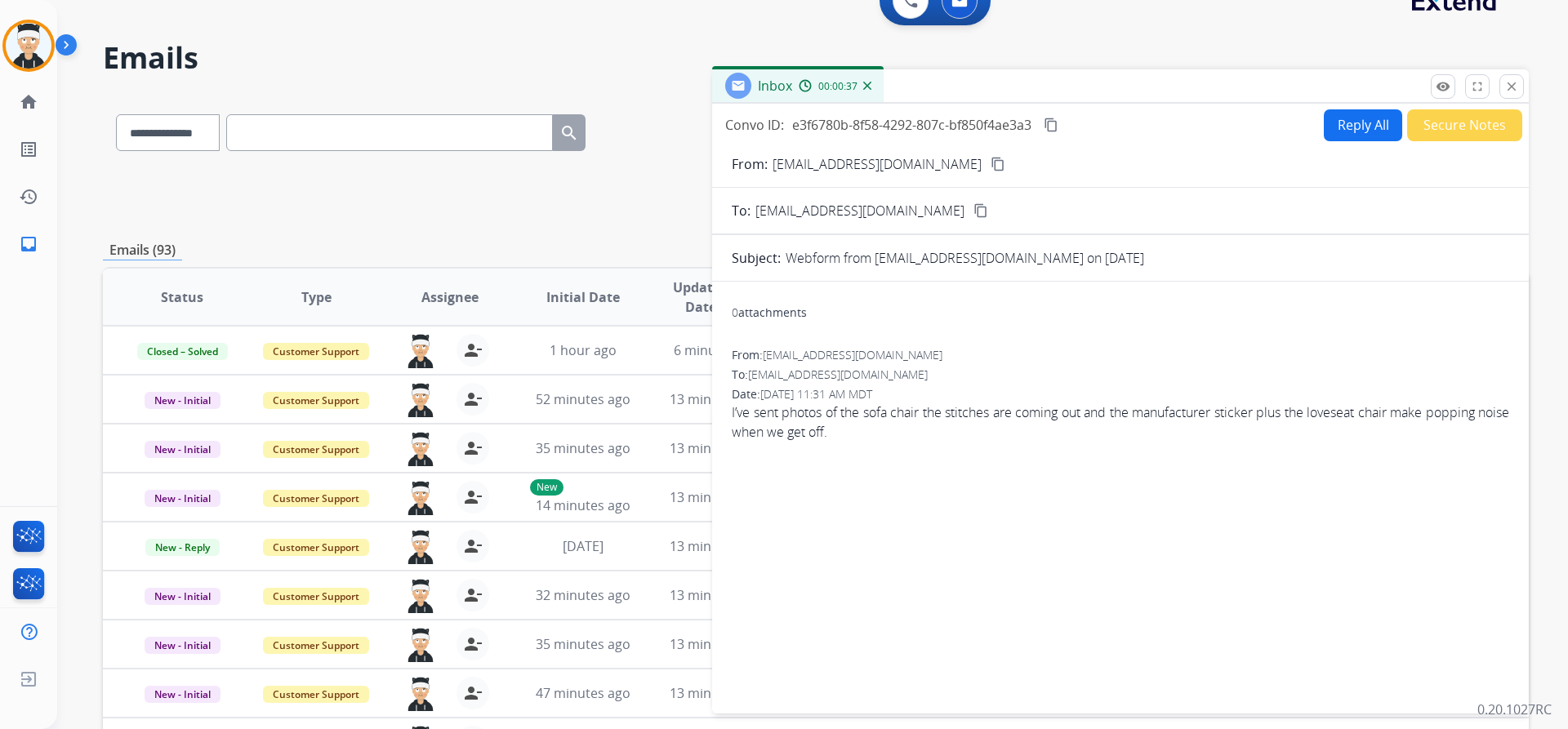
scroll to position [0, 0]
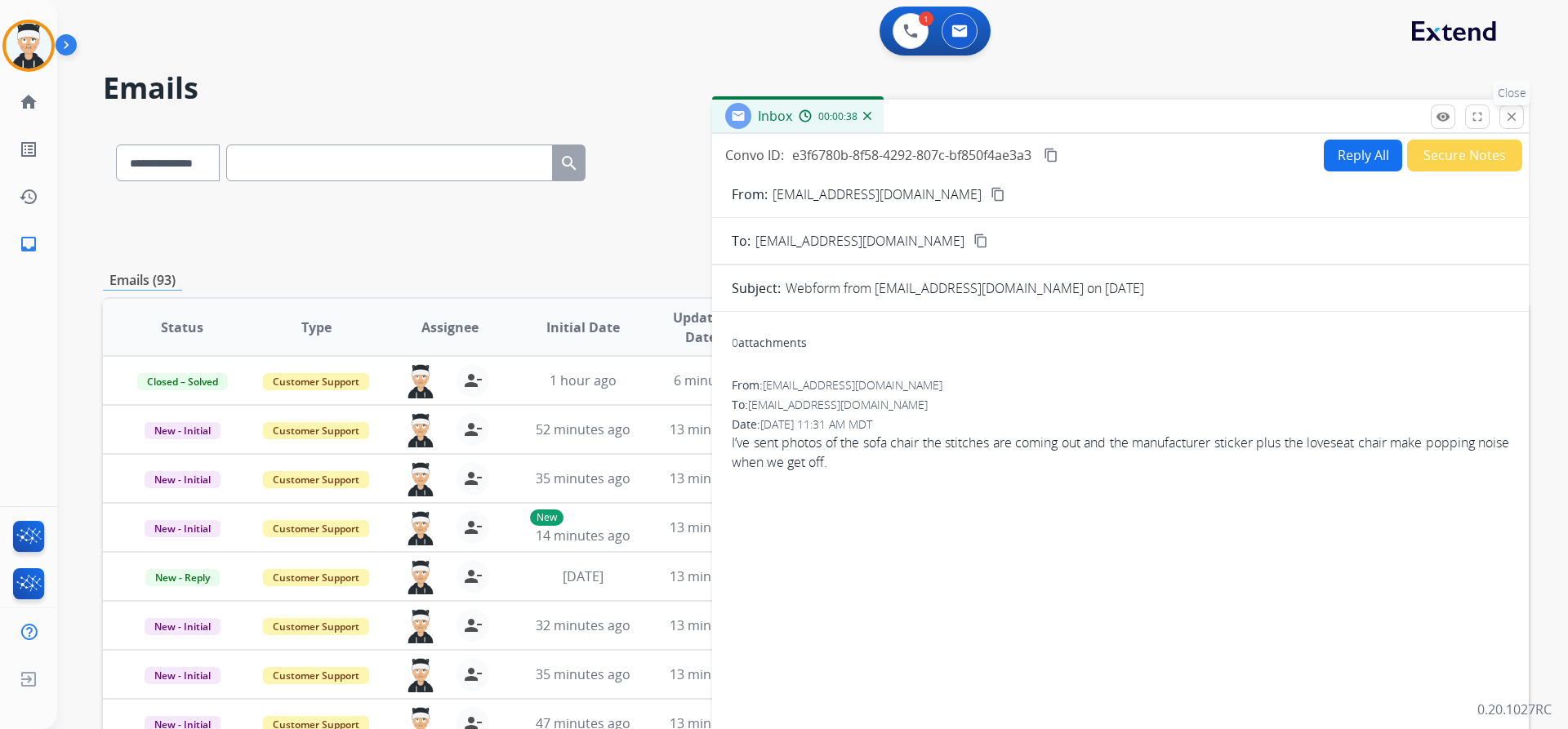
click at [1516, 125] on button "close Close" at bounding box center [1512, 117] width 24 height 24
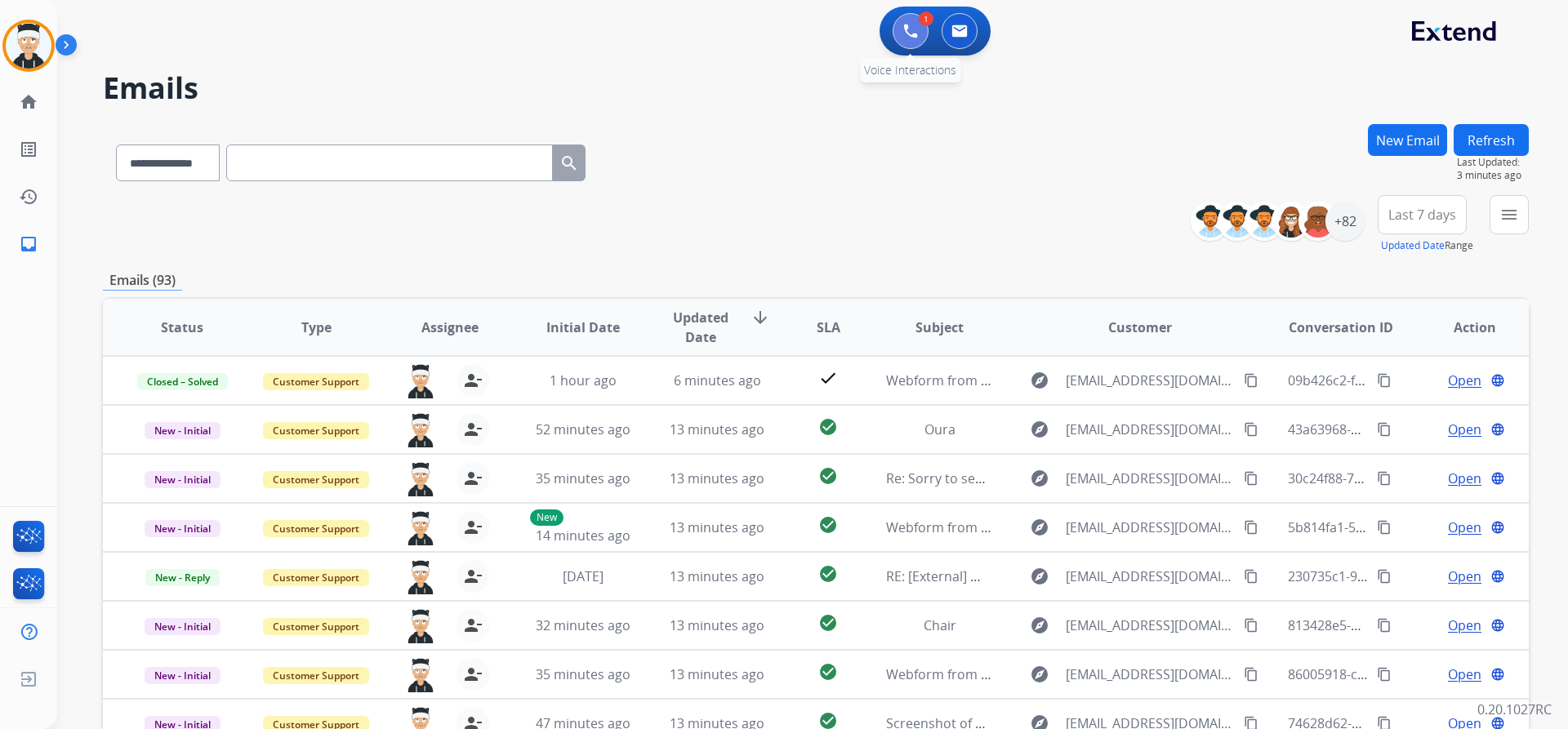
click at [918, 39] on button at bounding box center [910, 31] width 36 height 36
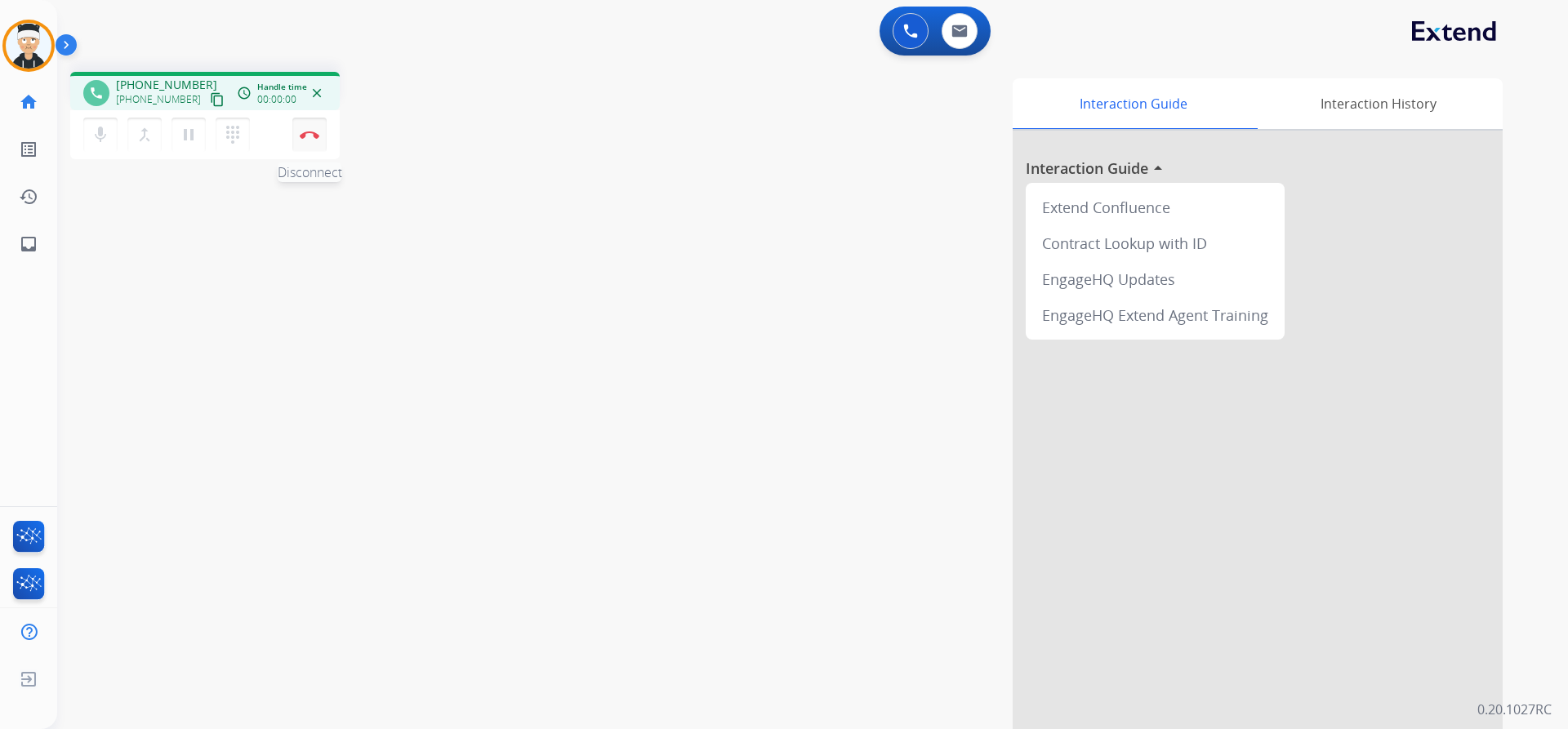
click at [317, 141] on button "Disconnect" at bounding box center [309, 134] width 35 height 35
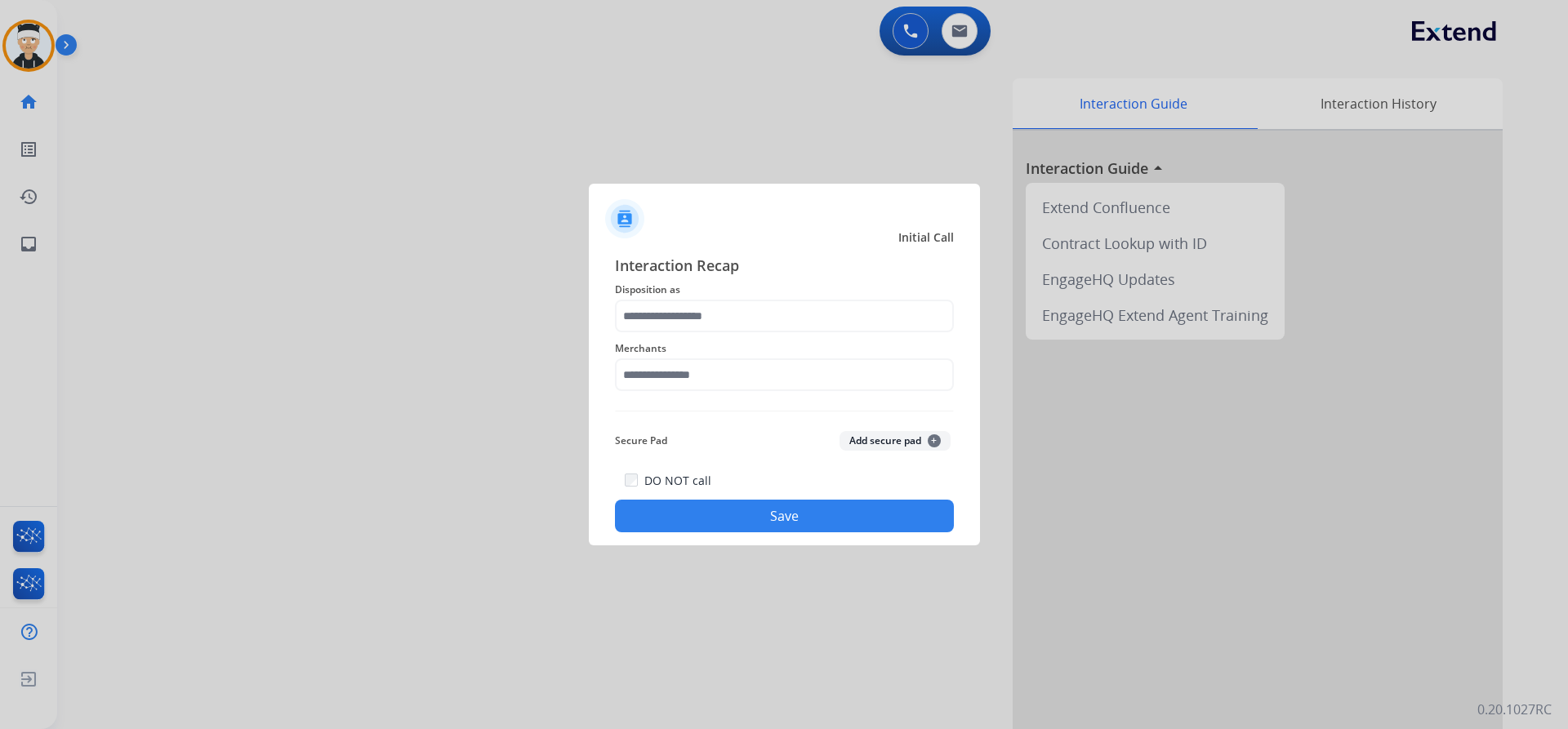
click at [748, 282] on span "Disposition as" at bounding box center [784, 290] width 339 height 20
click at [746, 305] on input "text" at bounding box center [784, 316] width 339 height 33
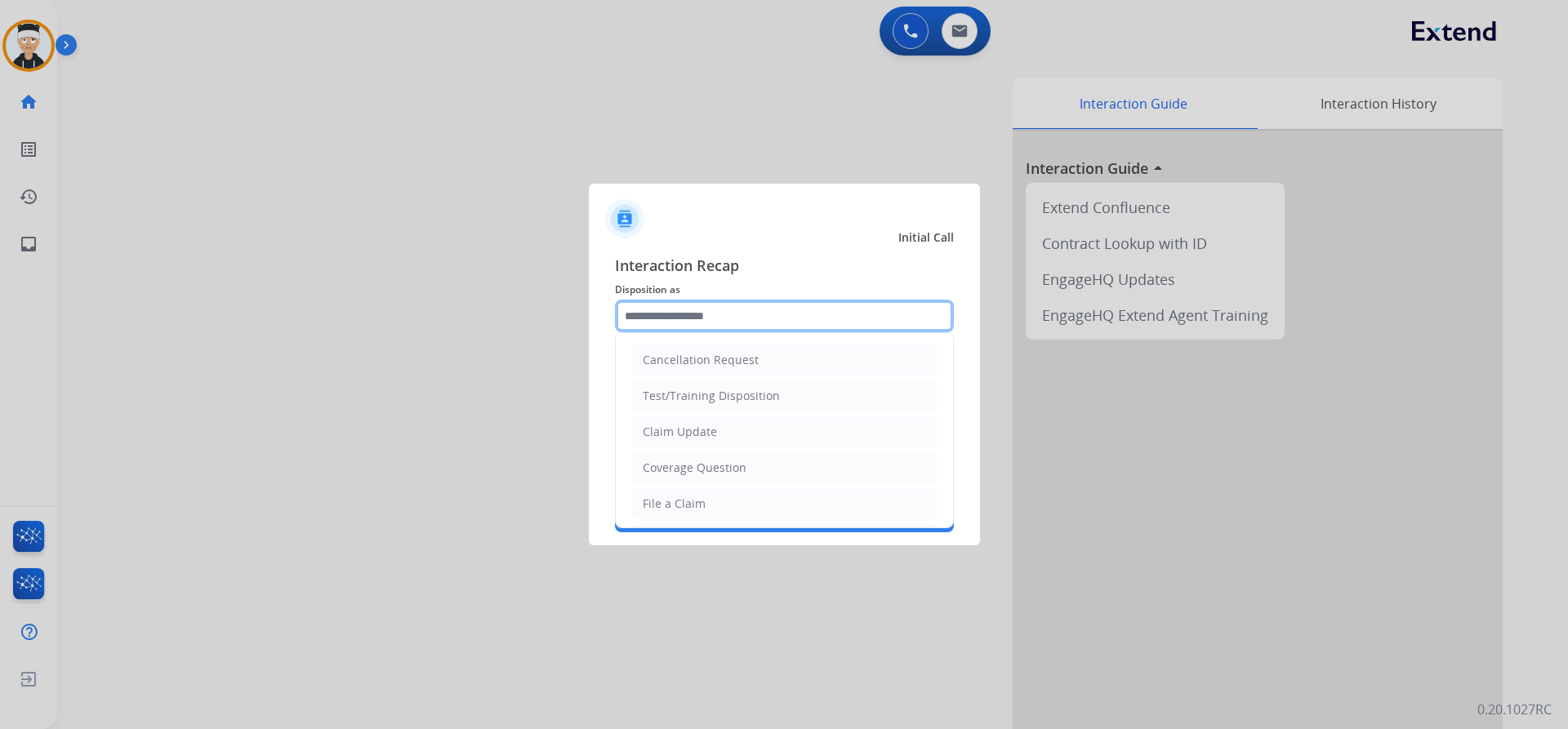
scroll to position [327, 0]
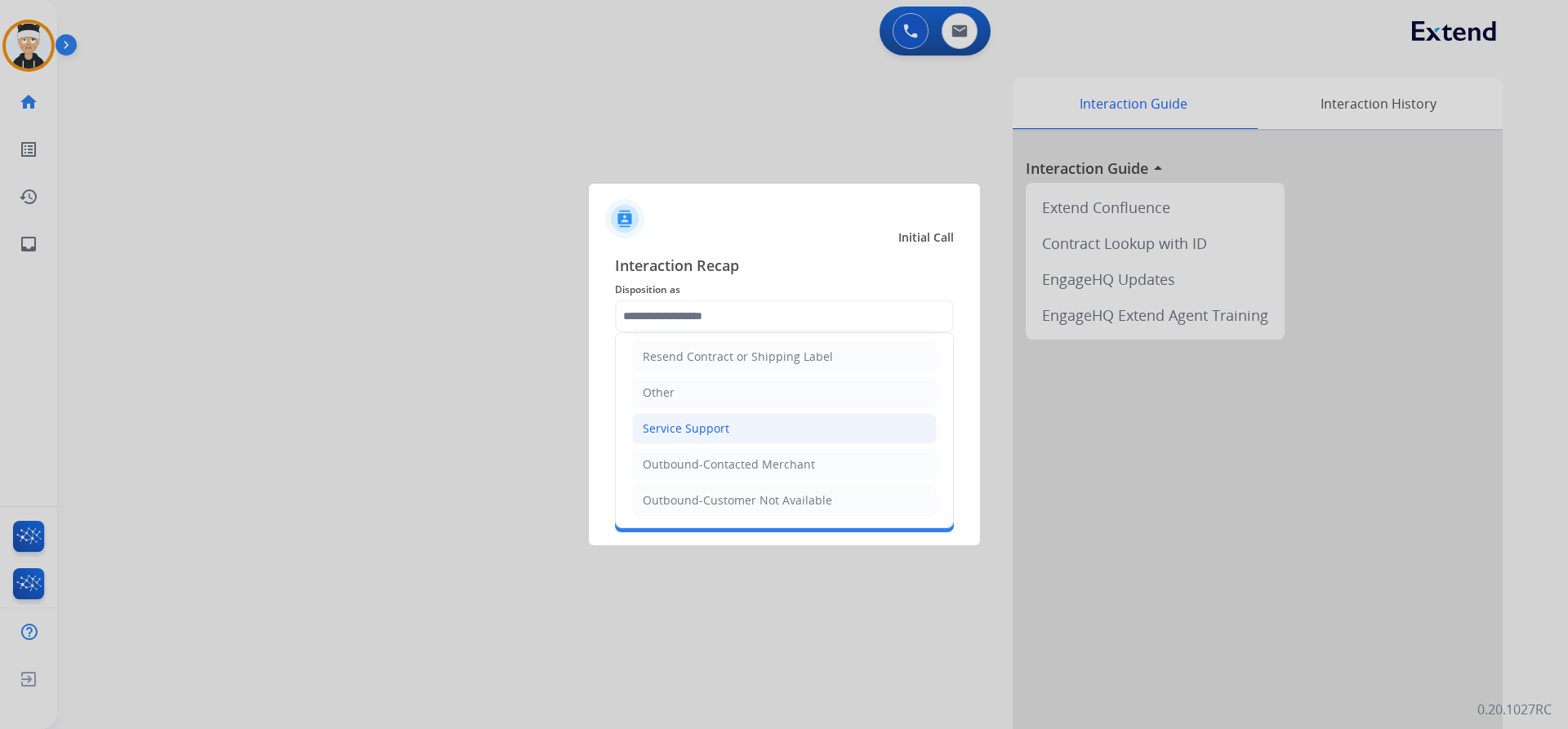
click at [753, 428] on li "Service Support" at bounding box center [784, 428] width 305 height 31
type input "**********"
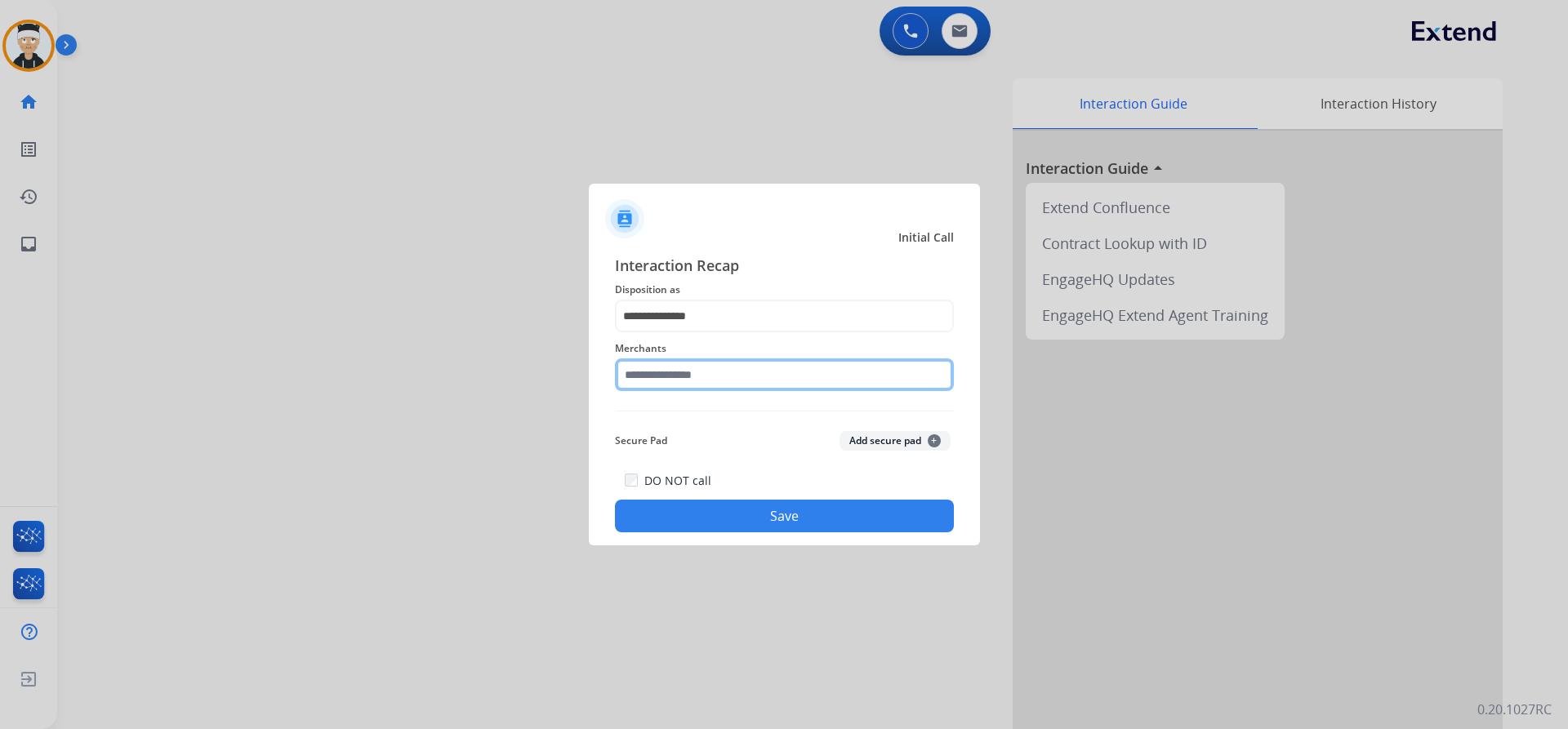
click at [727, 386] on input "text" at bounding box center [784, 375] width 339 height 33
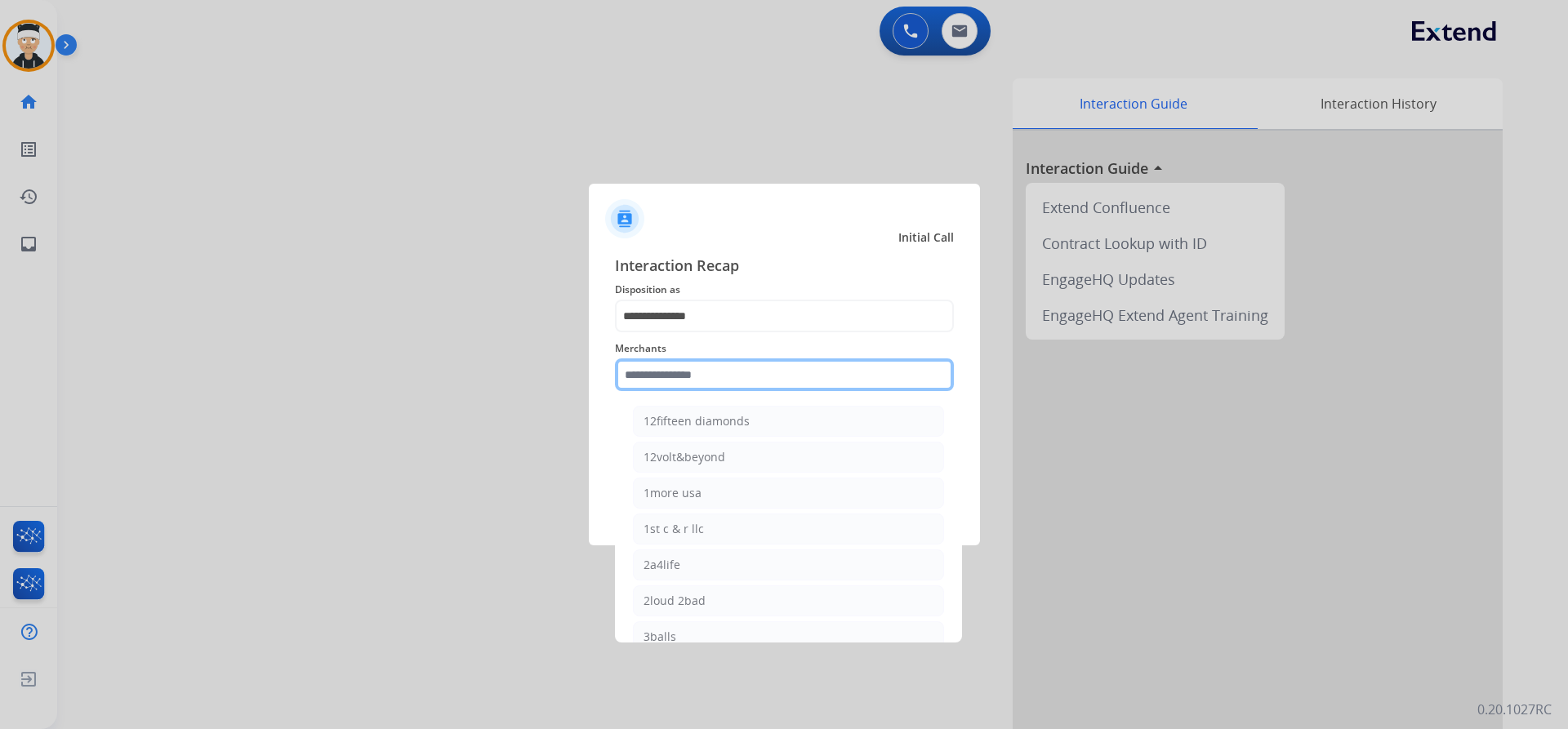
click at [760, 377] on input "text" at bounding box center [784, 375] width 339 height 33
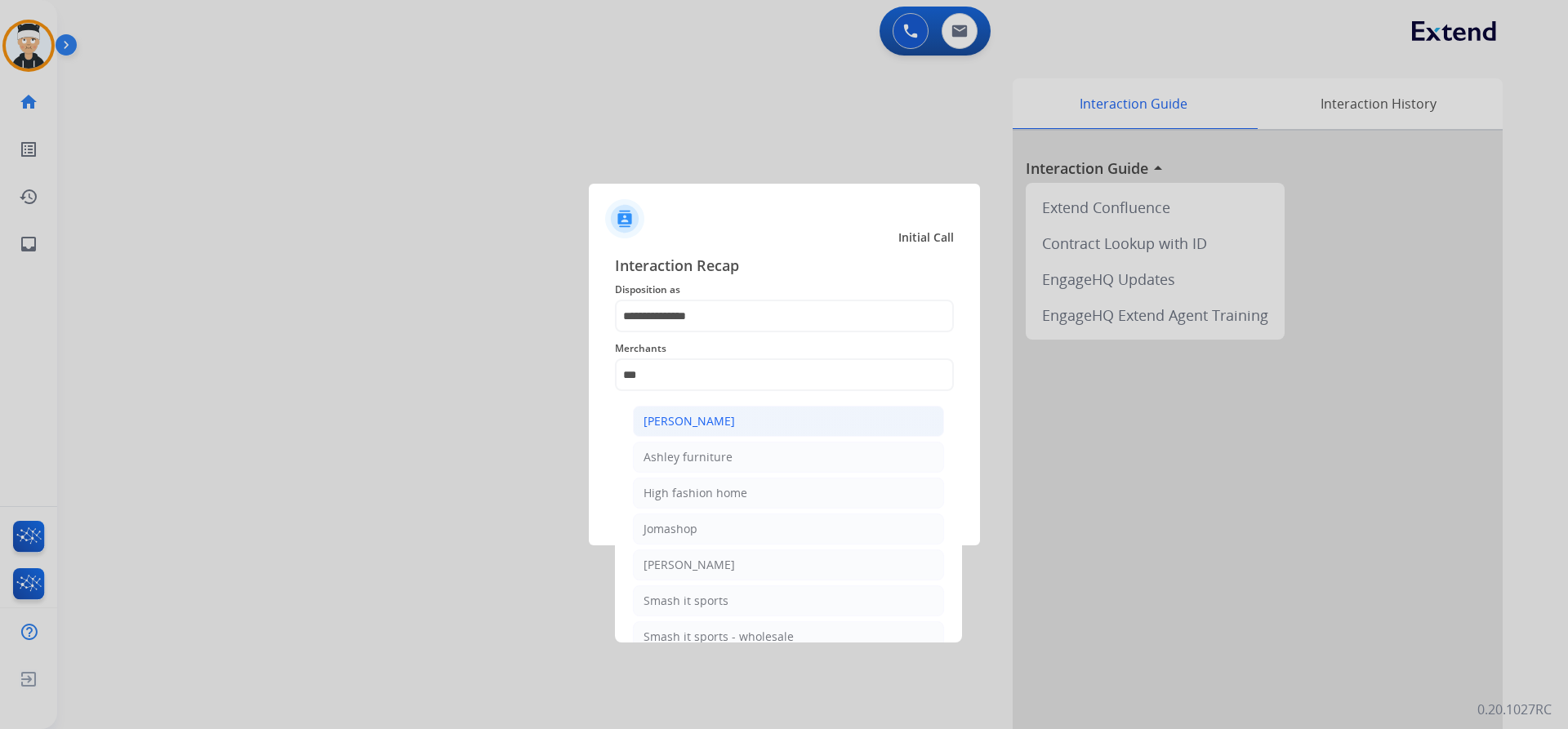
click at [753, 420] on li "Ashley - Reguard" at bounding box center [788, 421] width 311 height 31
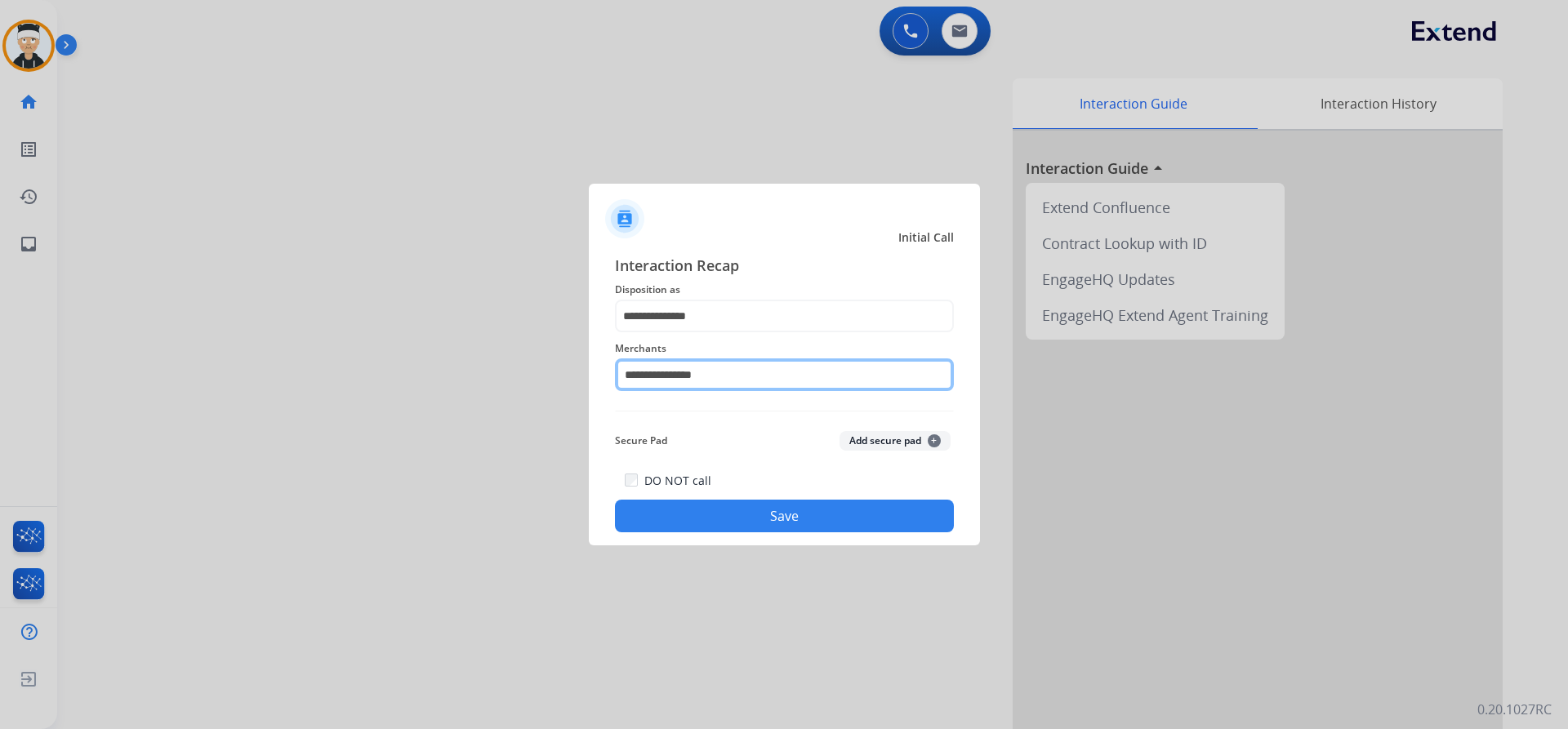
click at [752, 376] on input "**********" at bounding box center [784, 375] width 339 height 33
type input "*"
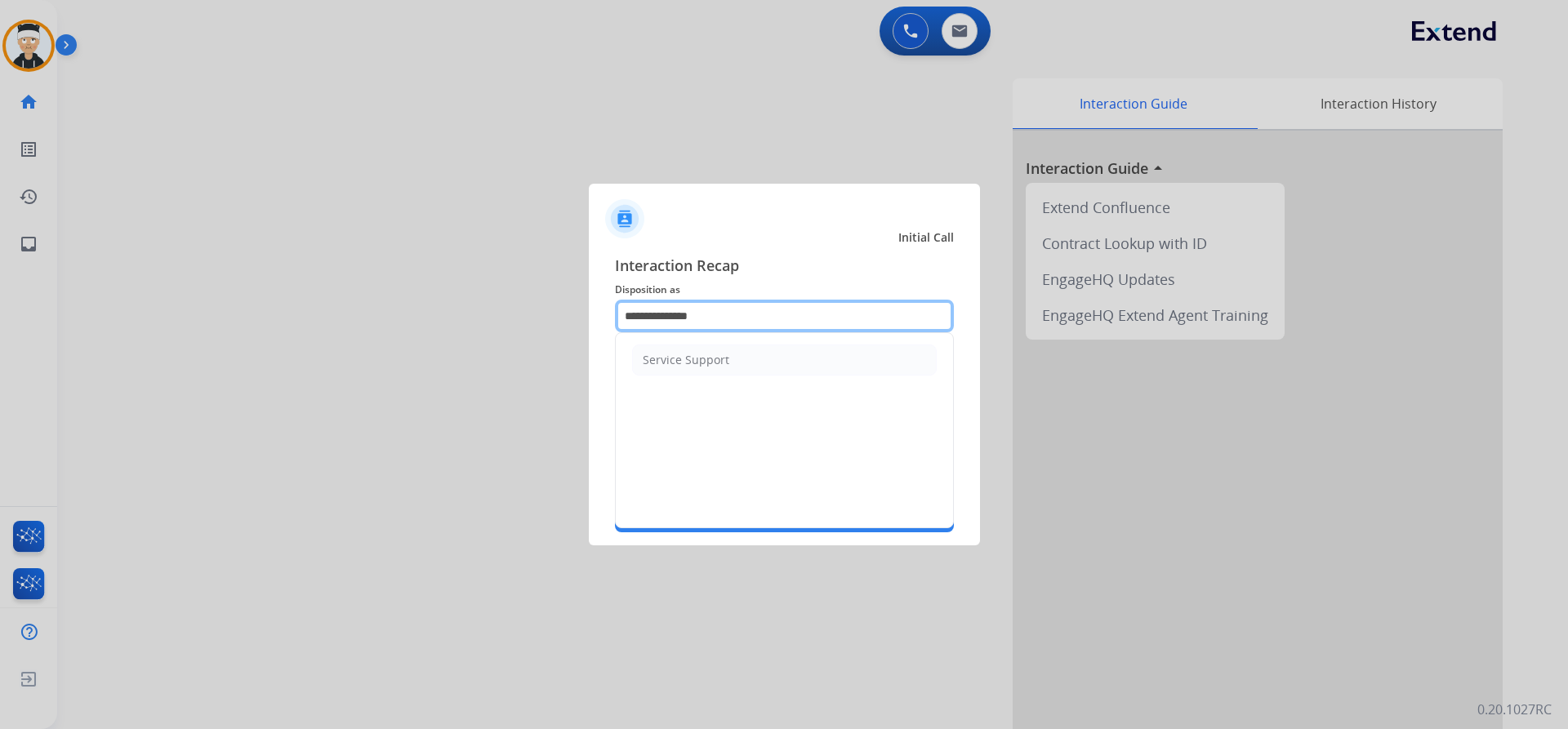
click at [785, 319] on input "**********" at bounding box center [784, 316] width 339 height 33
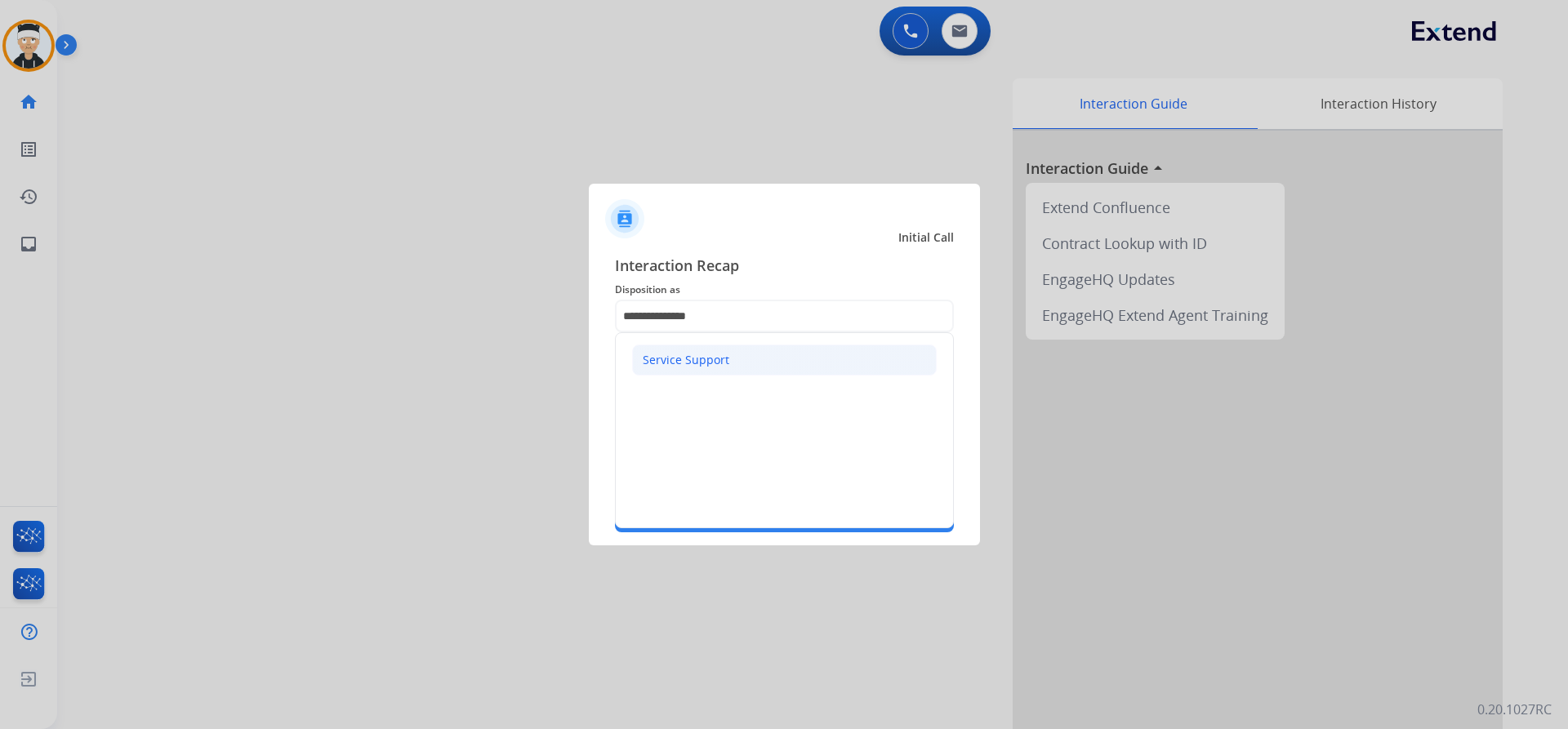
click at [771, 357] on li "Service Support" at bounding box center [784, 360] width 305 height 31
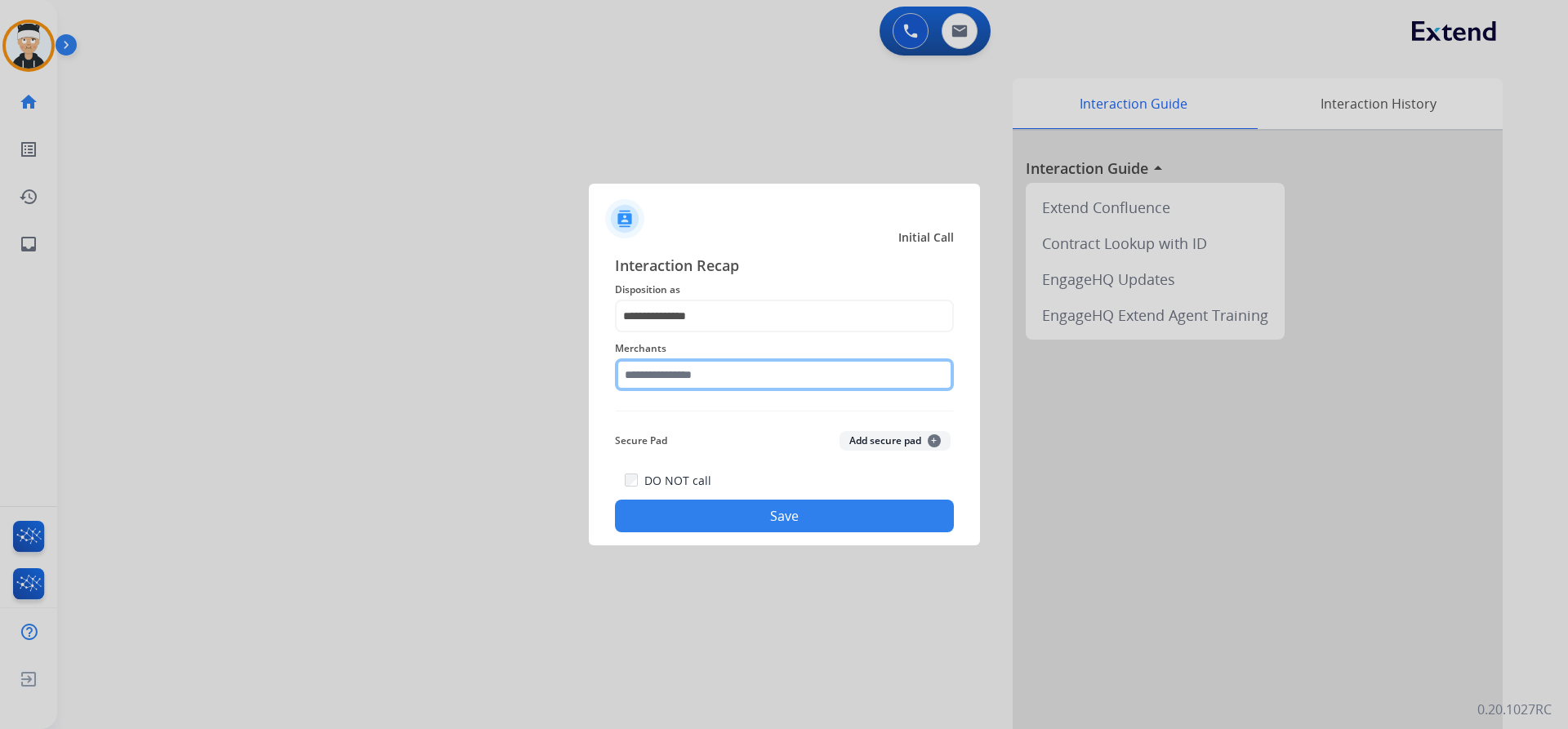
click at [742, 377] on input "text" at bounding box center [784, 375] width 339 height 33
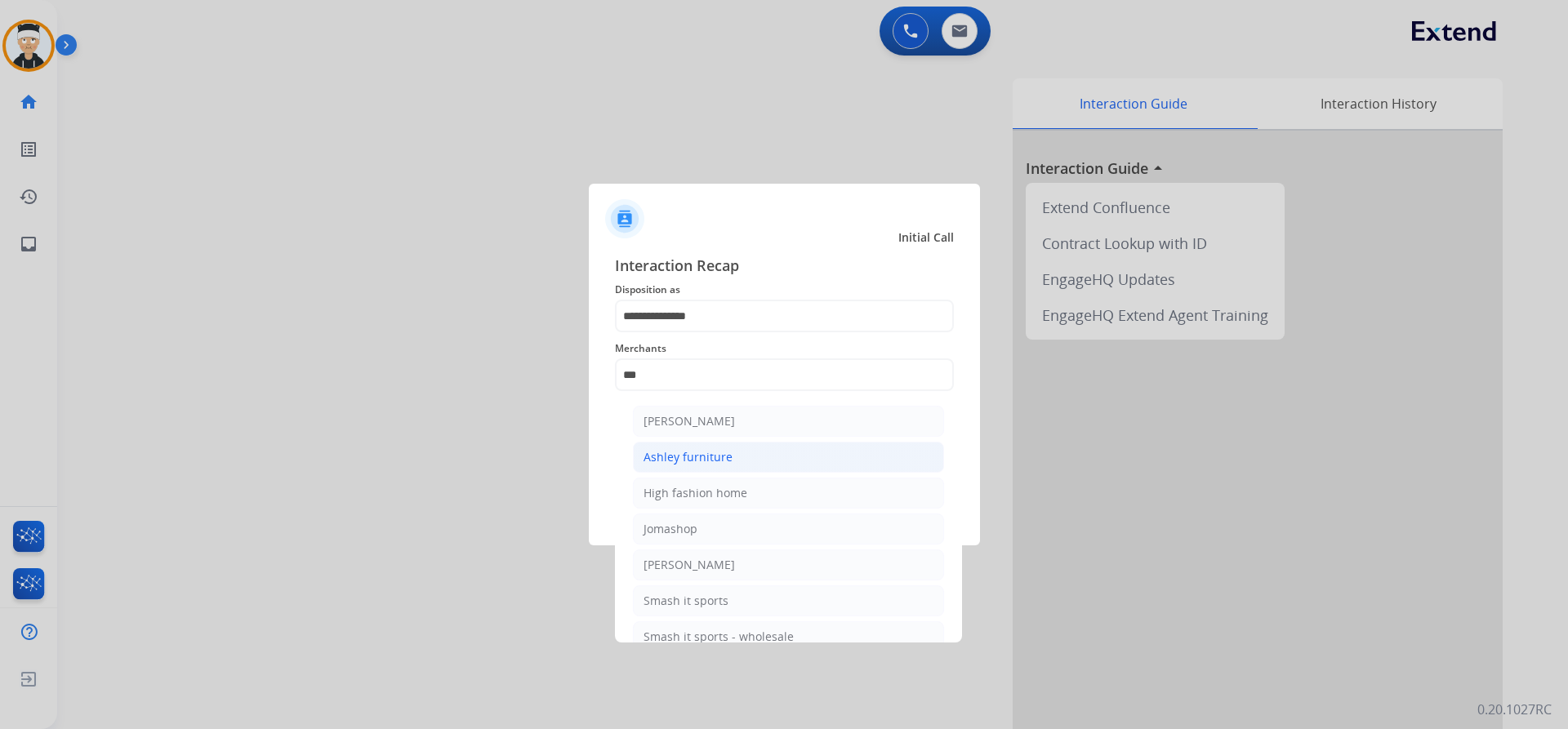
click at [742, 465] on li "Ashley furniture" at bounding box center [788, 456] width 311 height 31
type input "**********"
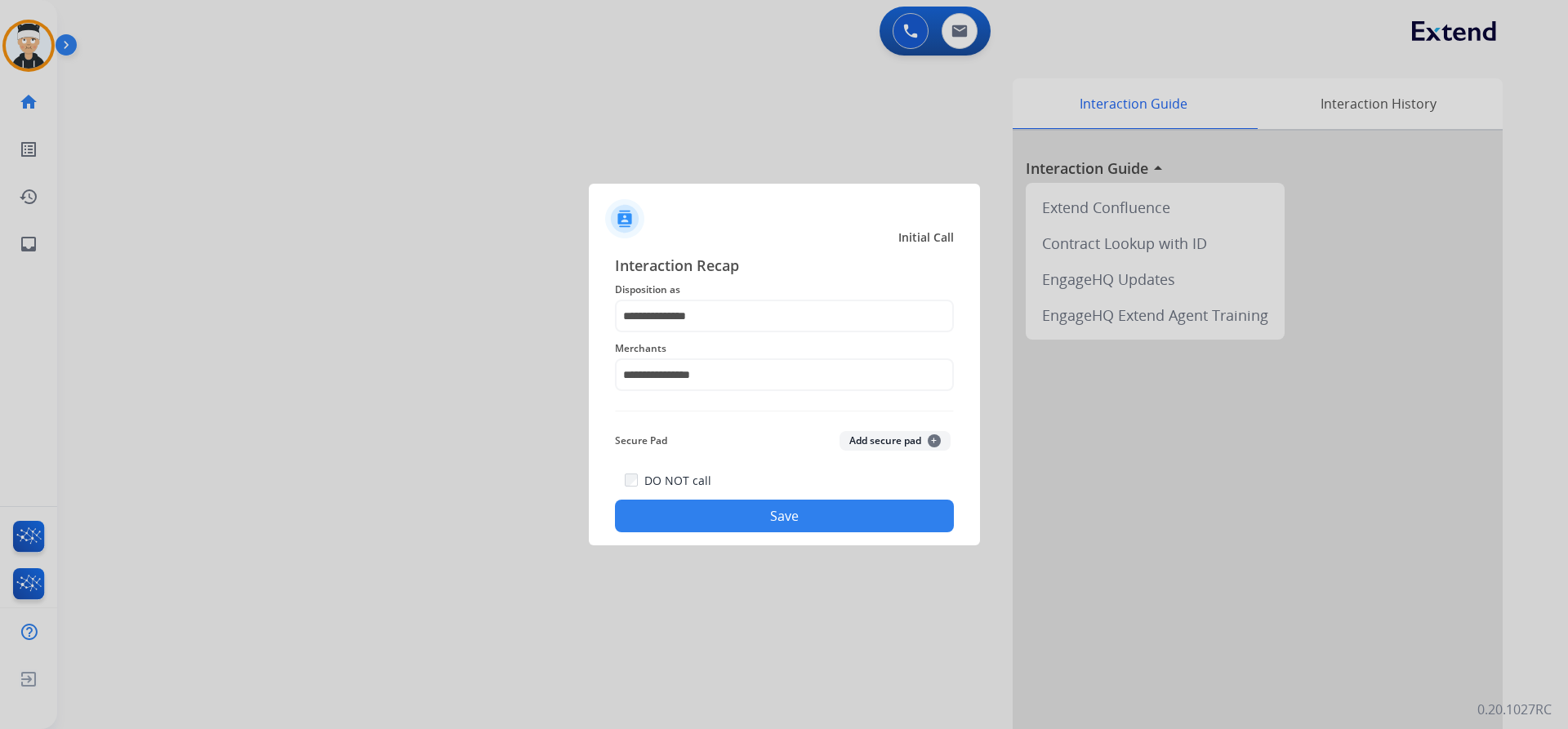
click at [780, 516] on button "Save" at bounding box center [784, 515] width 339 height 33
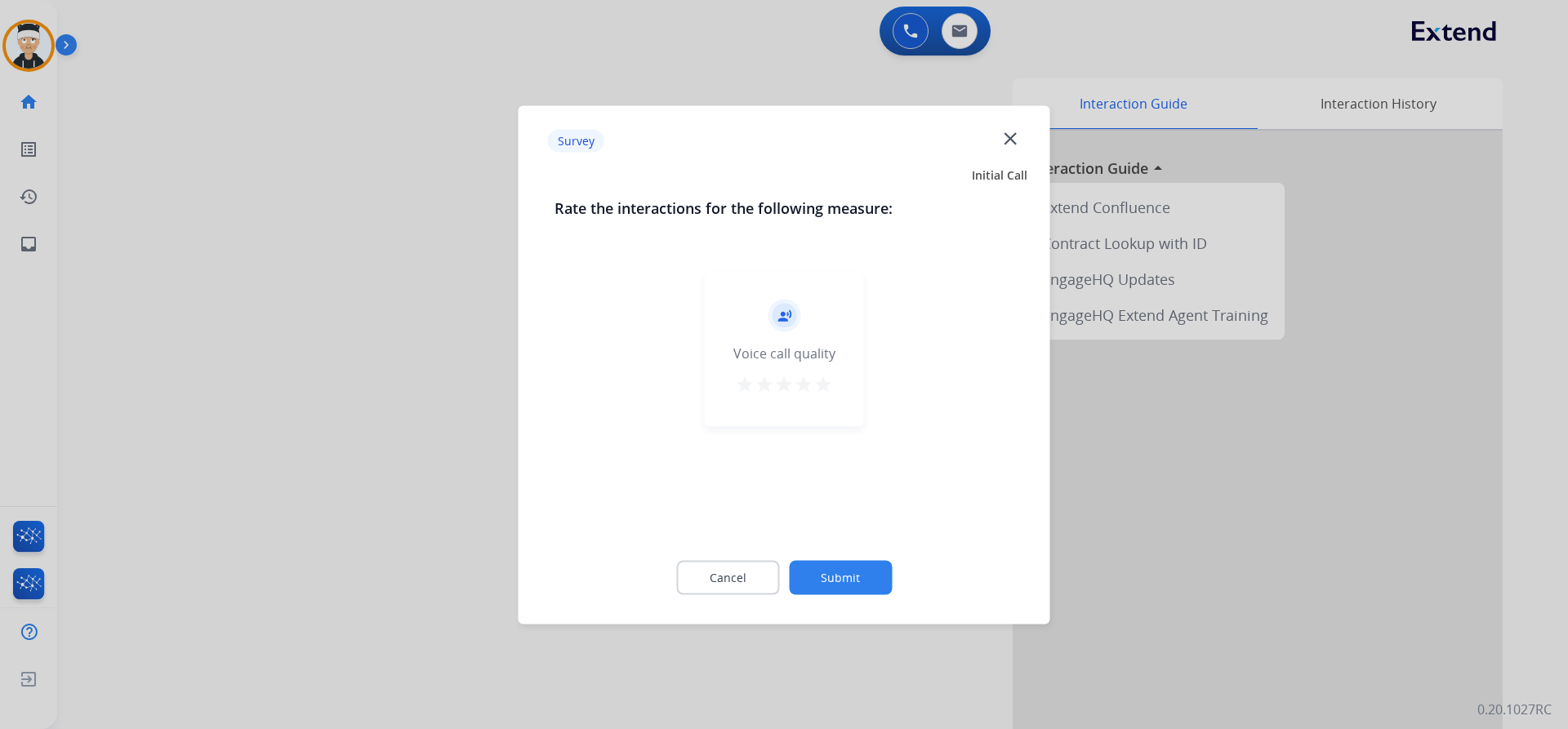
click at [824, 384] on mat-icon "star" at bounding box center [823, 383] width 20 height 20
click at [834, 561] on button "Submit" at bounding box center [841, 577] width 103 height 35
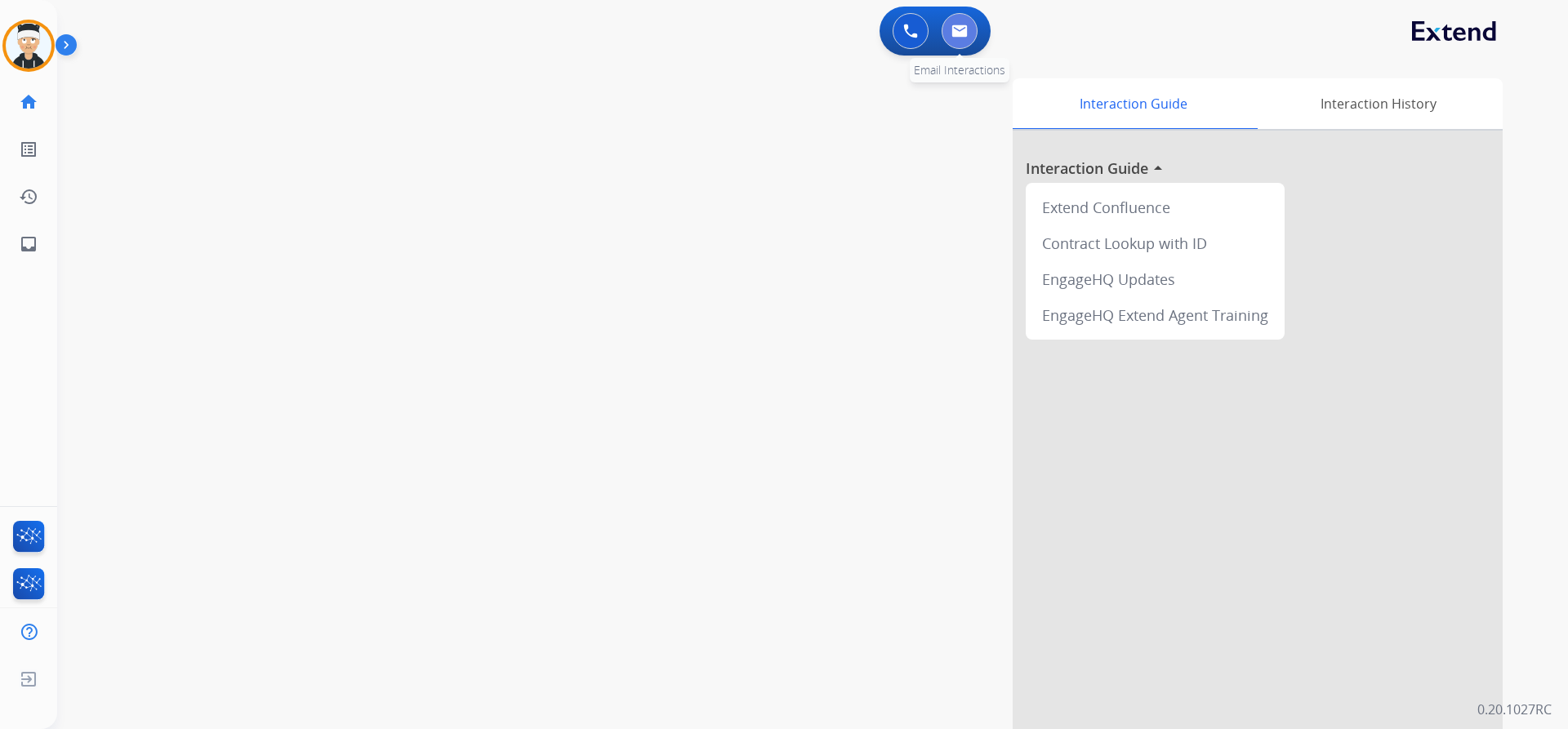
click at [959, 32] on img at bounding box center [959, 31] width 16 height 13
select select "**********"
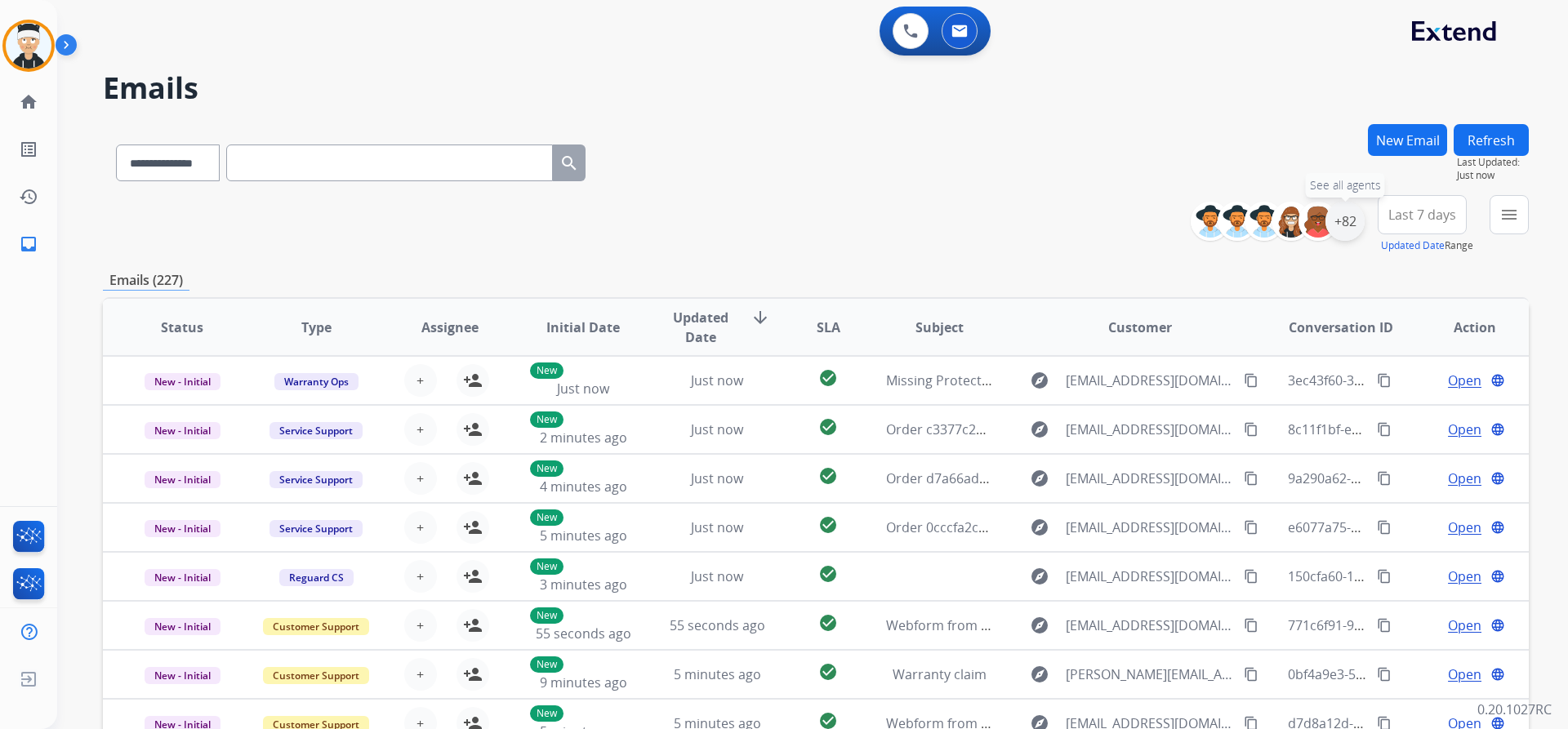
click at [1342, 231] on div "+82" at bounding box center [1345, 221] width 39 height 39
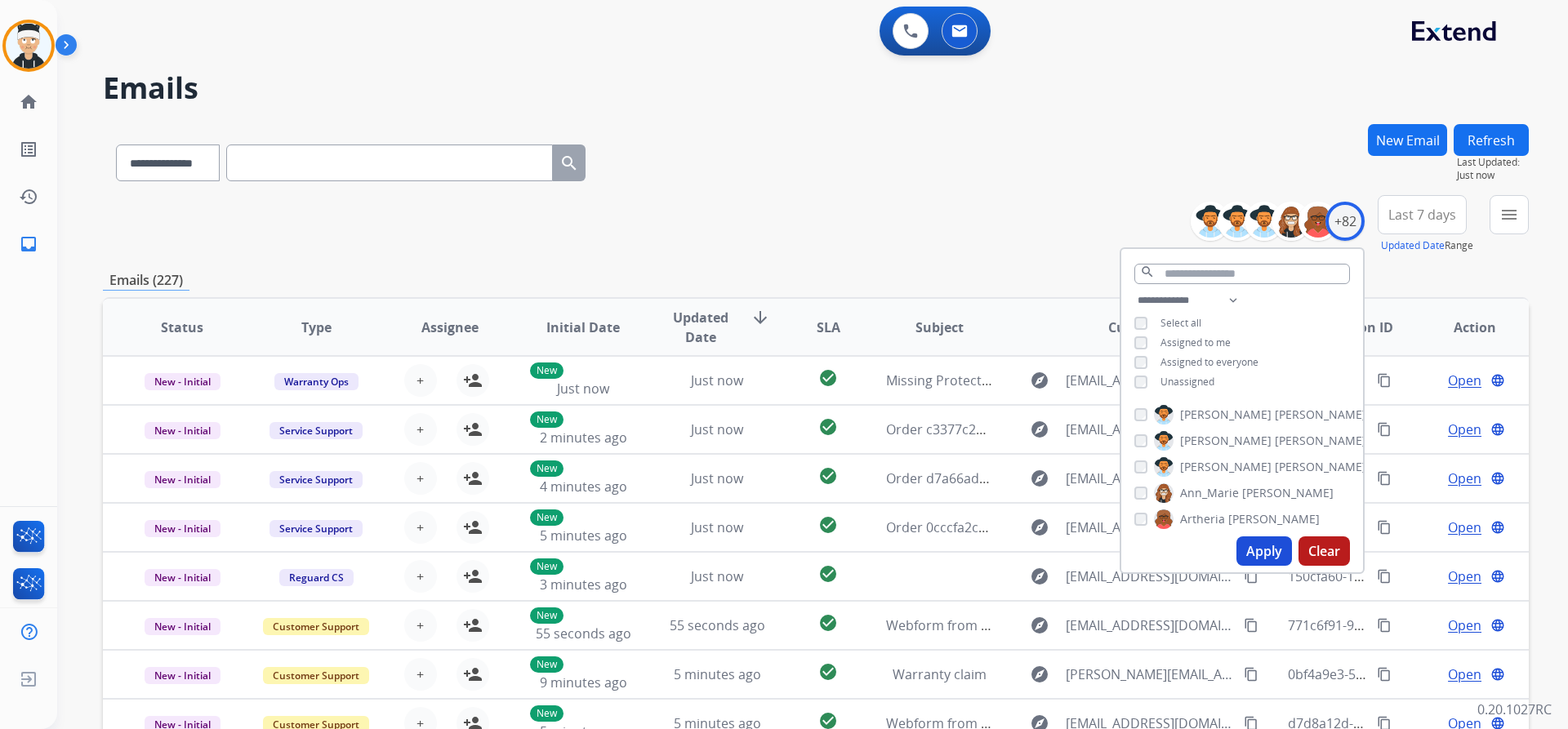
click at [1263, 558] on button "Apply" at bounding box center [1263, 550] width 55 height 29
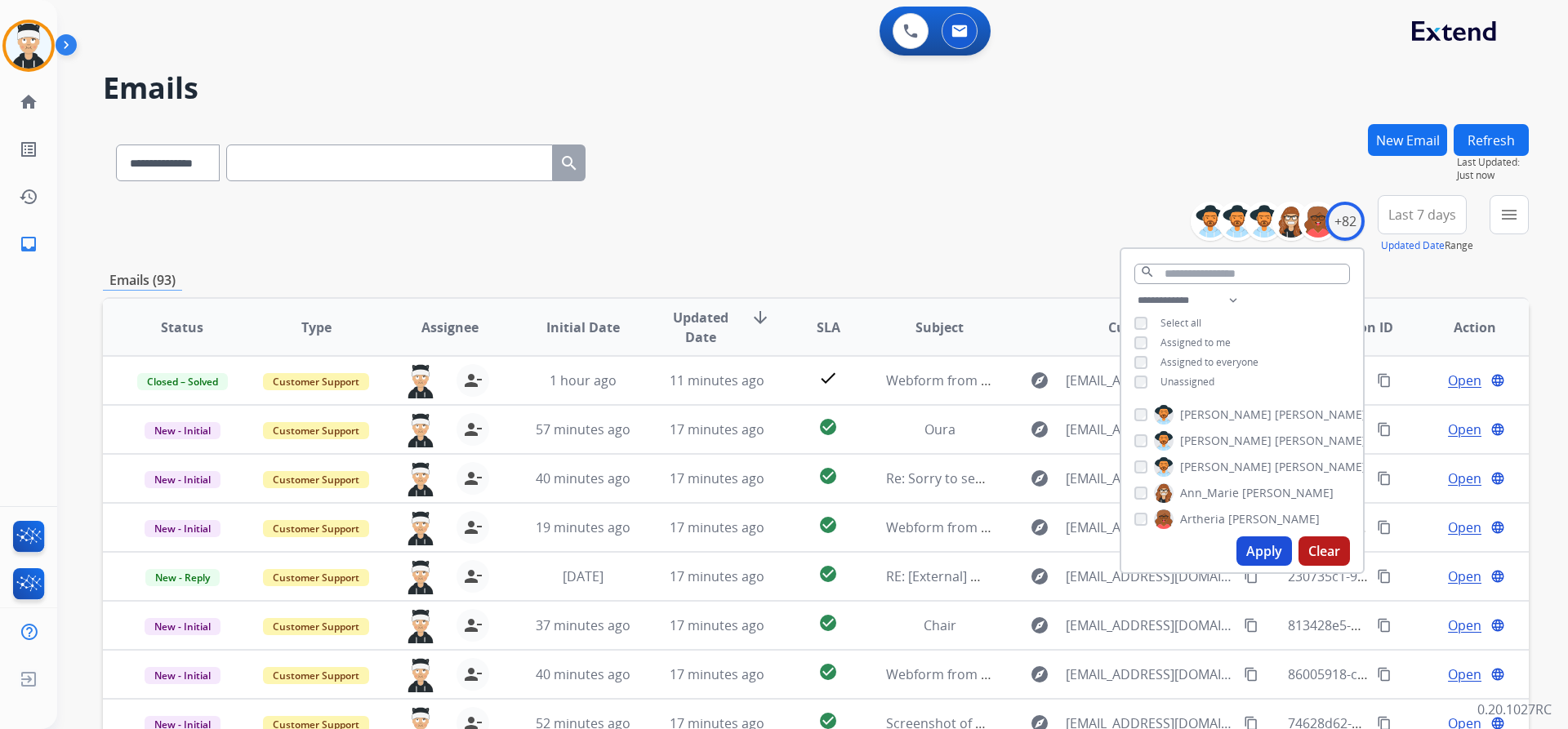
click at [979, 186] on div "**********" at bounding box center [815, 159] width 1426 height 71
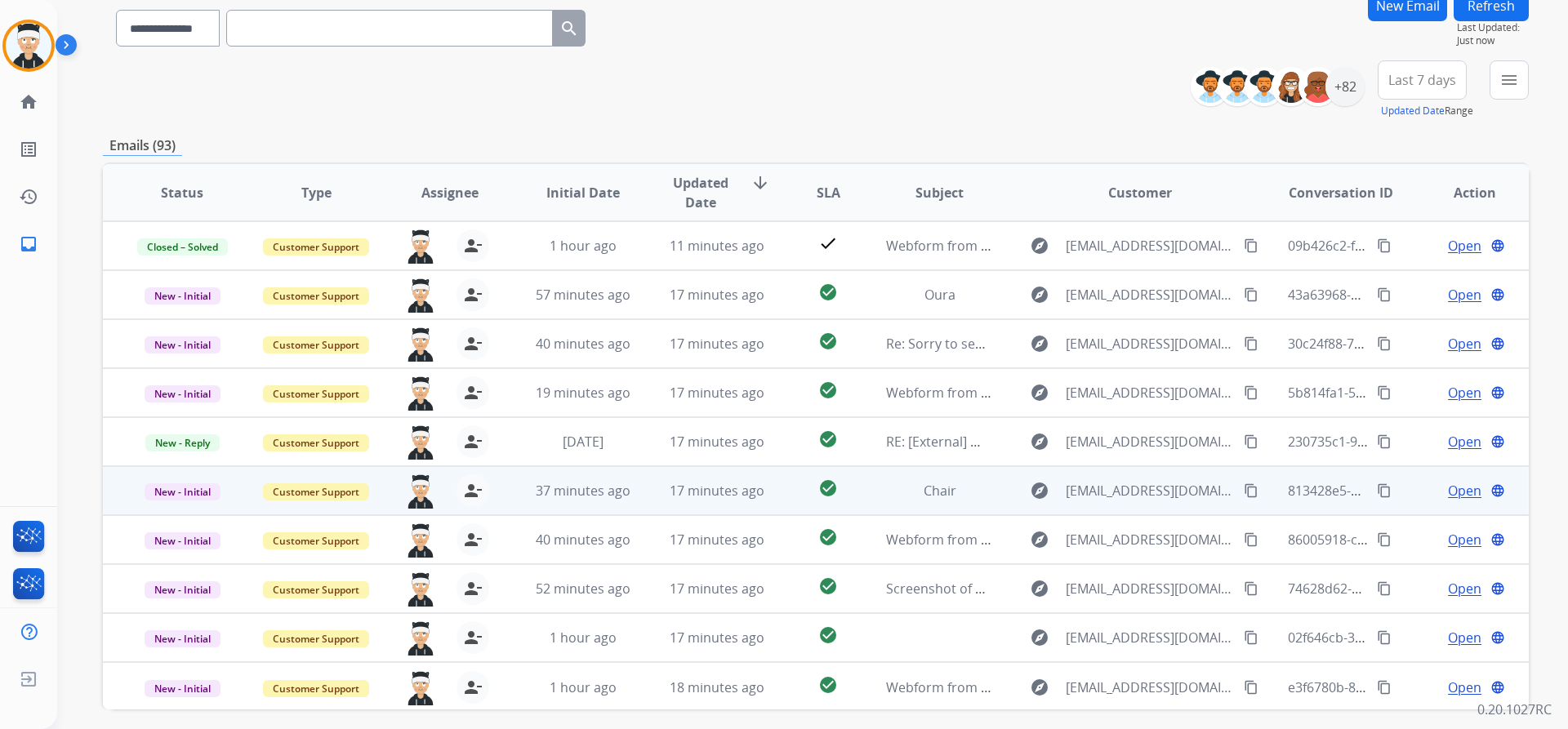
scroll to position [200, 0]
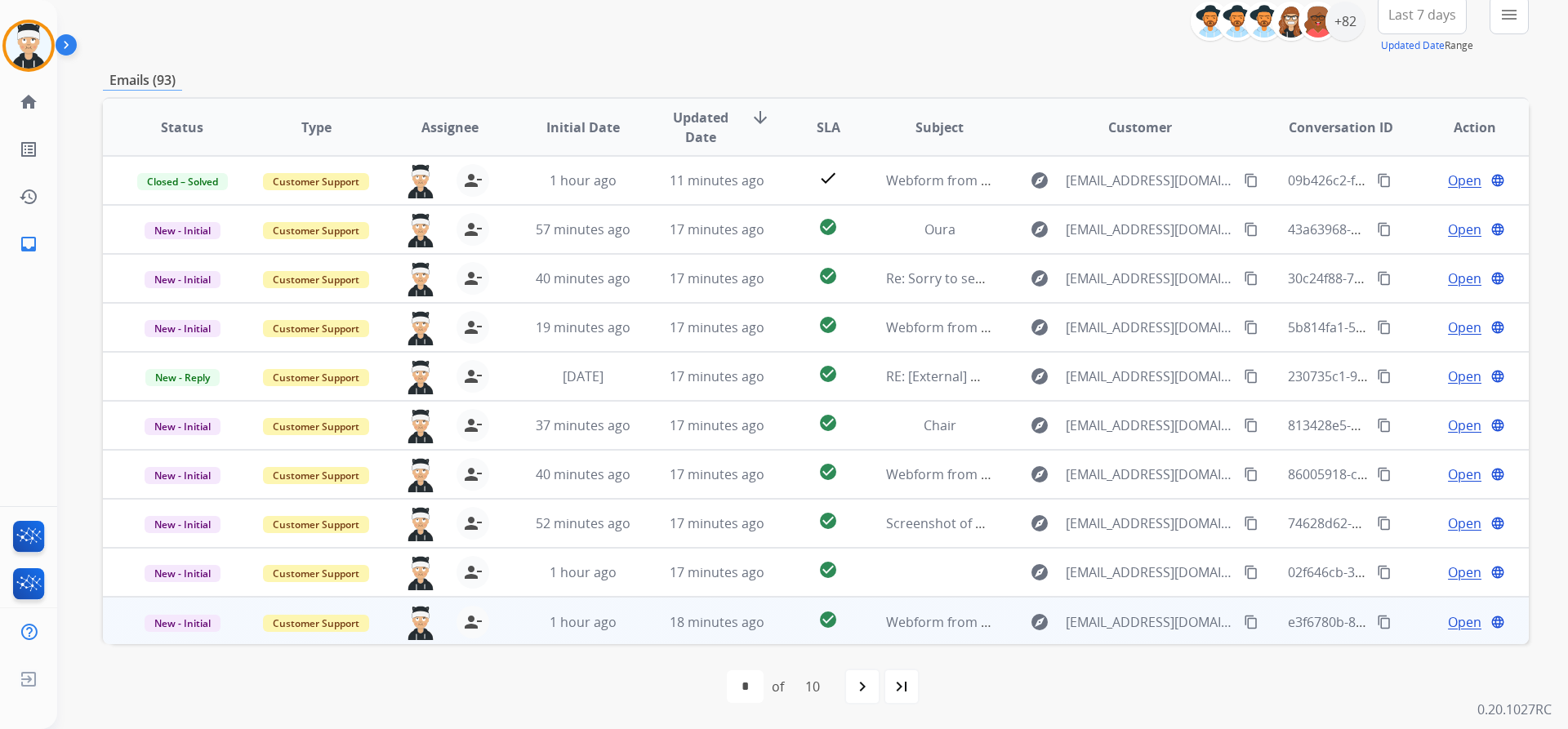
click at [1448, 621] on span "Open" at bounding box center [1465, 621] width 34 height 20
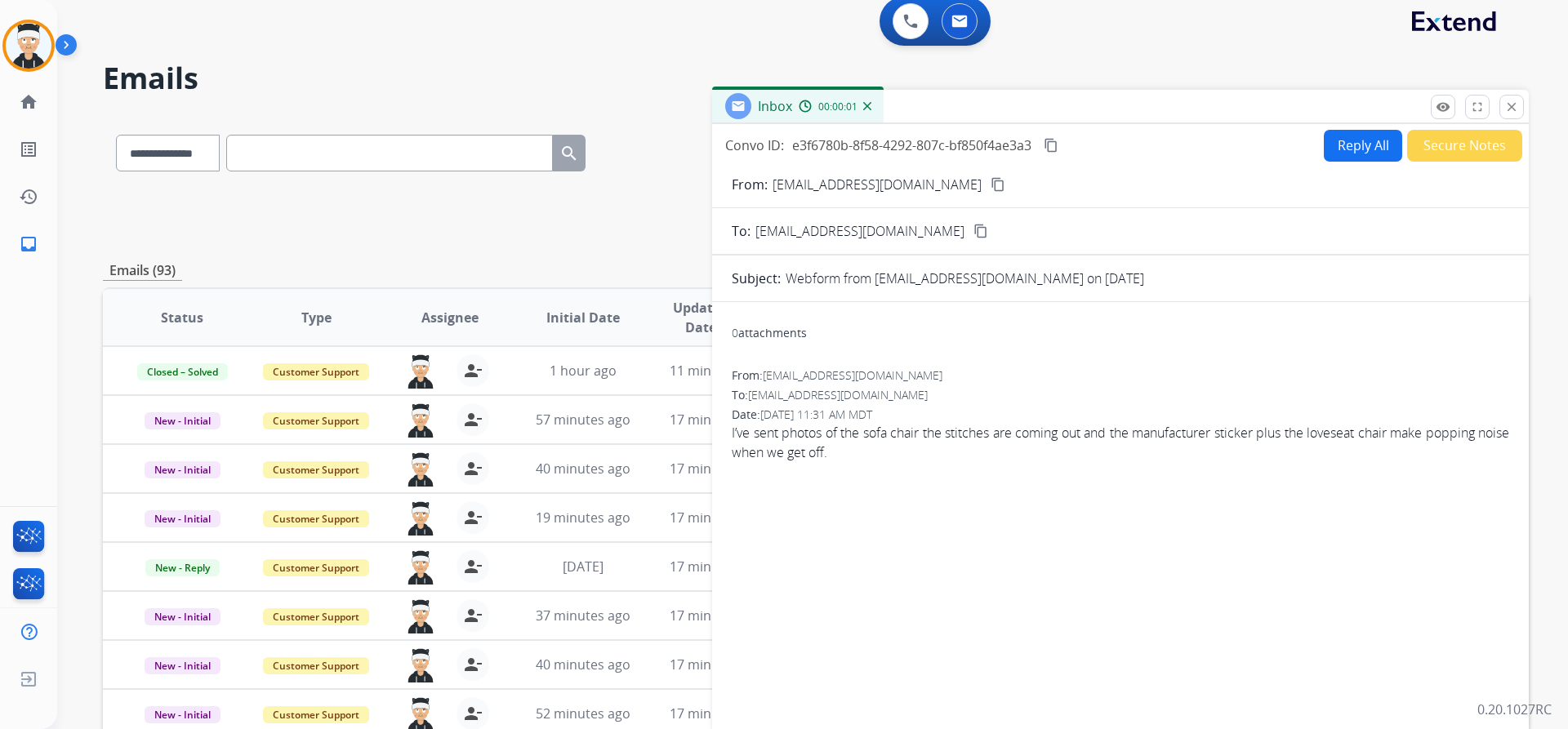
scroll to position [0, 0]
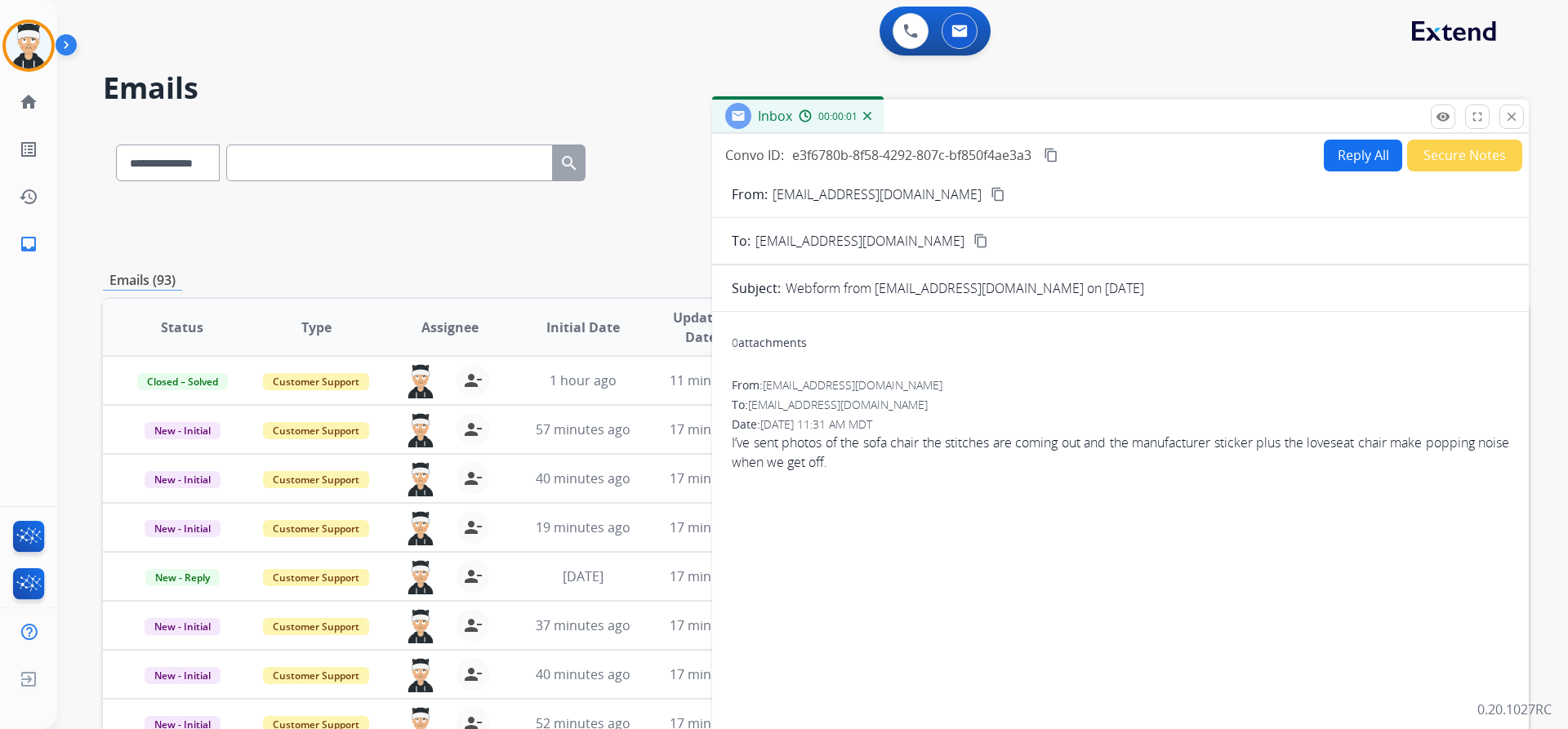
click at [1352, 157] on button "Reply All" at bounding box center [1363, 156] width 79 height 32
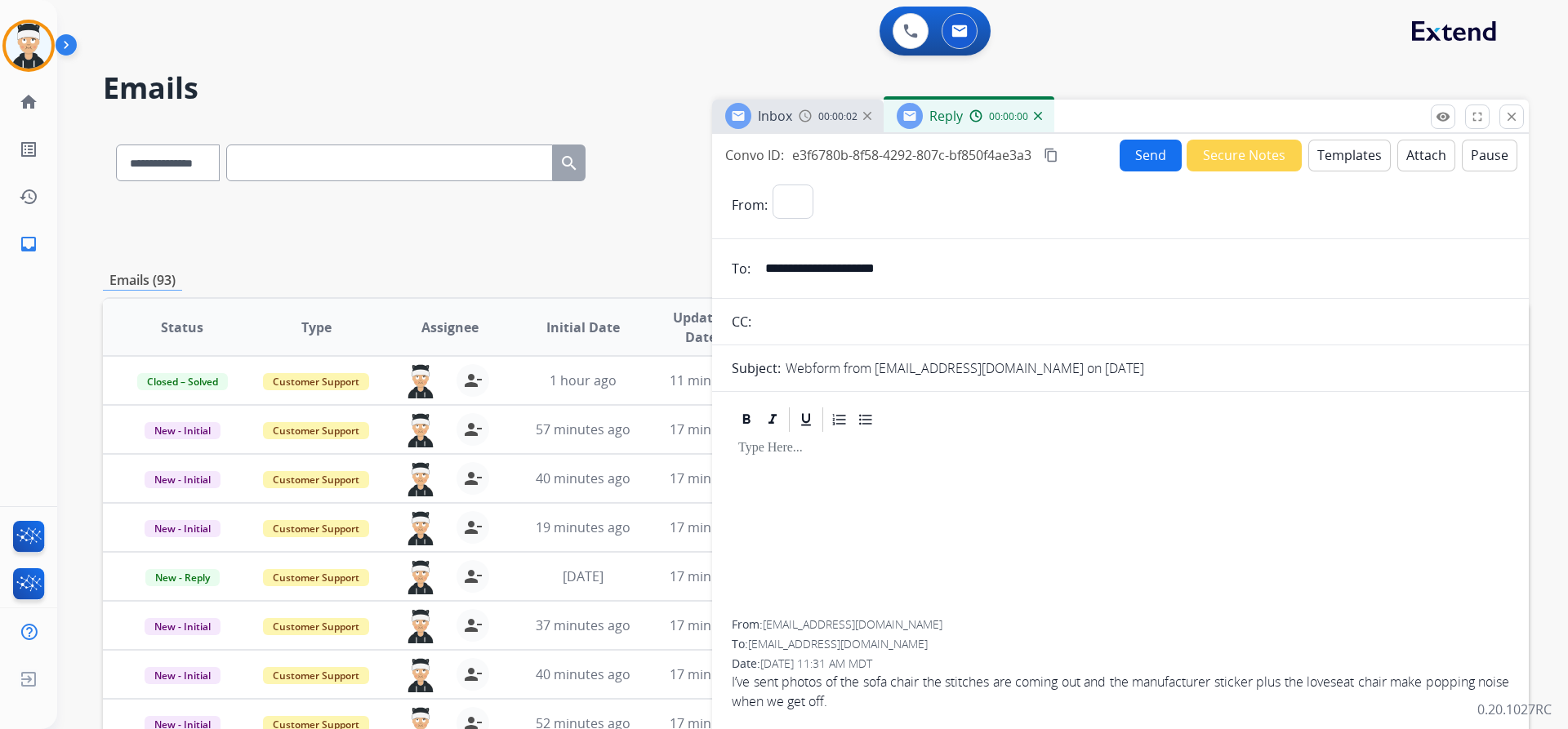
select select "**********"
click at [1342, 163] on button "Templates" at bounding box center [1350, 156] width 82 height 32
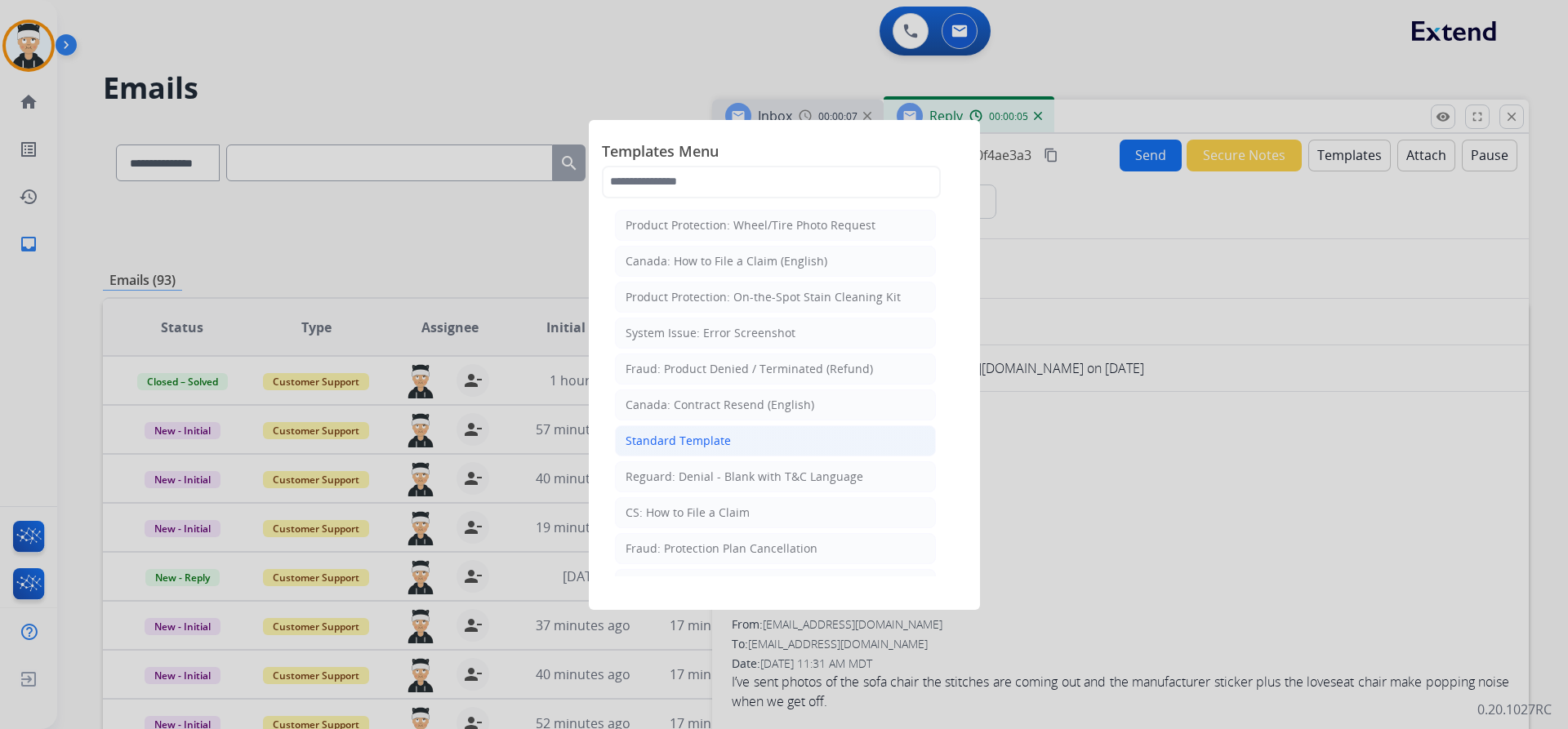
click at [737, 441] on li "Standard Template" at bounding box center [775, 440] width 321 height 31
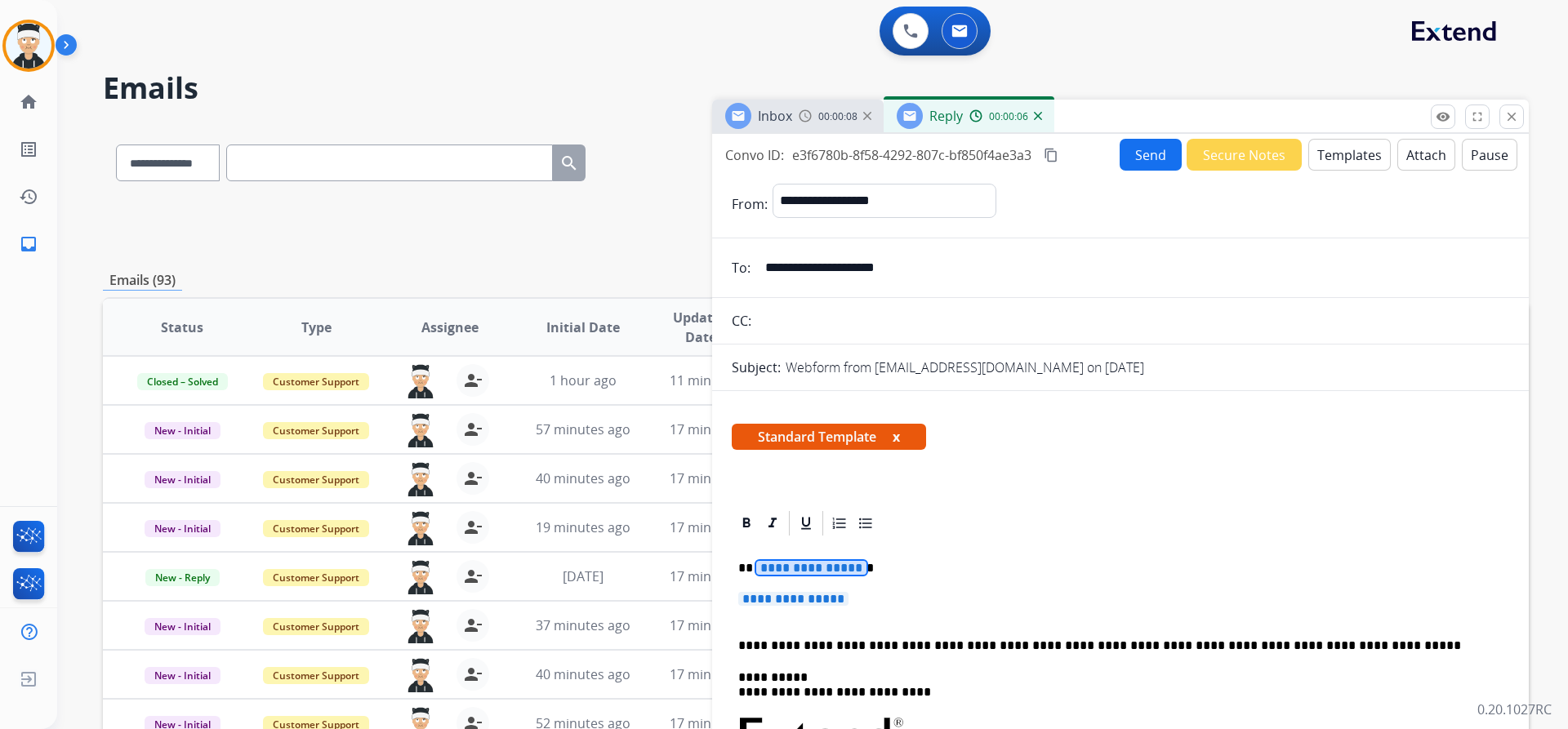
click at [829, 568] on span "**********" at bounding box center [812, 568] width 111 height 14
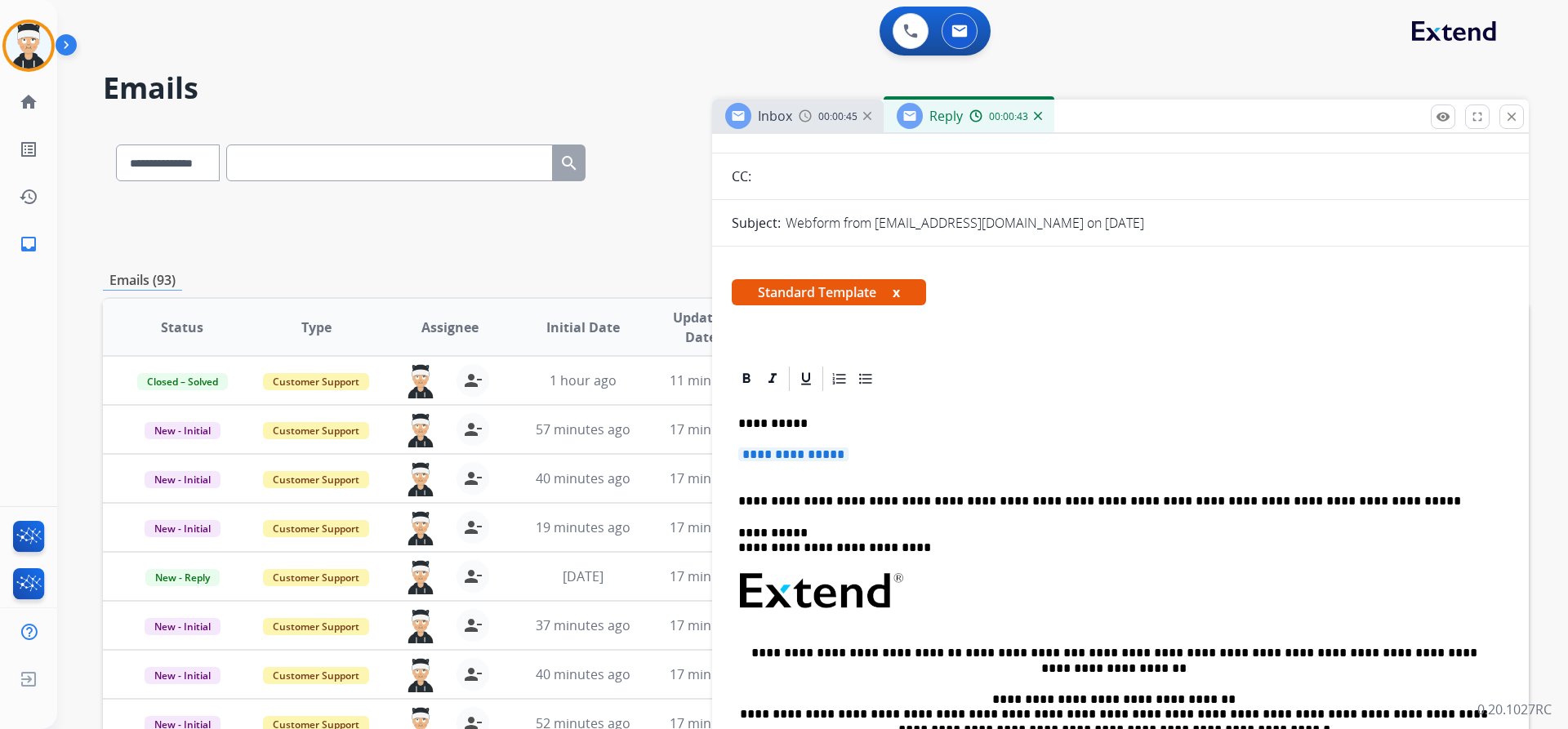
scroll to position [163, 0]
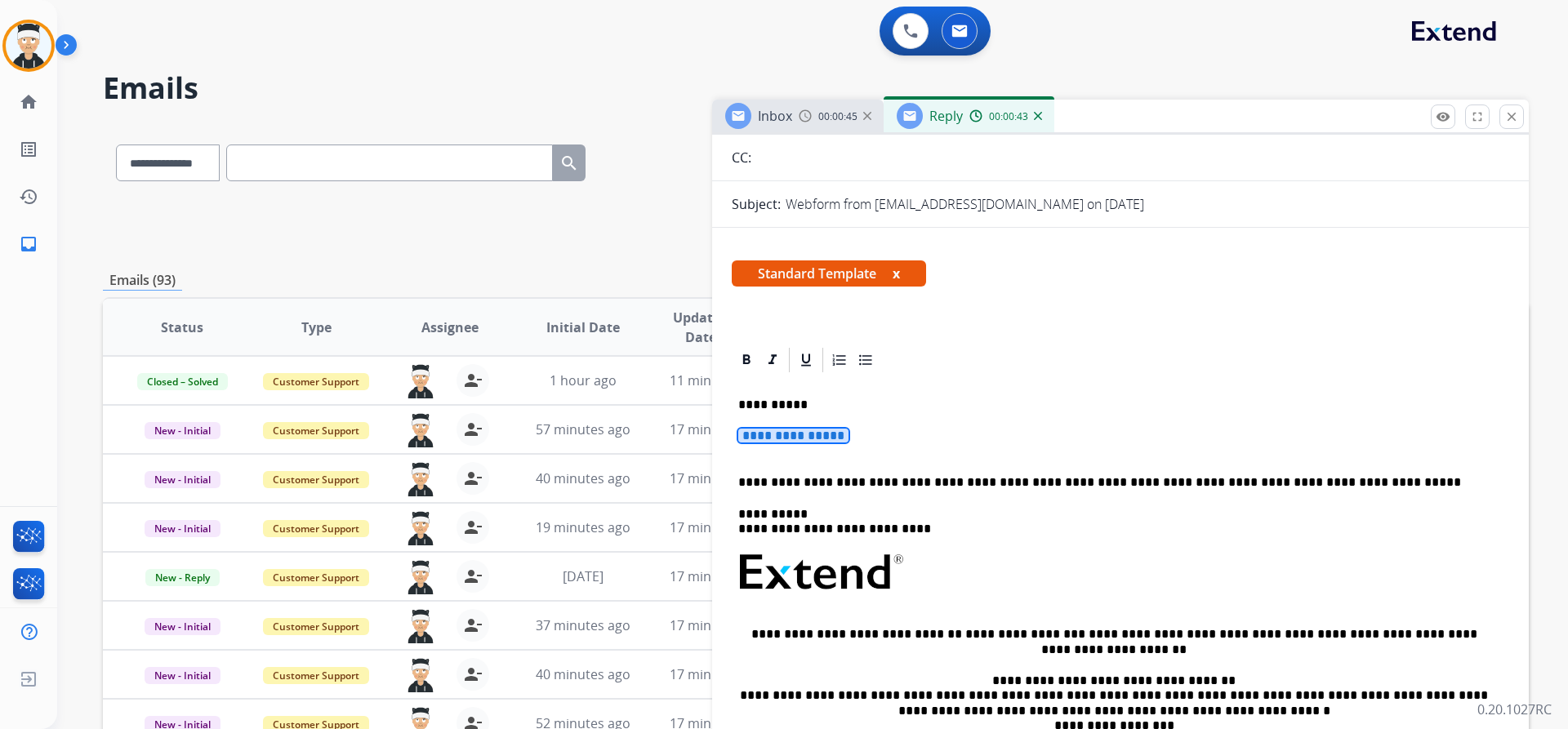
click at [803, 441] on span "**********" at bounding box center [794, 435] width 111 height 14
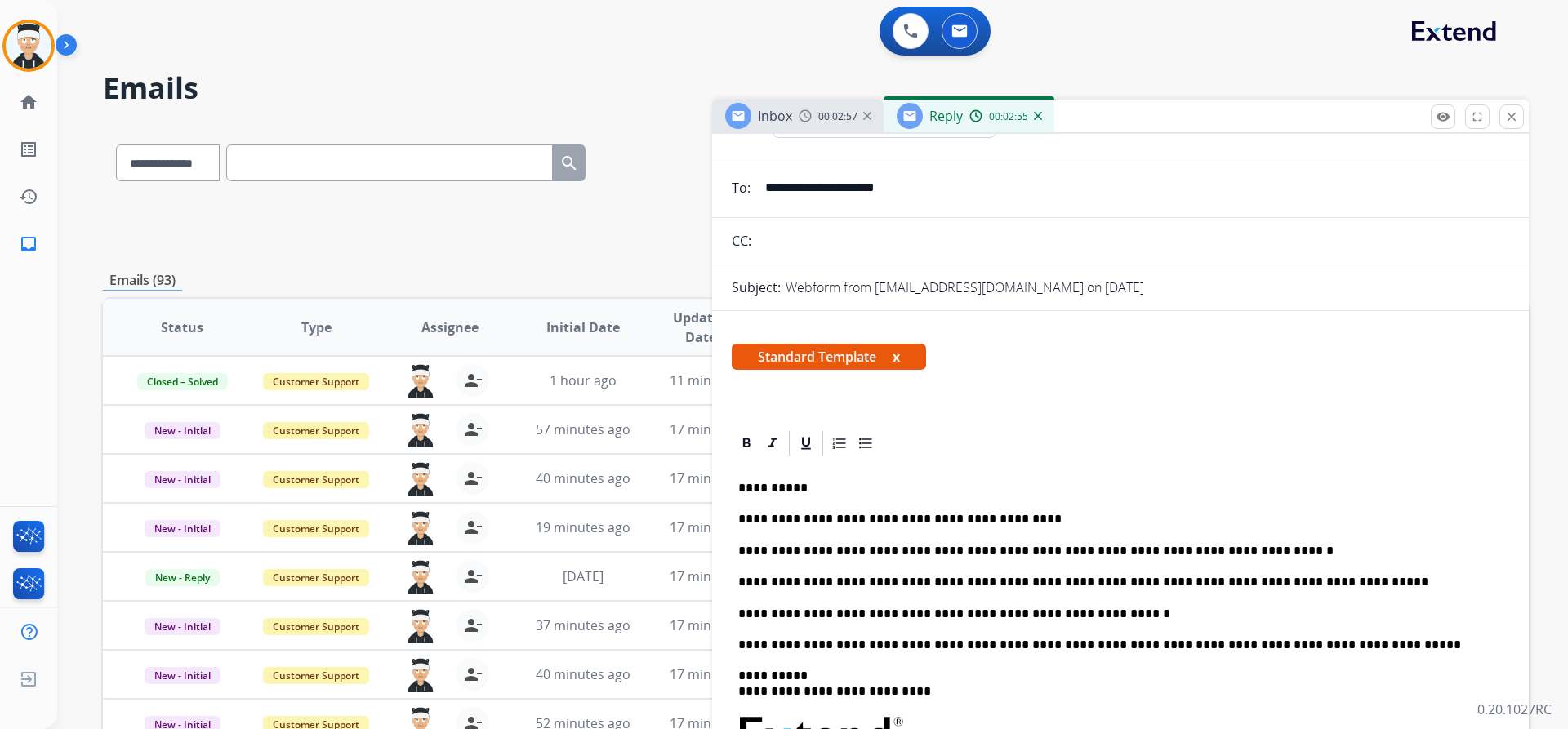
scroll to position [0, 0]
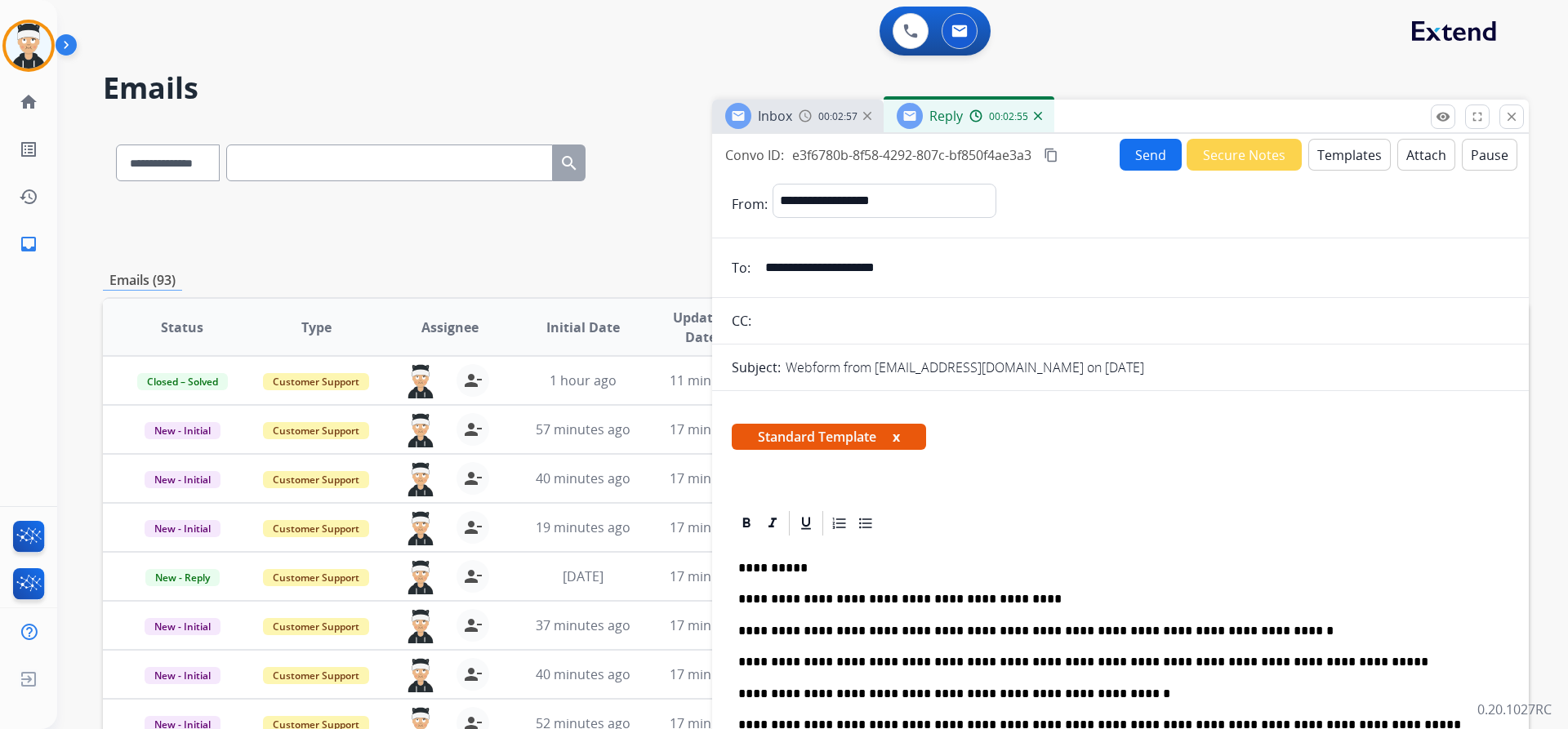
click at [1127, 162] on button "Send" at bounding box center [1151, 155] width 62 height 32
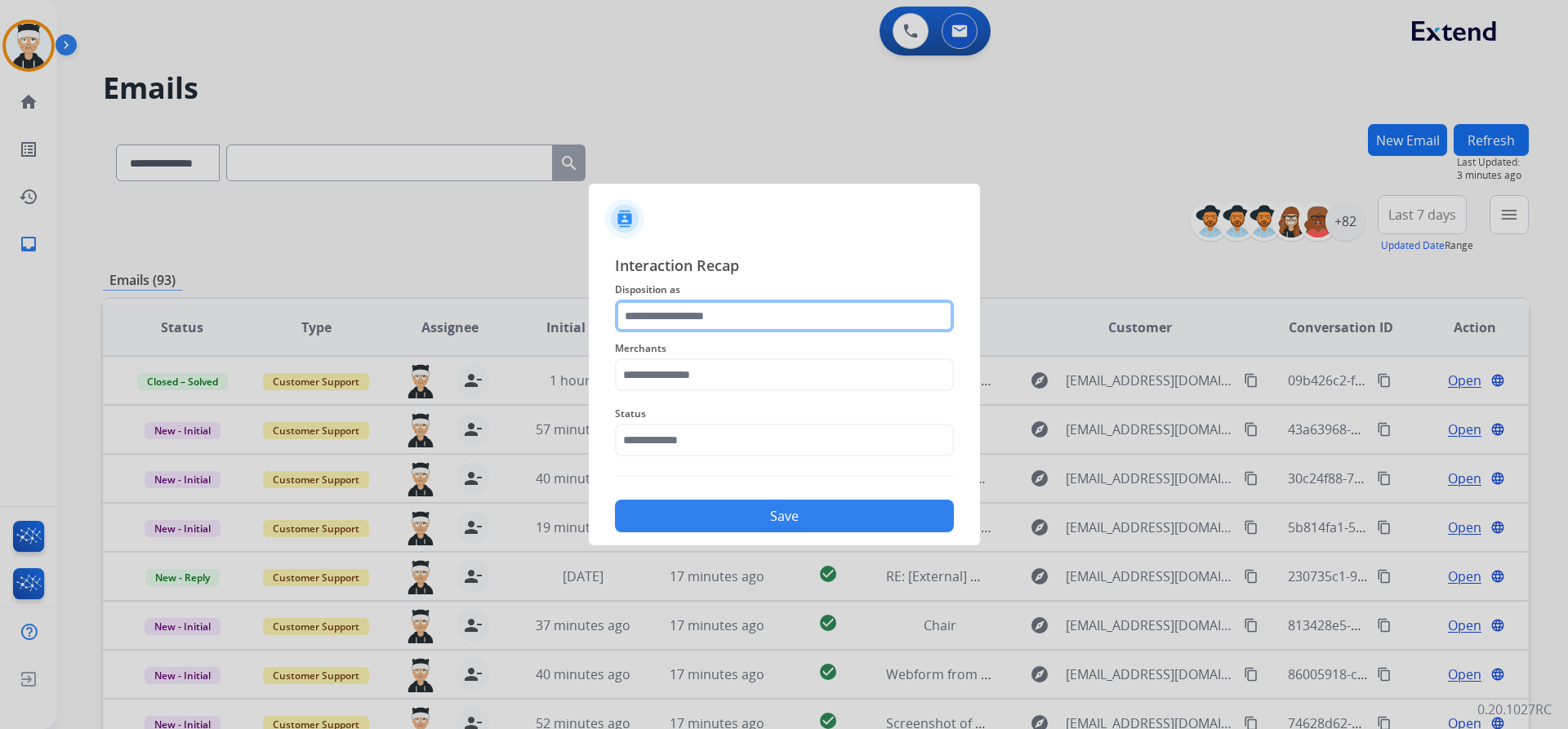
click at [739, 305] on input "text" at bounding box center [784, 316] width 339 height 33
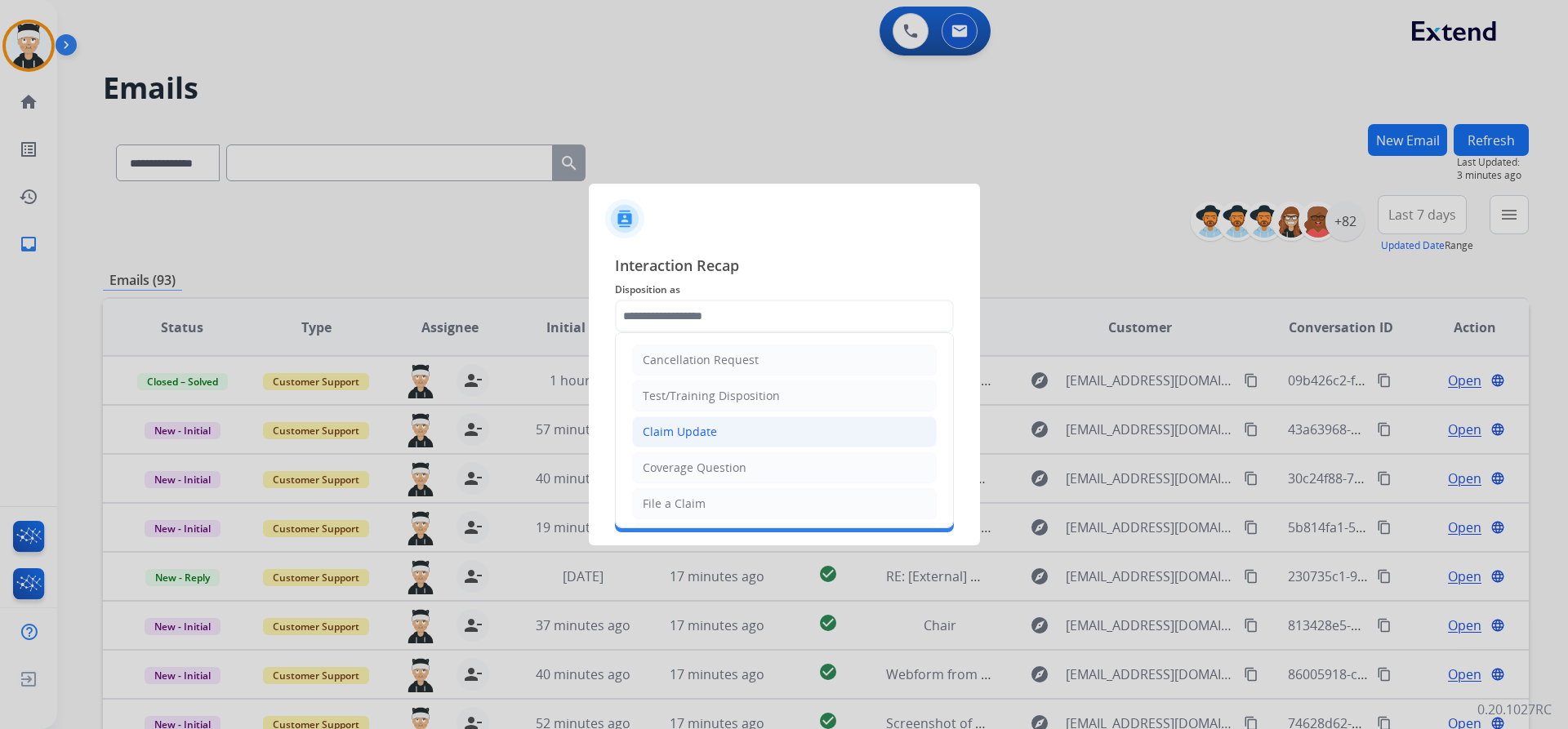
click at [739, 435] on li "Claim Update" at bounding box center [784, 431] width 305 height 31
type input "**********"
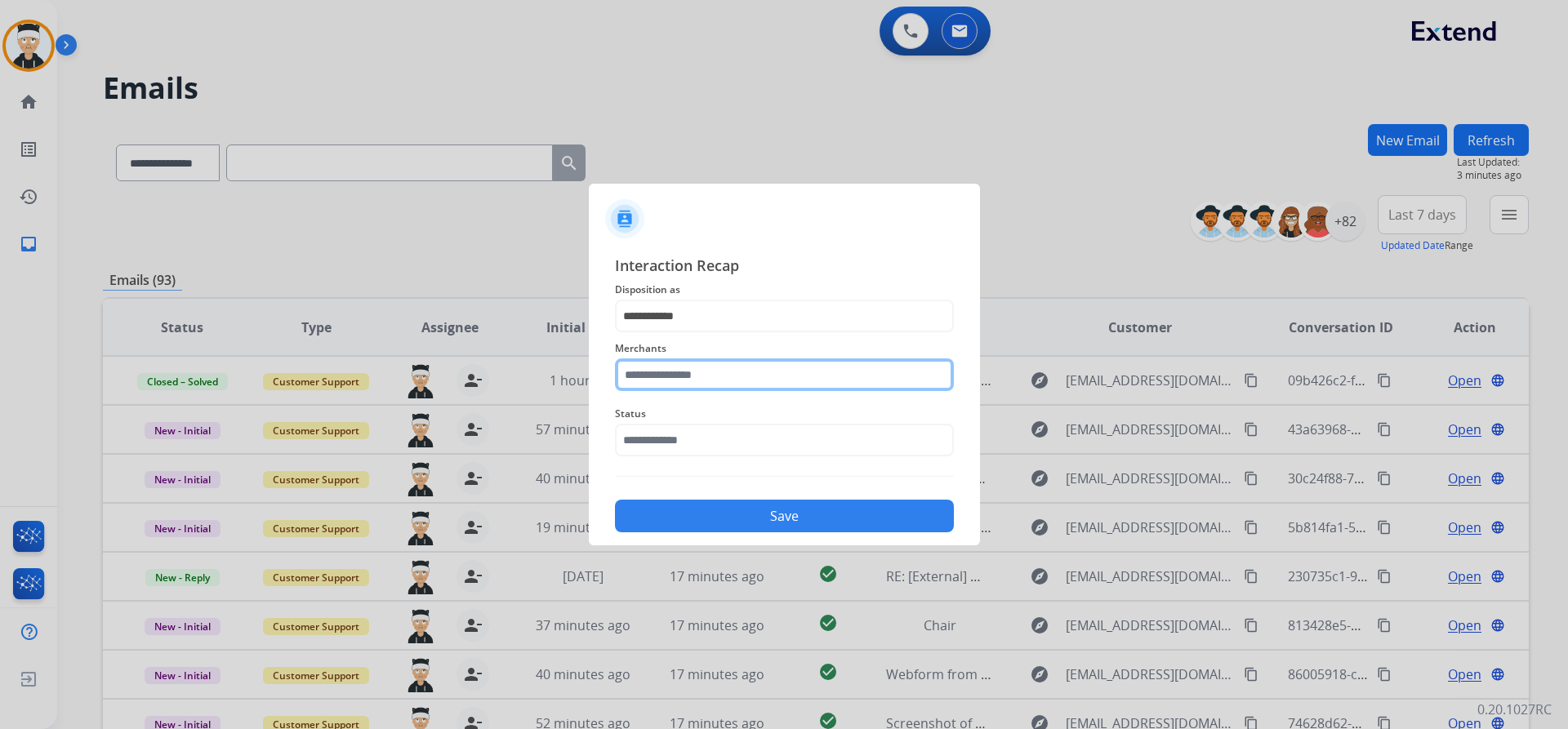
click at [722, 365] on input "text" at bounding box center [784, 375] width 339 height 33
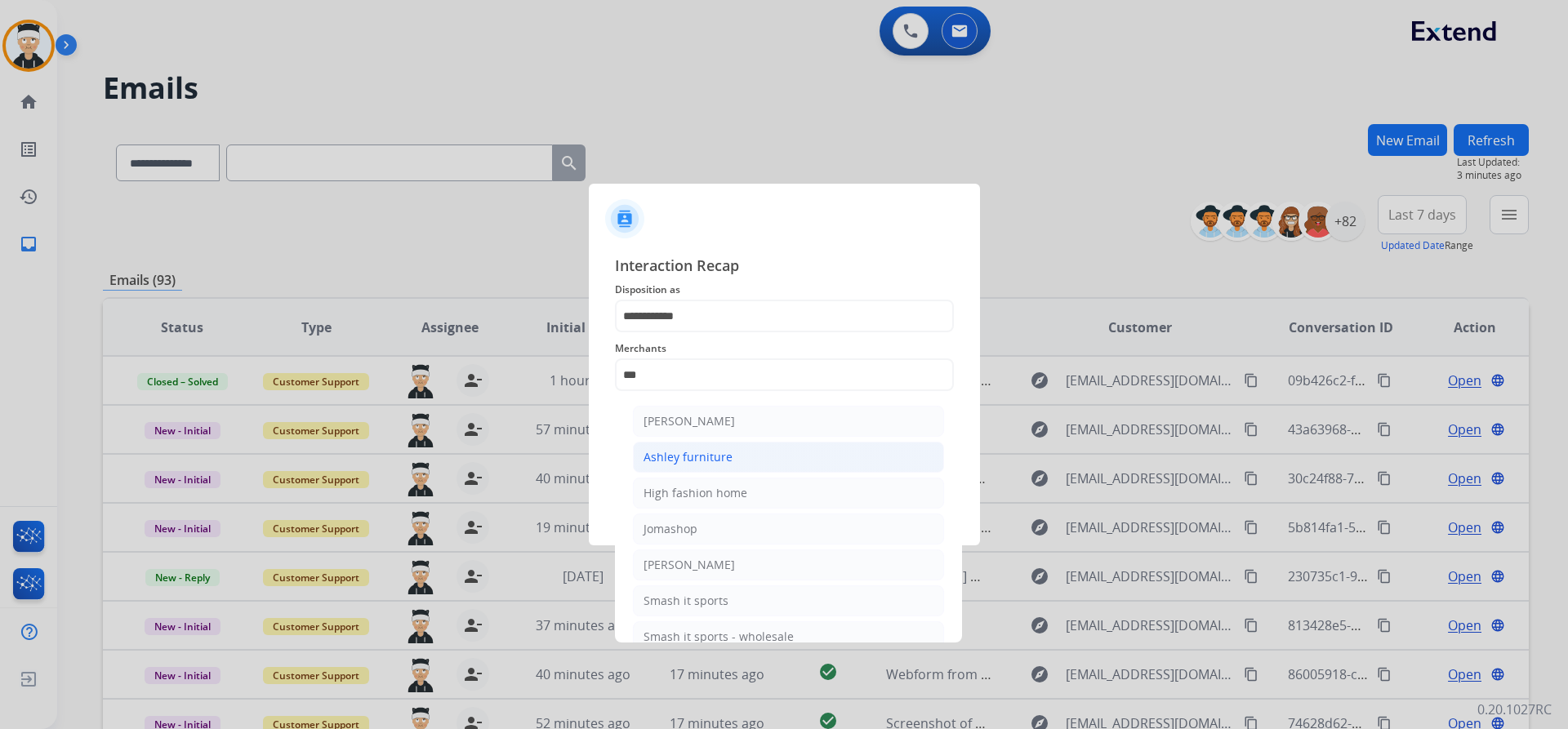
click at [739, 457] on li "Ashley furniture" at bounding box center [788, 456] width 311 height 31
type input "**********"
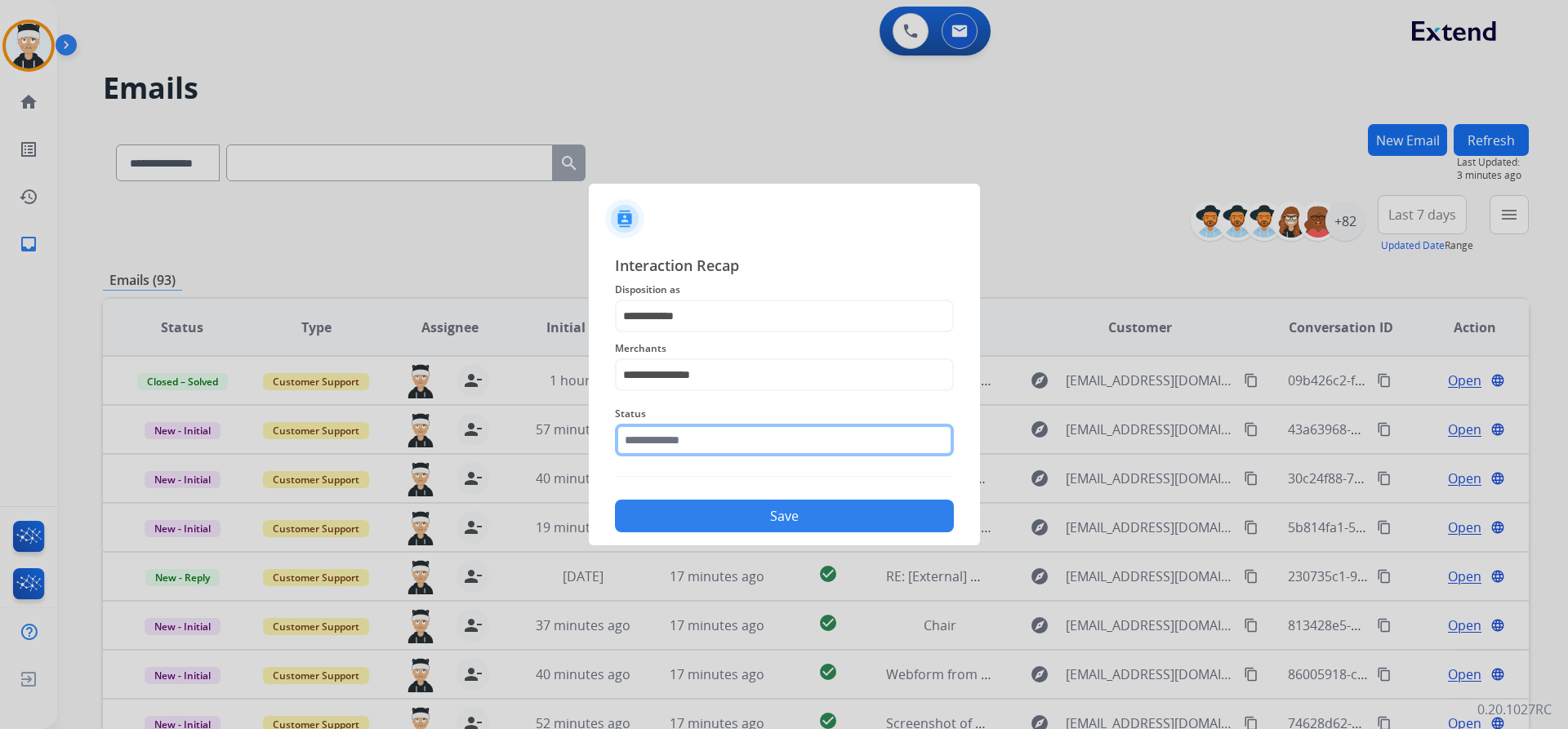
click at [739, 445] on input "text" at bounding box center [784, 439] width 339 height 33
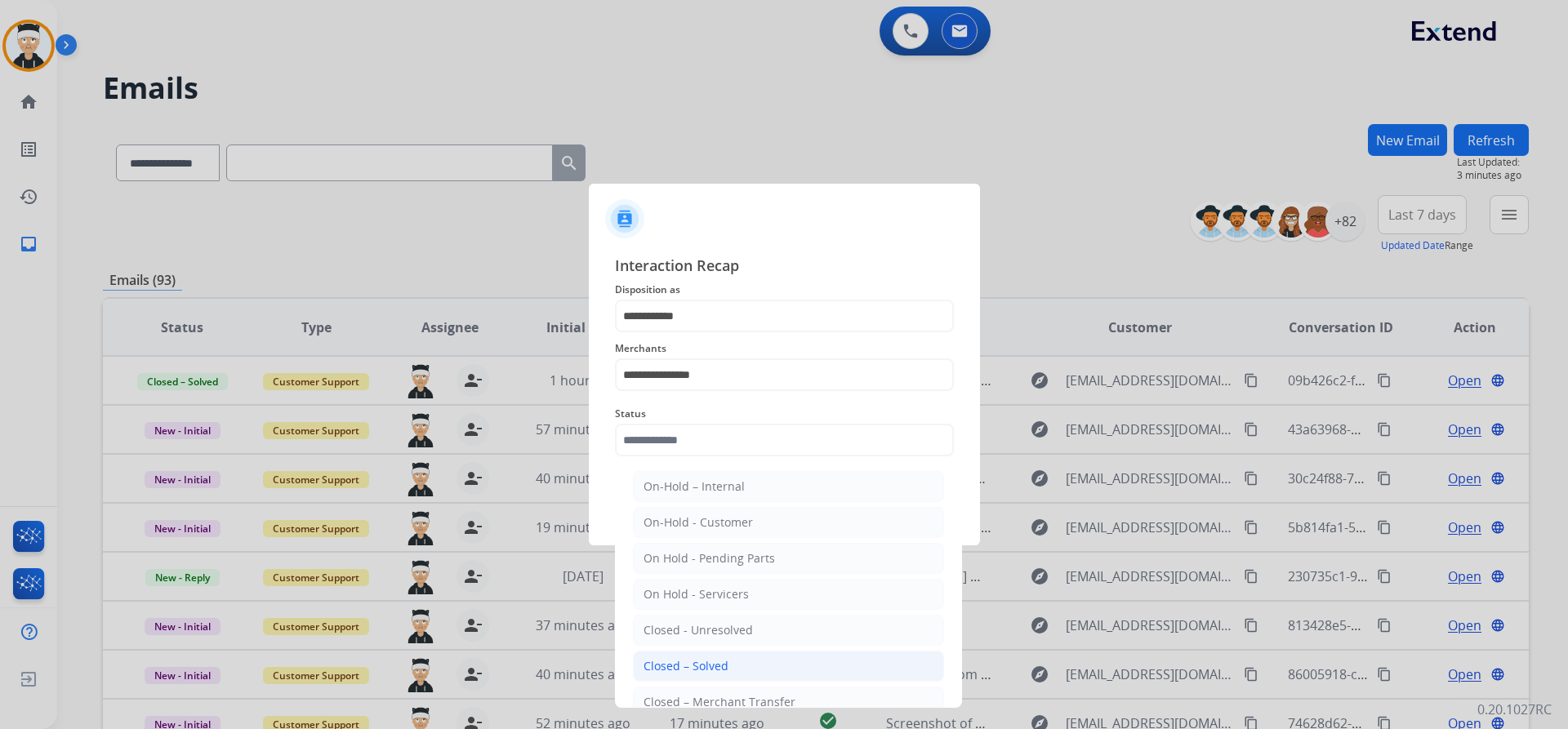
click at [752, 669] on li "Closed – Solved" at bounding box center [788, 665] width 311 height 31
type input "**********"
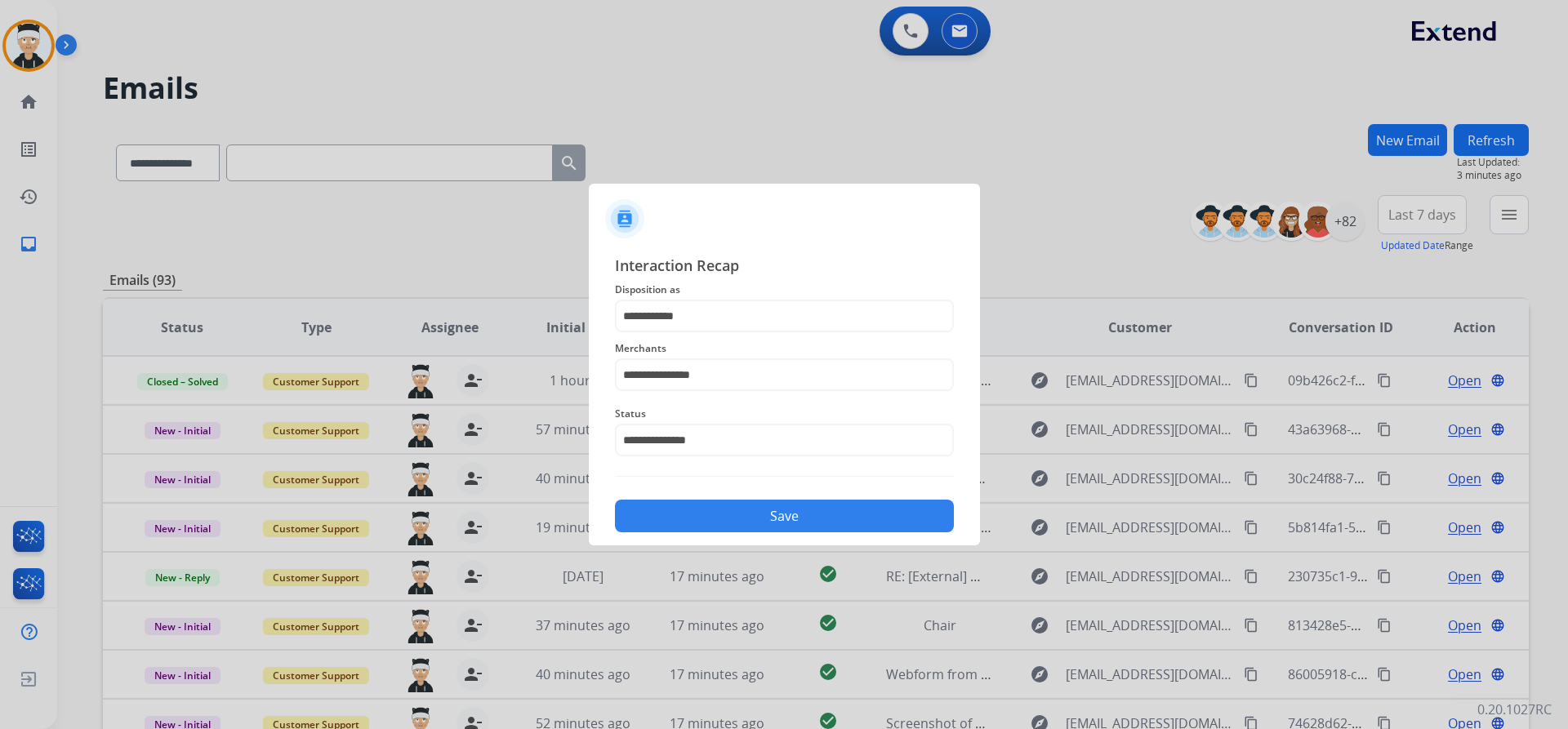
click at [787, 523] on button "Save" at bounding box center [784, 515] width 339 height 33
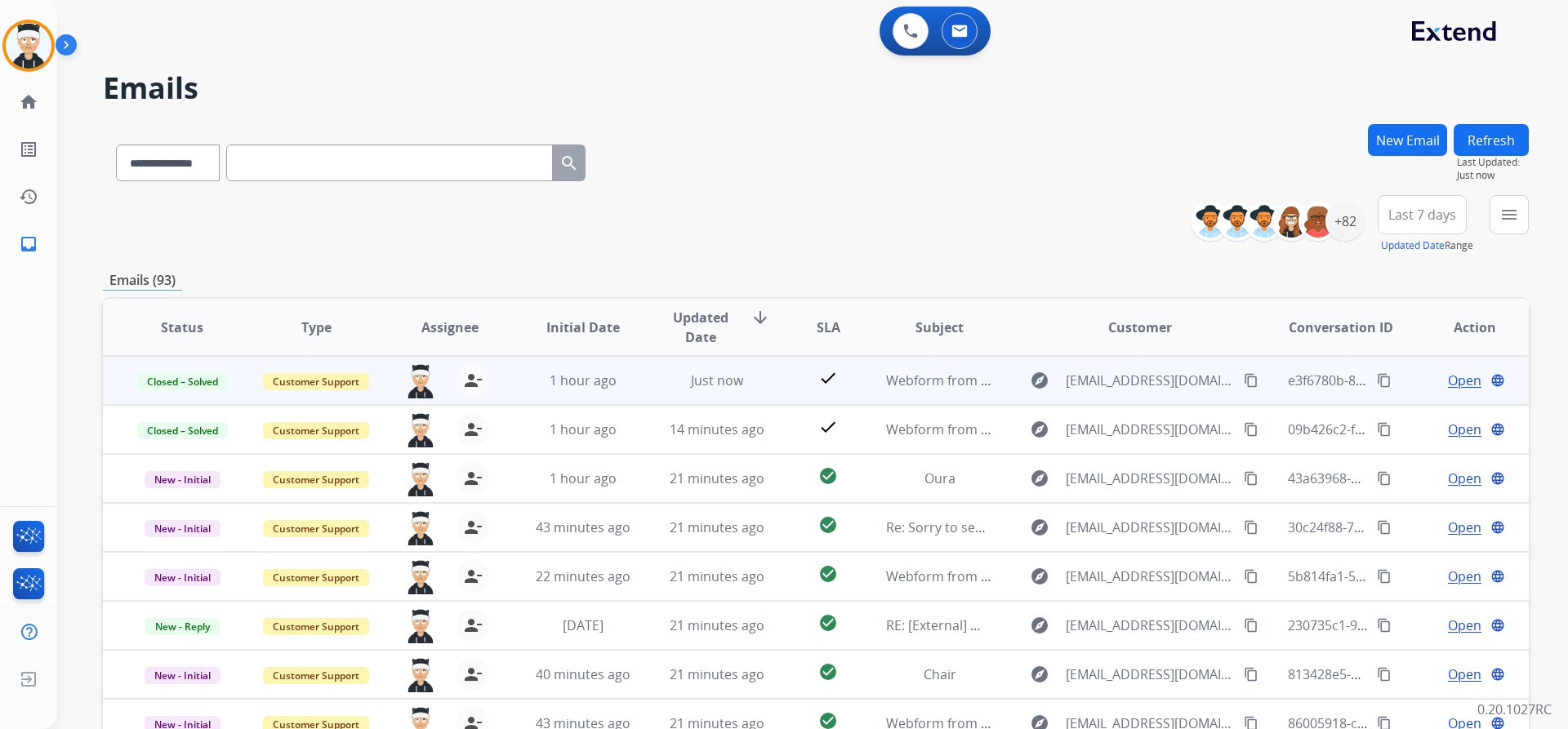
click at [1377, 375] on mat-icon "content_copy" at bounding box center [1384, 380] width 15 height 15
click at [1448, 376] on span "Open" at bounding box center [1465, 380] width 34 height 20
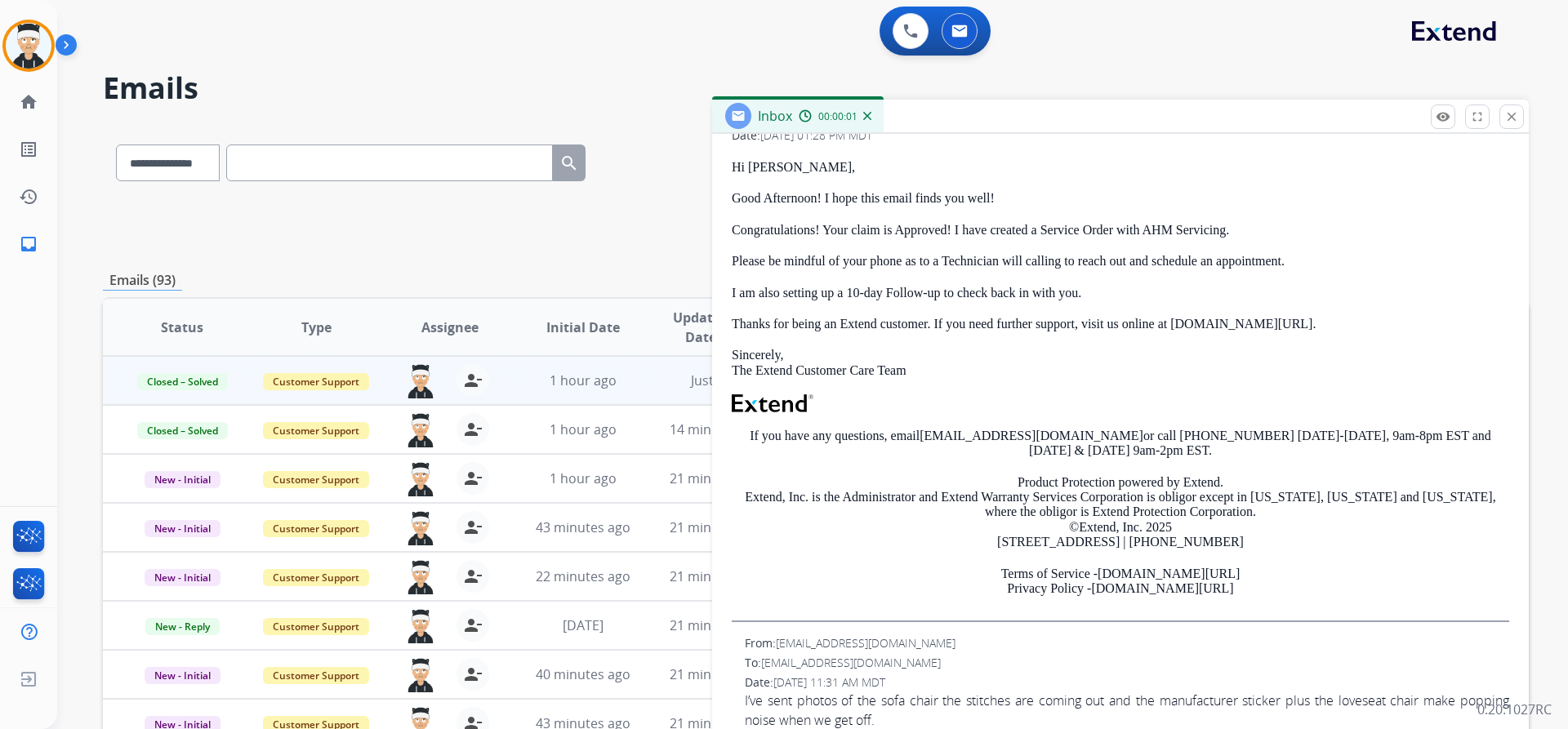
scroll to position [301, 0]
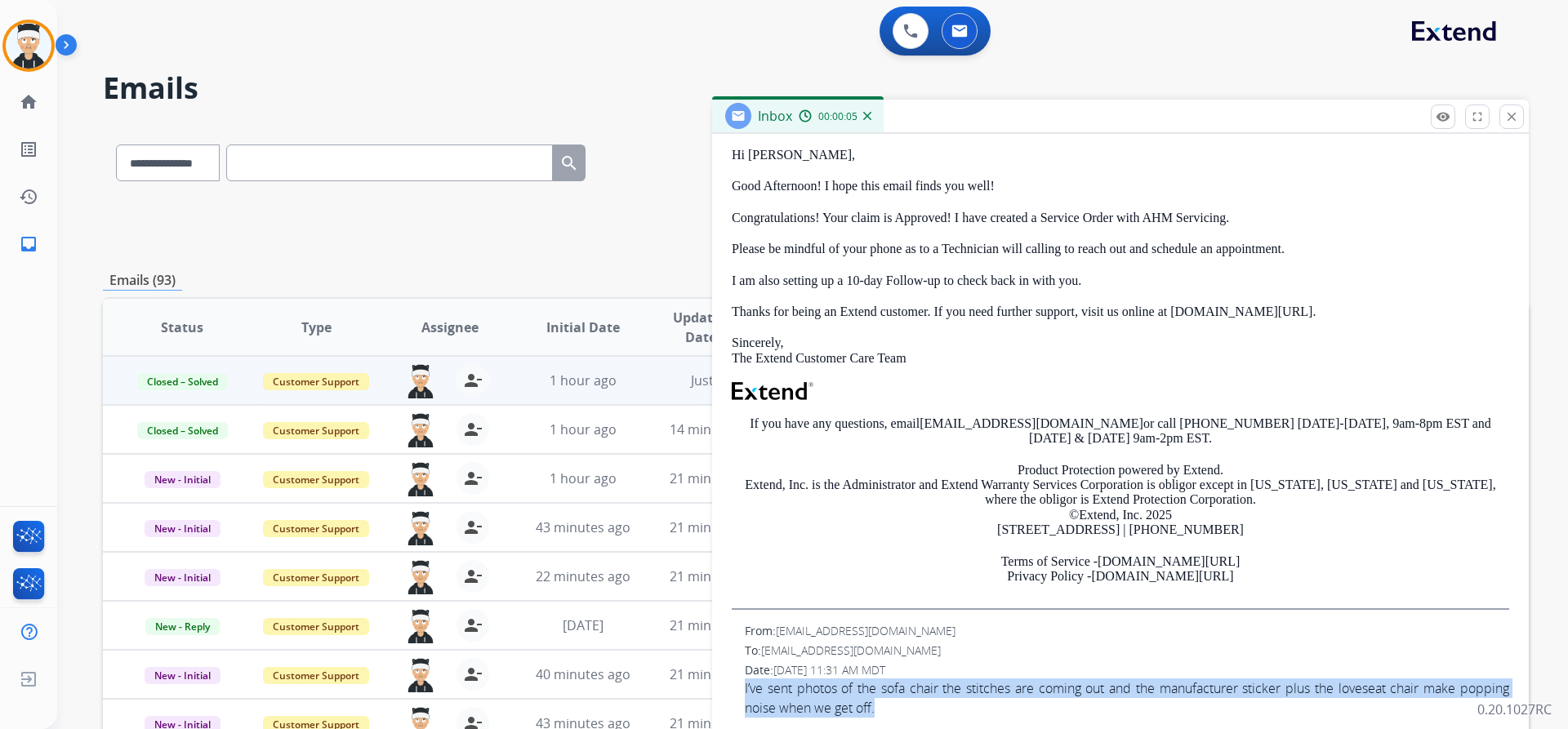
drag, startPoint x: 912, startPoint y: 710, endPoint x: 741, endPoint y: 690, distance: 172.2
click at [741, 690] on div "From: equinegirl57@gmail.com To: support@extend.com Date: 09/10/2025 - 11:31 AM…" at bounding box center [1120, 670] width 777 height 95
copy span "I’ve sent photos of the sofa chair the stitches are coming out and the manufact…"
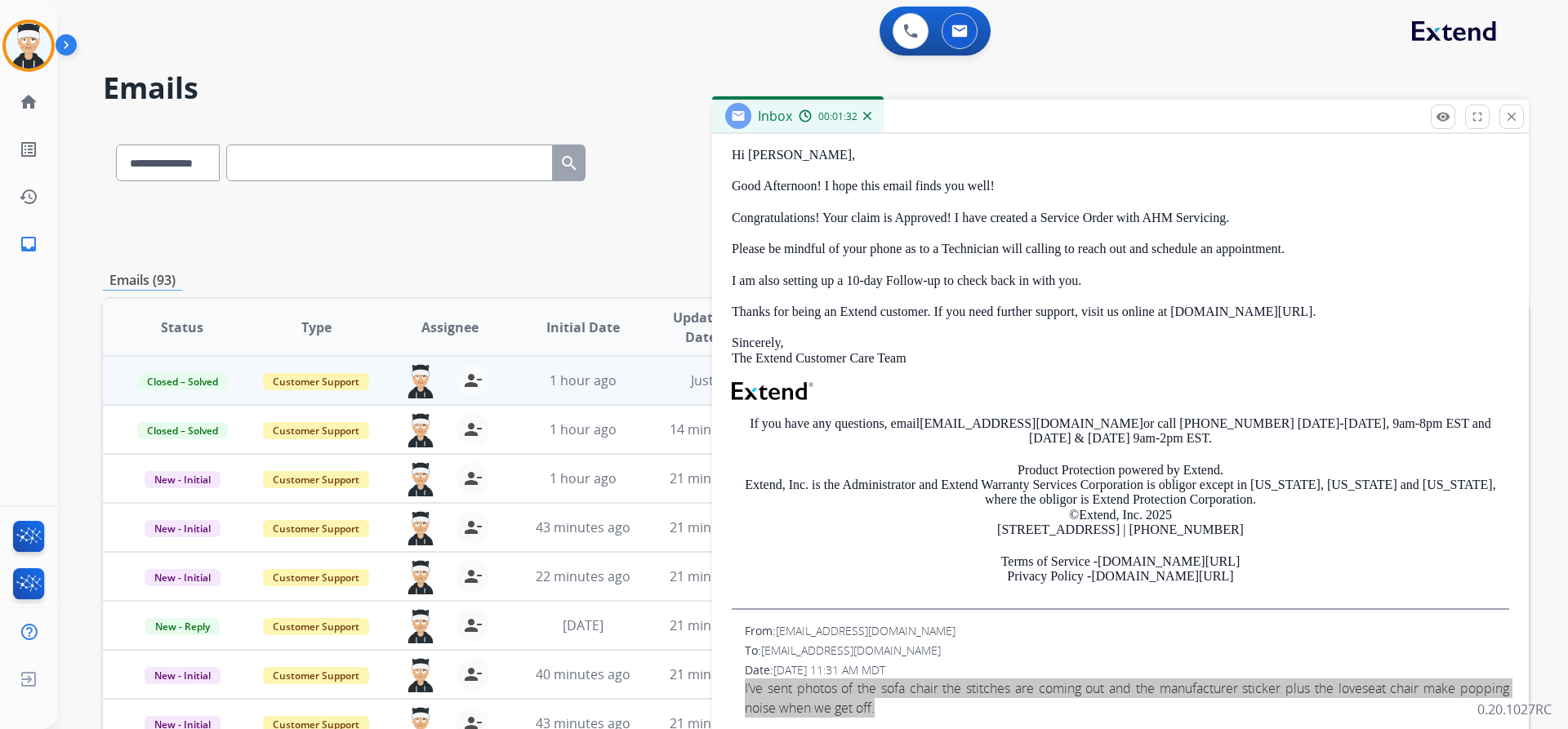
scroll to position [0, 0]
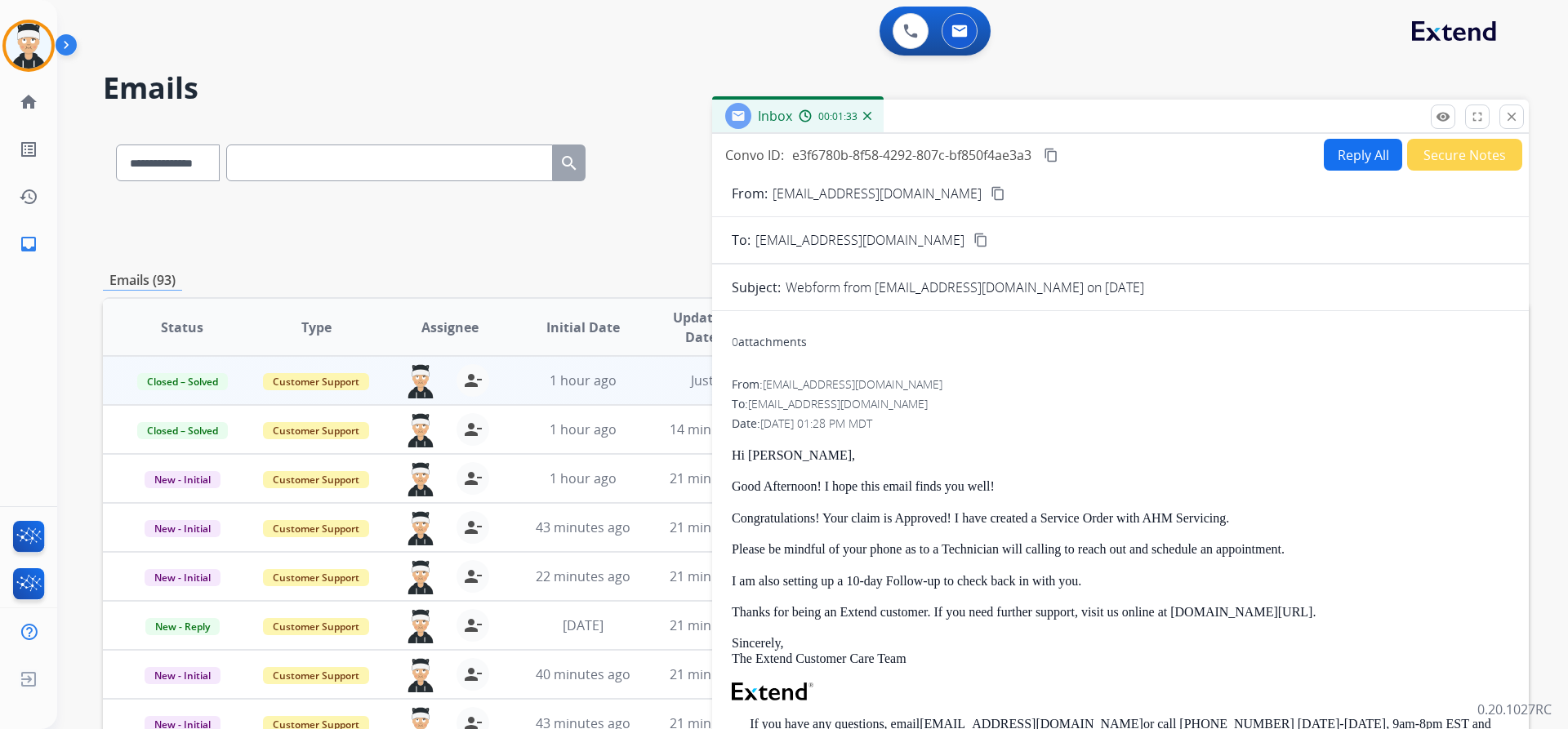
click at [1053, 156] on mat-icon "content_copy" at bounding box center [1052, 156] width 15 height 15
click at [1508, 120] on mat-icon "close" at bounding box center [1512, 117] width 15 height 15
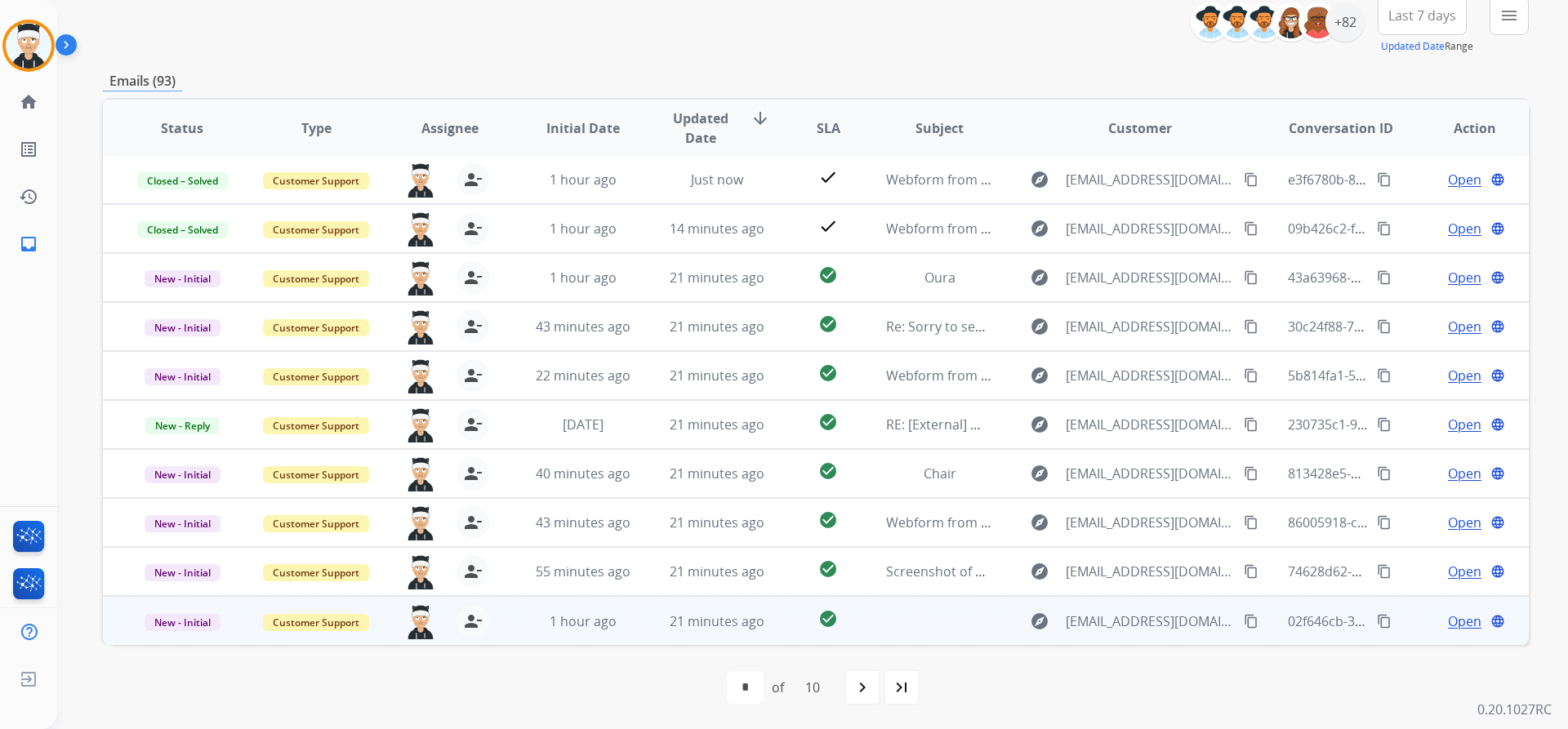
scroll to position [200, 0]
click at [1453, 621] on span "Open" at bounding box center [1465, 620] width 34 height 20
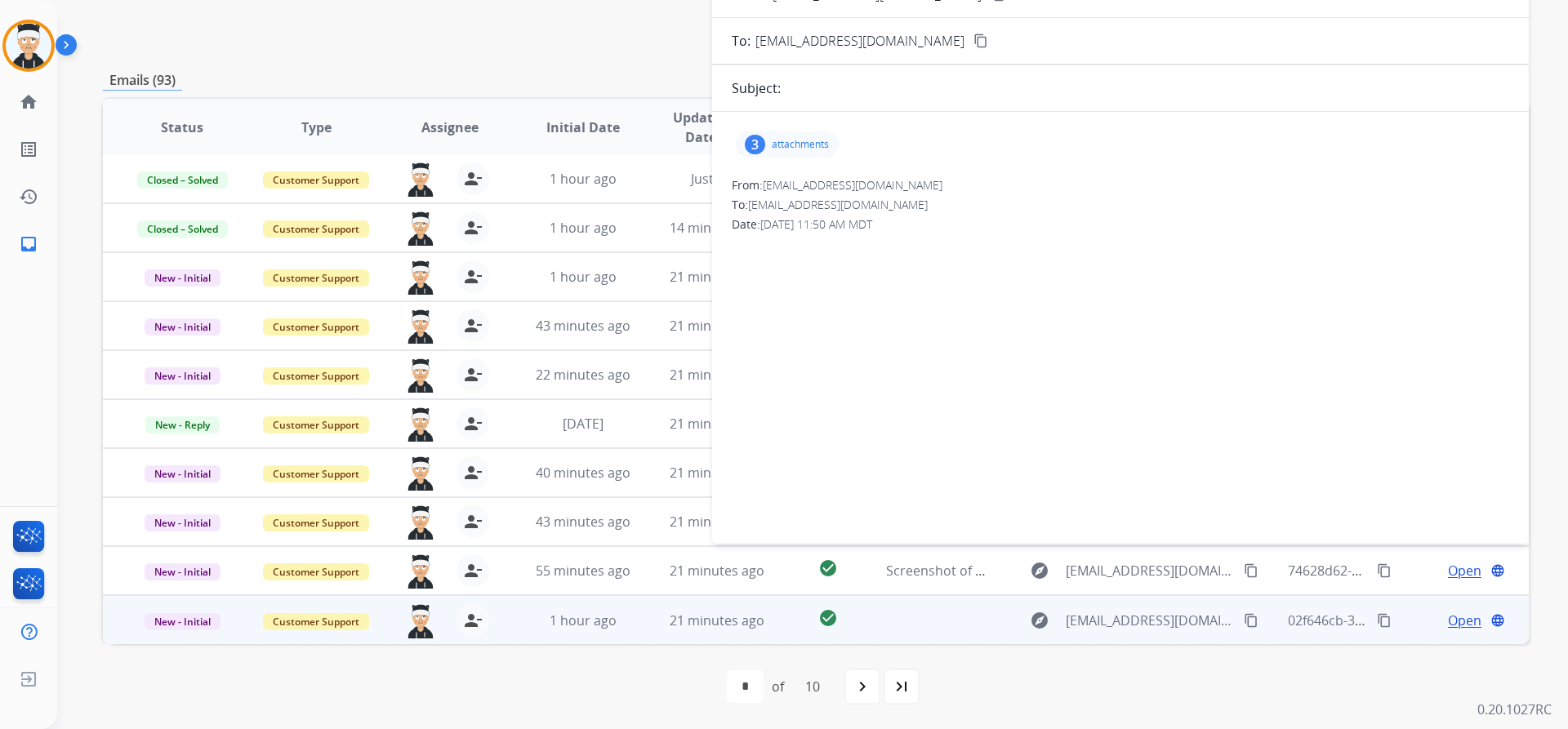
click at [800, 137] on div "3 attachments" at bounding box center [786, 144] width 104 height 26
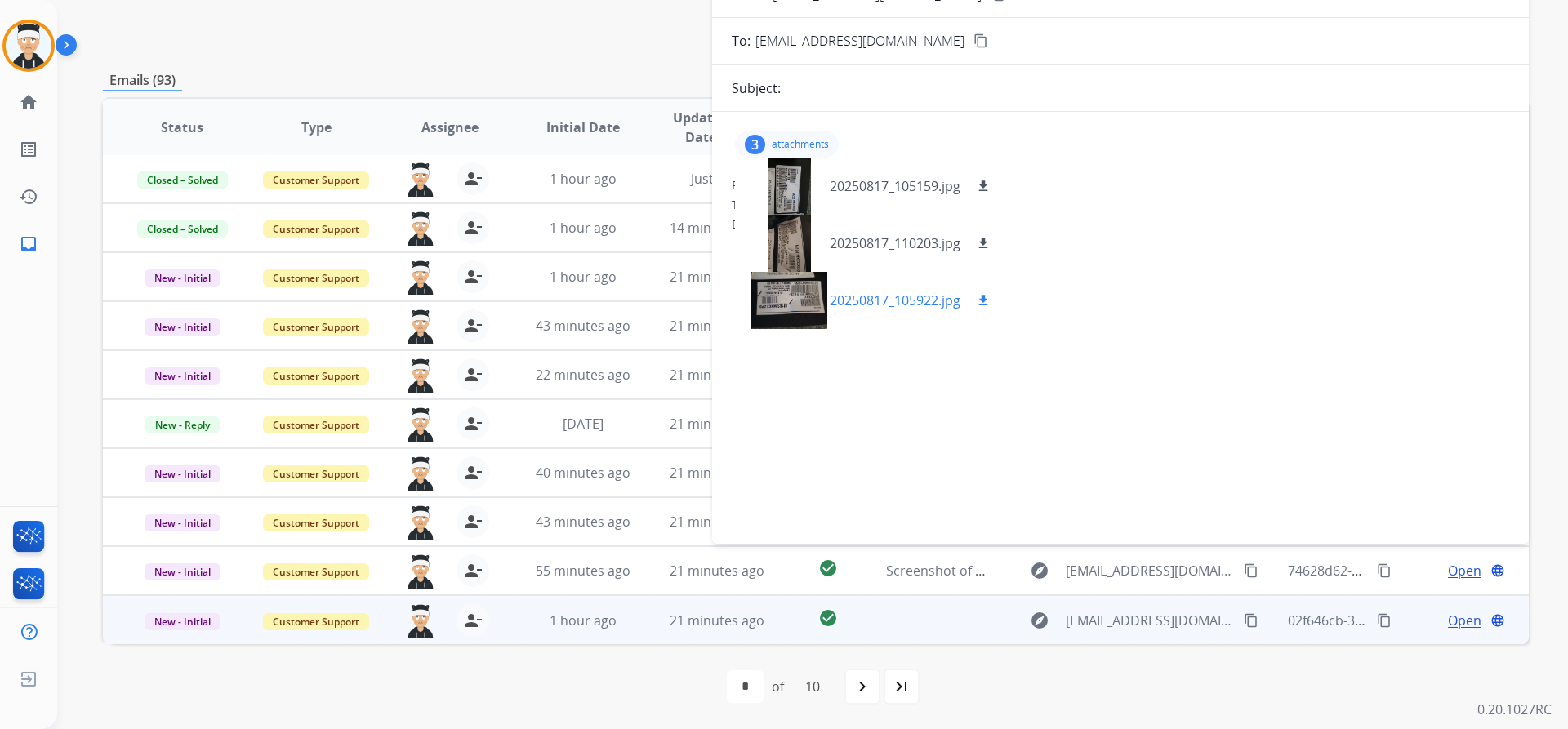
click at [792, 308] on div at bounding box center [788, 300] width 82 height 57
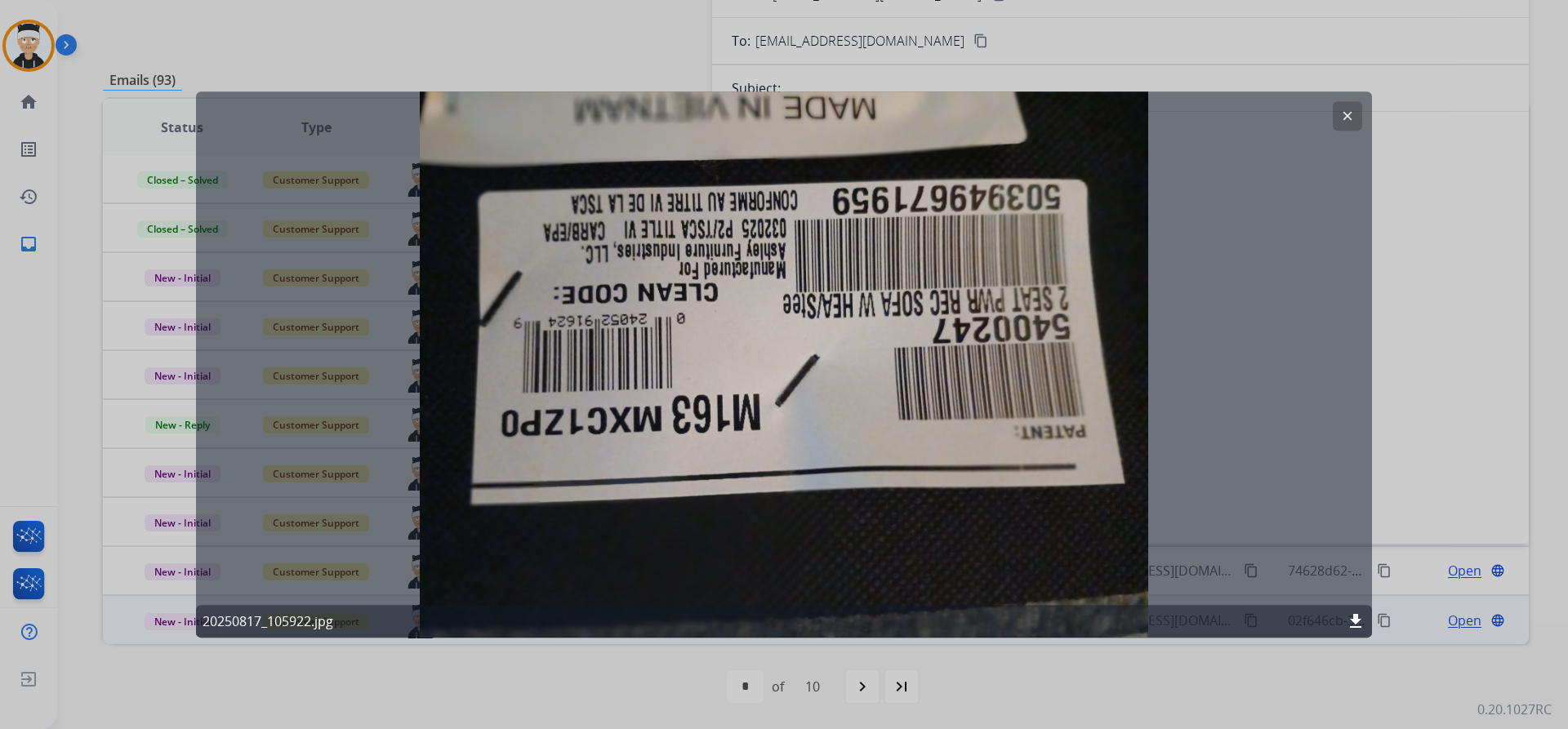
click at [1349, 119] on mat-icon "clear" at bounding box center [1348, 116] width 15 height 15
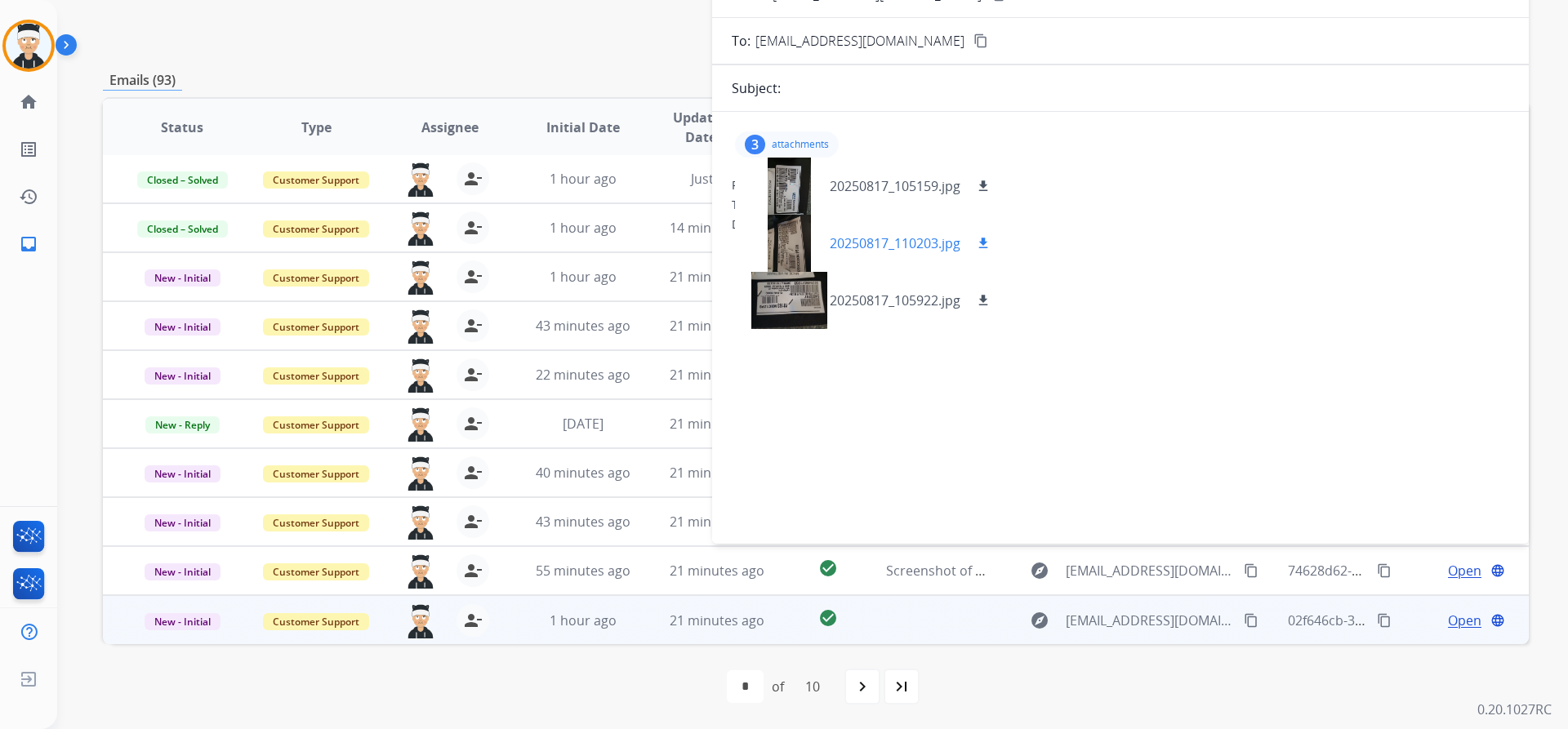
click at [792, 240] on div at bounding box center [788, 243] width 82 height 57
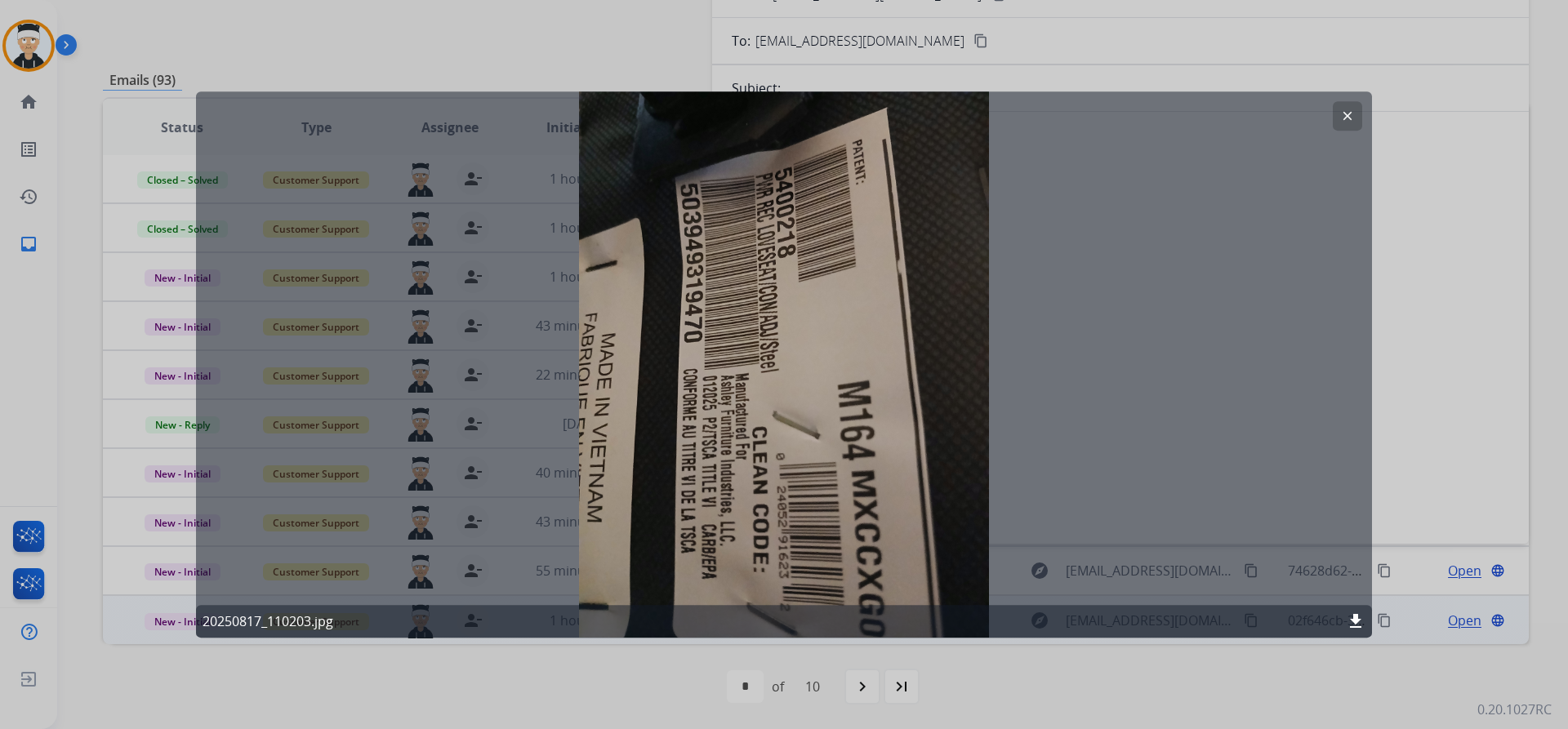
click at [1354, 107] on button "clear" at bounding box center [1347, 115] width 29 height 29
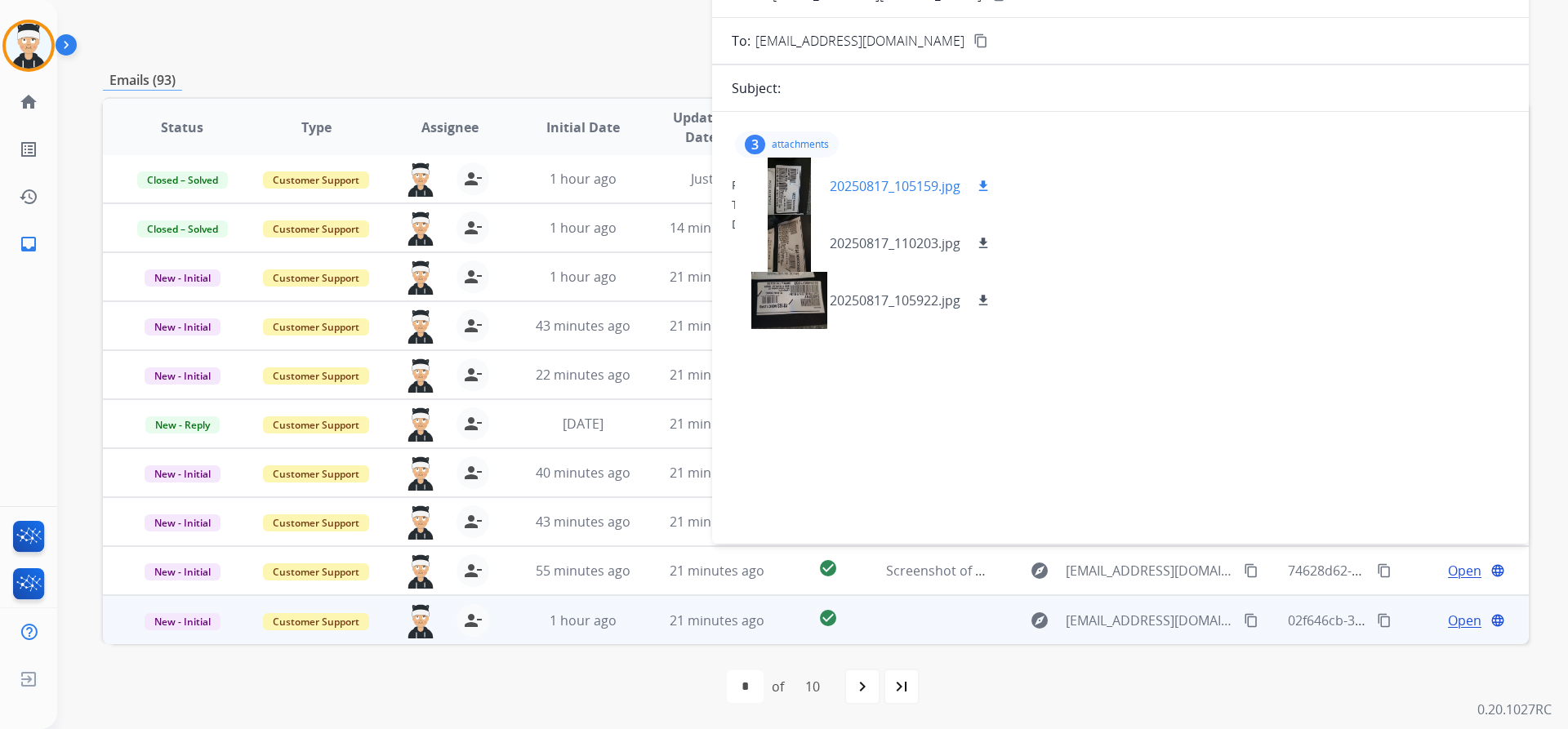
click at [796, 195] on div at bounding box center [788, 186] width 82 height 57
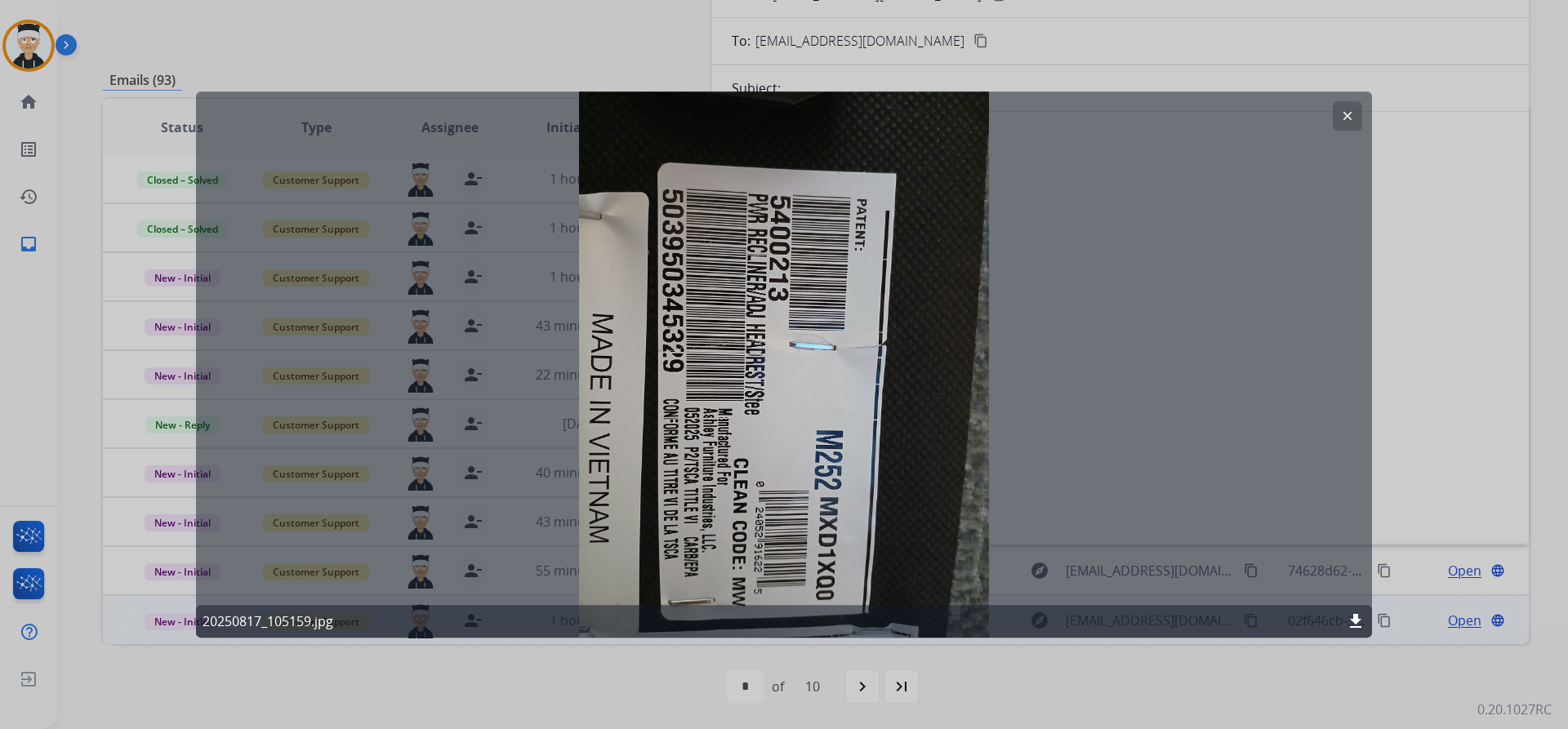
click at [1349, 117] on mat-icon "clear" at bounding box center [1348, 116] width 15 height 15
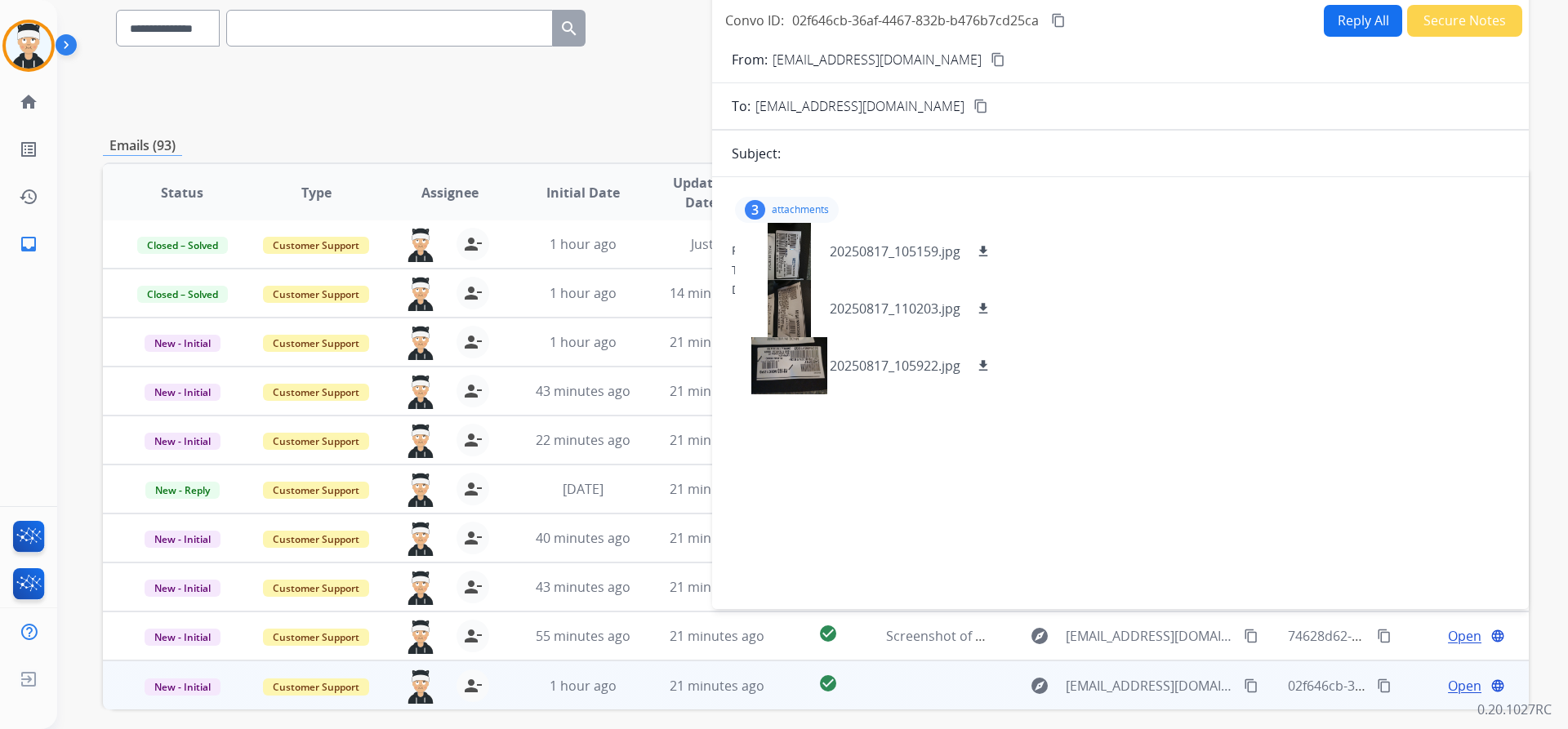
scroll to position [0, 0]
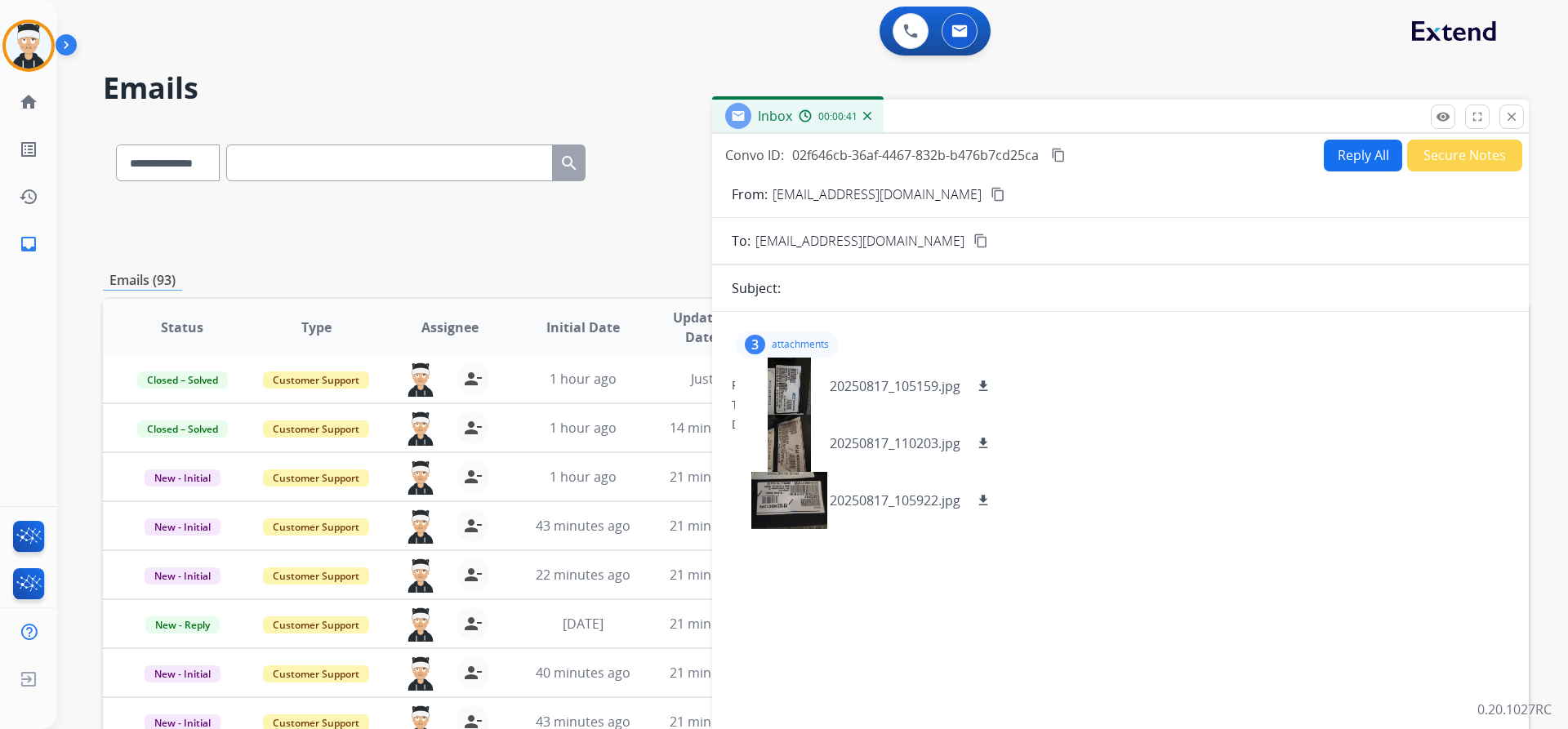
click at [991, 191] on mat-icon "content_copy" at bounding box center [998, 195] width 15 height 15
click at [1350, 154] on button "Reply All" at bounding box center [1363, 156] width 79 height 32
select select "**********"
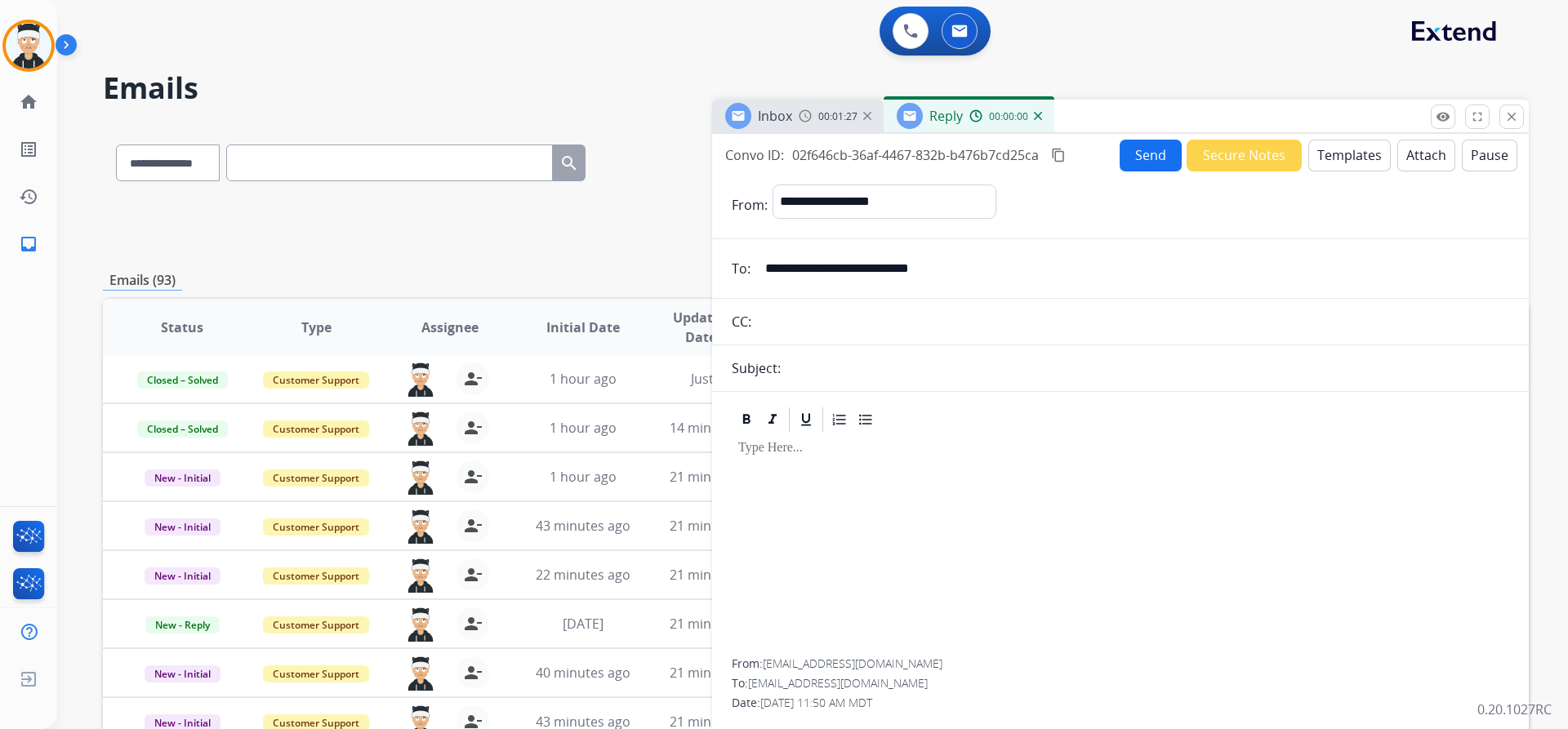
click at [1331, 148] on button "Templates" at bounding box center [1350, 156] width 82 height 32
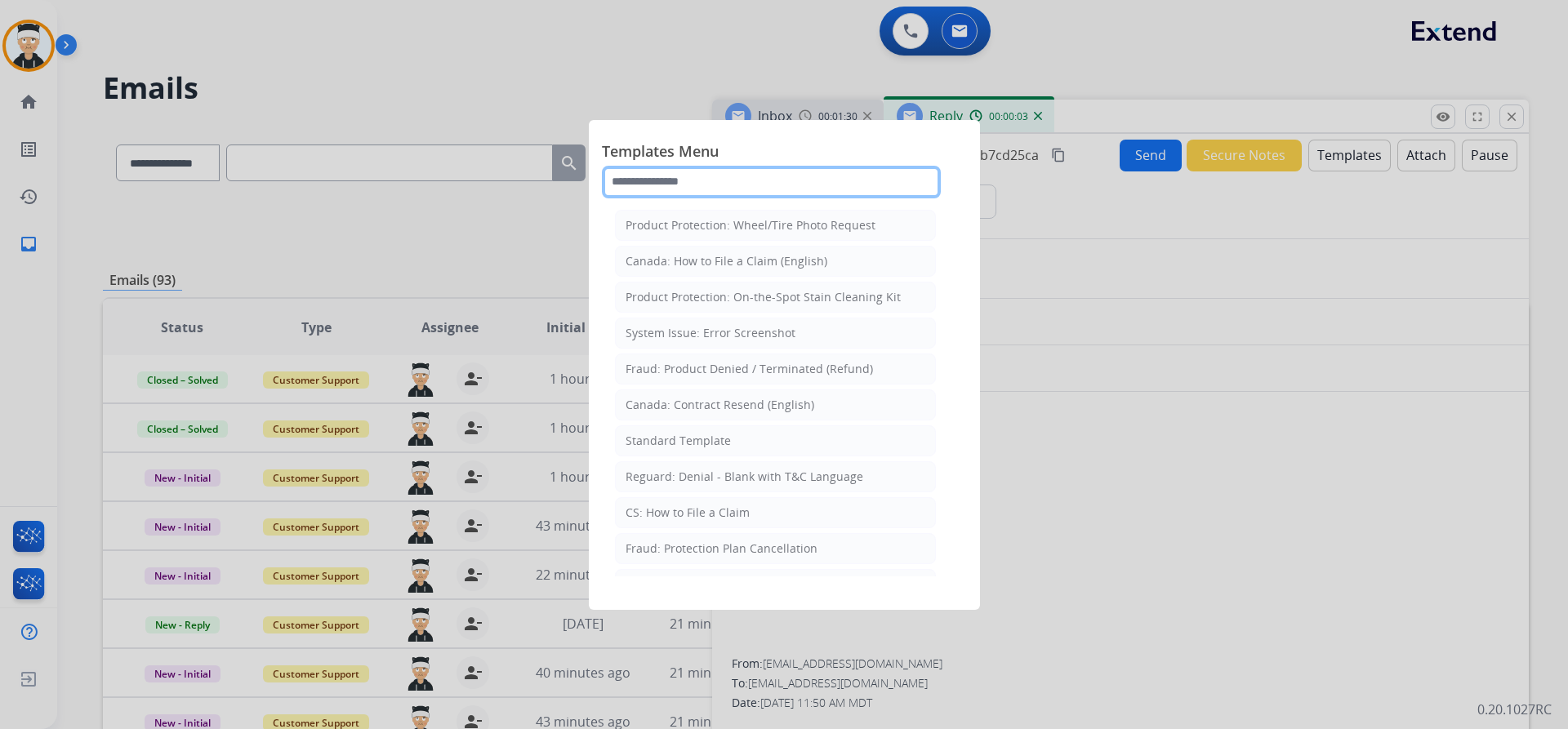
click at [672, 176] on input "text" at bounding box center [771, 182] width 339 height 33
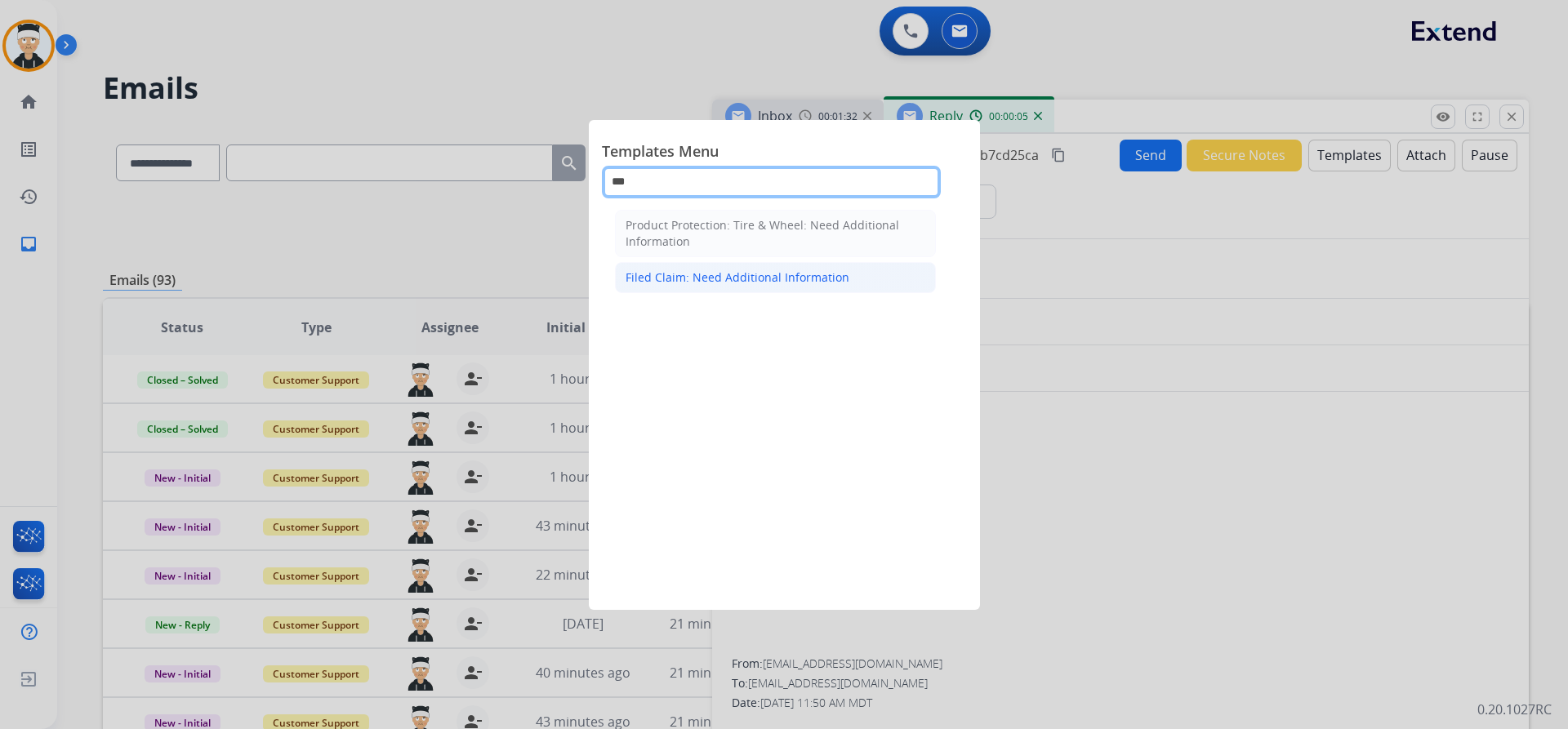
type input "***"
click at [762, 271] on div "Filed Claim: Need Additional Information" at bounding box center [737, 277] width 224 height 16
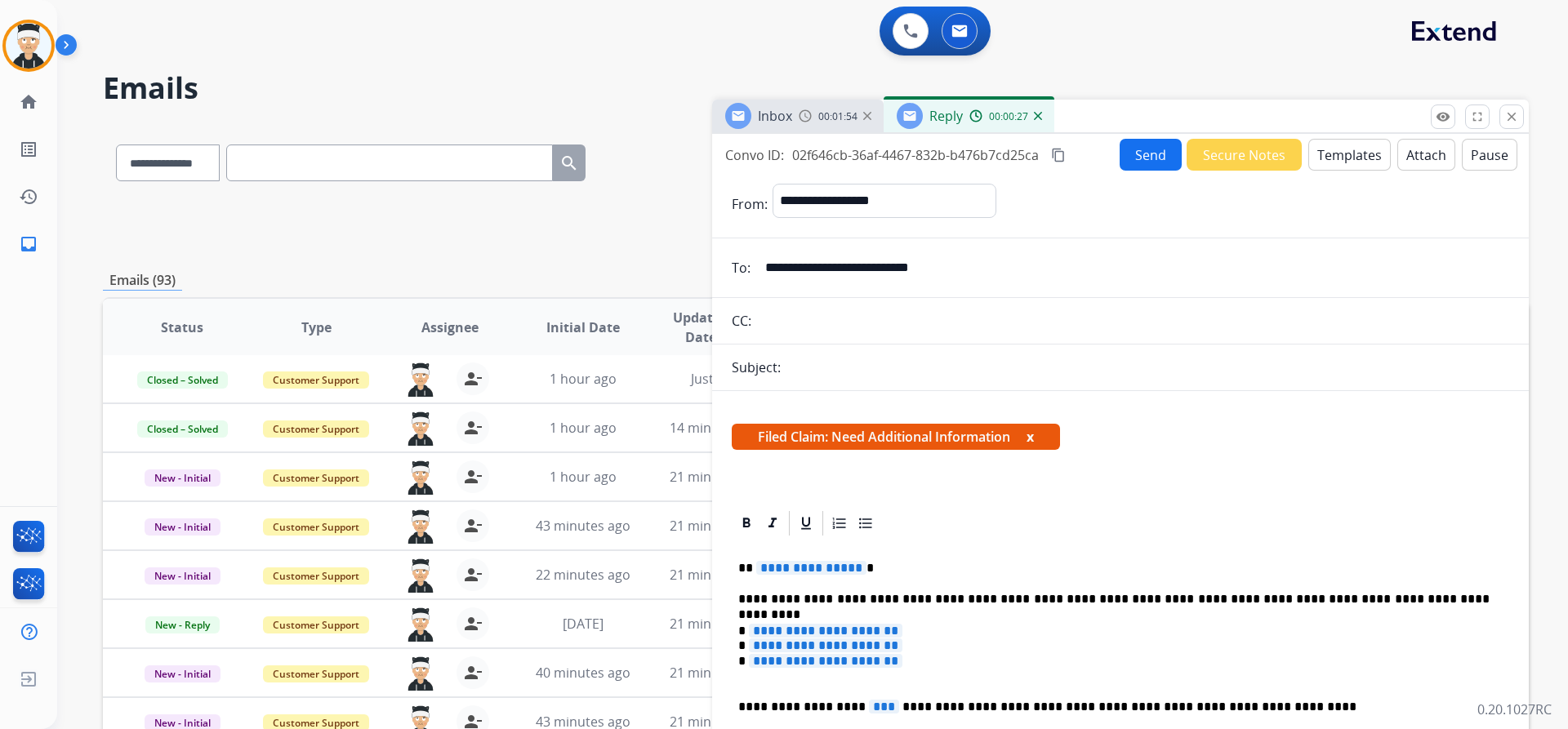
click at [823, 646] on span "**********" at bounding box center [826, 645] width 154 height 14
paste div
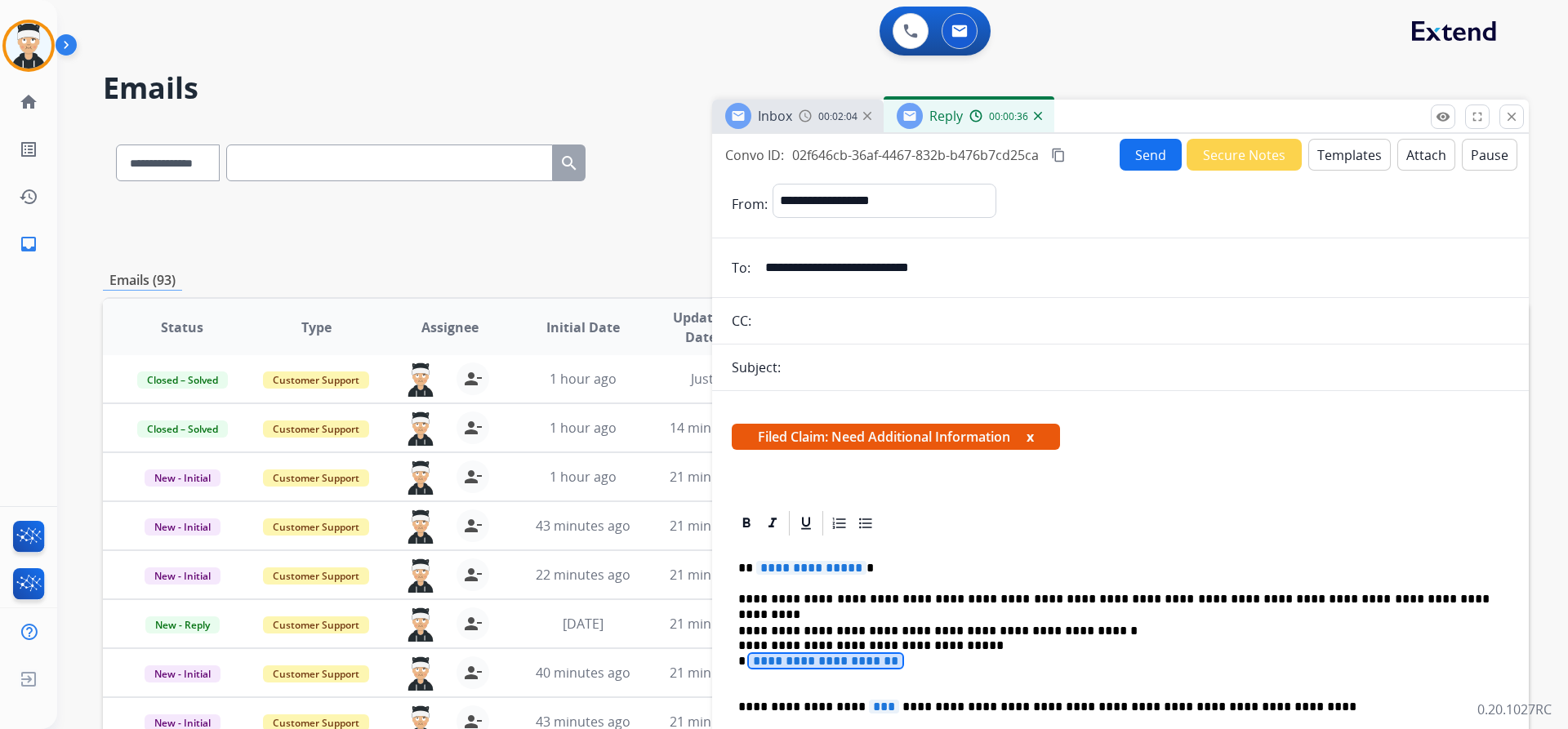
click at [823, 662] on span "**********" at bounding box center [826, 661] width 154 height 14
click at [791, 564] on span "**********" at bounding box center [812, 568] width 111 height 14
click at [906, 367] on div "Subject:" at bounding box center [1120, 367] width 816 height 20
click at [833, 363] on div "Subject:" at bounding box center [1120, 367] width 816 height 20
click at [815, 375] on div "Subject:" at bounding box center [1120, 367] width 816 height 20
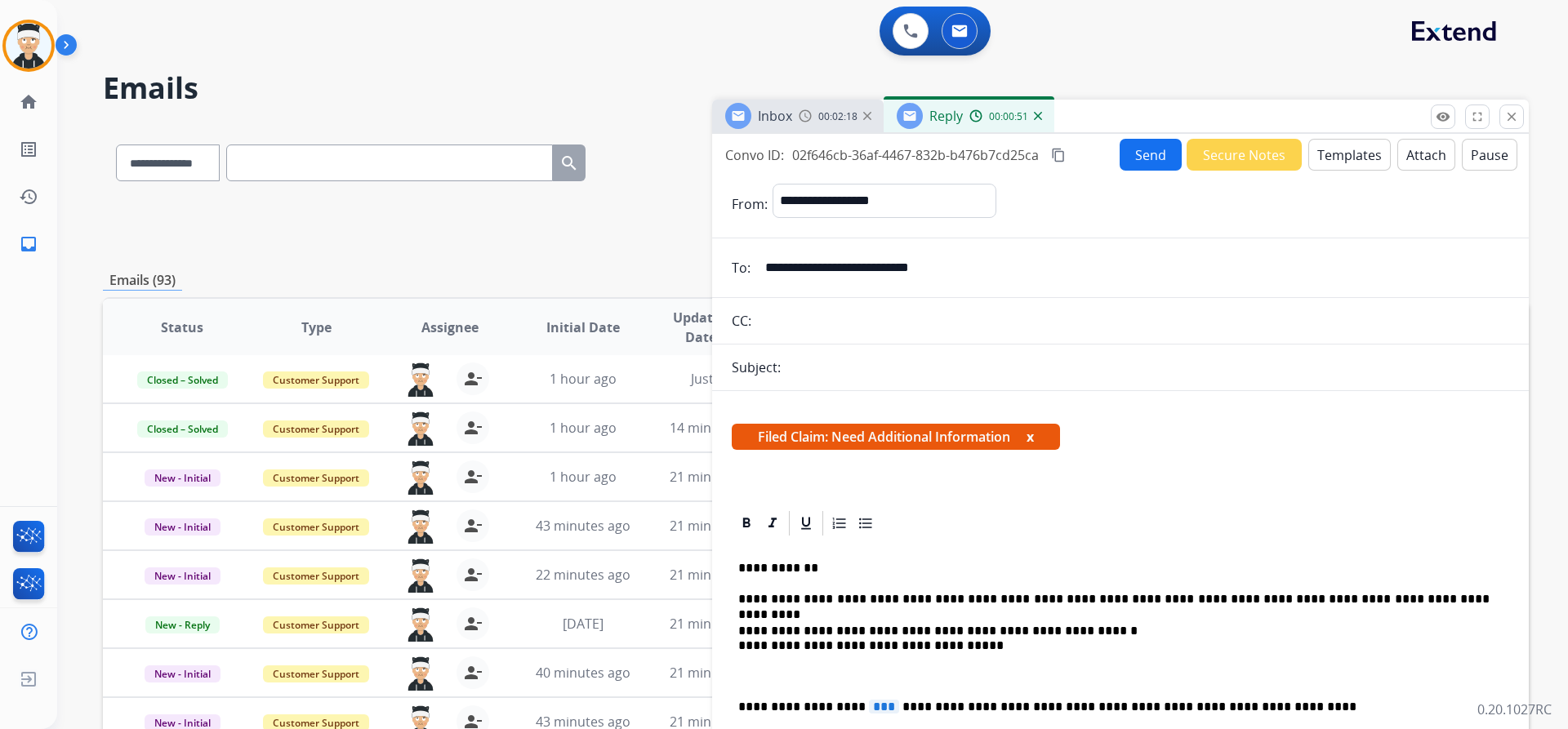
drag, startPoint x: 805, startPoint y: 384, endPoint x: 1012, endPoint y: 358, distance: 208.6
click at [807, 384] on form "**********" at bounding box center [1120, 722] width 816 height 1104
drag, startPoint x: 1078, startPoint y: 361, endPoint x: 1121, endPoint y: 233, distance: 135.0
click at [1079, 361] on div "Subject:" at bounding box center [1120, 367] width 816 height 20
click at [1147, 153] on button "Send" at bounding box center [1151, 155] width 62 height 32
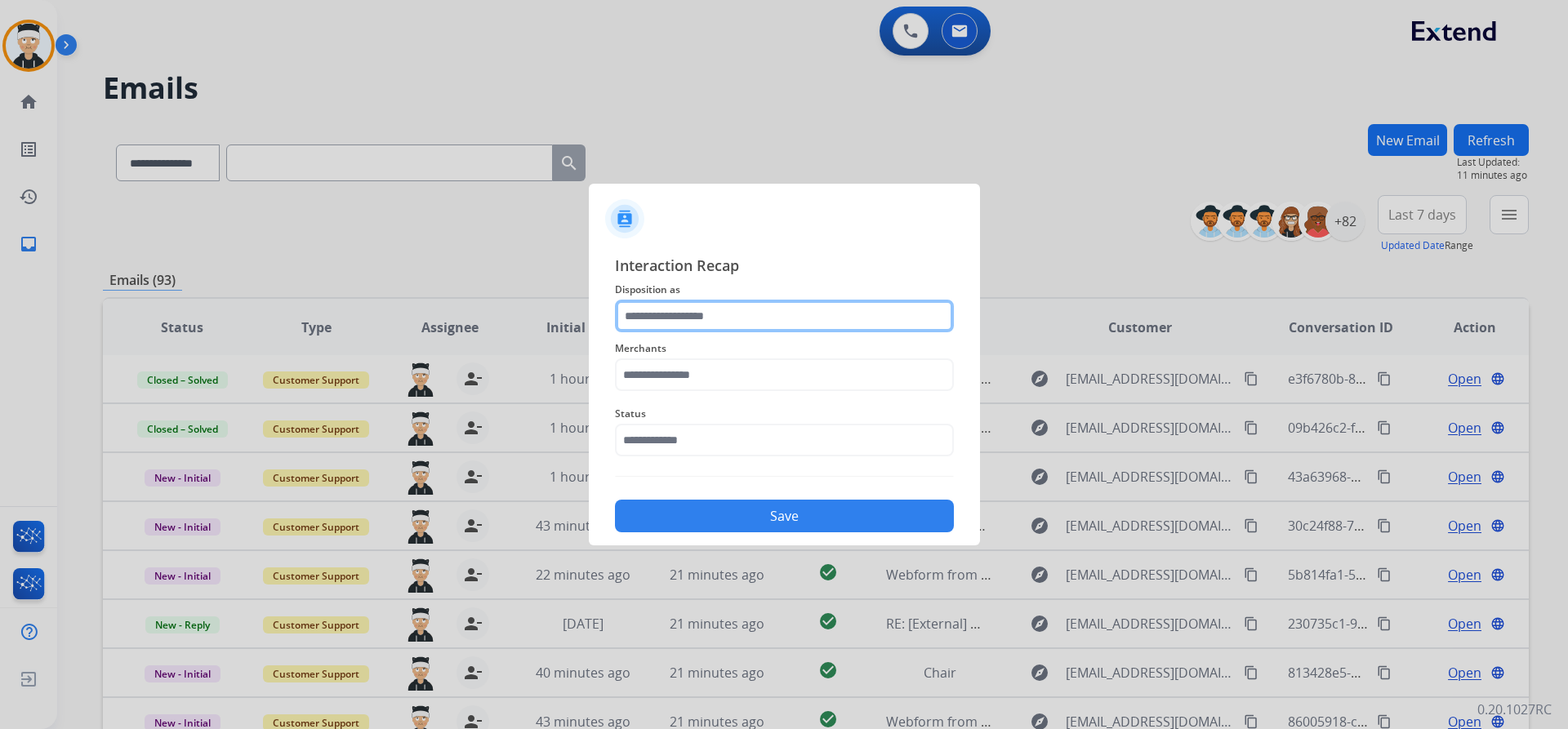
click at [802, 304] on input "text" at bounding box center [784, 316] width 339 height 33
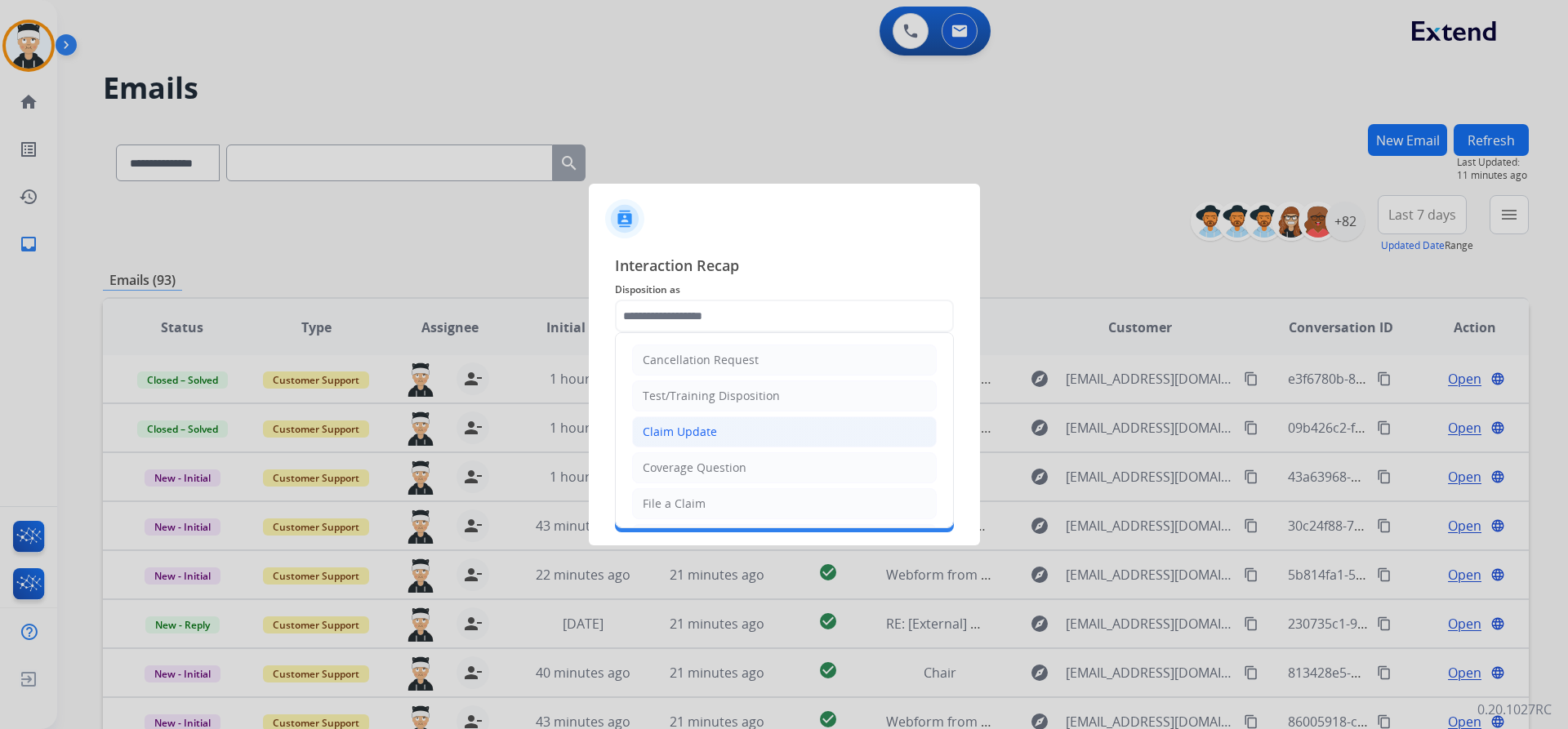
click at [722, 436] on li "Claim Update" at bounding box center [784, 431] width 305 height 31
type input "**********"
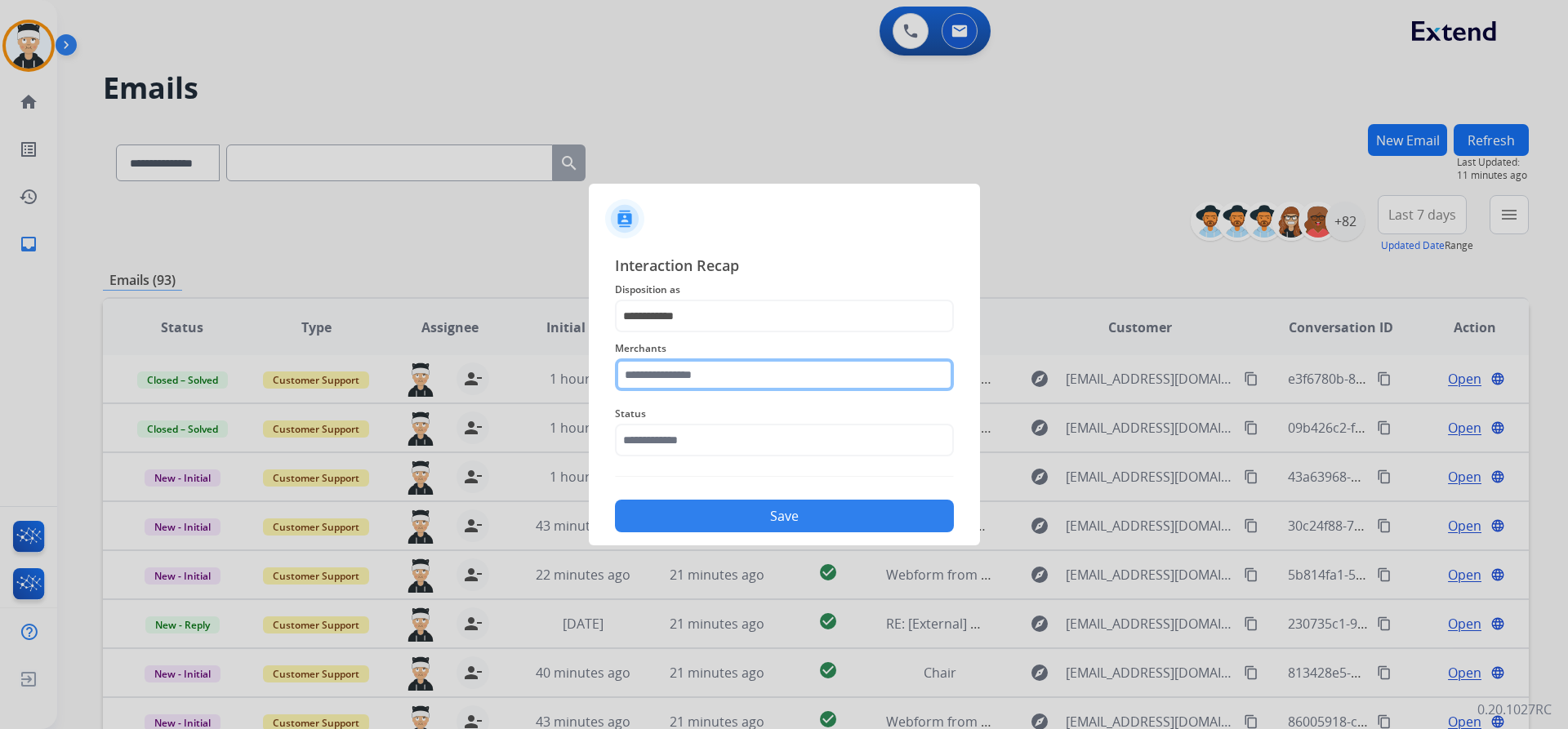
click at [742, 374] on input "text" at bounding box center [784, 375] width 339 height 33
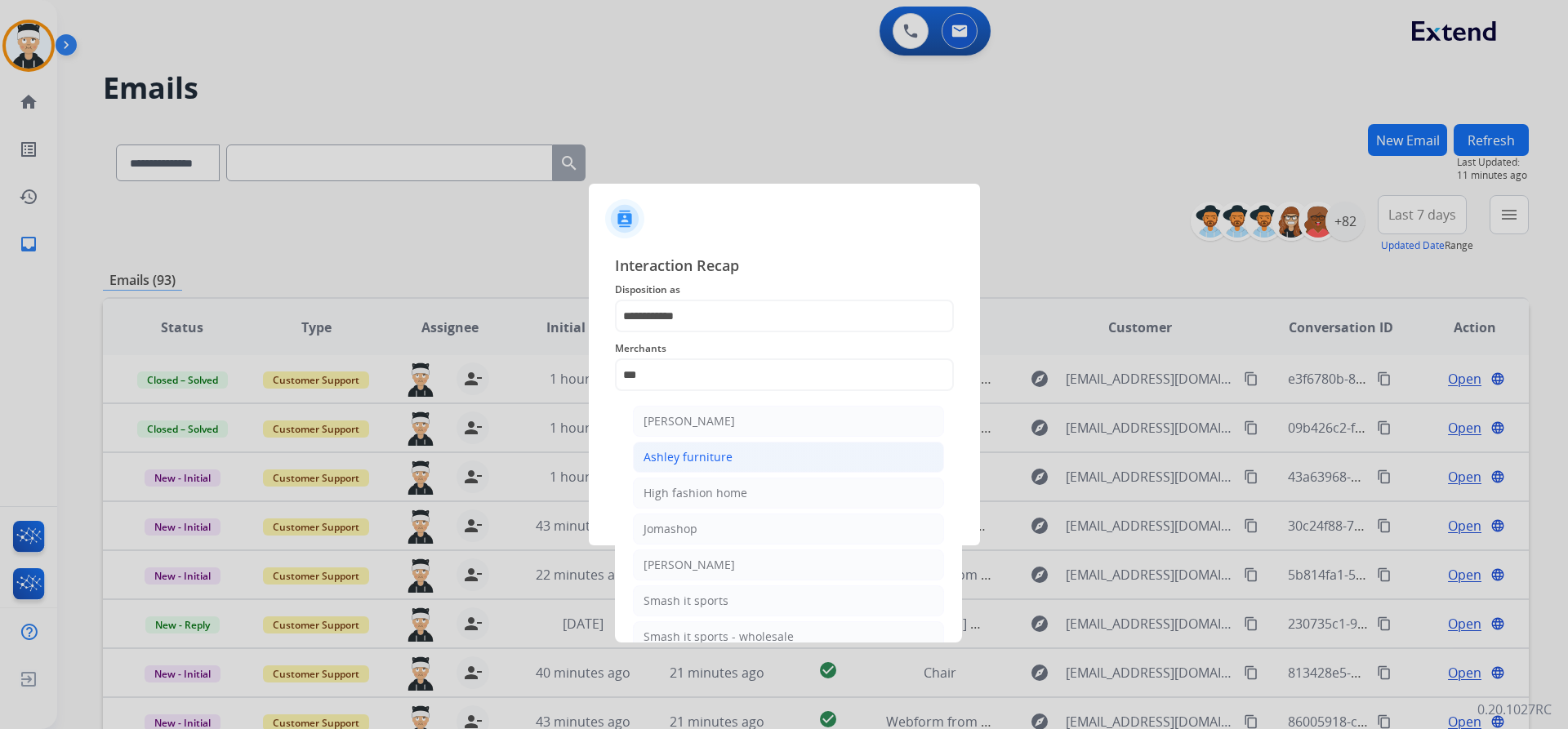
click at [726, 465] on div "Ashley furniture" at bounding box center [688, 456] width 89 height 16
type input "**********"
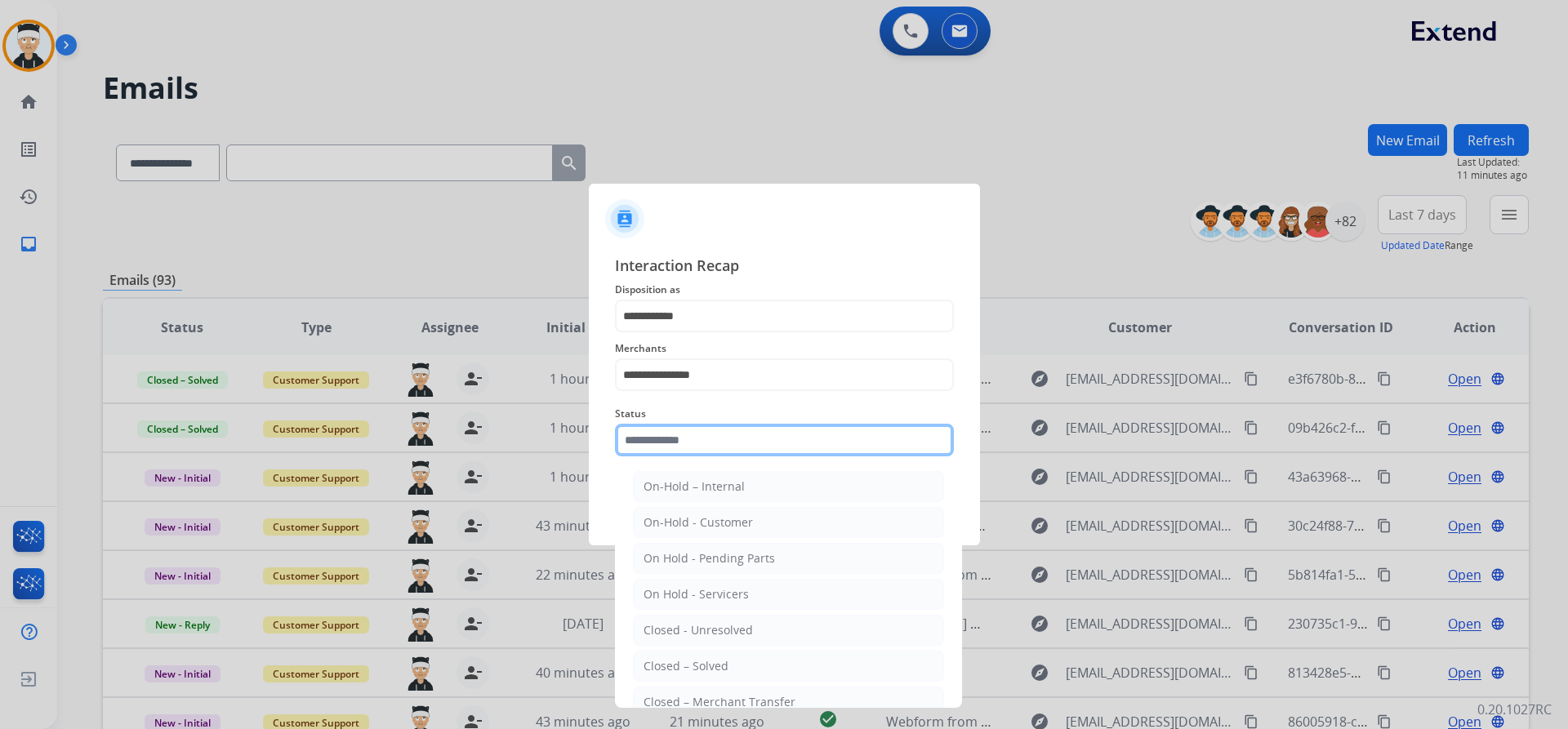
click at [725, 444] on input "text" at bounding box center [784, 439] width 339 height 33
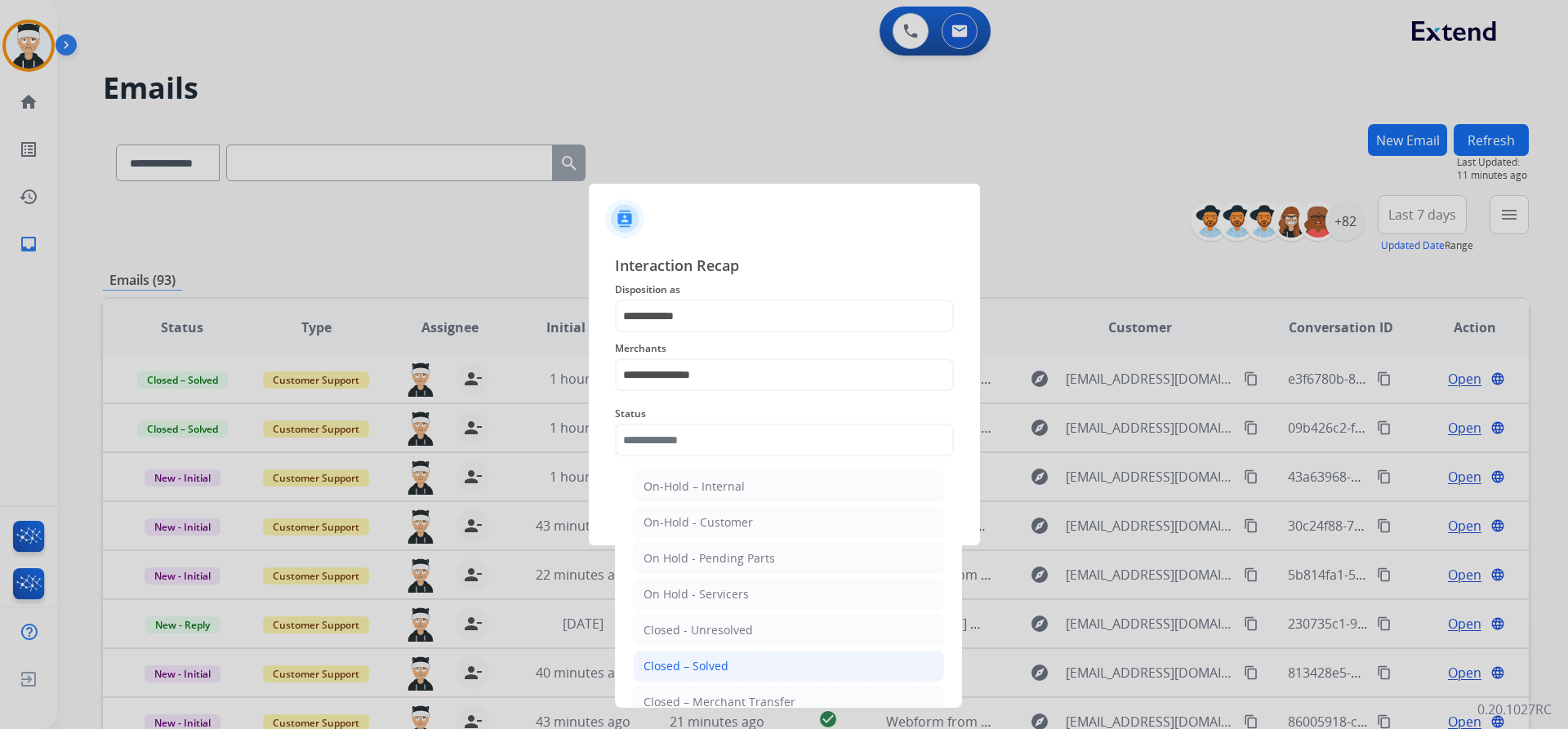
click at [704, 672] on div "Closed – Solved" at bounding box center [686, 665] width 85 height 16
type input "**********"
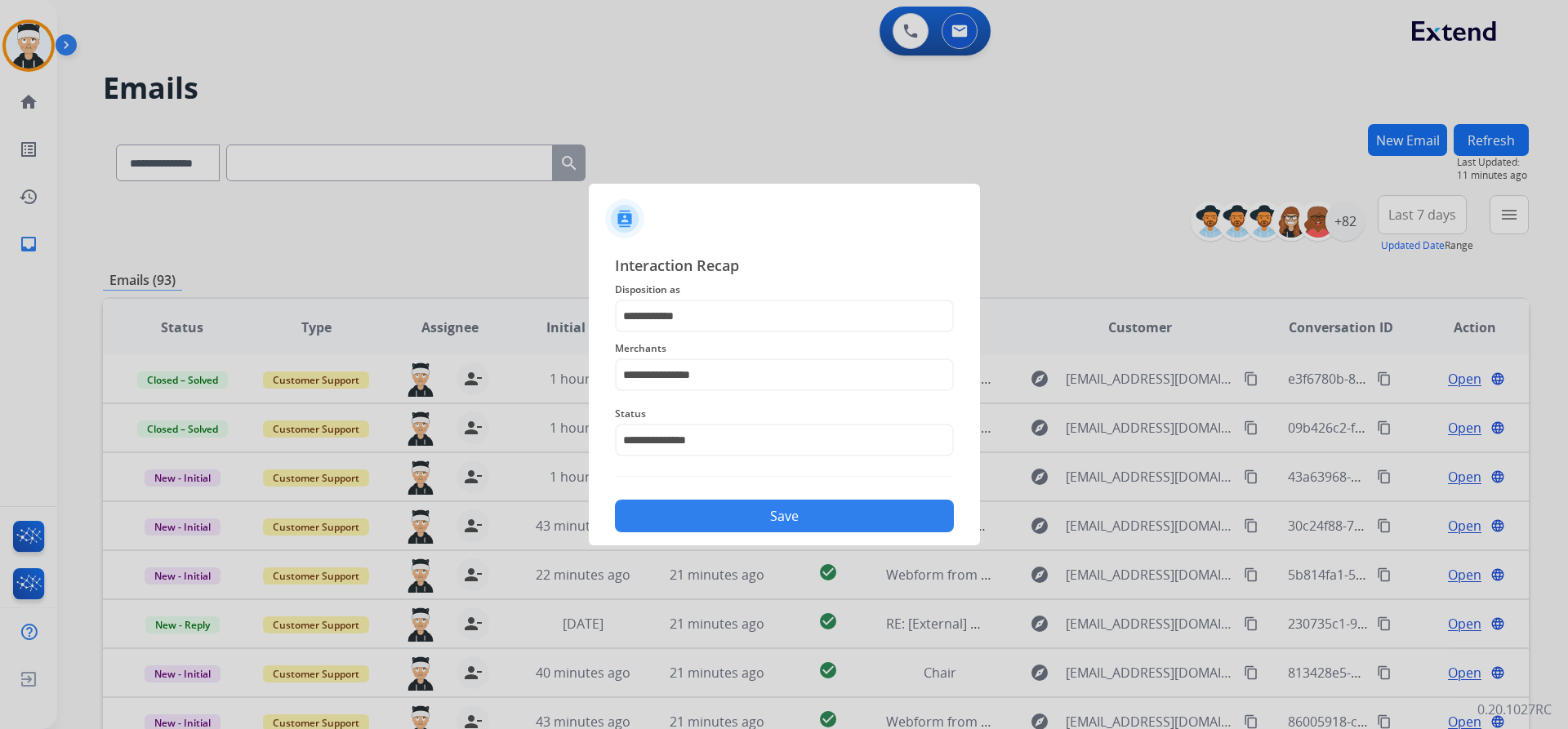
click at [765, 520] on button "Save" at bounding box center [784, 515] width 339 height 33
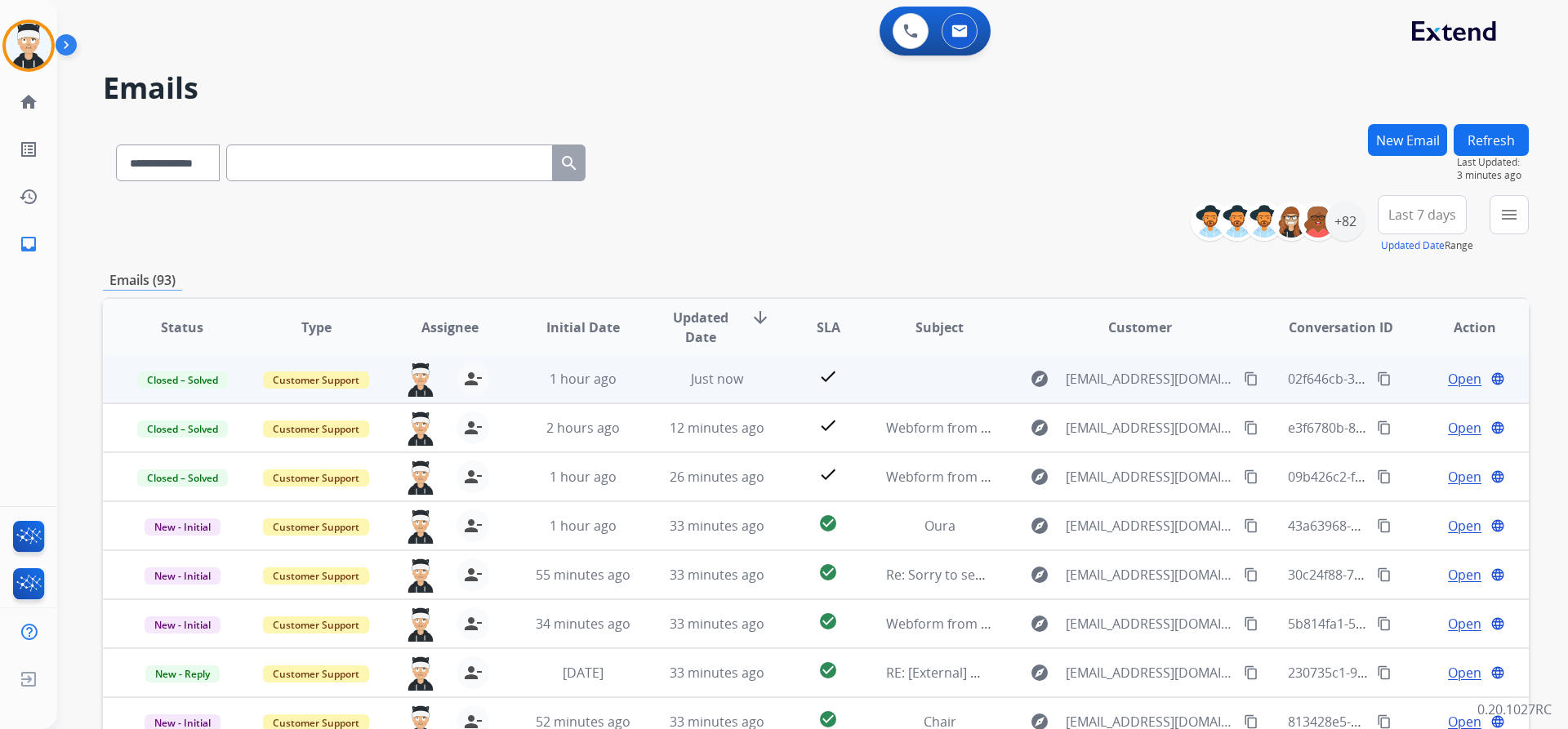
click at [1450, 381] on span "Open" at bounding box center [1465, 379] width 34 height 20
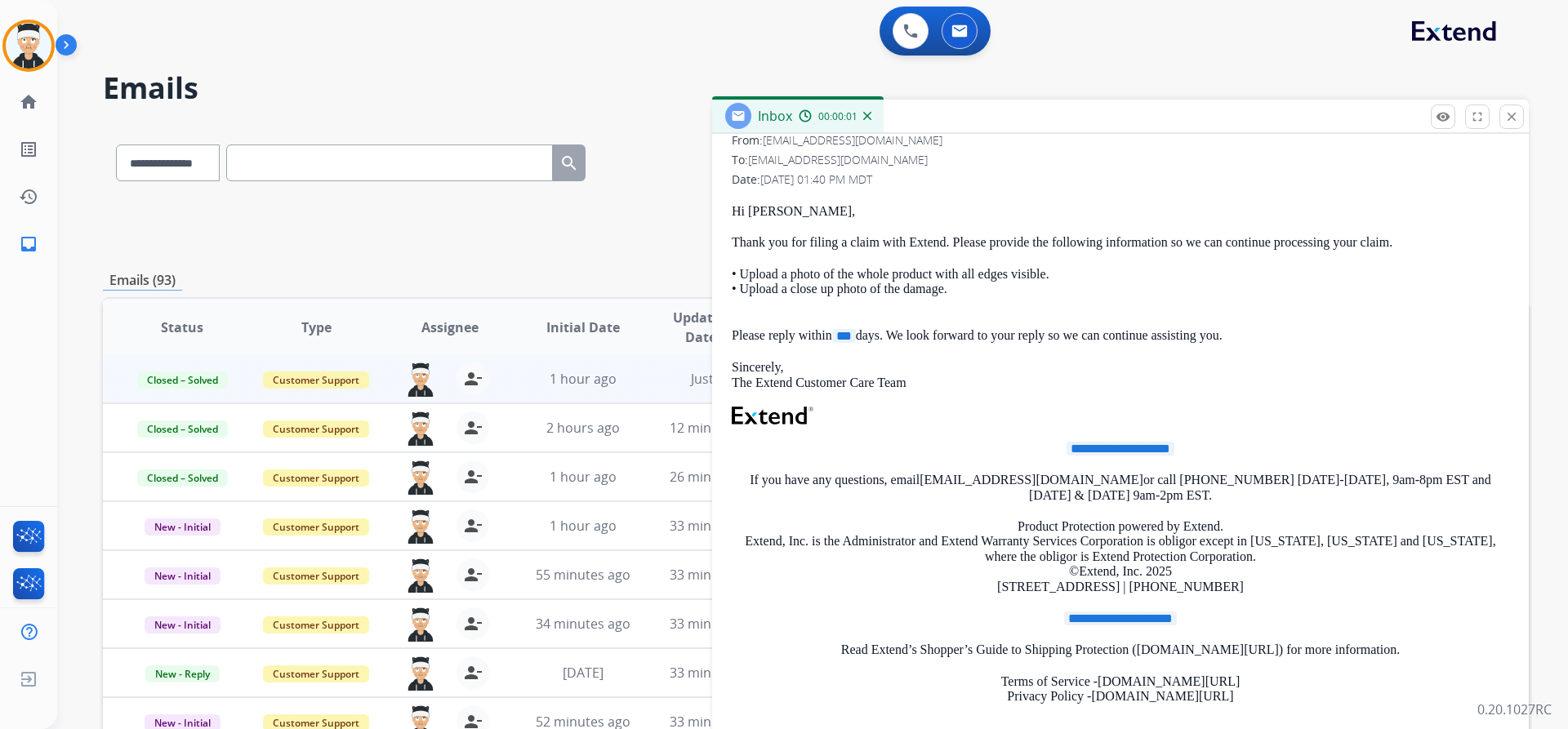
scroll to position [245, 0]
click at [842, 335] on span "***" at bounding box center [844, 335] width 23 height 14
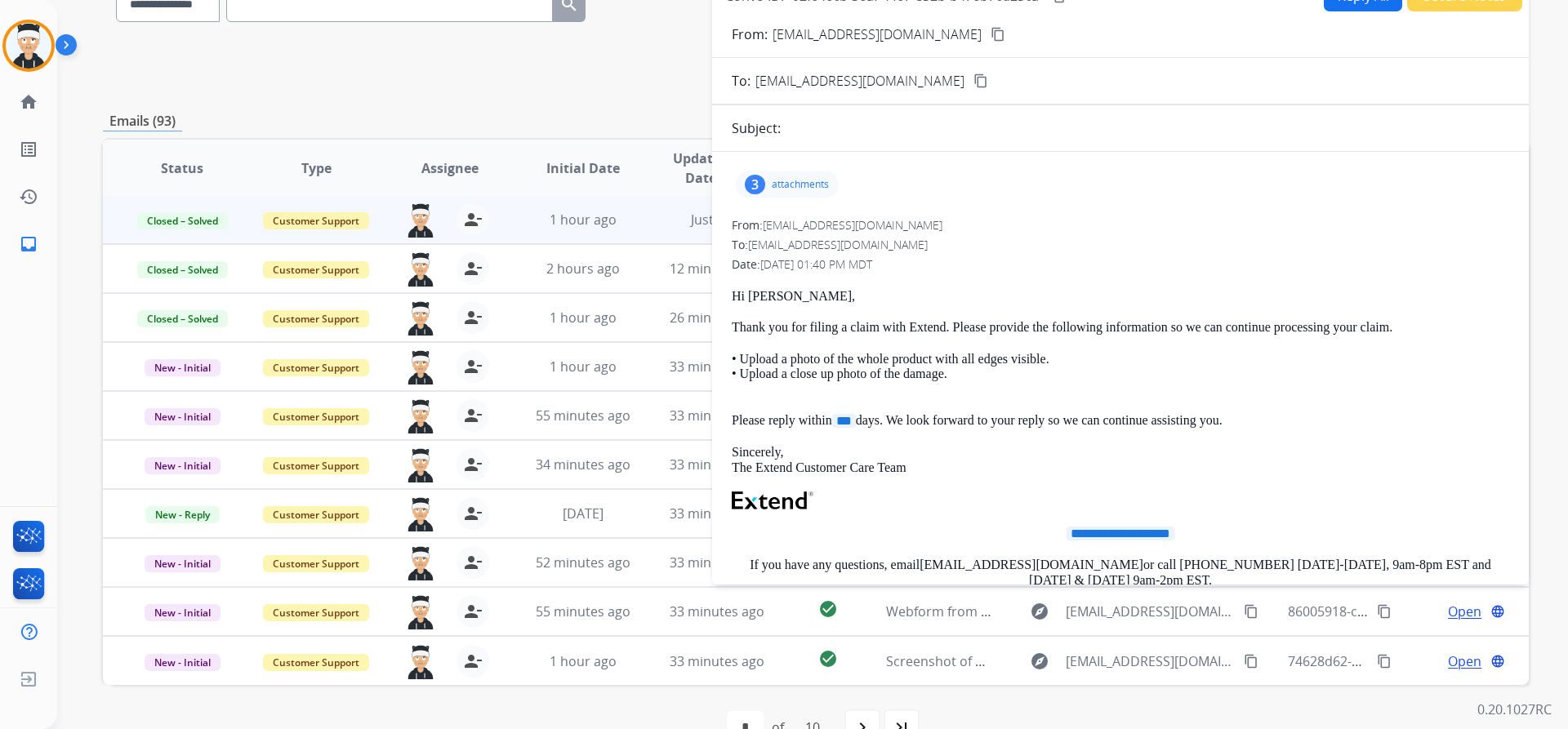
scroll to position [0, 0]
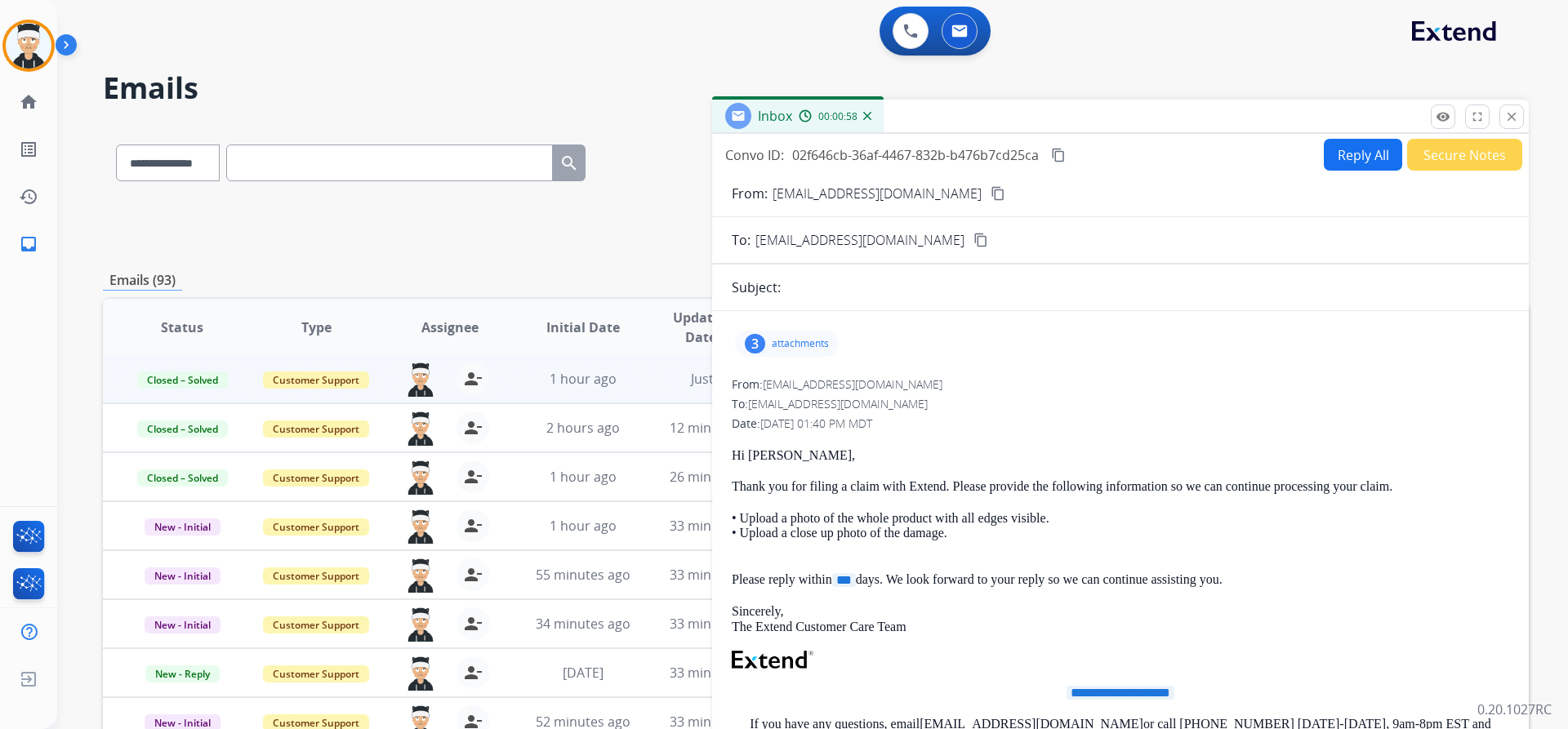
click at [1053, 154] on mat-icon "content_copy" at bounding box center [1058, 156] width 15 height 15
click at [1516, 111] on mat-icon "close" at bounding box center [1512, 117] width 15 height 15
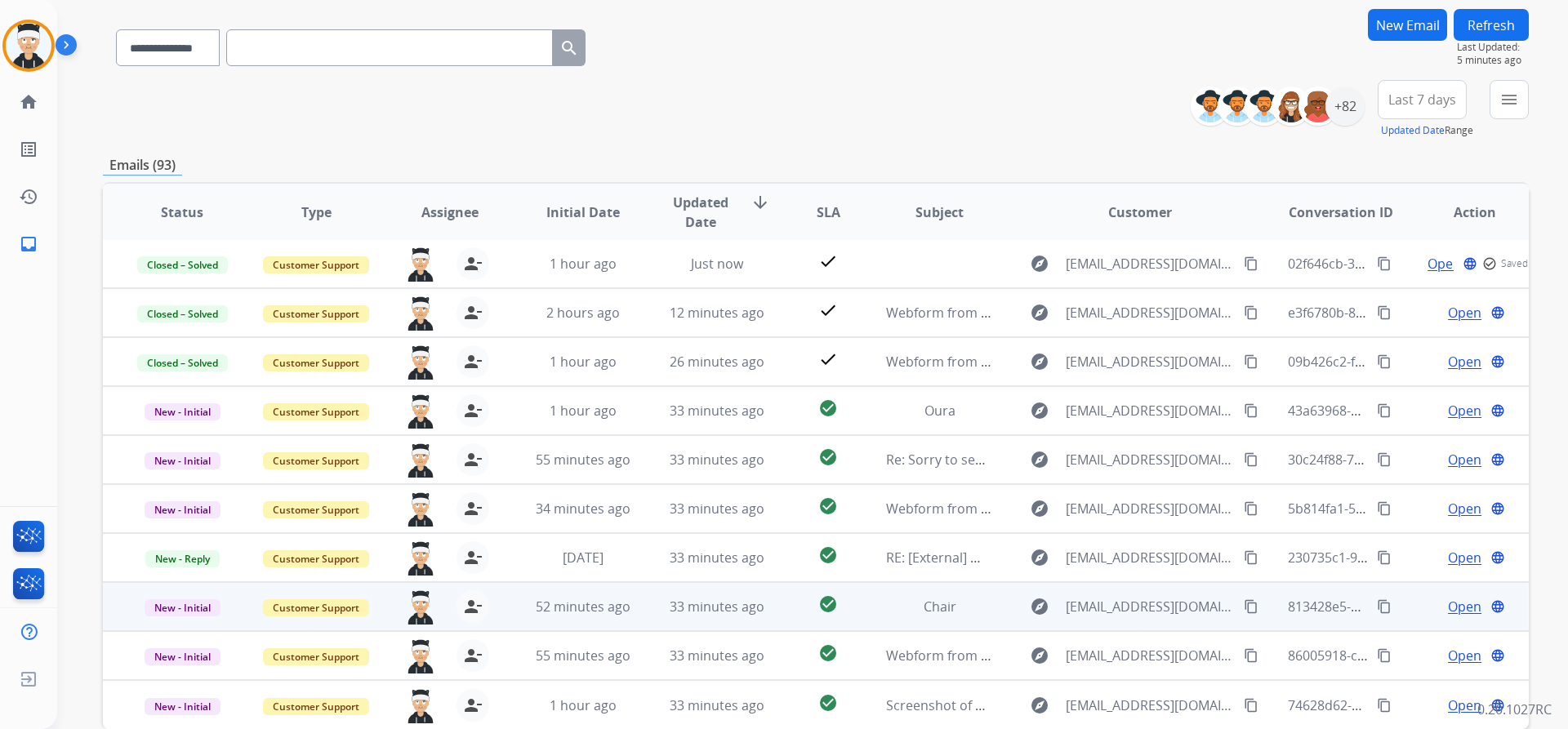
scroll to position [200, 0]
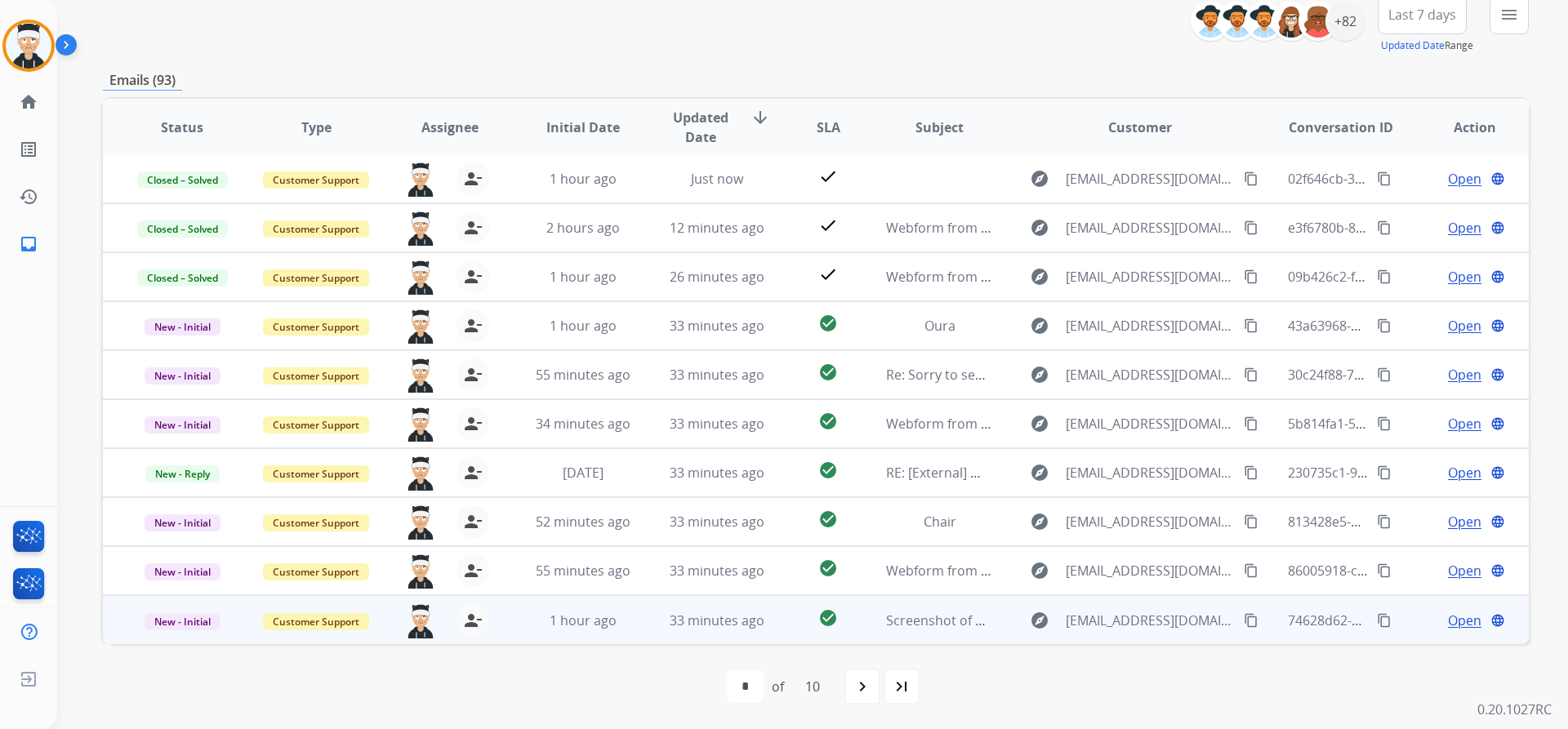
click at [1453, 625] on span "Open" at bounding box center [1465, 620] width 34 height 20
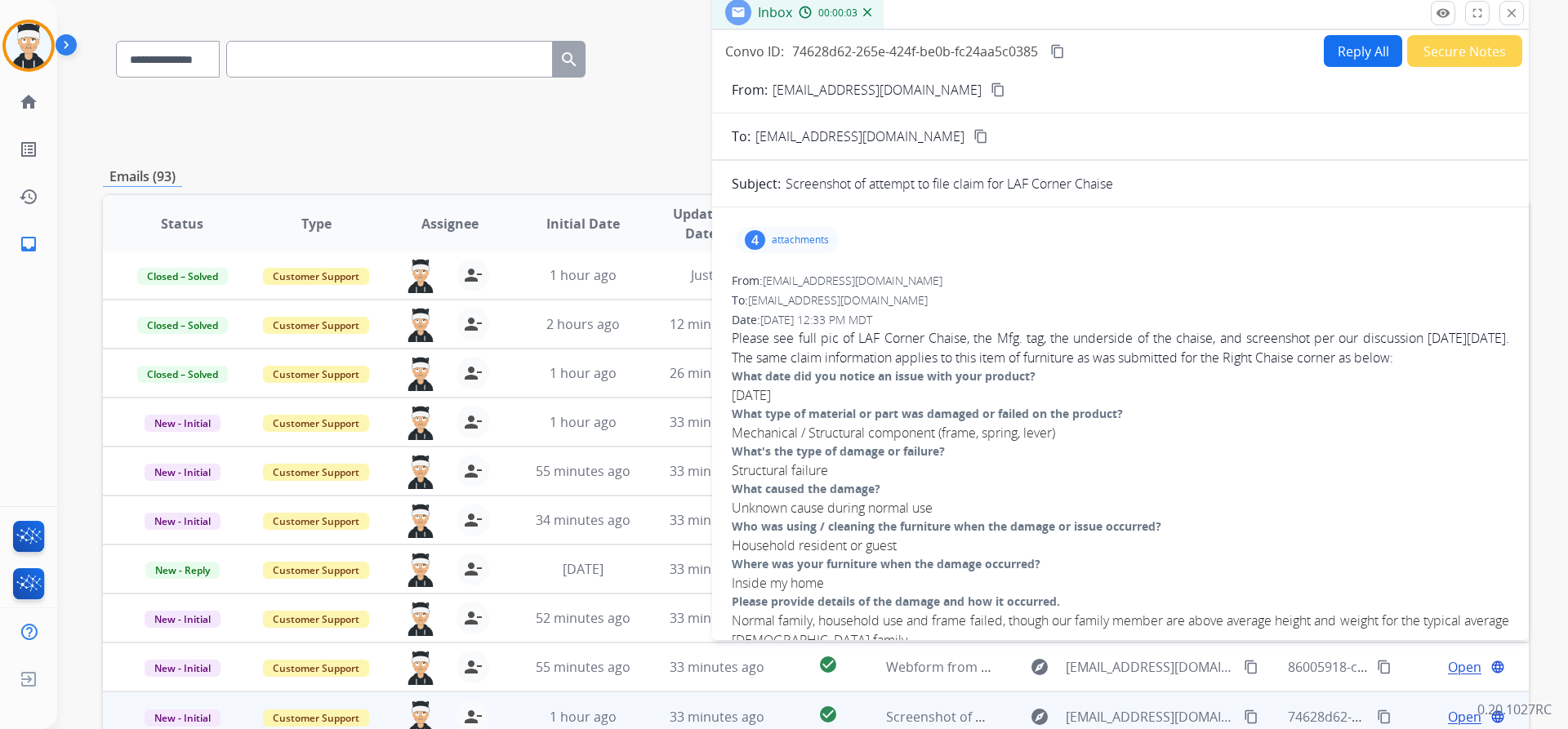
scroll to position [0, 0]
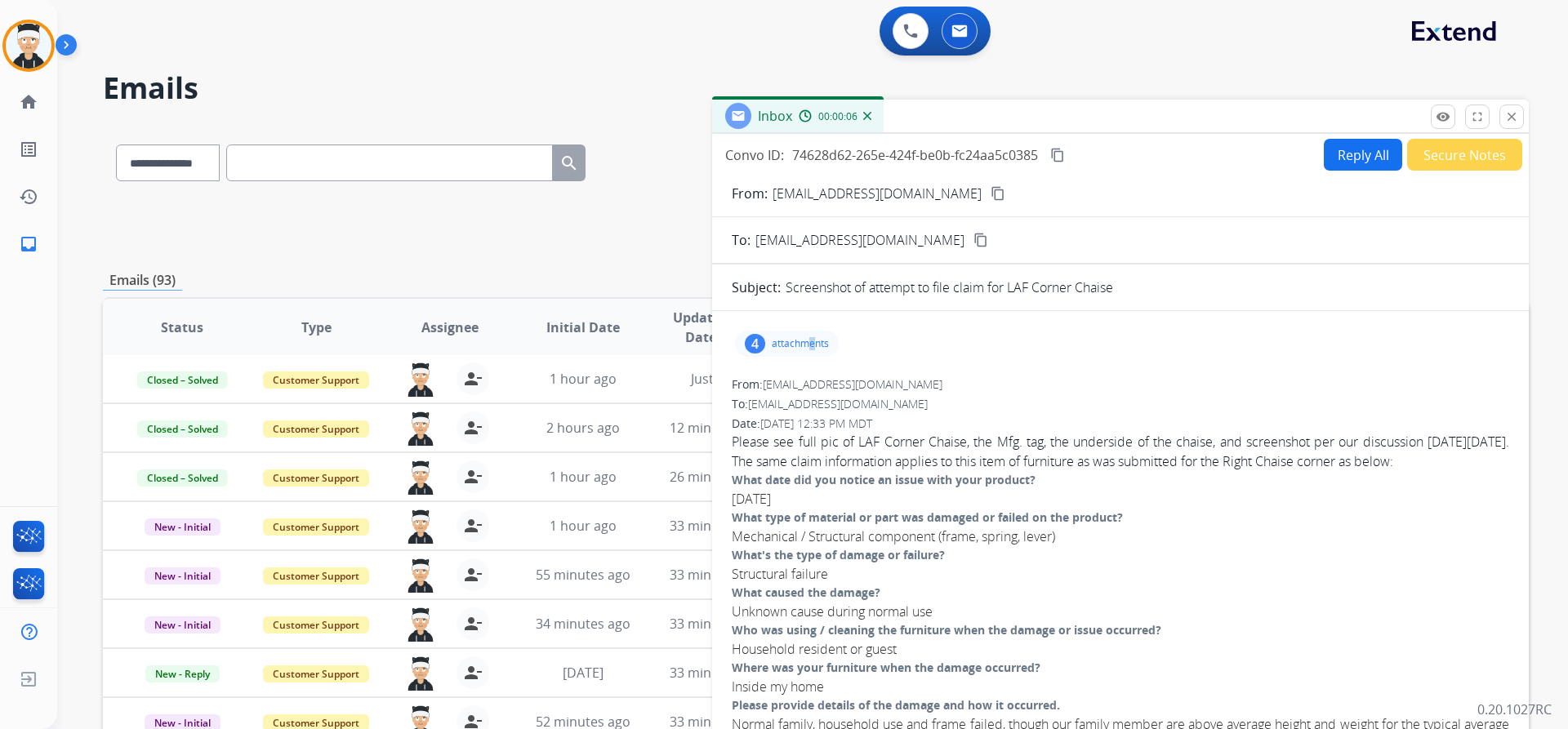
click at [812, 353] on div "4 attachments" at bounding box center [786, 344] width 104 height 26
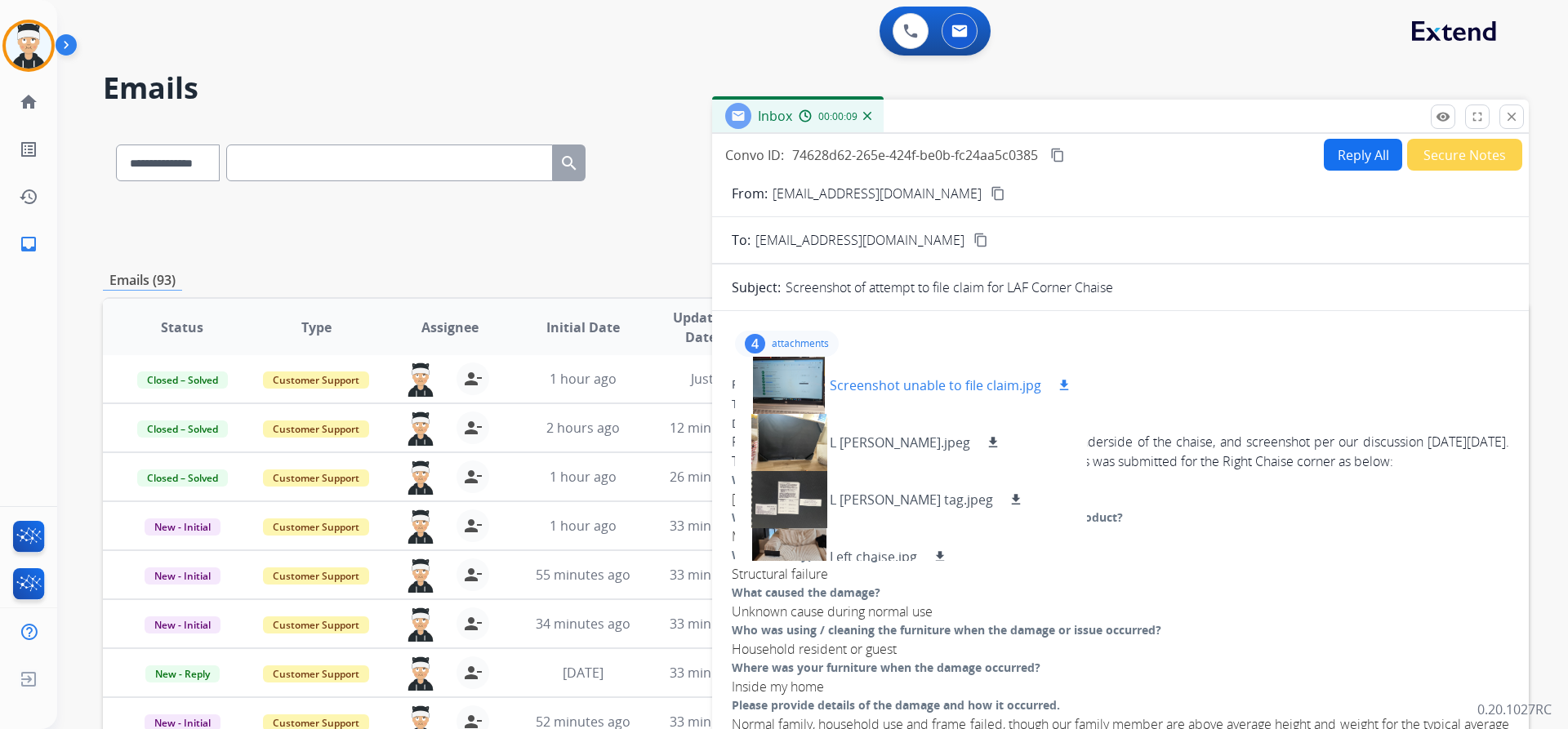
click at [806, 386] on div at bounding box center [788, 385] width 82 height 57
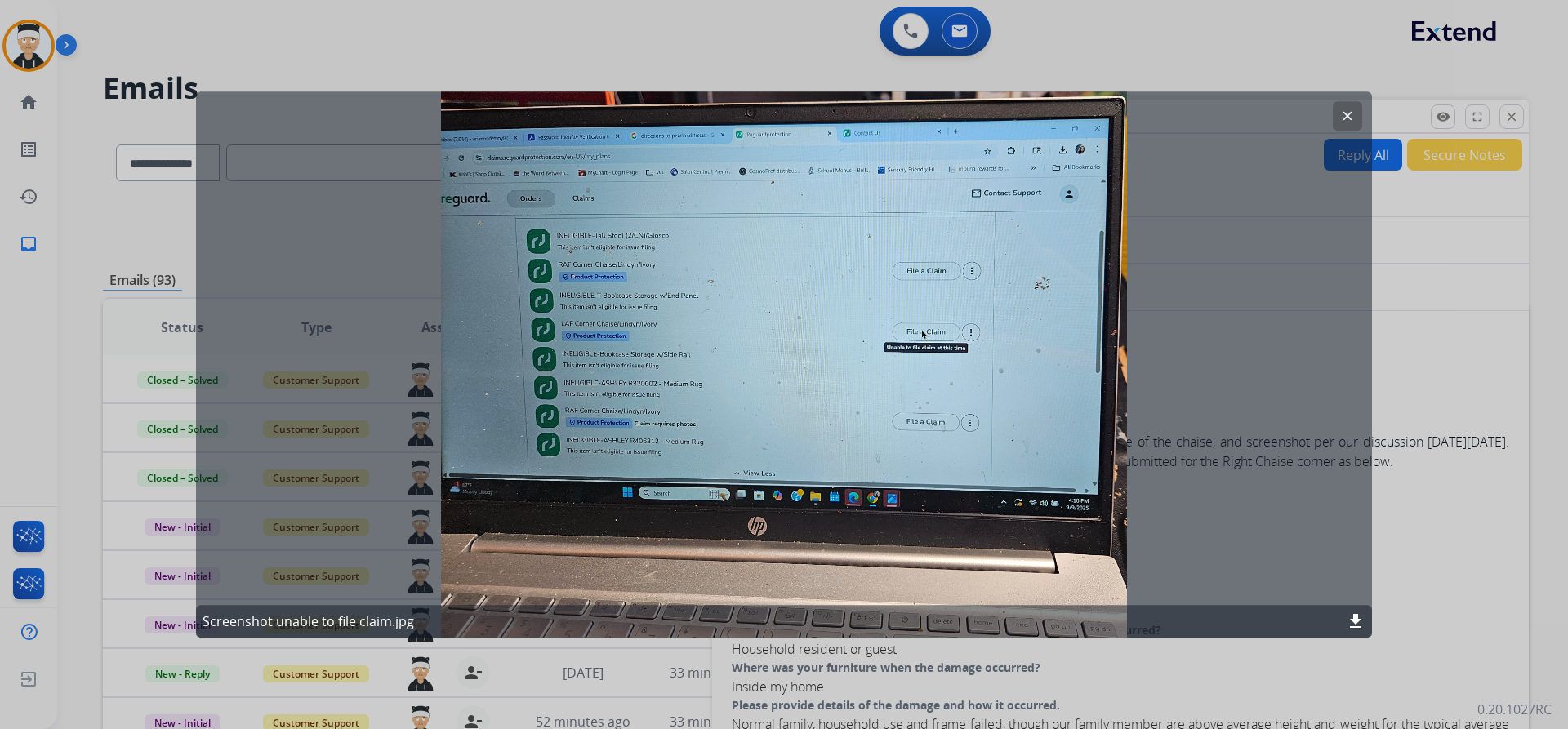
click at [1352, 115] on mat-icon "clear" at bounding box center [1348, 116] width 15 height 15
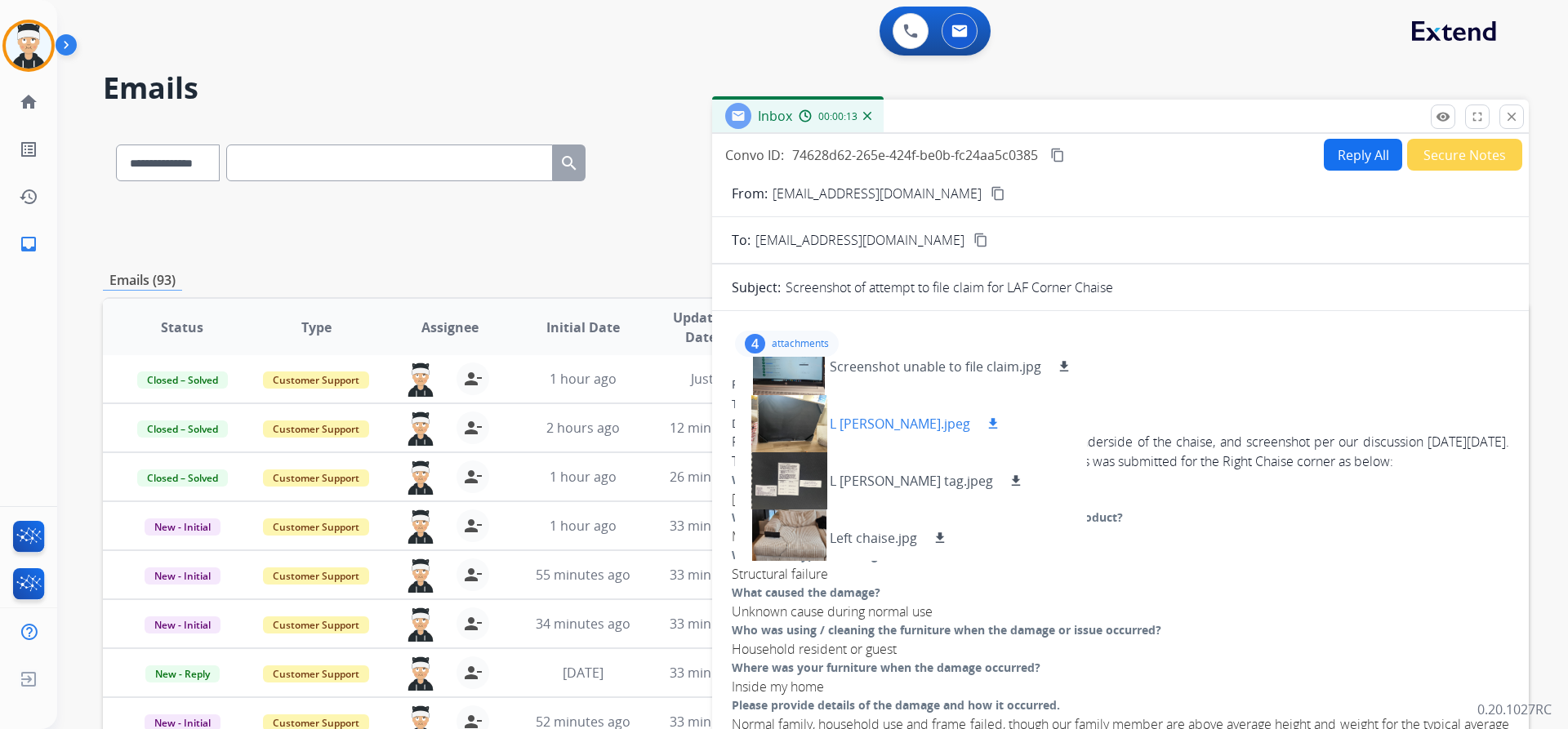
scroll to position [24, 0]
click at [1278, 568] on div "Structural failure" at bounding box center [1120, 573] width 777 height 20
click at [812, 341] on p "attachments" at bounding box center [799, 344] width 57 height 13
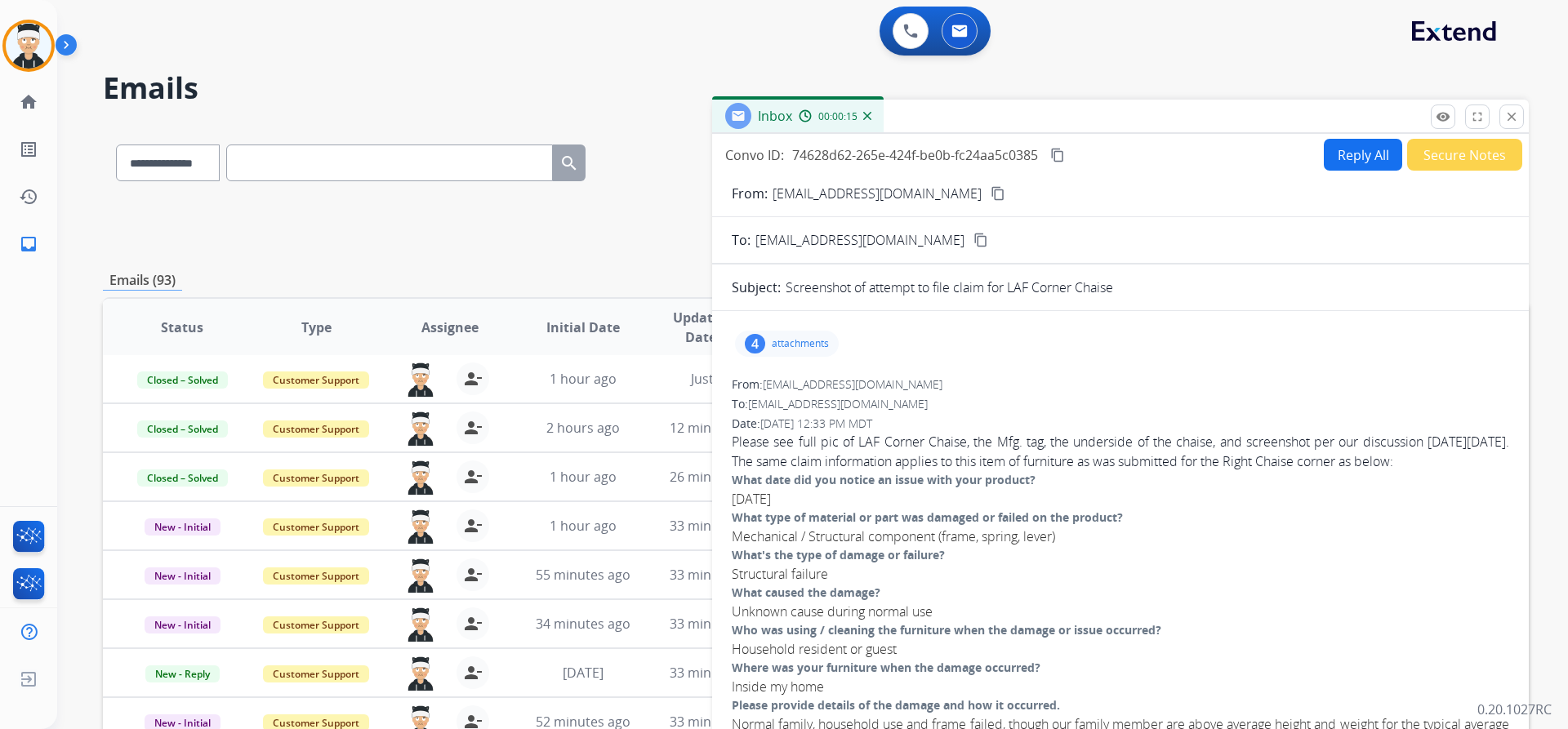
click at [991, 194] on mat-icon "content_copy" at bounding box center [998, 194] width 15 height 15
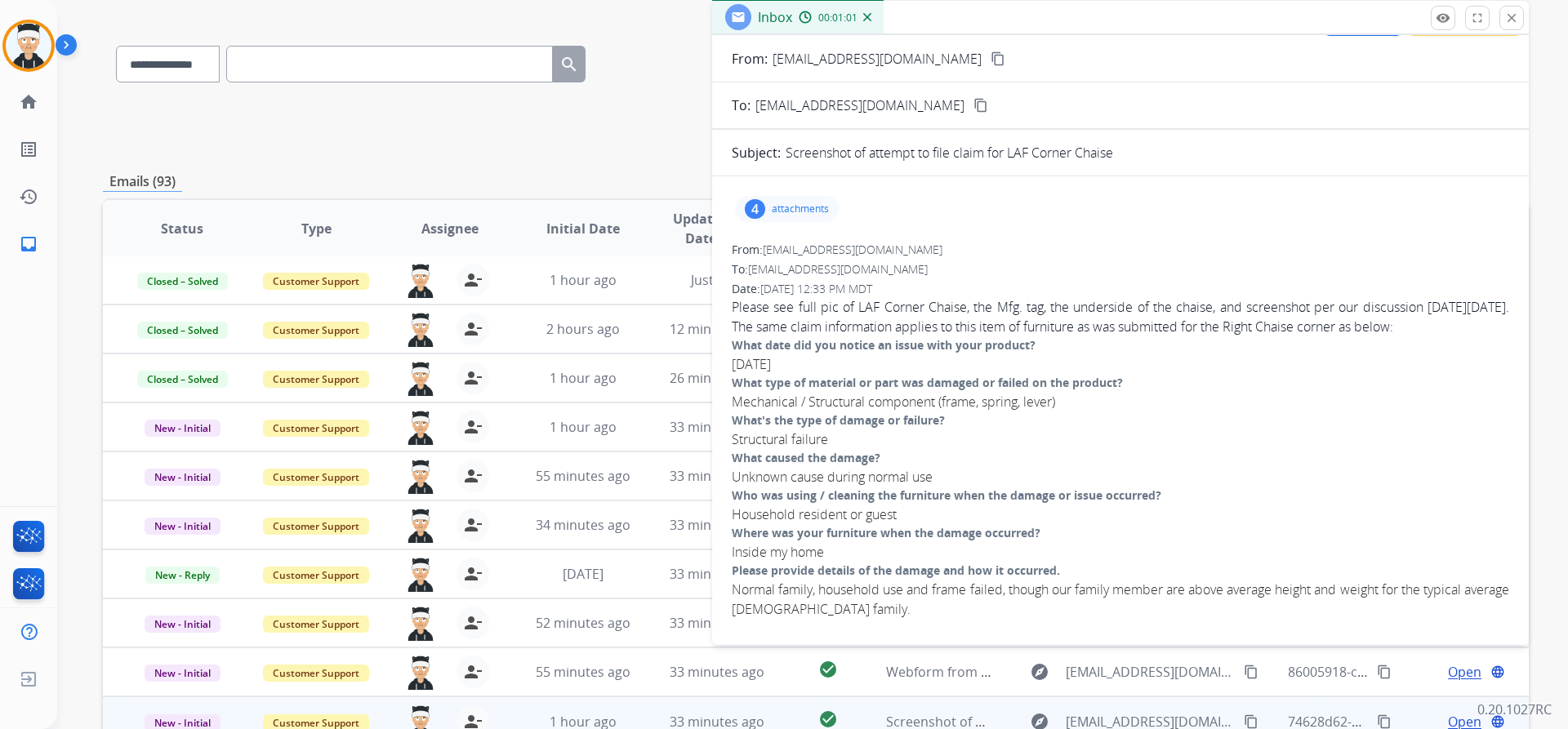
scroll to position [163, 0]
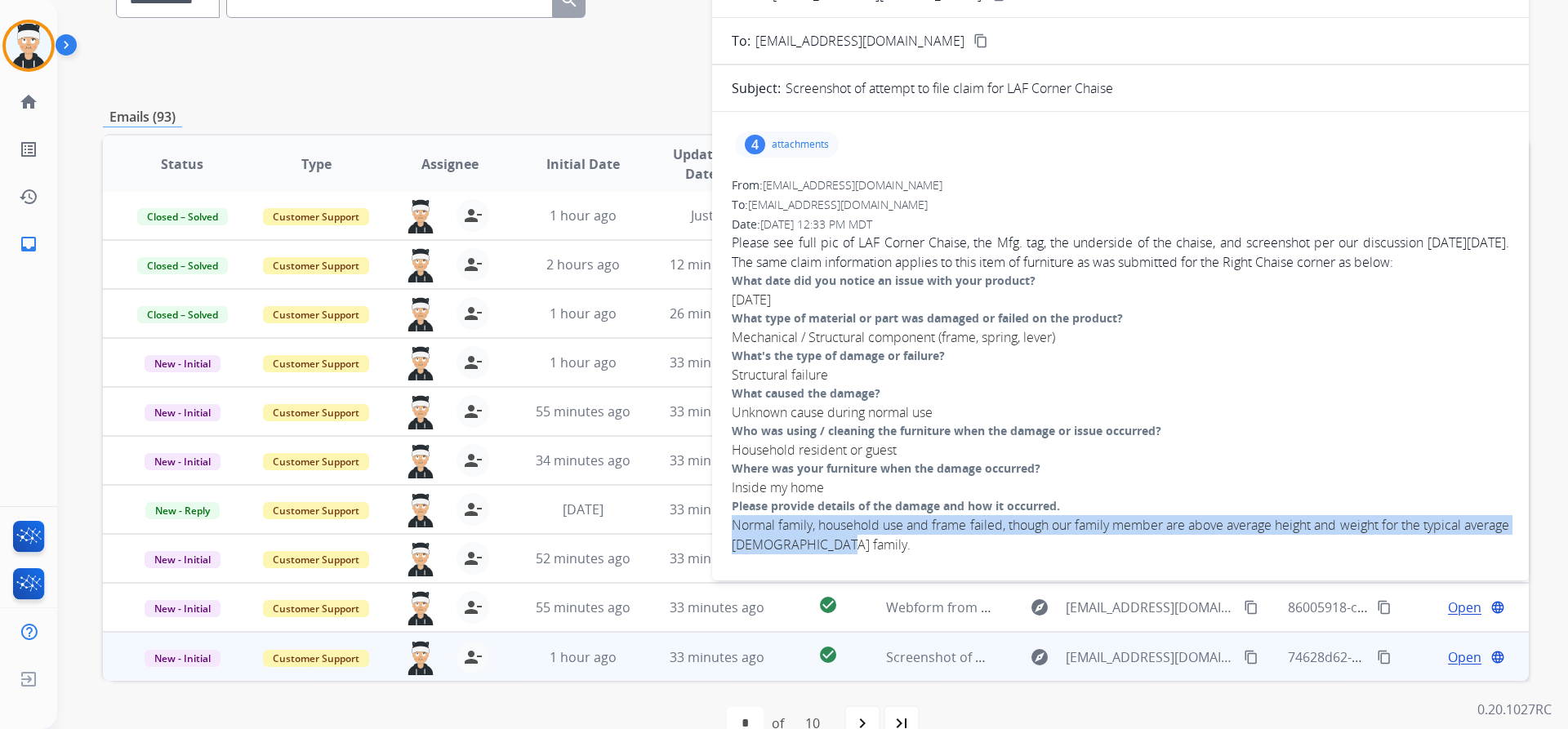
drag, startPoint x: 911, startPoint y: 554, endPoint x: 731, endPoint y: 517, distance: 183.8
click at [731, 517] on div "4 attachments From: ariannedetroy84@gmail.com To: support@extend.com Date: 09/1…" at bounding box center [1120, 346] width 816 height 442
copy div "Normal family, household use and frame failed, though our family member are abo…"
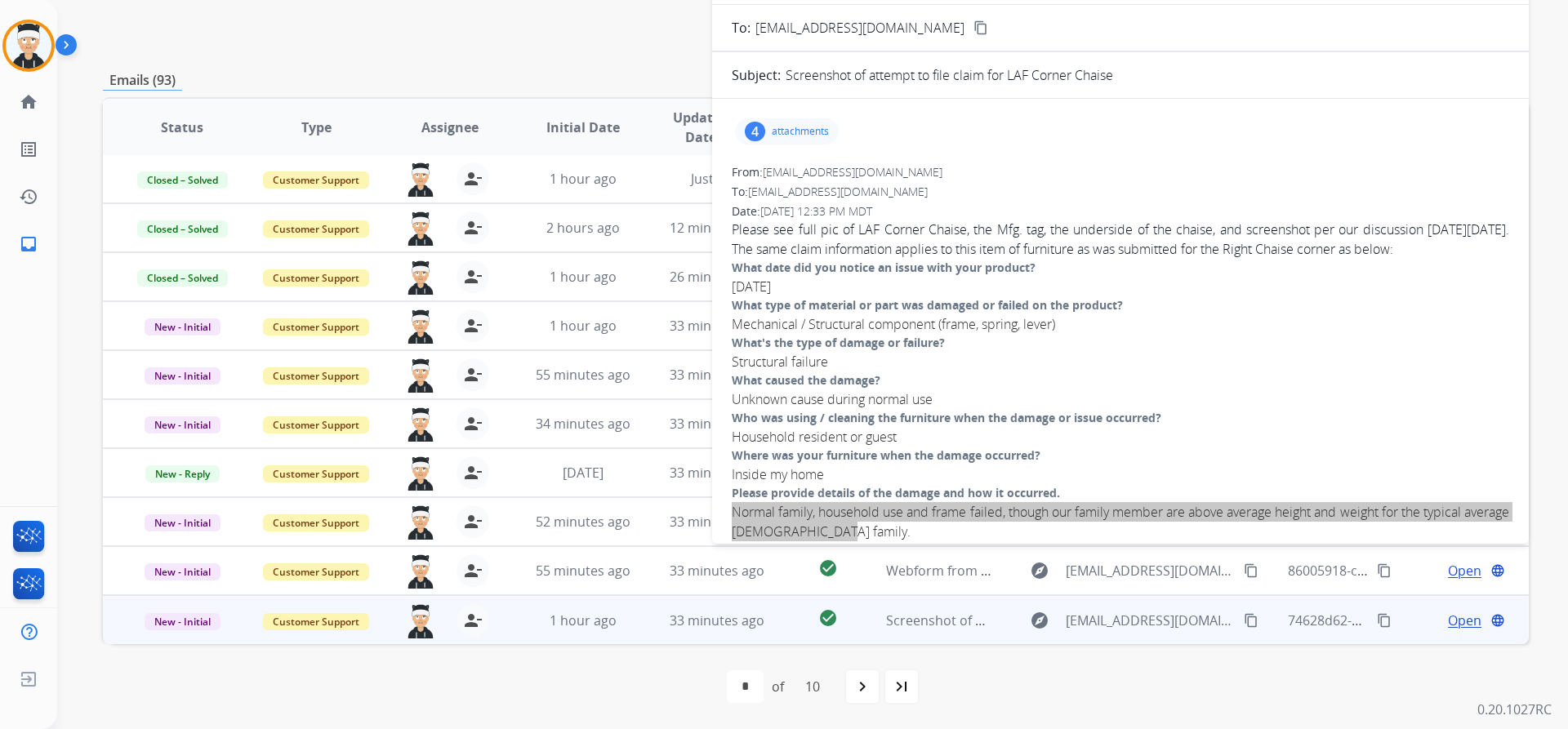
scroll to position [0, 0]
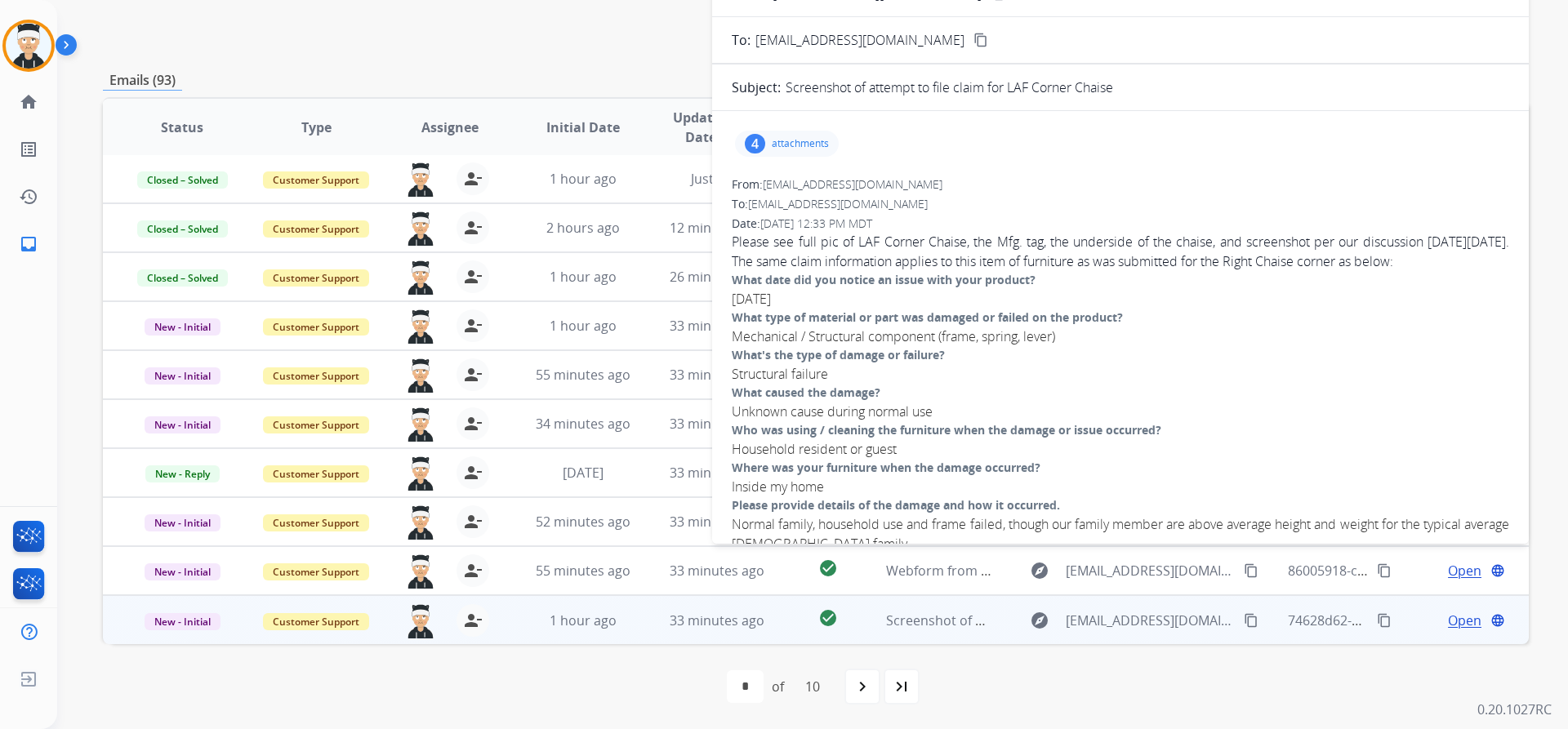
click at [816, 127] on div "4 attachments" at bounding box center [1120, 143] width 777 height 39
click at [806, 136] on div "4 attachments" at bounding box center [786, 143] width 104 height 26
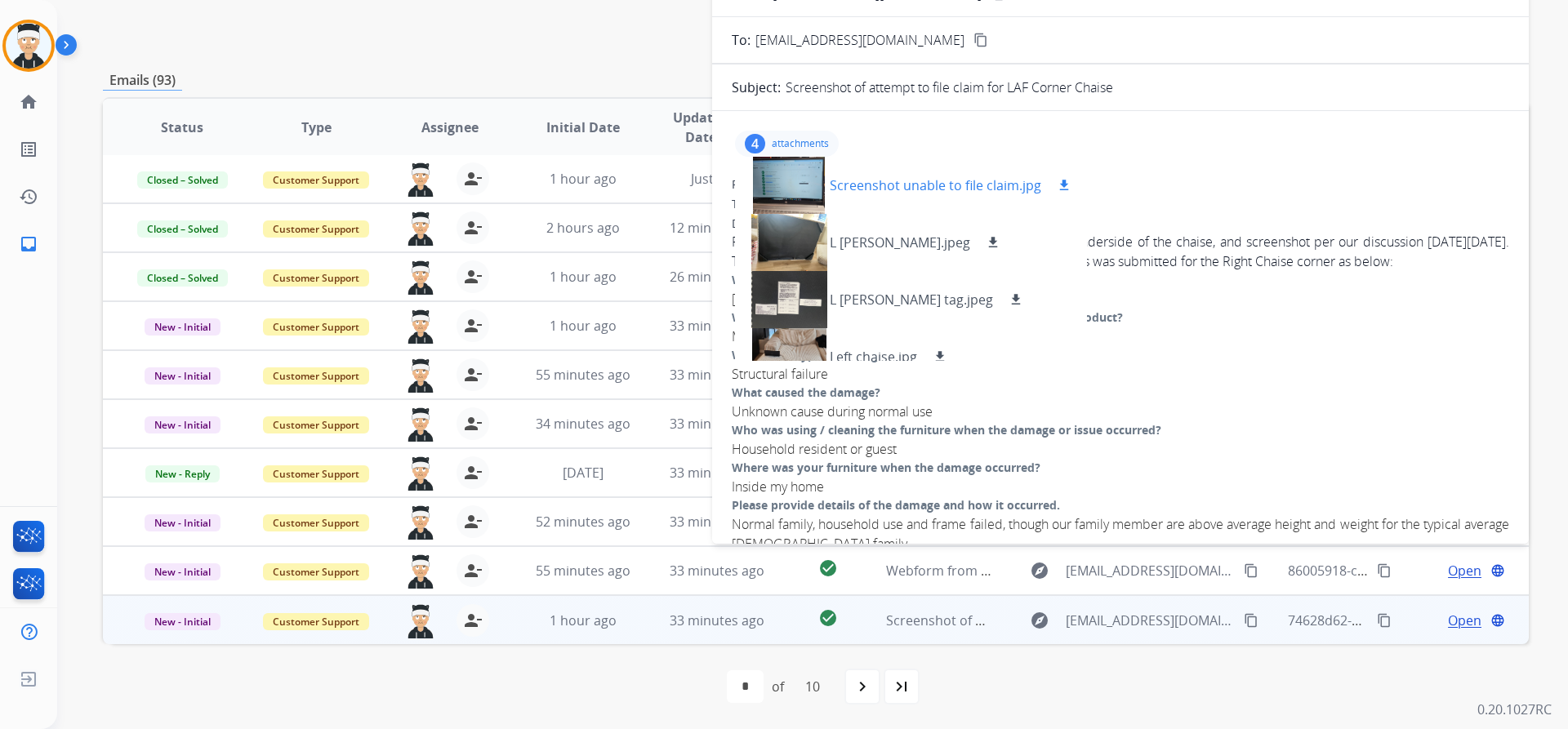
click at [803, 179] on div at bounding box center [788, 185] width 82 height 57
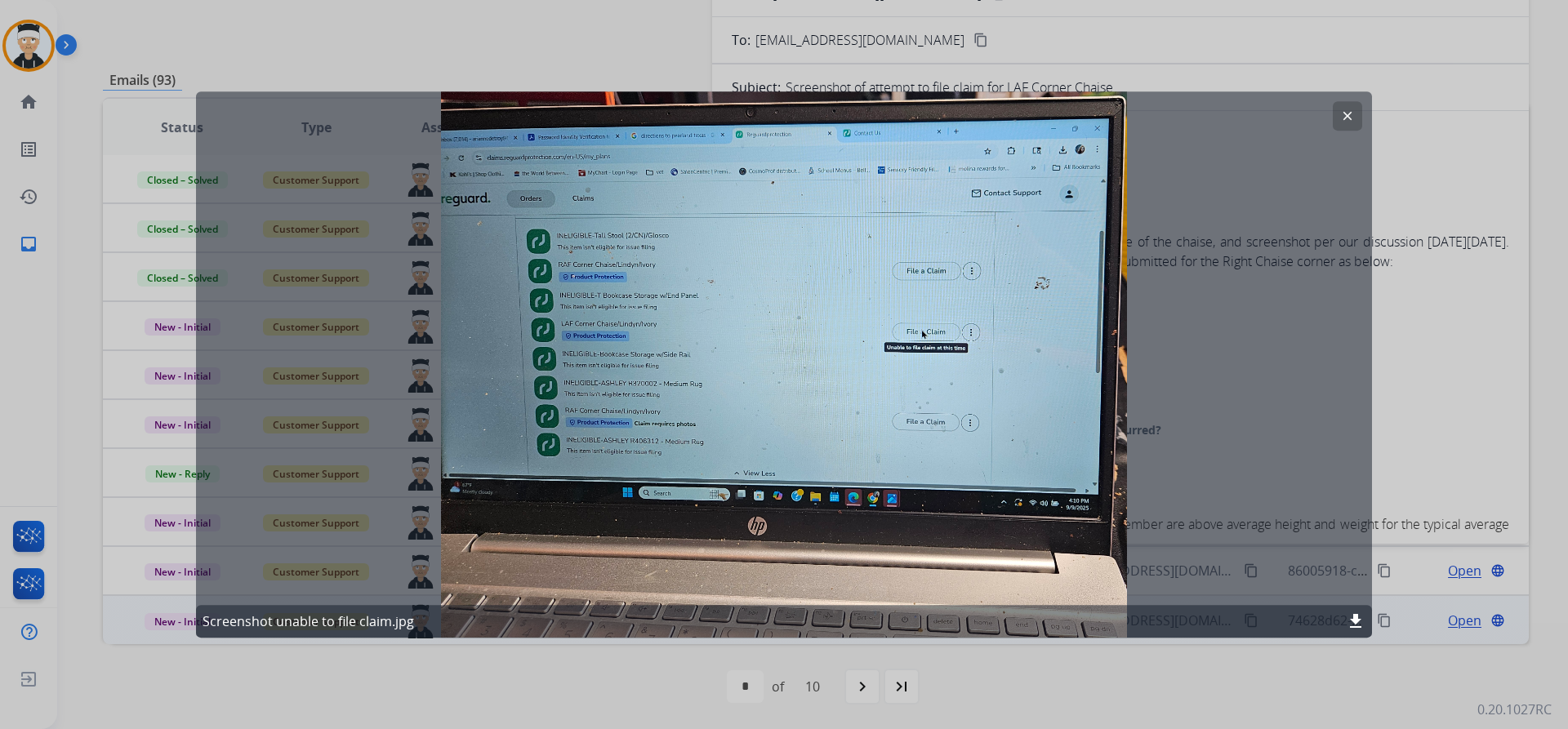
click at [1348, 112] on mat-icon "clear" at bounding box center [1348, 116] width 15 height 15
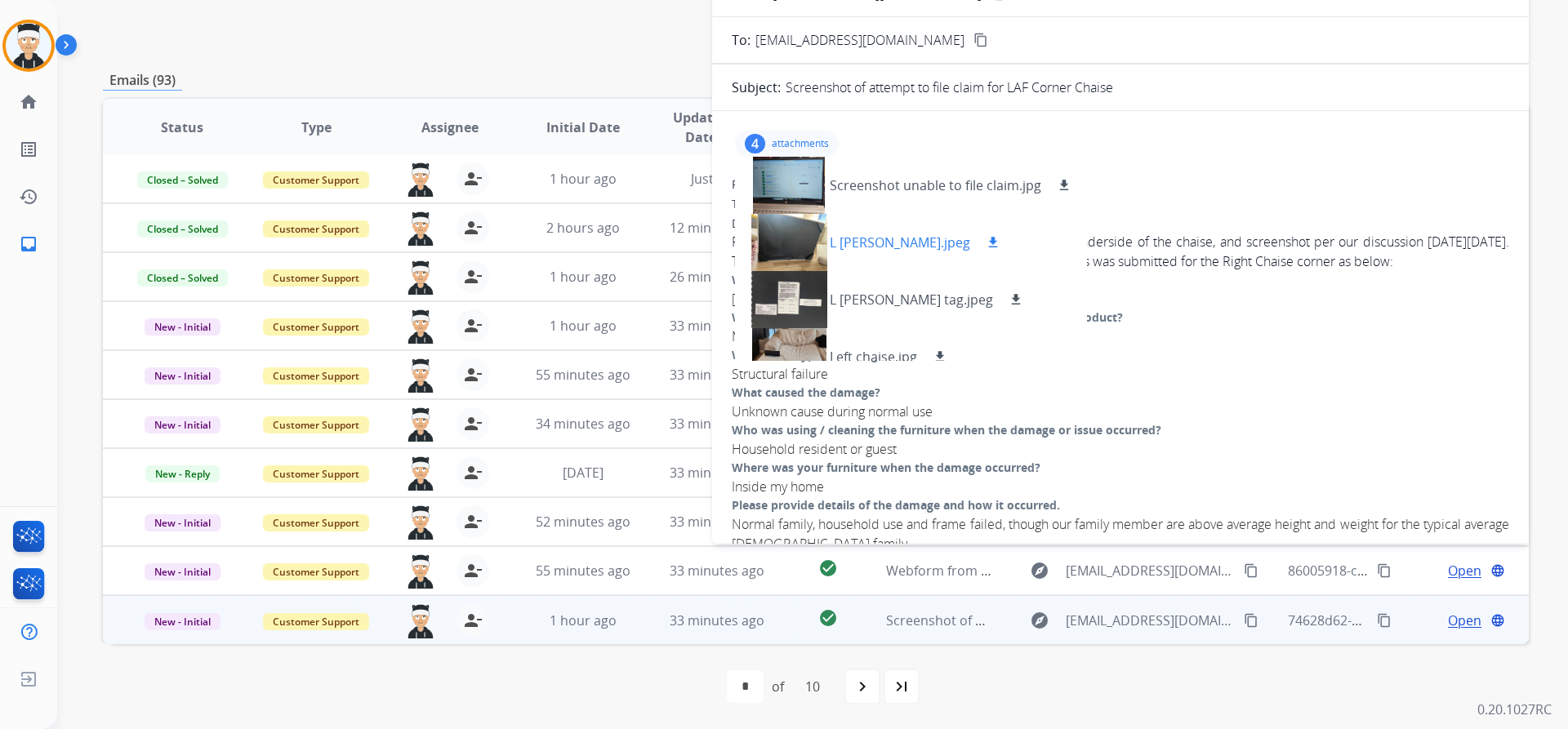
click at [797, 230] on div at bounding box center [788, 242] width 82 height 57
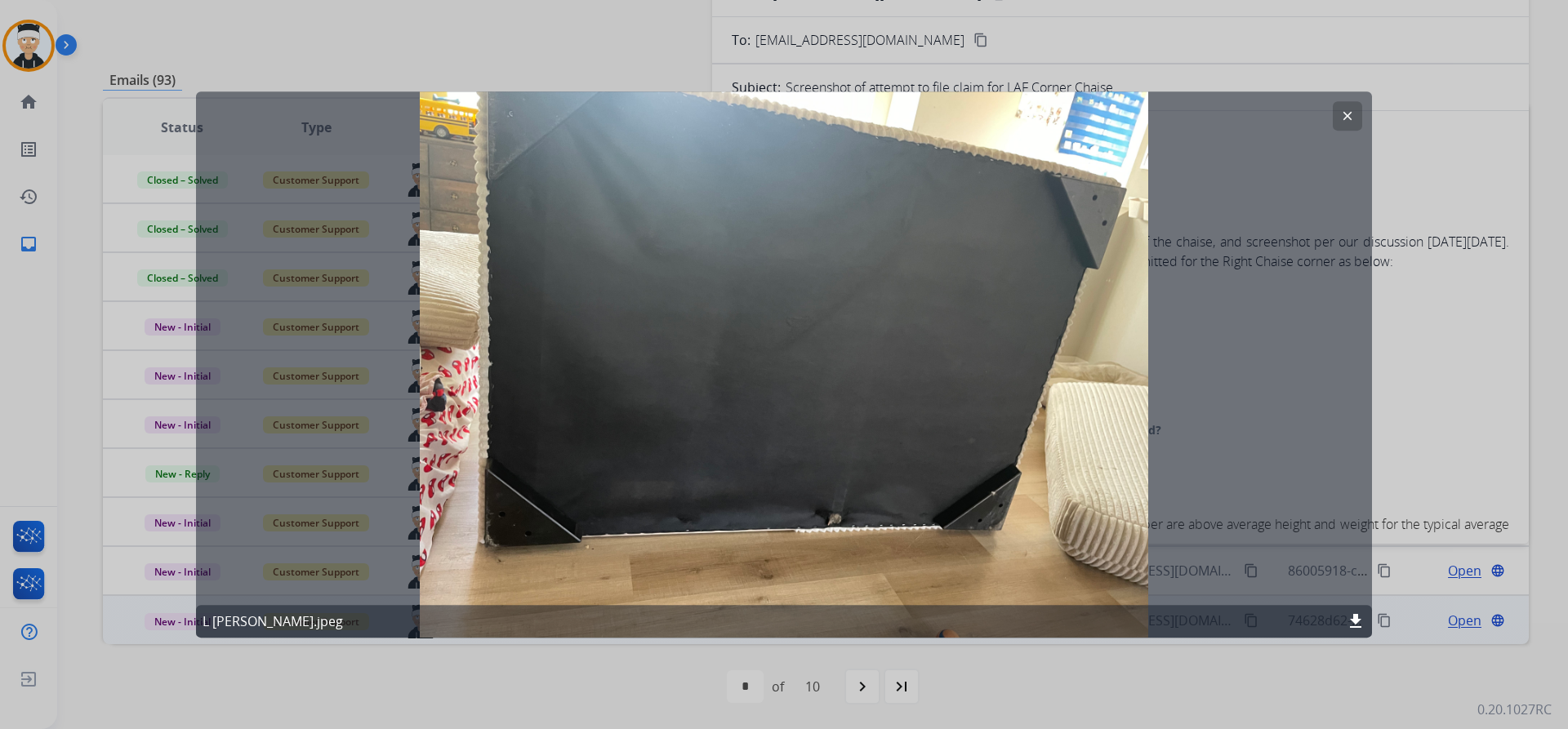
click at [1345, 115] on mat-icon "clear" at bounding box center [1348, 116] width 15 height 15
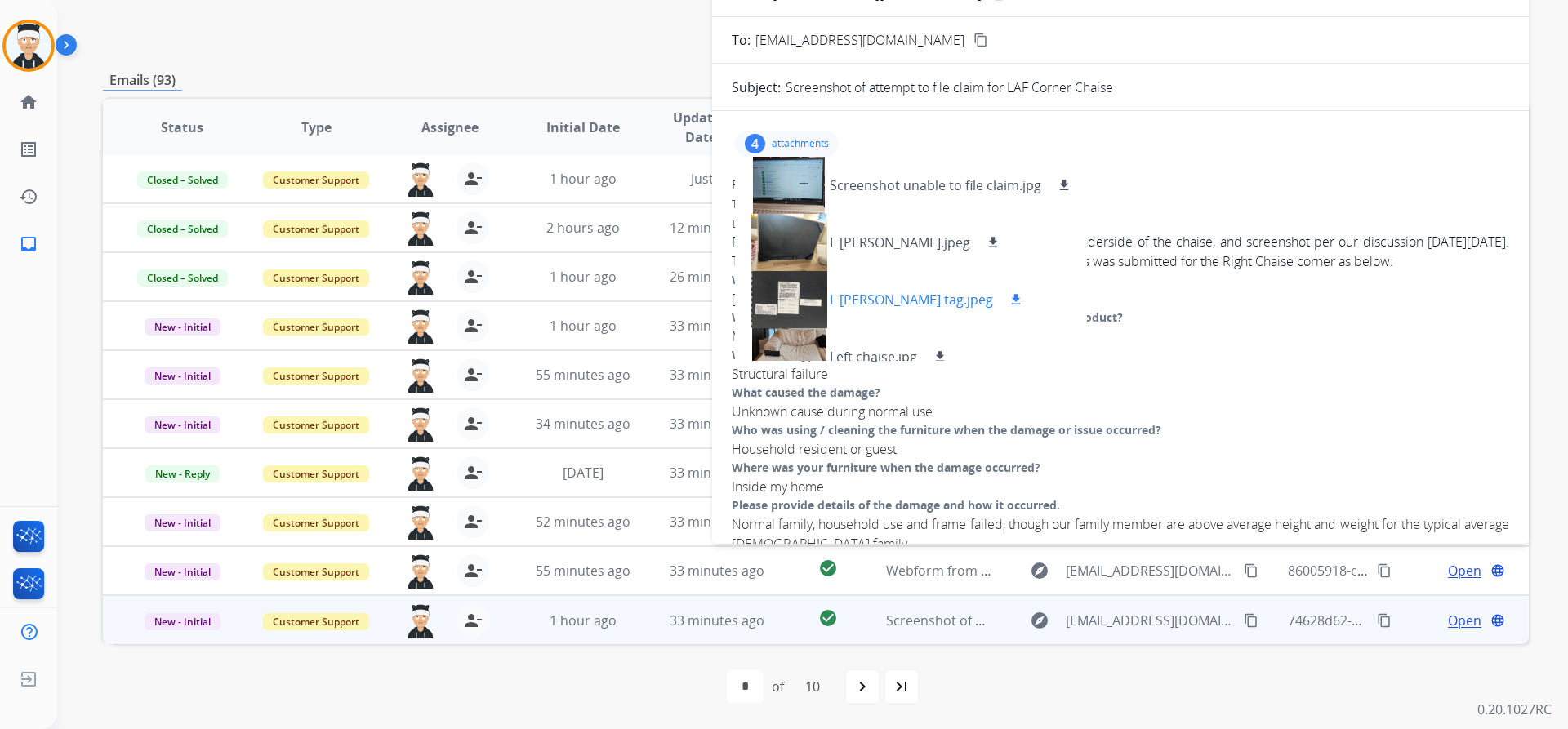
click at [815, 303] on div at bounding box center [788, 299] width 82 height 57
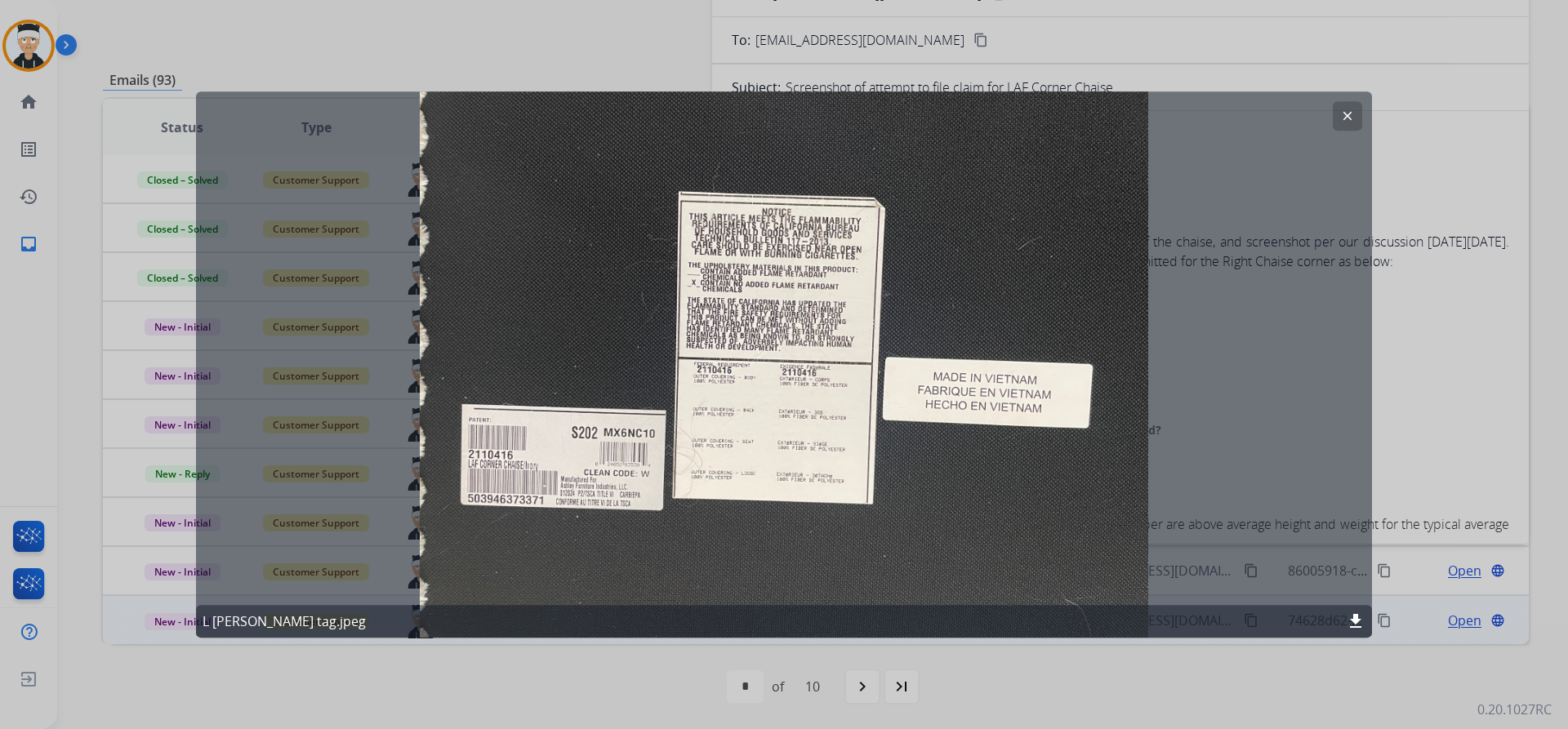
click at [1349, 108] on button "clear" at bounding box center [1347, 115] width 29 height 29
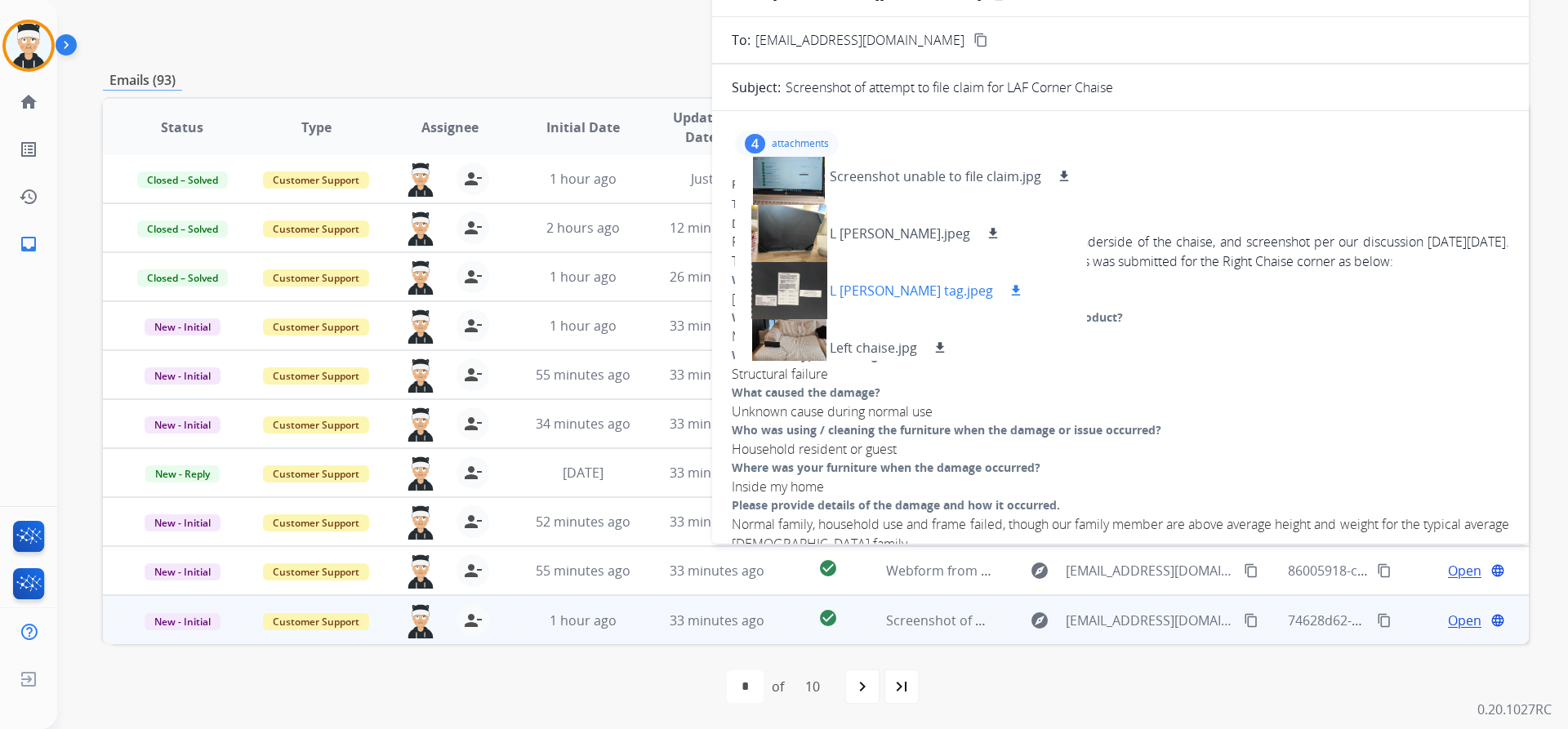
scroll to position [24, 0]
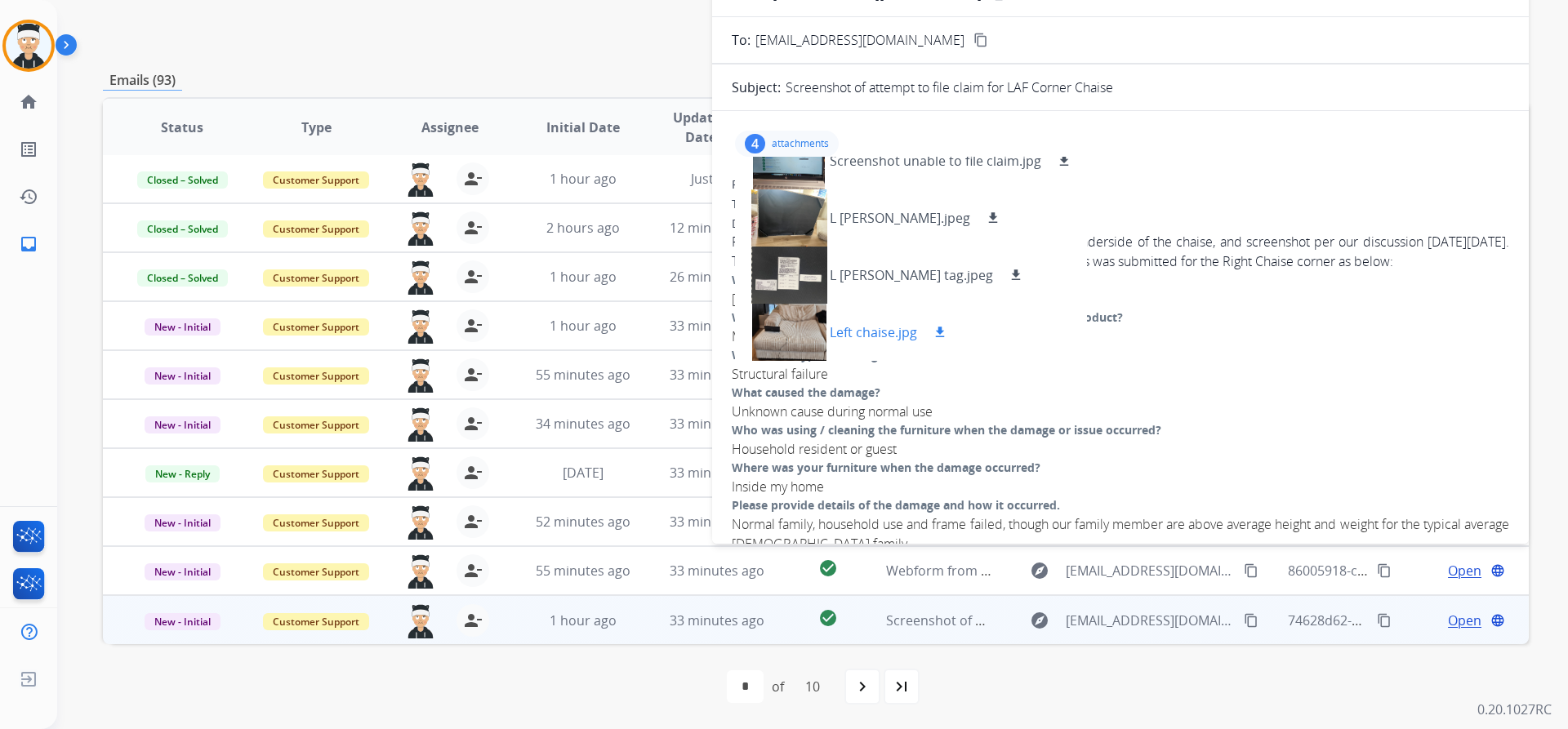
click at [781, 316] on div at bounding box center [788, 332] width 82 height 57
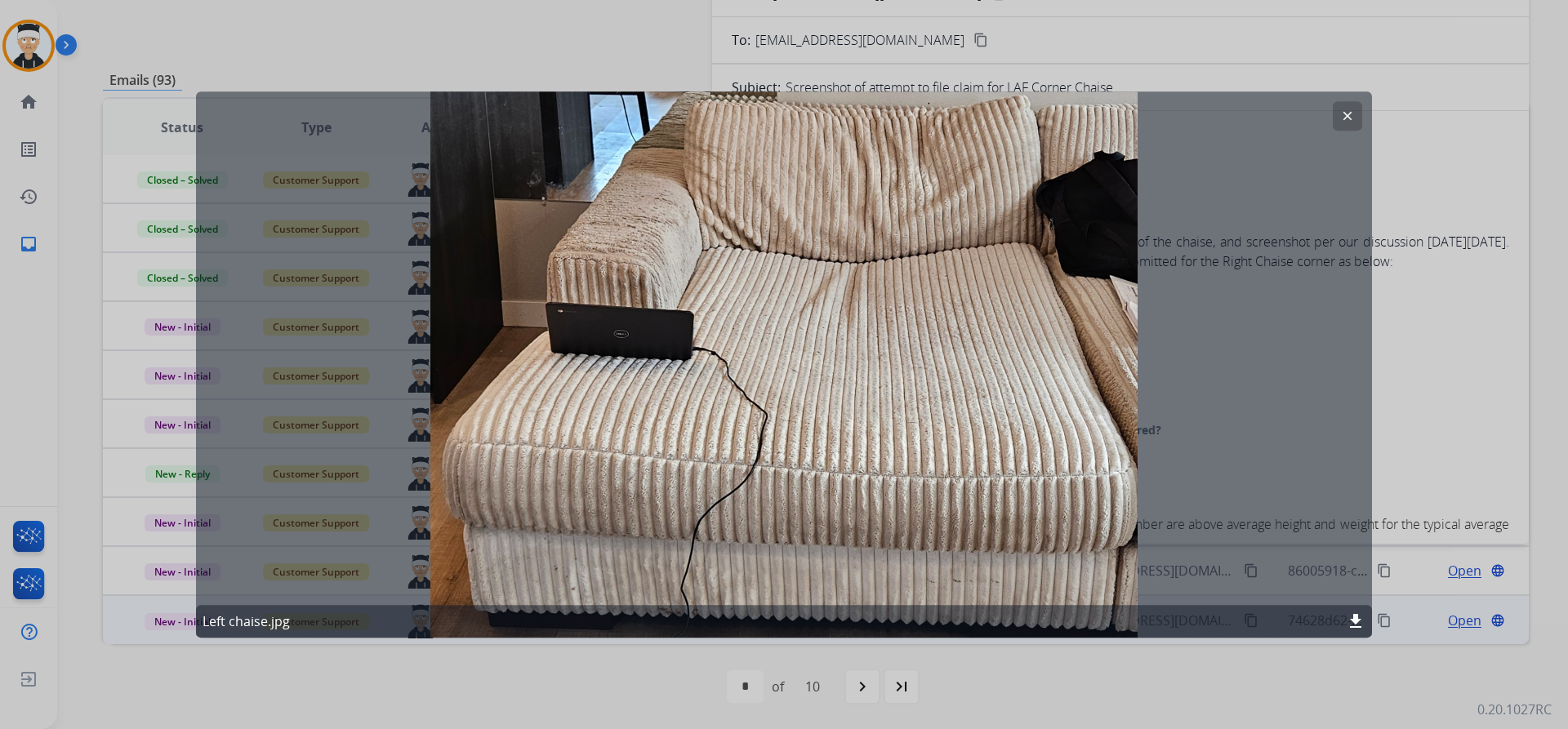
click at [1346, 117] on mat-icon "clear" at bounding box center [1348, 116] width 15 height 15
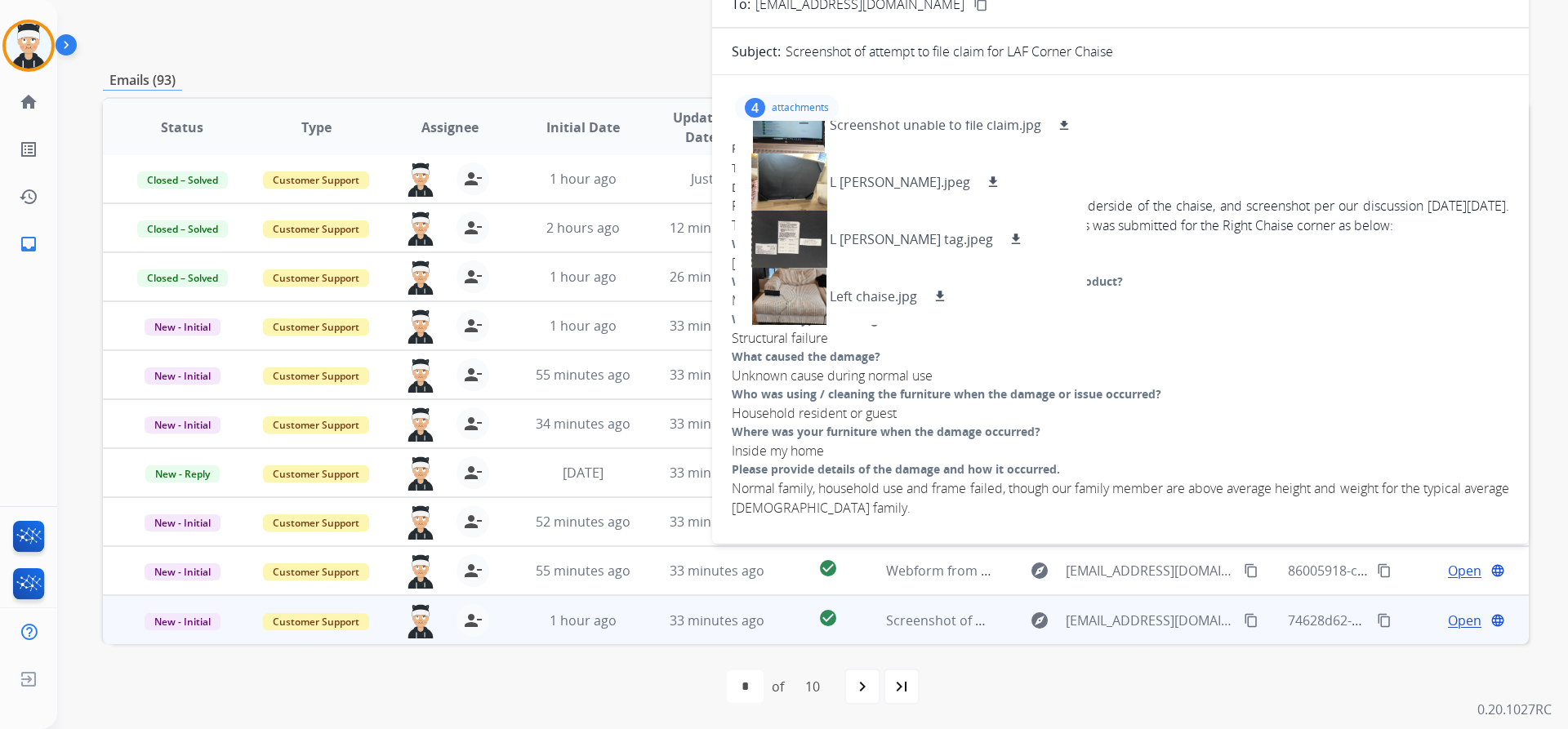
click at [1403, 394] on div "Who was using / cleaning the furniture when the damage or issue occurred?" at bounding box center [1120, 394] width 777 height 18
click at [1279, 364] on div "What caused the damage?" at bounding box center [1120, 356] width 777 height 18
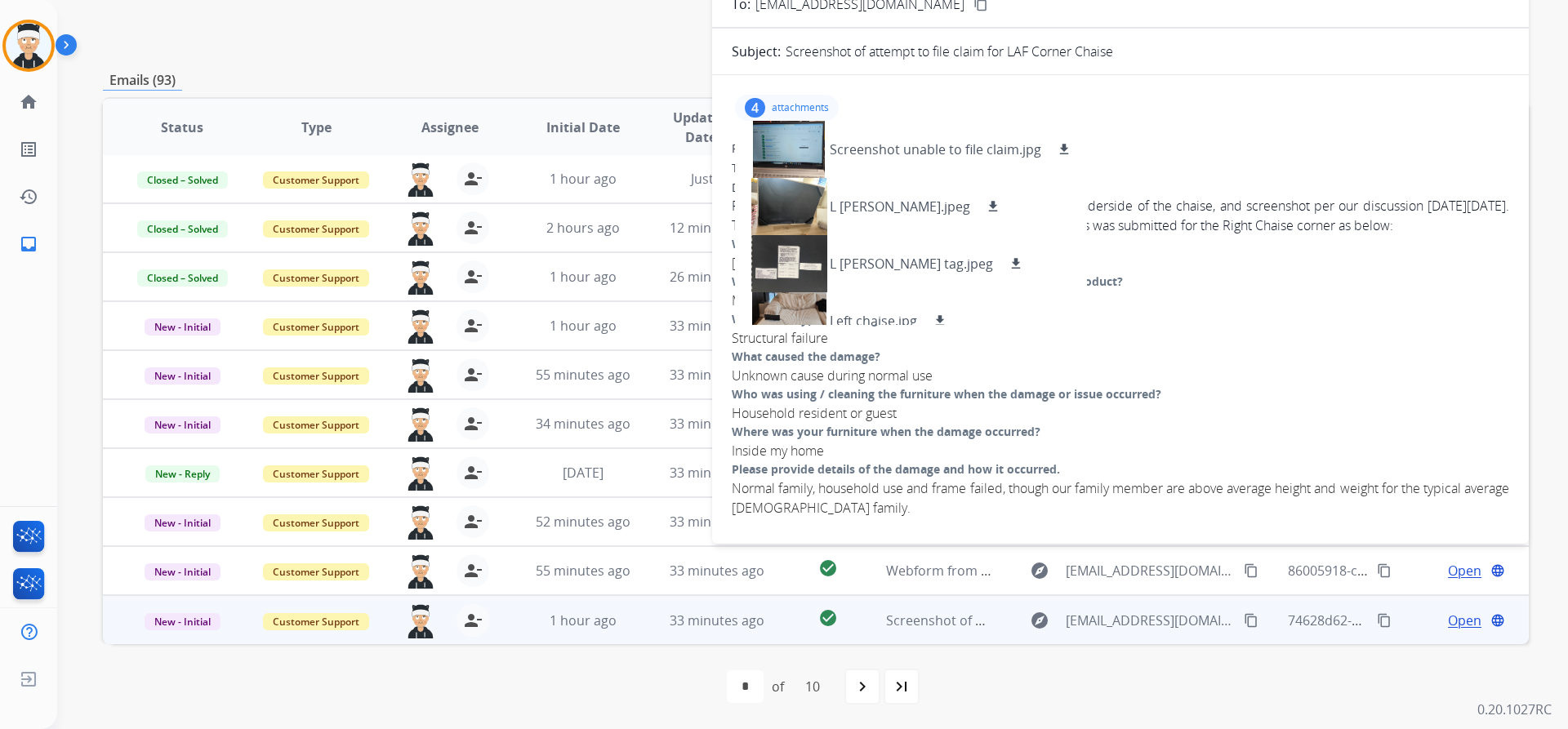
click at [803, 111] on p "attachments" at bounding box center [799, 108] width 57 height 13
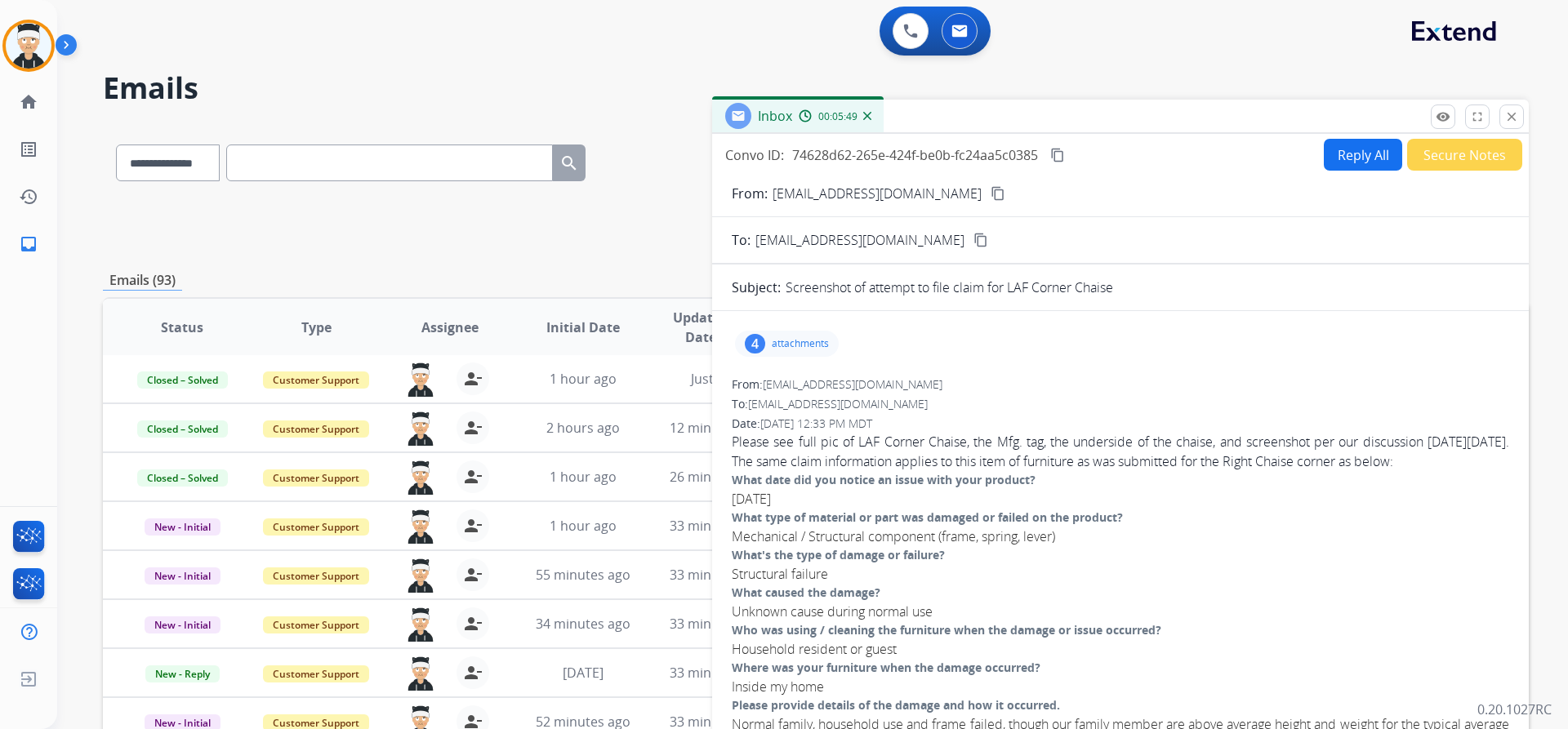
click at [1336, 164] on button "Reply All" at bounding box center [1363, 155] width 79 height 32
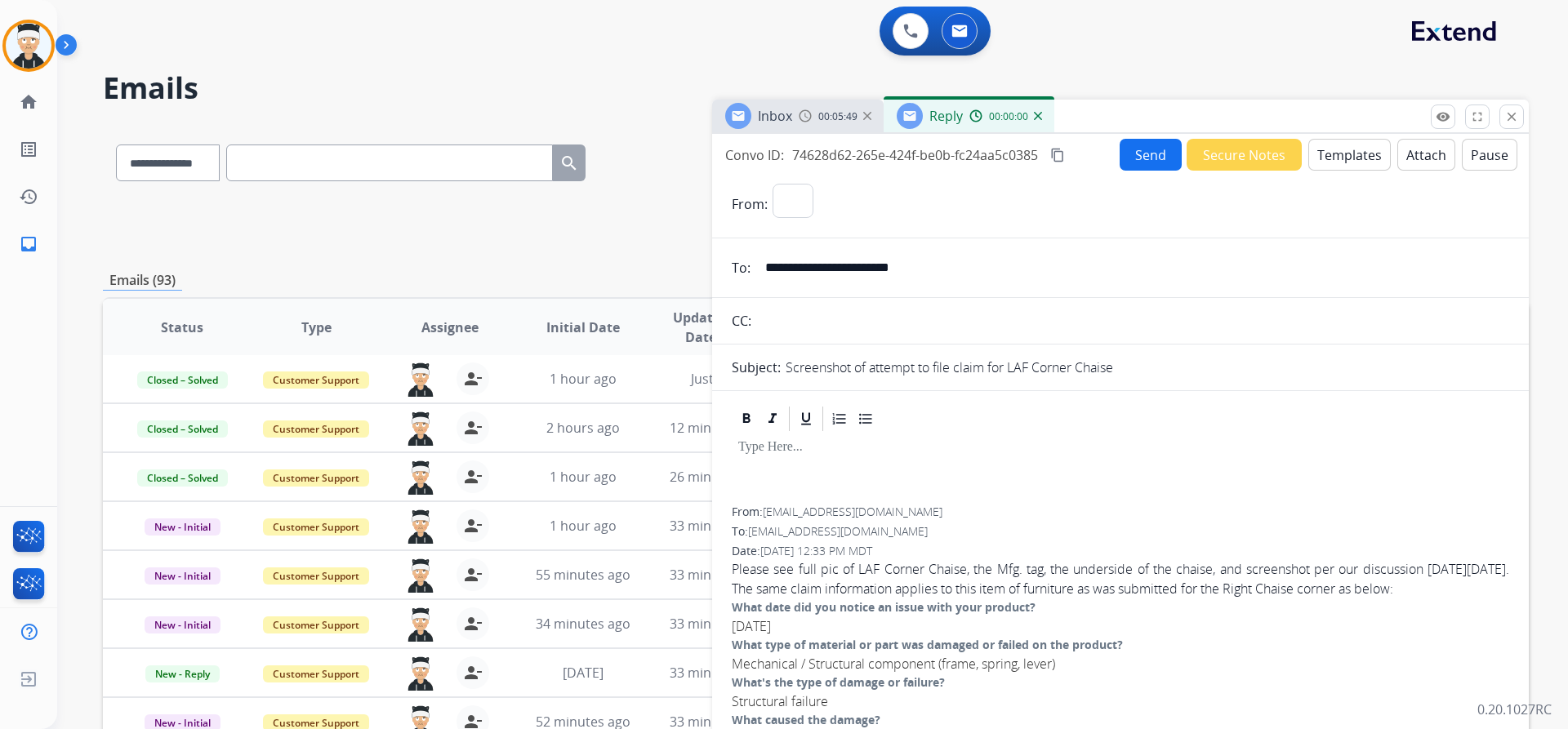
select select "**********"
click at [1340, 157] on button "Templates" at bounding box center [1350, 155] width 82 height 32
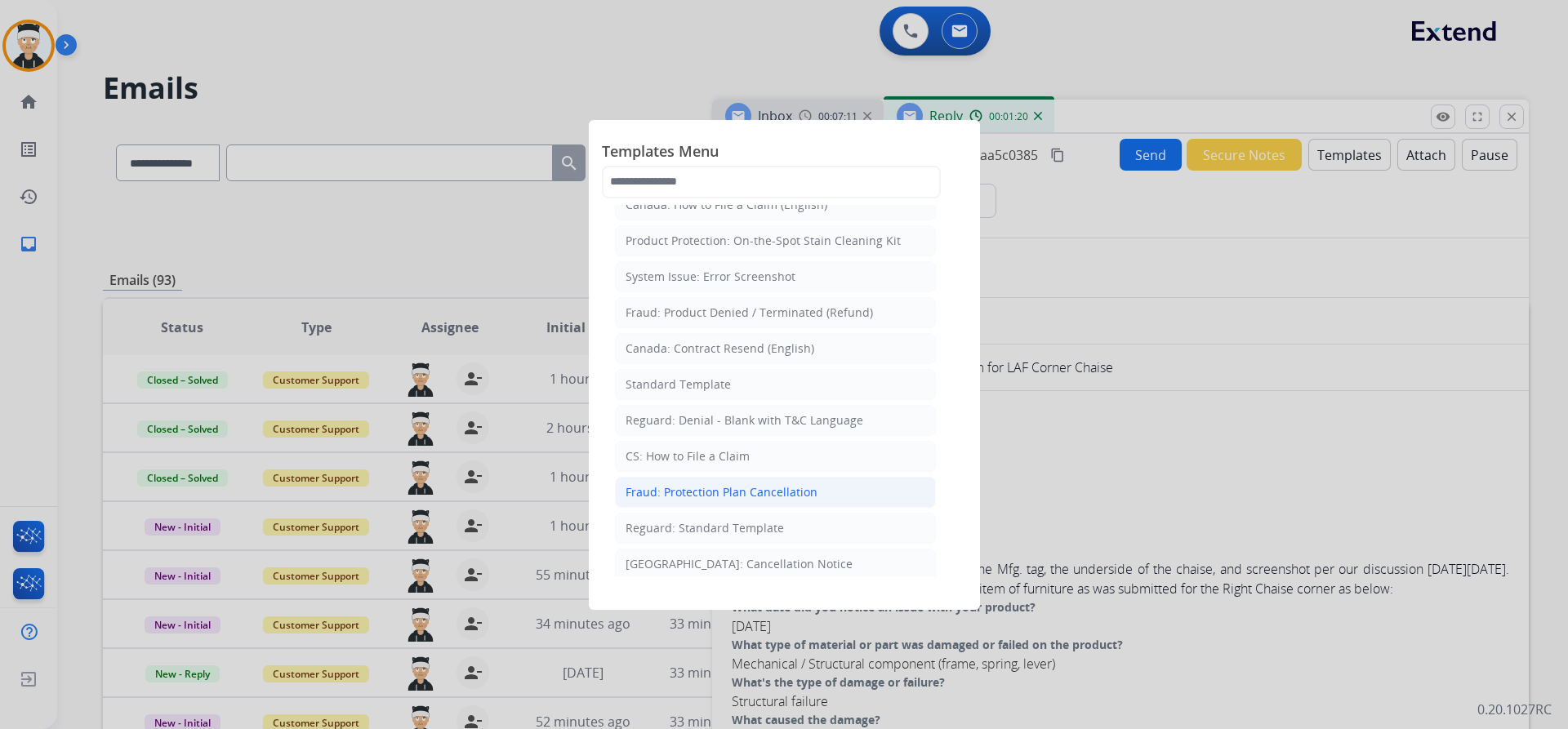
scroll to position [82, 0]
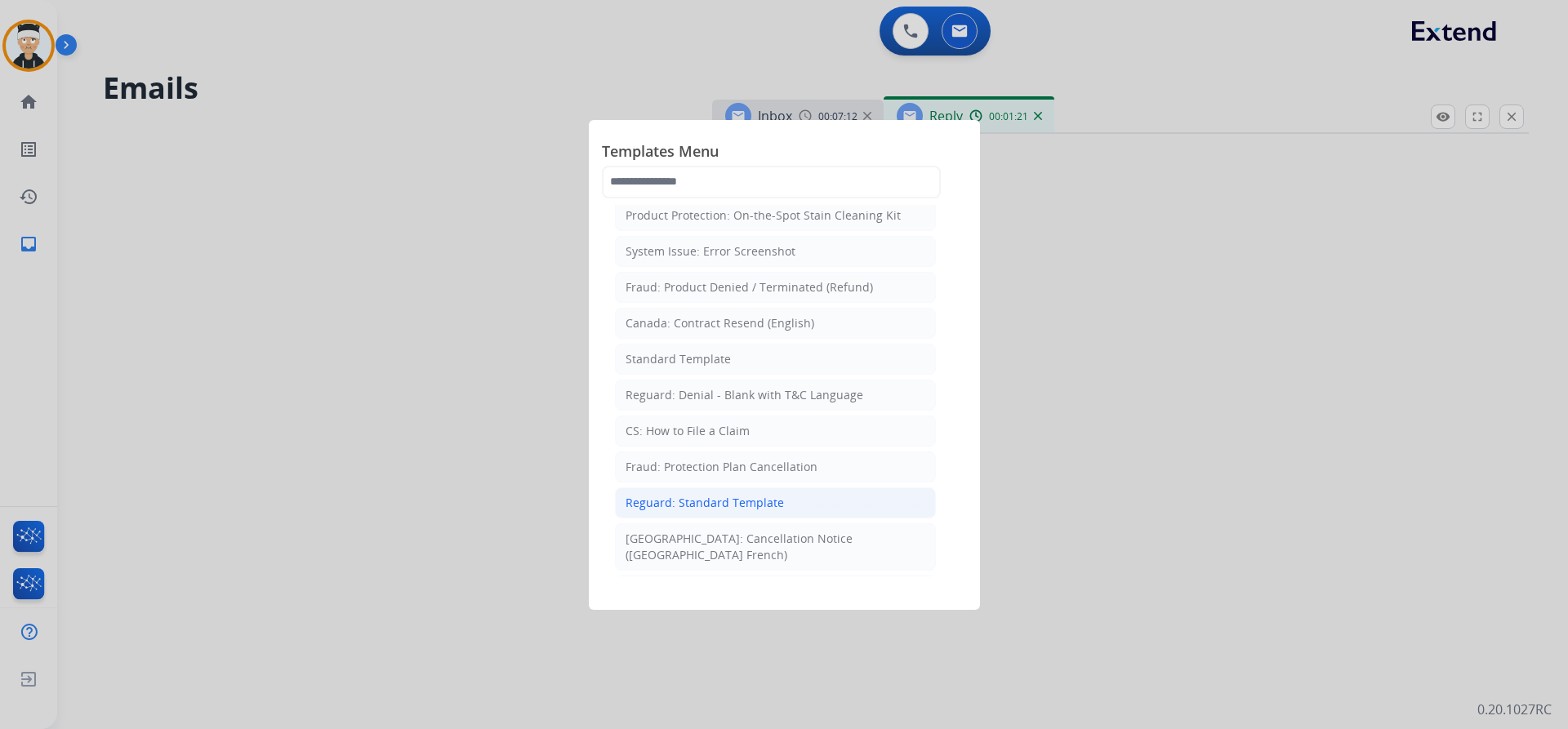
click at [729, 502] on div "Reguard: Standard Template" at bounding box center [704, 502] width 158 height 16
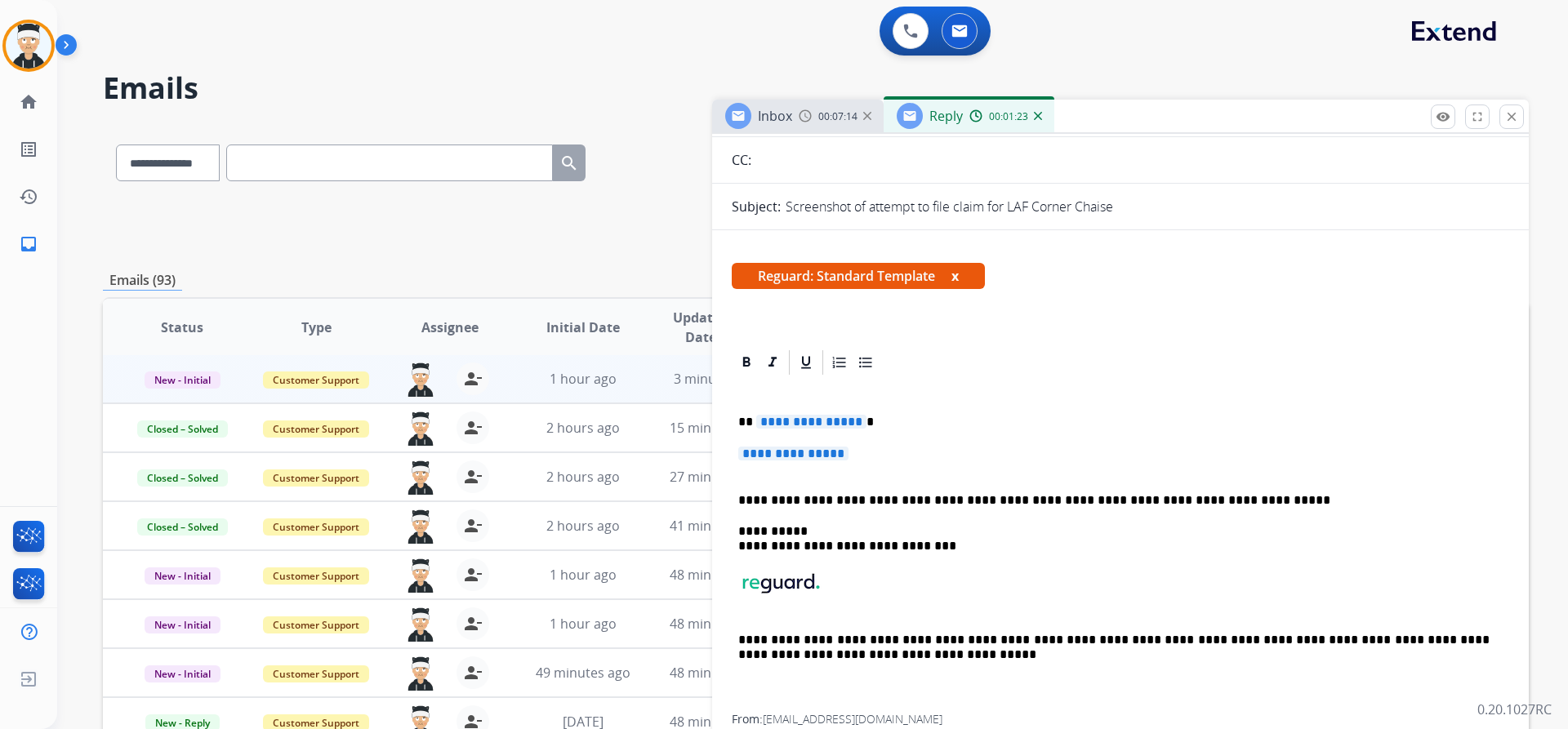
scroll to position [163, 0]
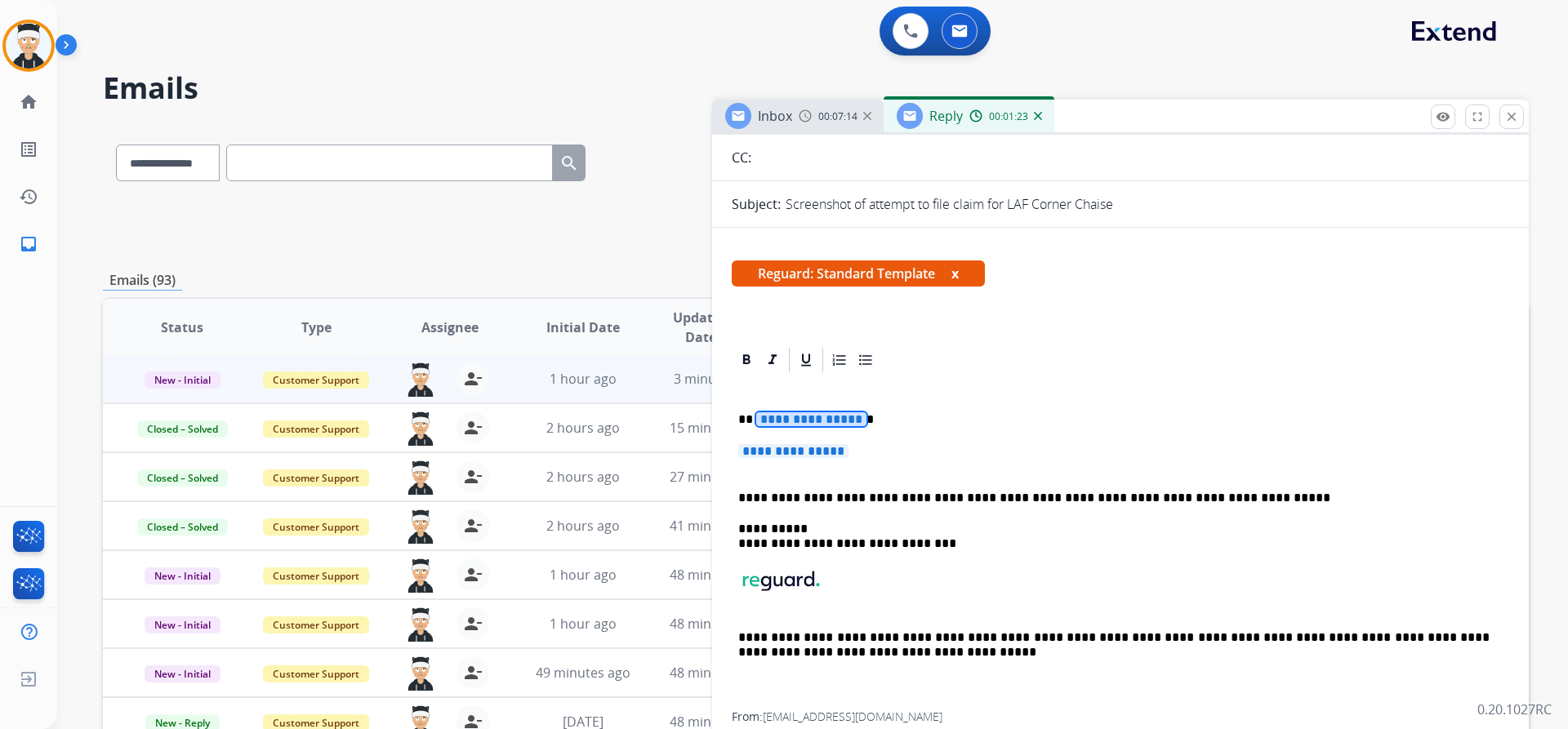
click at [811, 414] on span "**********" at bounding box center [812, 419] width 111 height 14
click at [827, 450] on span "**********" at bounding box center [794, 451] width 111 height 14
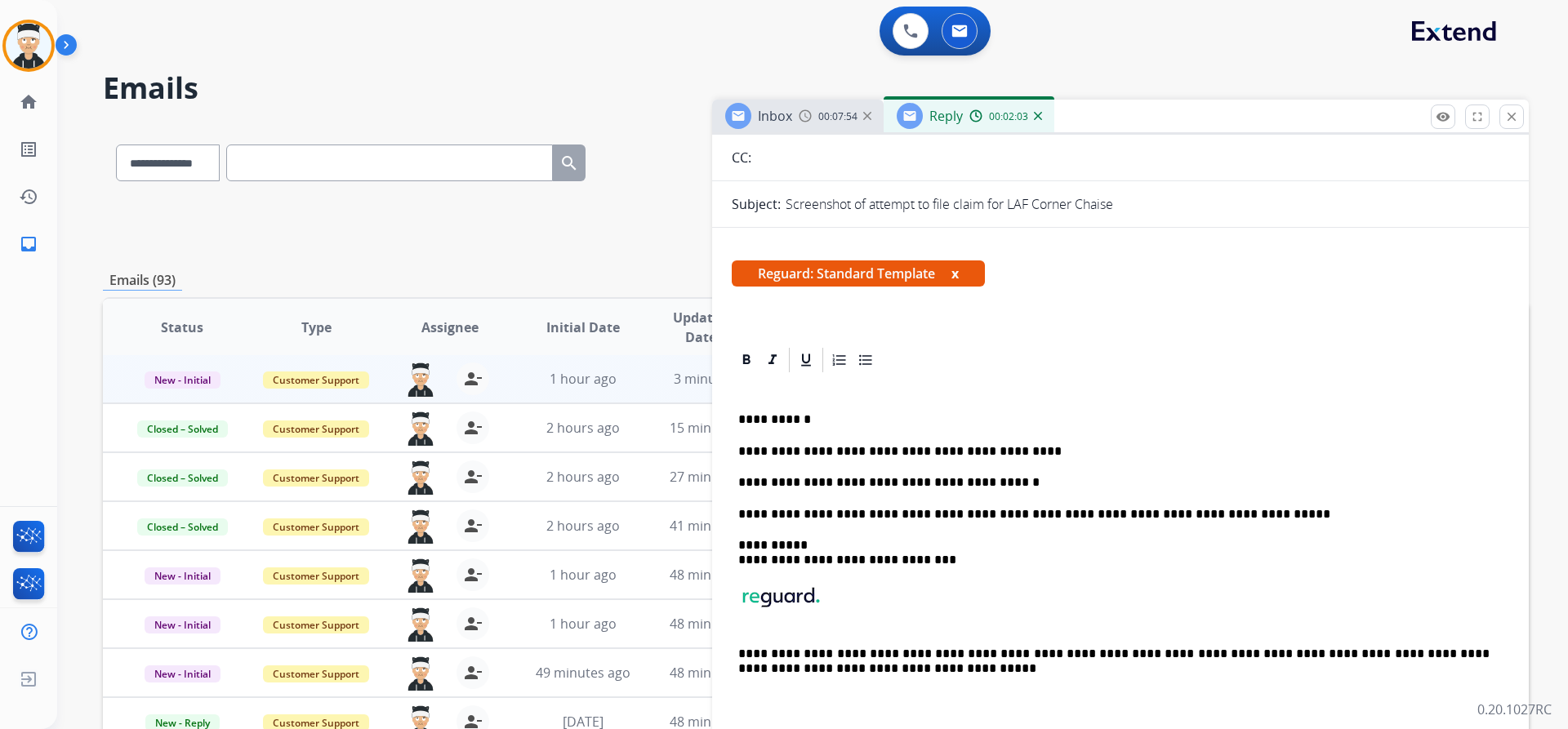
click at [822, 485] on p "**********" at bounding box center [1114, 483] width 752 height 15
click at [1011, 484] on p "**********" at bounding box center [1114, 483] width 752 height 15
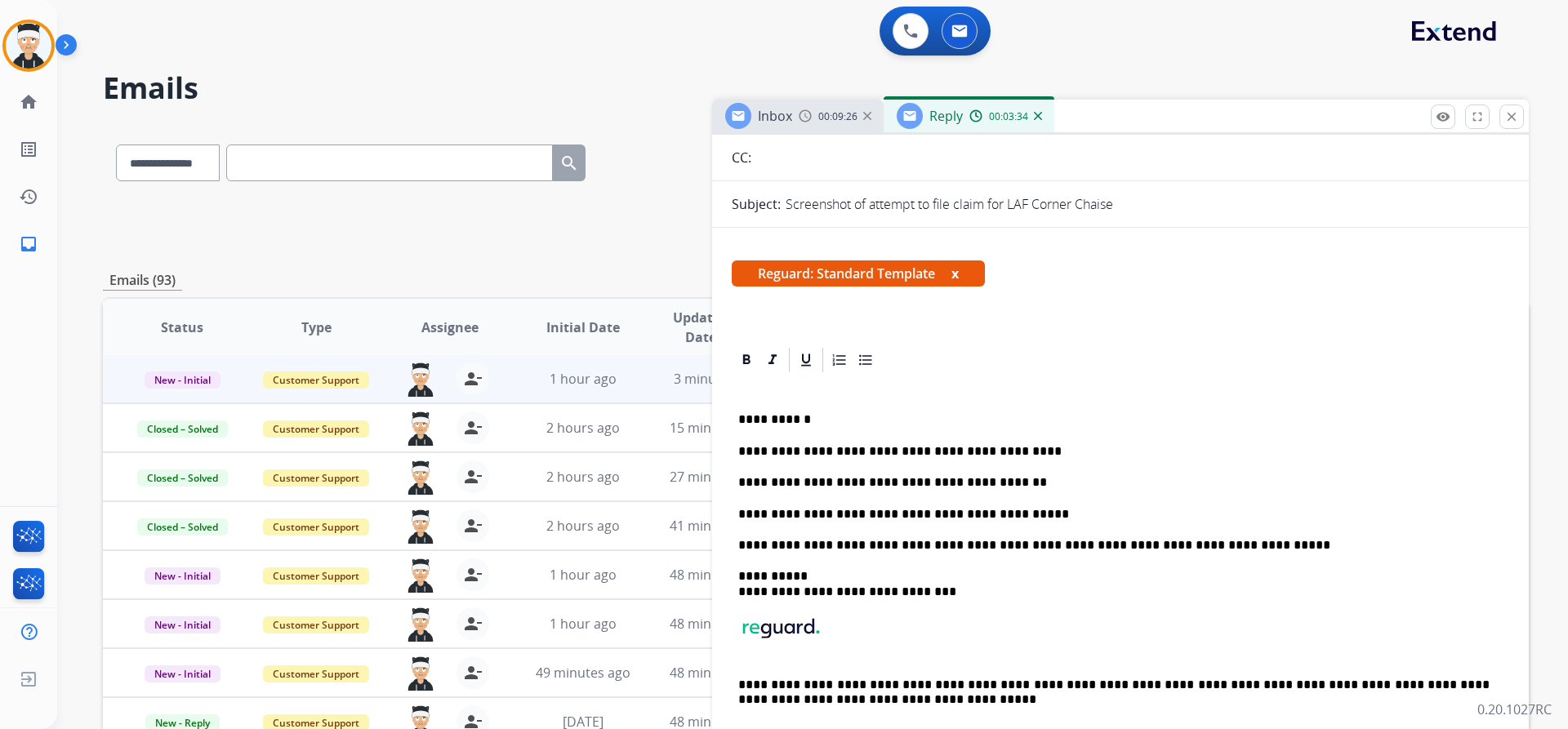
click at [1043, 512] on p "**********" at bounding box center [1114, 514] width 752 height 15
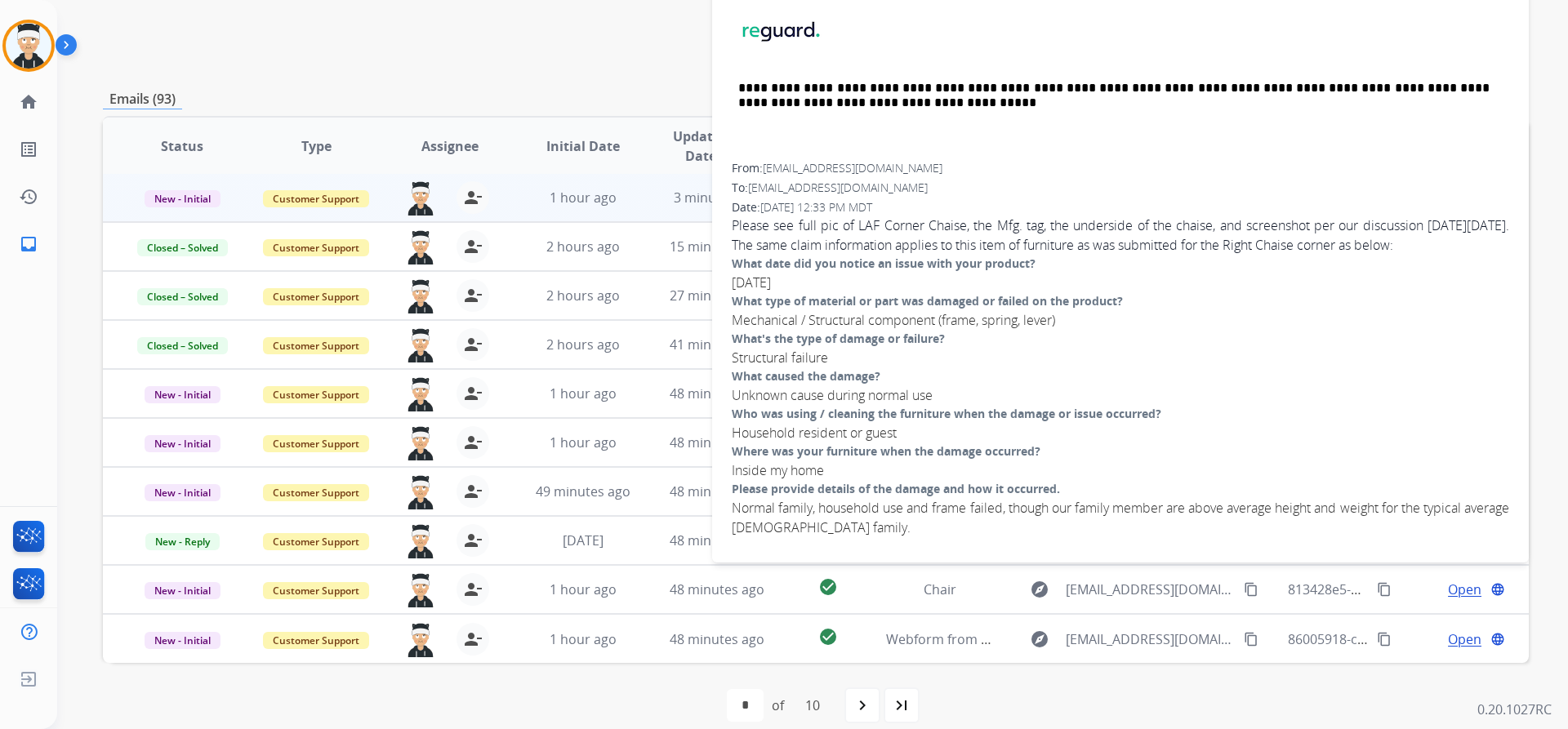
scroll to position [200, 0]
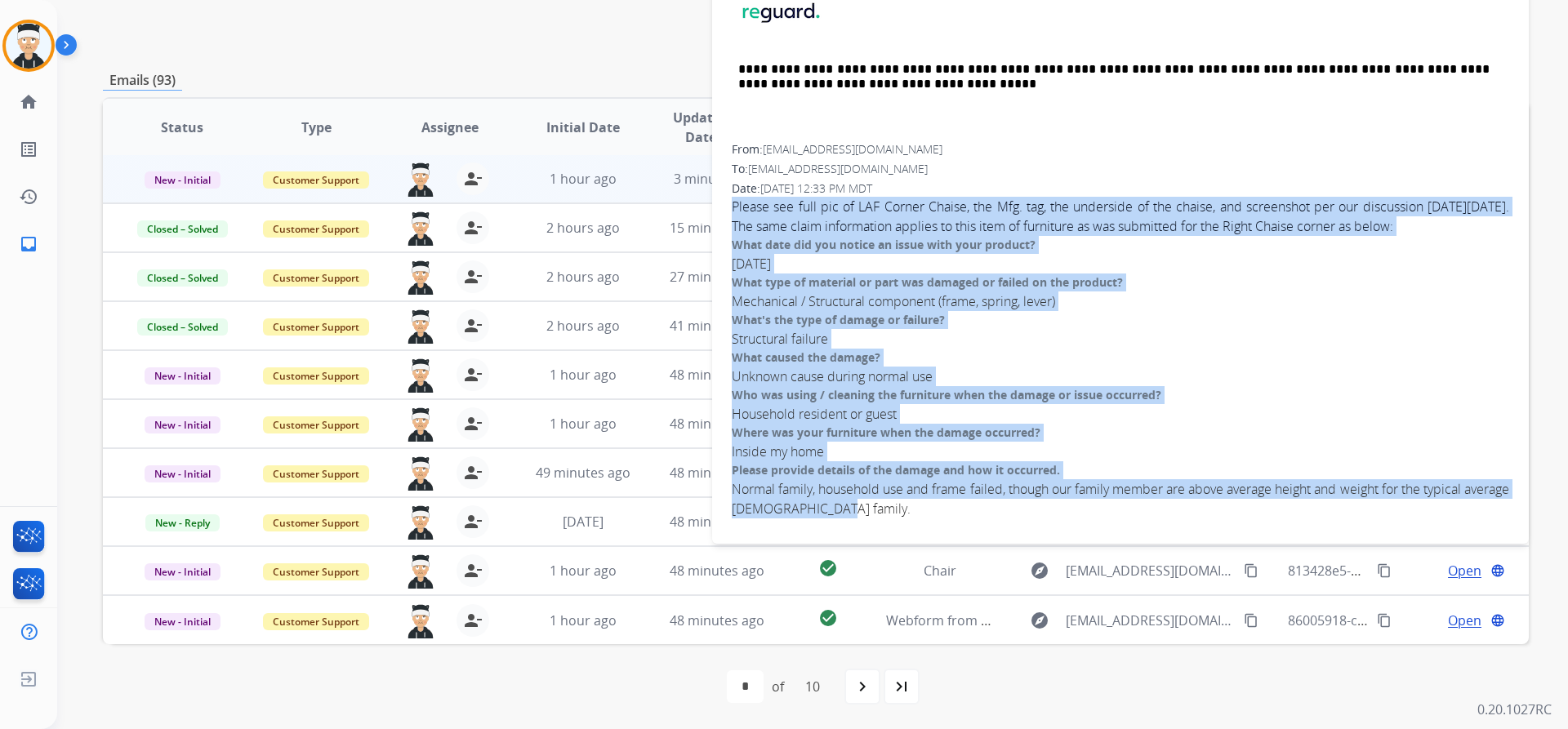
drag, startPoint x: 895, startPoint y: 508, endPoint x: 732, endPoint y: 211, distance: 338.8
click at [732, 211] on div "Please see full pic of LAF Corner Chaise, the Mfg. tag, the underside of the ch…" at bounding box center [1120, 357] width 777 height 321
copy div "Please see full pic of LAF Corner Chaise, the Mfg. tag, the underside of the ch…"
click at [26, 60] on img at bounding box center [28, 45] width 46 height 46
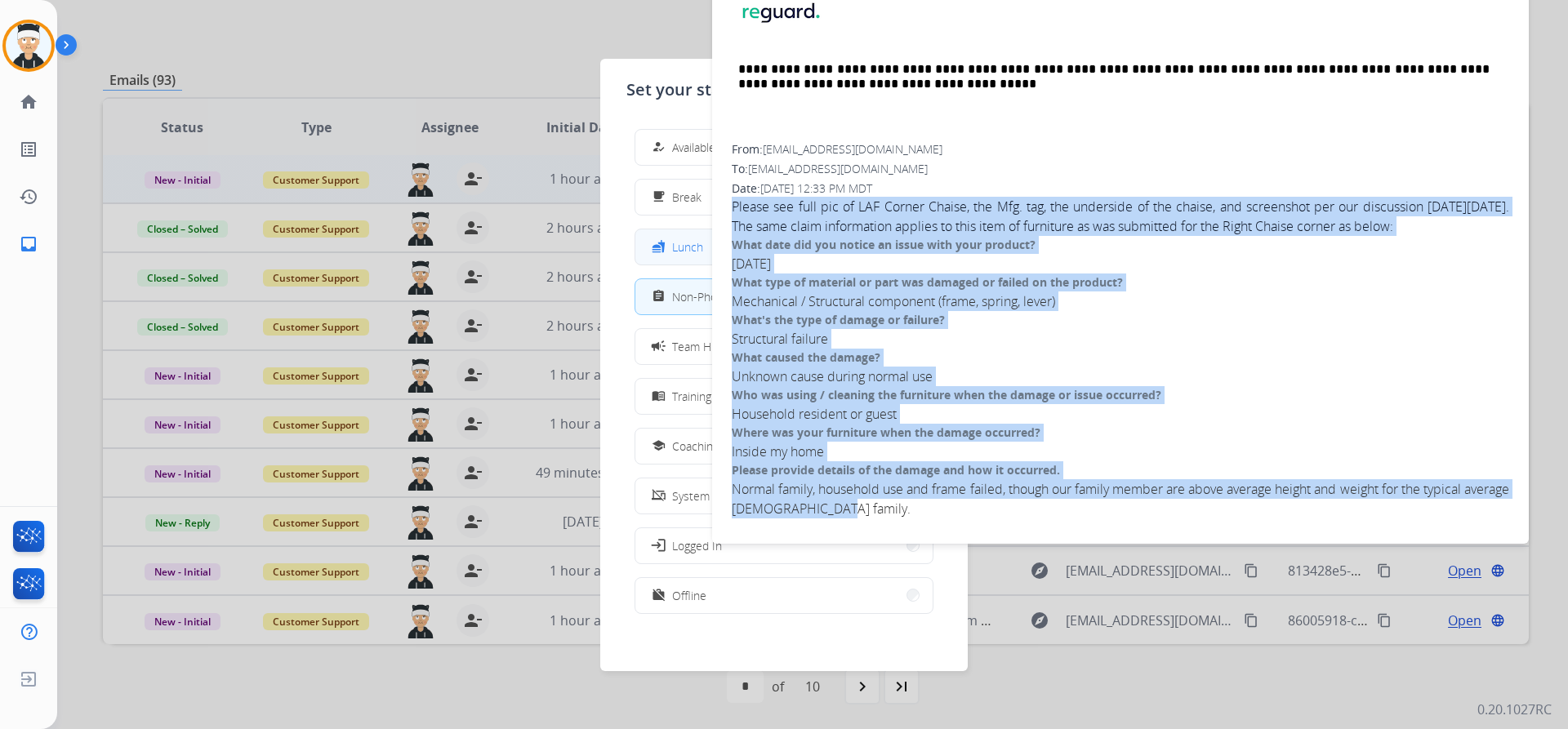
click at [677, 243] on span "Lunch" at bounding box center [687, 246] width 31 height 17
